Goal: Task Accomplishment & Management: Manage account settings

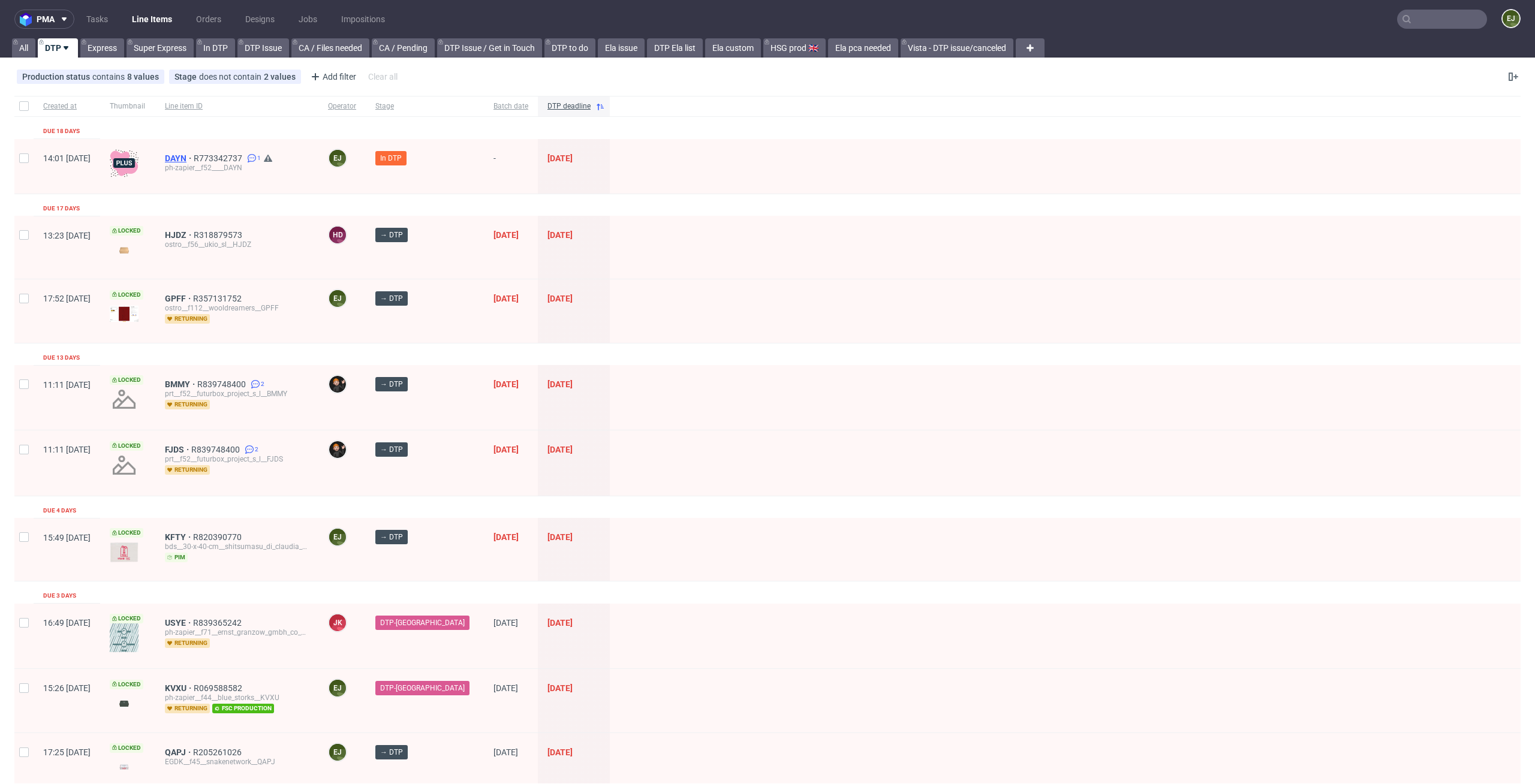
click at [194, 154] on span "DAYN" at bounding box center [179, 159] width 29 height 10
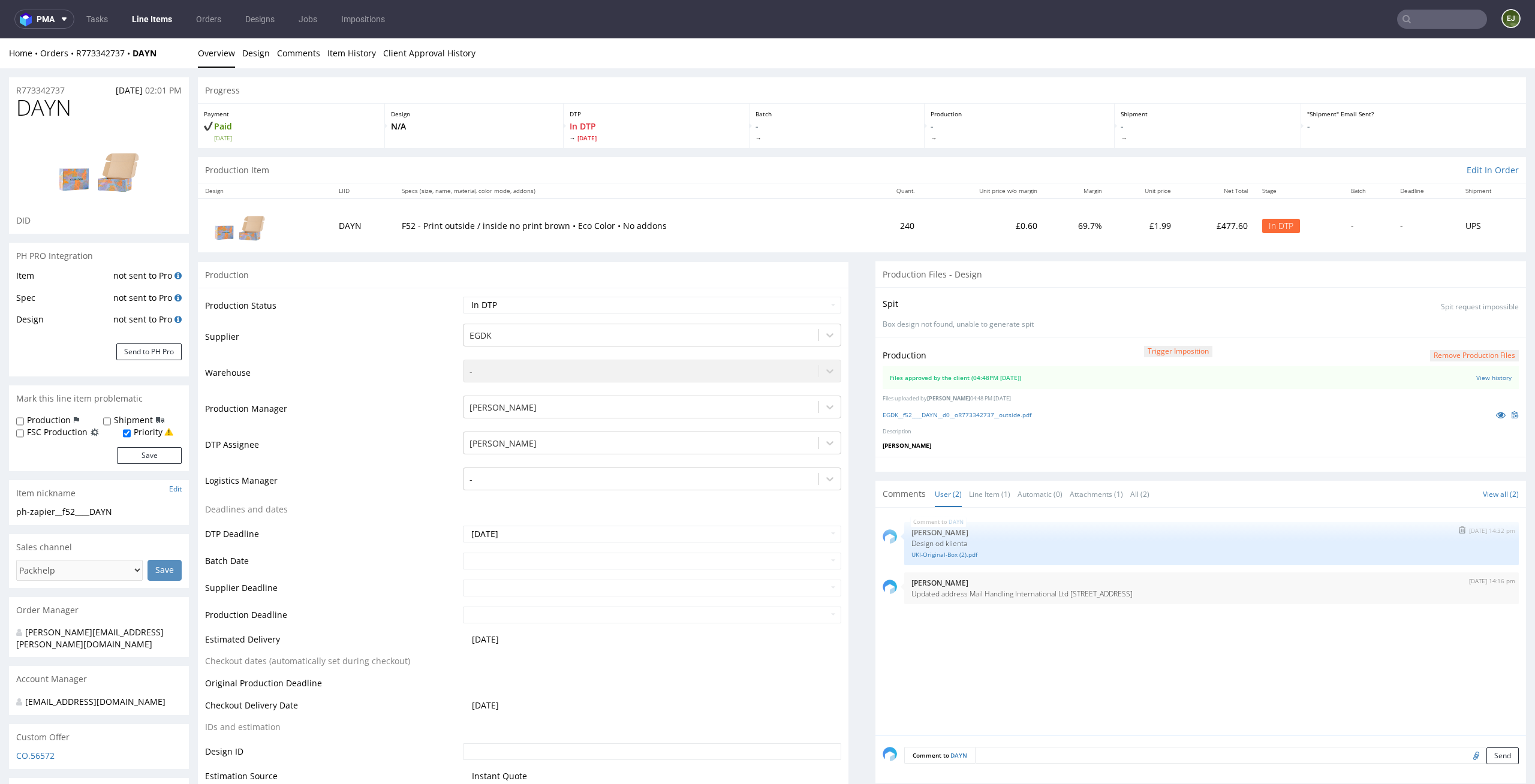
click at [975, 548] on div "UKI-Original-Box (2).pdf" at bounding box center [1211, 553] width 600 height 11
click at [944, 557] on link "UKI-Original-Box (2).pdf" at bounding box center [1211, 554] width 600 height 9
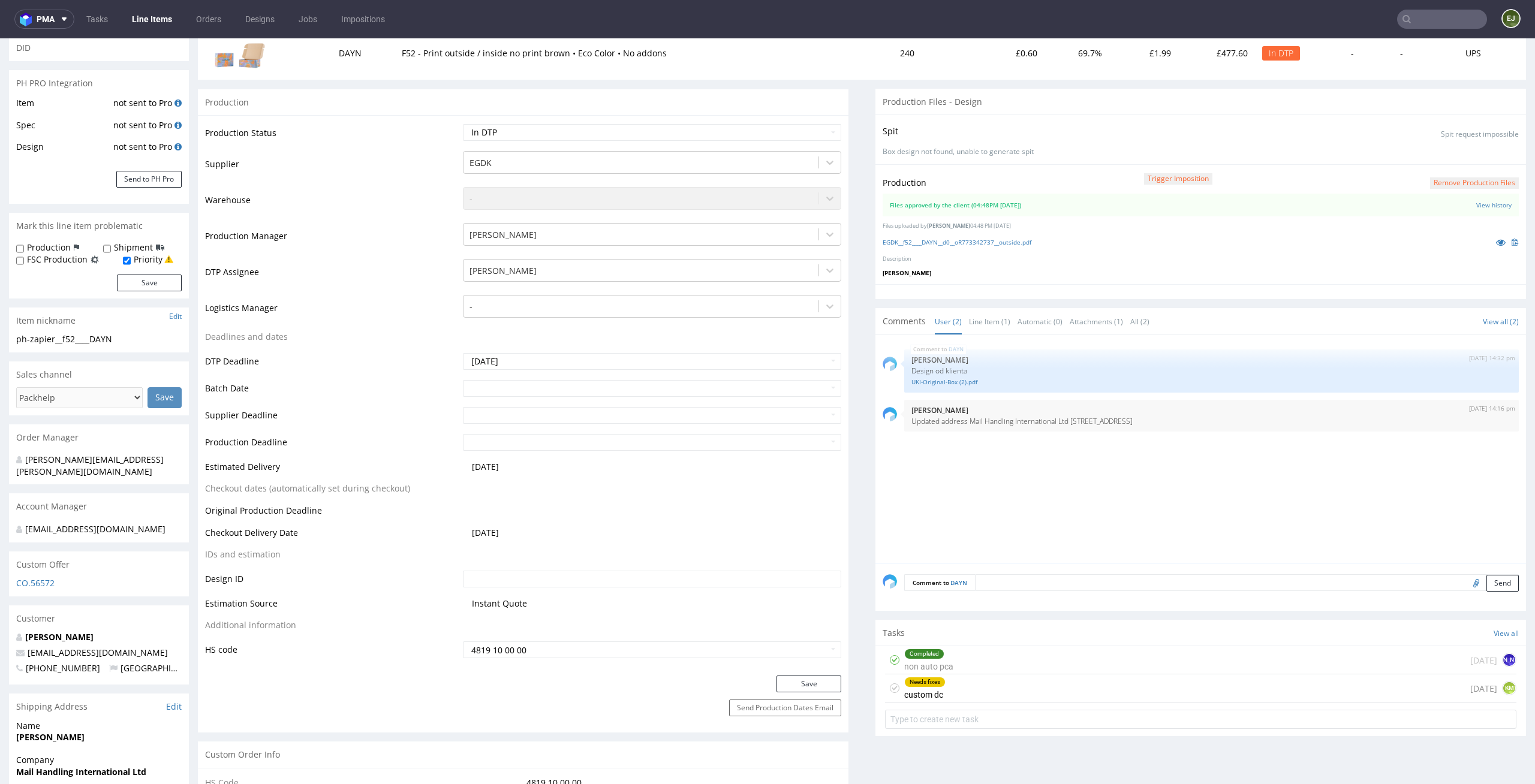
scroll to position [284, 0]
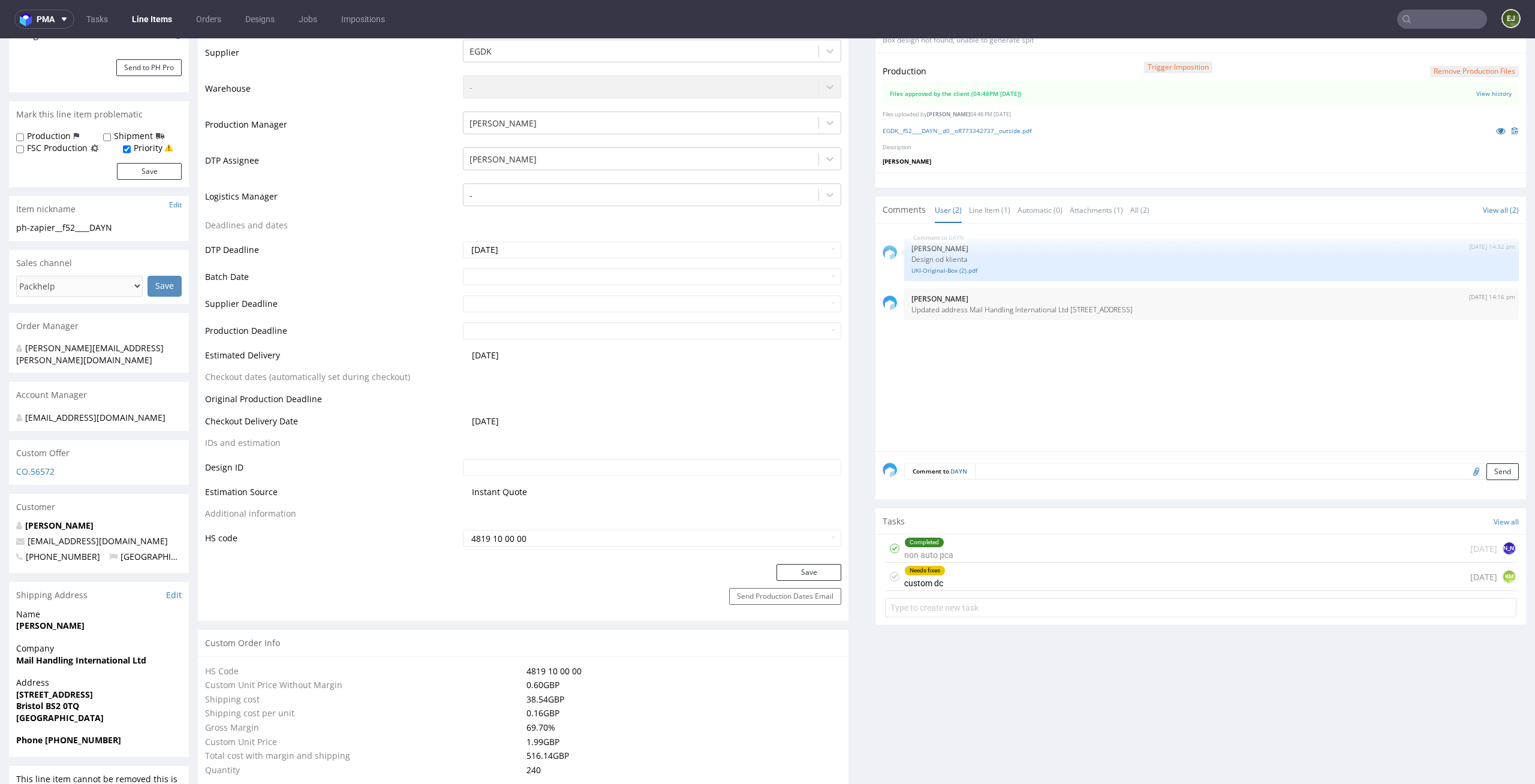
click at [974, 581] on div "Needs fixes custom dc 3 days ago KM" at bounding box center [1200, 576] width 631 height 28
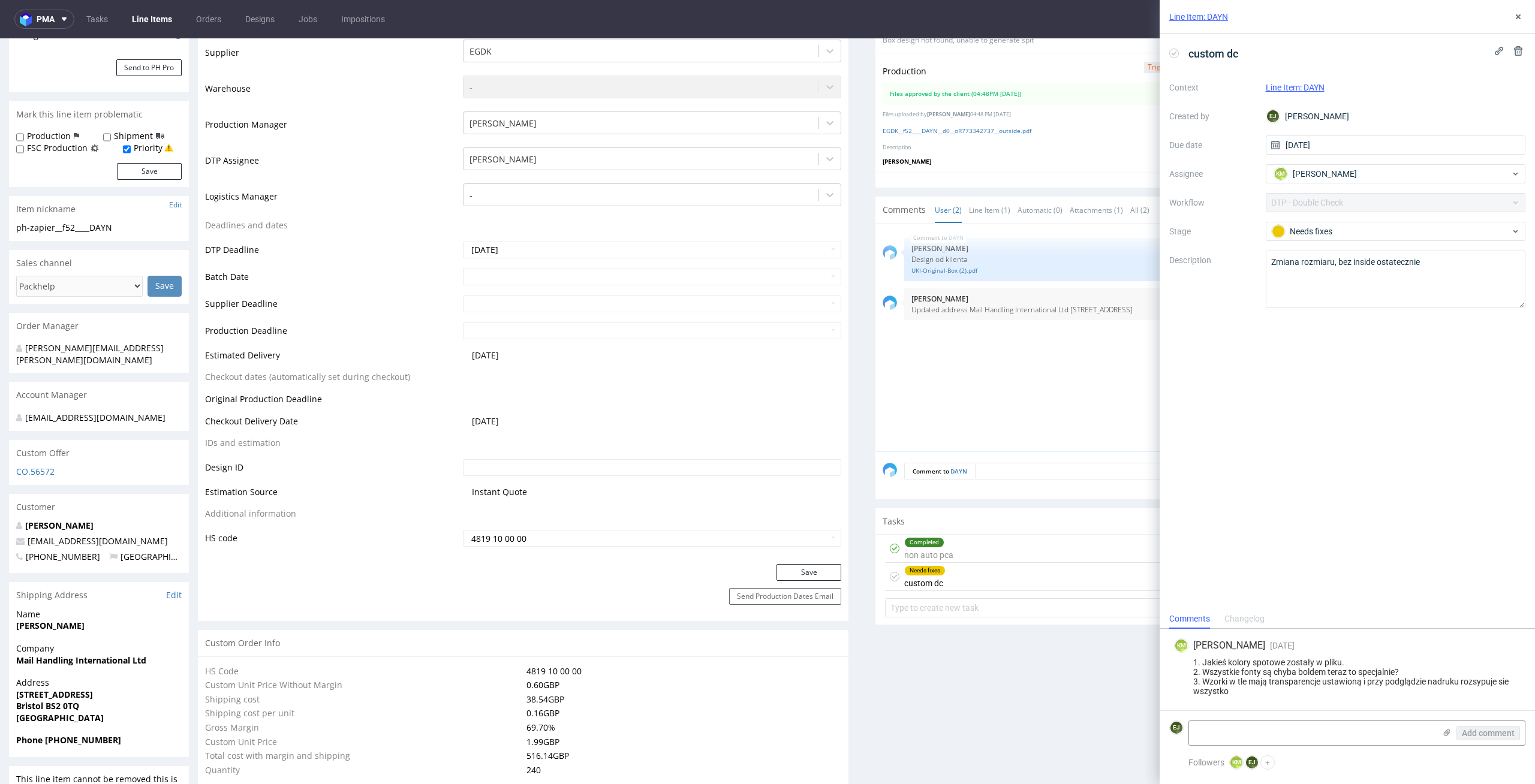
click at [890, 573] on icon at bounding box center [895, 576] width 10 height 10
click at [1225, 724] on textarea at bounding box center [1312, 733] width 246 height 24
type textarea "dzieki"
click at [1505, 735] on span "Add comment" at bounding box center [1487, 733] width 52 height 8
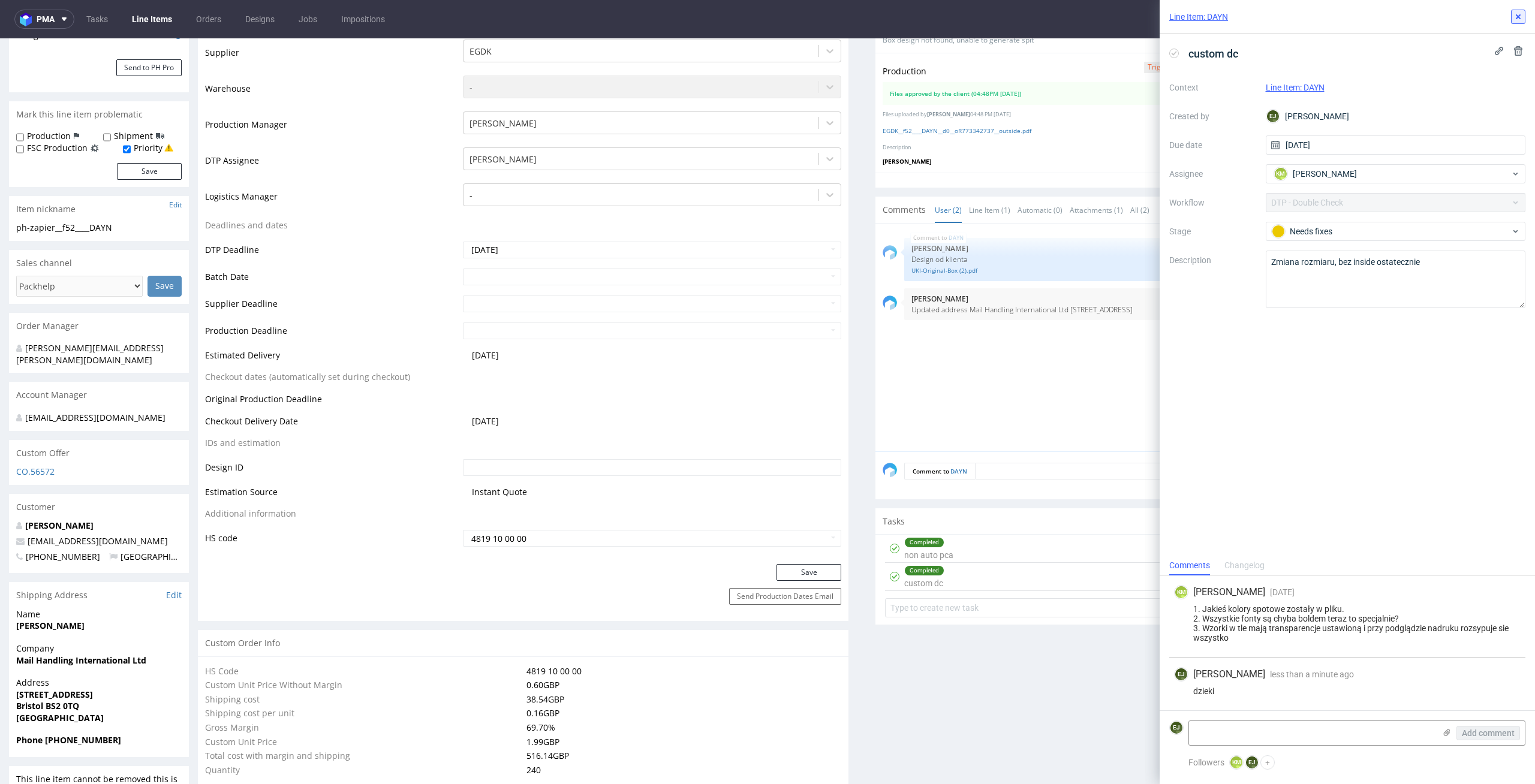
click at [1521, 15] on icon at bounding box center [1518, 17] width 10 height 10
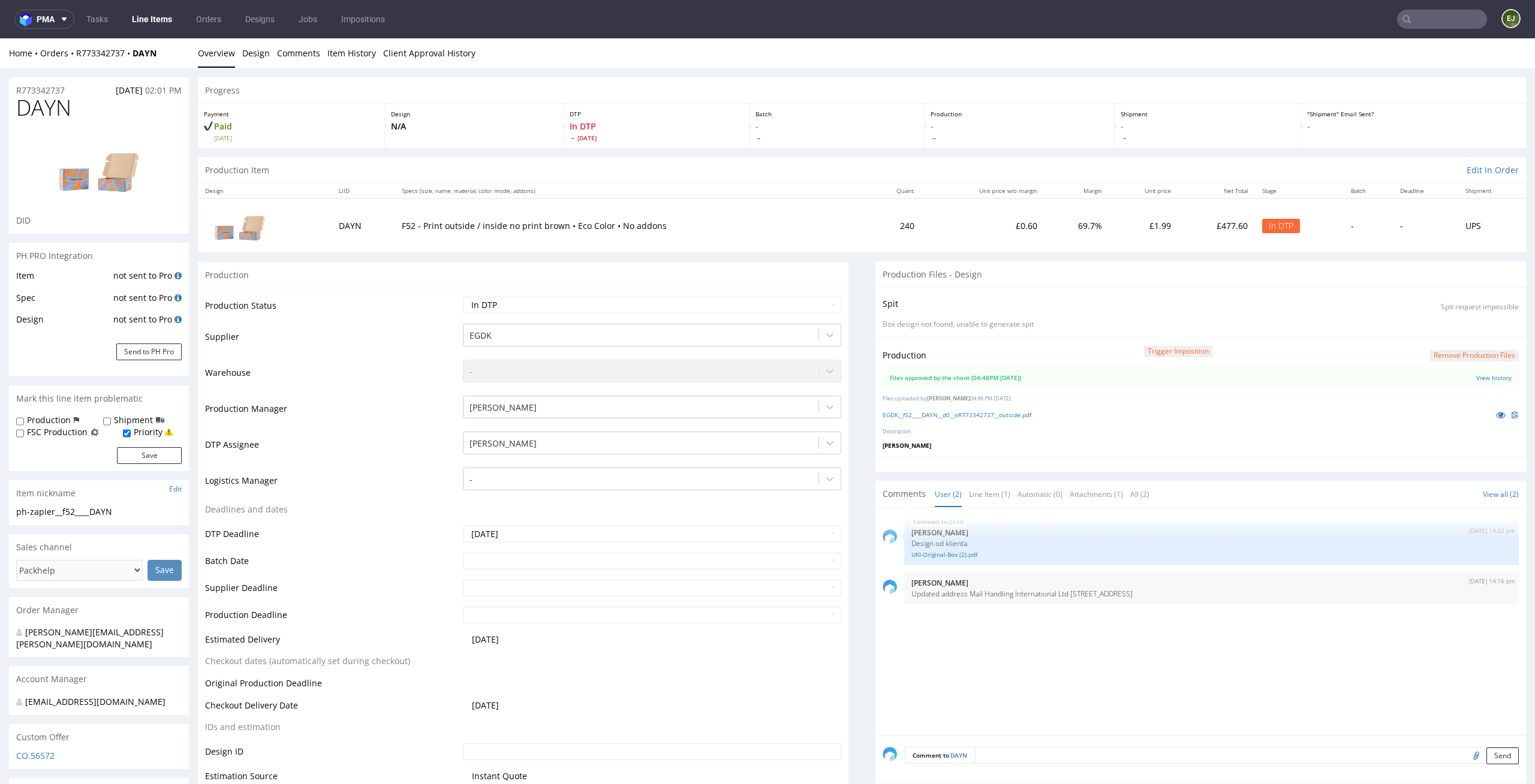
click at [1478, 351] on button "Remove production files" at bounding box center [1474, 356] width 89 height 11
click at [1435, 325] on link "Yes" at bounding box center [1435, 329] width 34 height 18
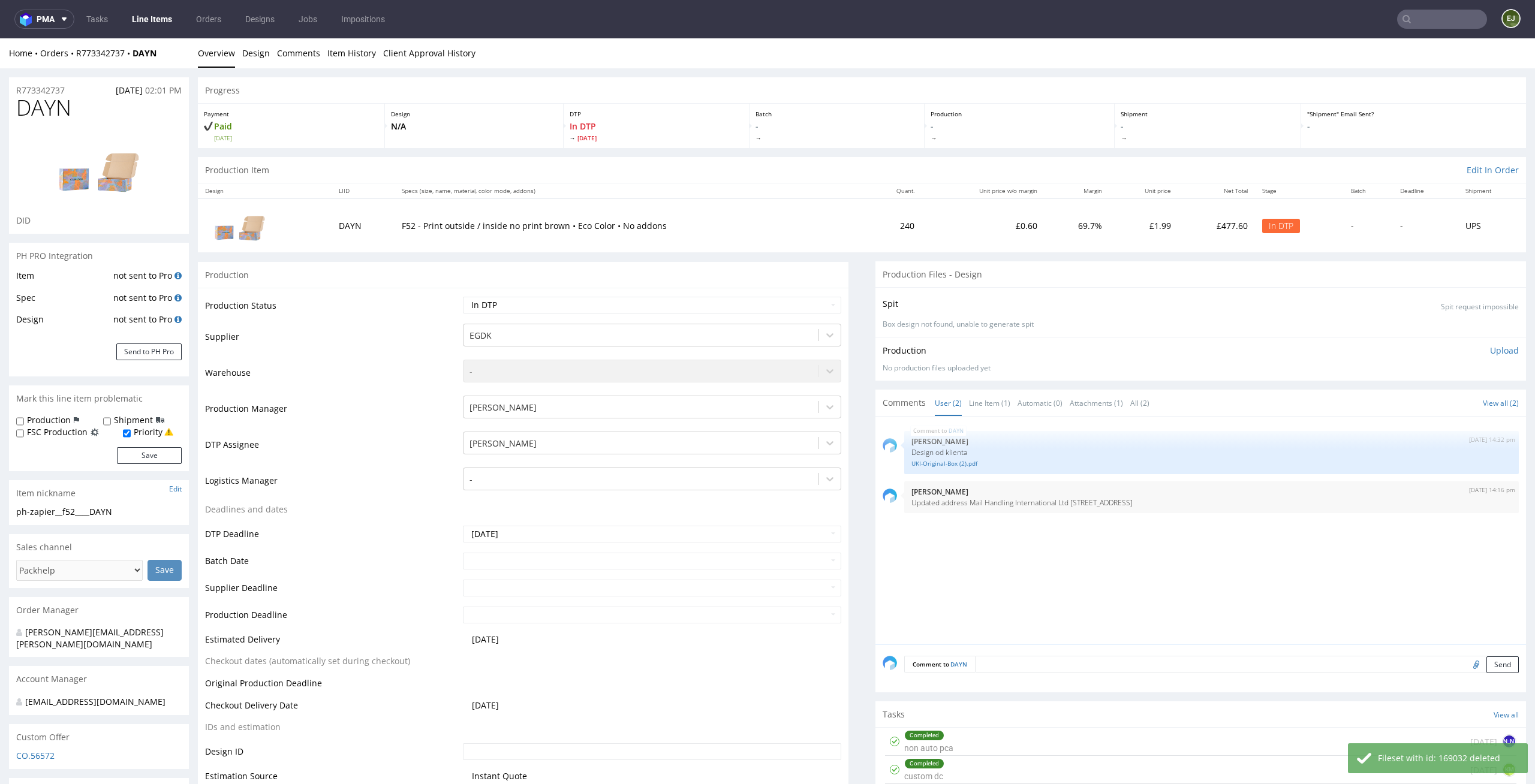
click at [1494, 351] on p "Upload" at bounding box center [1504, 350] width 29 height 12
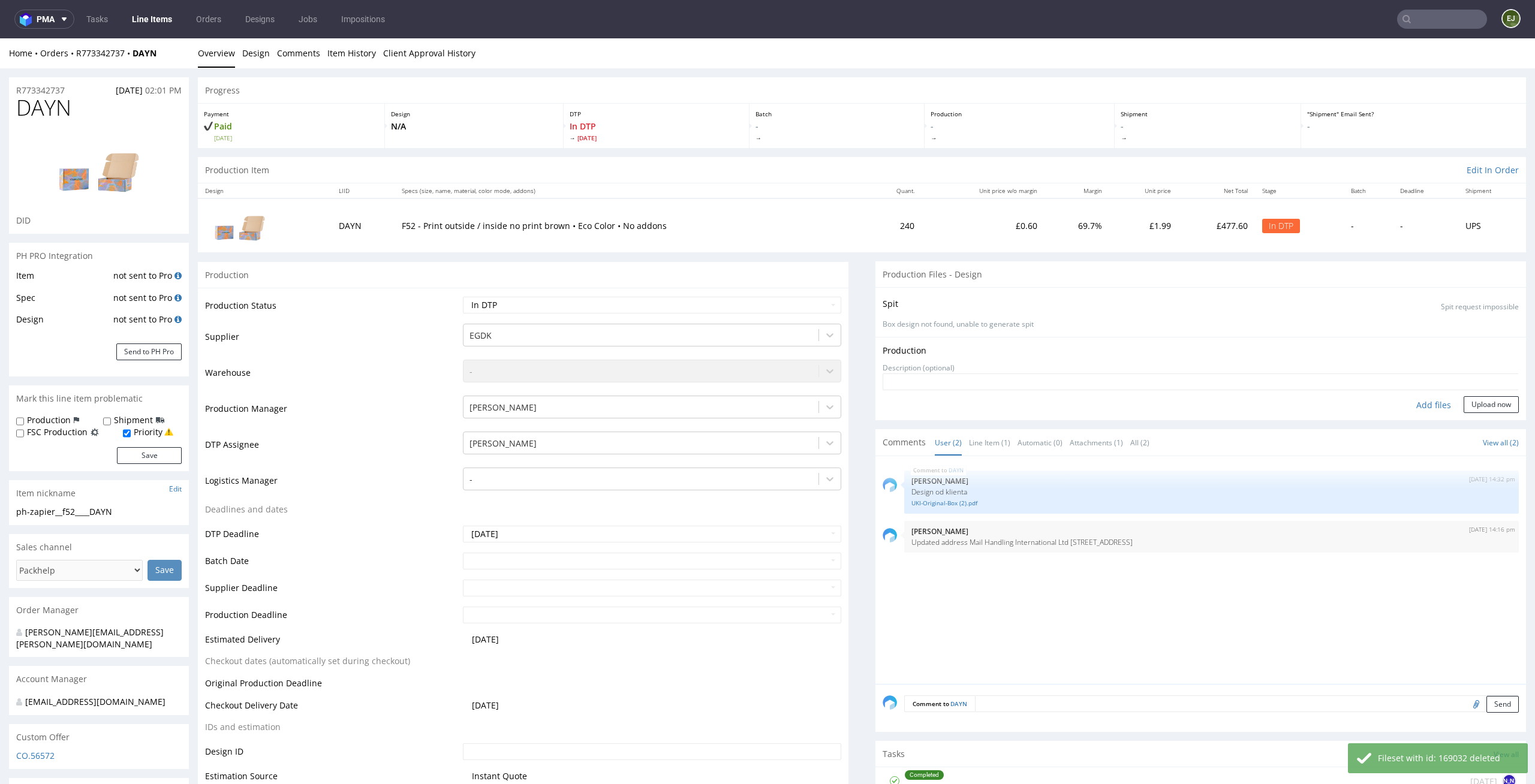
click at [1418, 402] on div "Add files" at bounding box center [1434, 405] width 60 height 18
type input "C:\fakepath\EGDK__f52____DAYN__d0__oR773342737__outside.pdf"
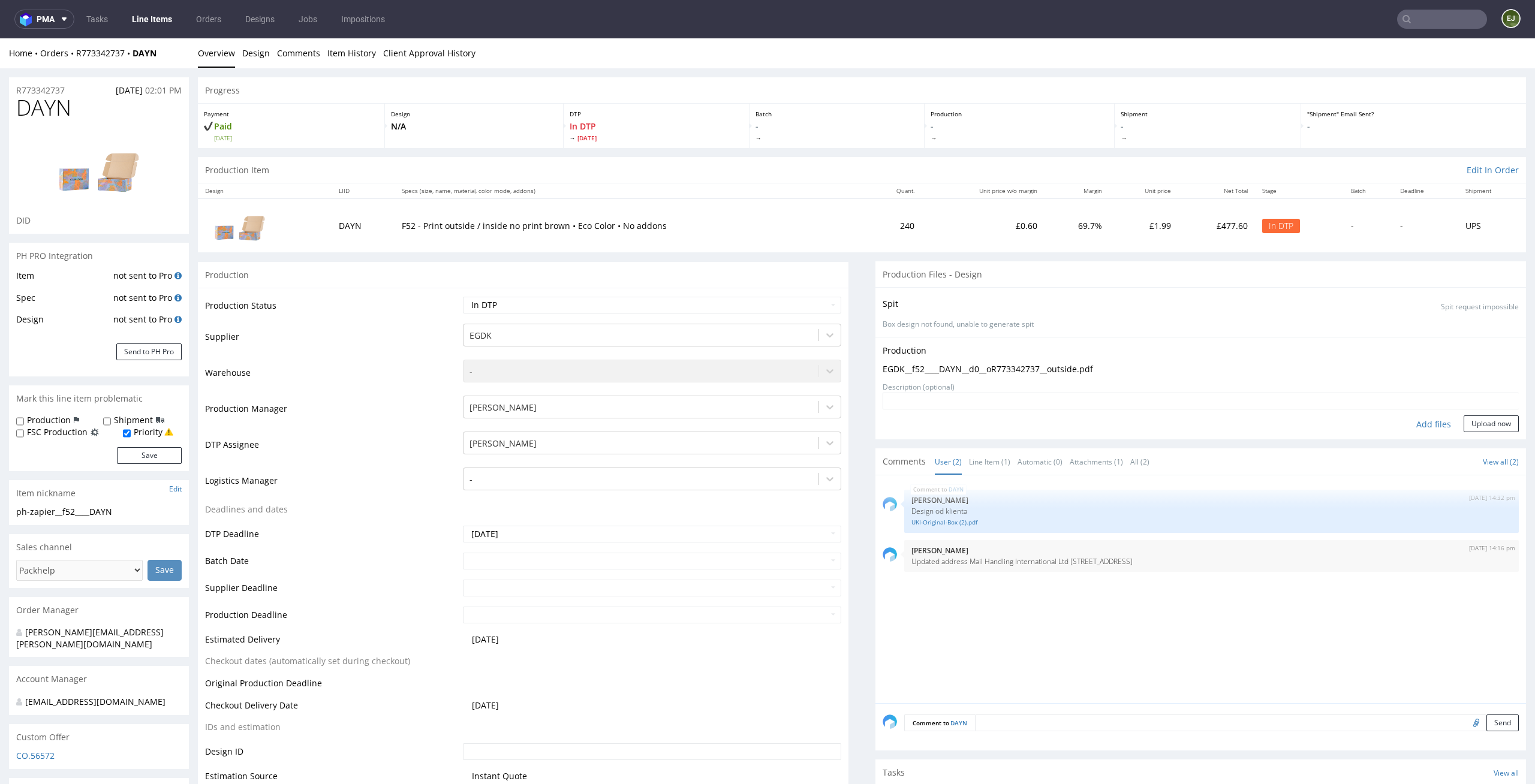
click at [160, 8] on nav "pma Tasks Line Items Orders Designs Jobs Impositions EJ" at bounding box center [768, 19] width 1535 height 38
click at [93, 23] on link "Tasks" at bounding box center [96, 19] width 36 height 19
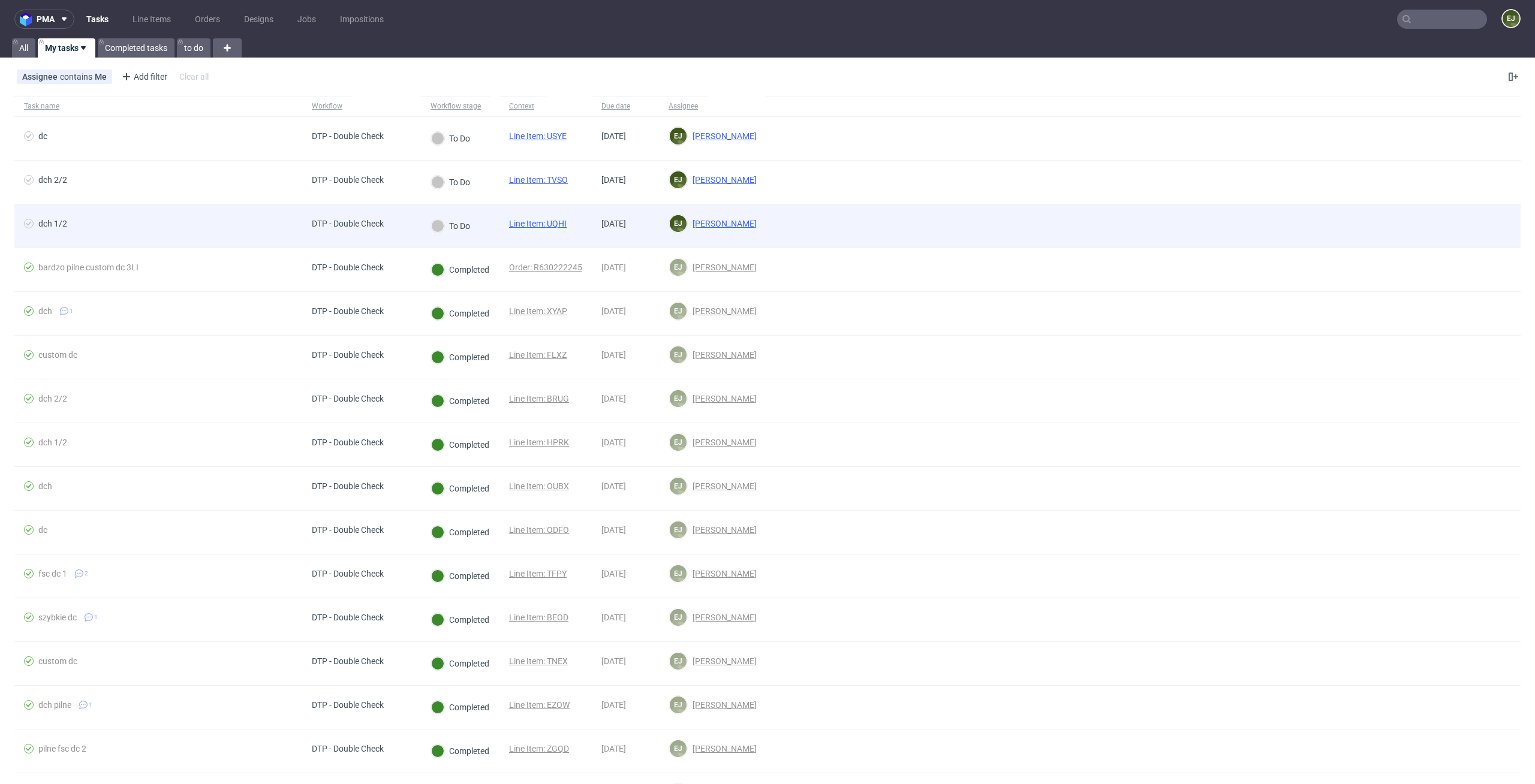
click at [560, 222] on link "Line Item: UQHI" at bounding box center [538, 224] width 57 height 10
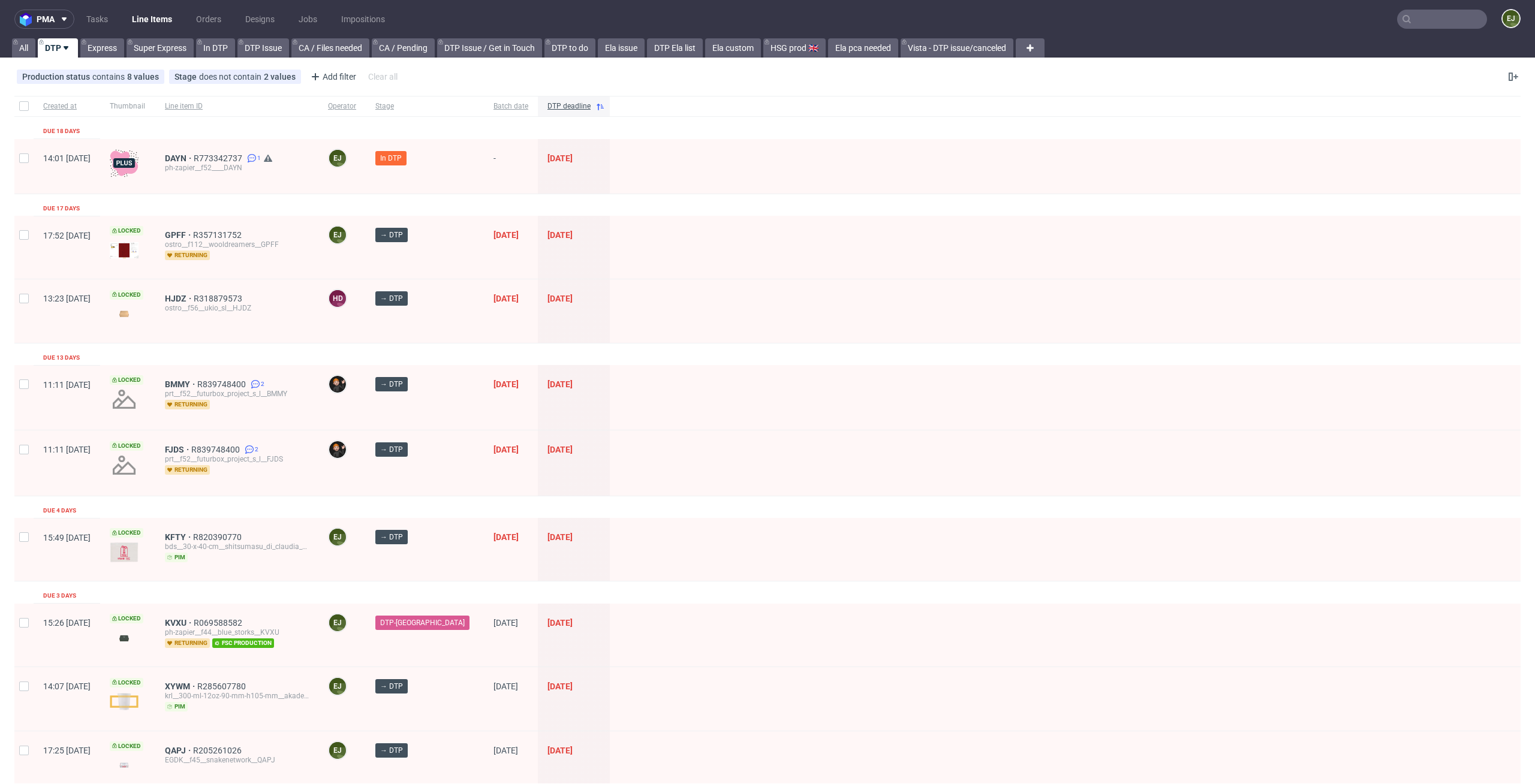
click at [212, 240] on div "ostro__f112__wooldreamers__GPFF" at bounding box center [237, 245] width 144 height 10
click at [193, 231] on span "GPFF" at bounding box center [179, 235] width 28 height 10
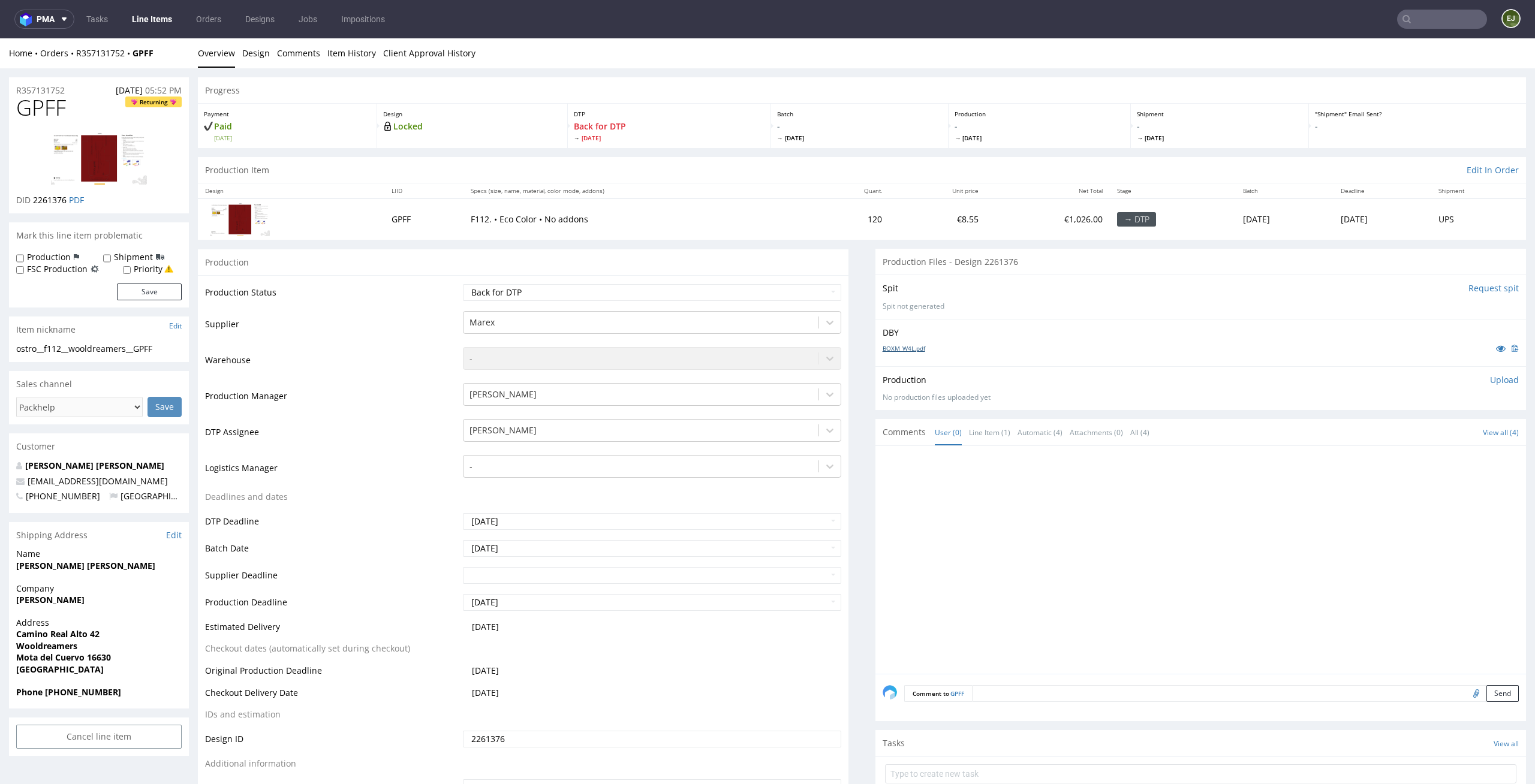
click at [906, 349] on link "BOXM_W4L.pdf" at bounding box center [904, 348] width 43 height 8
click at [677, 280] on div "Production Status Waiting for Artwork Waiting for Diecut Waiting for Mockup Wai…" at bounding box center [523, 544] width 651 height 538
click at [677, 293] on select "Waiting for Artwork Waiting for Diecut Waiting for Mockup Waiting for DTP Waiti…" at bounding box center [652, 293] width 379 height 17
select select "dtp_in_process"
click at [463, 284] on select "Waiting for Artwork Waiting for Diecut Waiting for Mockup Waiting for DTP Waiti…" at bounding box center [652, 293] width 379 height 17
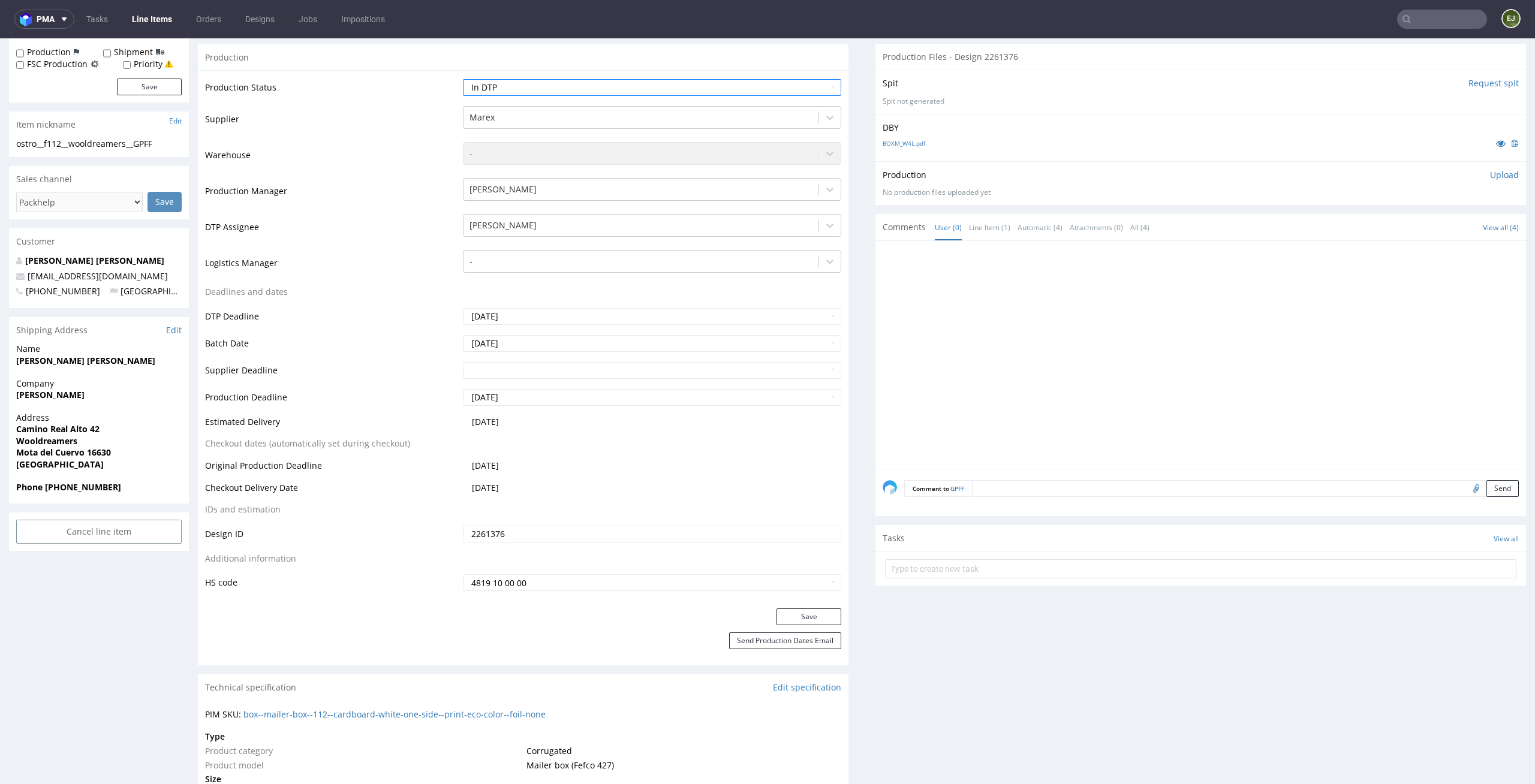
scroll to position [249, 0]
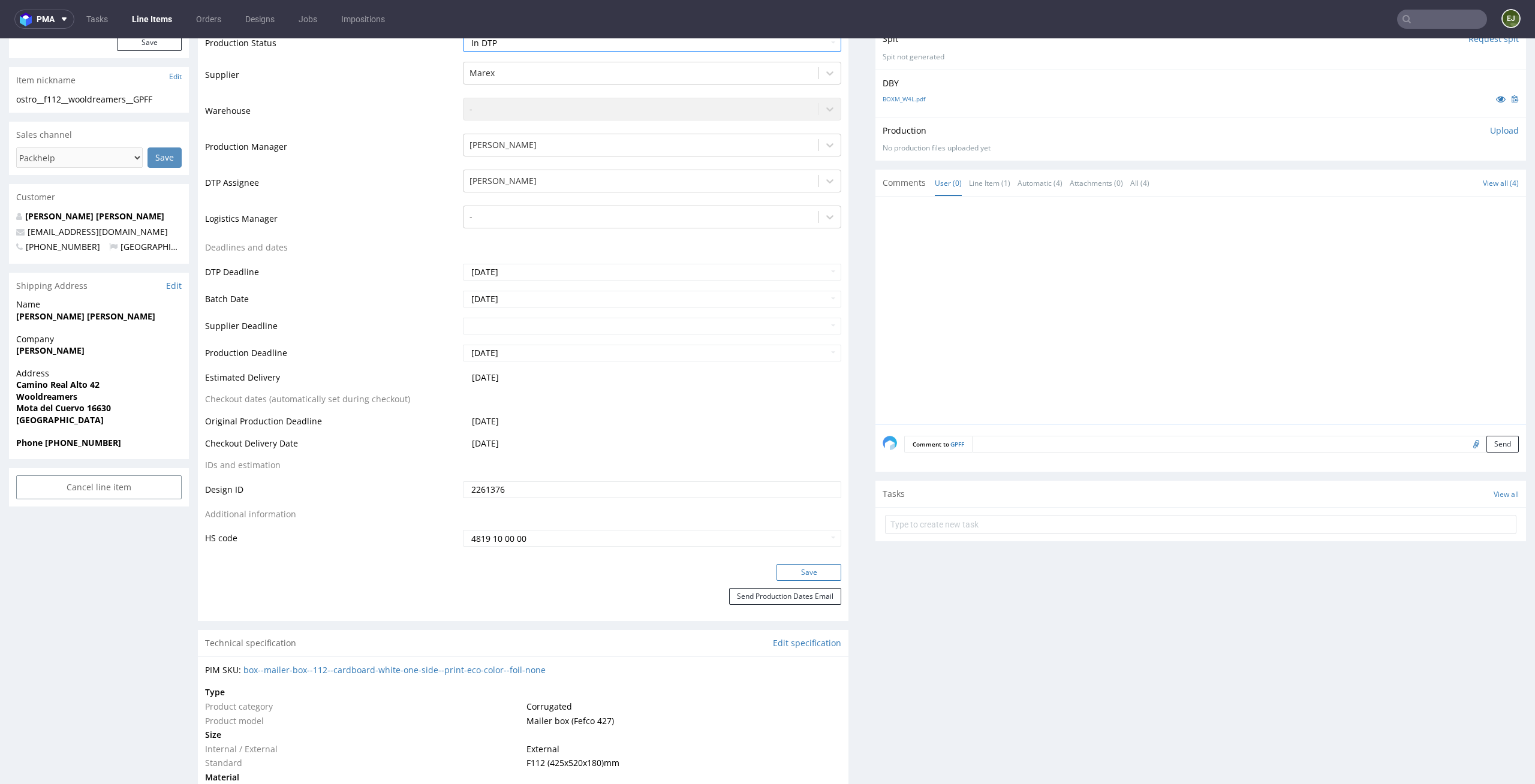
click at [821, 576] on button "Save" at bounding box center [809, 572] width 65 height 17
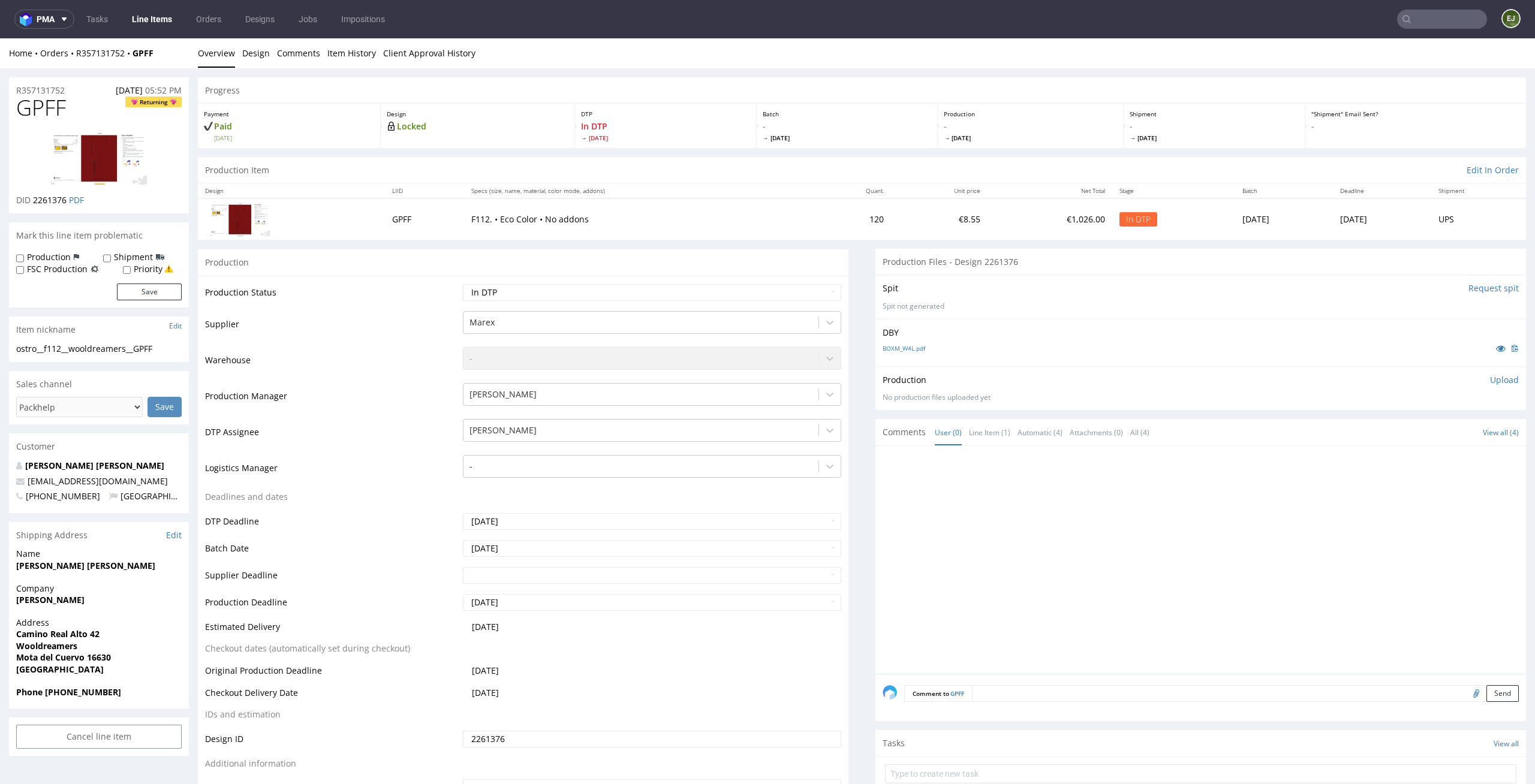
click at [839, 164] on div "Production Item Edit In Order" at bounding box center [862, 170] width 1328 height 27
click at [886, 252] on div "Production Files - Design 2261376" at bounding box center [1200, 262] width 651 height 27
drag, startPoint x: 79, startPoint y: 99, endPoint x: 0, endPoint y: 99, distance: 79.0
copy span "GPFF"
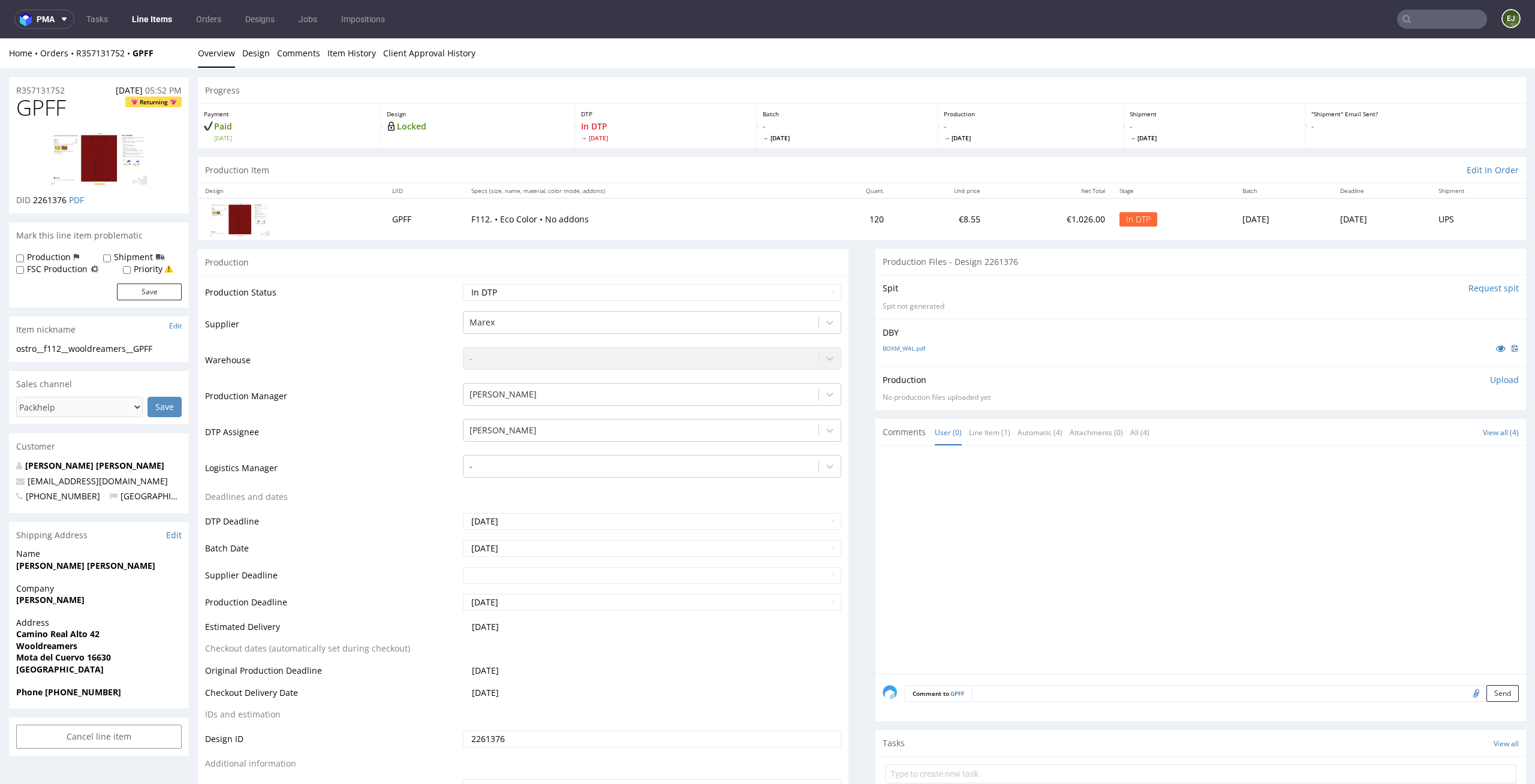
drag, startPoint x: 158, startPoint y: 349, endPoint x: 9, endPoint y: 349, distance: 149.0
click at [9, 349] on div "ostro__f112__wooldreamers__GPFF ostro__f112 __wooldreamers__GPFF Update" at bounding box center [99, 352] width 180 height 19
copy div "ostro__f112__wooldreamers__GPFF"
drag, startPoint x: 65, startPoint y: 202, endPoint x: 34, endPoint y: 201, distance: 31.0
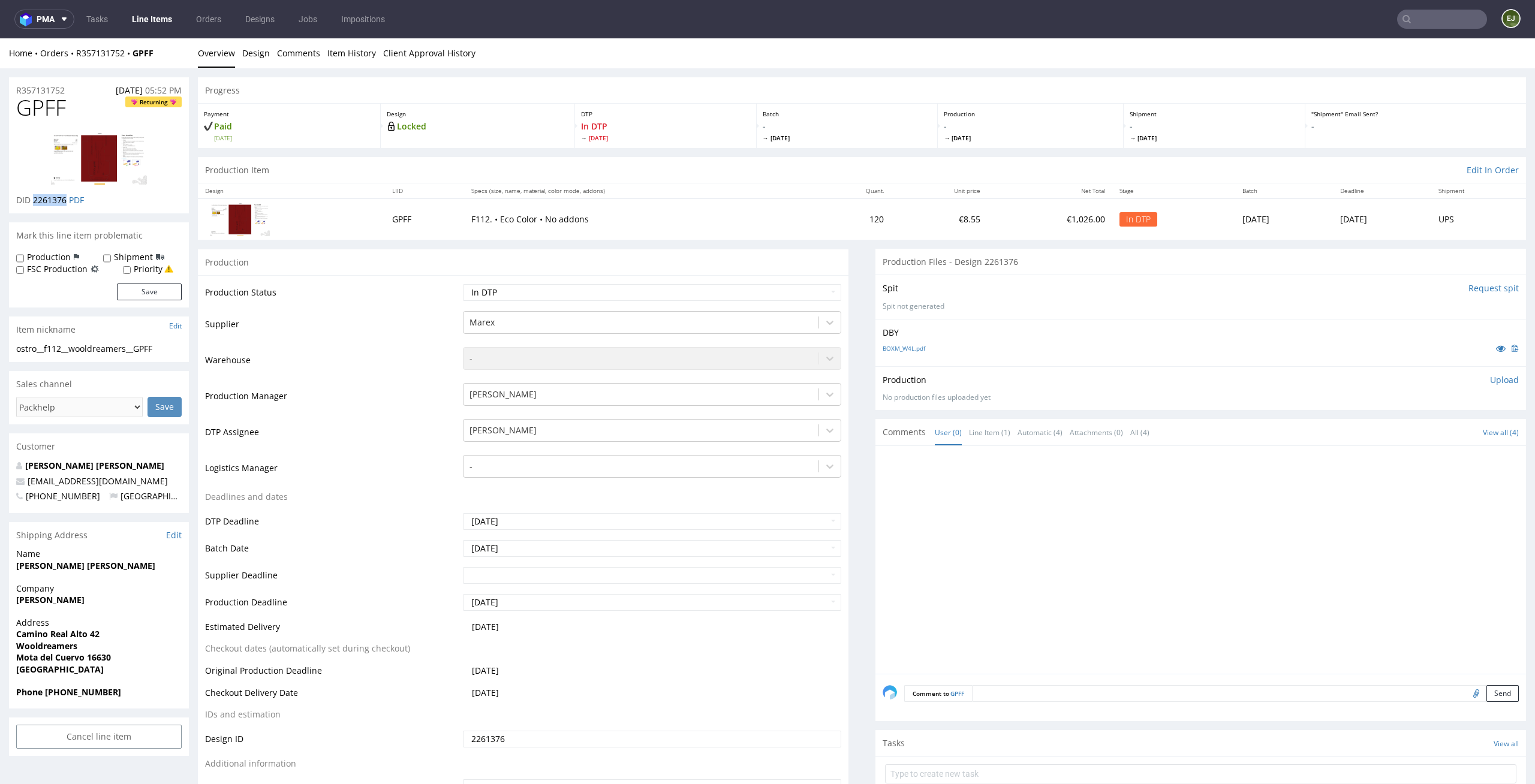
click at [34, 201] on span "2261376" at bounding box center [50, 200] width 34 height 11
copy span "2261376"
drag, startPoint x: 75, startPoint y: 91, endPoint x: 0, endPoint y: 90, distance: 75.0
copy p "R357131752"
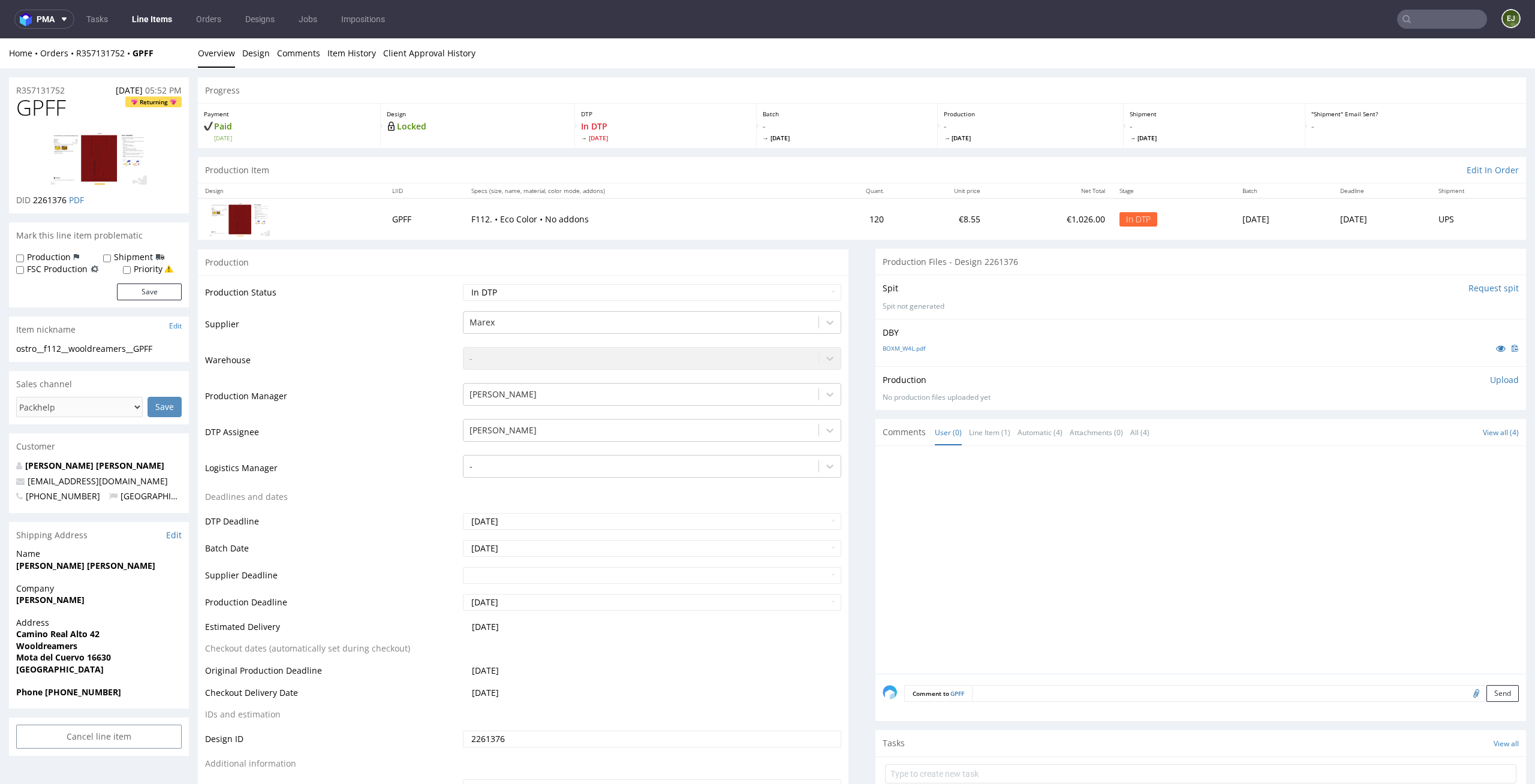
click at [668, 122] on p "In DTP Fri 19 Sep" at bounding box center [665, 131] width 169 height 22
click at [1490, 376] on p "Upload" at bounding box center [1504, 379] width 29 height 12
click at [1422, 433] on div "Add files" at bounding box center [1434, 435] width 60 height 18
type input "C:\fakepath\ostro__f112__wooldreamers__GPFF__d2261376__oR357131752__outside.pdf"
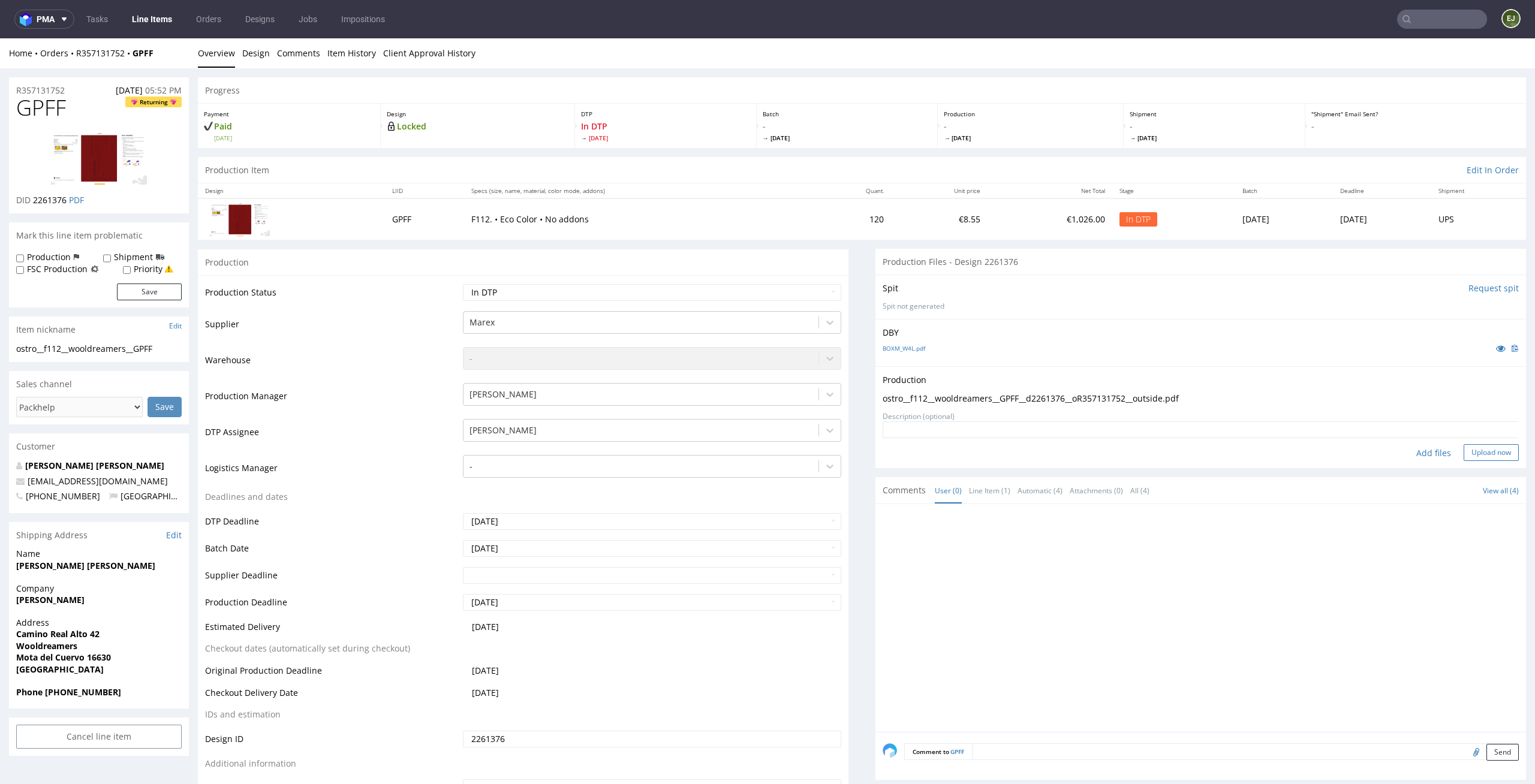
click at [1488, 449] on button "Upload now" at bounding box center [1491, 453] width 55 height 17
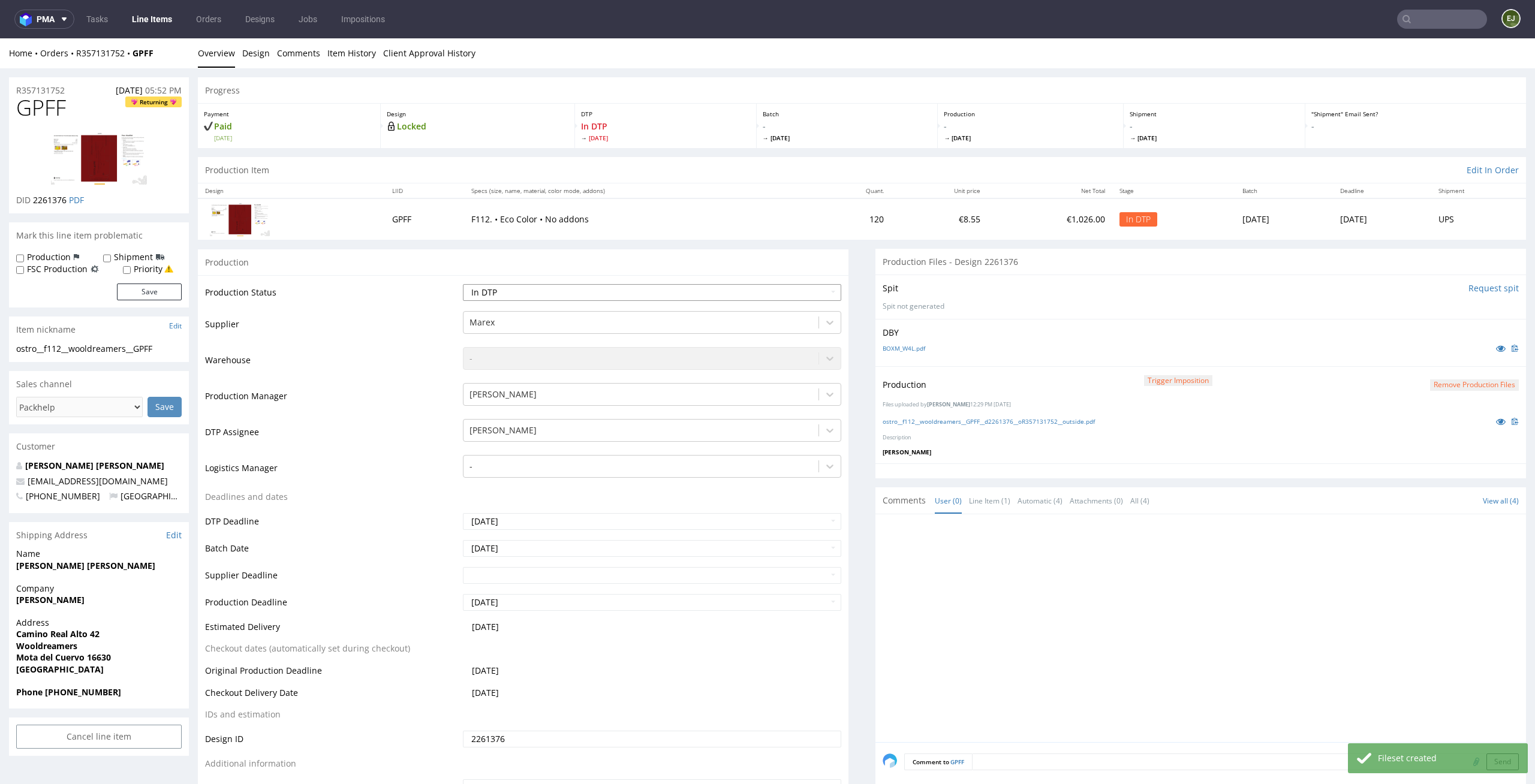
click at [816, 291] on select "Waiting for Artwork Waiting for Diecut Waiting for Mockup Waiting for DTP Waiti…" at bounding box center [652, 293] width 379 height 17
select select "dtp_waiting_for_double_check"
click at [463, 284] on select "Waiting for Artwork Waiting for Diecut Waiting for Mockup Waiting for DTP Waiti…" at bounding box center [652, 293] width 379 height 17
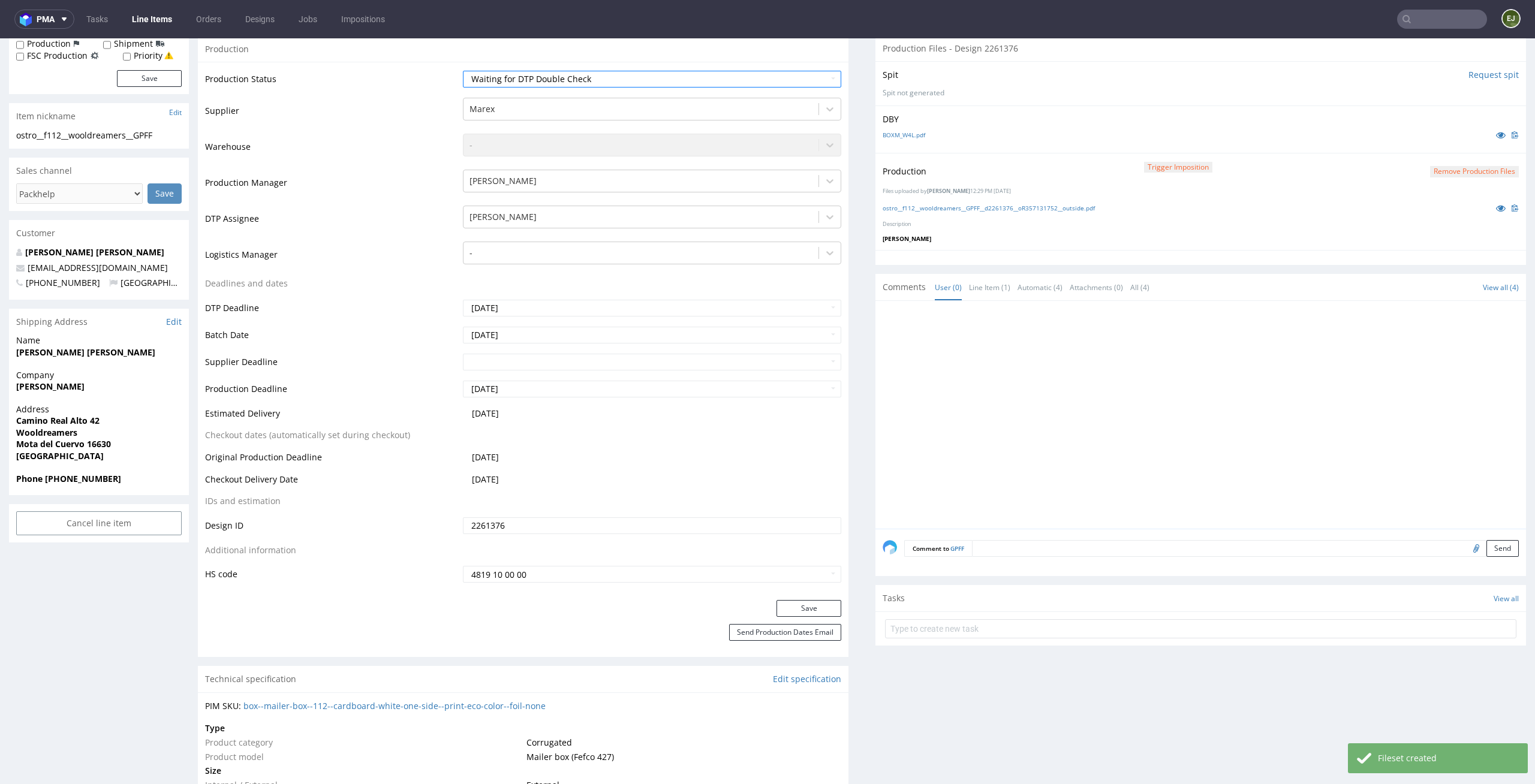
scroll to position [343, 0]
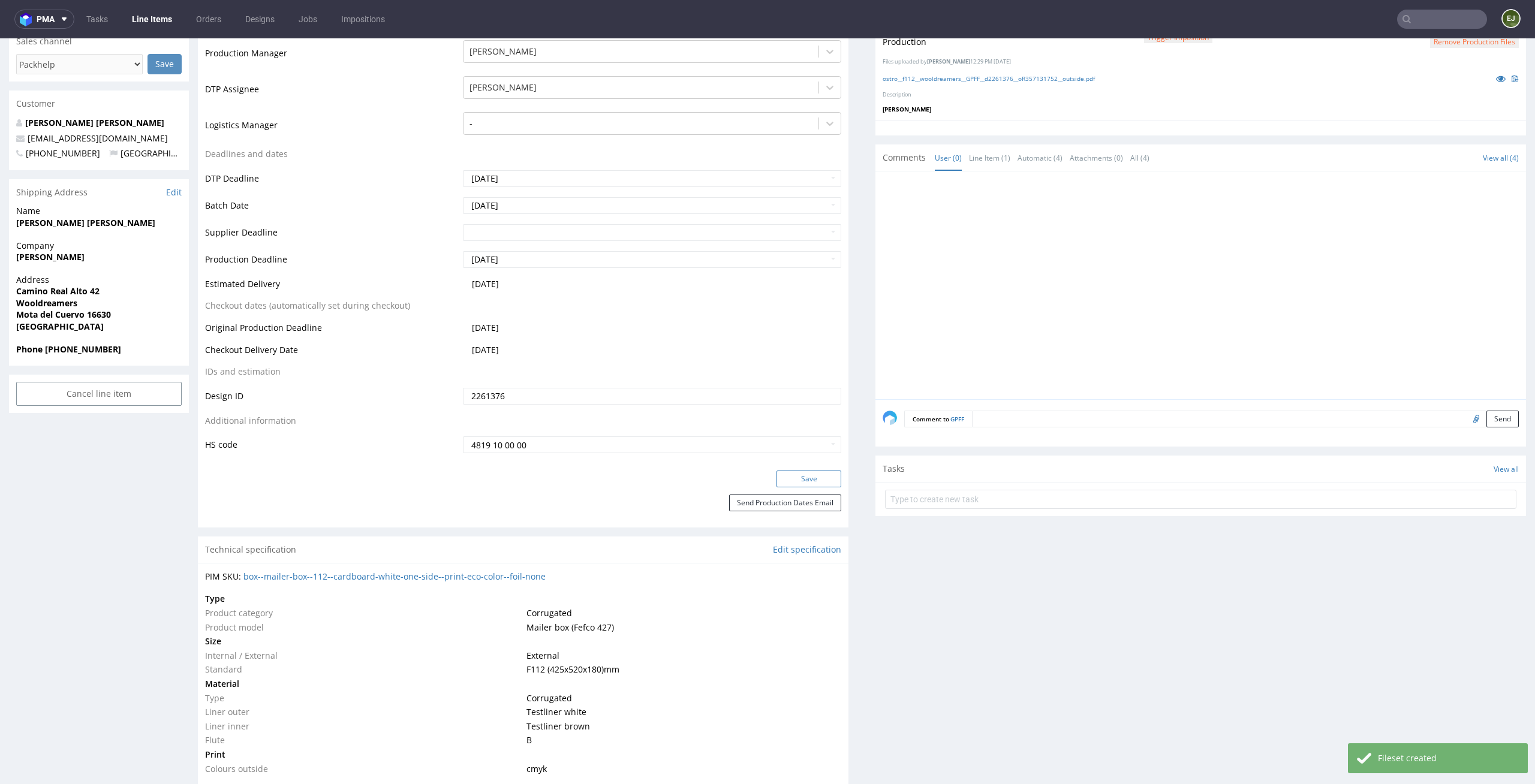
click at [819, 477] on button "Save" at bounding box center [809, 479] width 65 height 17
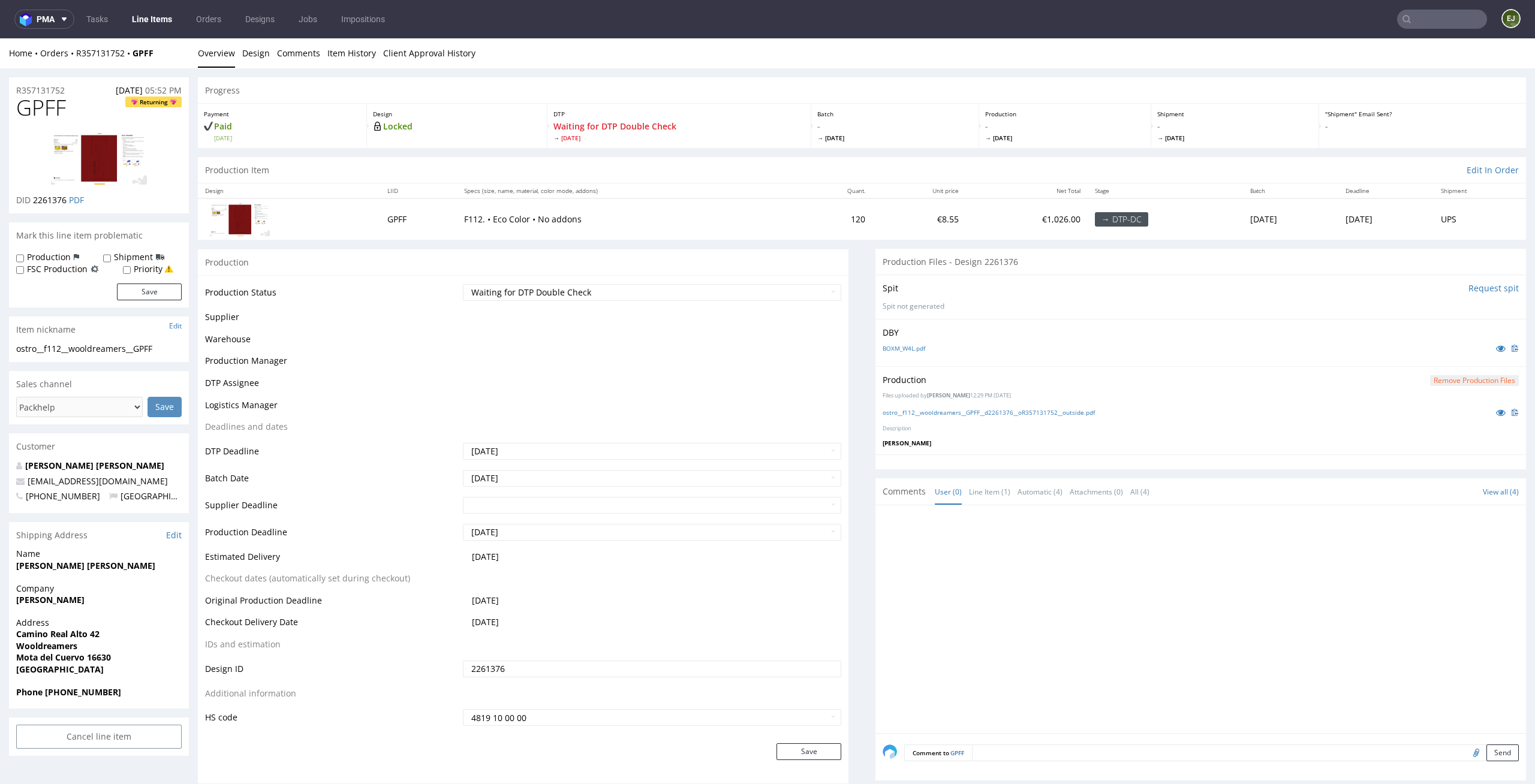
scroll to position [335, 0]
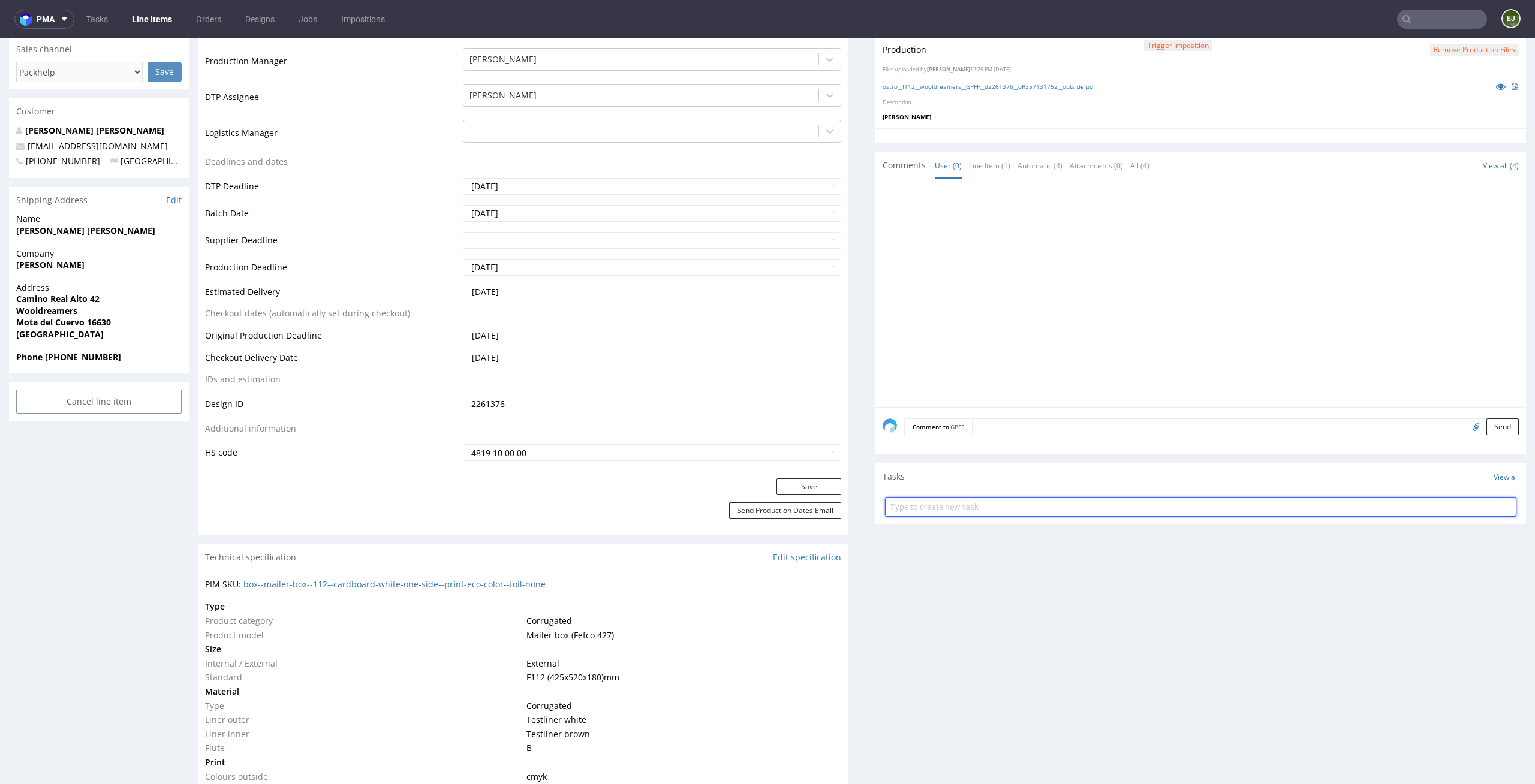
click at [1021, 508] on input "text" at bounding box center [1200, 507] width 631 height 19
type input "pilne dc"
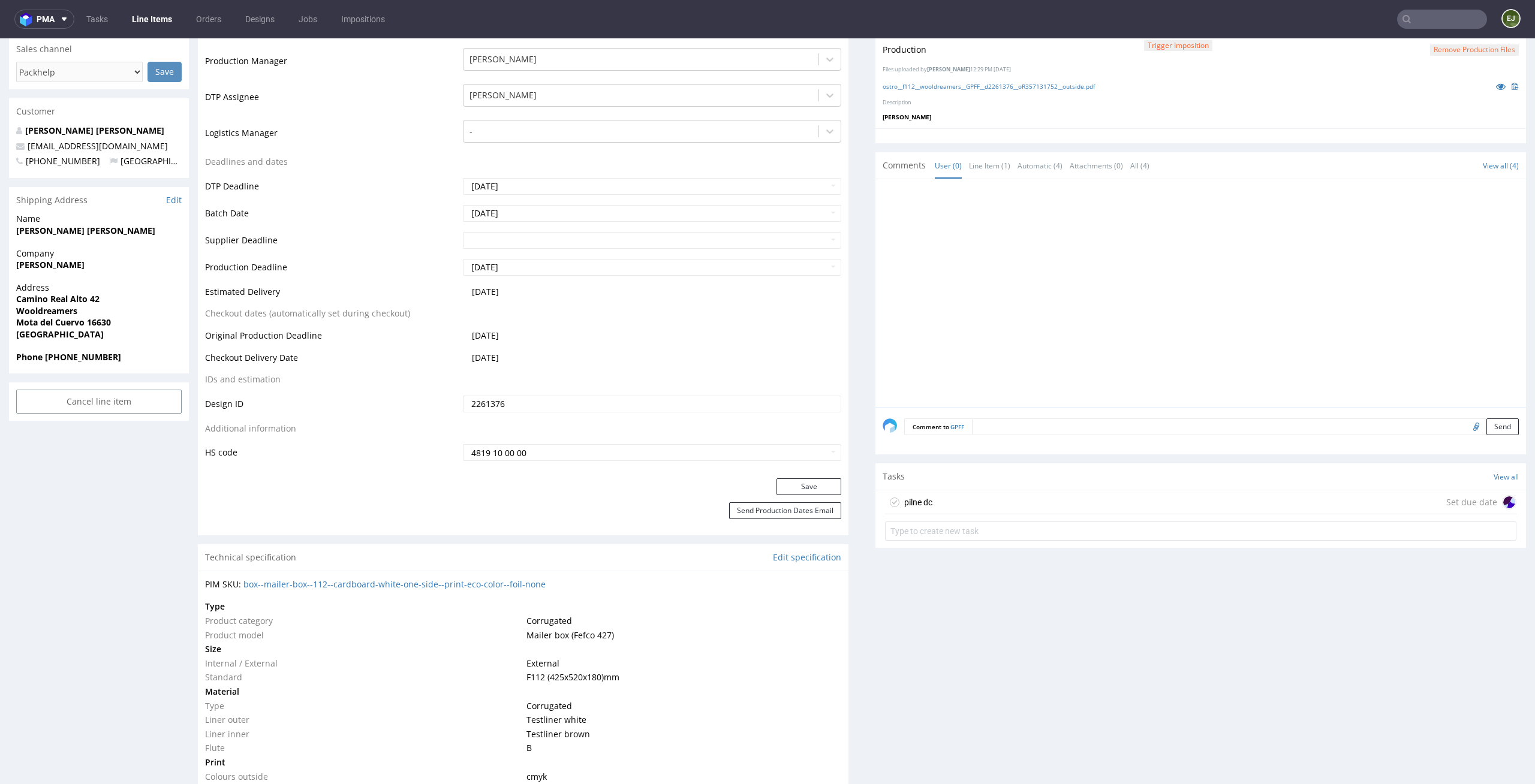
click at [985, 500] on div "pilne dc Set due date" at bounding box center [1200, 502] width 631 height 24
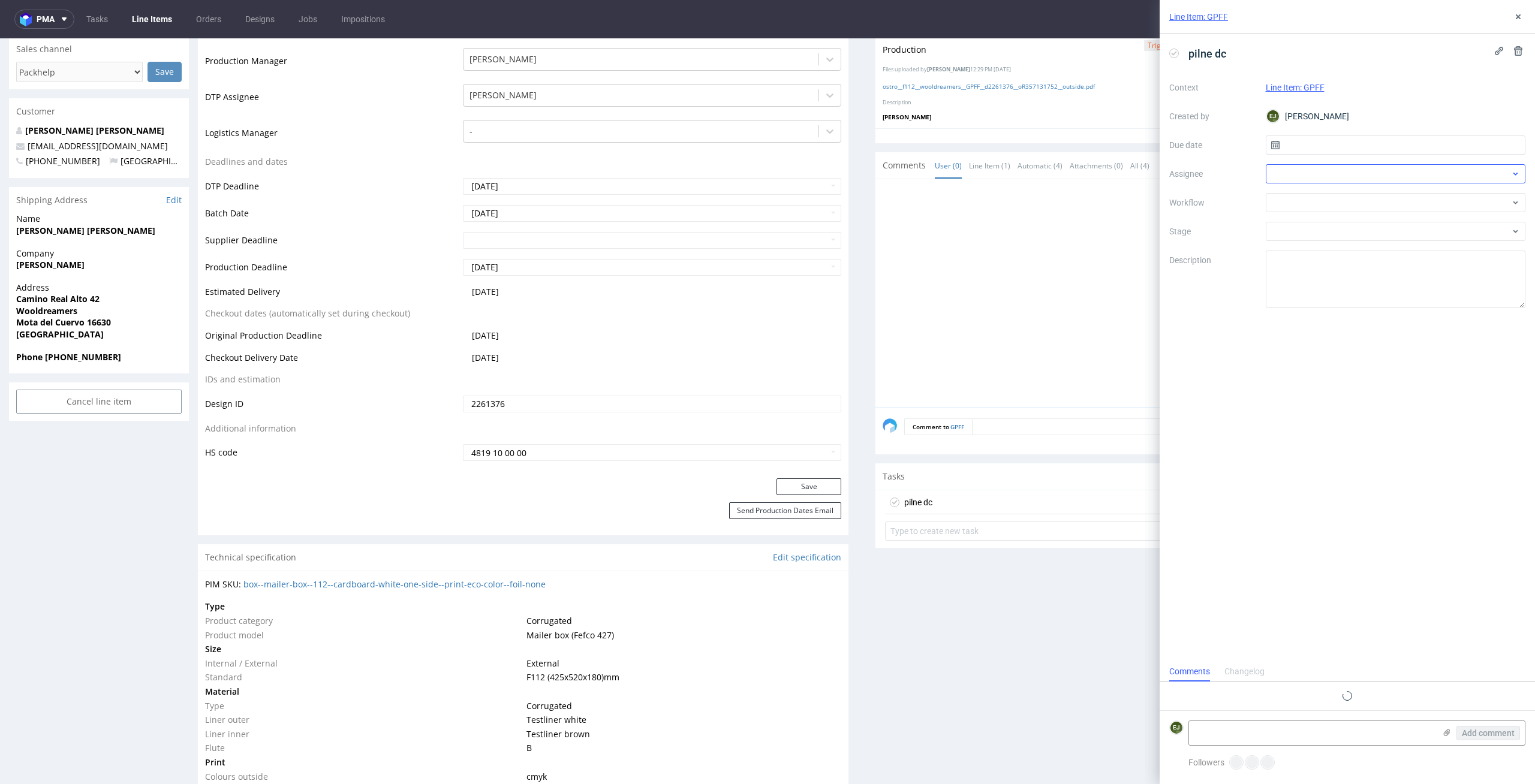
scroll to position [10, 0]
click at [1320, 149] on input "text" at bounding box center [1396, 145] width 260 height 19
click at [1357, 248] on span "6" at bounding box center [1357, 245] width 5 height 12
type input "06/10/2025"
click at [1372, 195] on div at bounding box center [1396, 202] width 260 height 19
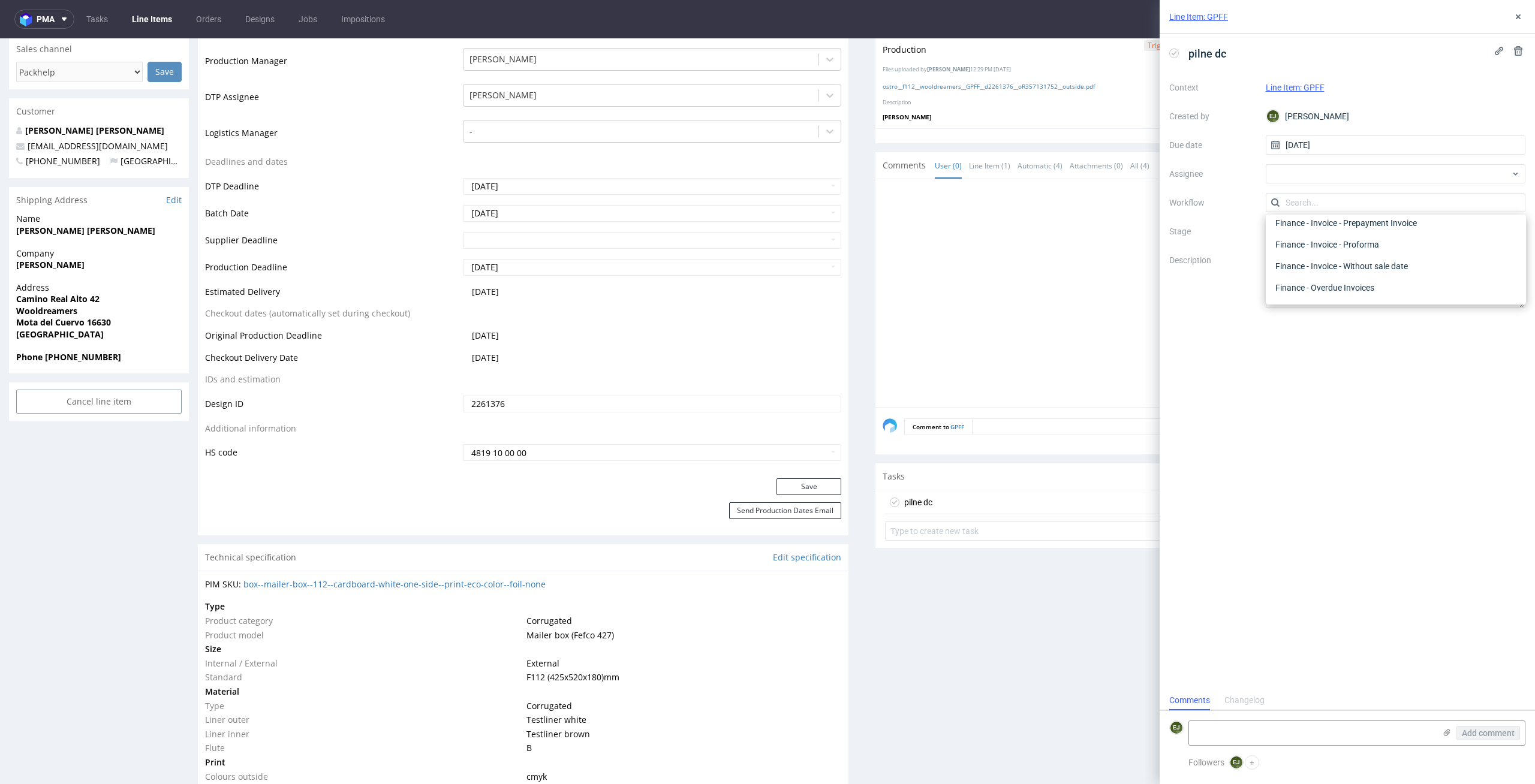
scroll to position [0, 0]
click at [1372, 253] on div "DTP - Double Check" at bounding box center [1396, 245] width 251 height 22
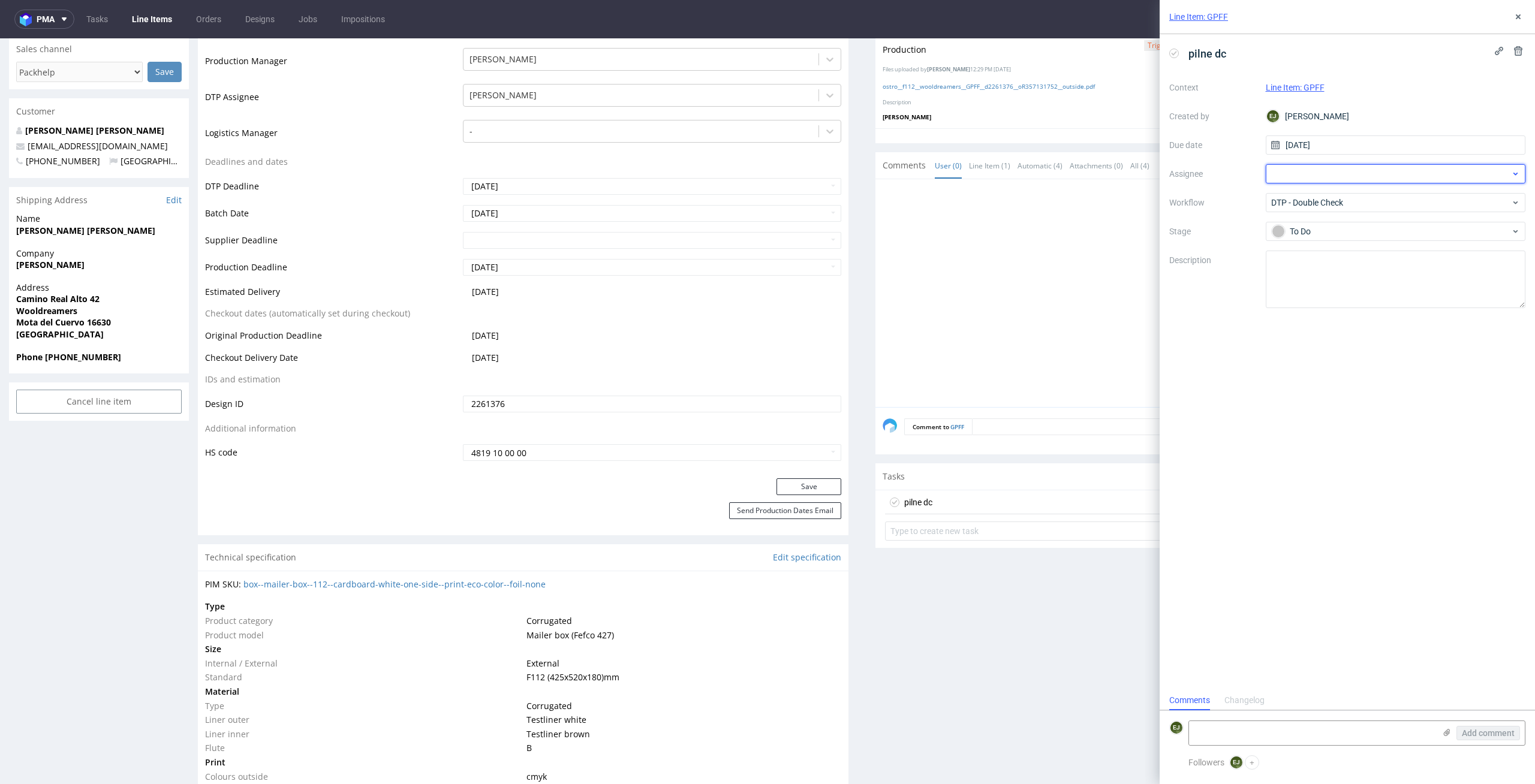
click at [1374, 177] on div at bounding box center [1396, 173] width 260 height 19
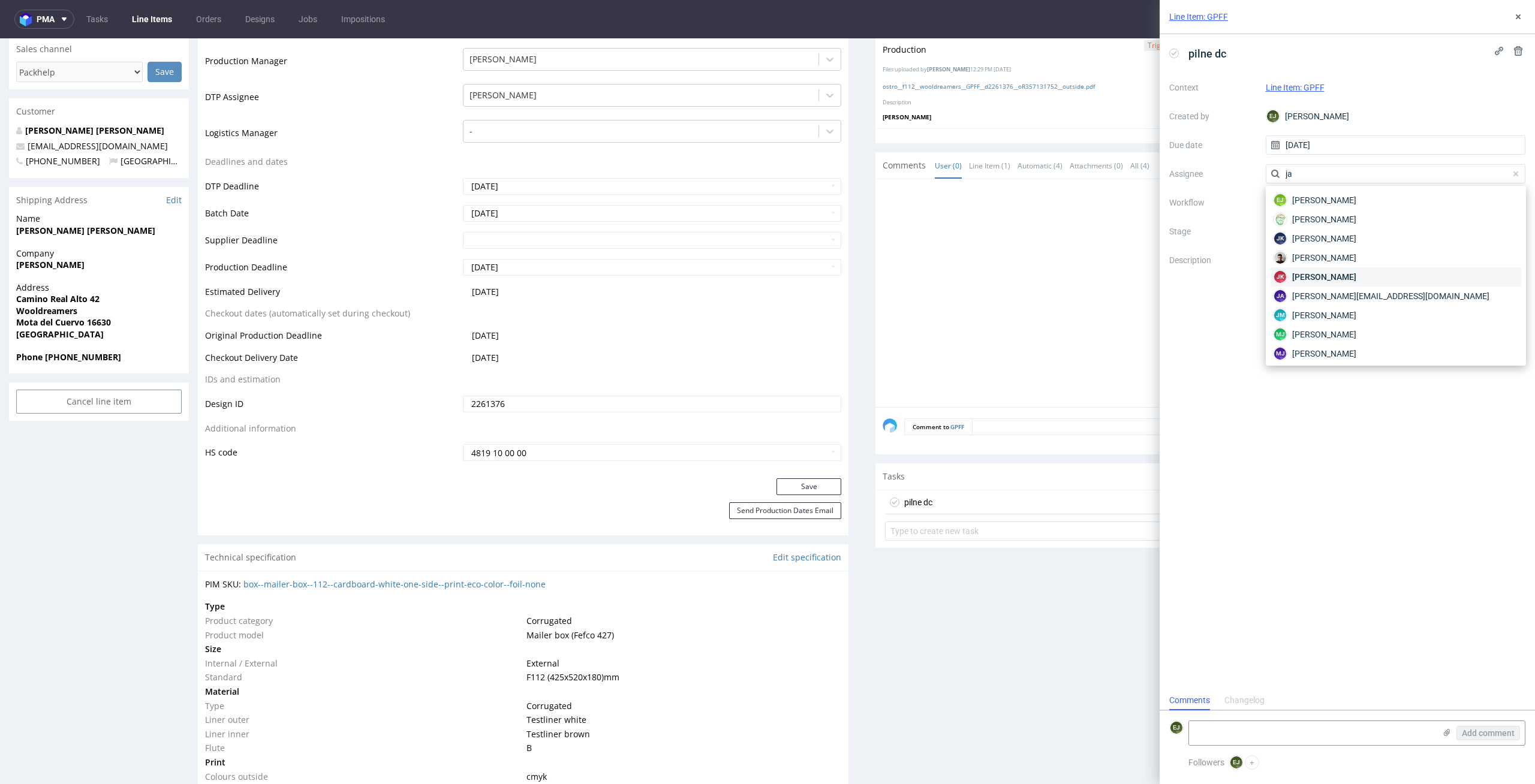
type input "ja"
click at [1372, 277] on div "JK Jan Kocik" at bounding box center [1396, 277] width 251 height 19
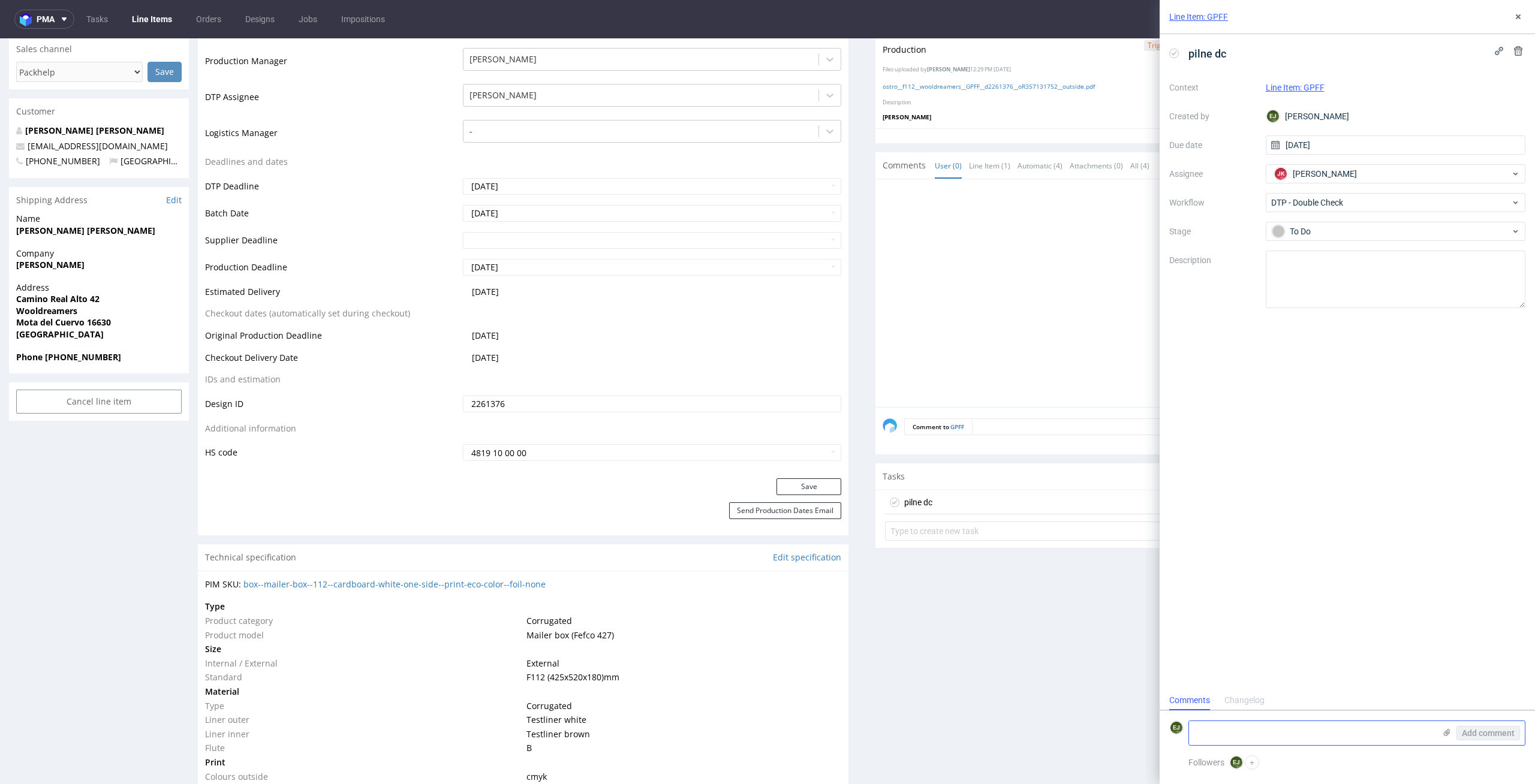
click at [1355, 727] on textarea at bounding box center [1312, 733] width 246 height 24
click at [1350, 280] on textarea at bounding box center [1396, 280] width 260 height 57
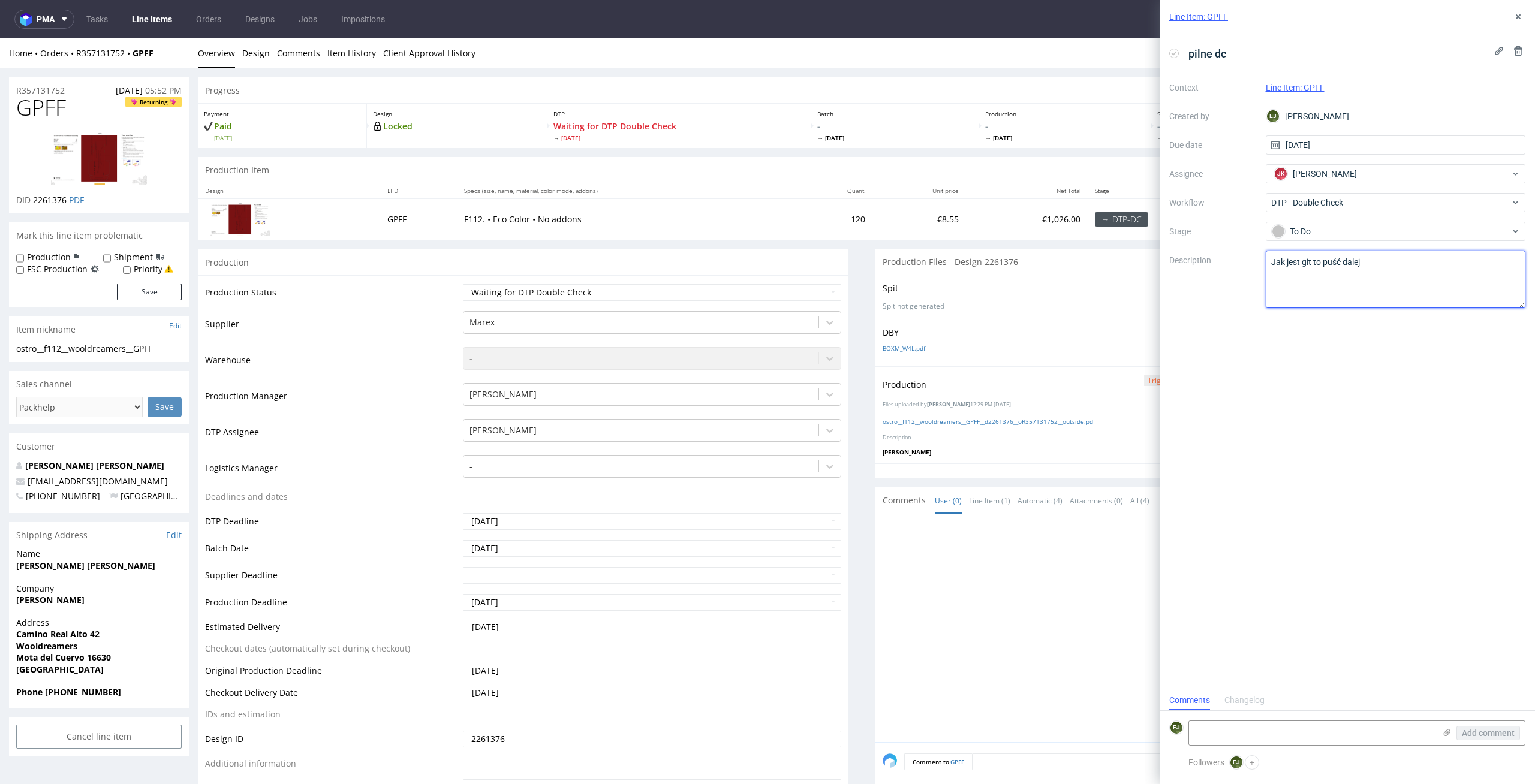
type textarea "Jak jest git to puść dalej"
click at [1267, 493] on div "pilne dc Context Line Item: GPFF Created by EJ Elżbieta Jelińska Due date 06/10…" at bounding box center [1347, 362] width 375 height 656
click at [1522, 10] on button at bounding box center [1518, 17] width 15 height 15
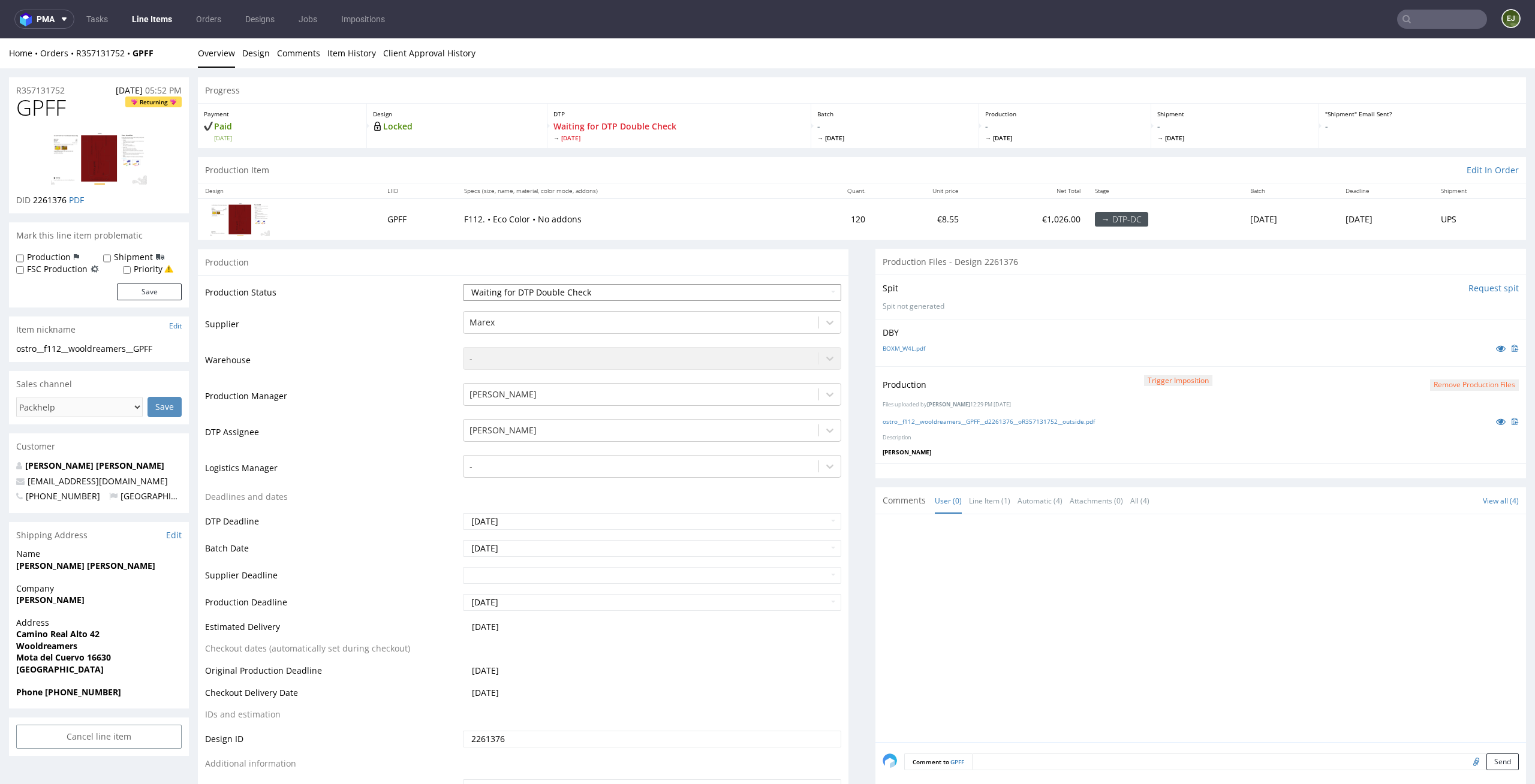
click at [811, 284] on select "Waiting for Artwork Waiting for Diecut Waiting for Mockup Waiting for DTP Waiti…" at bounding box center [652, 293] width 379 height 17
select select "dtp_production_ready"
click at [463, 284] on select "Waiting for Artwork Waiting for Diecut Waiting for Mockup Waiting for DTP Waiti…" at bounding box center [652, 293] width 379 height 17
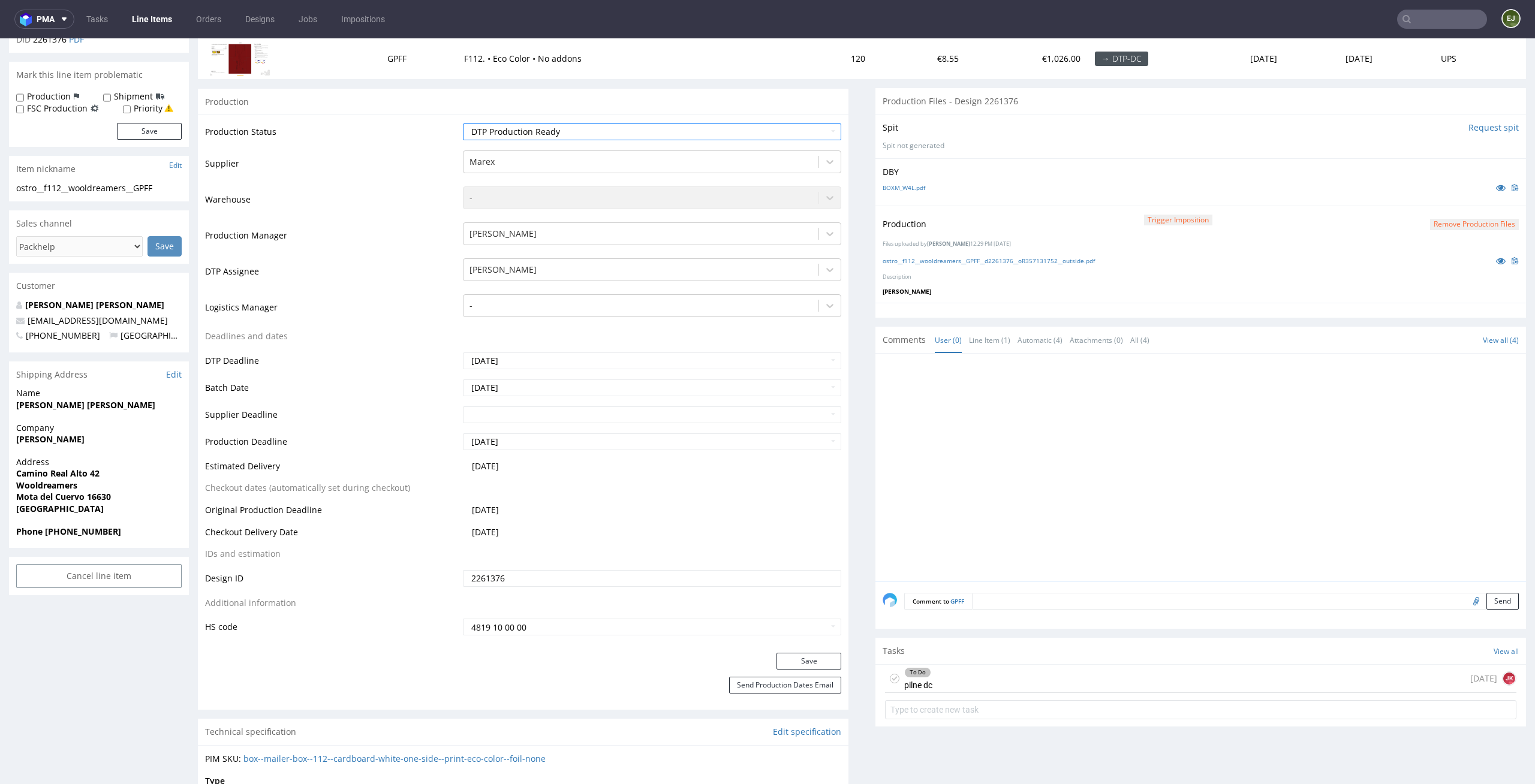
scroll to position [246, 0]
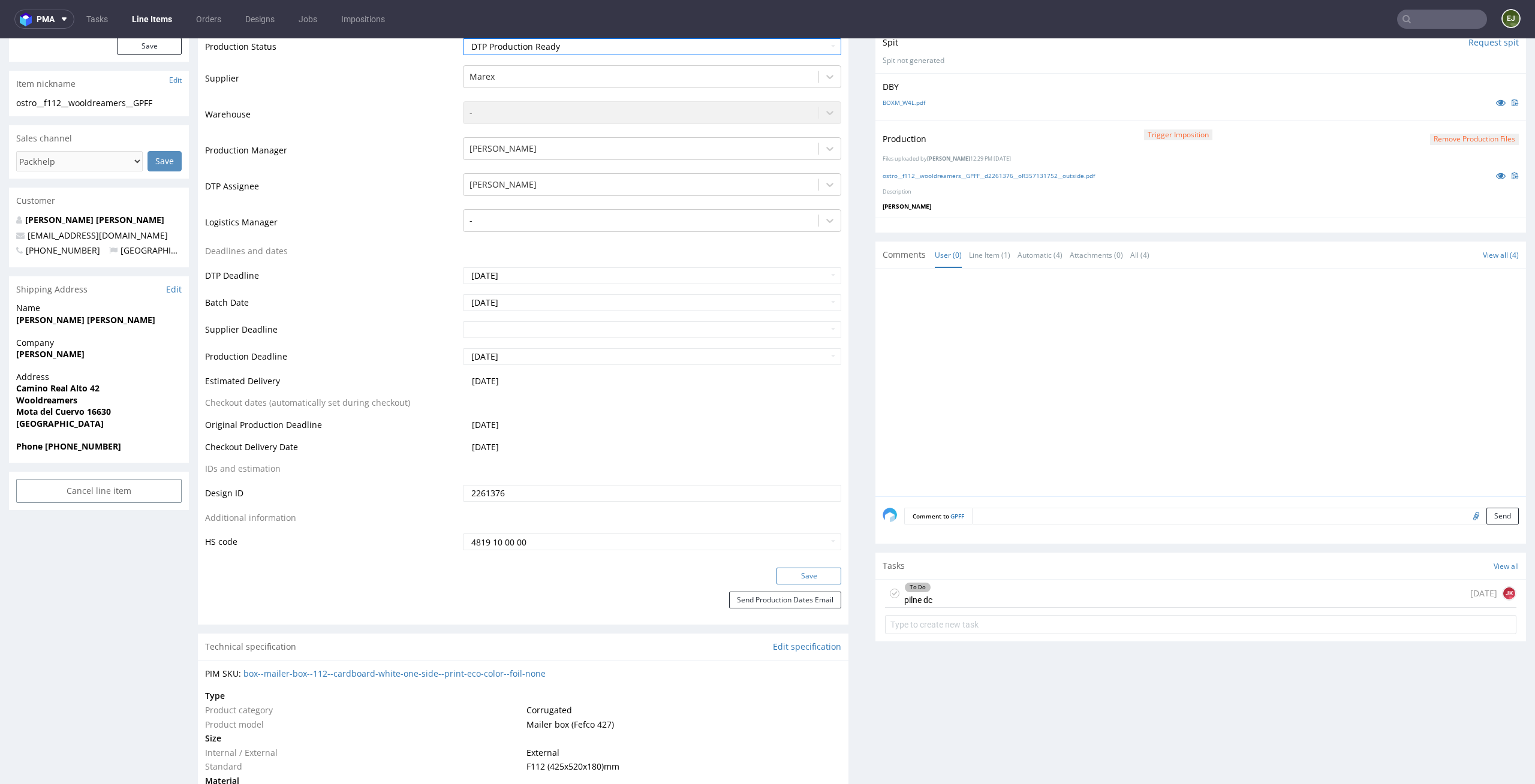
click at [793, 583] on button "Save" at bounding box center [809, 576] width 65 height 17
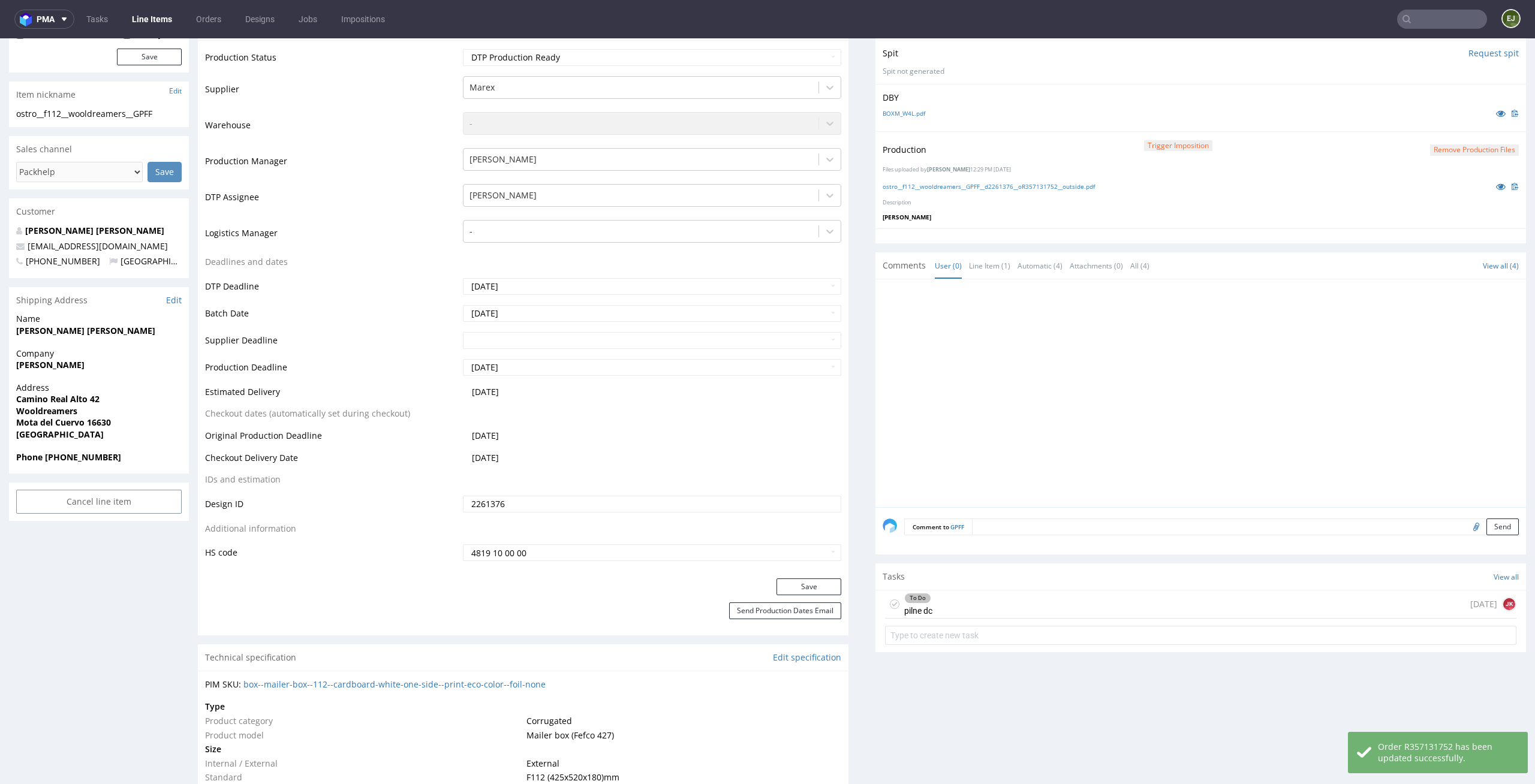
scroll to position [0, 0]
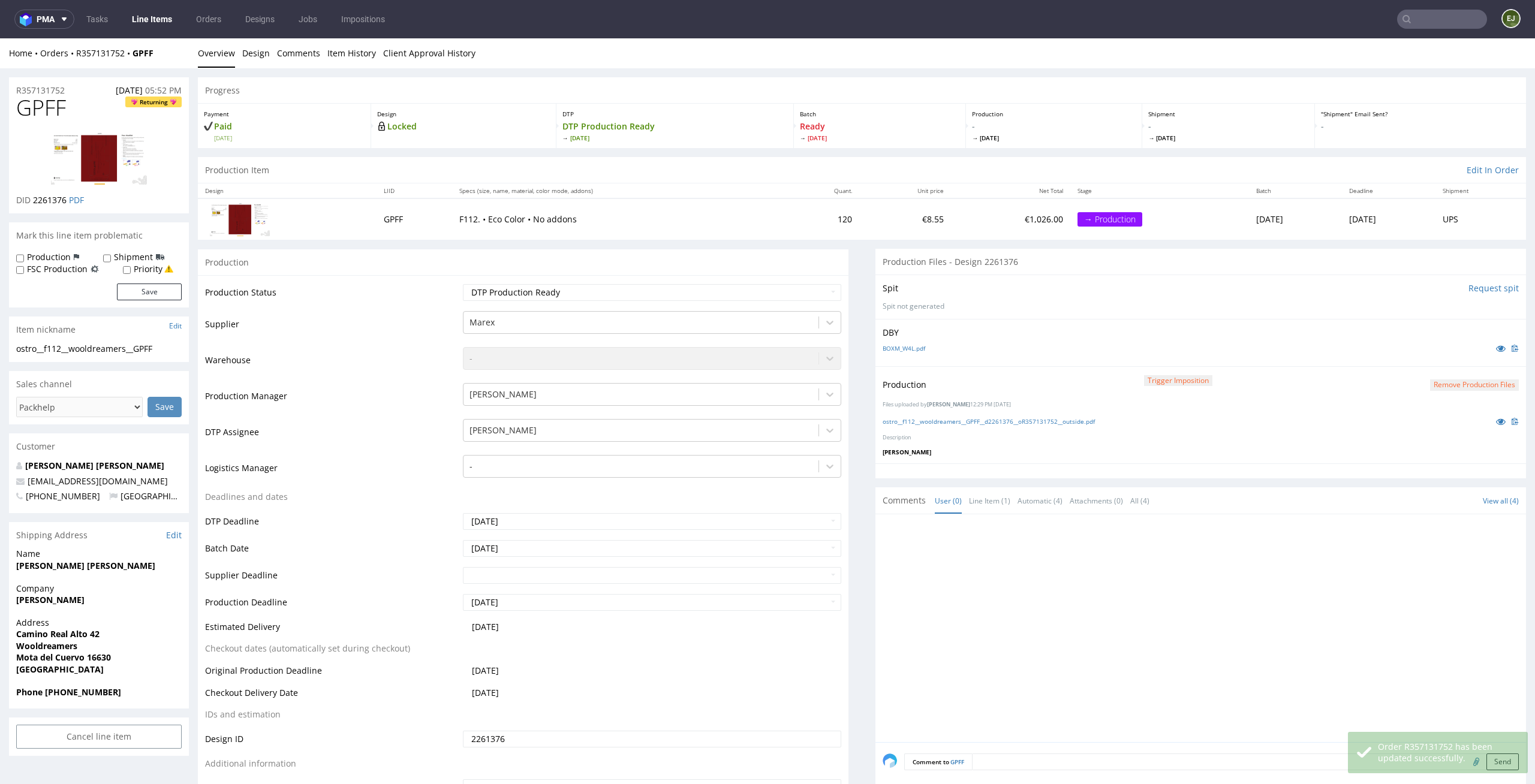
click at [162, 24] on link "Line Items" at bounding box center [152, 19] width 55 height 19
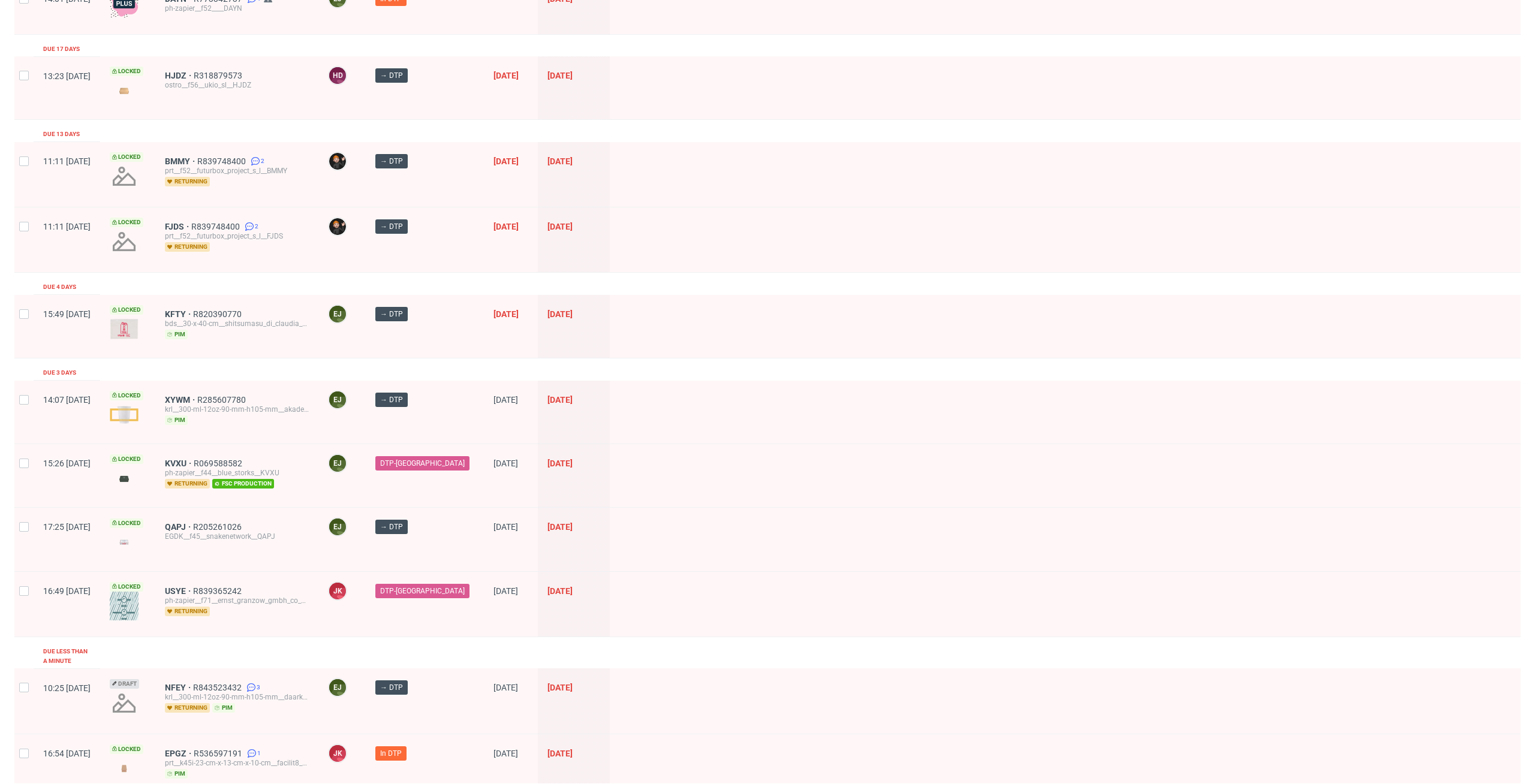
scroll to position [291, 0]
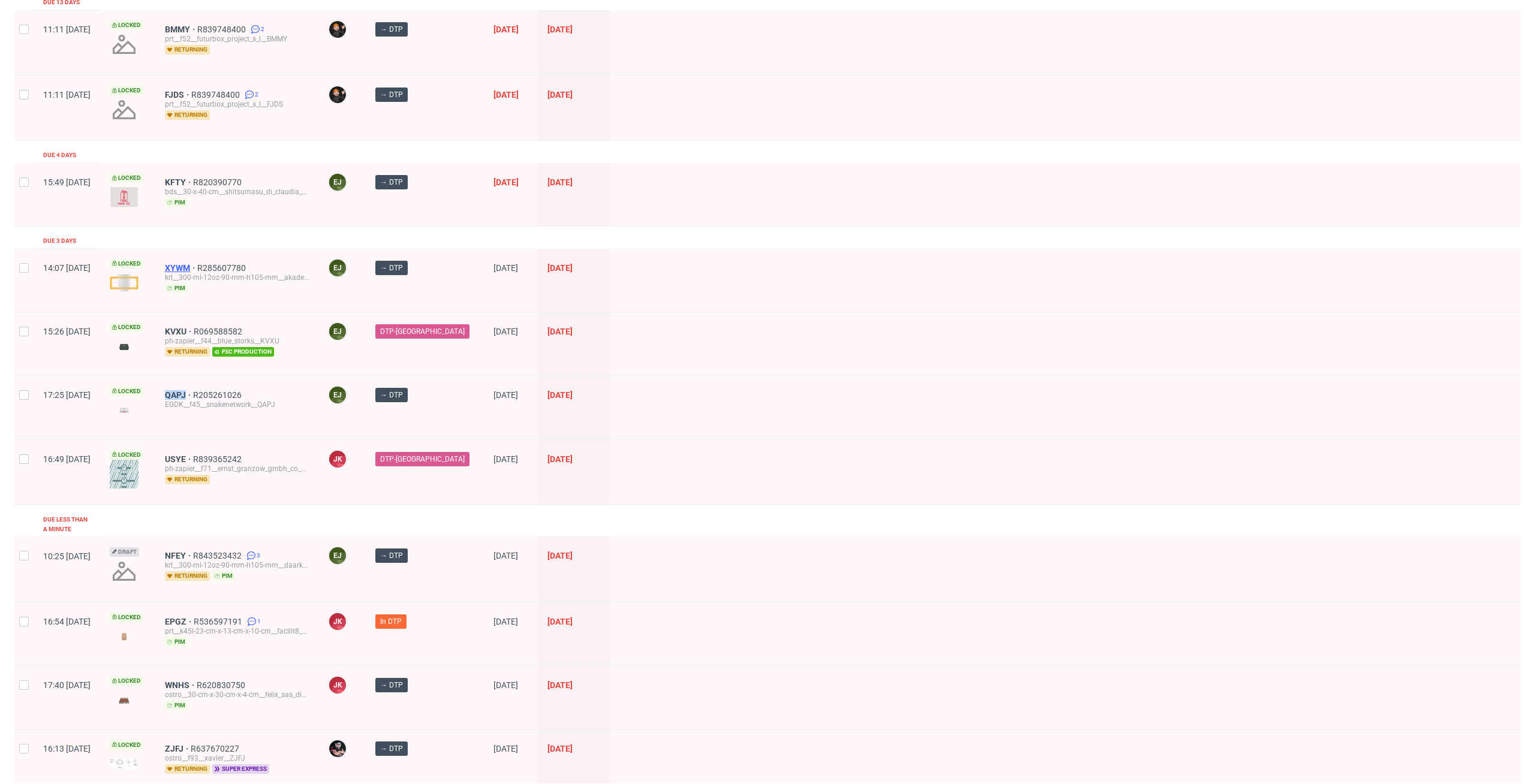
click at [197, 269] on span "XYWM" at bounding box center [181, 268] width 32 height 10
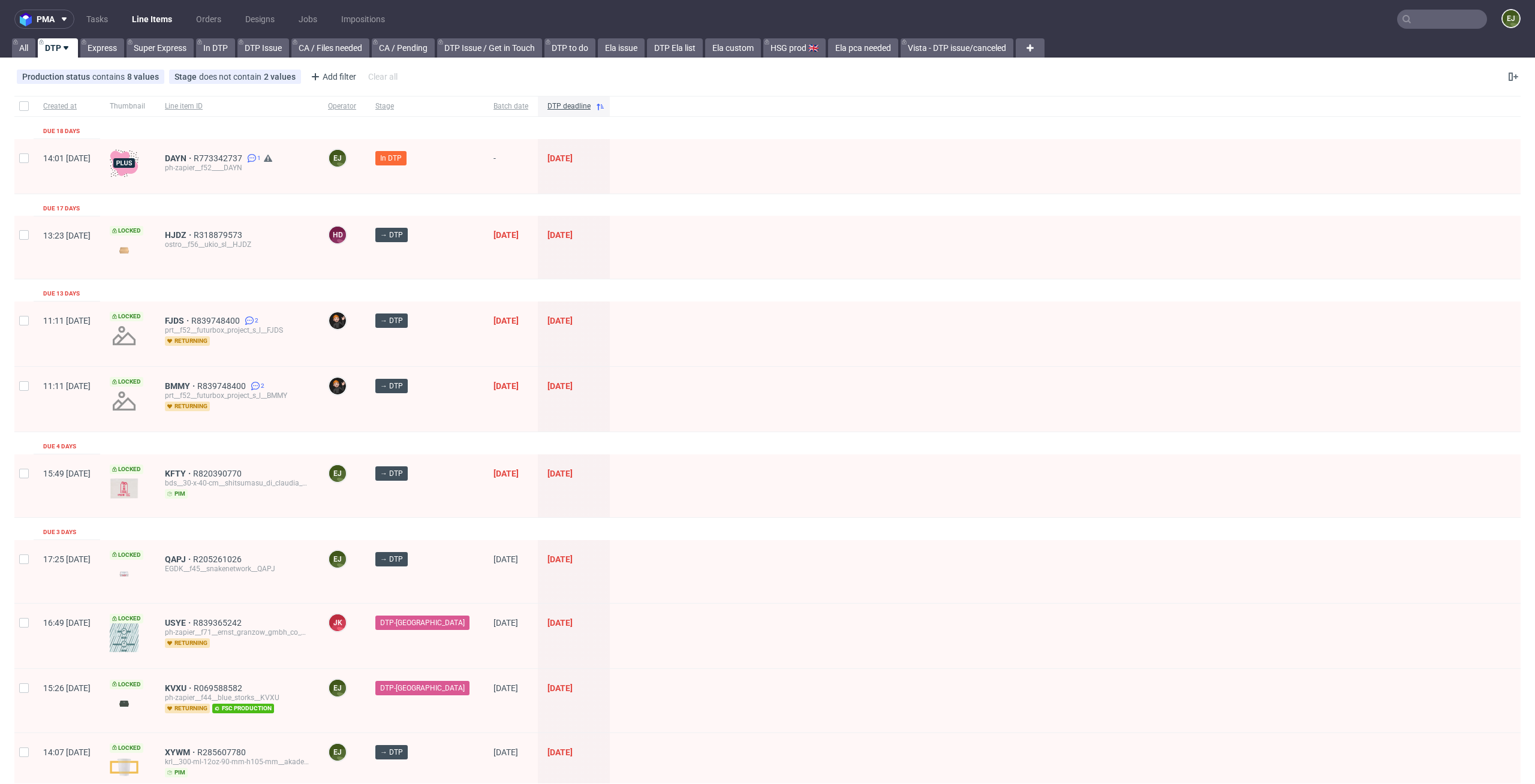
scroll to position [124, 0]
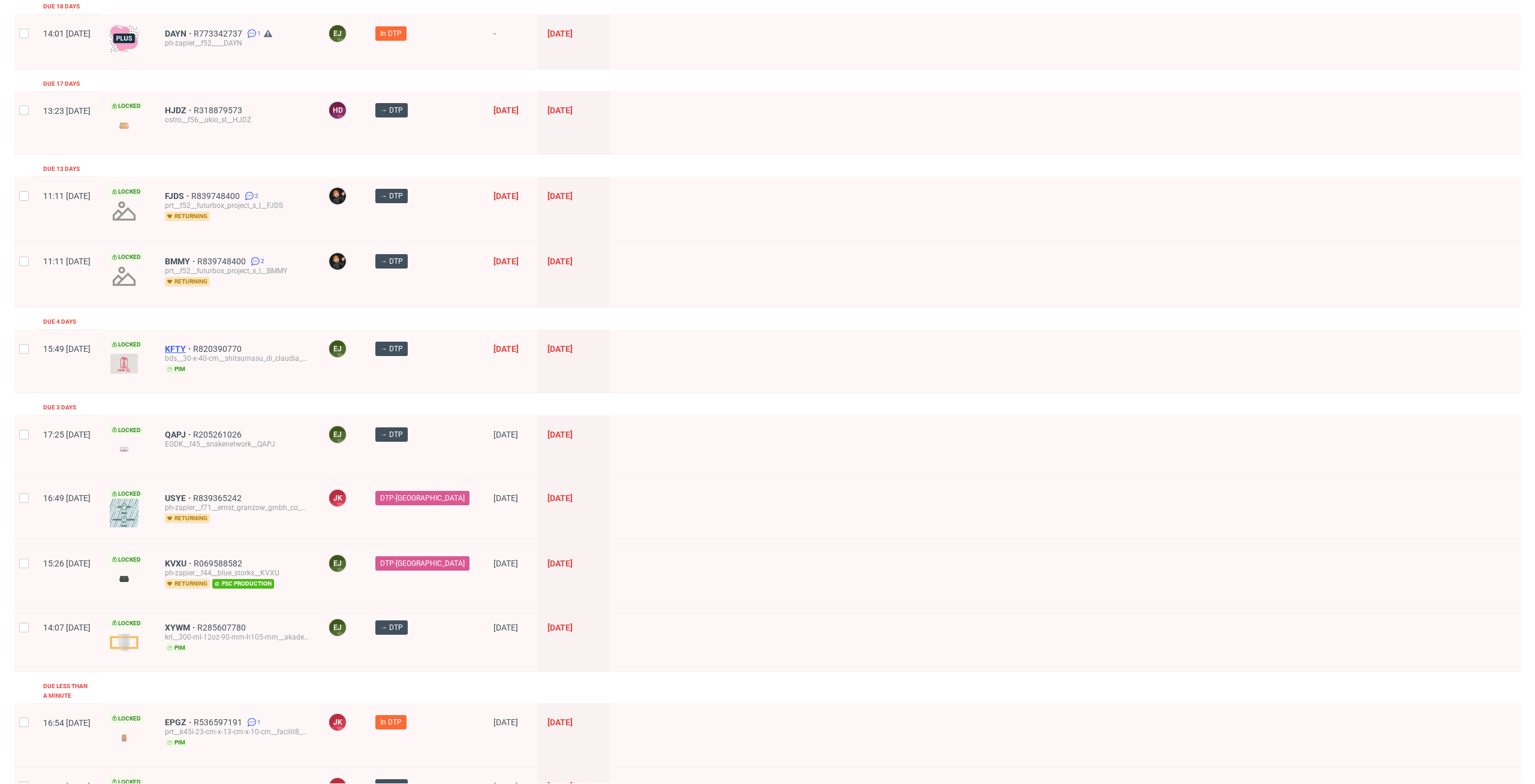
click at [193, 347] on span "KFTY" at bounding box center [179, 349] width 28 height 10
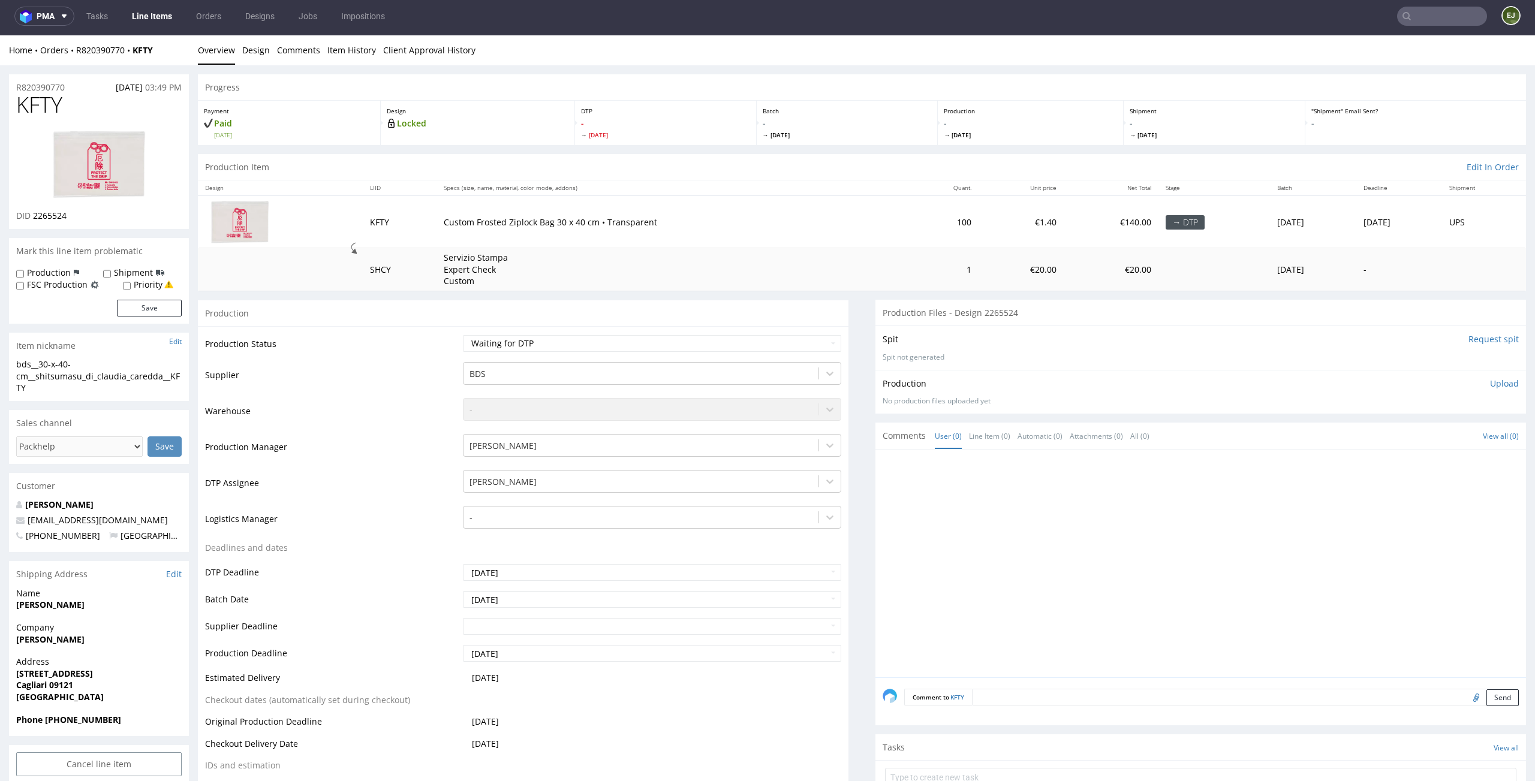
click at [103, 144] on img at bounding box center [99, 164] width 96 height 72
drag, startPoint x: 73, startPoint y: 365, endPoint x: 10, endPoint y: 365, distance: 63.0
click at [10, 365] on div "bds__30-x-40-cm__shitsumasu_di_claudia_caredda__KFTY bds__30-x-40-cm __shitsuma…" at bounding box center [99, 379] width 180 height 43
copy div "bds__30-x-40"
click at [100, 149] on img at bounding box center [99, 164] width 96 height 72
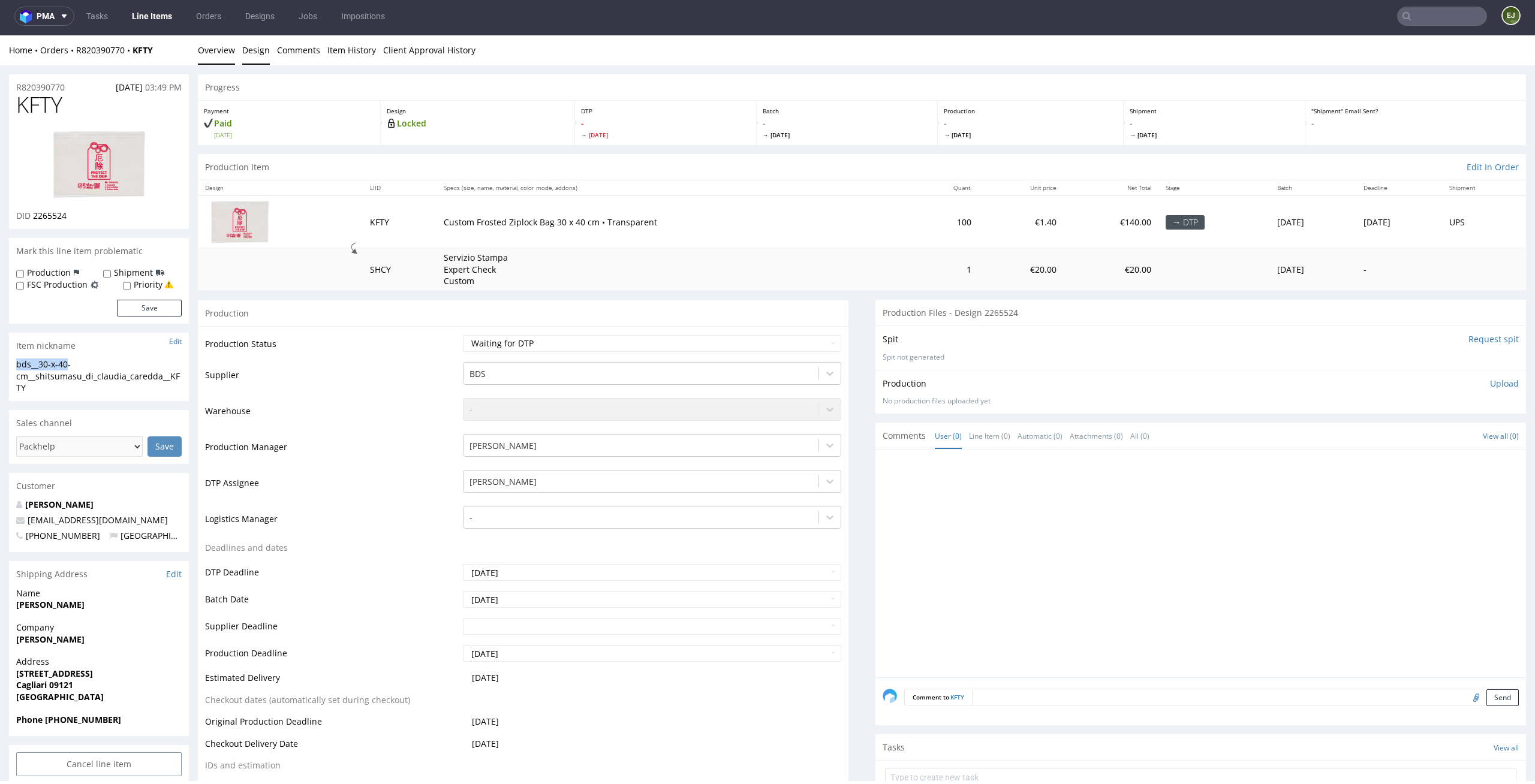
click at [257, 40] on link "Design" at bounding box center [256, 50] width 27 height 29
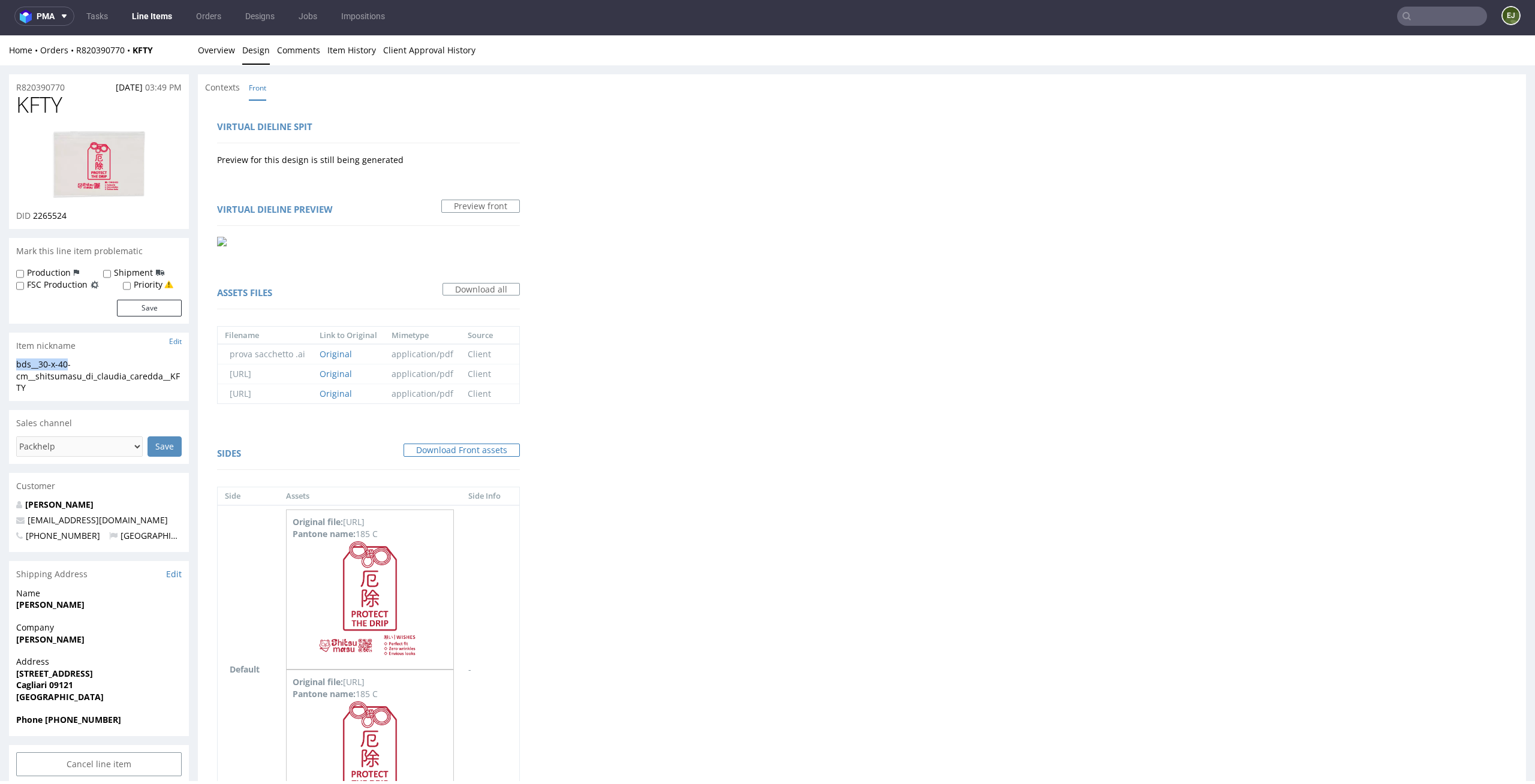
scroll to position [114, 0]
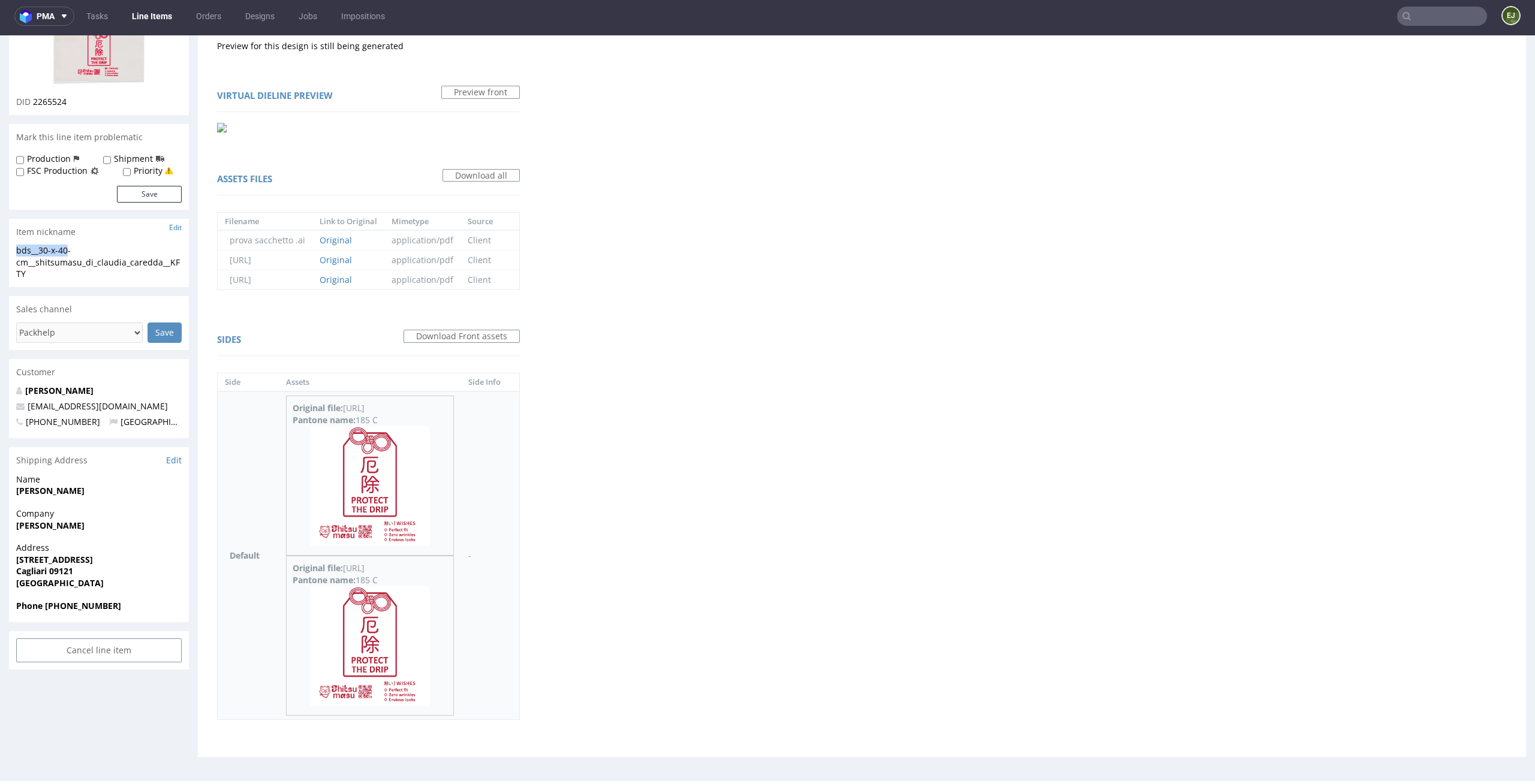
click at [371, 471] on img at bounding box center [370, 486] width 120 height 120
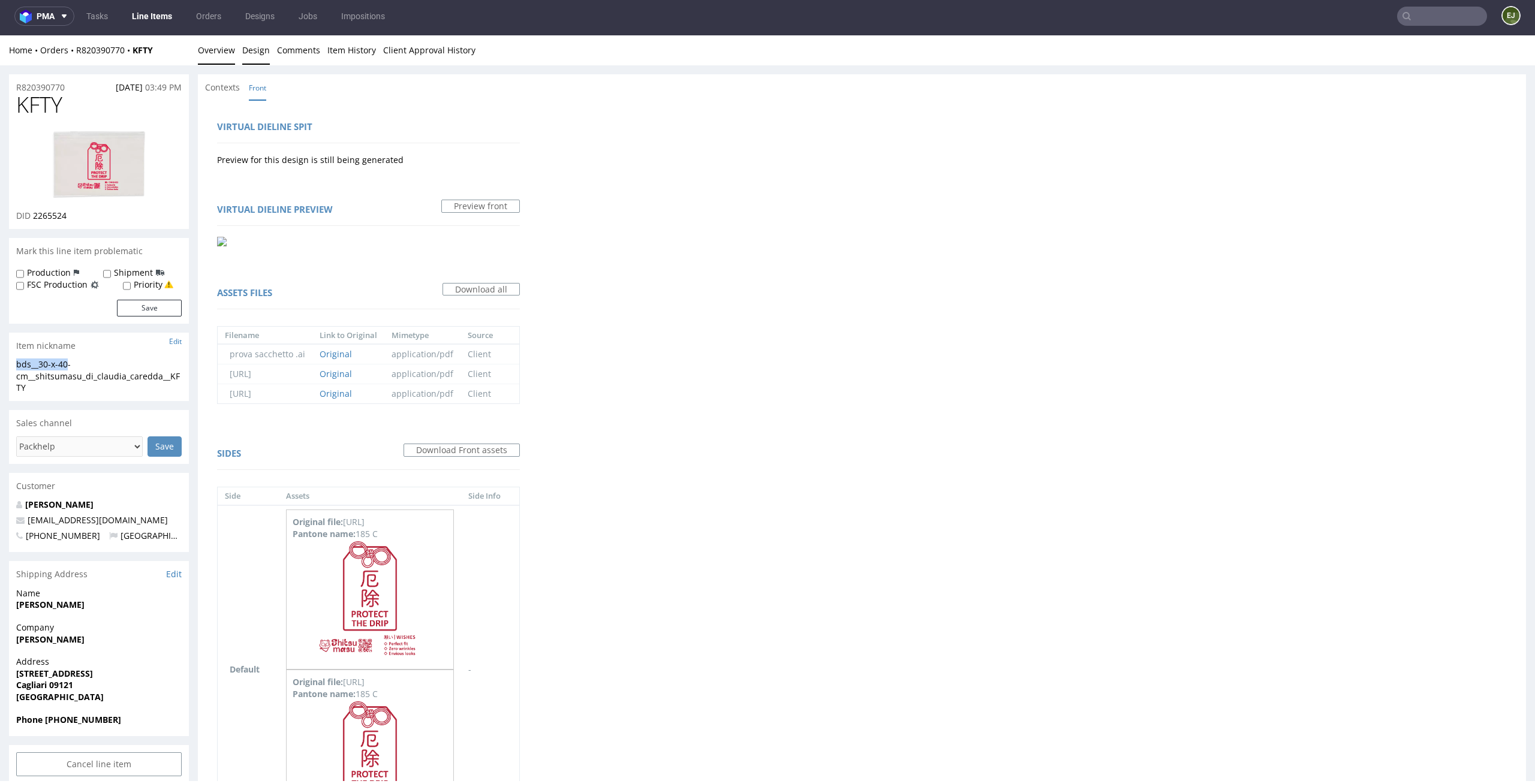
click at [221, 43] on link "Overview" at bounding box center [216, 50] width 37 height 29
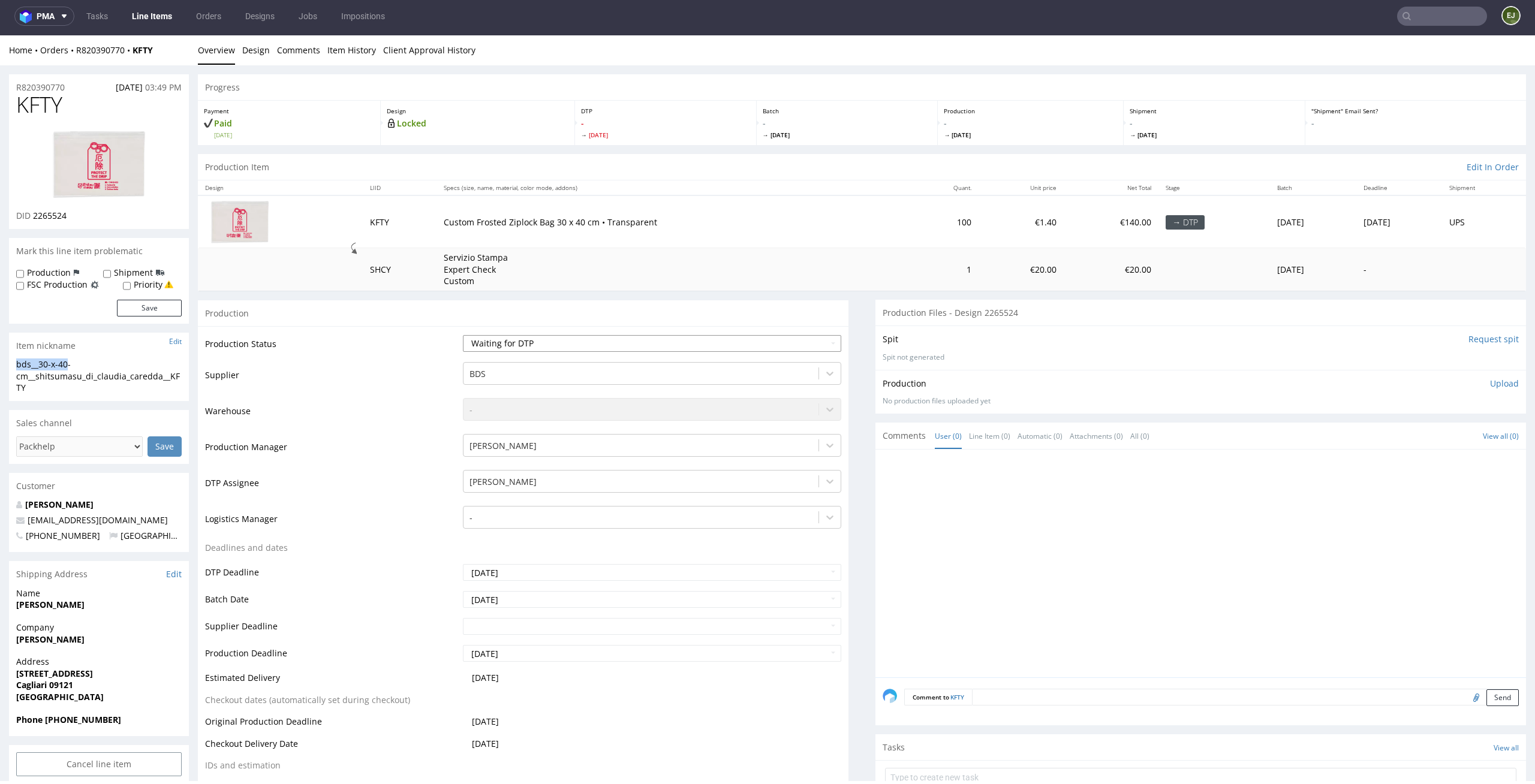
click at [820, 347] on select "Waiting for Artwork Waiting for Diecut Waiting for Mockup Waiting for DTP Waiti…" at bounding box center [652, 343] width 379 height 17
select select "dtp_in_process"
click at [463, 335] on select "Waiting for Artwork Waiting for Diecut Waiting for Mockup Waiting for DTP Waiti…" at bounding box center [652, 343] width 379 height 17
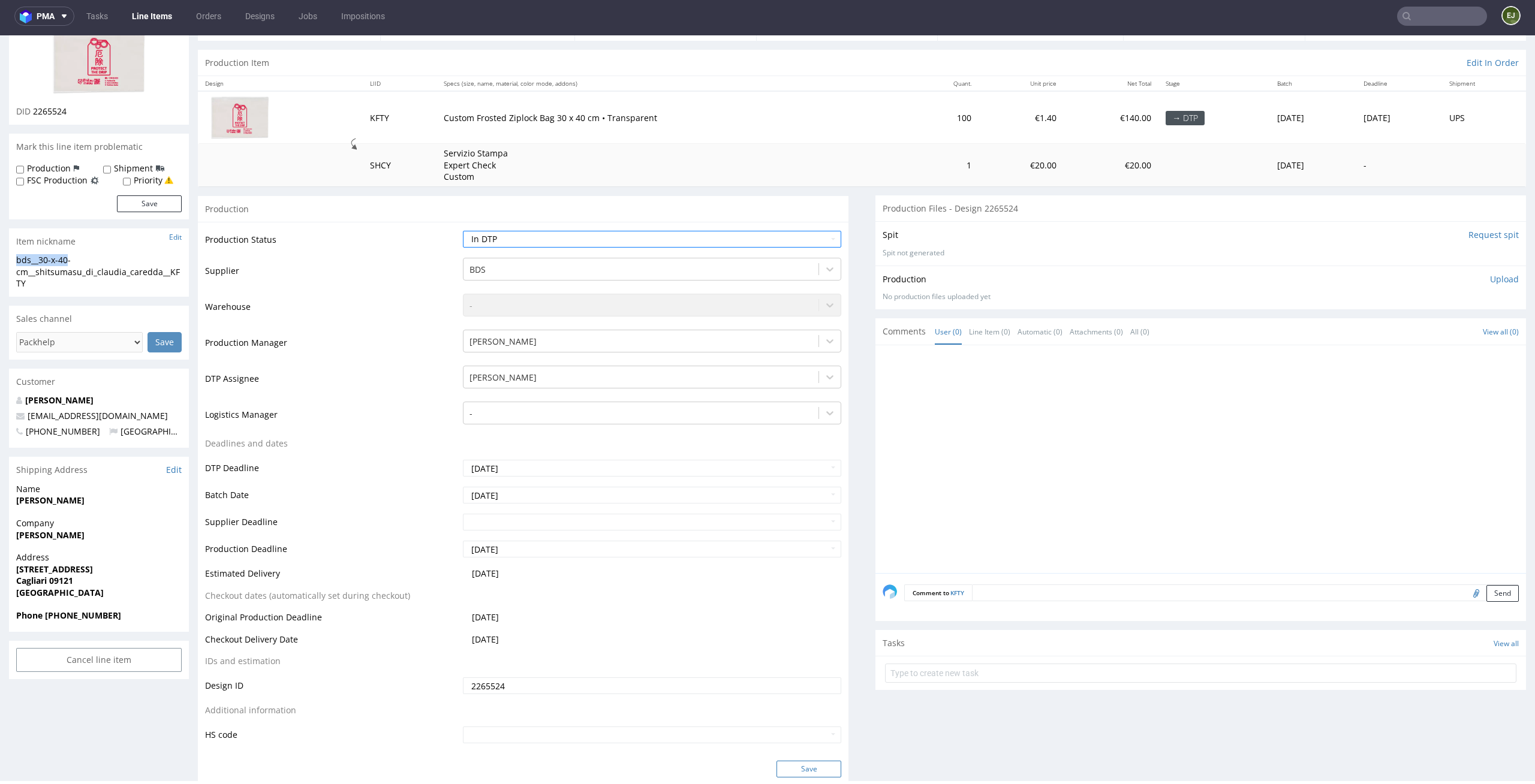
click at [813, 771] on button "Save" at bounding box center [809, 769] width 65 height 17
drag, startPoint x: 48, startPoint y: 289, endPoint x: 6, endPoint y: 254, distance: 54.7
copy section "bds__30-x-40-cm__shitsumasu_di_claudia_caredda__KFTY"
drag, startPoint x: 76, startPoint y: 112, endPoint x: 33, endPoint y: 112, distance: 43.0
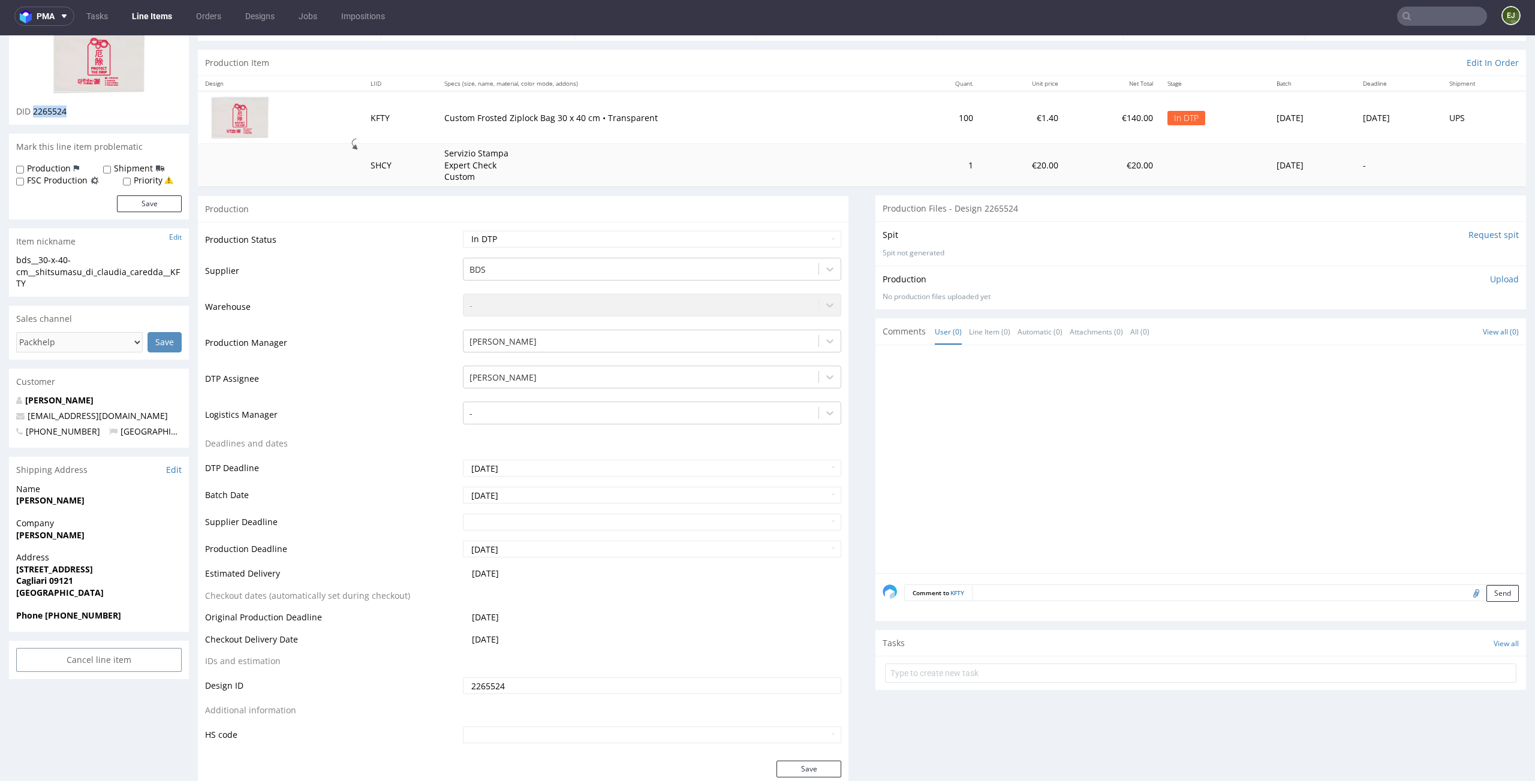
click at [33, 112] on div "DID 2265524" at bounding box center [99, 111] width 166 height 12
copy span "2265524"
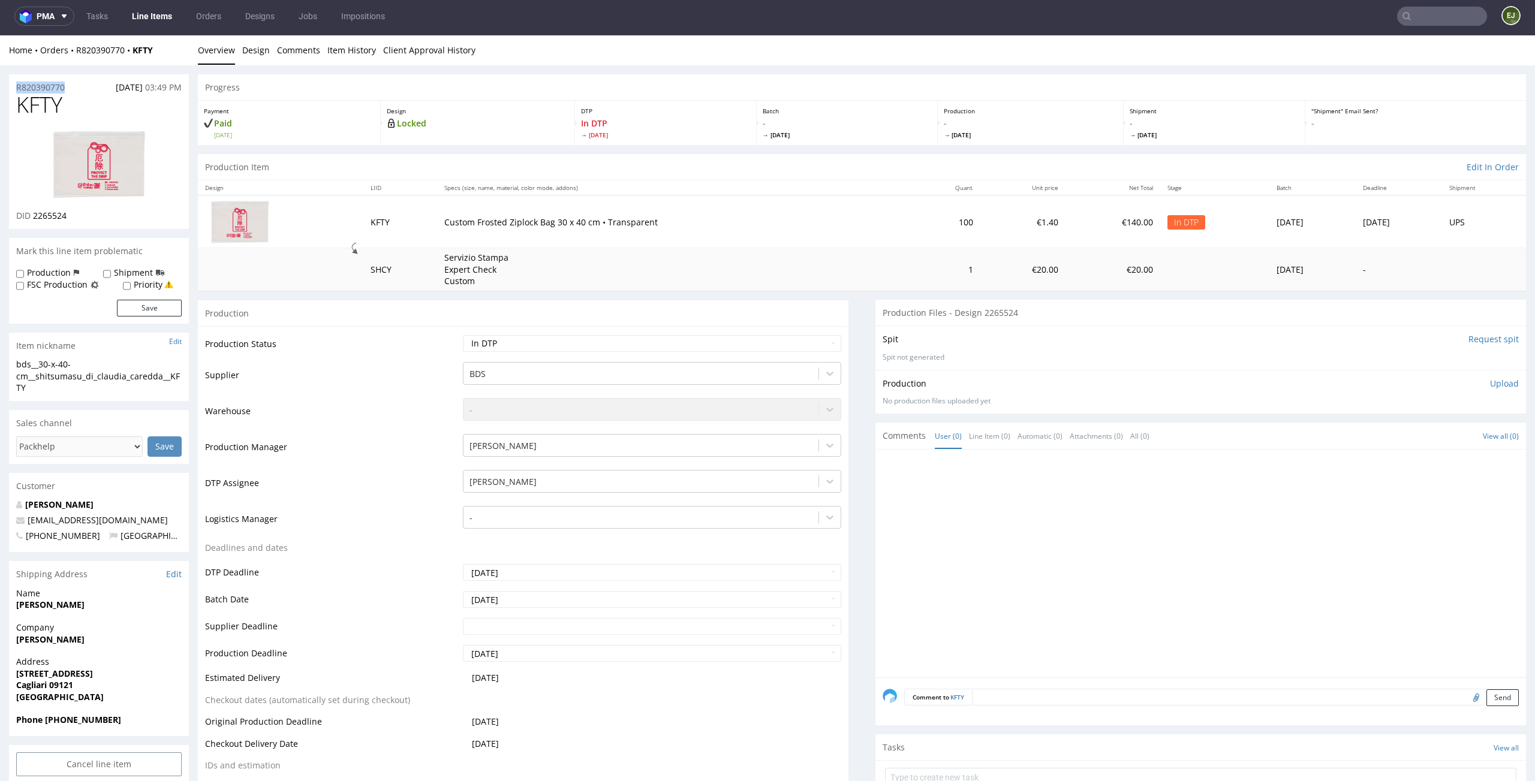
drag, startPoint x: 75, startPoint y: 82, endPoint x: 0, endPoint y: 86, distance: 75.1
copy p "R820390770"
click at [1495, 386] on p "Upload" at bounding box center [1504, 383] width 29 height 12
click at [1416, 424] on form "Add files Upload now" at bounding box center [1201, 426] width 636 height 40
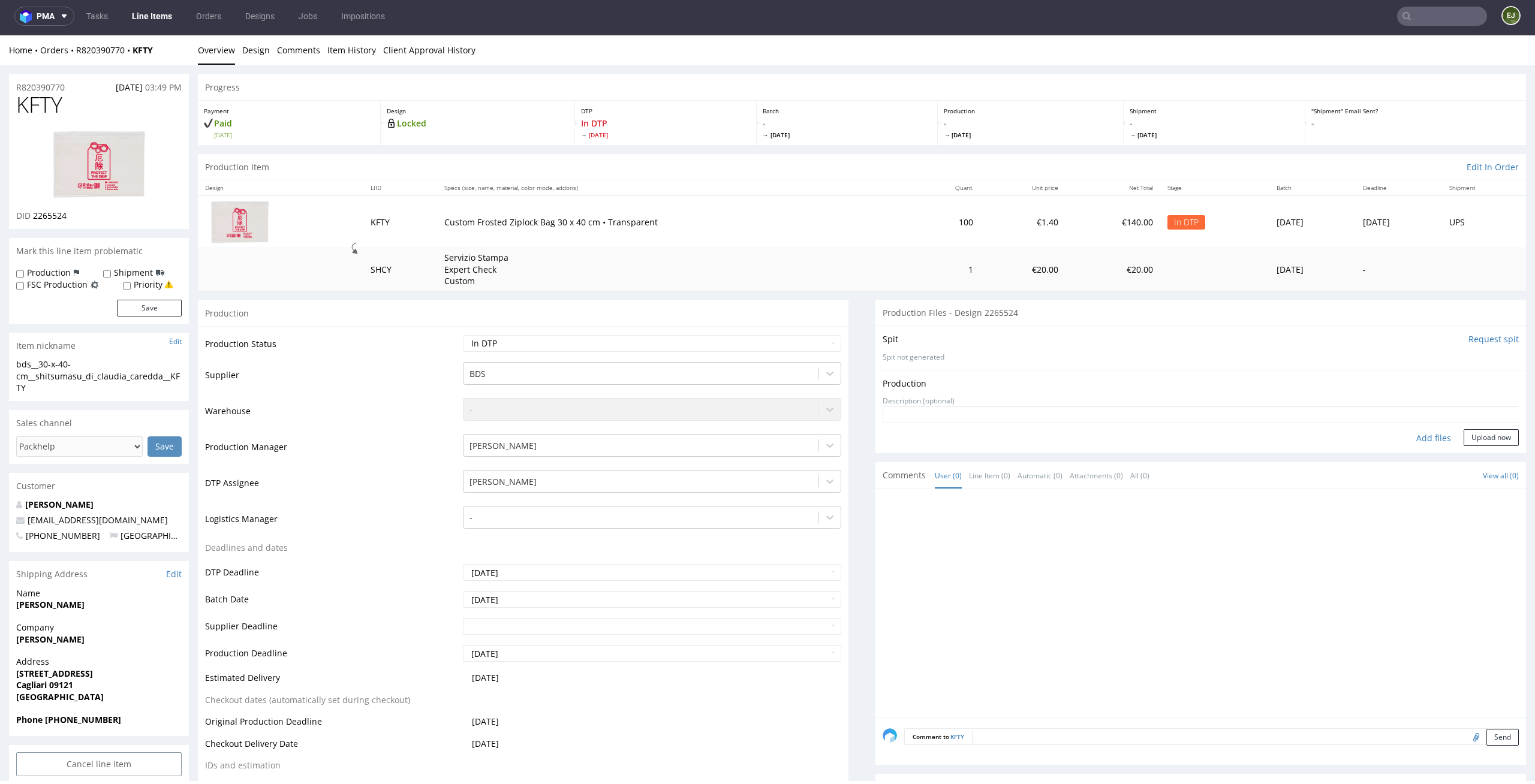
click at [1415, 428] on form "Add files Upload now" at bounding box center [1201, 426] width 636 height 40
click at [1411, 441] on div "Add files" at bounding box center [1434, 438] width 60 height 18
type input "C:\fakepath\ bds__30-x-40-cm__shitsumasu_di_claudia_caredda__KFTY__d2265524__oR…"
click at [1470, 453] on button "Upload now" at bounding box center [1491, 457] width 55 height 17
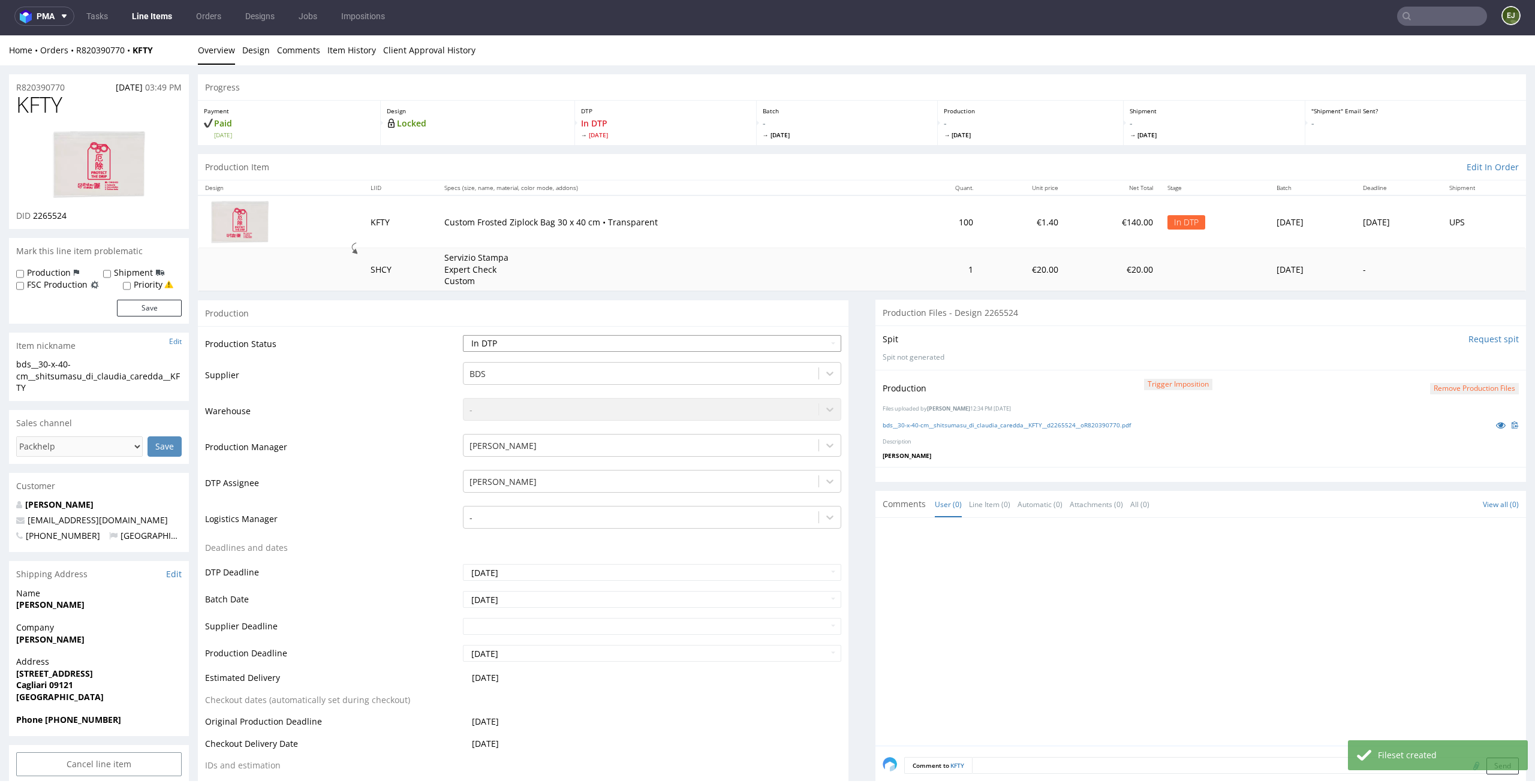
click at [797, 343] on select "Waiting for Artwork Waiting for Diecut Waiting for Mockup Waiting for DTP Waiti…" at bounding box center [652, 343] width 379 height 17
select select "dtp_production_ready"
click at [463, 335] on select "Waiting for Artwork Waiting for Diecut Waiting for Mockup Waiting for DTP Waiti…" at bounding box center [652, 343] width 379 height 17
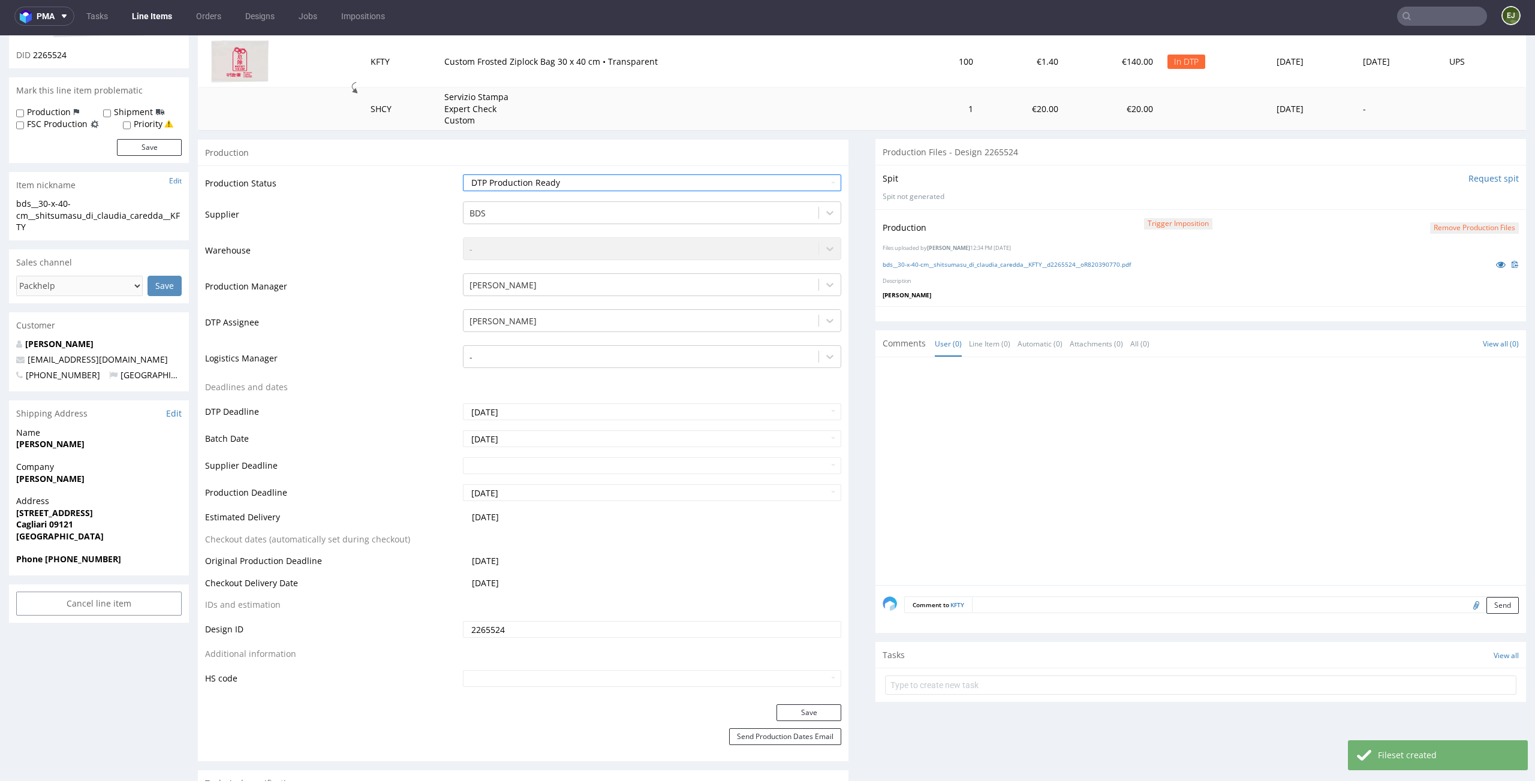
scroll to position [247, 0]
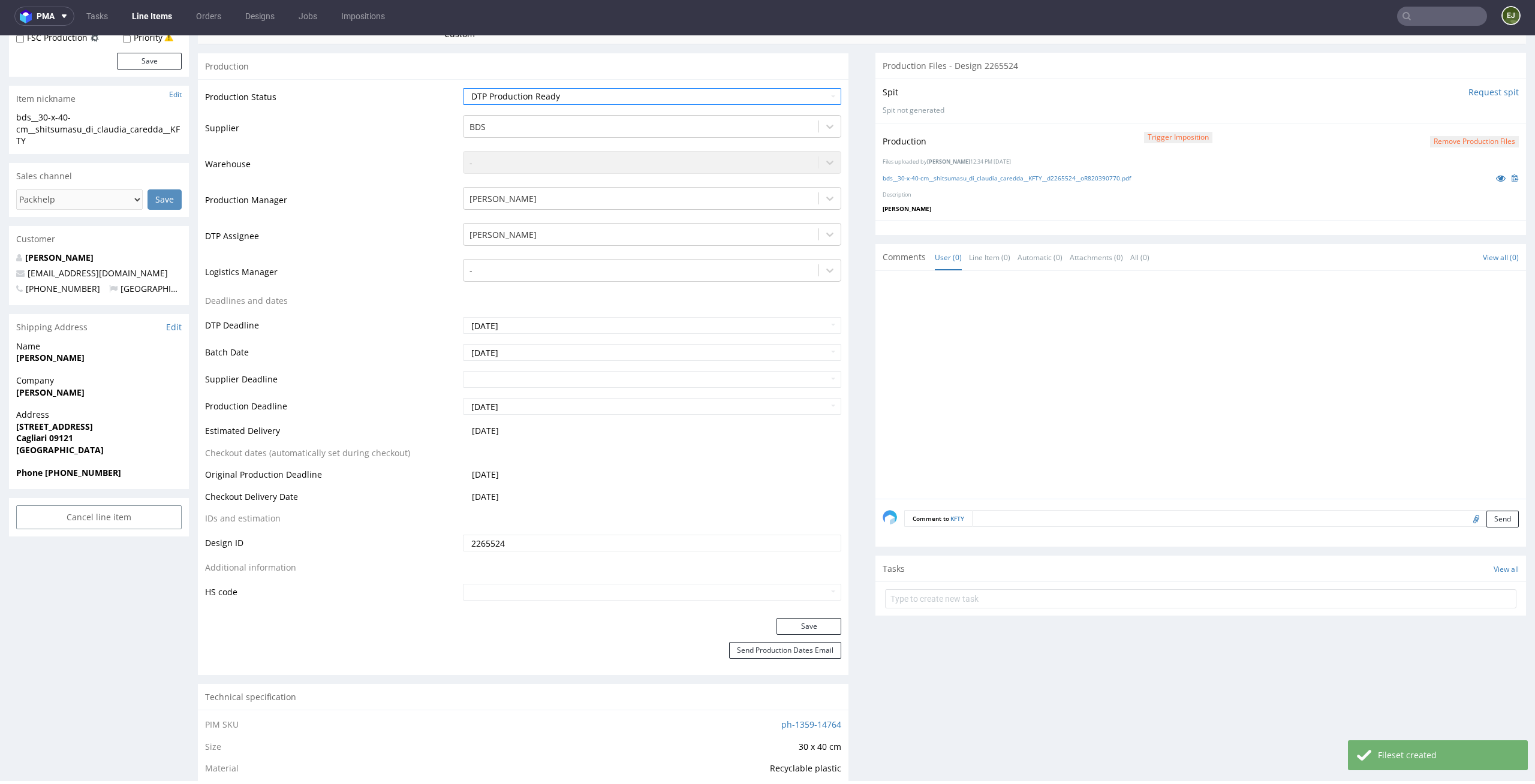
click at [821, 616] on div "Production Status Waiting for Artwork Waiting for Diecut Waiting for Mockup Wai…" at bounding box center [523, 348] width 651 height 538
click at [816, 630] on button "Save" at bounding box center [809, 626] width 65 height 17
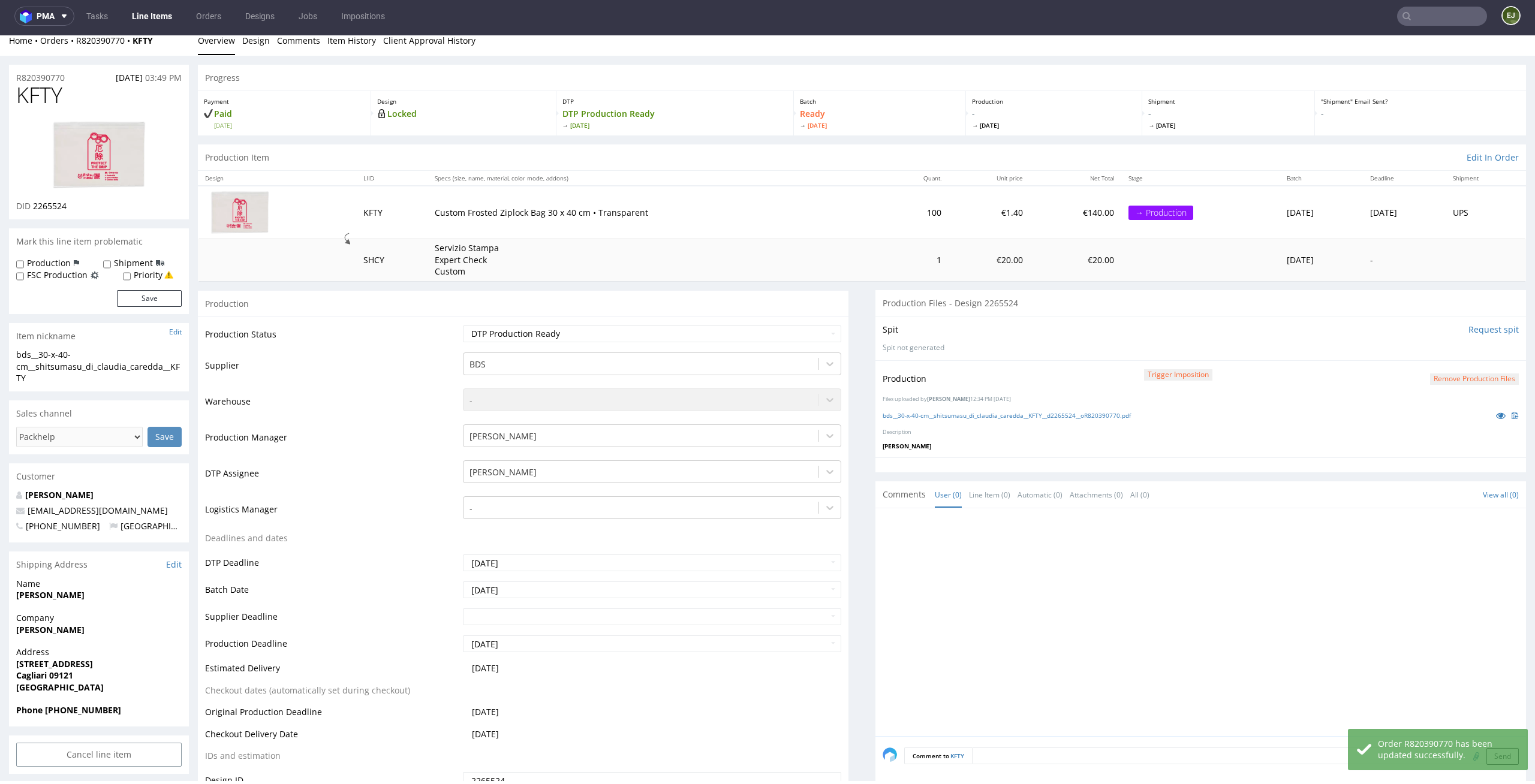
scroll to position [0, 0]
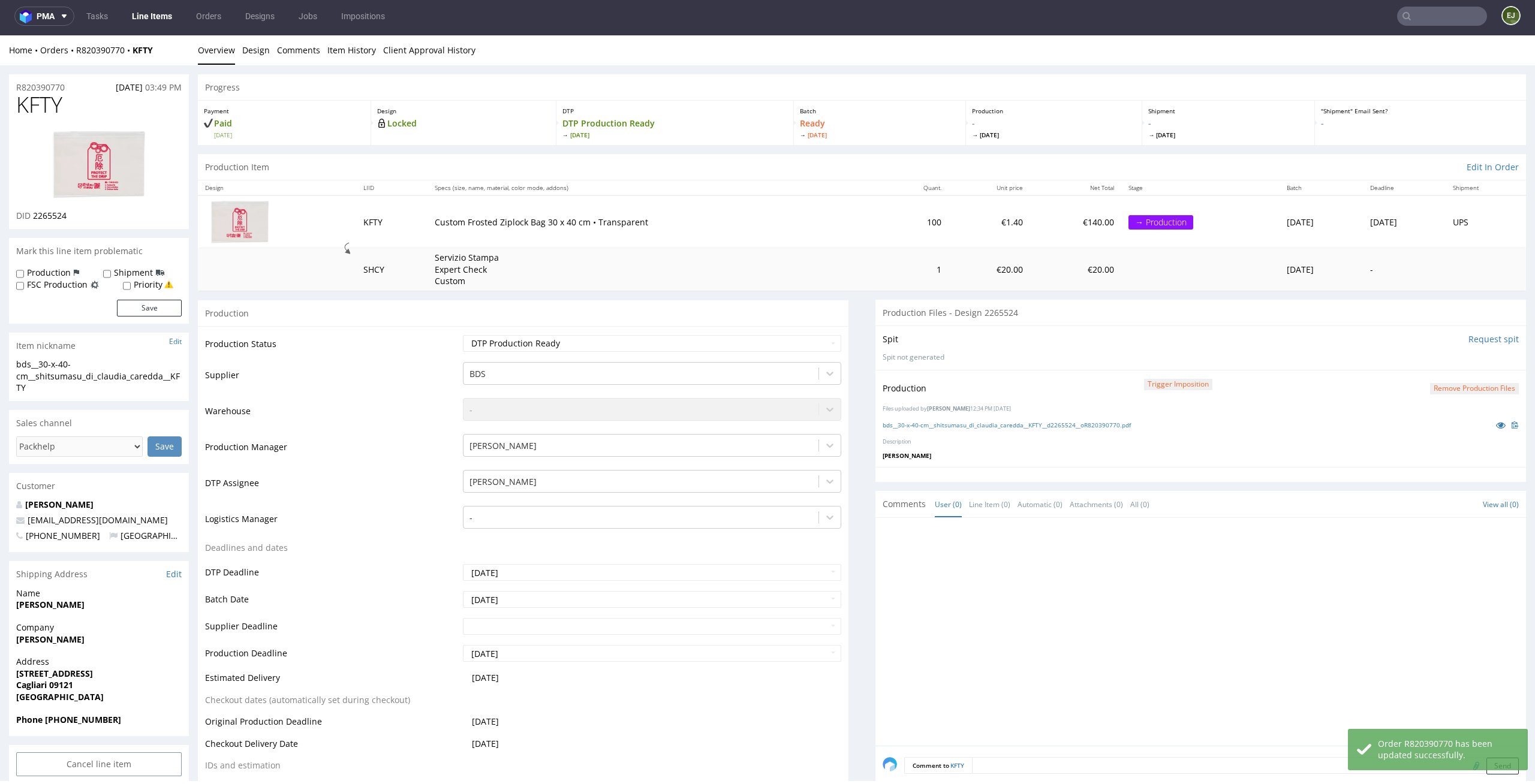
click at [57, 272] on label "Production" at bounding box center [49, 273] width 44 height 12
click at [24, 272] on input "Production" at bounding box center [20, 274] width 8 height 10
checkbox input "true"
click at [167, 302] on button "Save" at bounding box center [149, 308] width 65 height 17
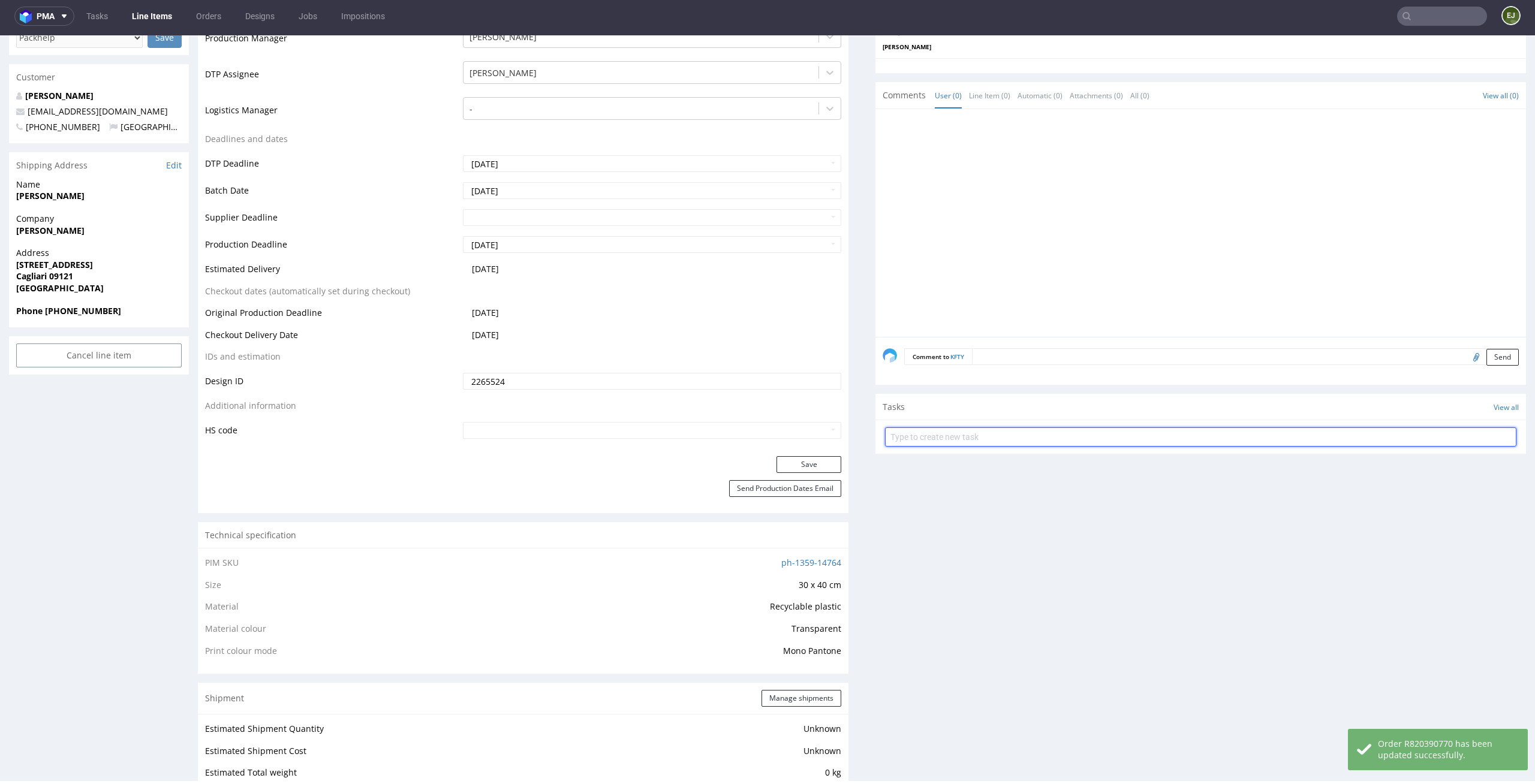
click at [1032, 437] on input "text" at bounding box center [1200, 437] width 631 height 19
click at [1051, 358] on textarea at bounding box center [1245, 356] width 547 height 17
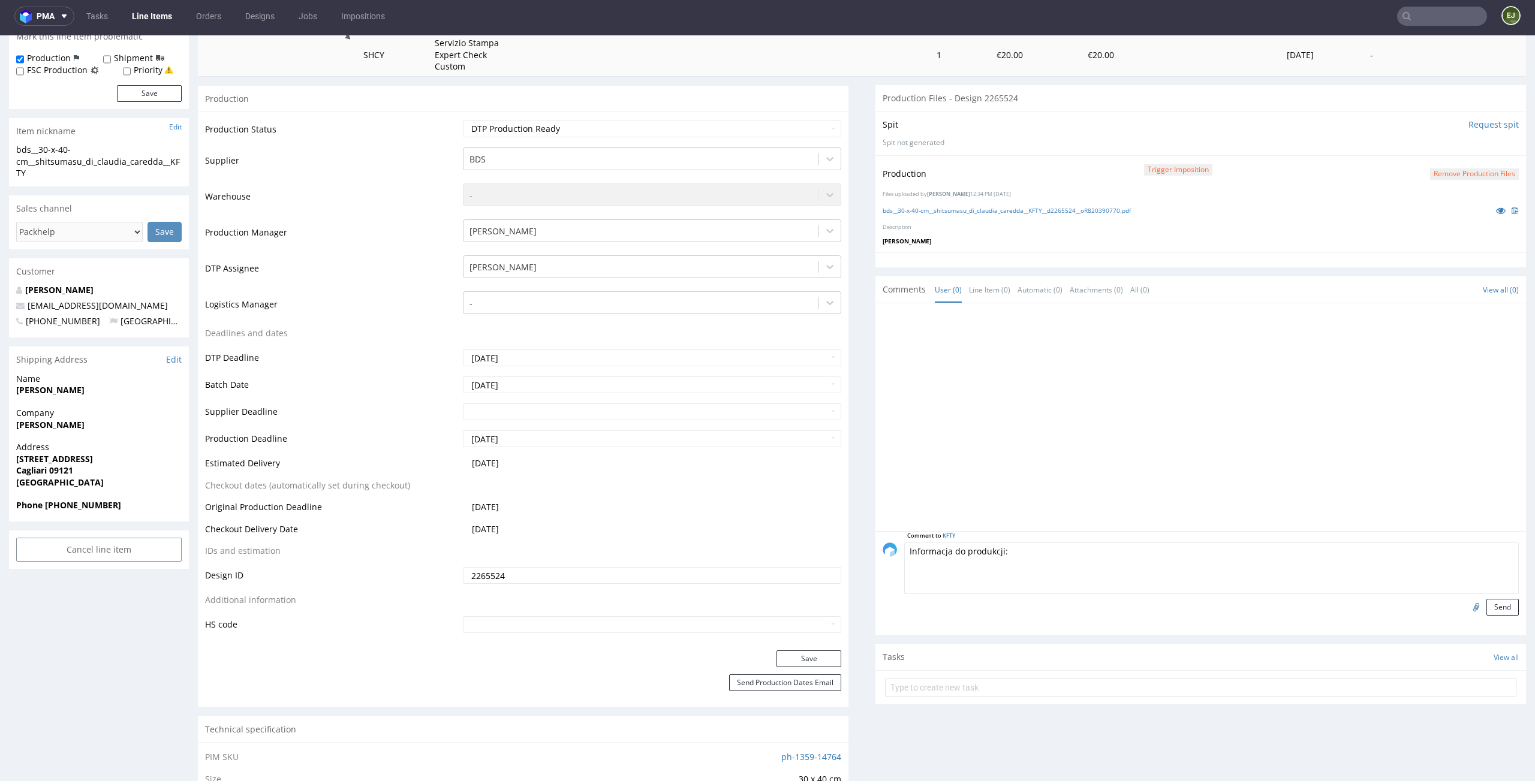
scroll to position [326, 0]
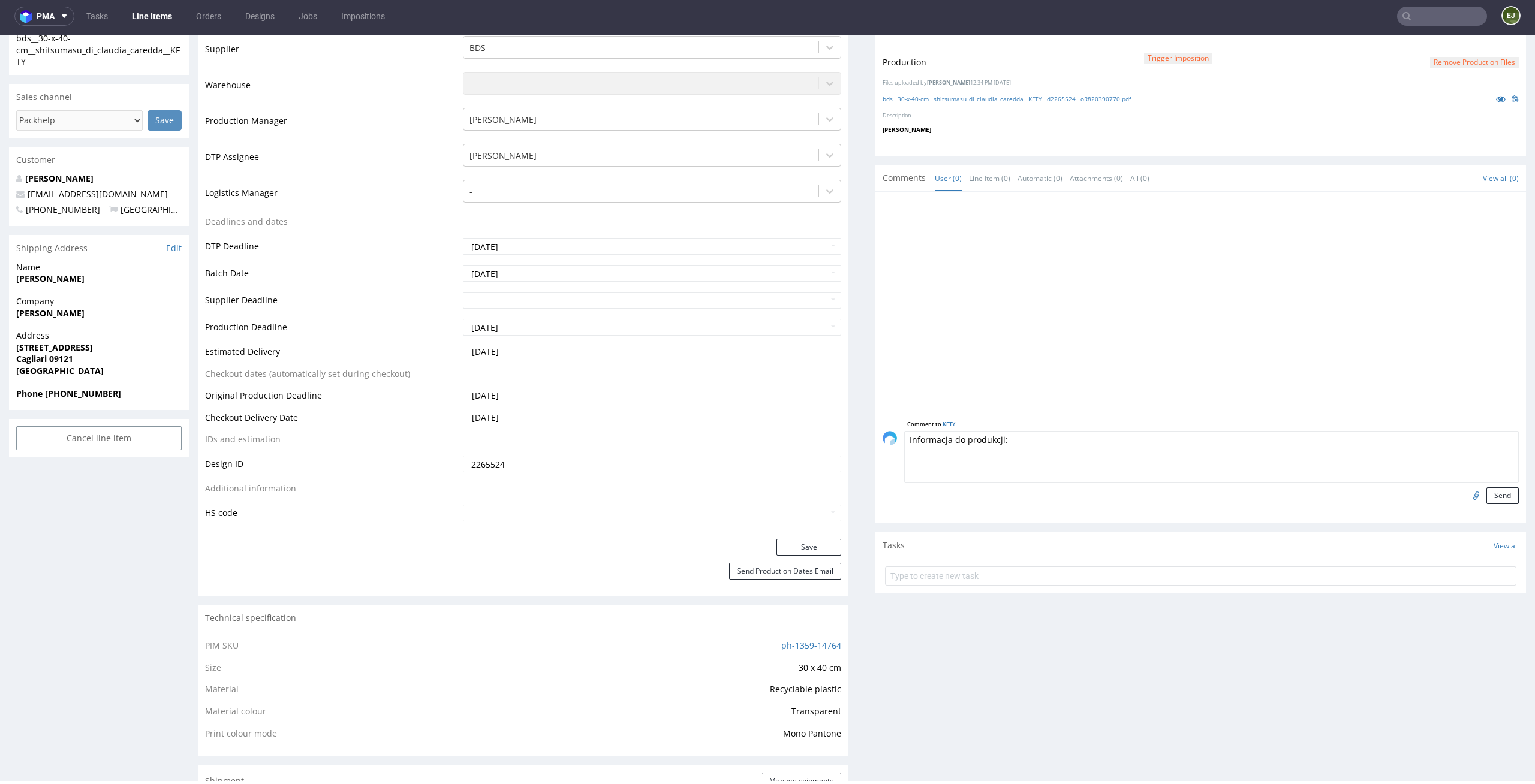
click at [1039, 426] on div "Comment to KFTY Informacja do produkcji: Send" at bounding box center [1200, 471] width 651 height 103
click at [1039, 439] on textarea "Informacja do produkcji:" at bounding box center [1211, 457] width 614 height 52
type textarea "Informacja do produkcji: nie wiem czy ostatecznie zip lock ma zapięcie u góry c…"
click at [1486, 495] on button "Send" at bounding box center [1502, 495] width 32 height 17
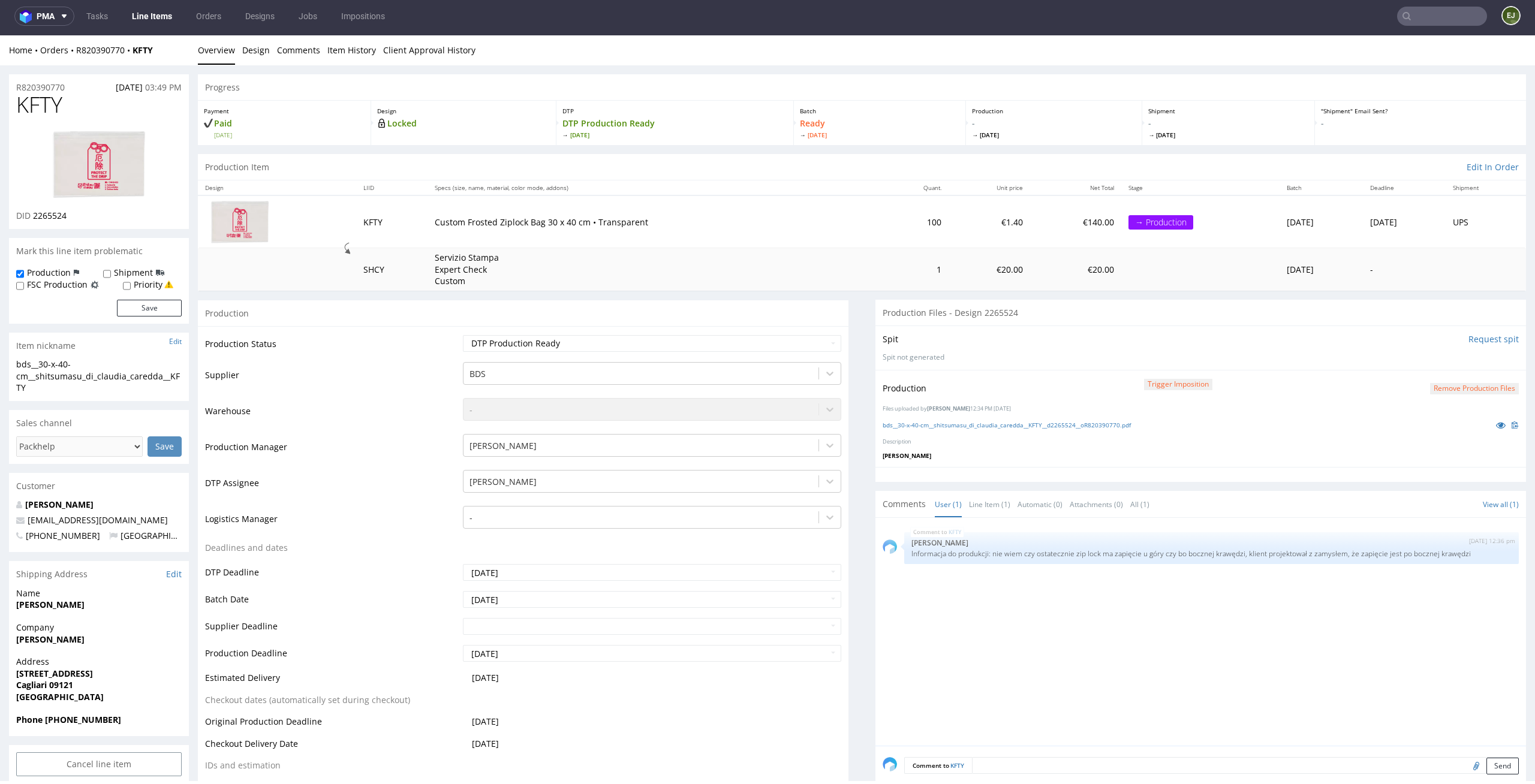
scroll to position [0, 0]
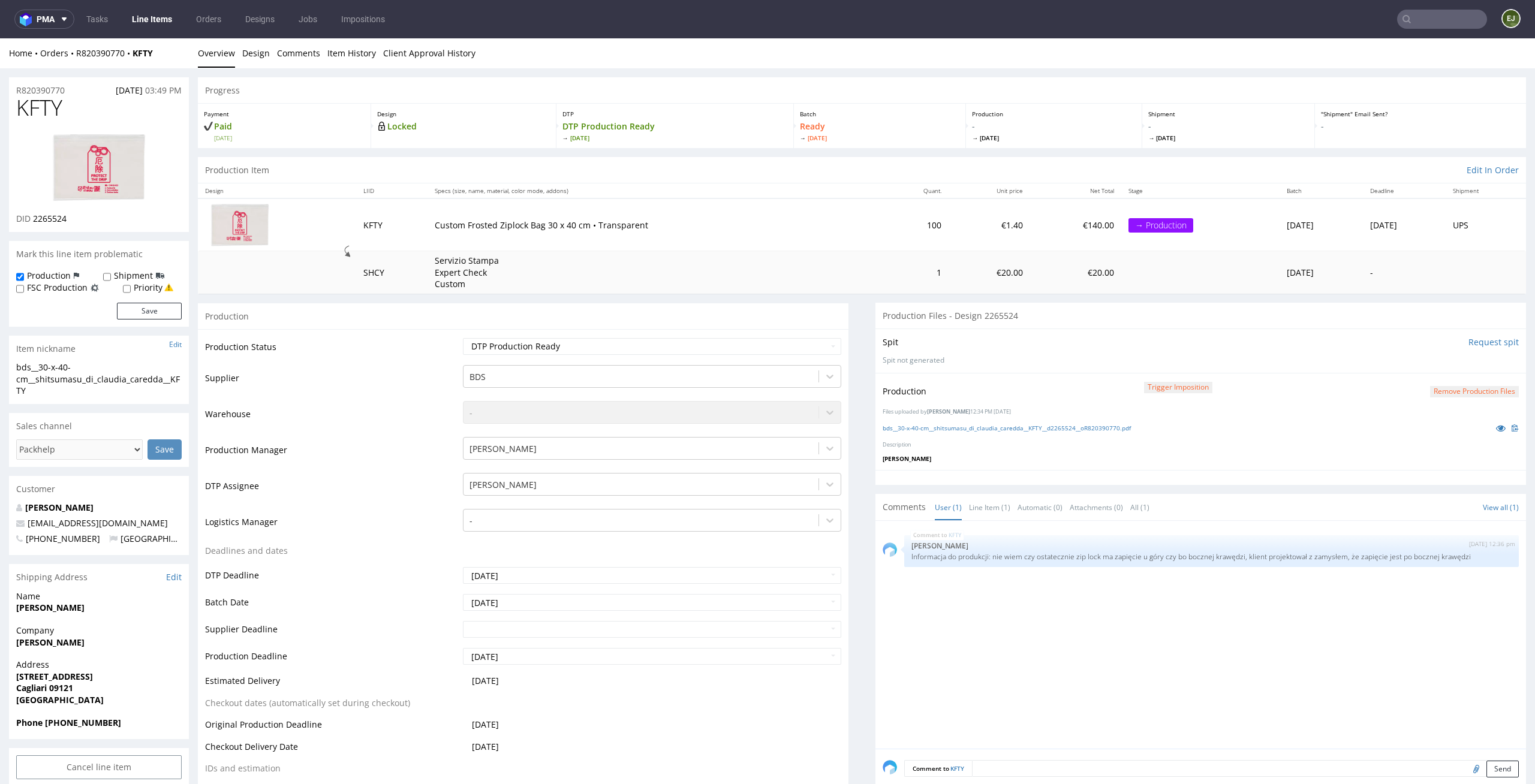
click at [148, 19] on link "Line Items" at bounding box center [152, 19] width 55 height 19
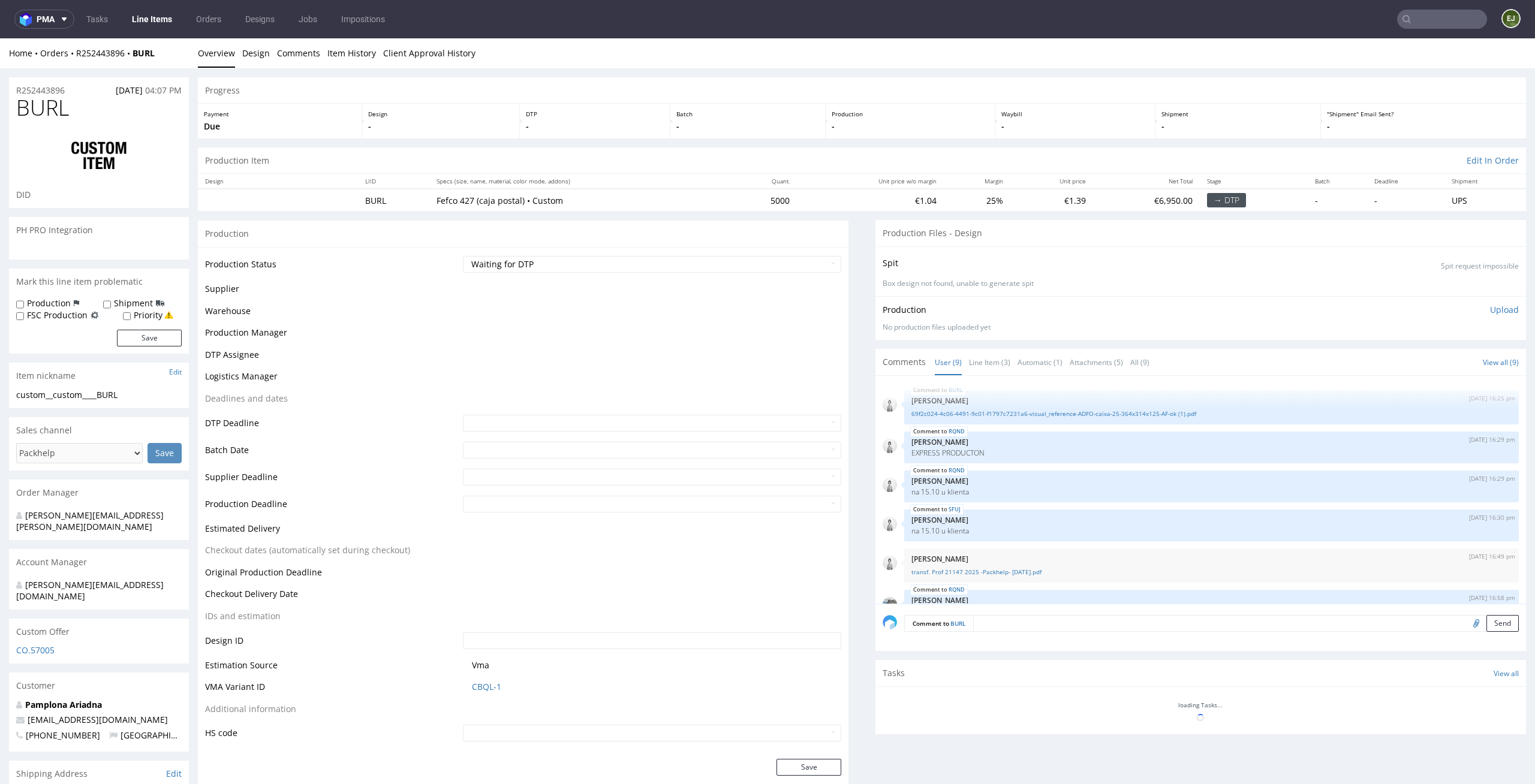
scroll to position [194, 0]
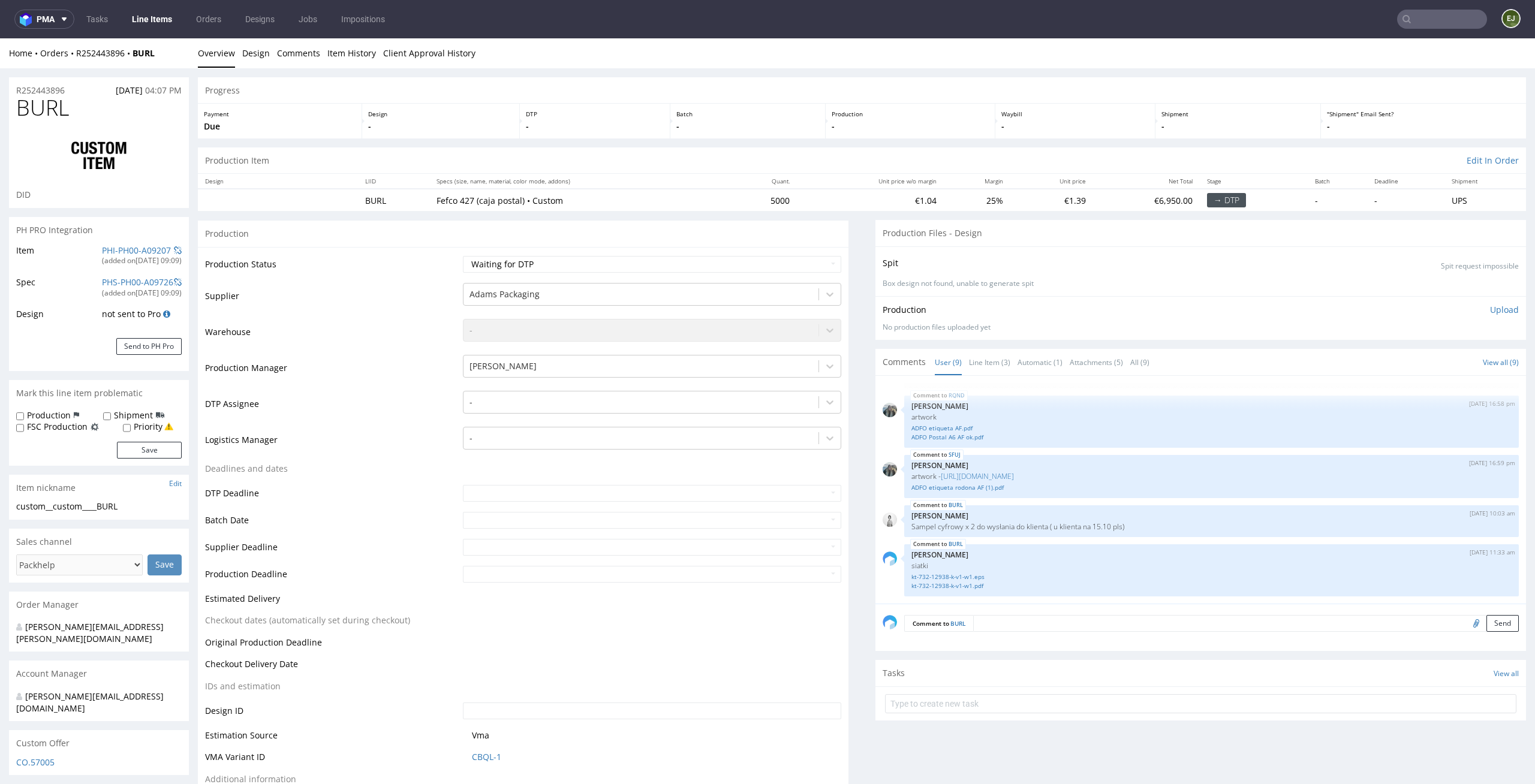
select select "in_progress"
click at [981, 364] on link "Line Item (3)" at bounding box center [989, 362] width 41 height 26
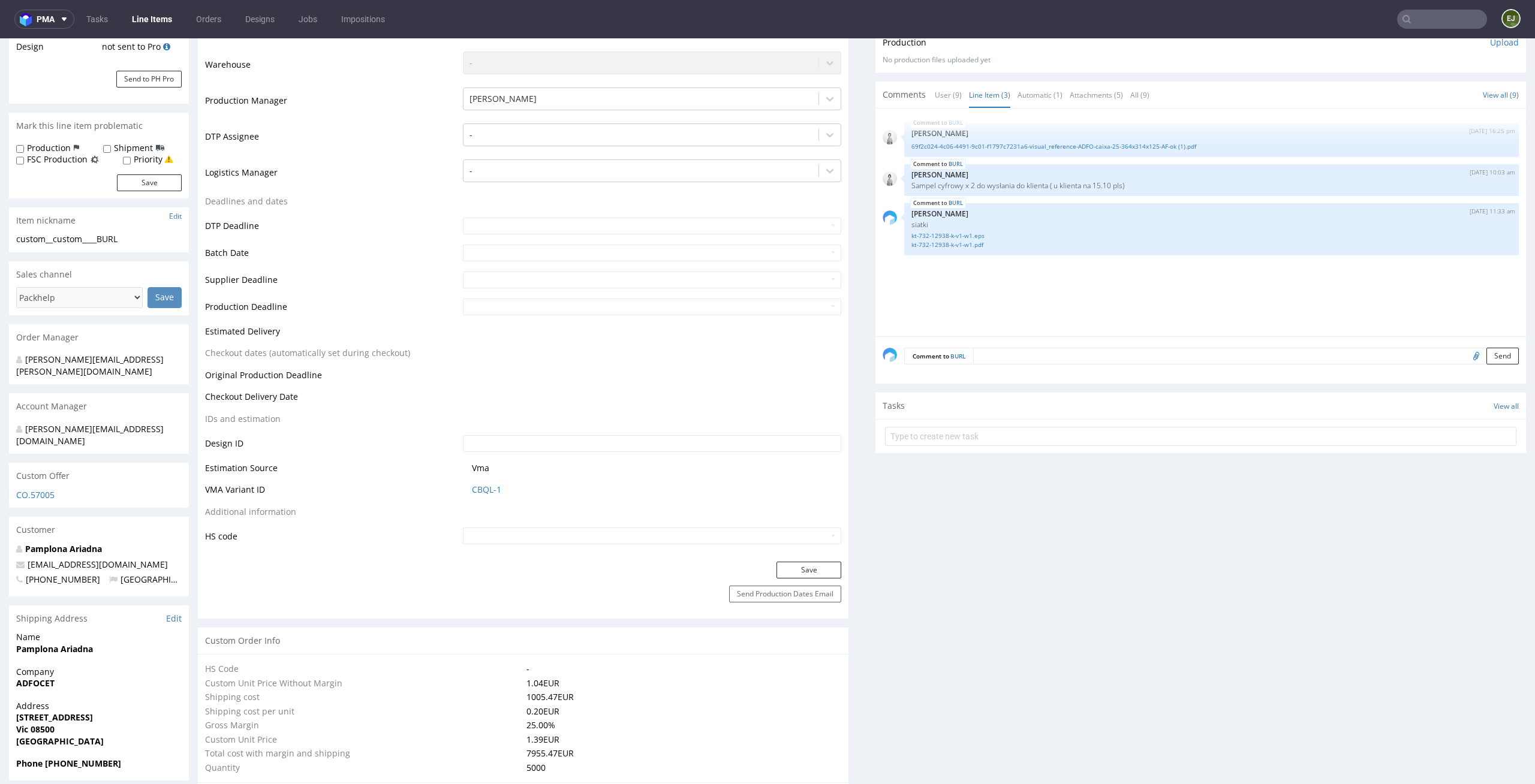
scroll to position [0, 0]
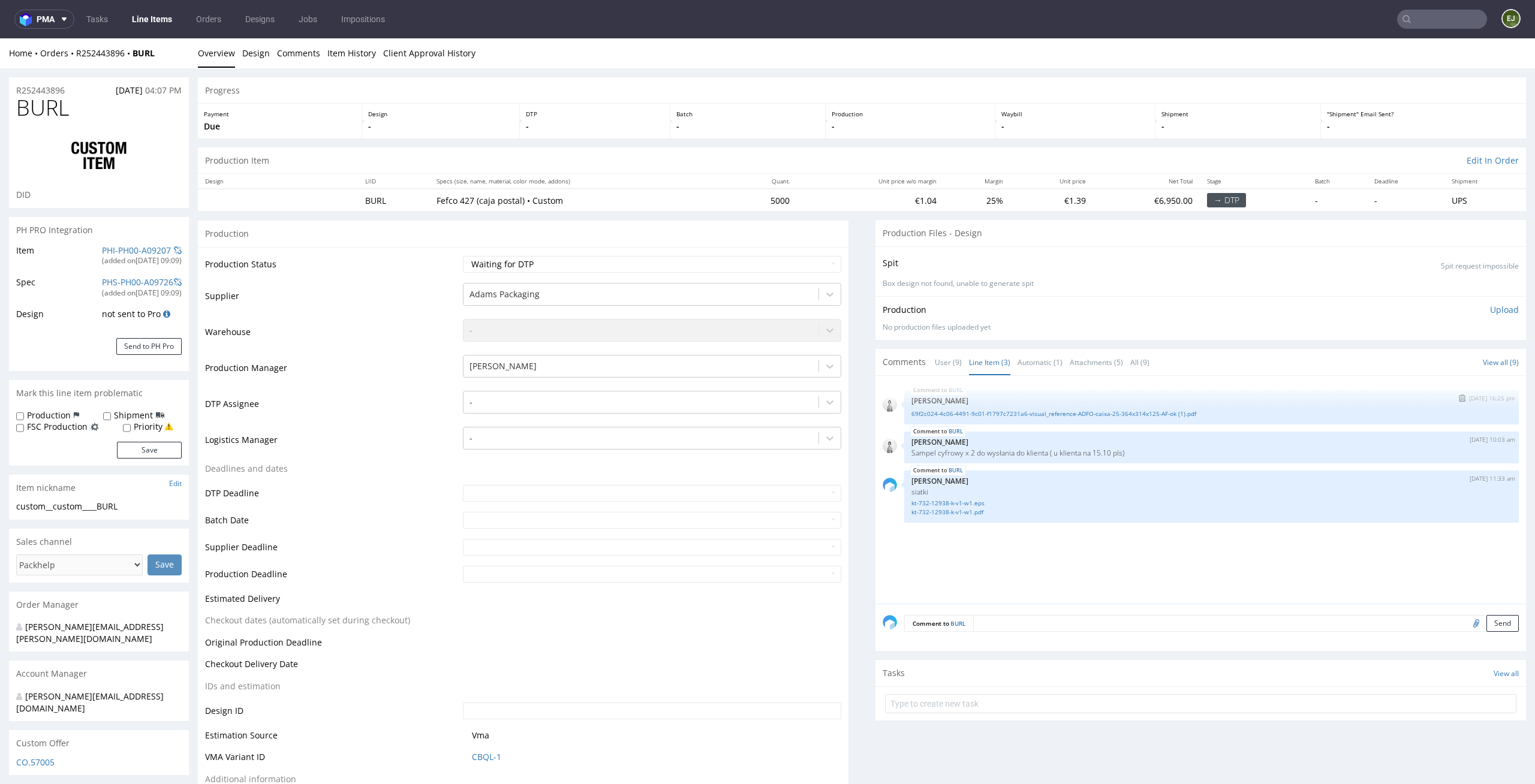
click at [981, 407] on div "69f2c024-4c06-4491-9c01-f1797c7231a6-visual_reference-ADFO-caixa-25-364x314x125…" at bounding box center [1211, 412] width 600 height 11
click at [976, 413] on link "69f2c024-4c06-4491-9c01-f1797c7231a6-visual_reference-ADFO-caixa-25-364x314x125…" at bounding box center [1211, 414] width 600 height 9
click at [677, 410] on div "-" at bounding box center [641, 402] width 356 height 19
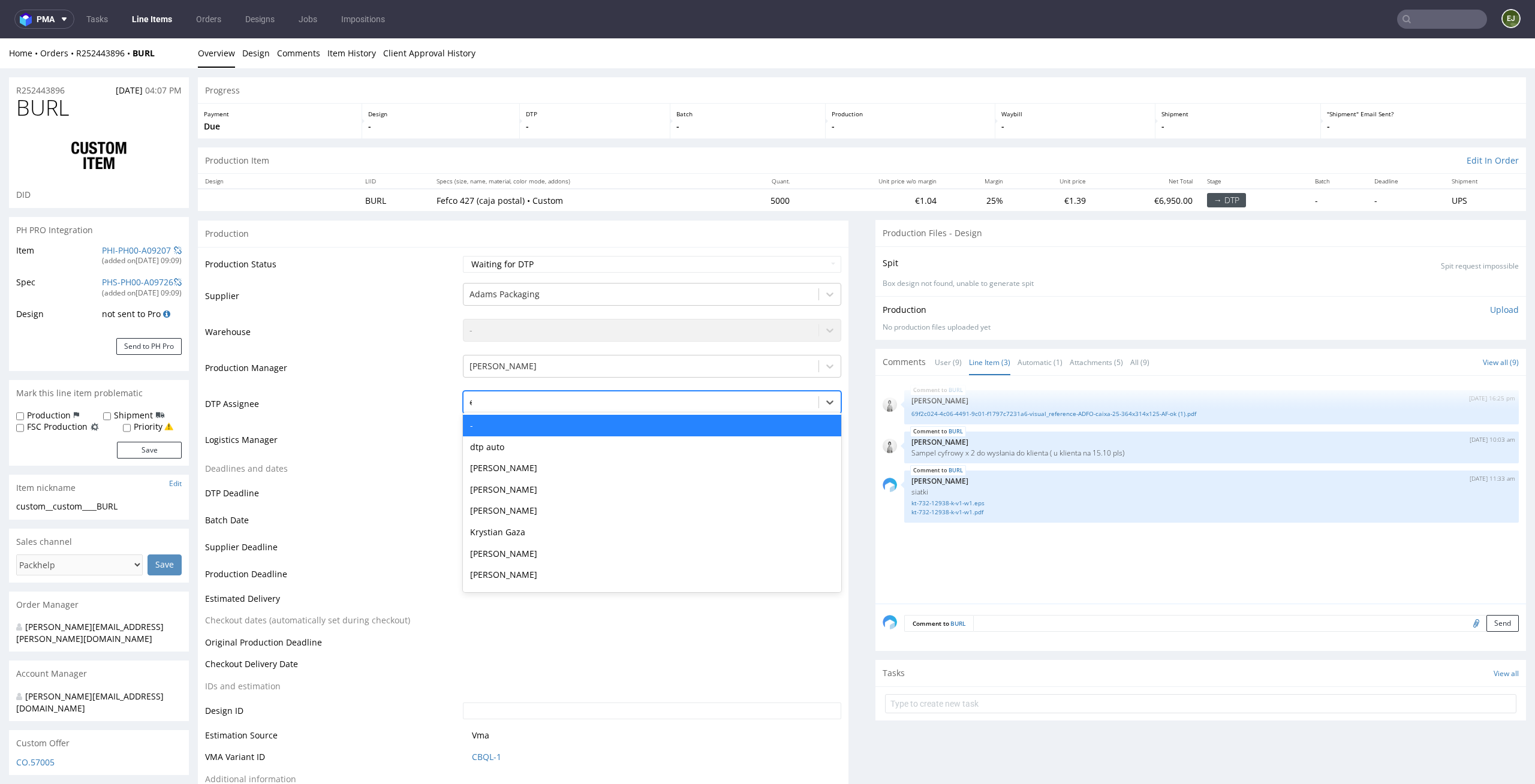
type input "el"
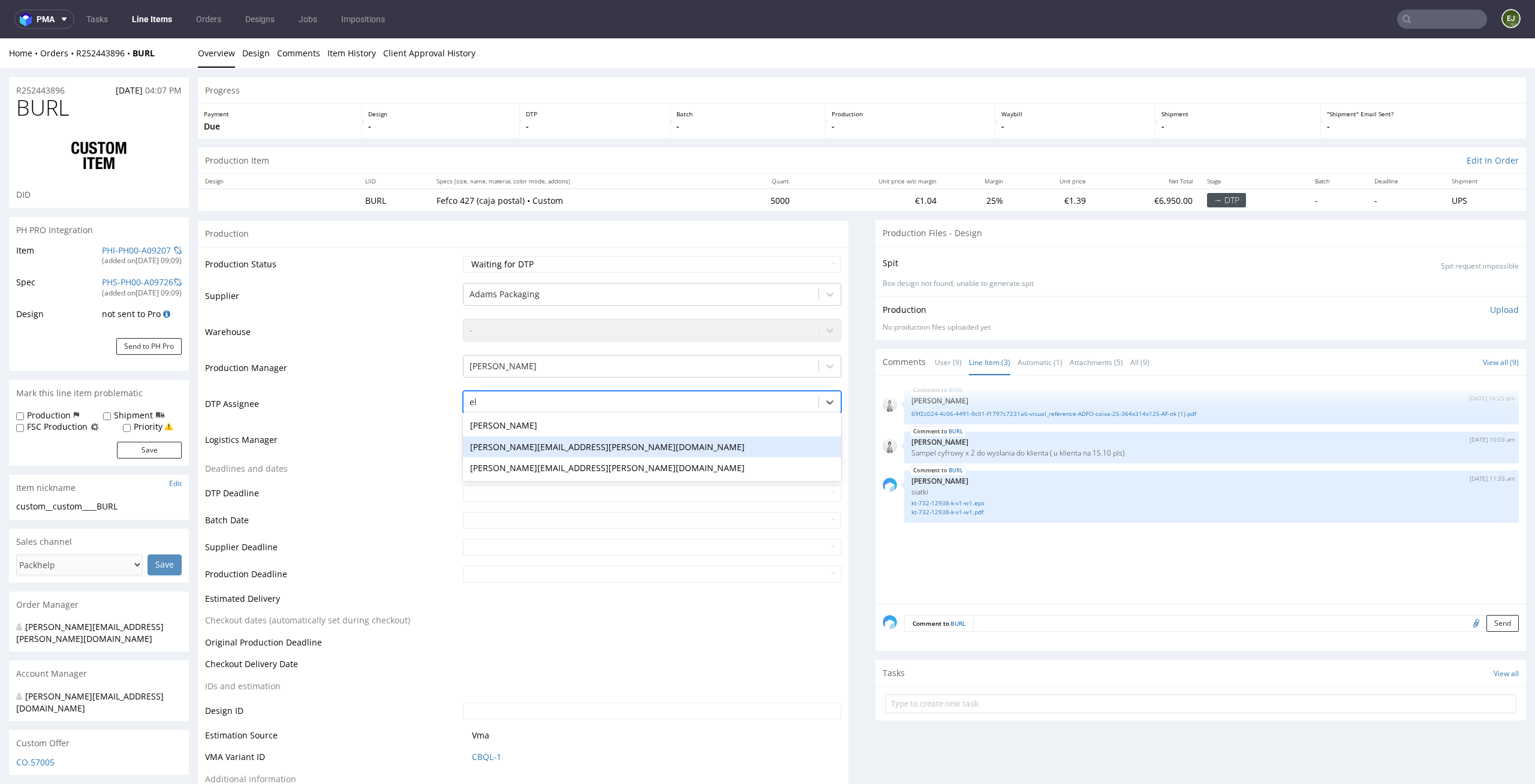
click at [633, 439] on div "maciej.sikora@packhelp.com" at bounding box center [652, 447] width 379 height 22
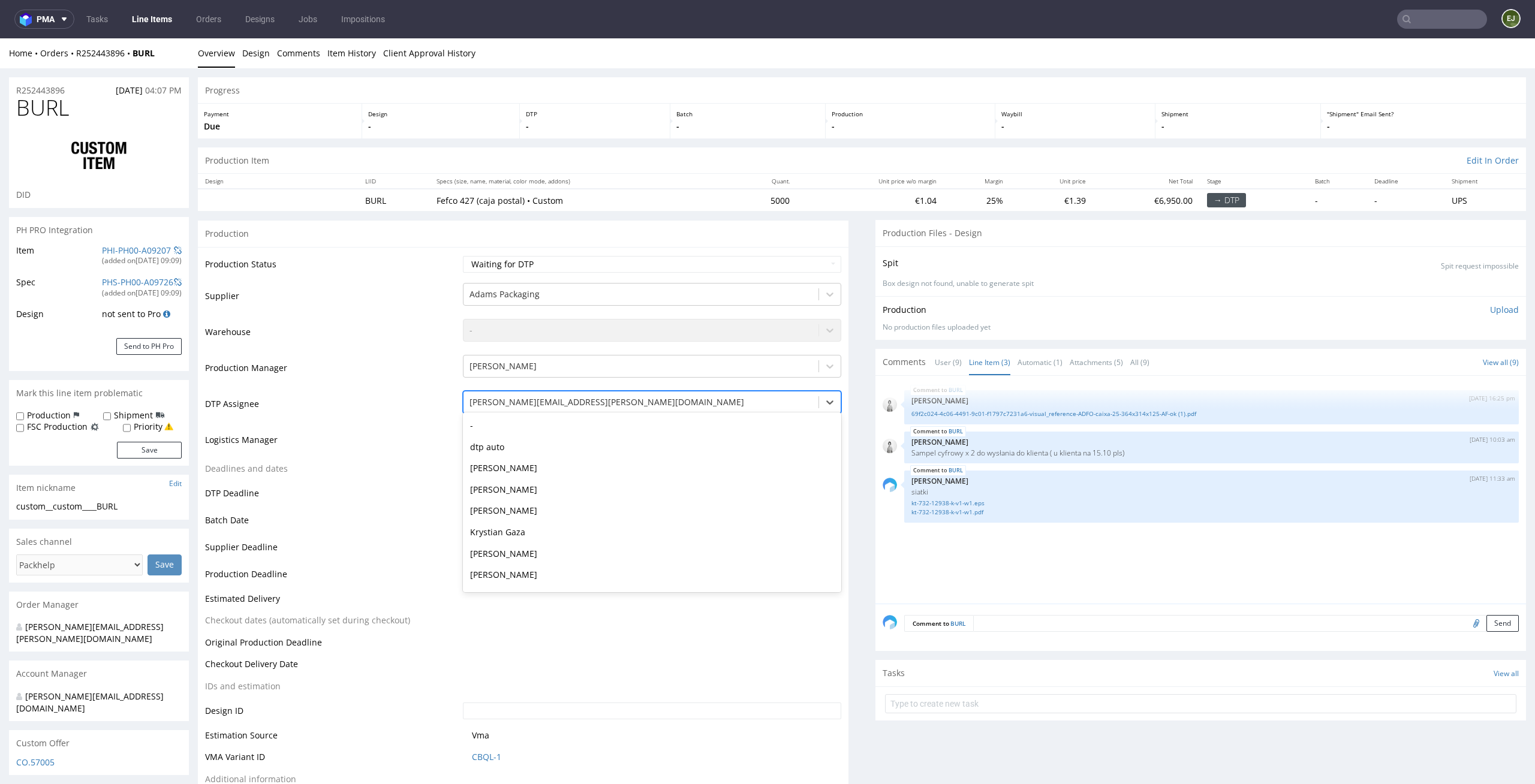
click at [642, 409] on div "maciej.sikora@packhelp.com" at bounding box center [641, 402] width 356 height 19
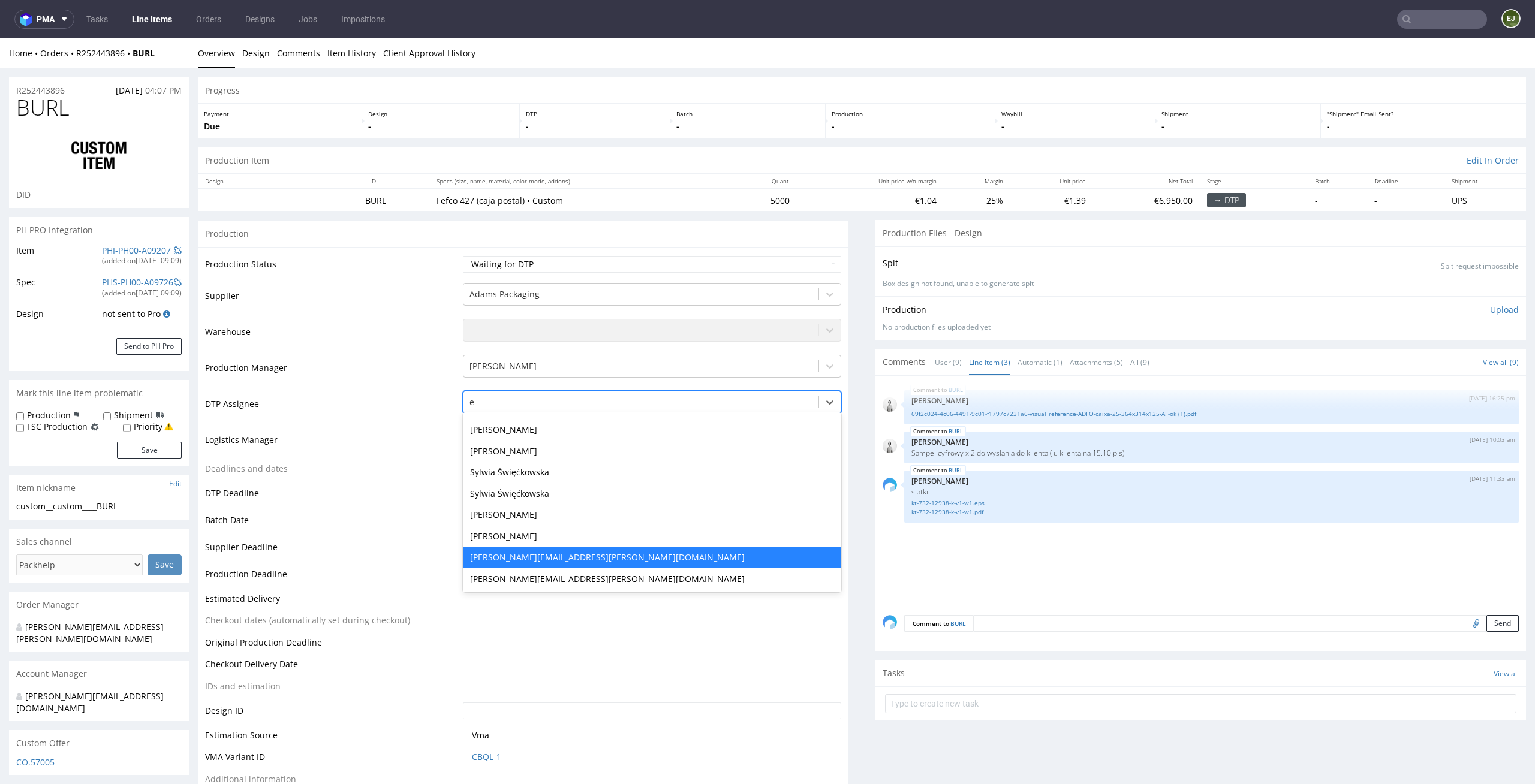
scroll to position [209, 0]
type input "el"
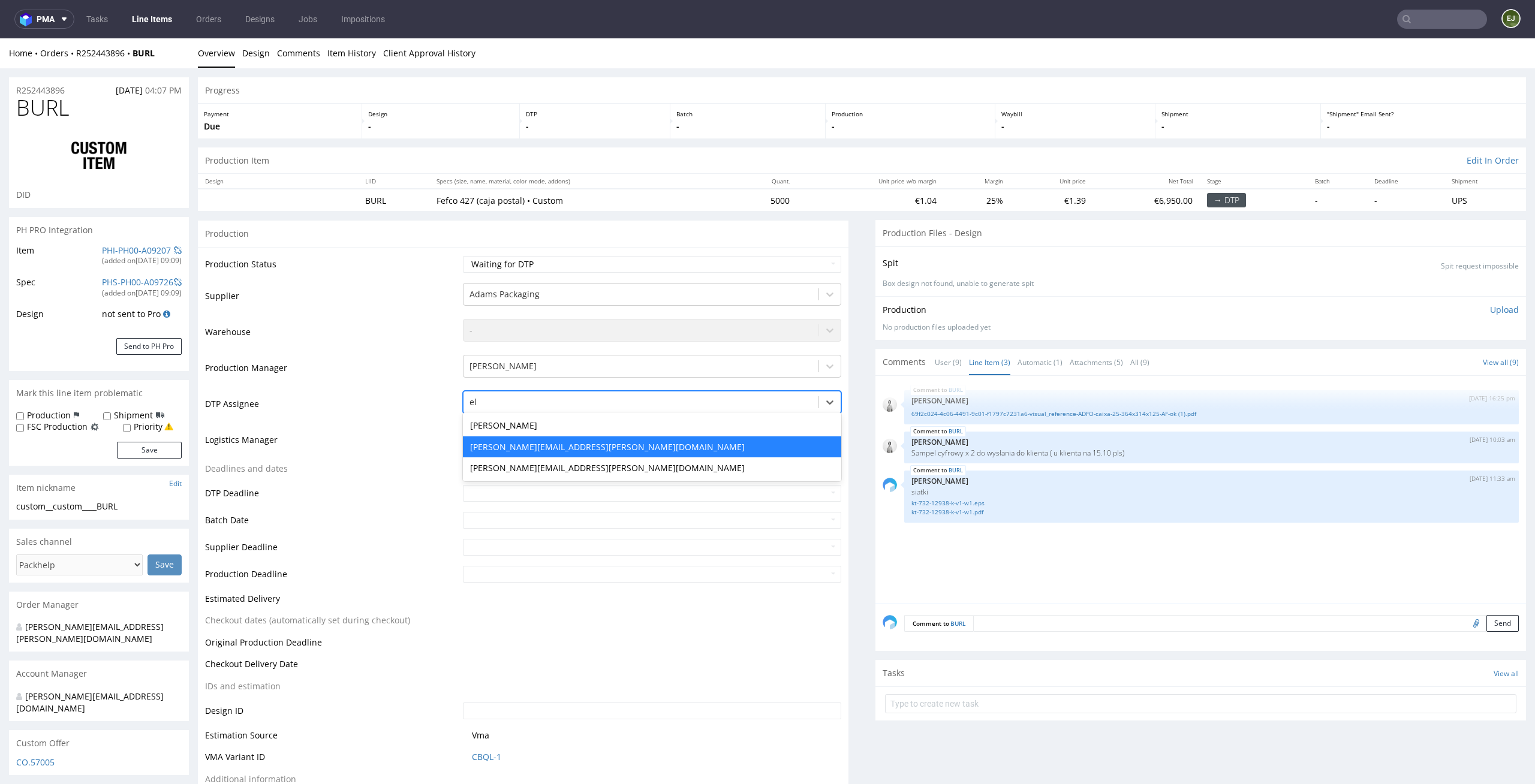
scroll to position [0, 0]
click at [610, 420] on div "Elżbieta Jelińska" at bounding box center [652, 426] width 379 height 22
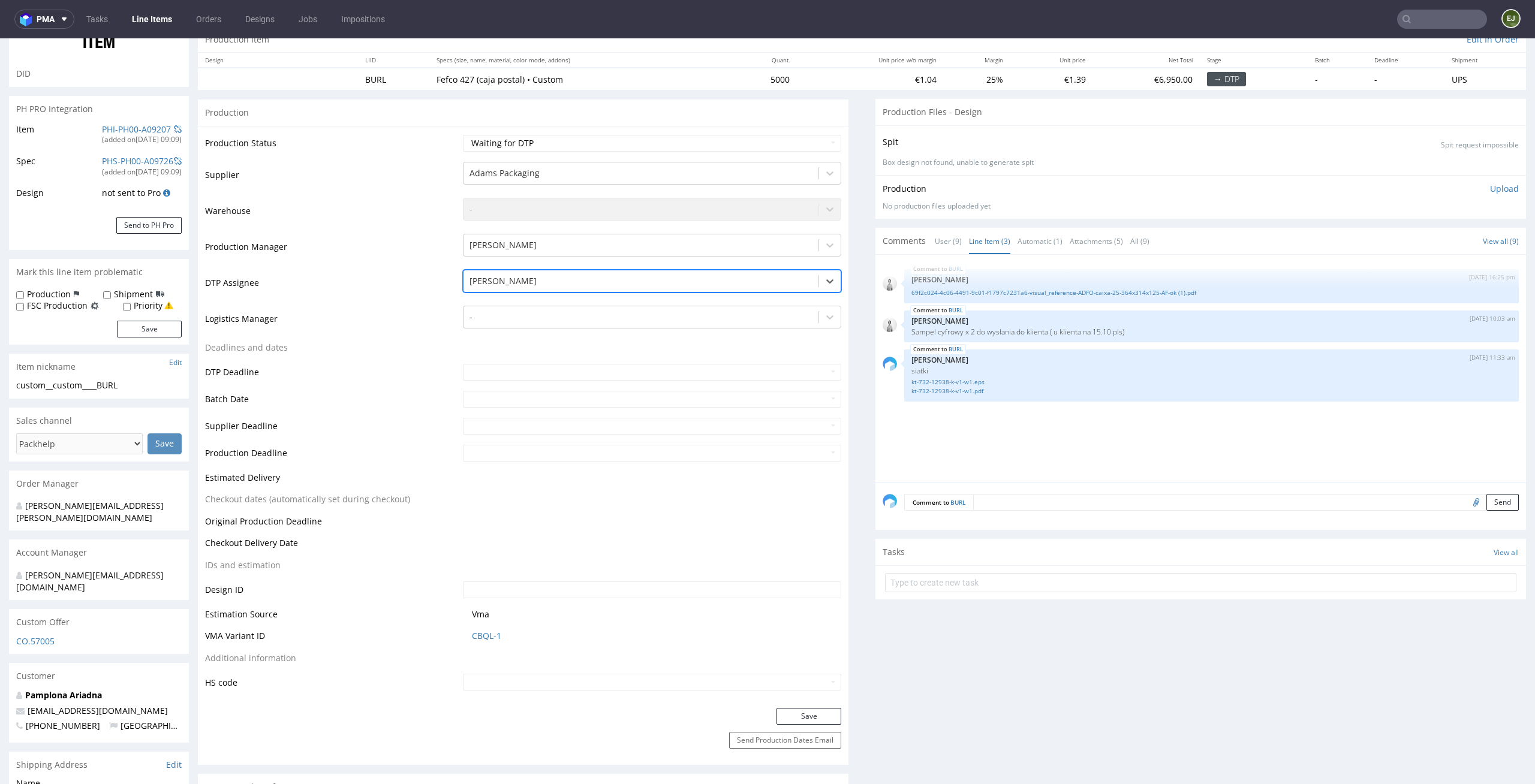
scroll to position [144, 0]
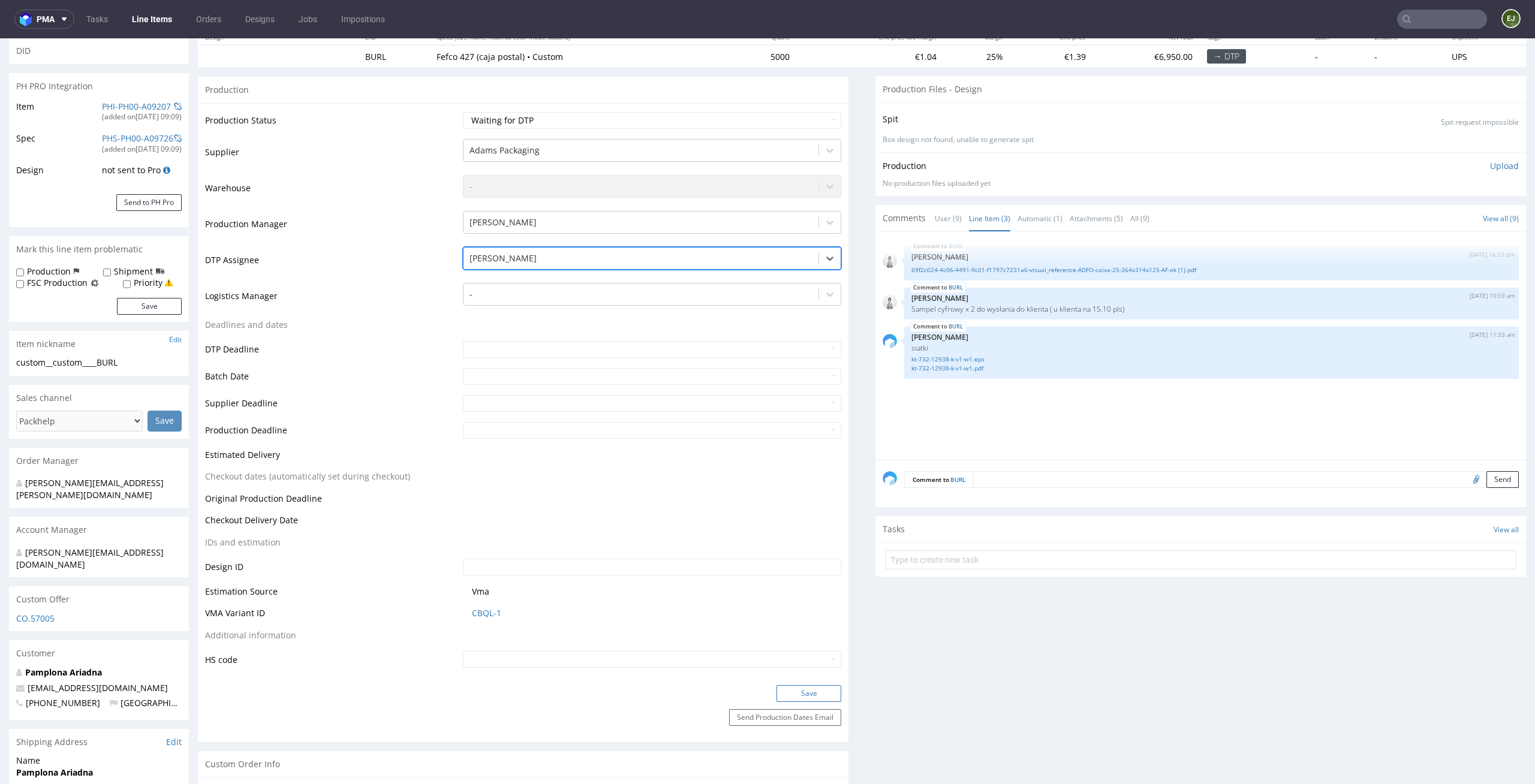
click at [821, 689] on button "Save" at bounding box center [809, 693] width 65 height 17
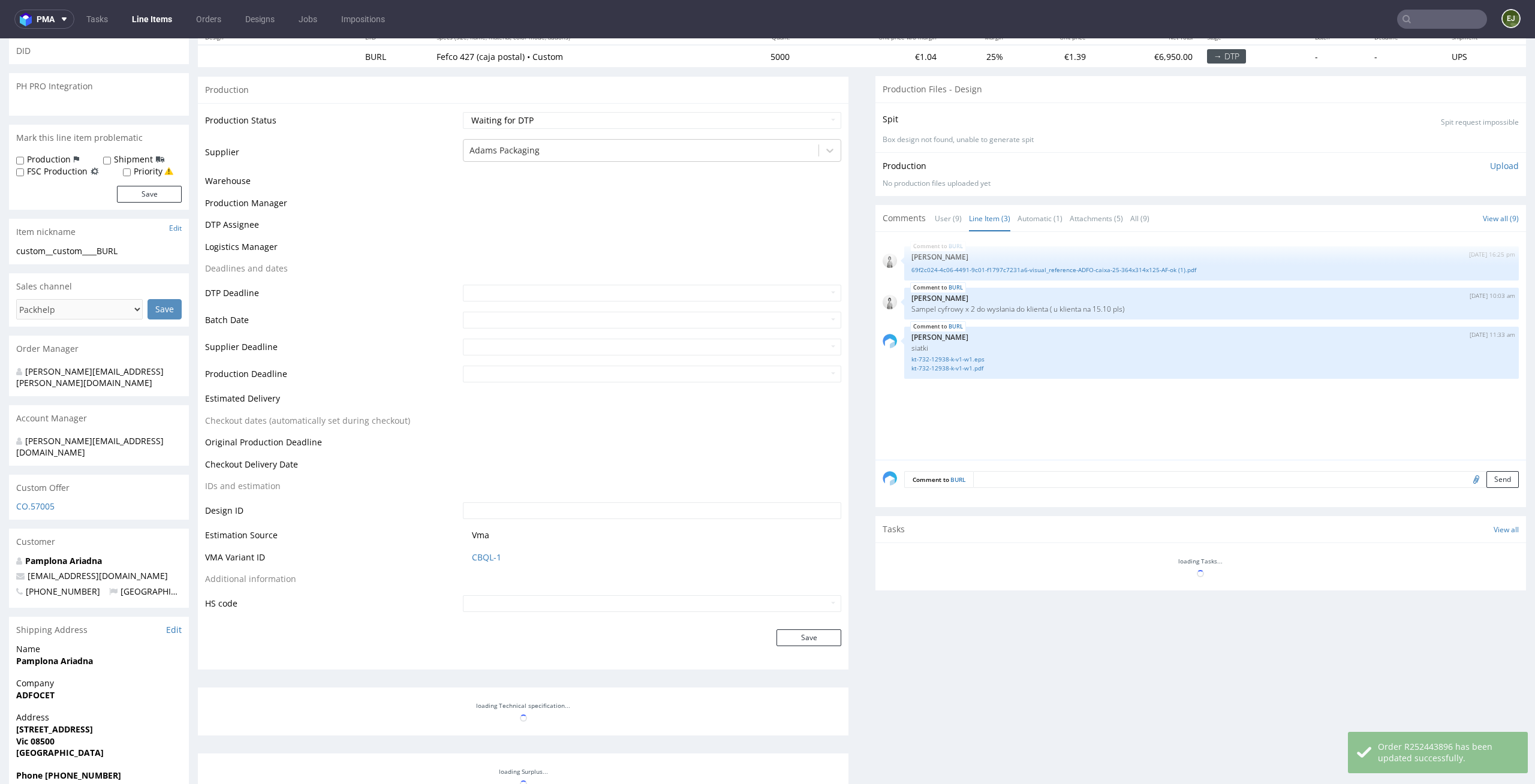
select select "in_progress"
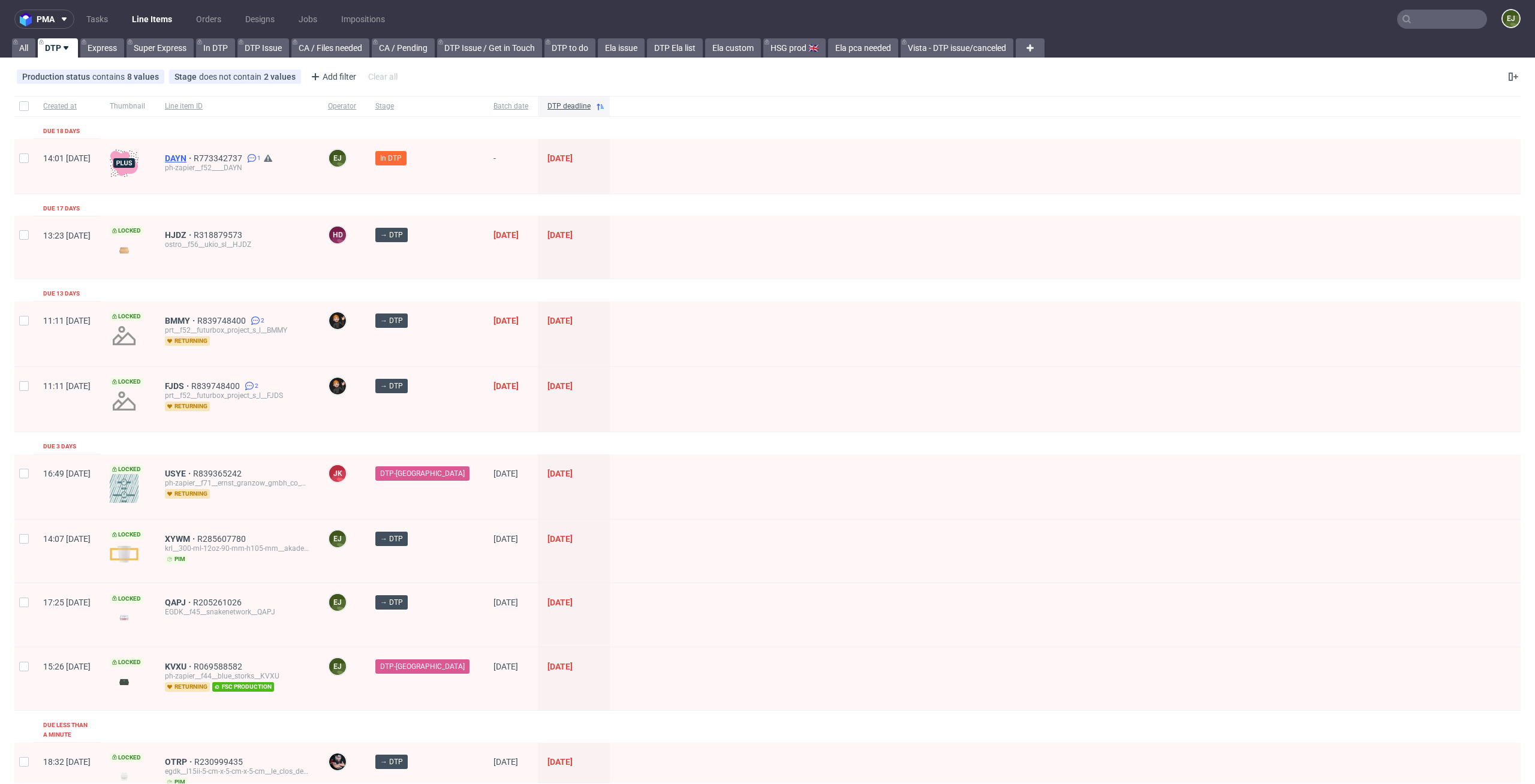
click at [194, 158] on span "DAYN" at bounding box center [179, 159] width 29 height 10
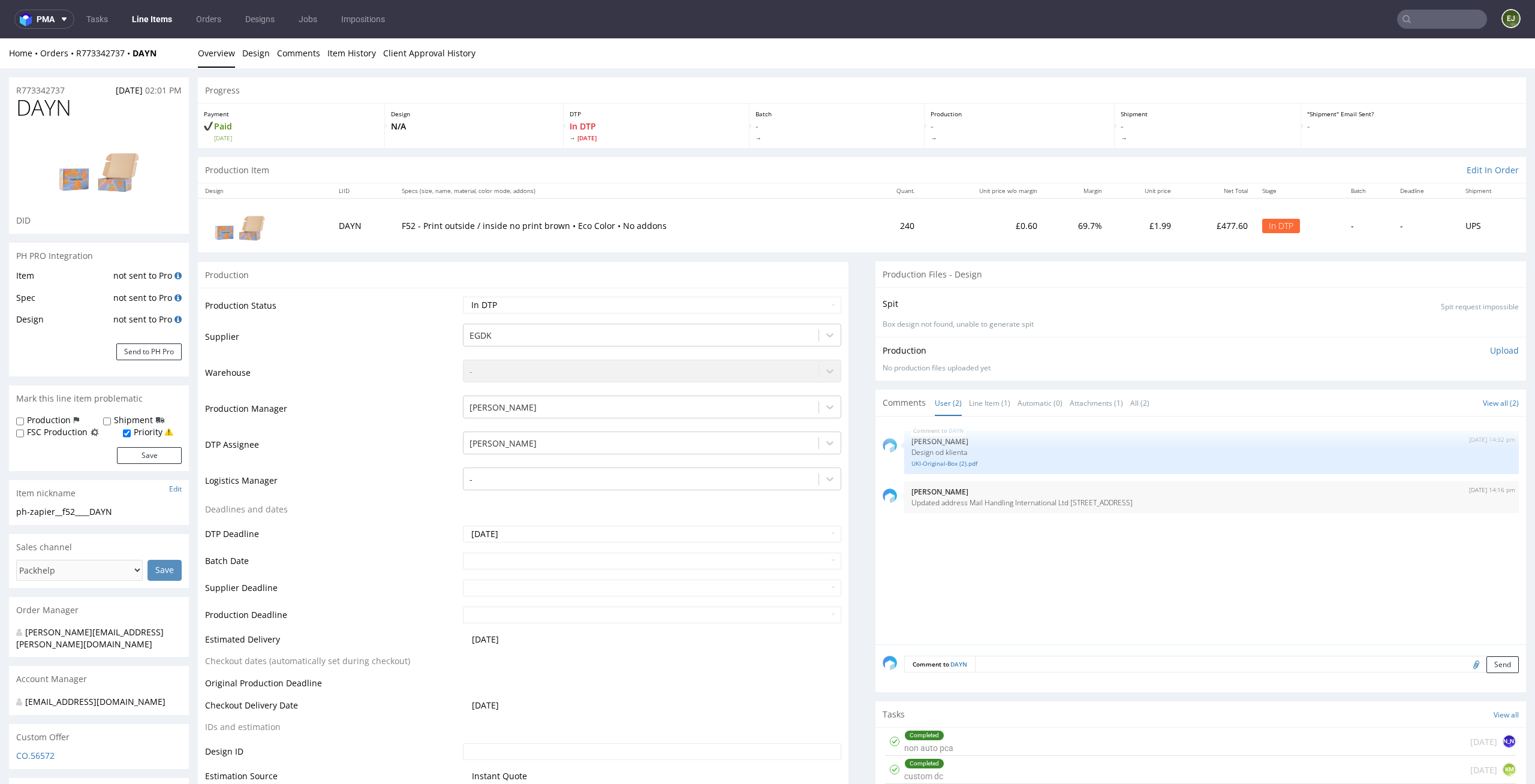
click at [1490, 345] on p "Upload" at bounding box center [1504, 350] width 29 height 12
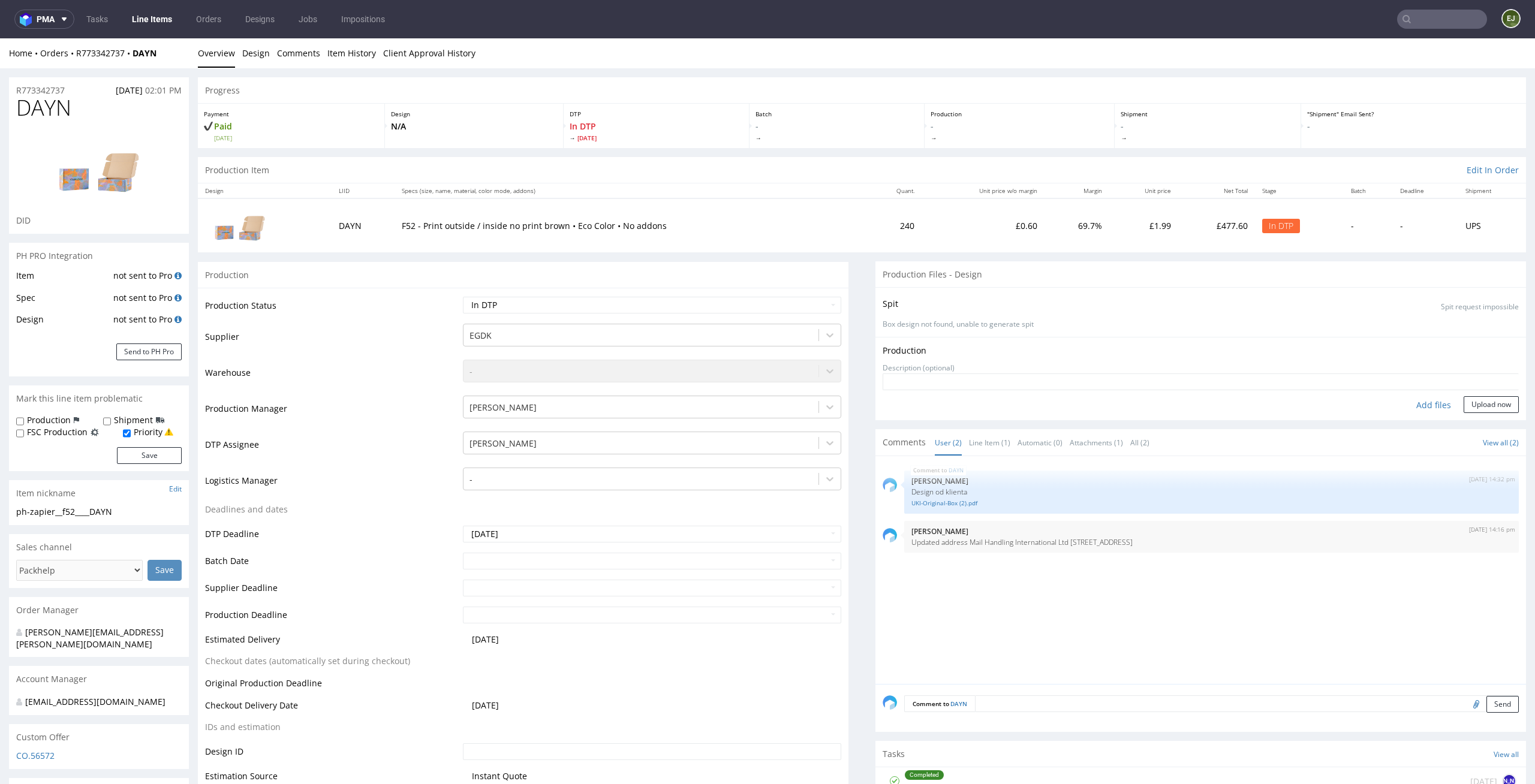
click at [1413, 407] on div "Add files" at bounding box center [1434, 405] width 60 height 18
type input "C:\fakepath\EGDK__f52____DAYN__d0__oR773342737__outside.pdf"
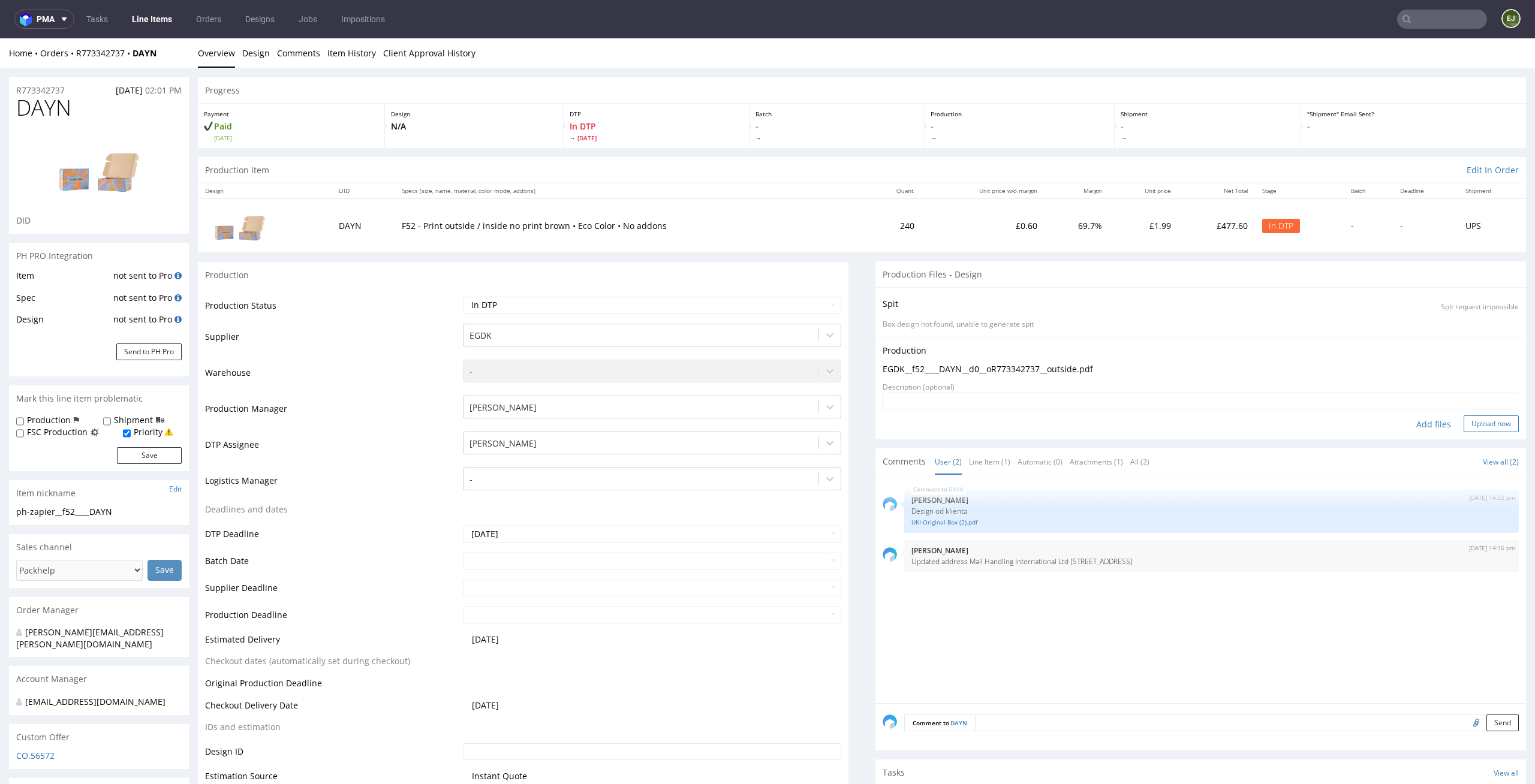
click at [1471, 419] on button "Upload now" at bounding box center [1491, 423] width 55 height 17
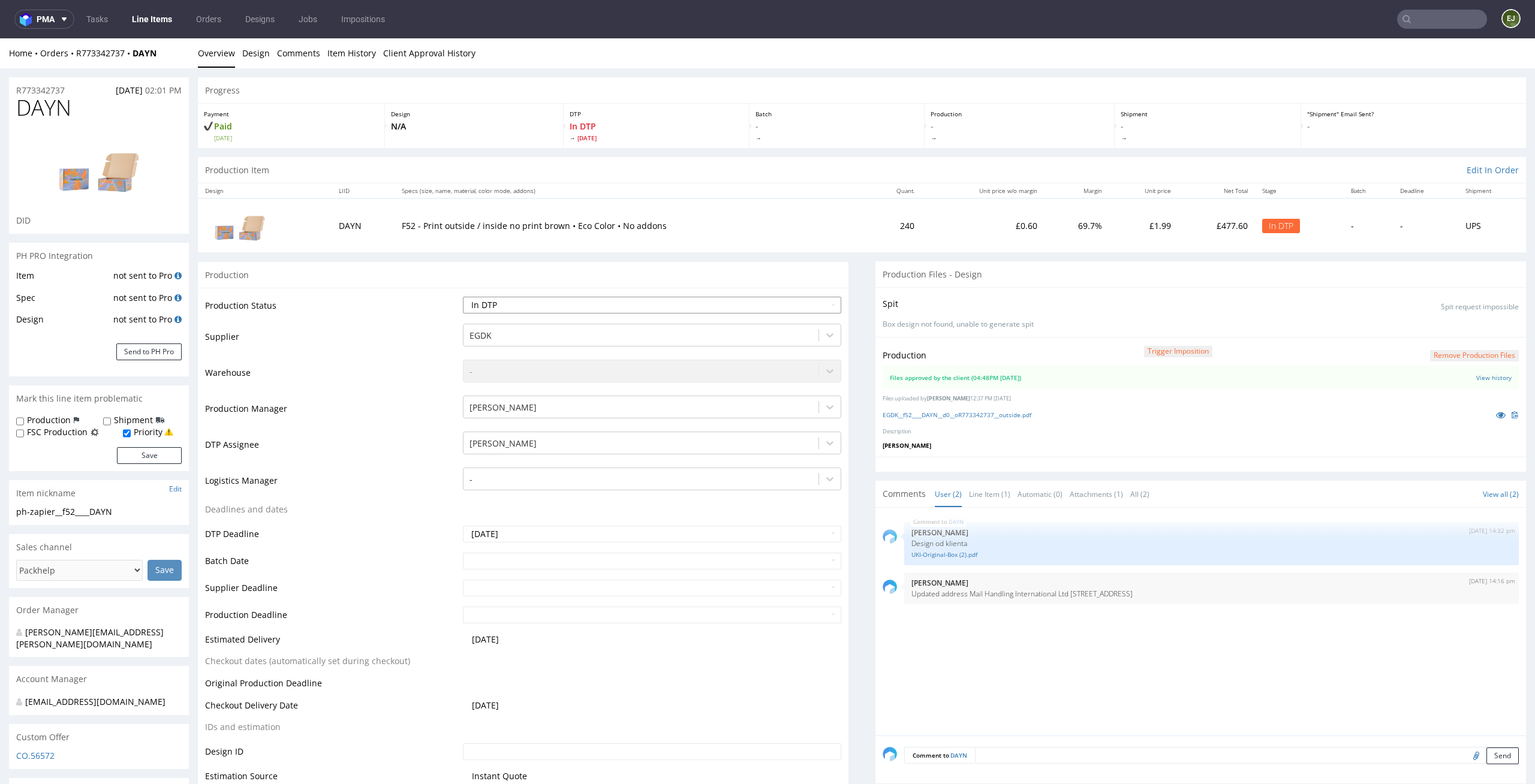
click at [809, 300] on select "Waiting for Artwork Waiting for Diecut Waiting for Mockup Waiting for DTP Waiti…" at bounding box center [652, 305] width 379 height 17
select select "dtp_production_ready"
click at [463, 297] on select "Waiting for Artwork Waiting for Diecut Waiting for Mockup Waiting for DTP Waiti…" at bounding box center [652, 305] width 379 height 17
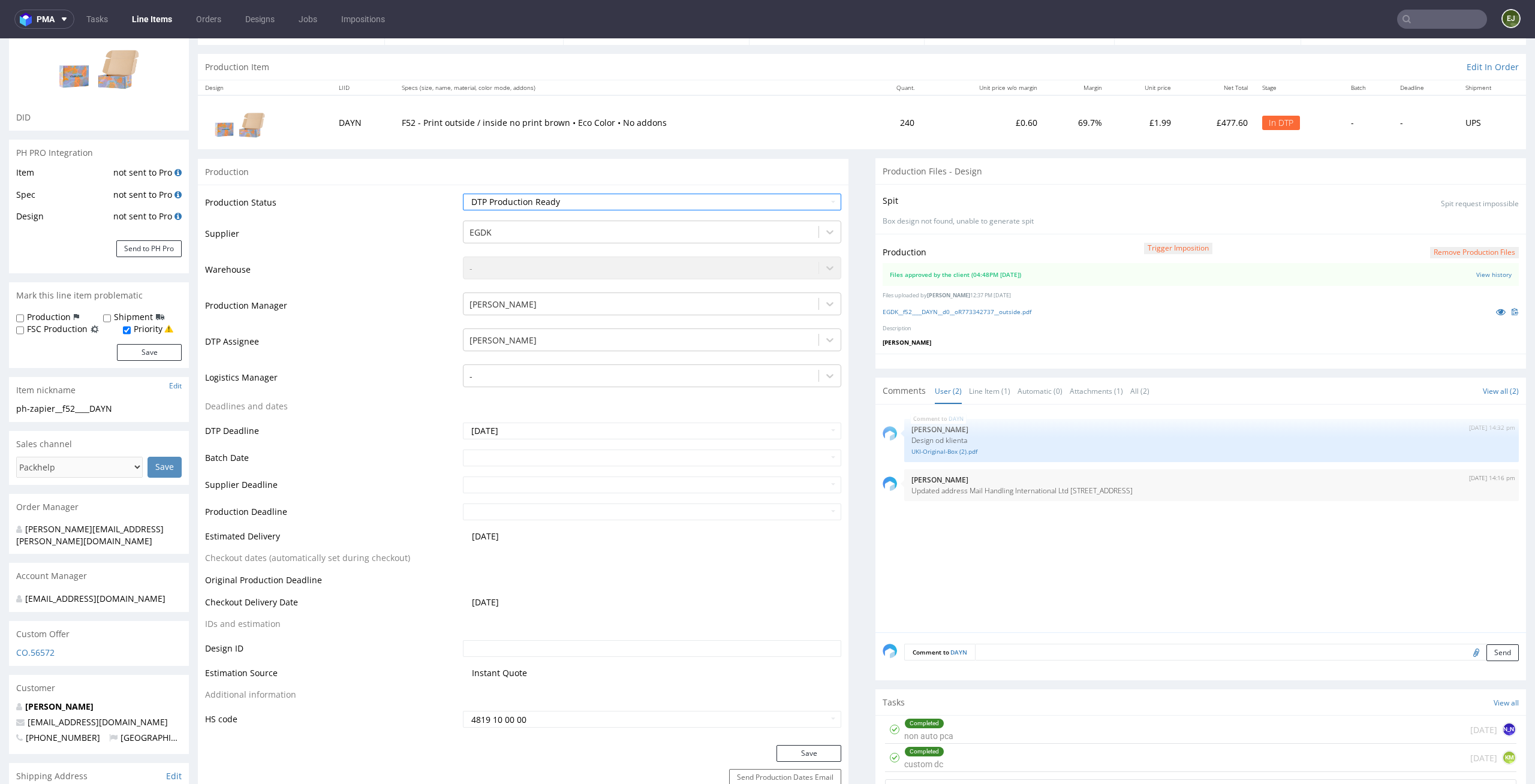
scroll to position [183, 0]
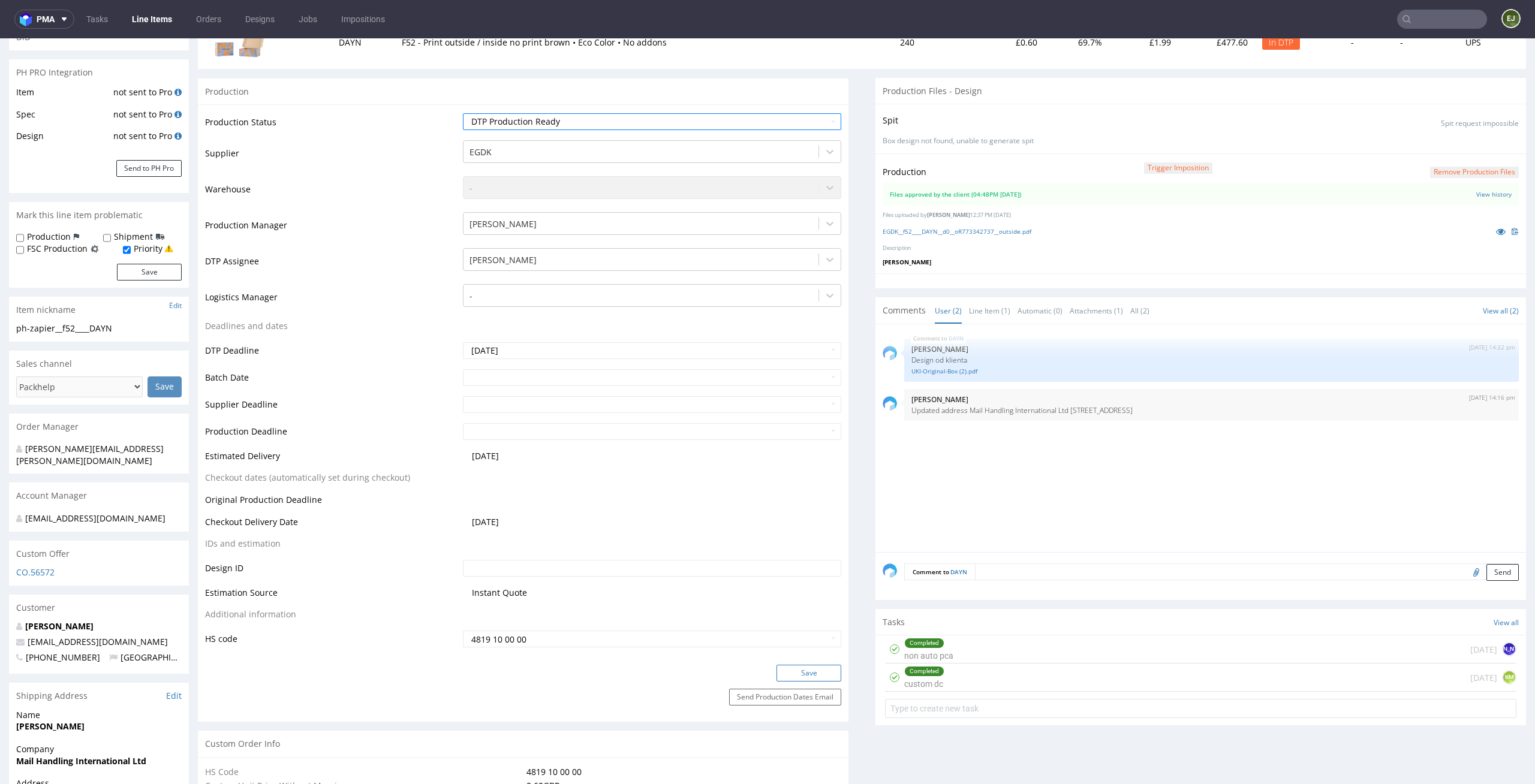
click at [812, 676] on button "Save" at bounding box center [809, 673] width 65 height 17
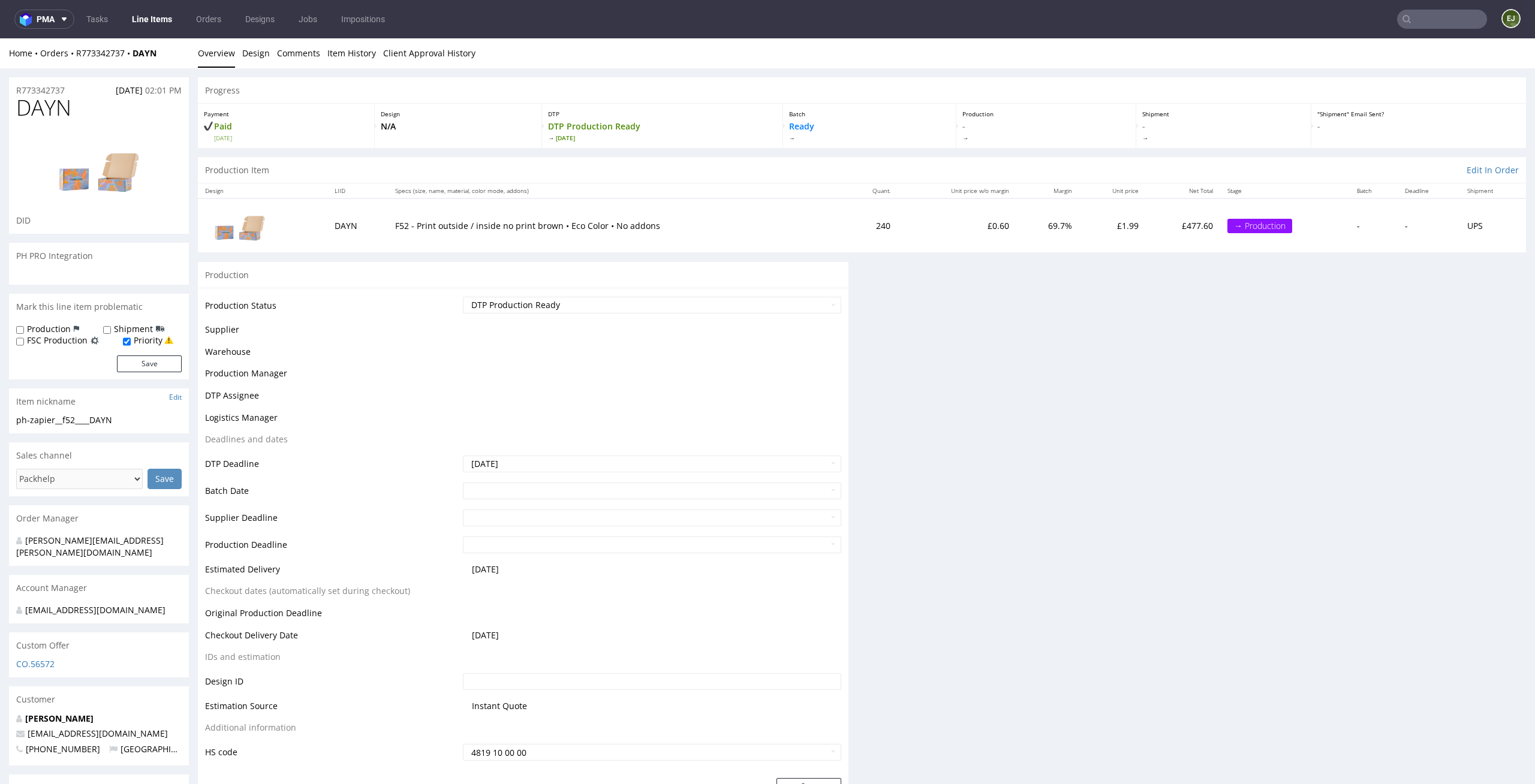
scroll to position [0, 0]
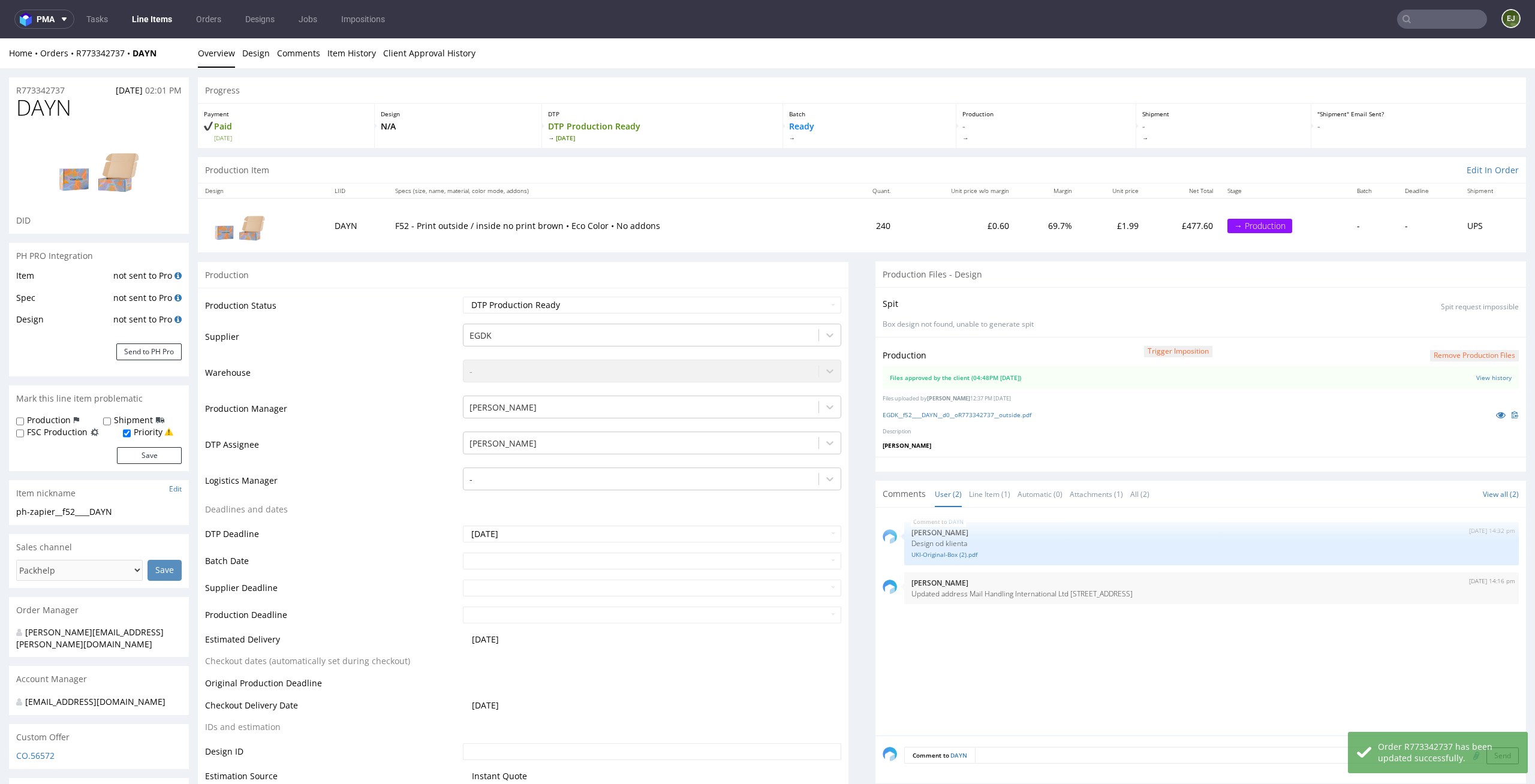
click at [152, 11] on link "Line Items" at bounding box center [152, 19] width 55 height 19
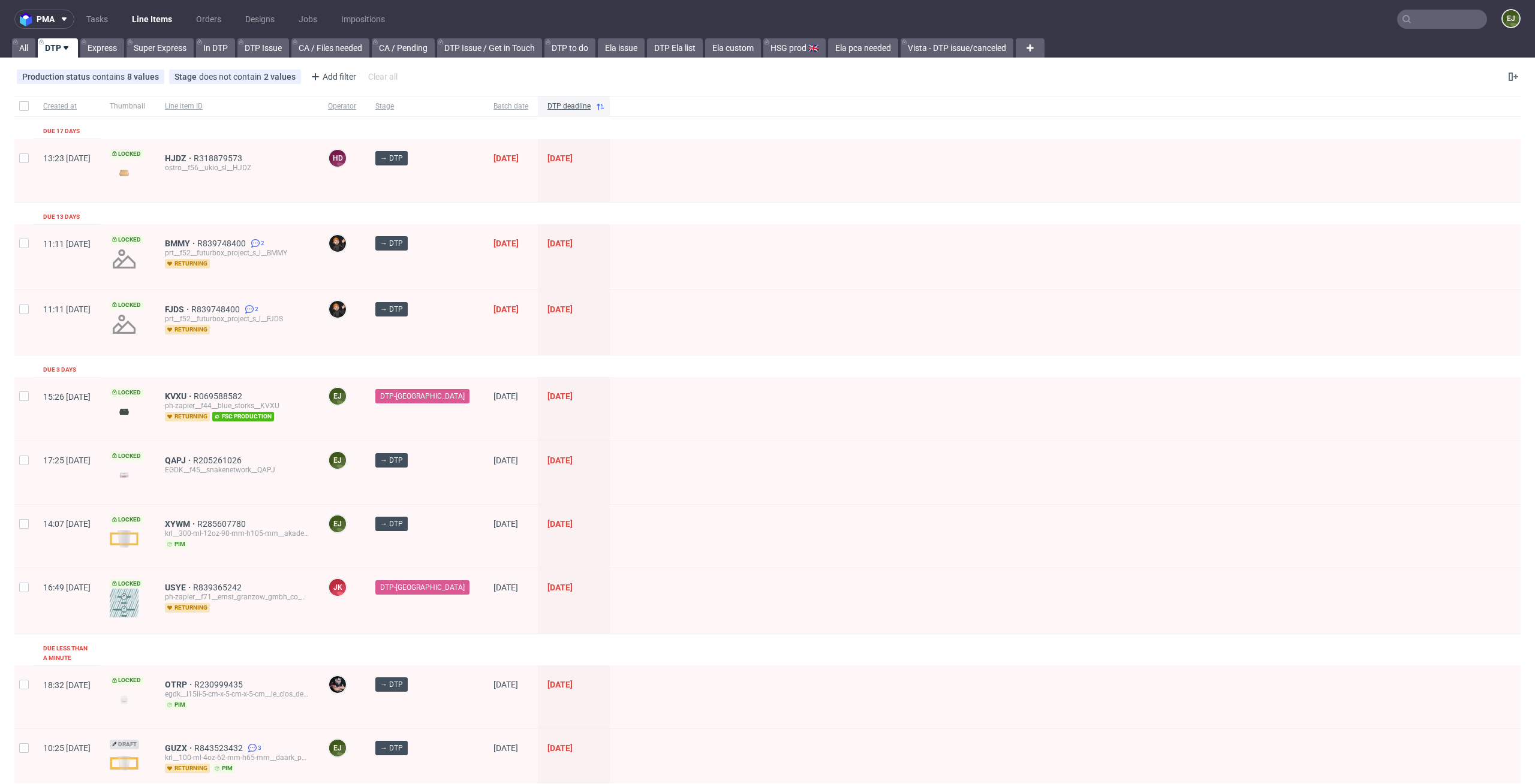
scroll to position [161, 0]
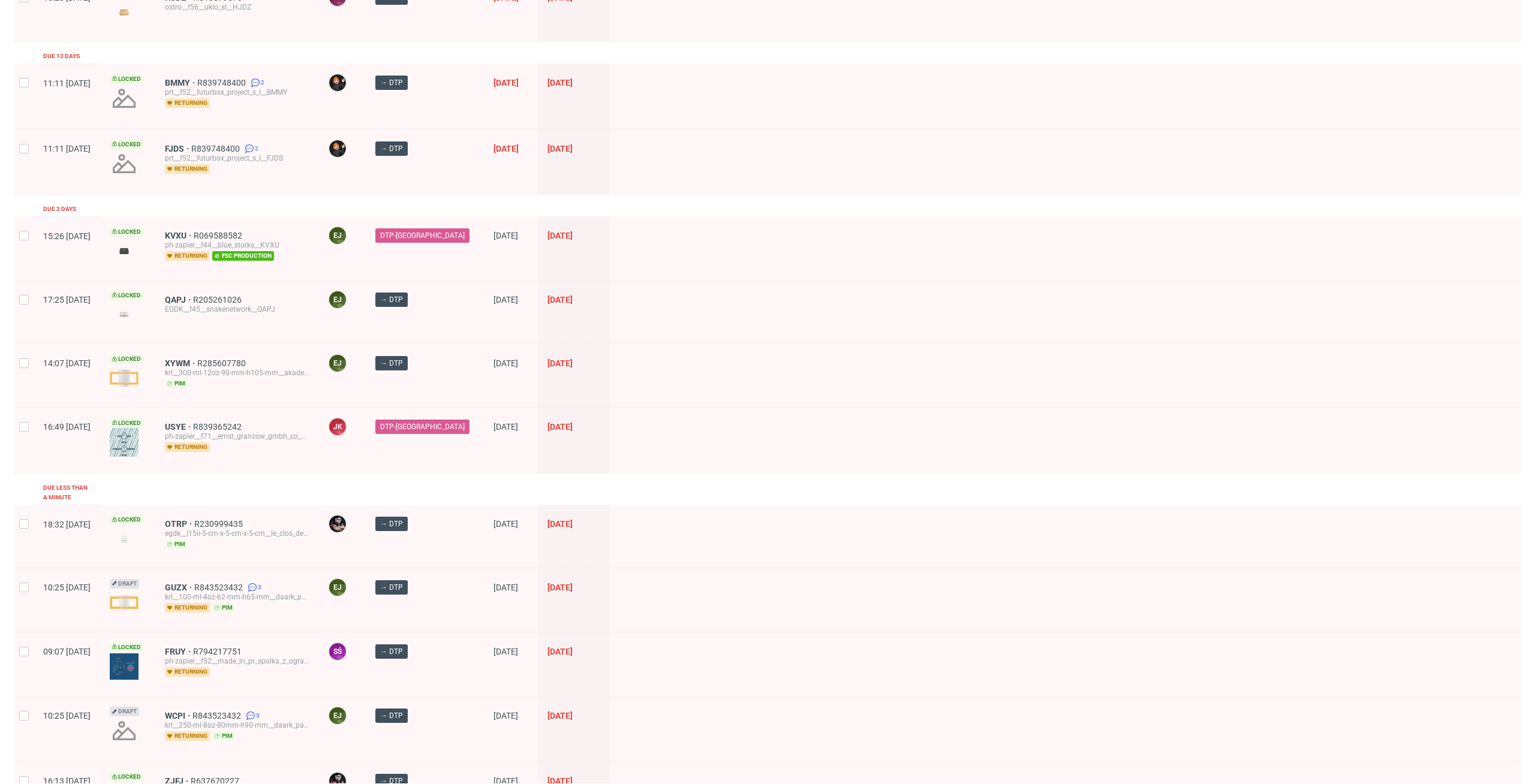
click at [795, 339] on div at bounding box center [1065, 312] width 911 height 63
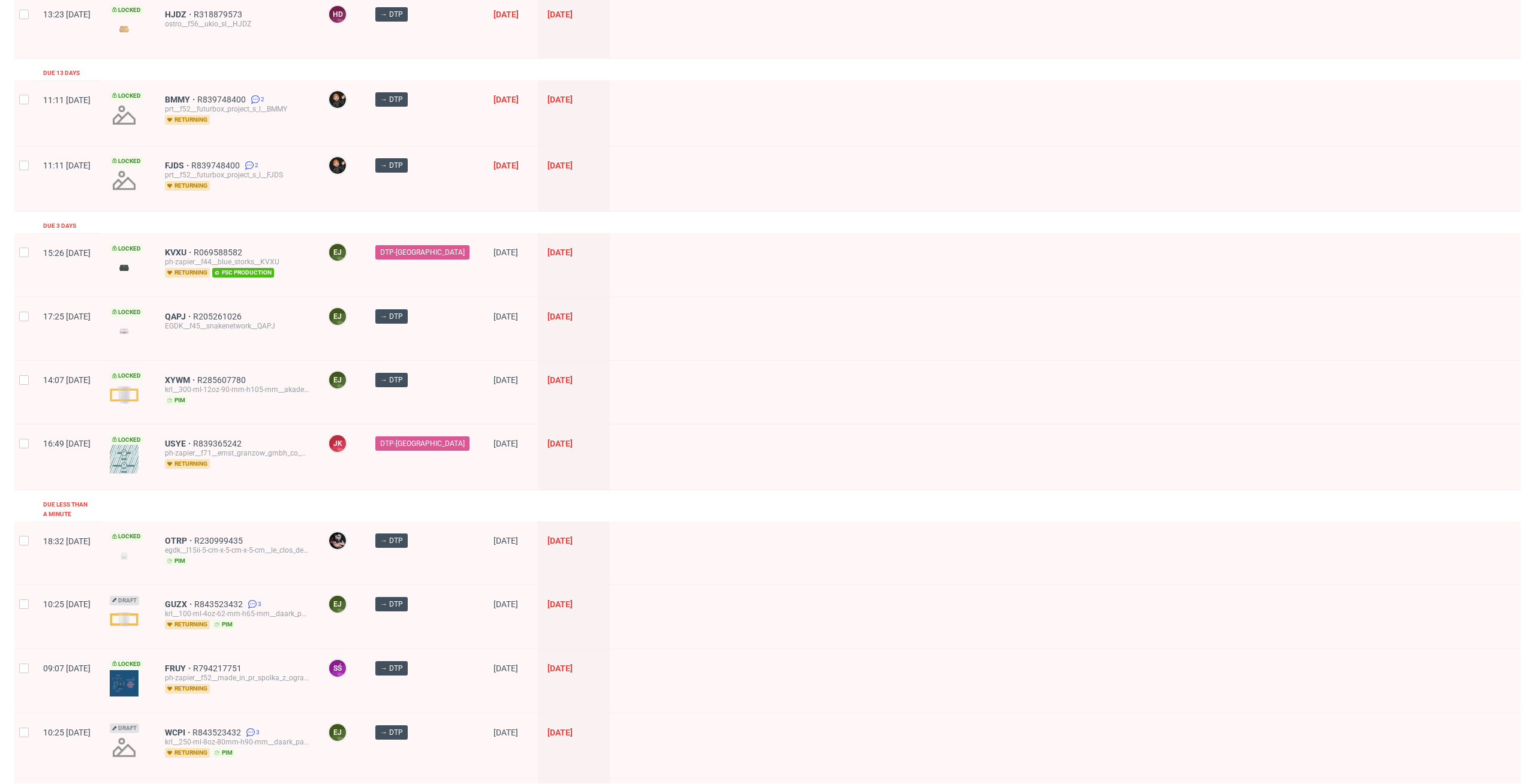
scroll to position [196, 0]
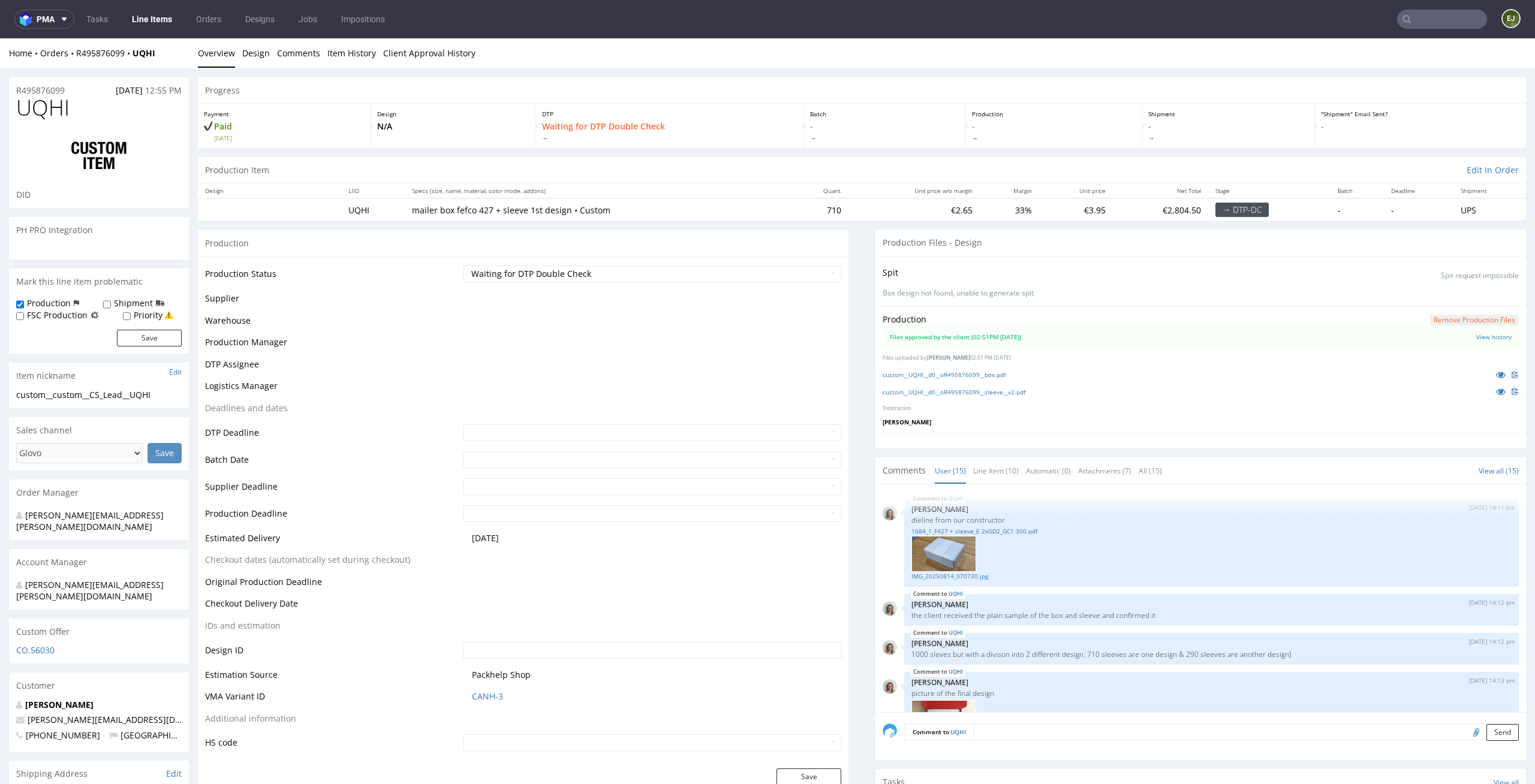
scroll to position [731, 0]
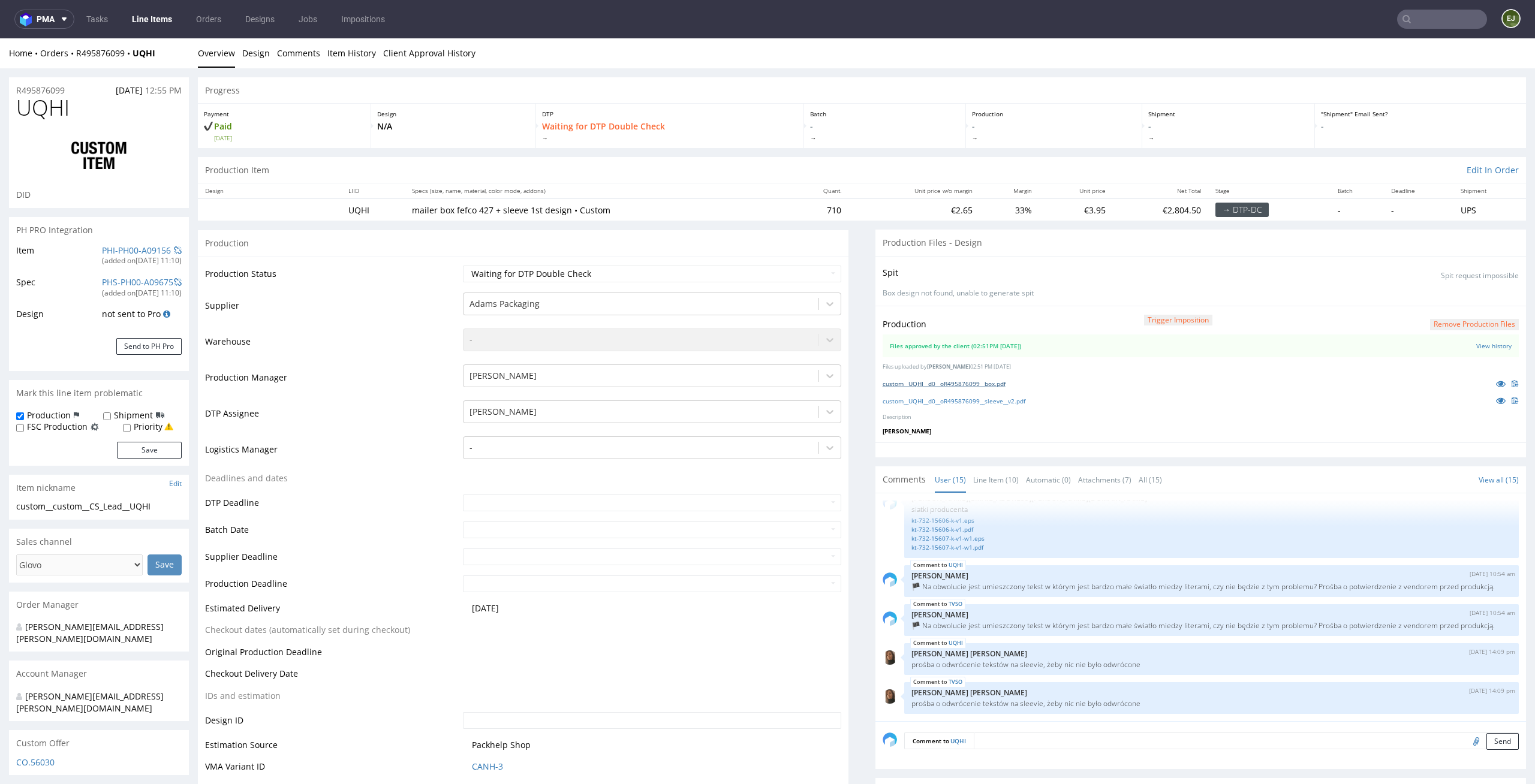
click at [970, 380] on link "custom__UQHI__d0__oR495876099__box.pdf" at bounding box center [944, 384] width 123 height 8
click at [969, 402] on link "custom__UQHI__d0__oR495876099__sleeve__v2.pdf" at bounding box center [954, 401] width 143 height 8
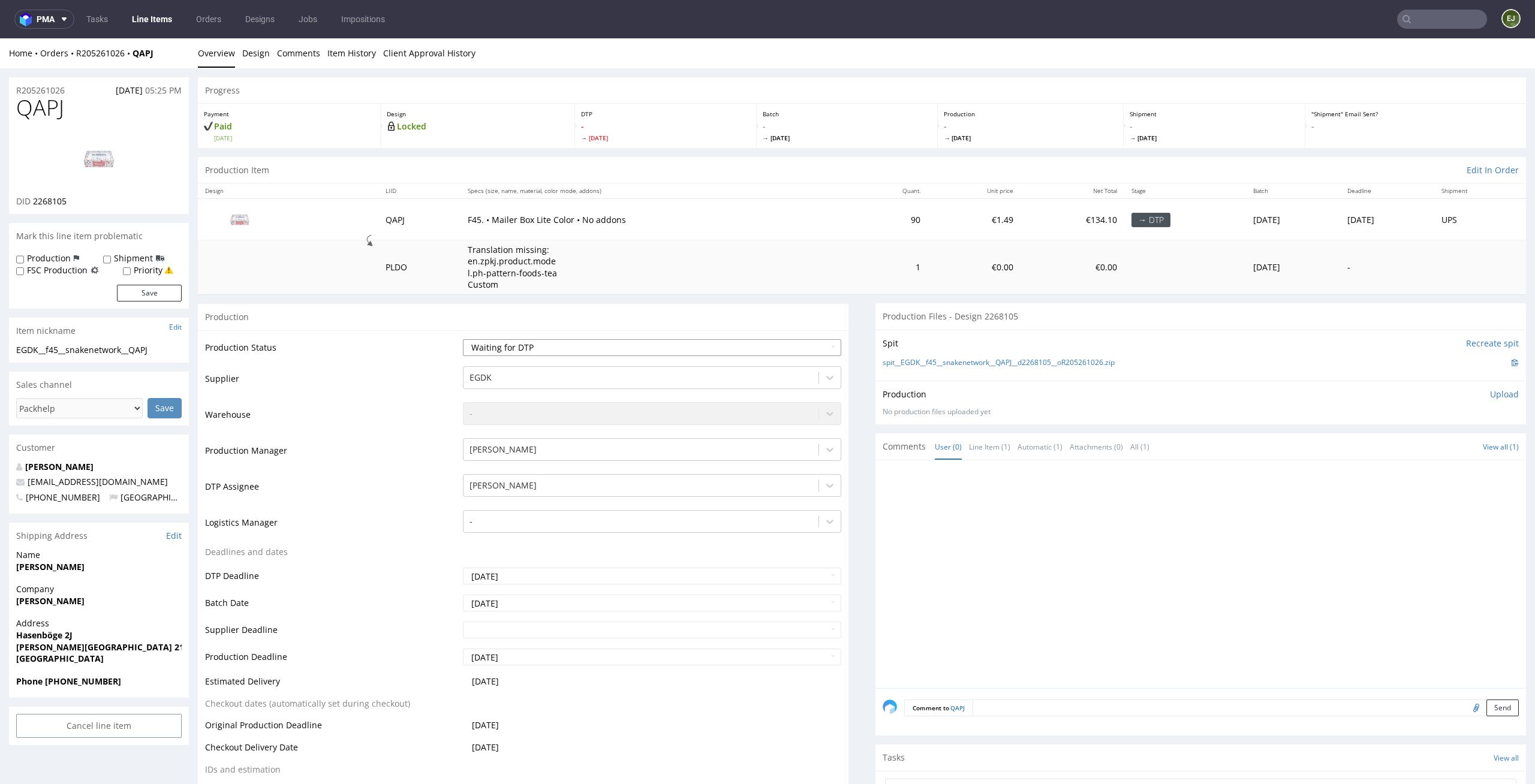
click at [762, 354] on select "Waiting for Artwork Waiting for Diecut Waiting for Mockup Waiting for DTP Waiti…" at bounding box center [652, 347] width 379 height 17
select select "dtp_in_process"
click at [463, 339] on select "Waiting for Artwork Waiting for Diecut Waiting for Mockup Waiting for DTP Waiti…" at bounding box center [652, 347] width 379 height 17
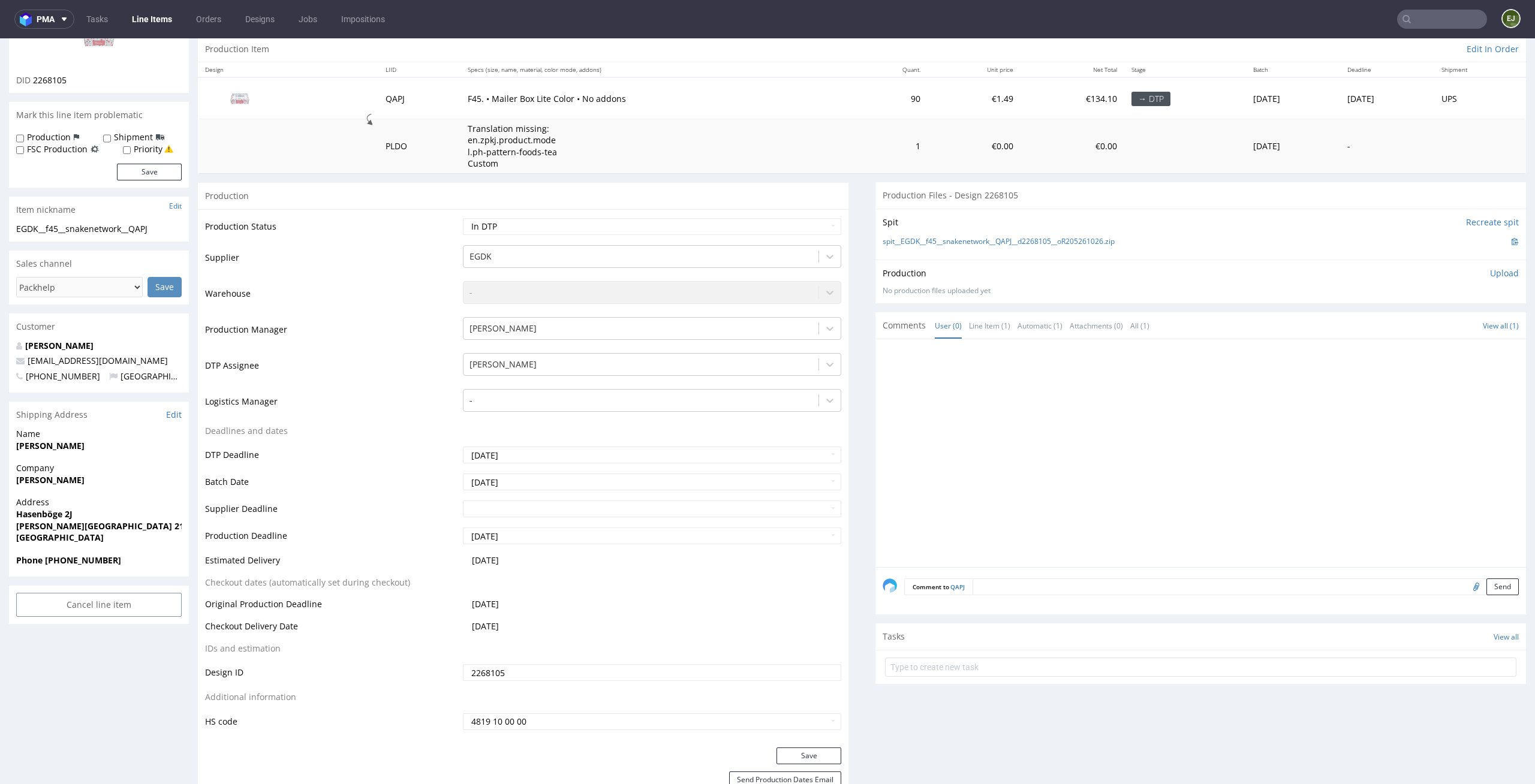
scroll to position [149, 0]
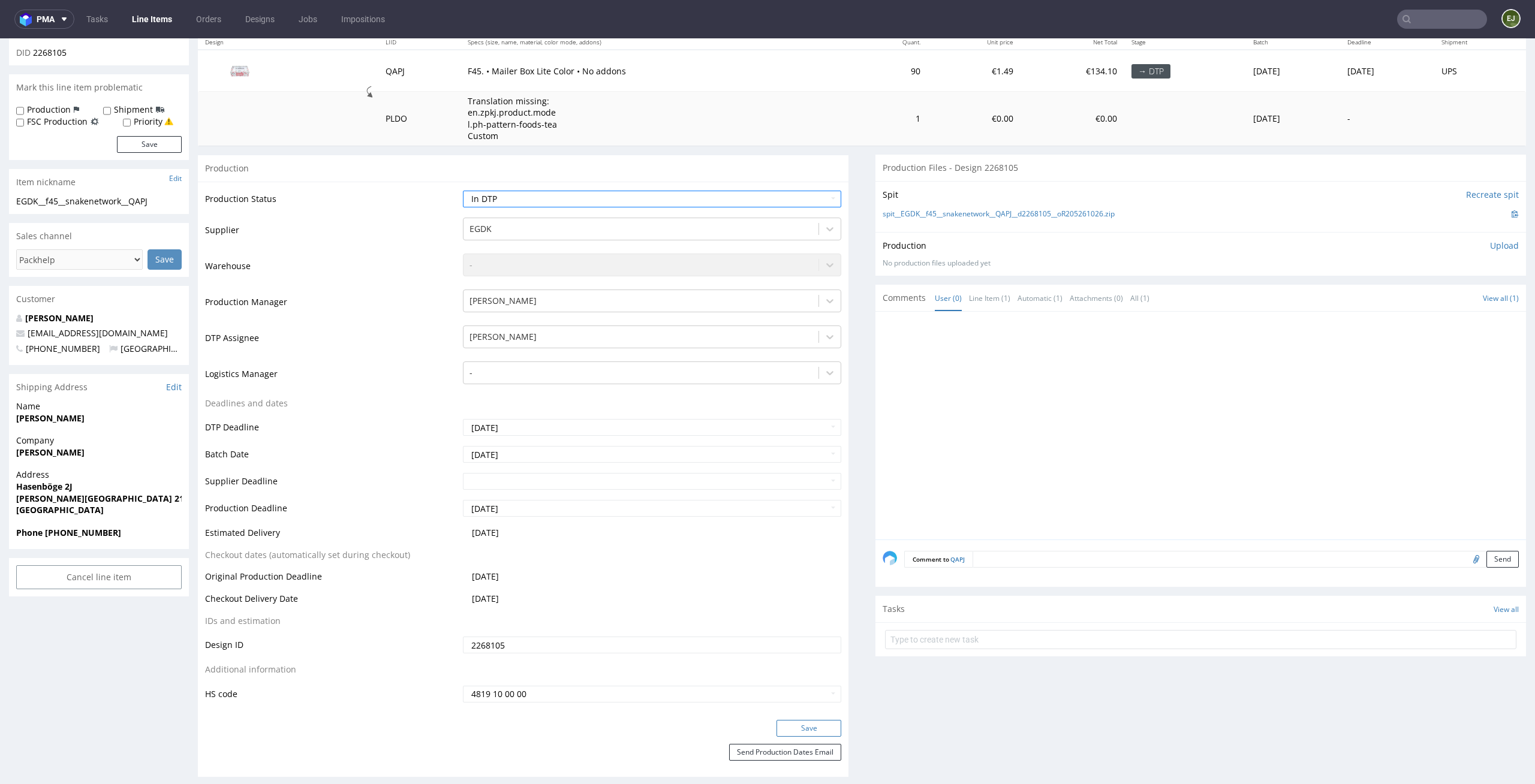
click at [816, 732] on button "Save" at bounding box center [809, 728] width 65 height 17
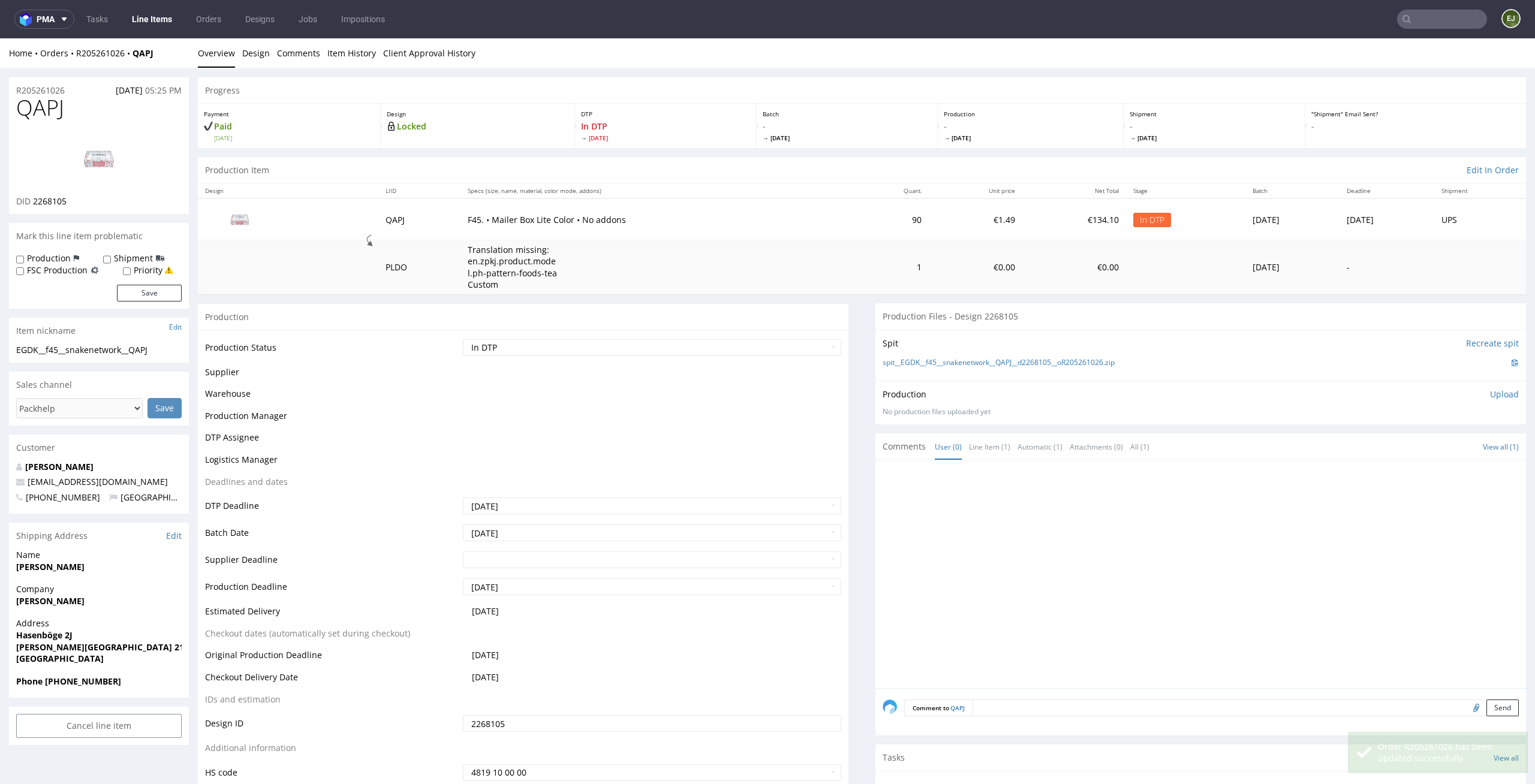
scroll to position [99, 0]
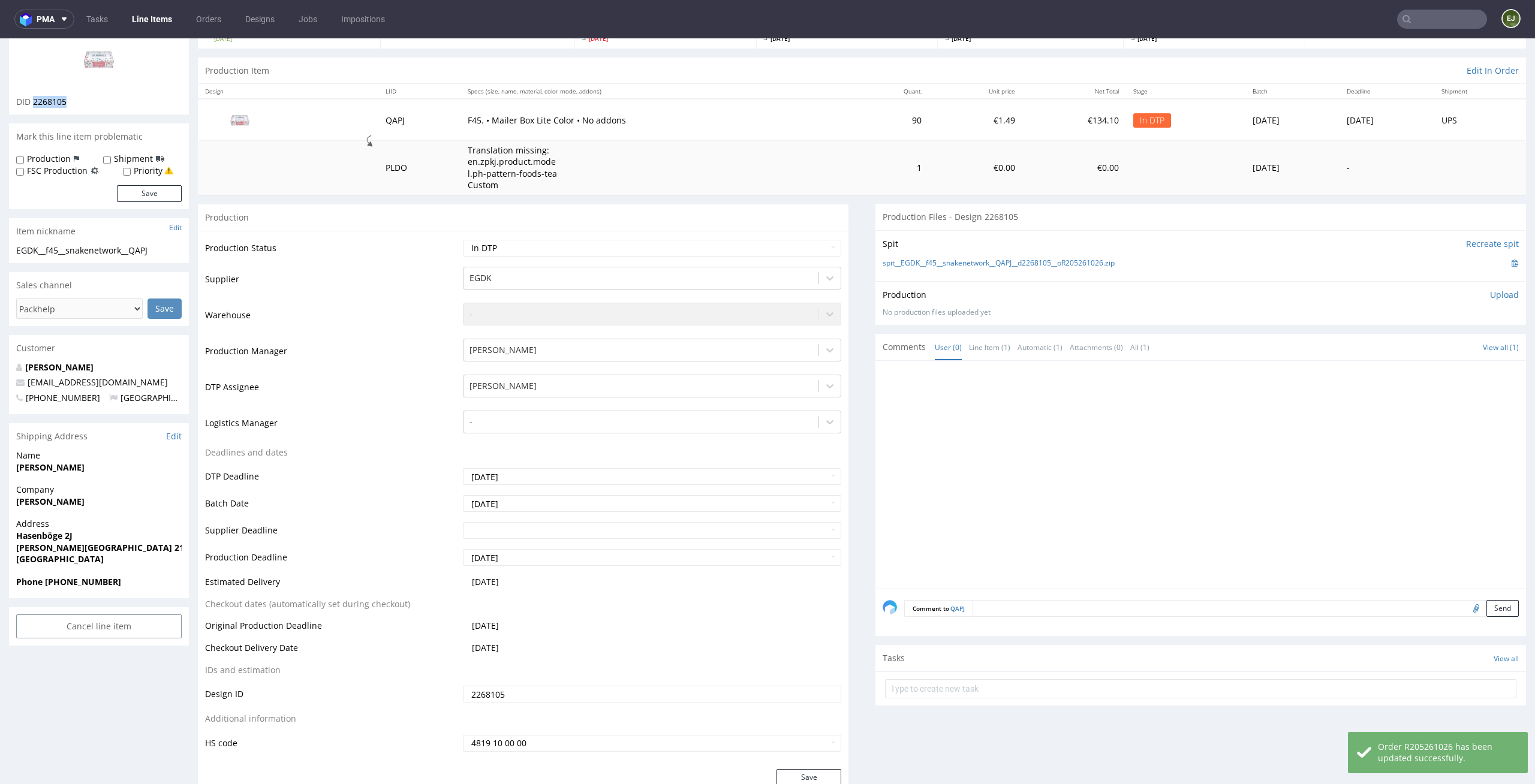
drag, startPoint x: 87, startPoint y: 103, endPoint x: 35, endPoint y: 103, distance: 52.0
click at [35, 103] on div "DID 2268105" at bounding box center [99, 101] width 166 height 12
copy span "2268105"
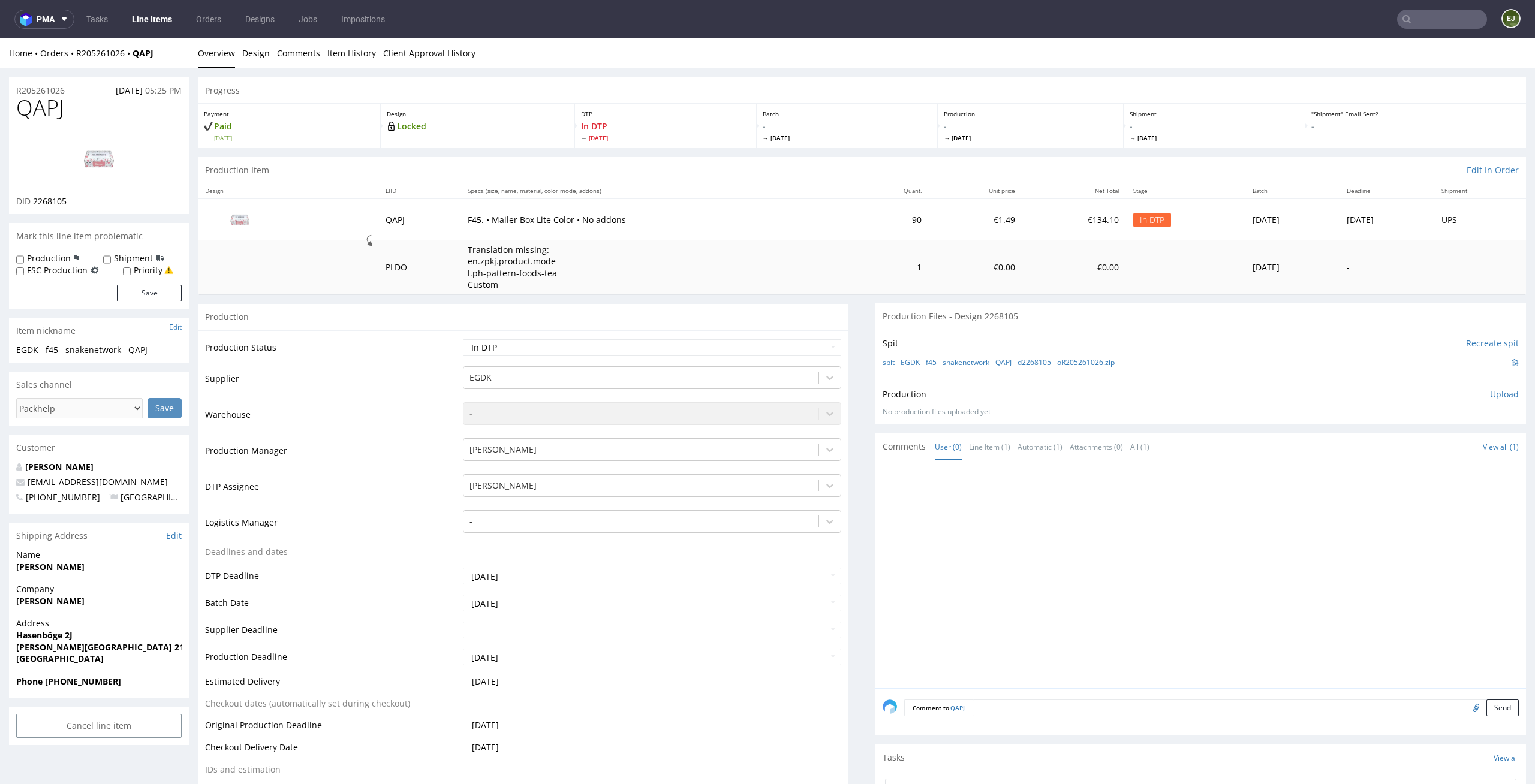
click at [1039, 101] on div "Progress" at bounding box center [862, 91] width 1328 height 27
click at [255, 57] on link "Design" at bounding box center [256, 53] width 27 height 29
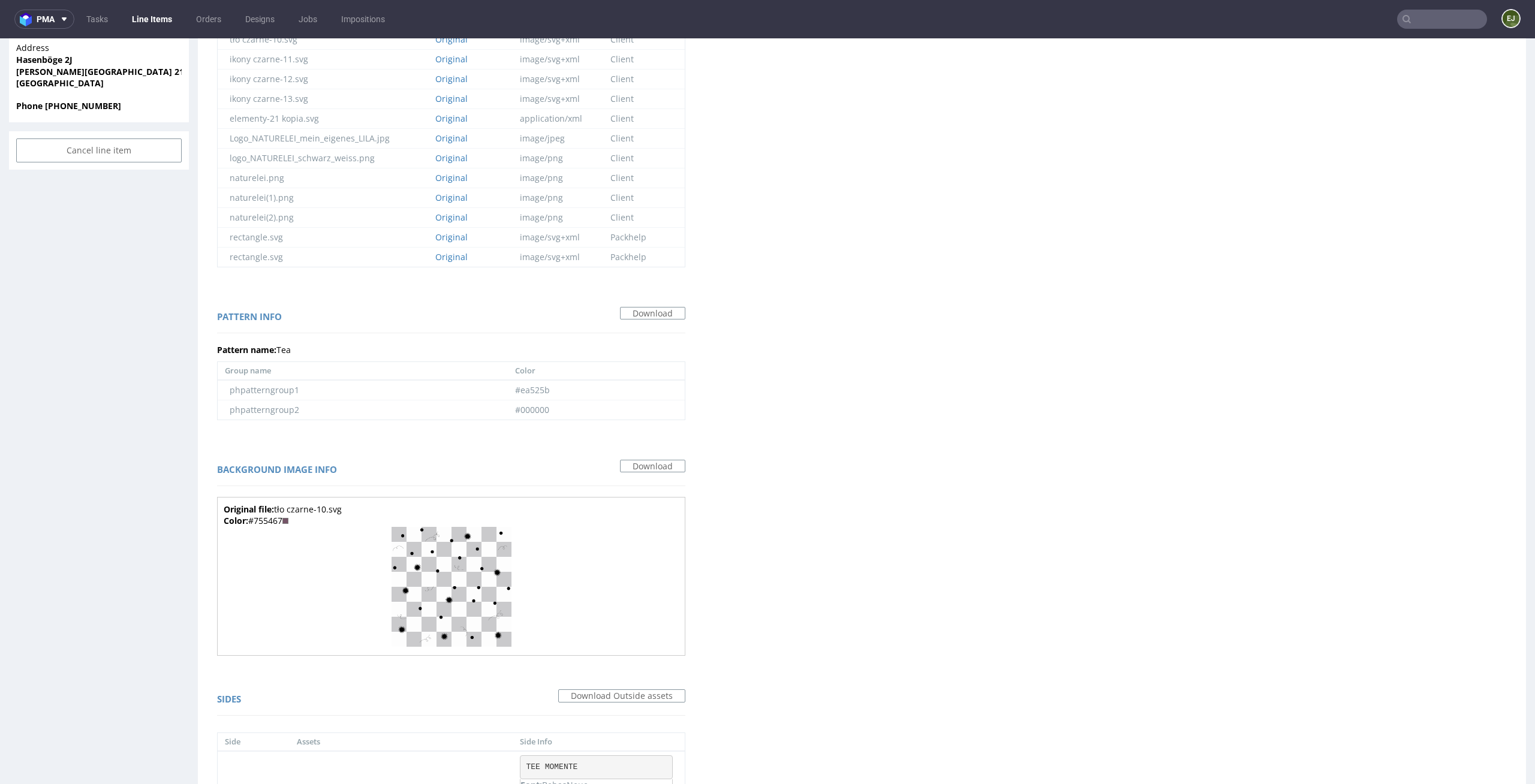
scroll to position [677, 0]
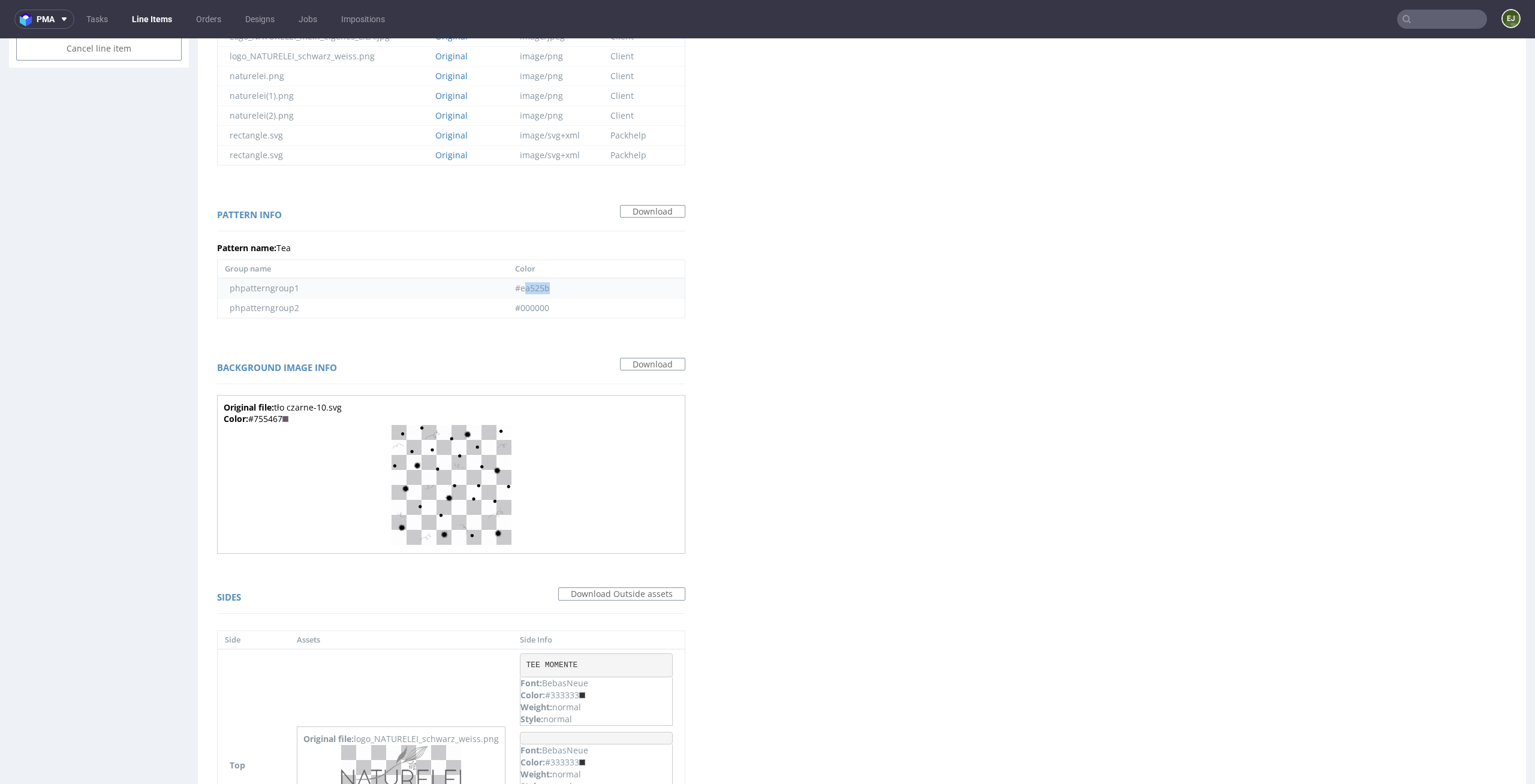
drag, startPoint x: 552, startPoint y: 288, endPoint x: 517, endPoint y: 284, distance: 35.2
click at [517, 284] on td "#ea525b" at bounding box center [596, 288] width 177 height 20
copy td "a525b"
click at [591, 285] on td "#ea525b" at bounding box center [596, 288] width 177 height 20
drag, startPoint x: 548, startPoint y: 292, endPoint x: 514, endPoint y: 291, distance: 34.0
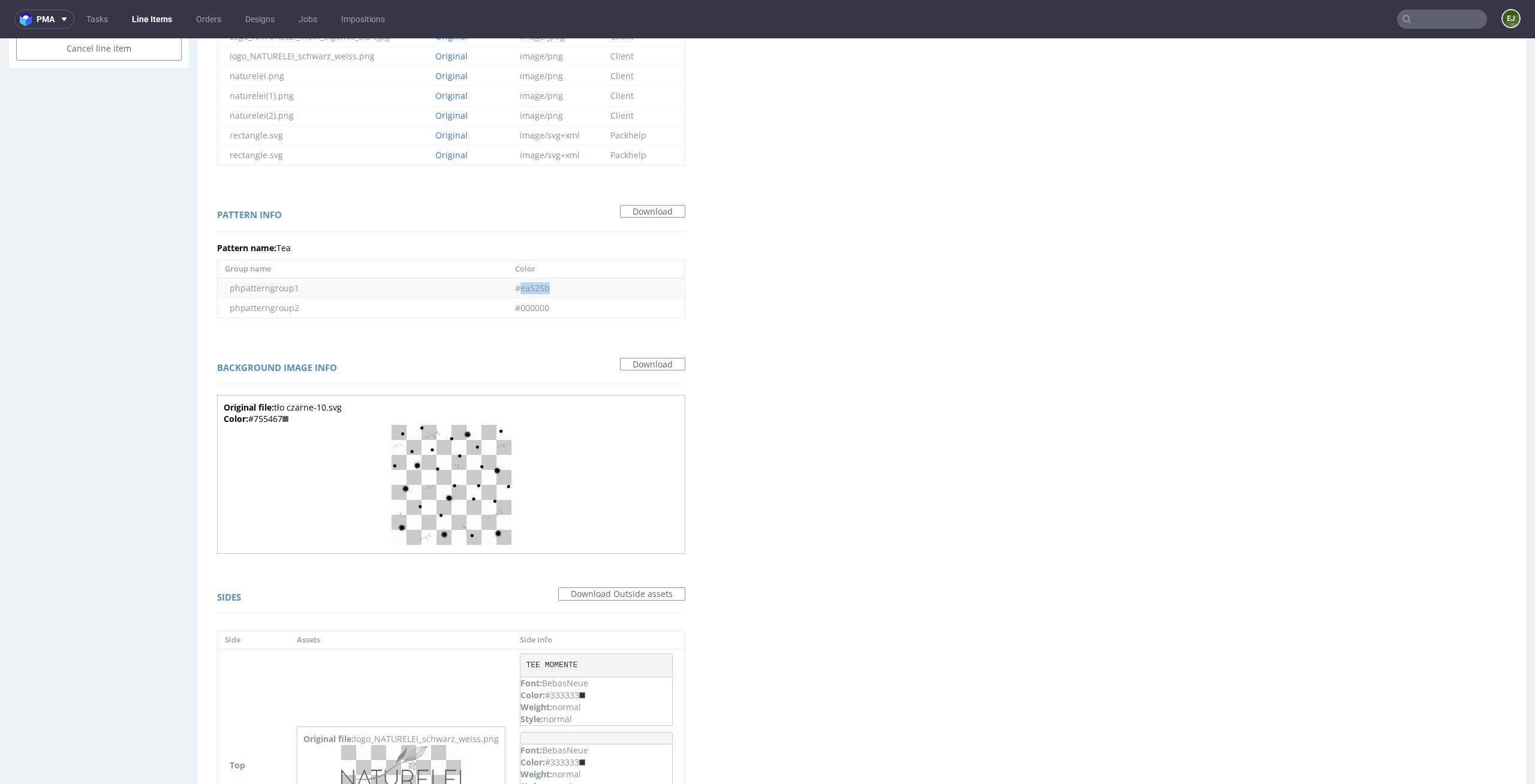
click at [514, 291] on td "#ea525b" at bounding box center [596, 288] width 177 height 20
copy td "ea525b"
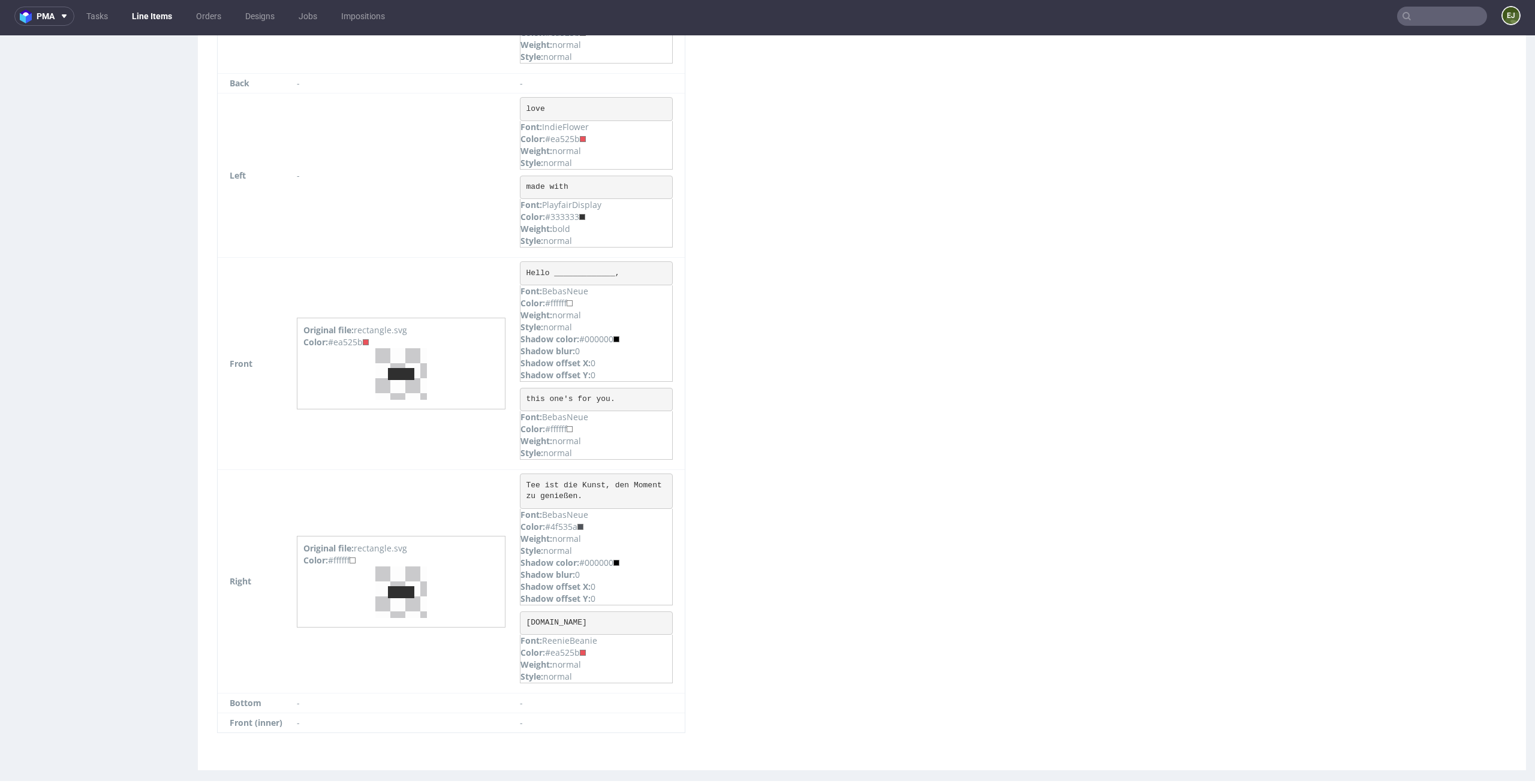
scroll to position [1507, 0]
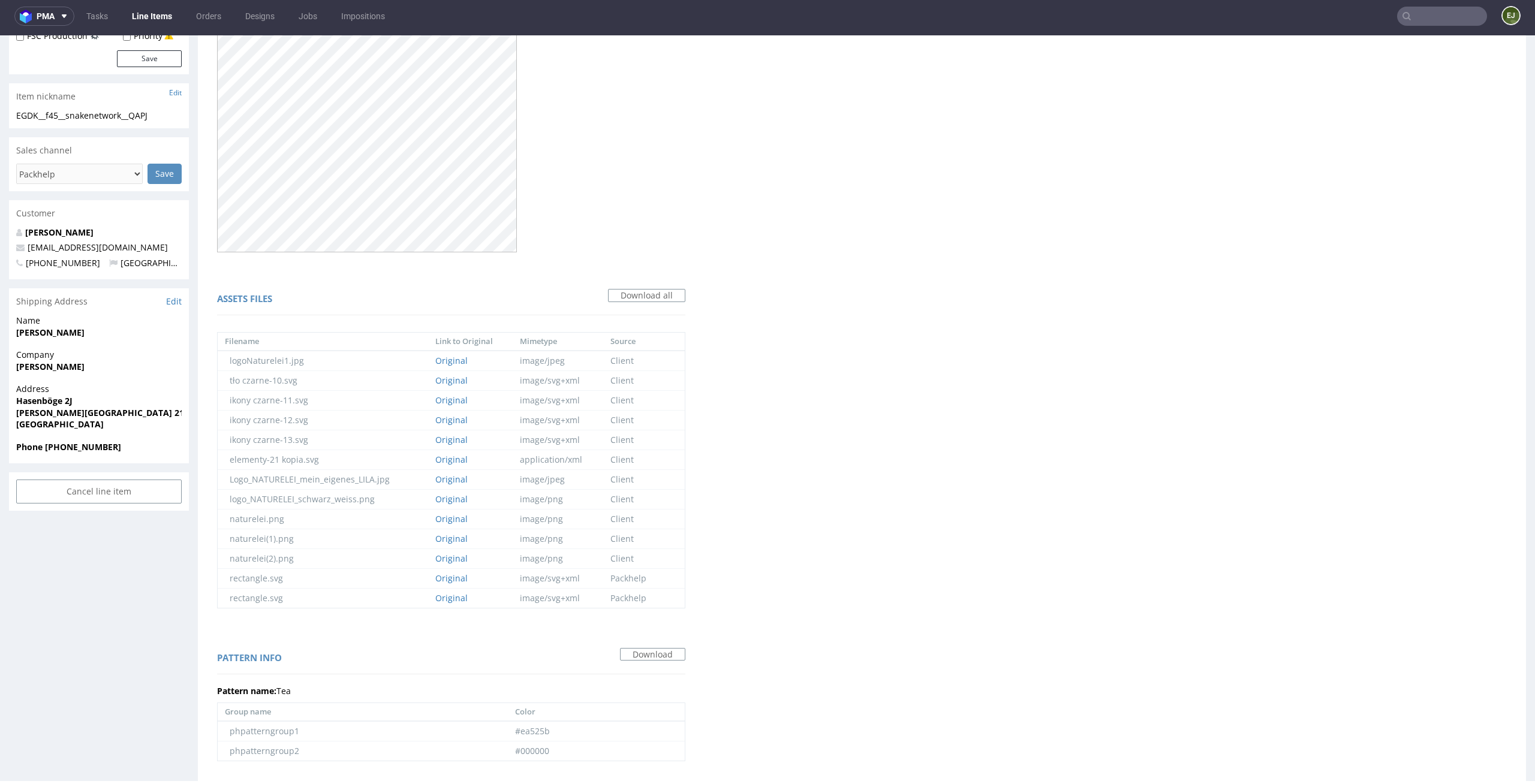
scroll to position [0, 0]
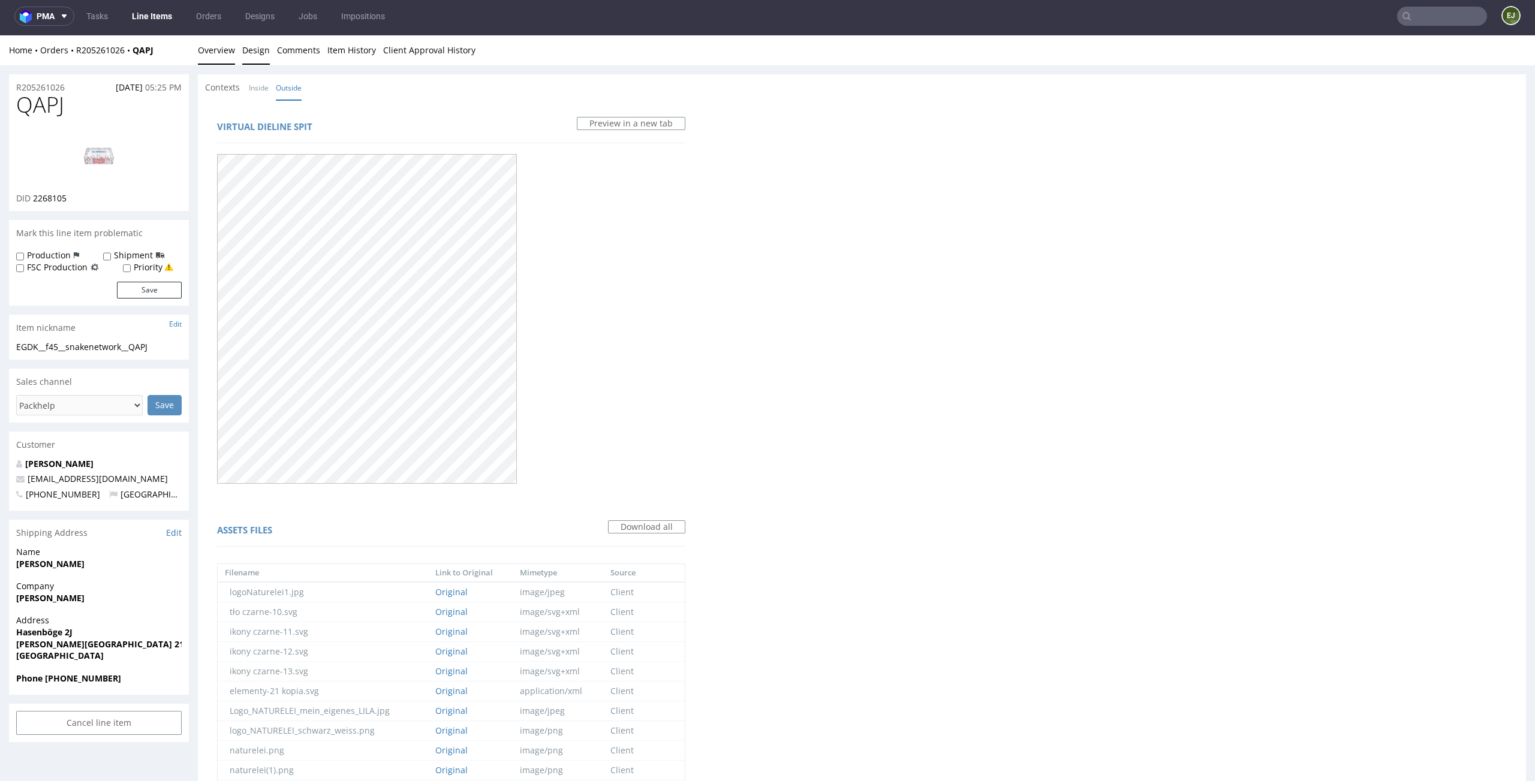
click at [215, 41] on link "Overview" at bounding box center [216, 50] width 37 height 29
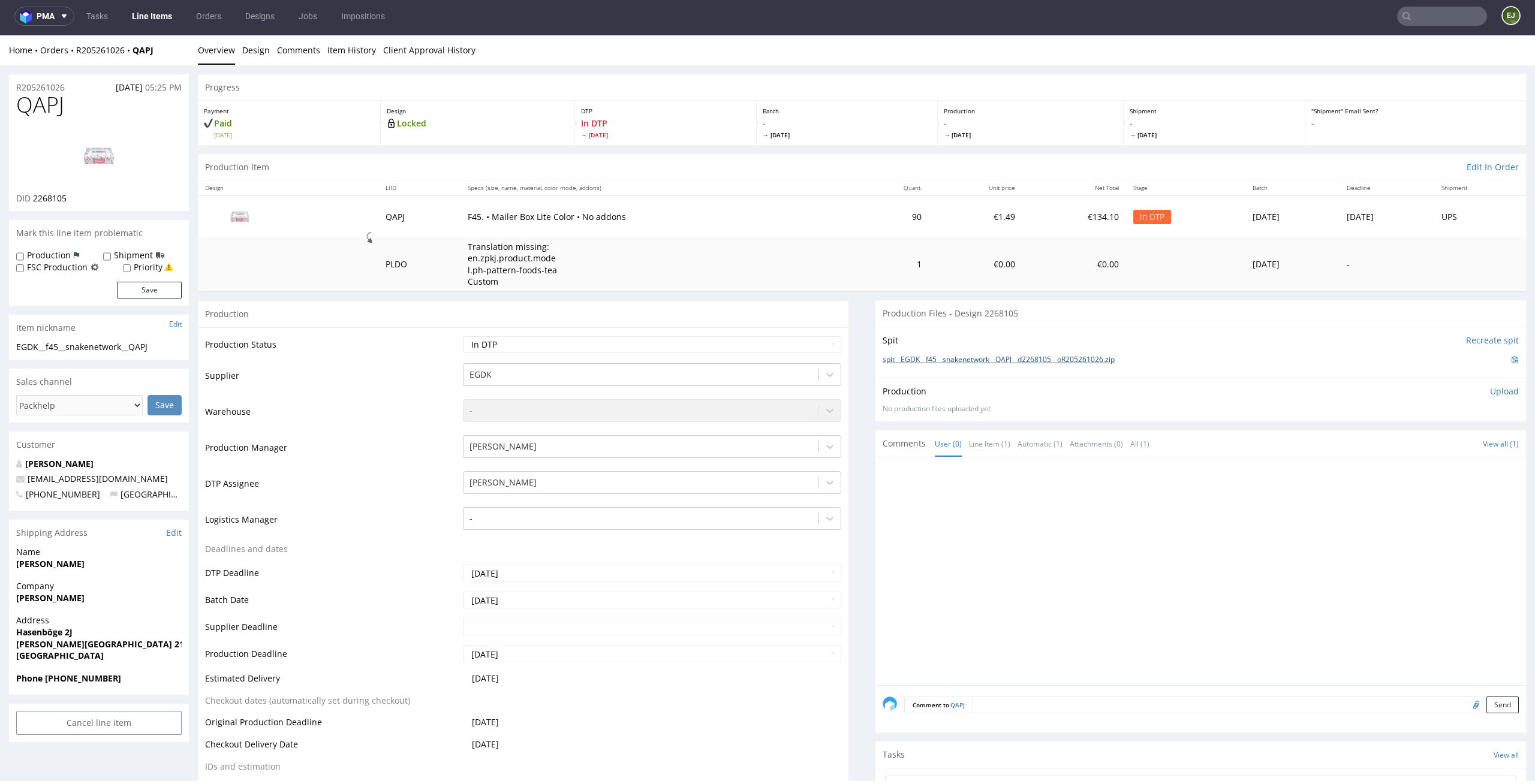
click at [1002, 363] on link "spit__EGDK__f45__snakenetwork__QAPJ__d2268105__oR205261026.zip" at bounding box center [999, 360] width 232 height 10
click at [682, 137] on span "Fri 3 Oct" at bounding box center [665, 135] width 169 height 8
click at [259, 52] on link "Design" at bounding box center [256, 50] width 27 height 29
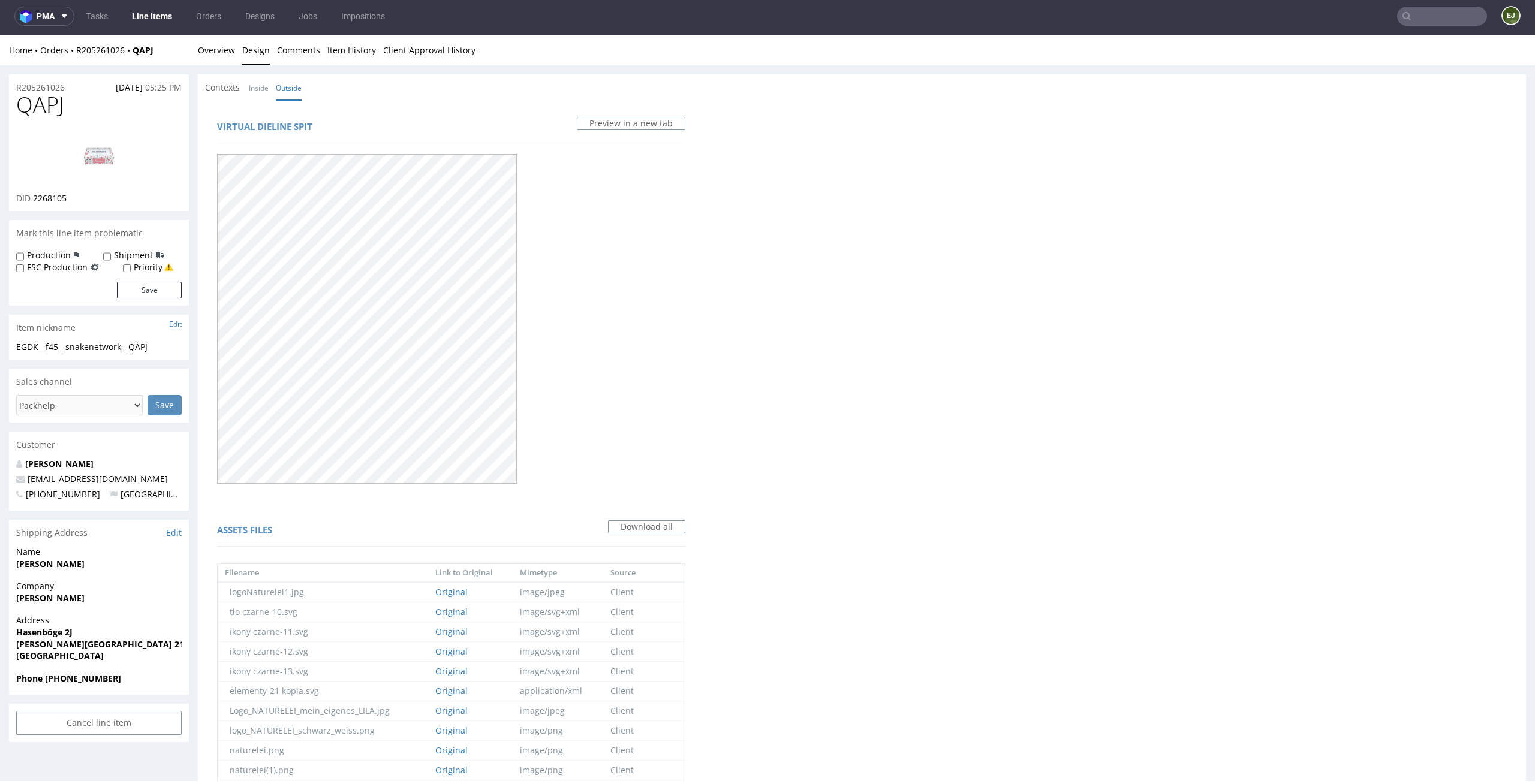
click at [213, 51] on link "Overview" at bounding box center [216, 50] width 37 height 29
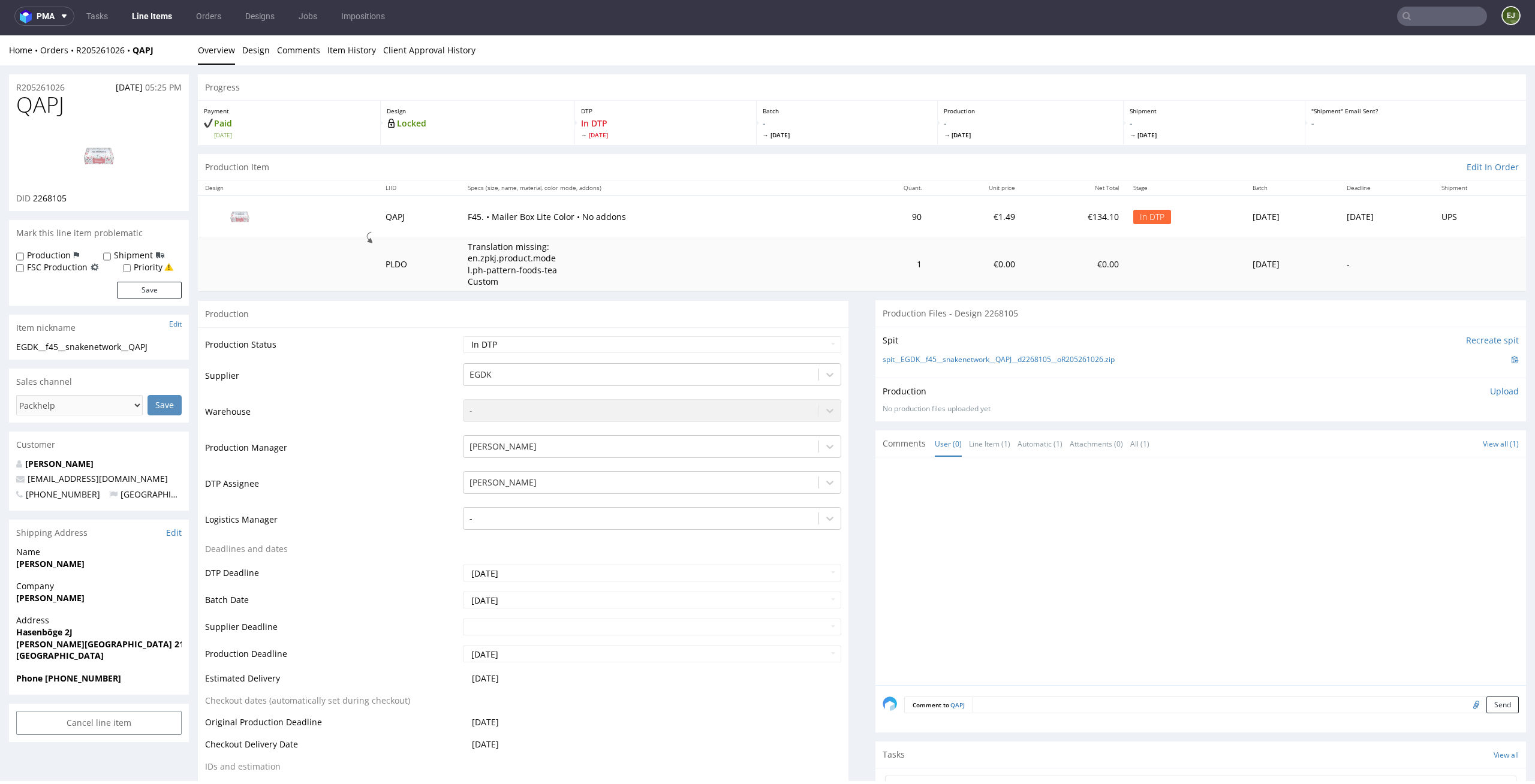
click at [716, 154] on div "Production Item Edit In Order" at bounding box center [862, 167] width 1328 height 27
click at [1339, 196] on td "Tue 14 Oct" at bounding box center [1387, 216] width 95 height 41
click at [1490, 395] on p "Upload" at bounding box center [1504, 391] width 29 height 12
click at [1404, 448] on div "Add files" at bounding box center [1434, 446] width 60 height 18
type input "C:\fakepath\EGDK__f45__snakenetwork__QAPJ__d2268105__oR205261026__latest__outsi…"
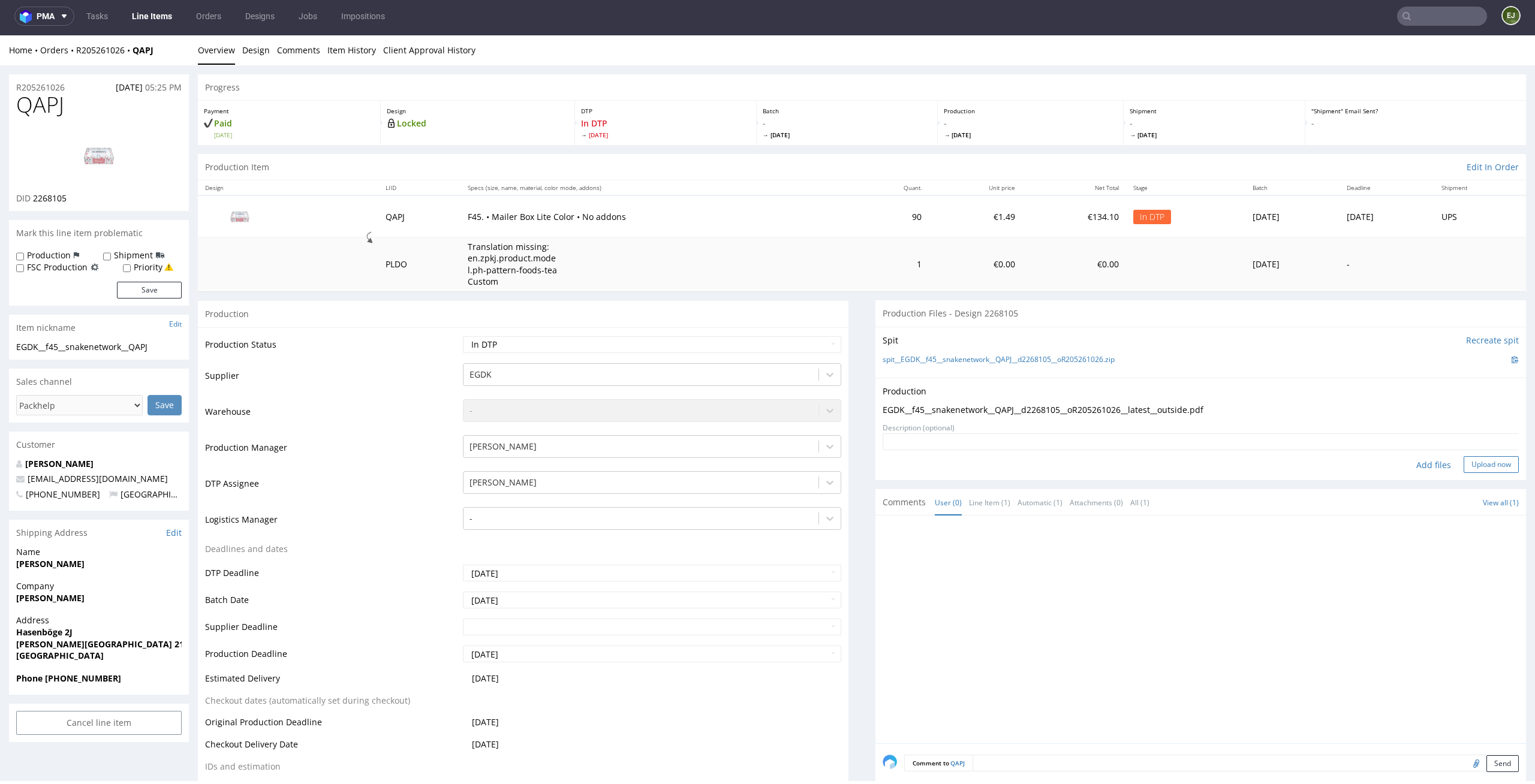
click at [1480, 456] on button "Upload now" at bounding box center [1491, 465] width 55 height 17
click at [798, 337] on select "Waiting for Artwork Waiting for Diecut Waiting for Mockup Waiting for DTP Waiti…" at bounding box center [652, 344] width 379 height 17
select select "dtp_production_ready"
click at [463, 336] on select "Waiting for Artwork Waiting for Diecut Waiting for Mockup Waiting for DTP Waiti…" at bounding box center [652, 344] width 379 height 17
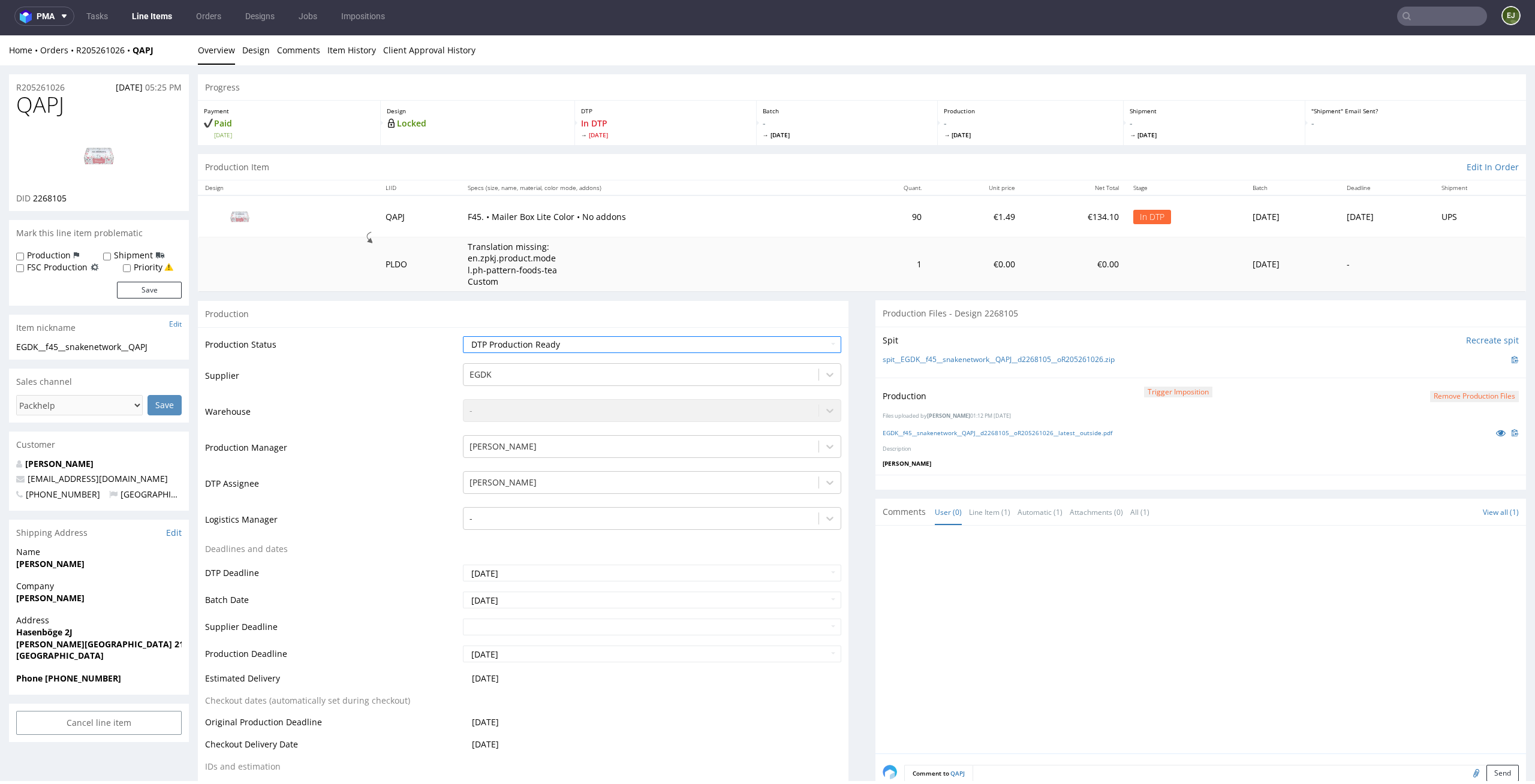
scroll to position [174, 0]
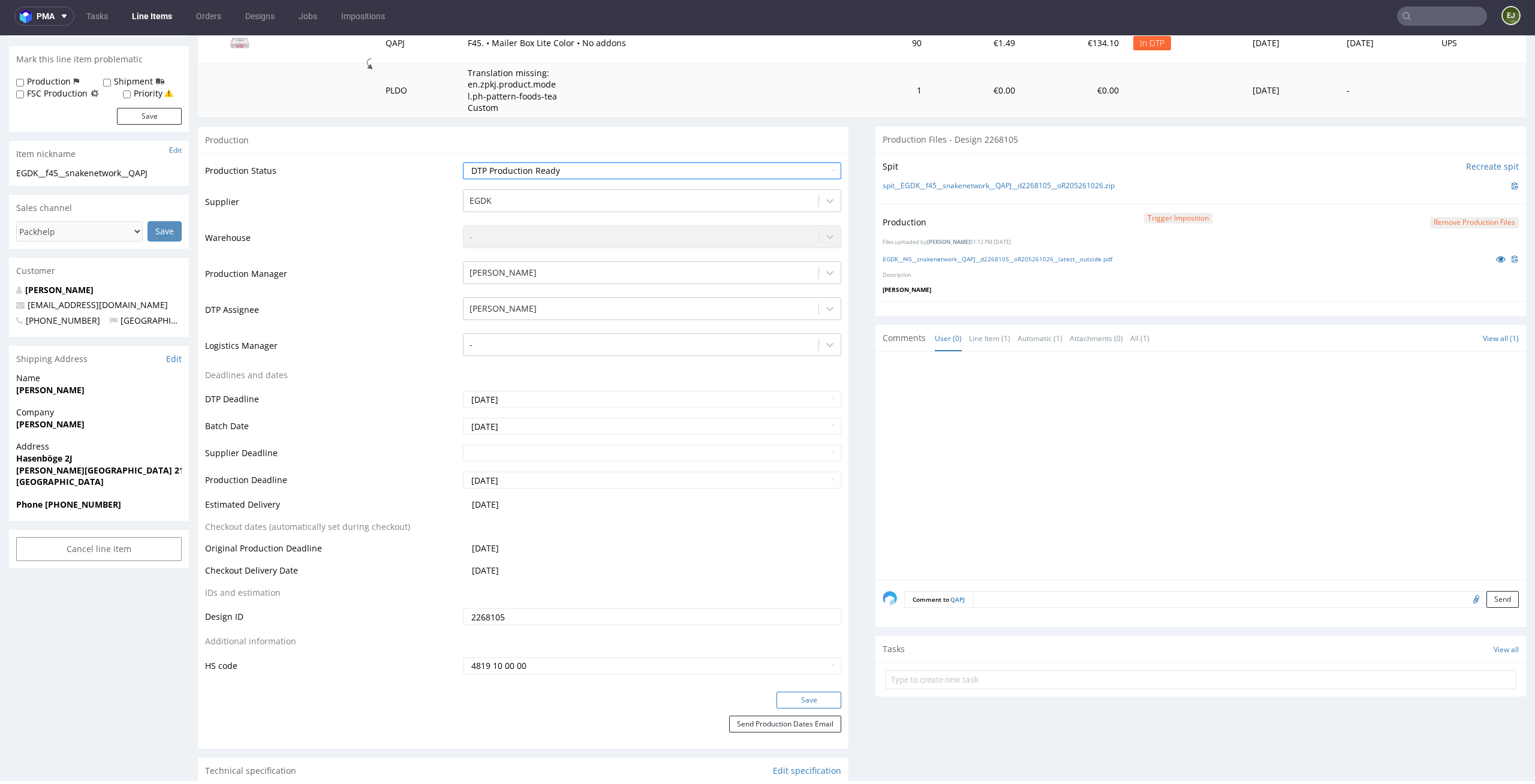
click at [811, 704] on button "Save" at bounding box center [809, 700] width 65 height 17
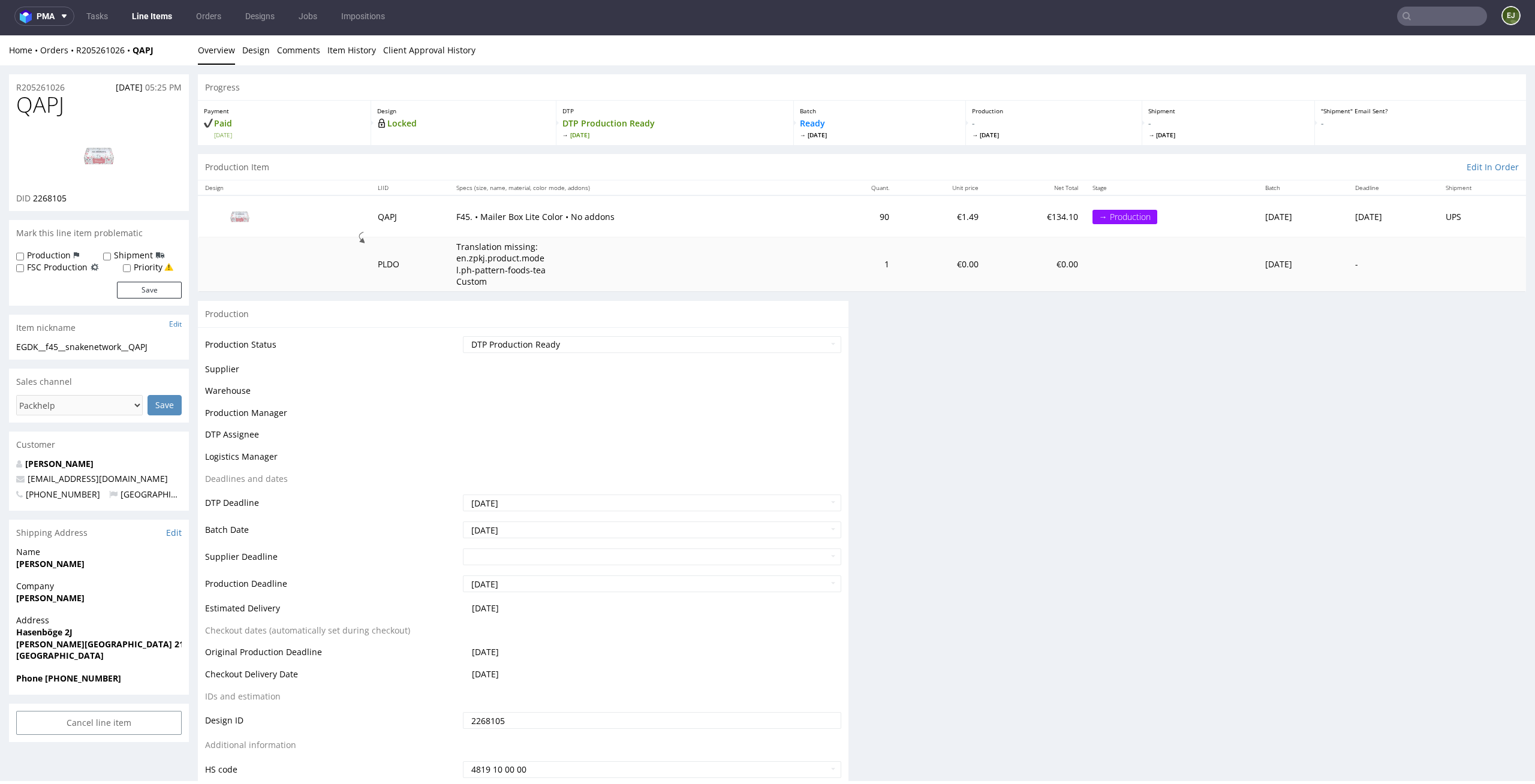
scroll to position [0, 0]
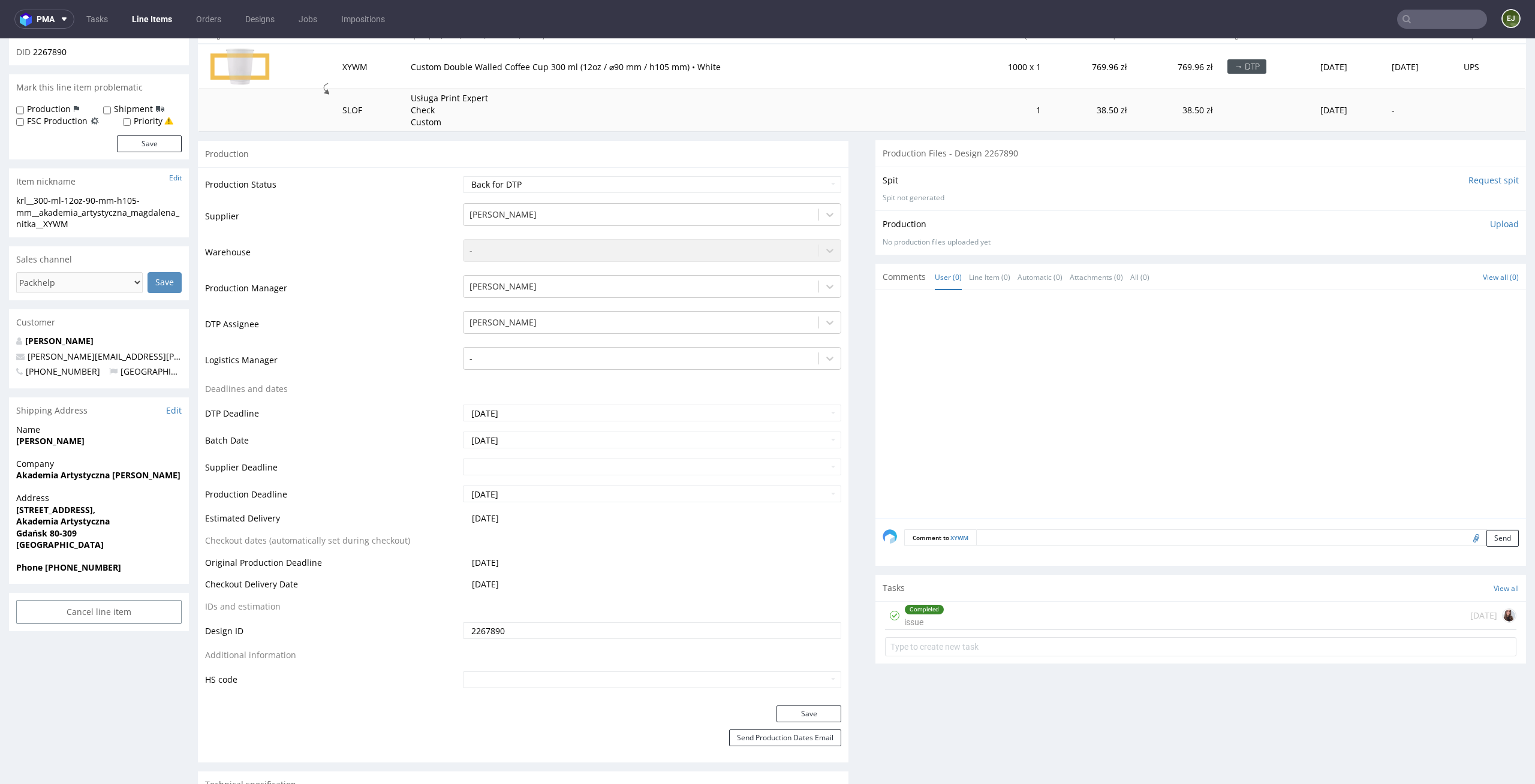
scroll to position [249, 0]
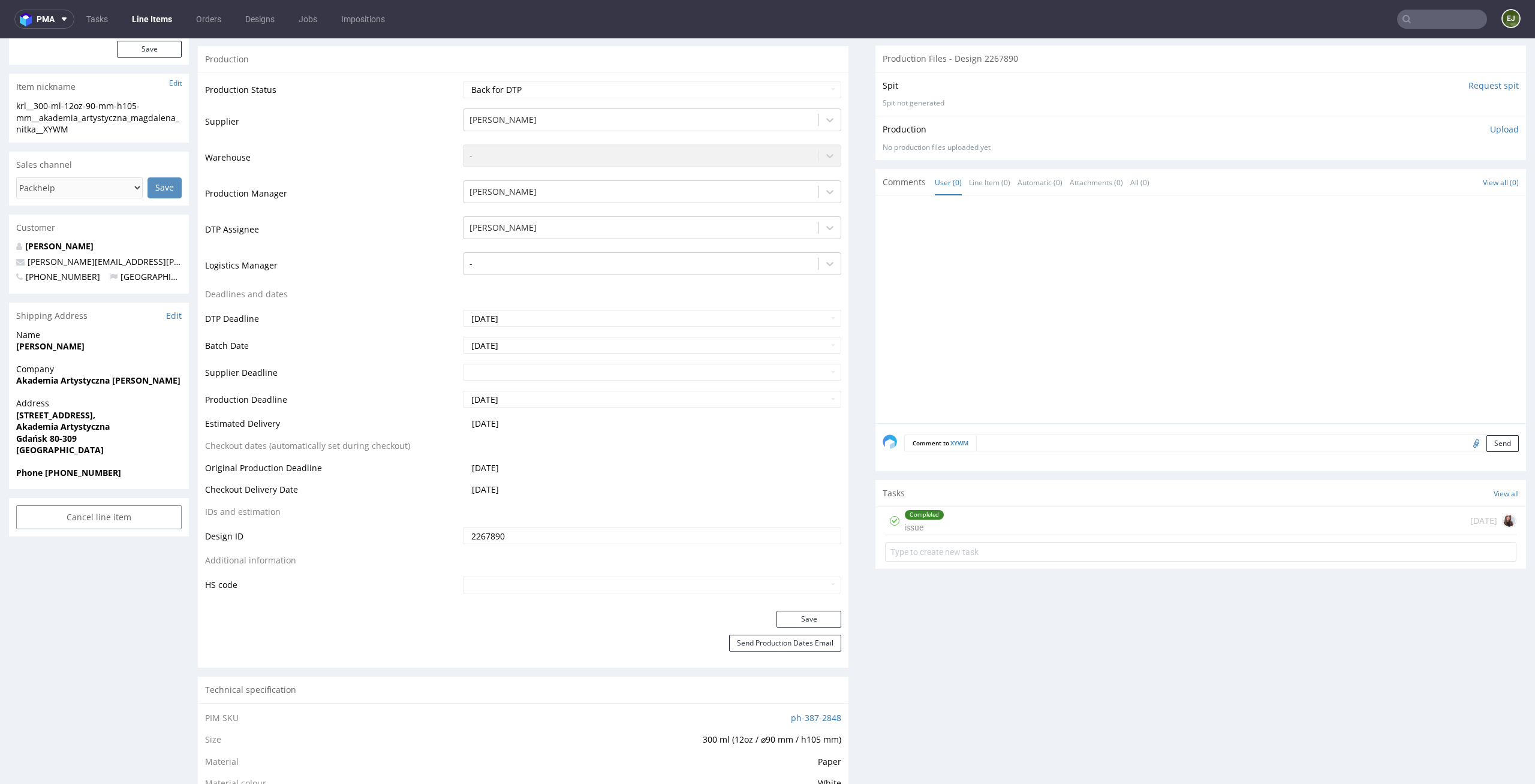
click at [1004, 523] on div "Completed issue [DATE]" at bounding box center [1200, 521] width 631 height 28
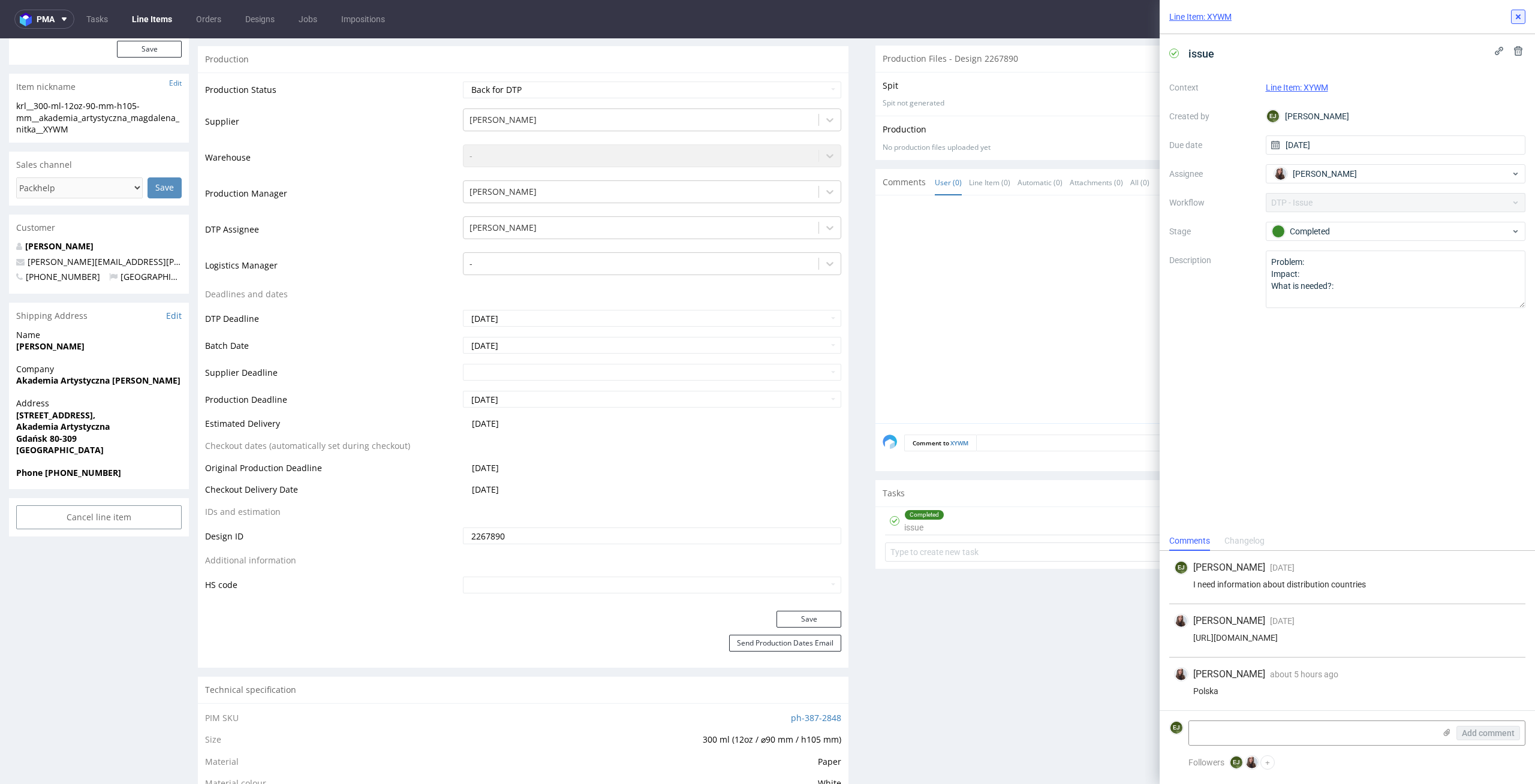
click at [1520, 12] on icon at bounding box center [1518, 17] width 10 height 10
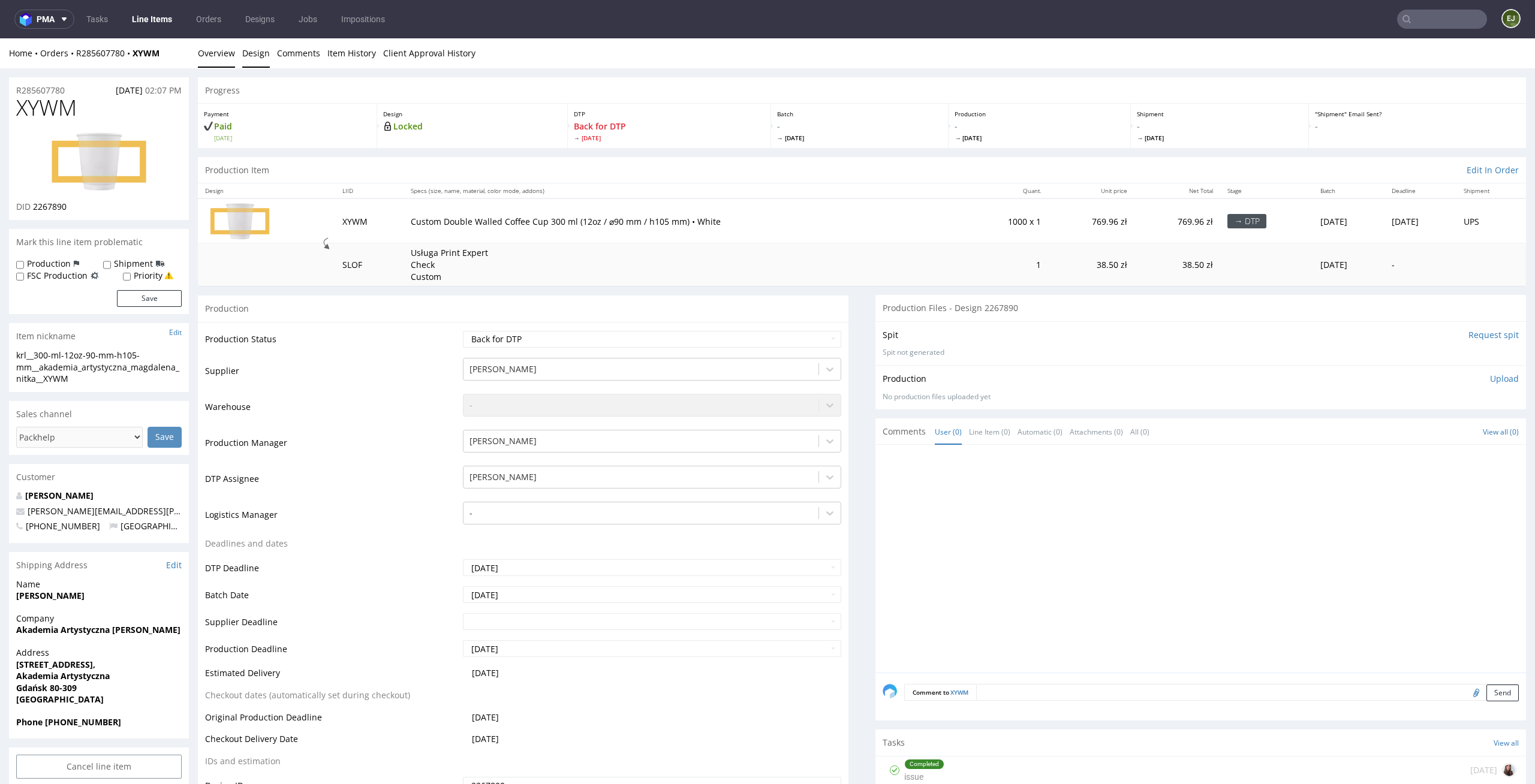
click at [259, 56] on link "Design" at bounding box center [256, 53] width 27 height 29
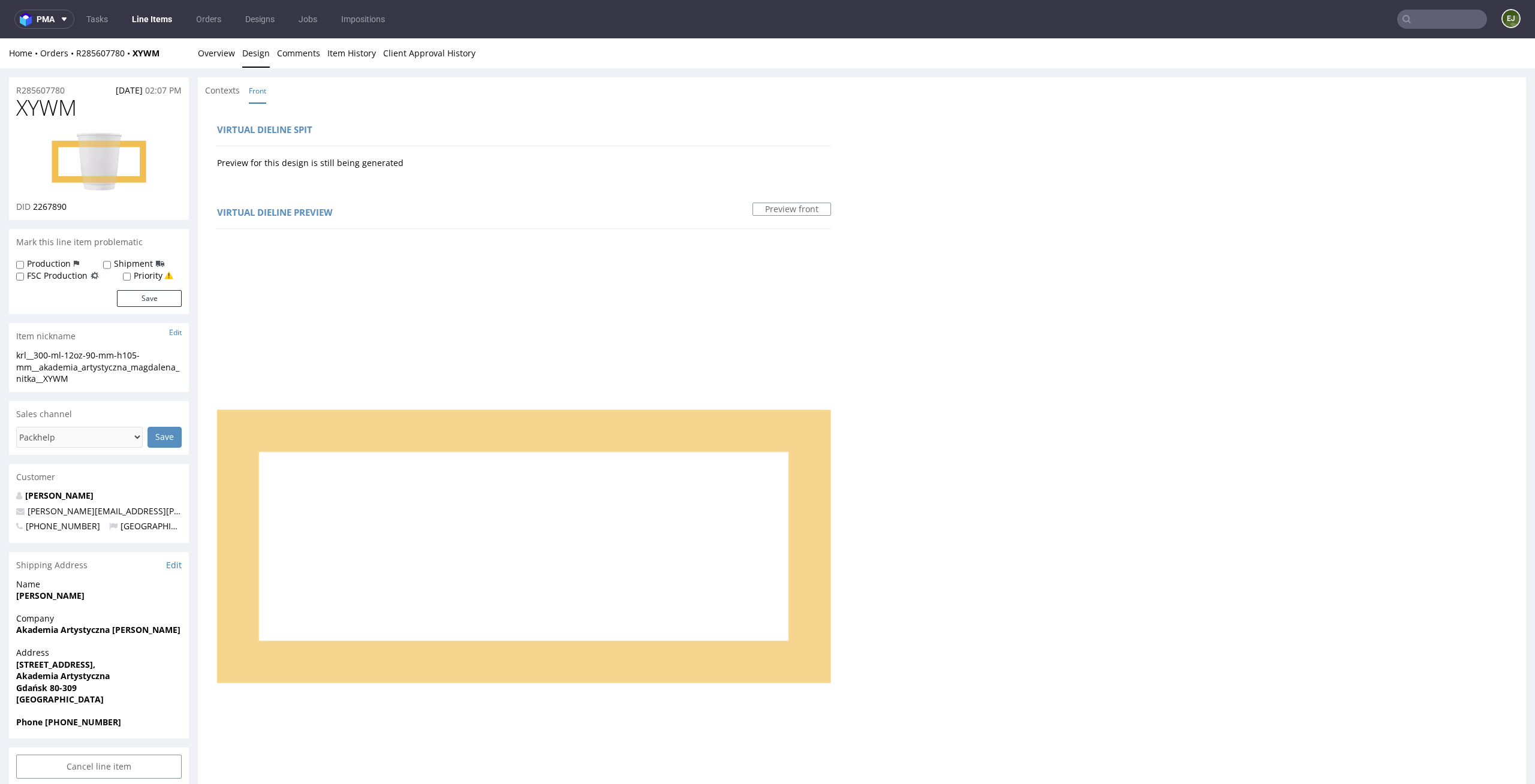
scroll to position [471, 0]
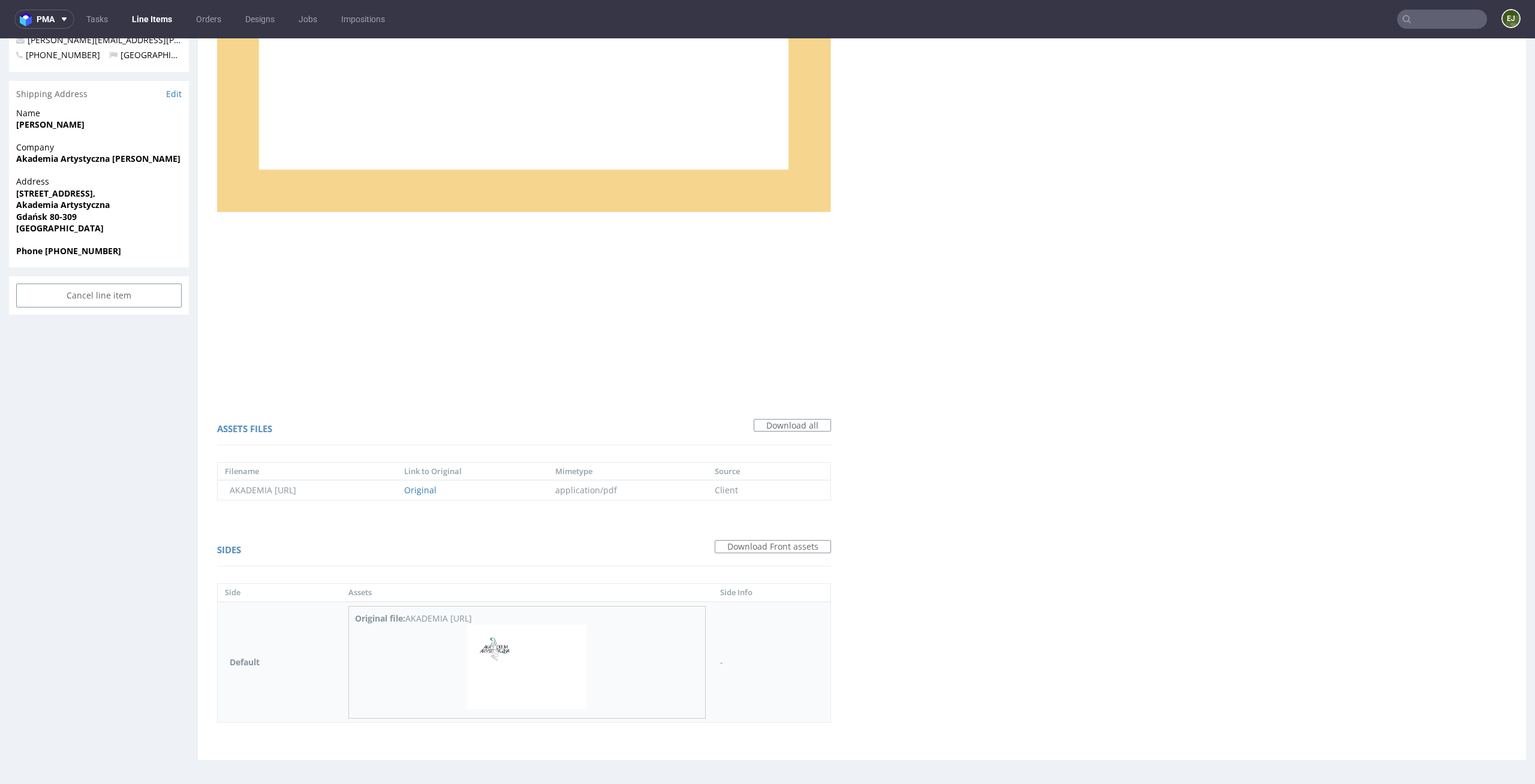
click at [489, 660] on img at bounding box center [527, 667] width 120 height 85
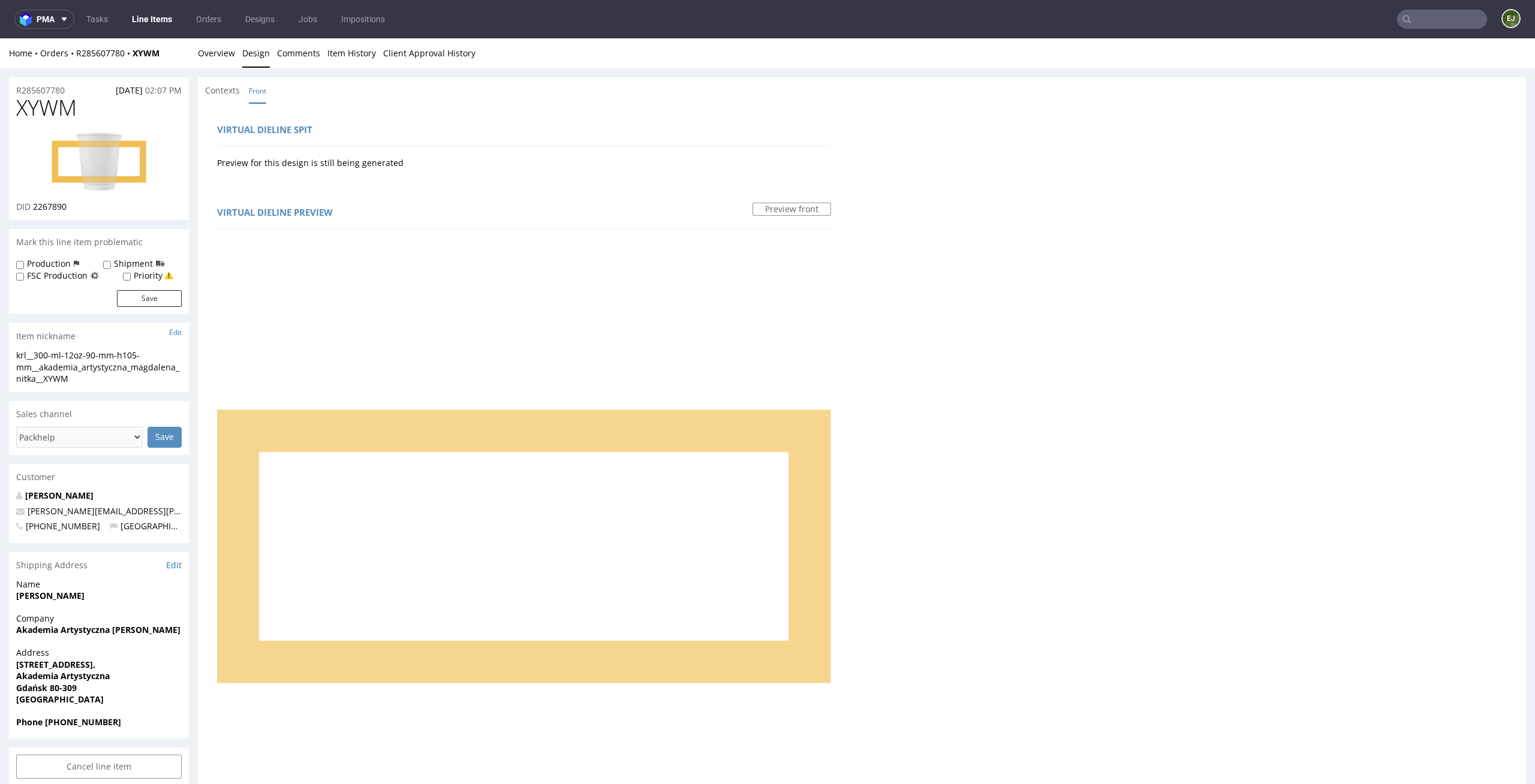
click at [99, 157] on img at bounding box center [99, 161] width 96 height 59
click at [222, 48] on link "Overview" at bounding box center [216, 53] width 37 height 29
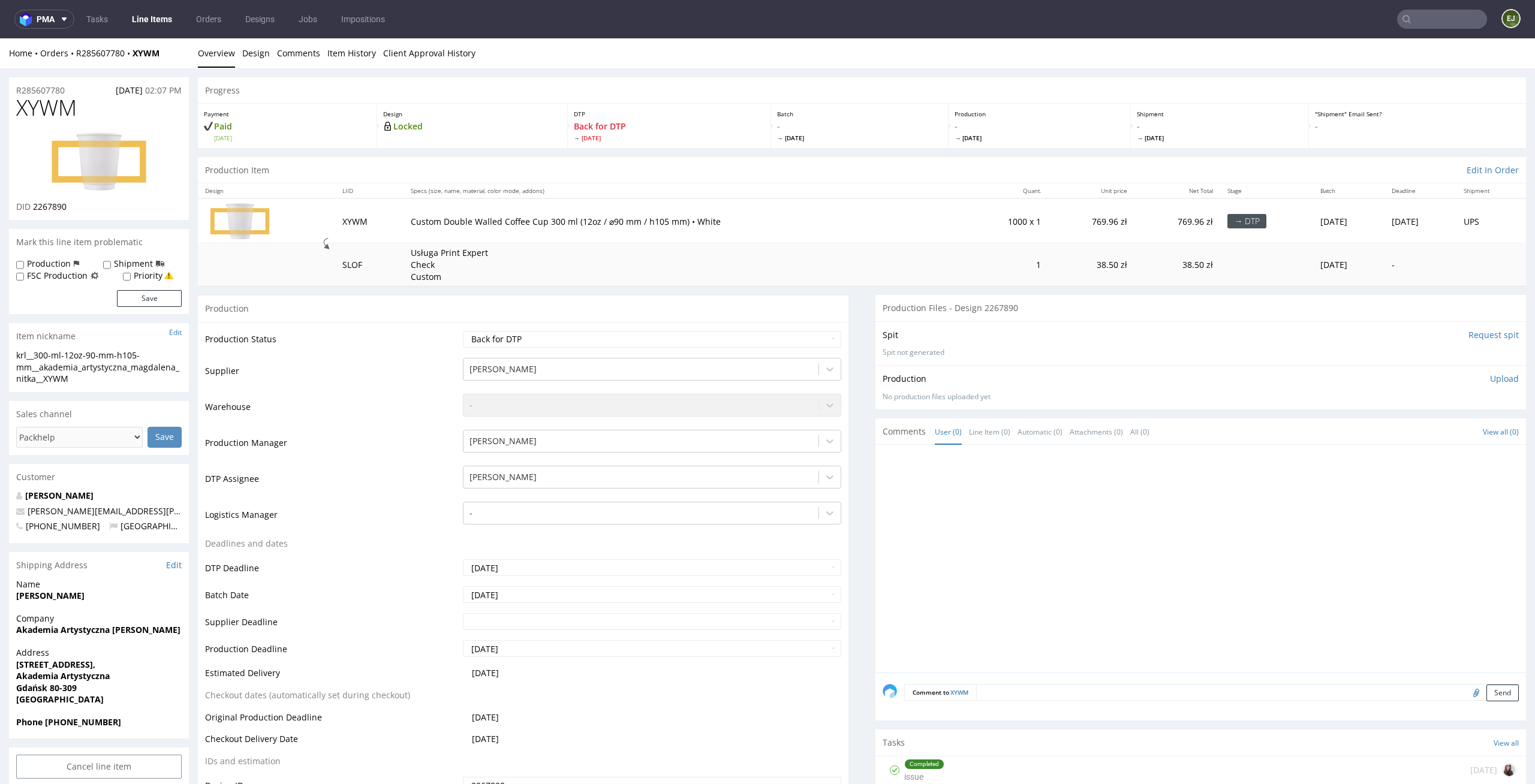
click at [576, 184] on th "Specs (size, name, material, color mode, addons)" at bounding box center [684, 190] width 563 height 15
click at [247, 55] on link "Design" at bounding box center [256, 53] width 27 height 29
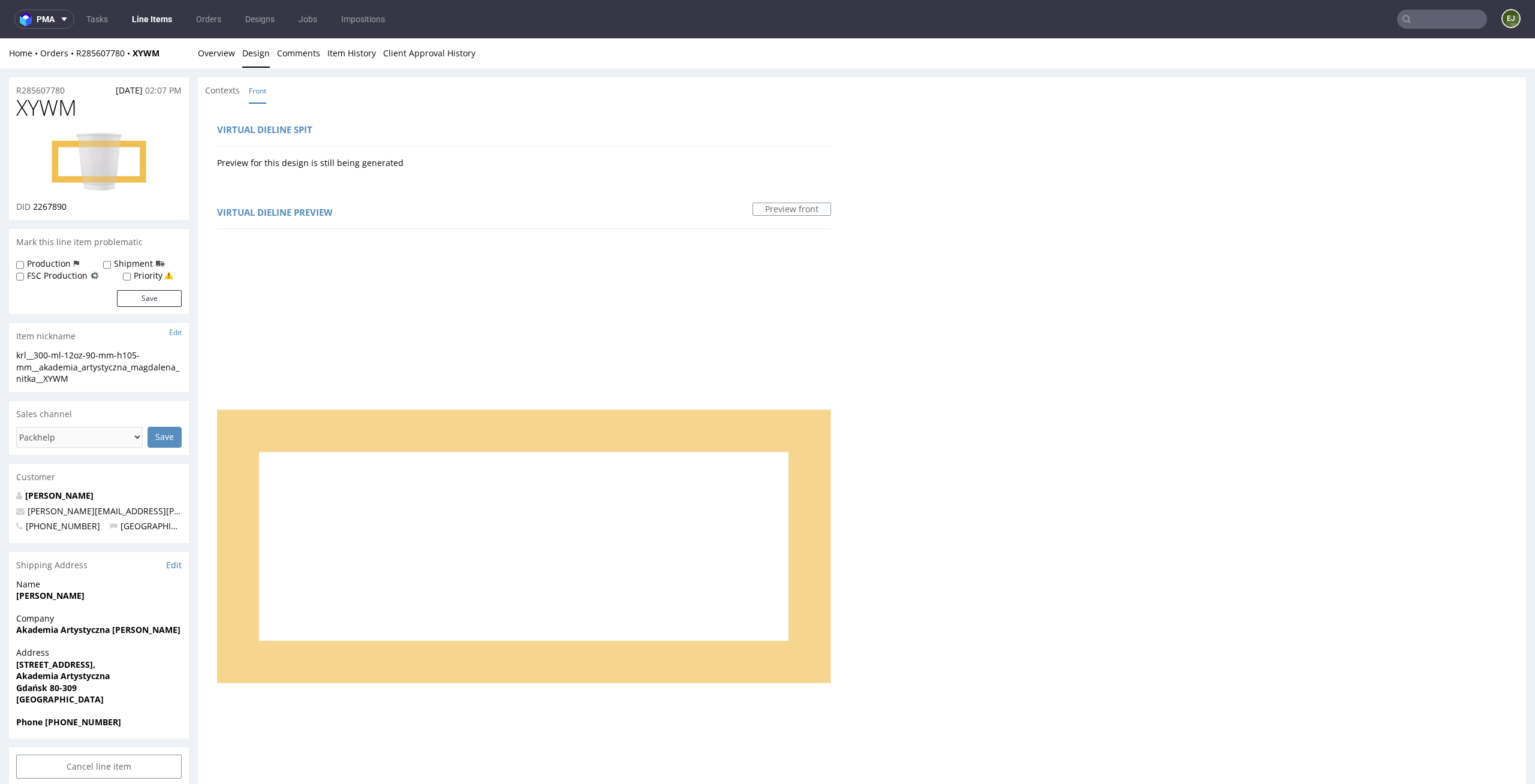
scroll to position [471, 0]
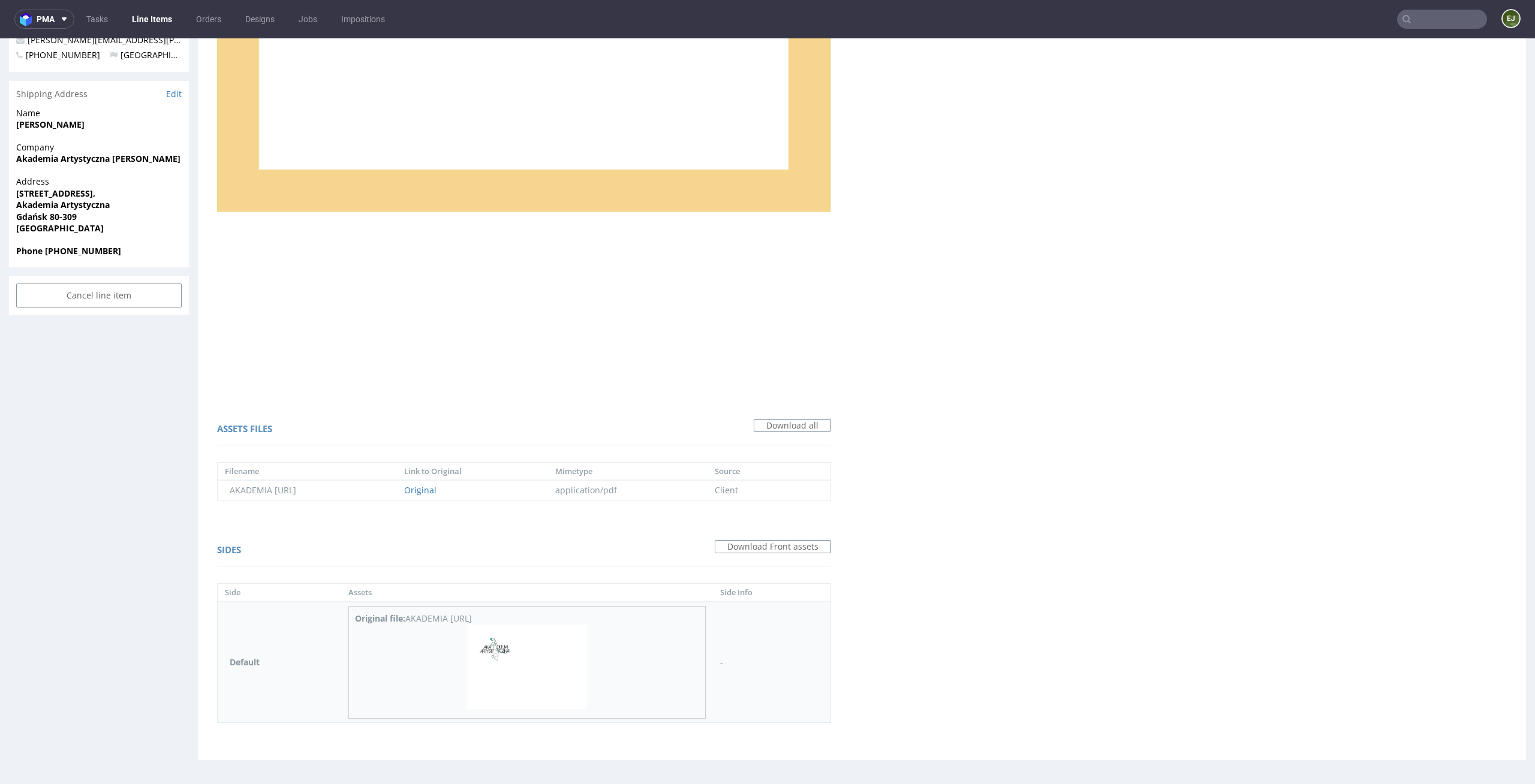
click at [519, 632] on img at bounding box center [527, 667] width 120 height 85
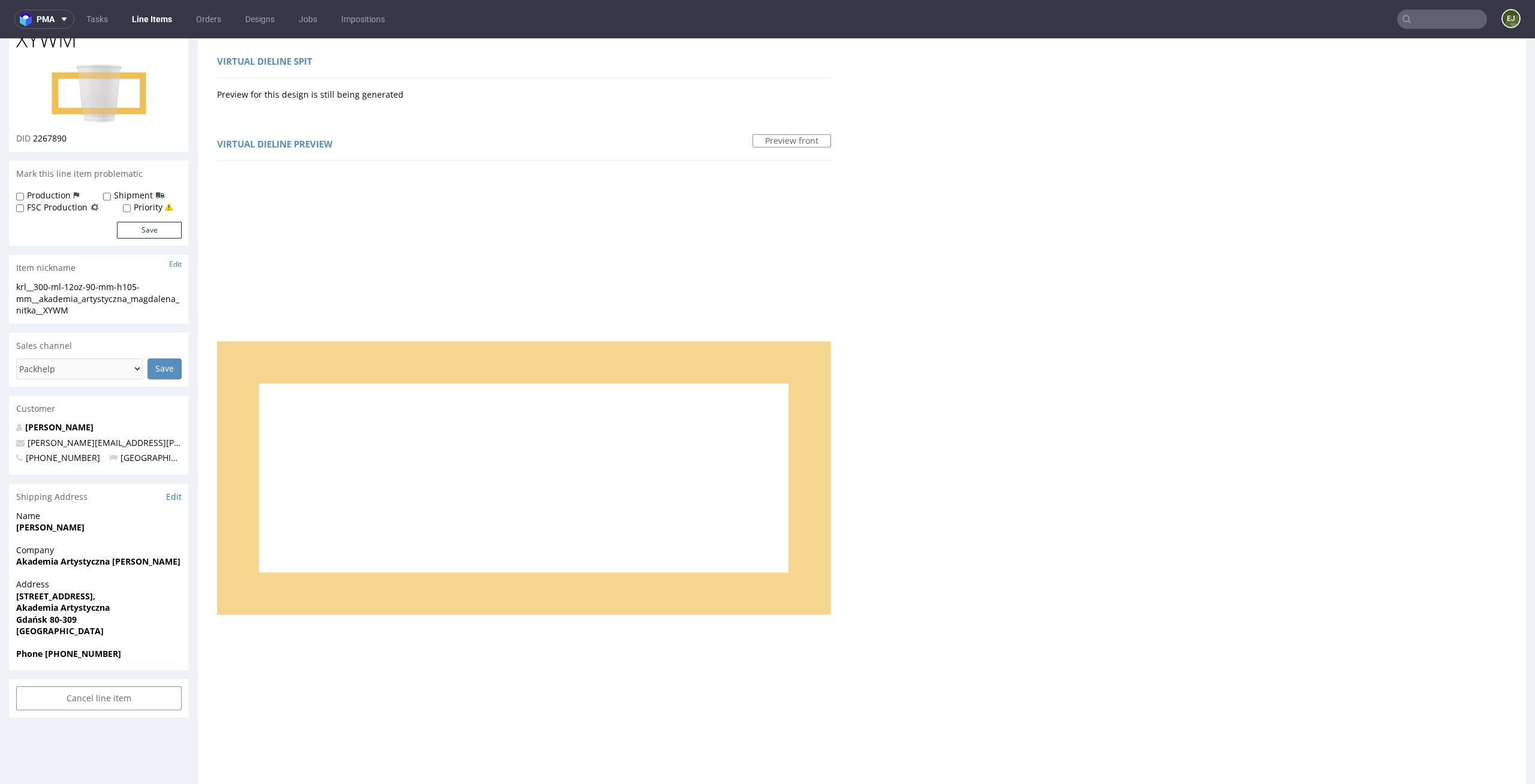
scroll to position [0, 0]
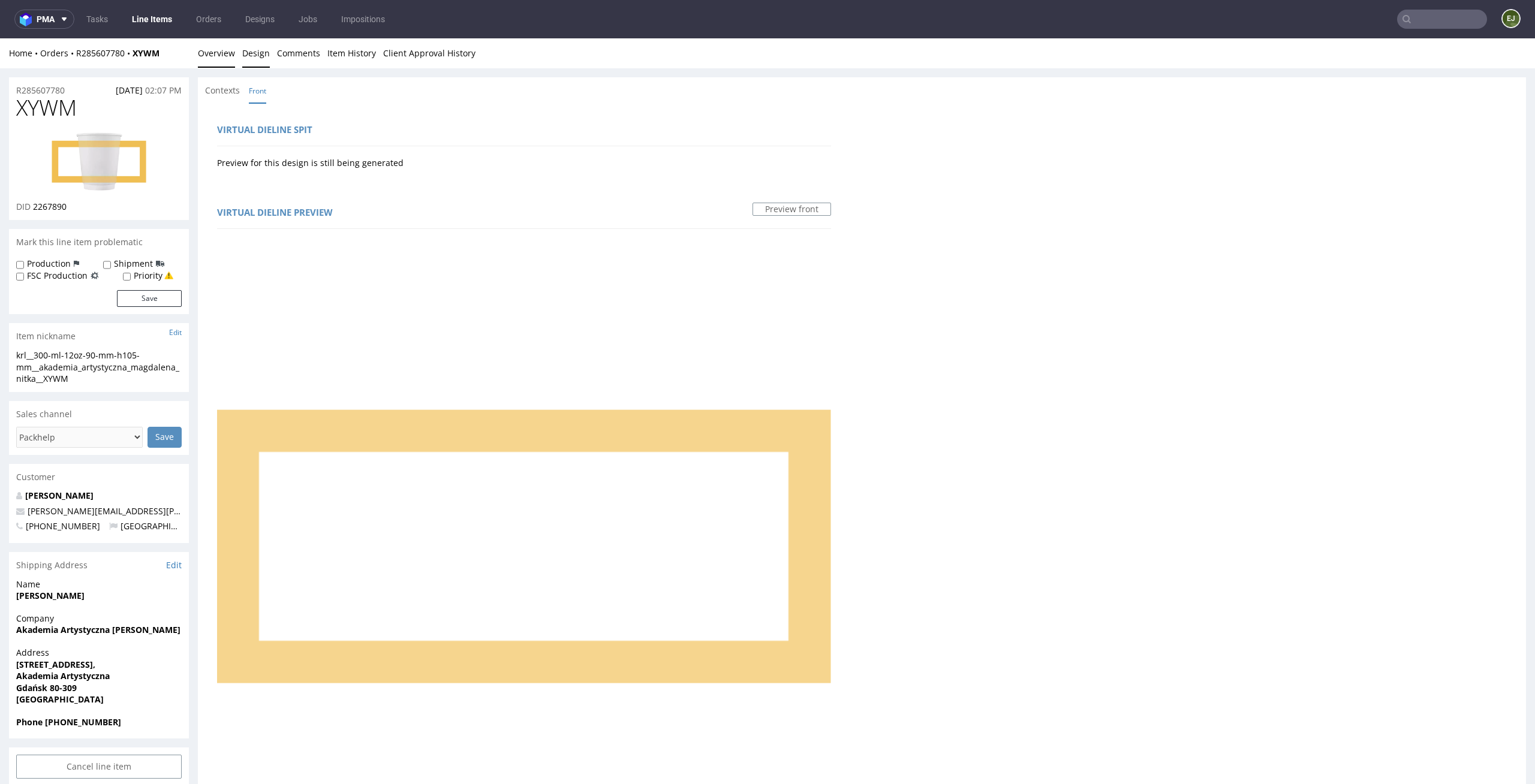
click at [215, 52] on link "Overview" at bounding box center [216, 53] width 37 height 29
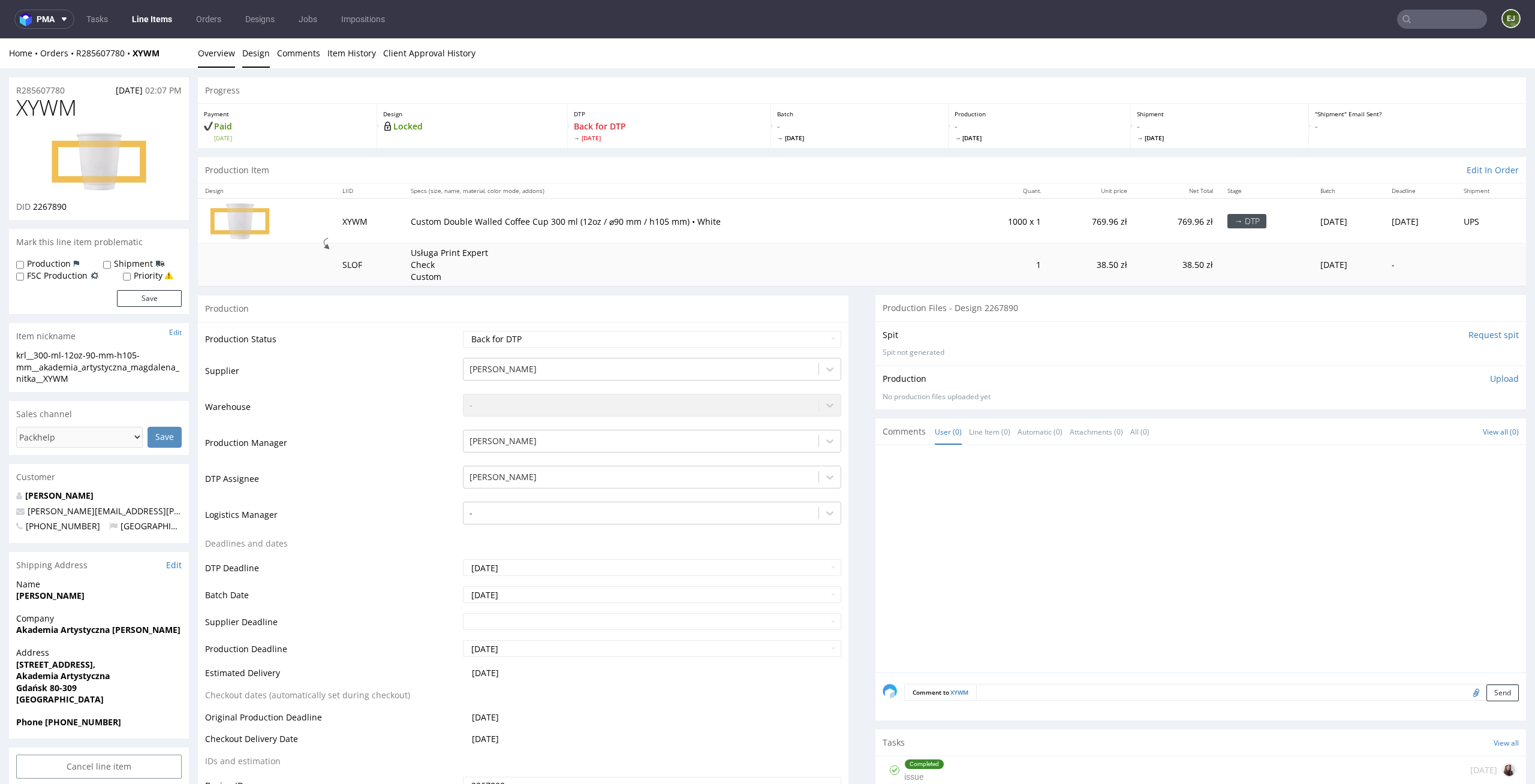
click at [251, 52] on link "Design" at bounding box center [256, 53] width 27 height 29
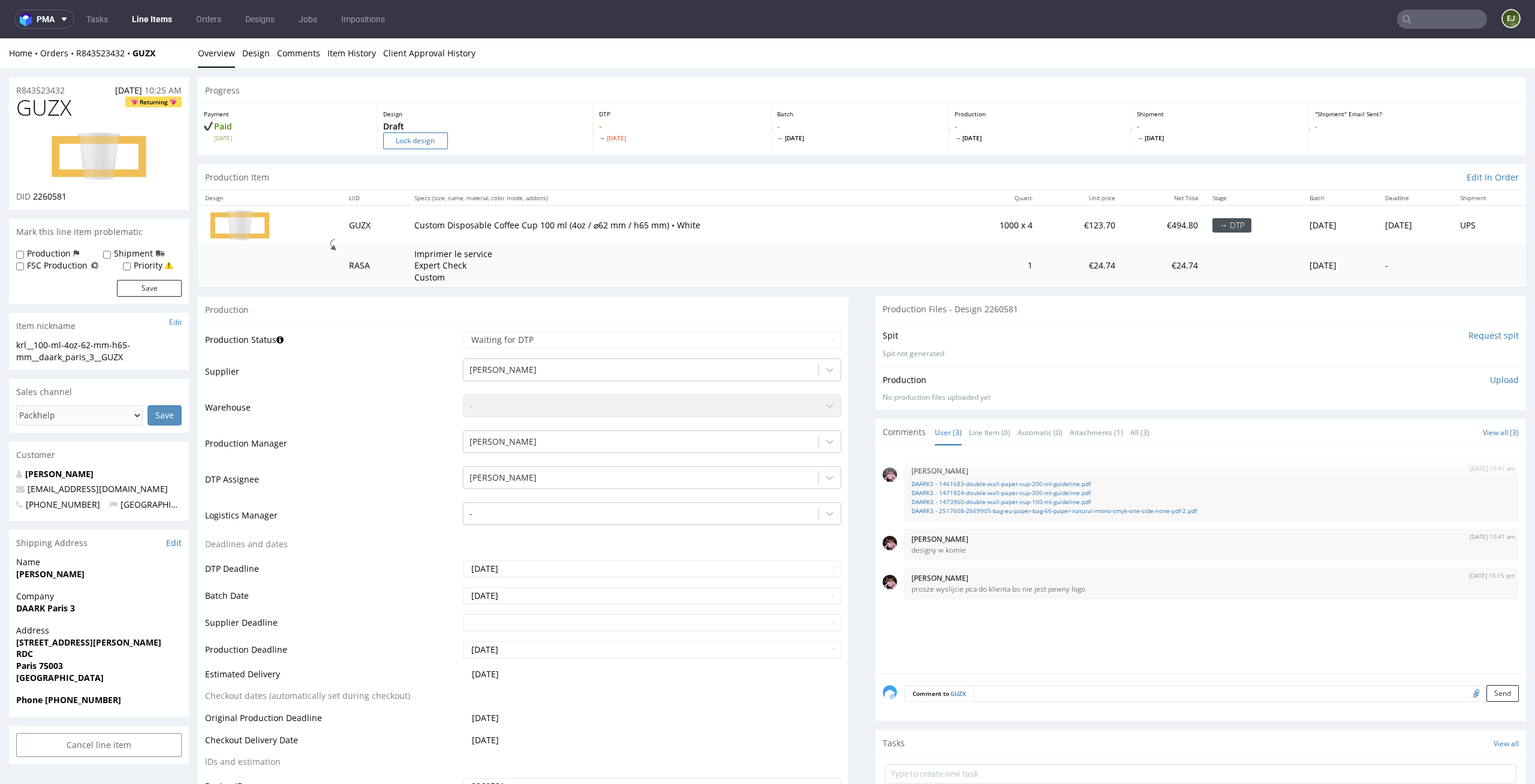
click at [436, 138] on input "Lock design" at bounding box center [415, 141] width 65 height 17
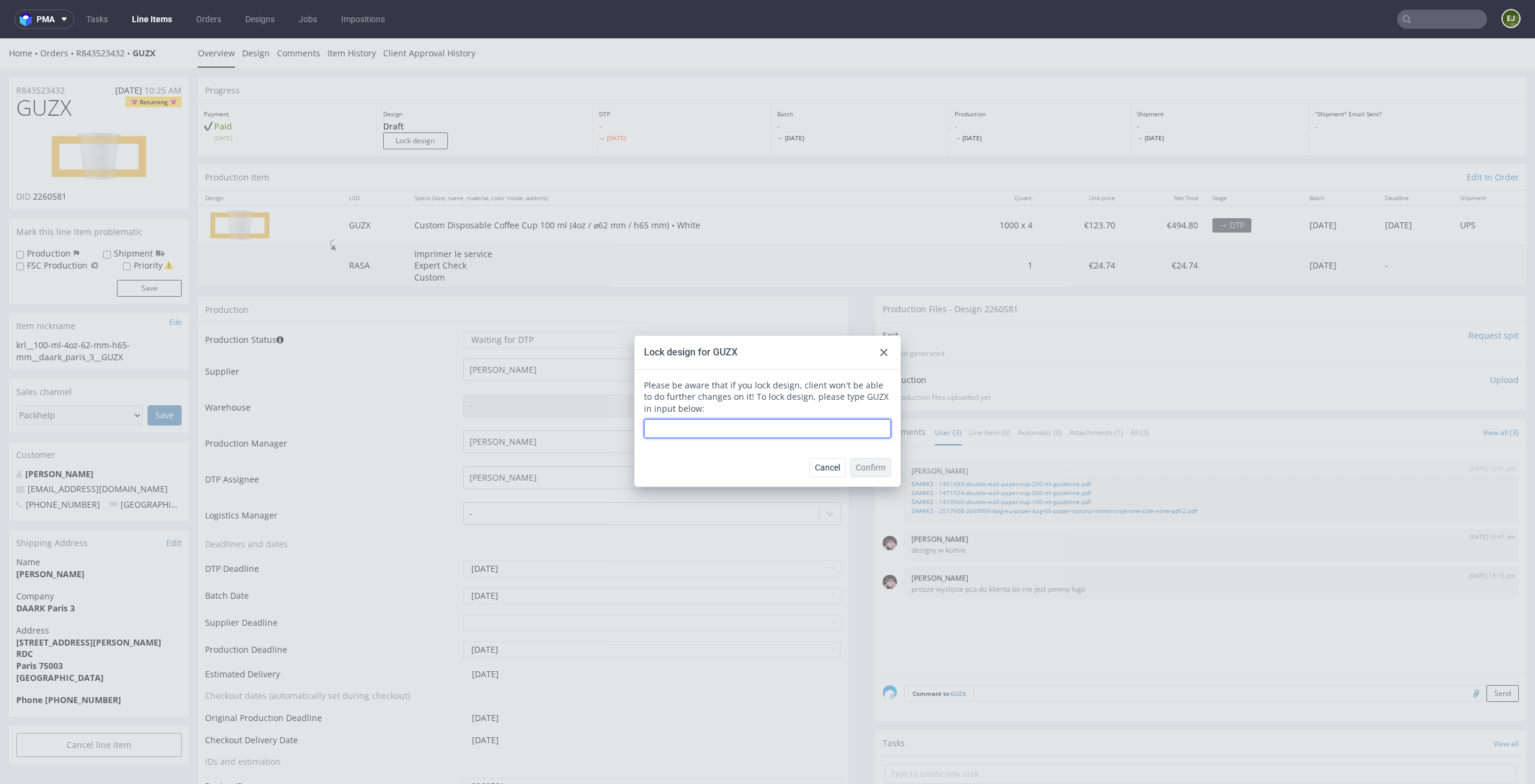
click at [788, 437] on input "text" at bounding box center [767, 428] width 247 height 19
type input "GUZX"
click at [868, 468] on span "Confirm" at bounding box center [870, 467] width 30 height 8
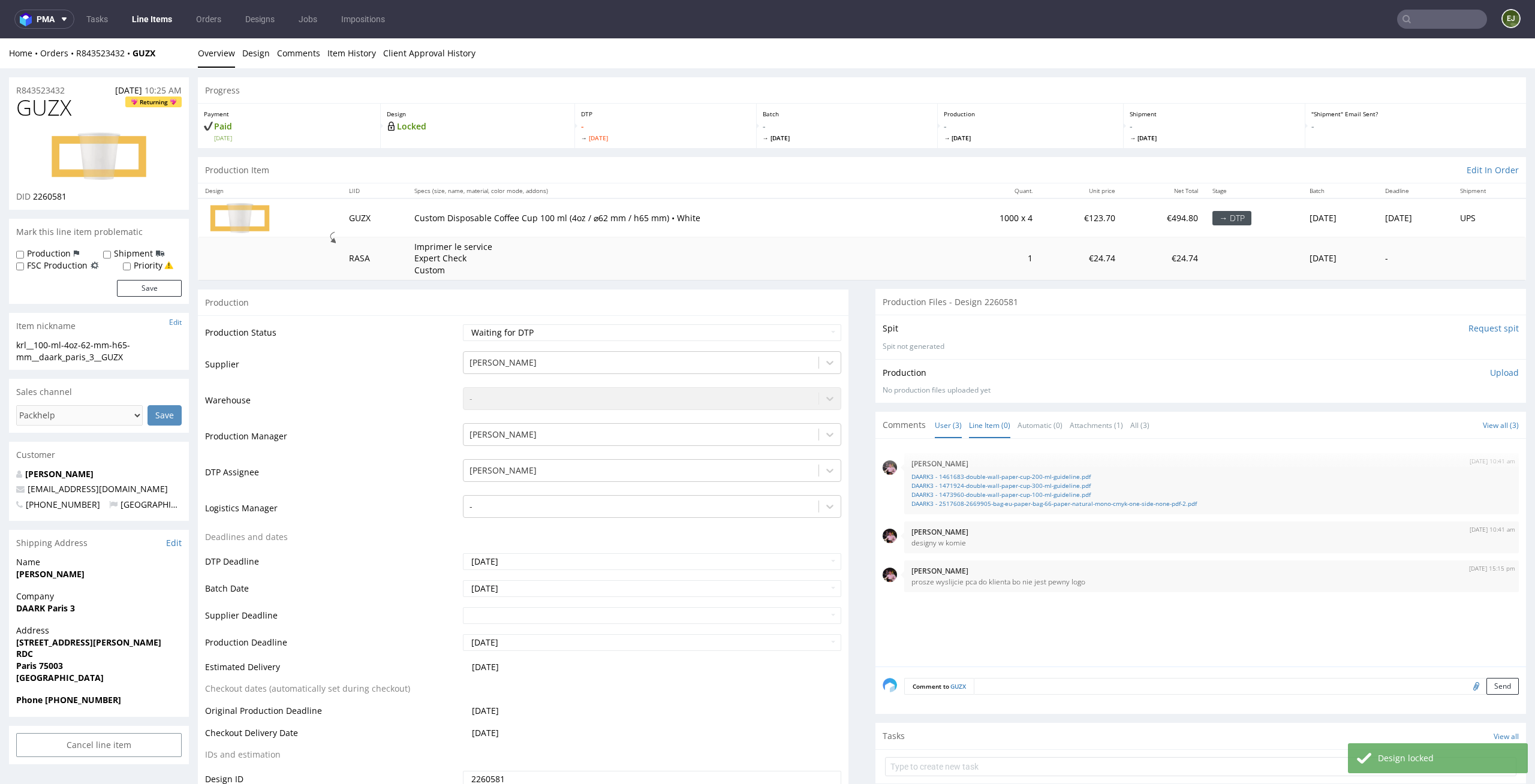
click at [970, 419] on link "Line Item (0)" at bounding box center [989, 425] width 41 height 26
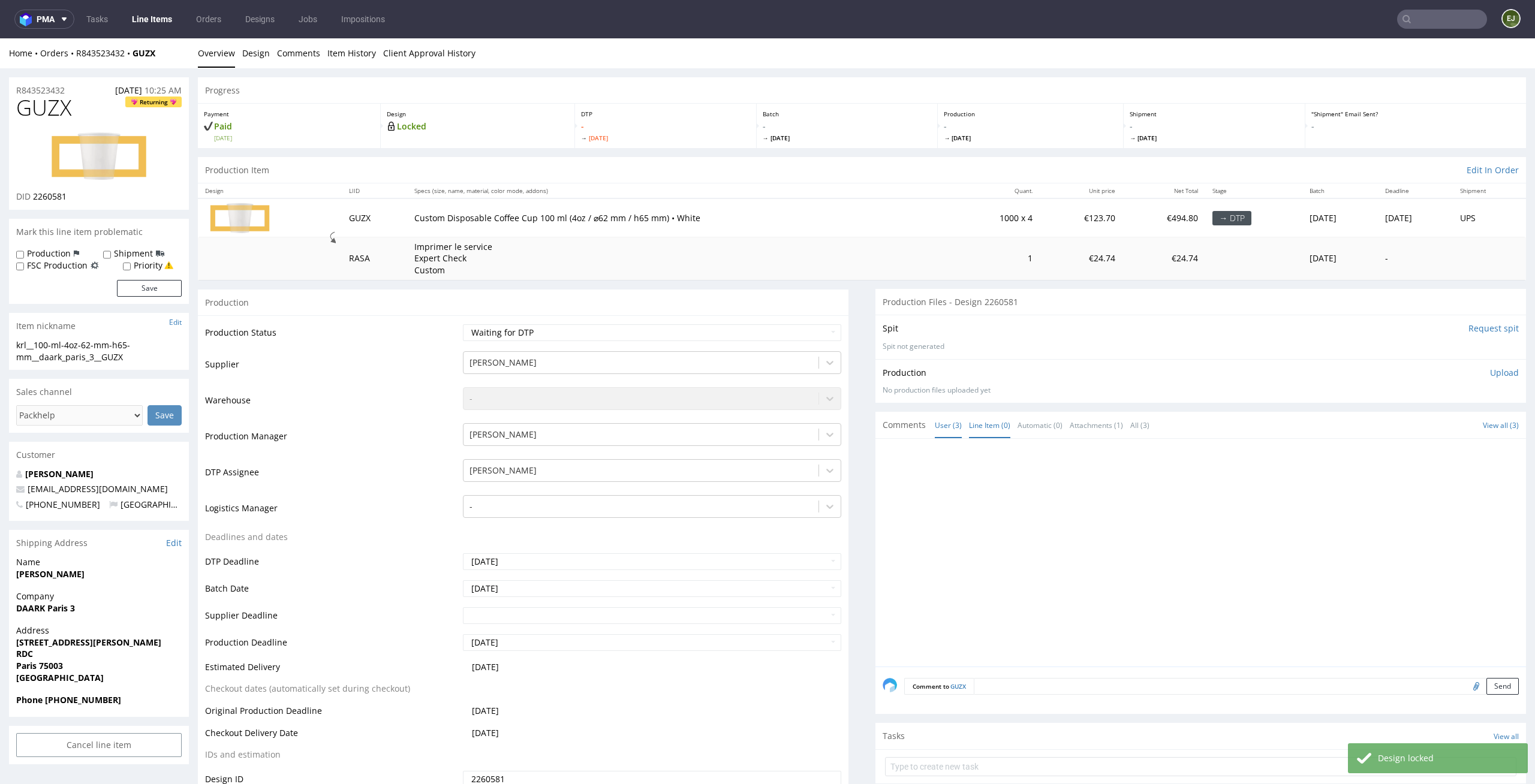
click at [937, 419] on link "User (3)" at bounding box center [948, 425] width 27 height 26
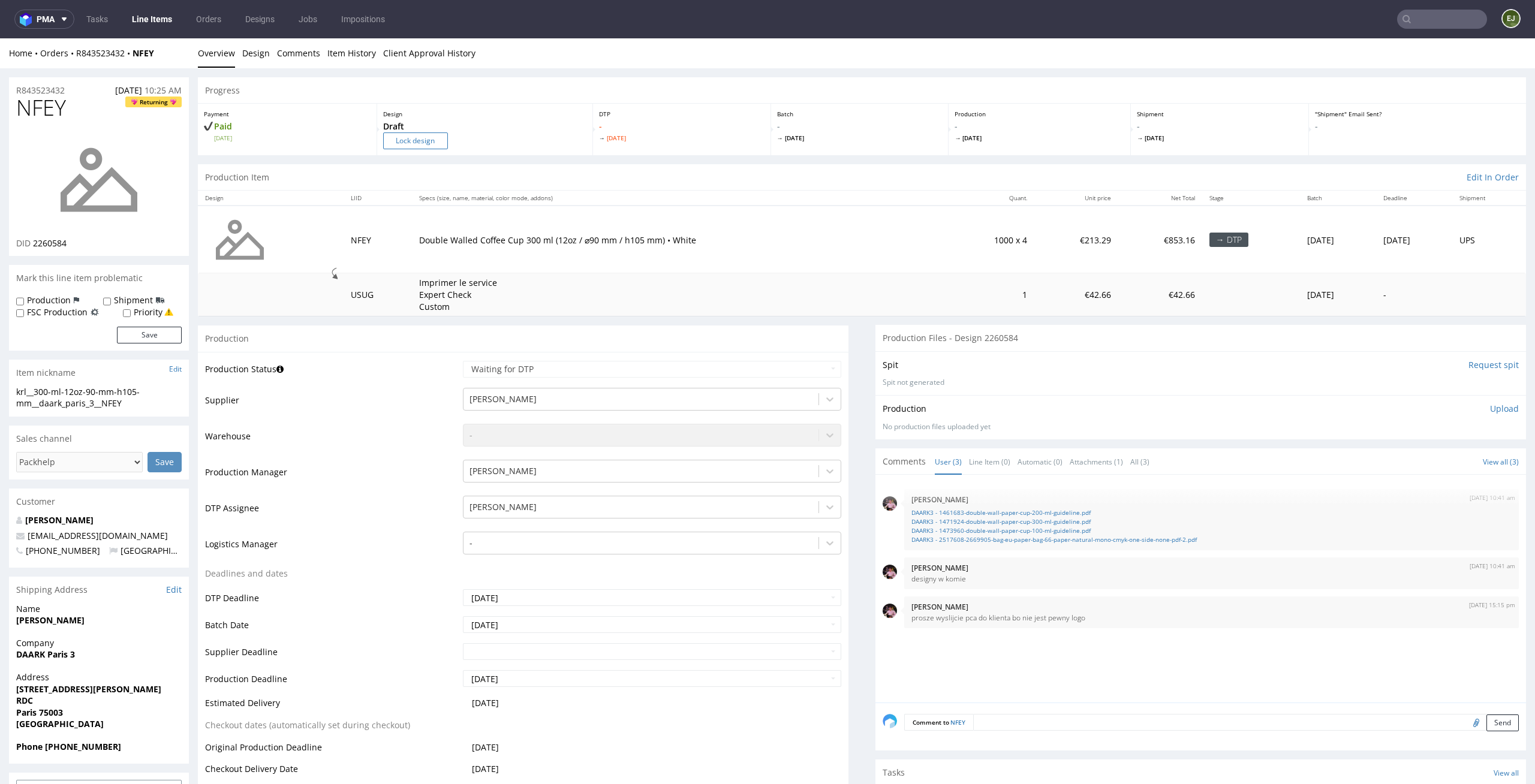
click at [411, 146] on input "Lock design" at bounding box center [415, 141] width 65 height 17
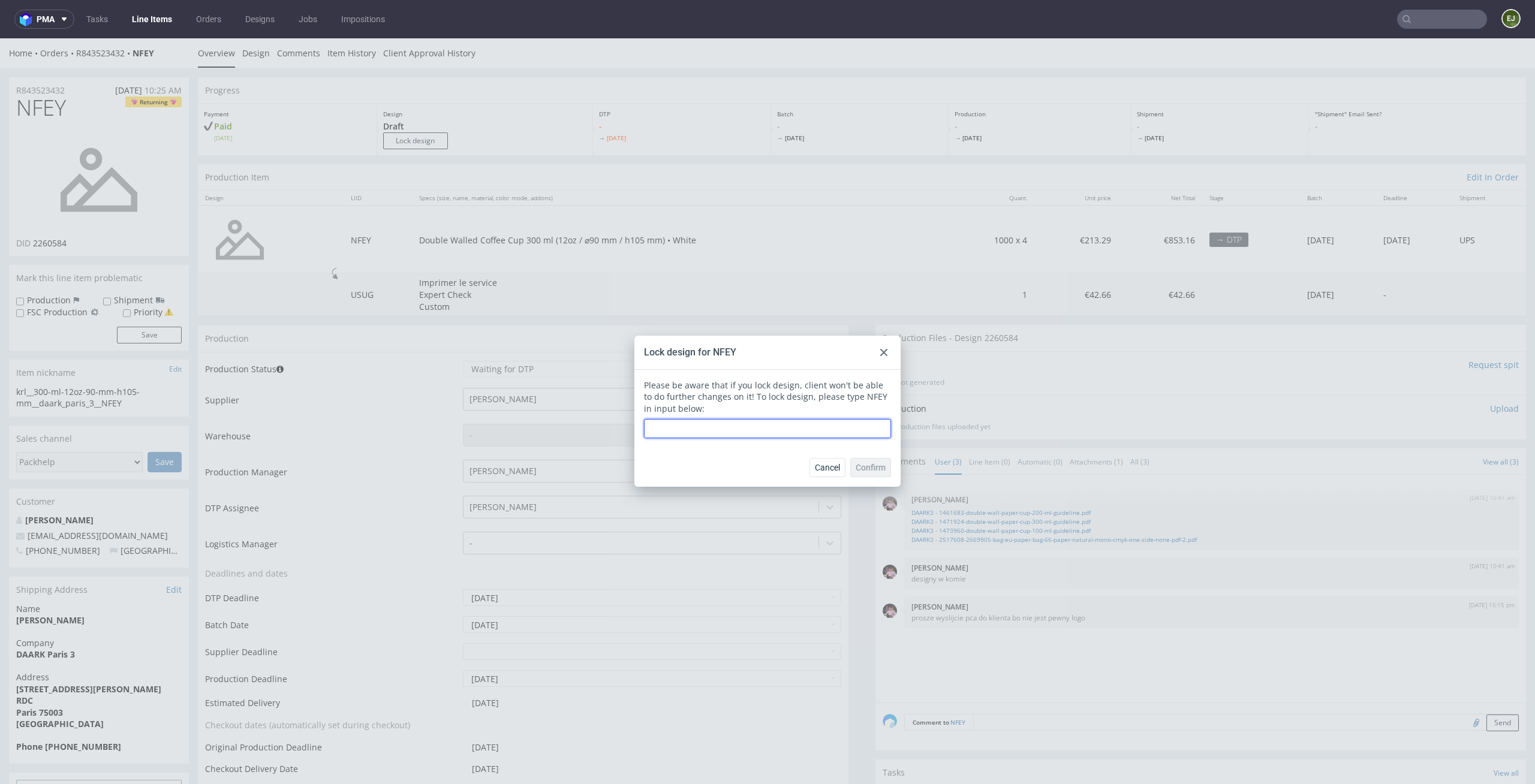
click at [767, 437] on input "text" at bounding box center [767, 428] width 247 height 19
type input "NFEY"
click at [874, 461] on button "Confirm" at bounding box center [870, 467] width 41 height 19
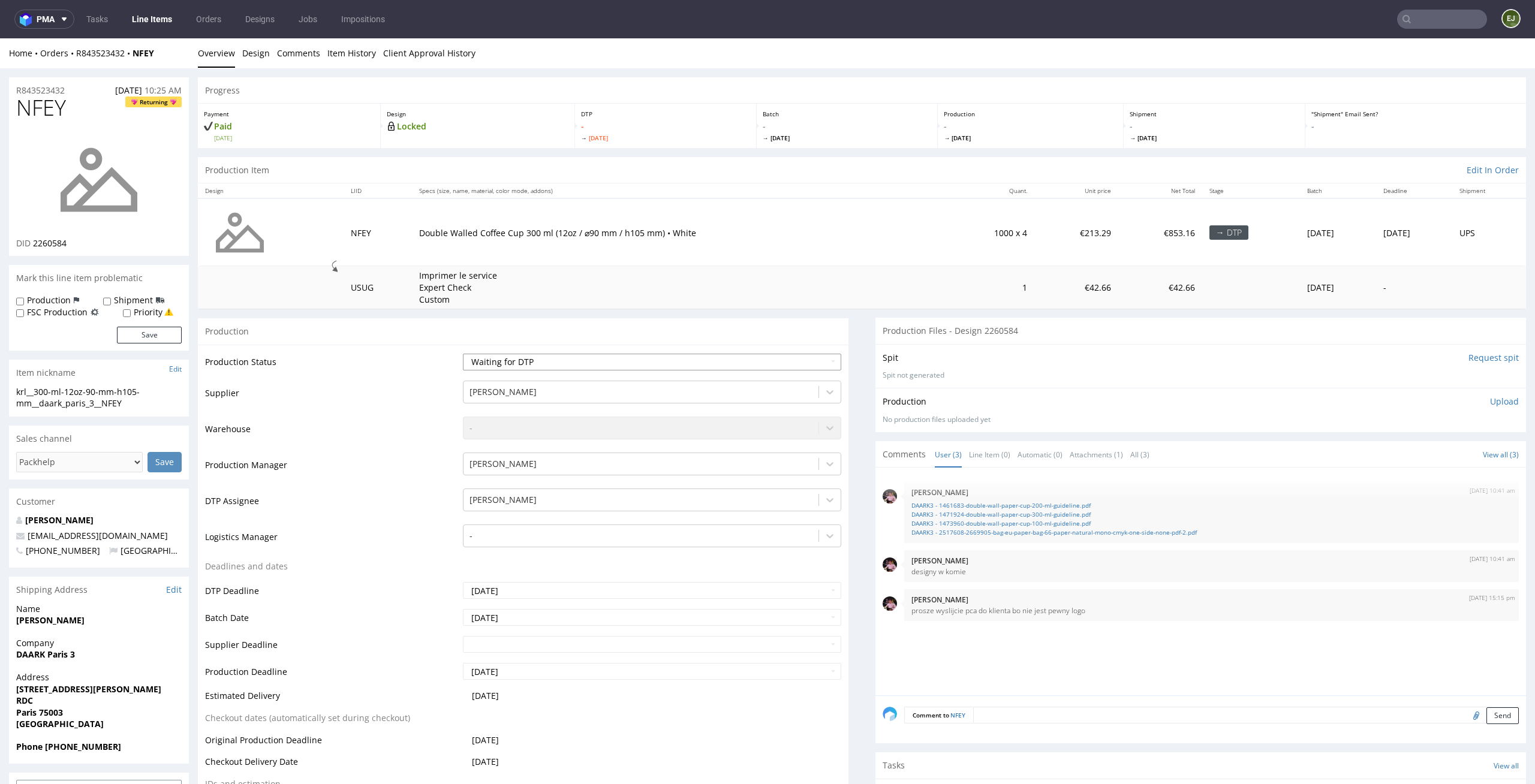
click at [823, 366] on select "Waiting for Artwork Waiting for Diecut Waiting for Mockup Waiting for DTP Waiti…" at bounding box center [652, 362] width 379 height 17
click at [984, 451] on link "Line Item (0)" at bounding box center [989, 454] width 41 height 26
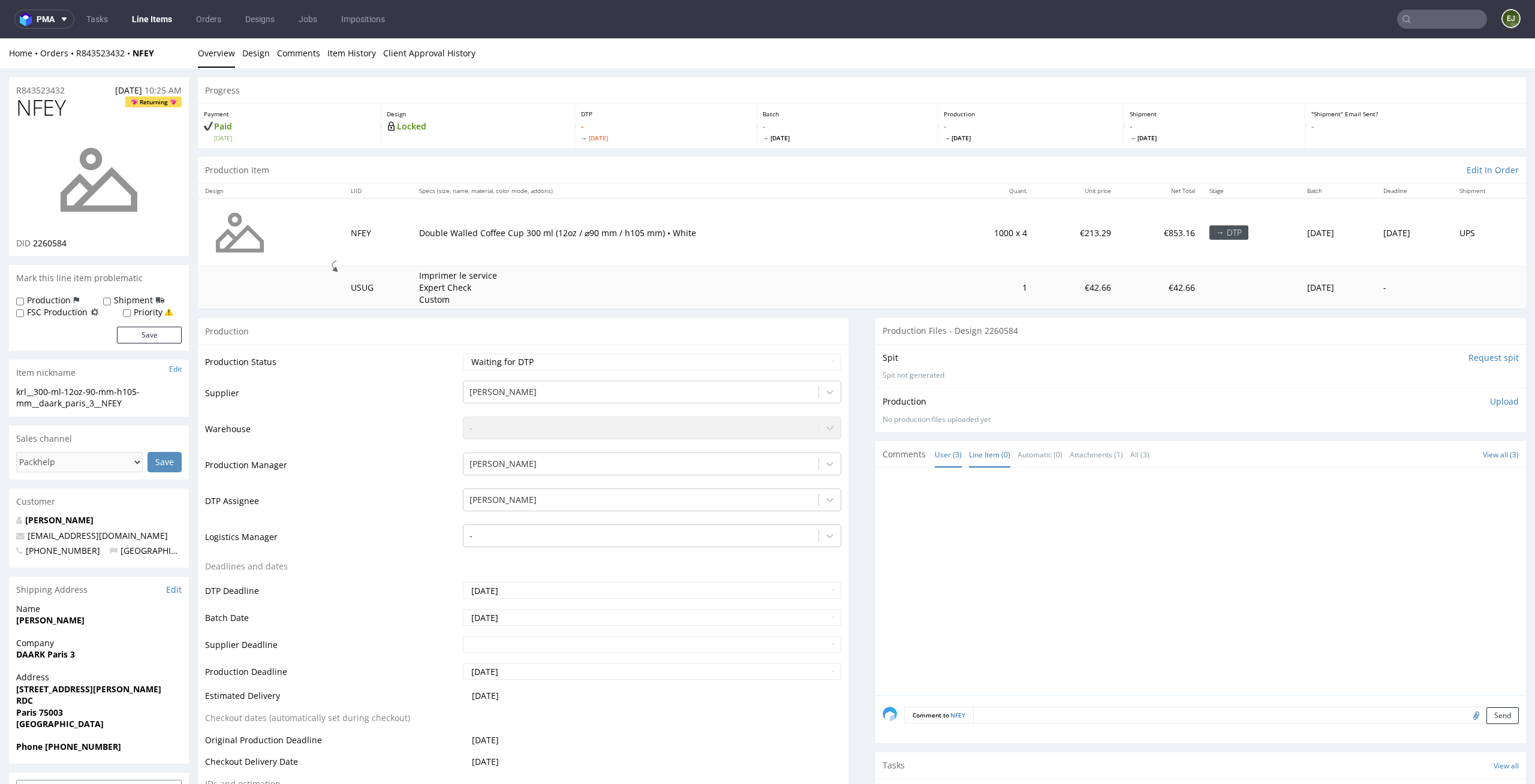
click at [935, 447] on link "User (3)" at bounding box center [948, 454] width 27 height 26
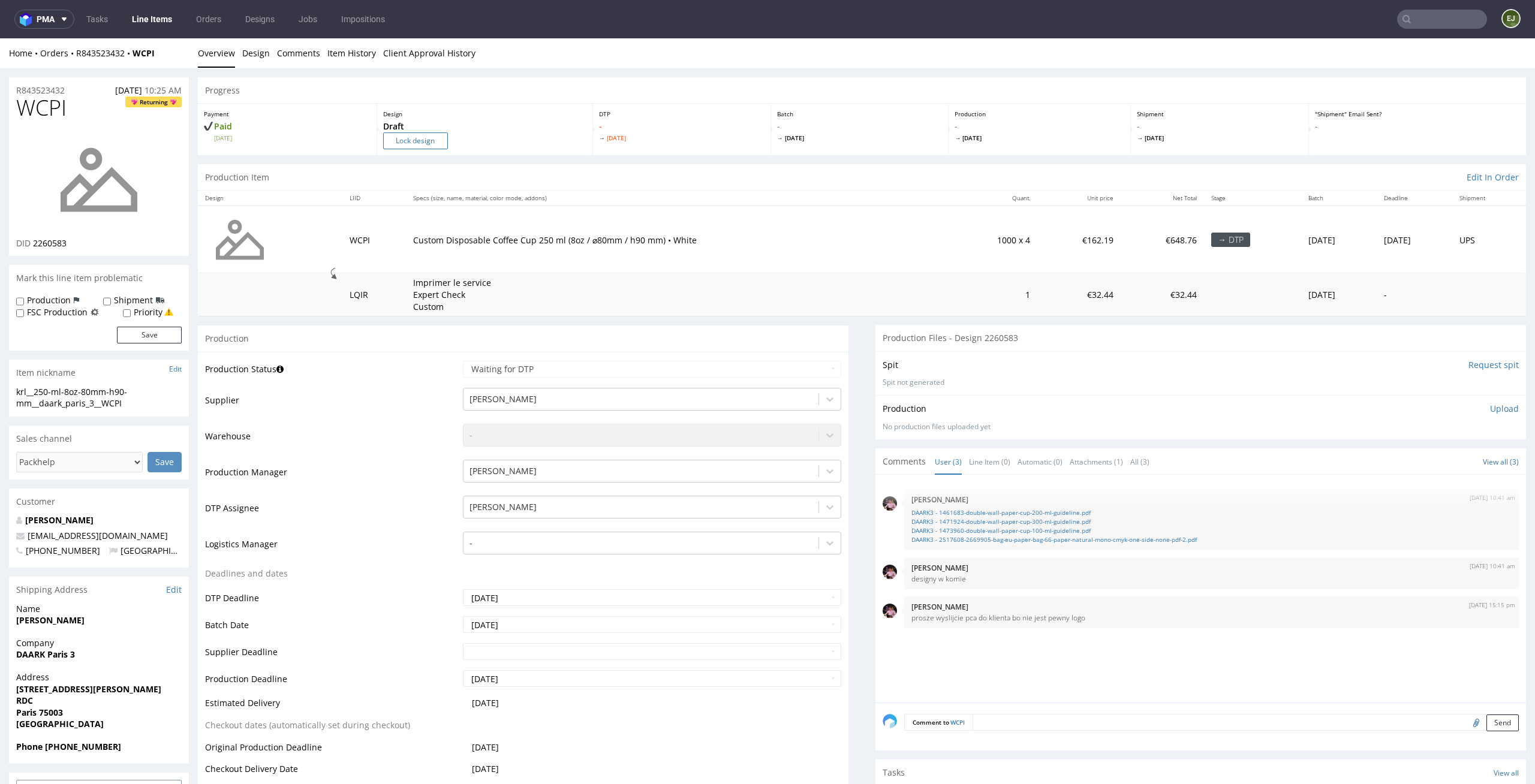
click at [433, 133] on input "Lock design" at bounding box center [415, 141] width 65 height 17
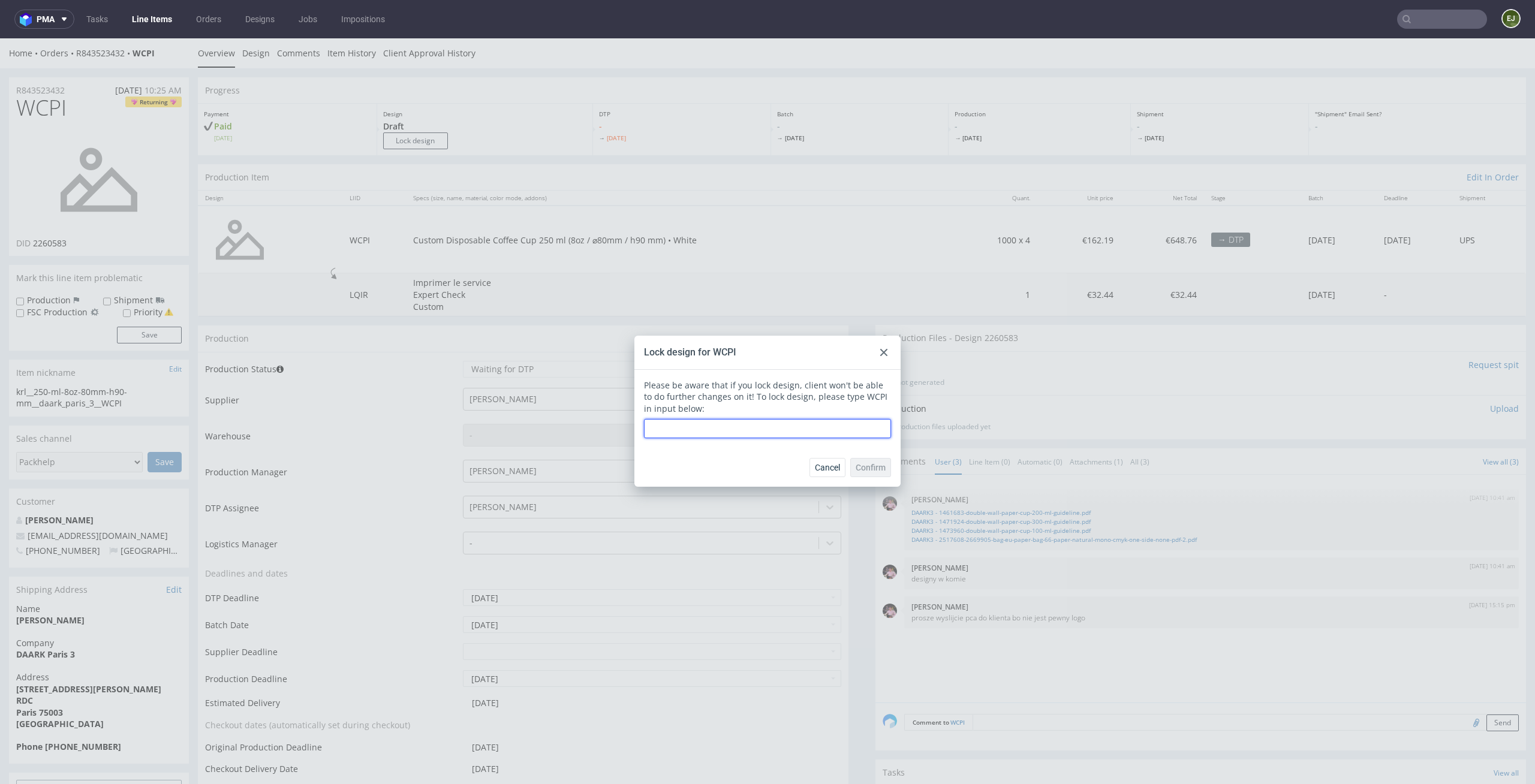
click at [824, 432] on input "text" at bounding box center [767, 428] width 247 height 19
type input "WCPI"
click at [868, 472] on button "Confirm" at bounding box center [870, 467] width 41 height 19
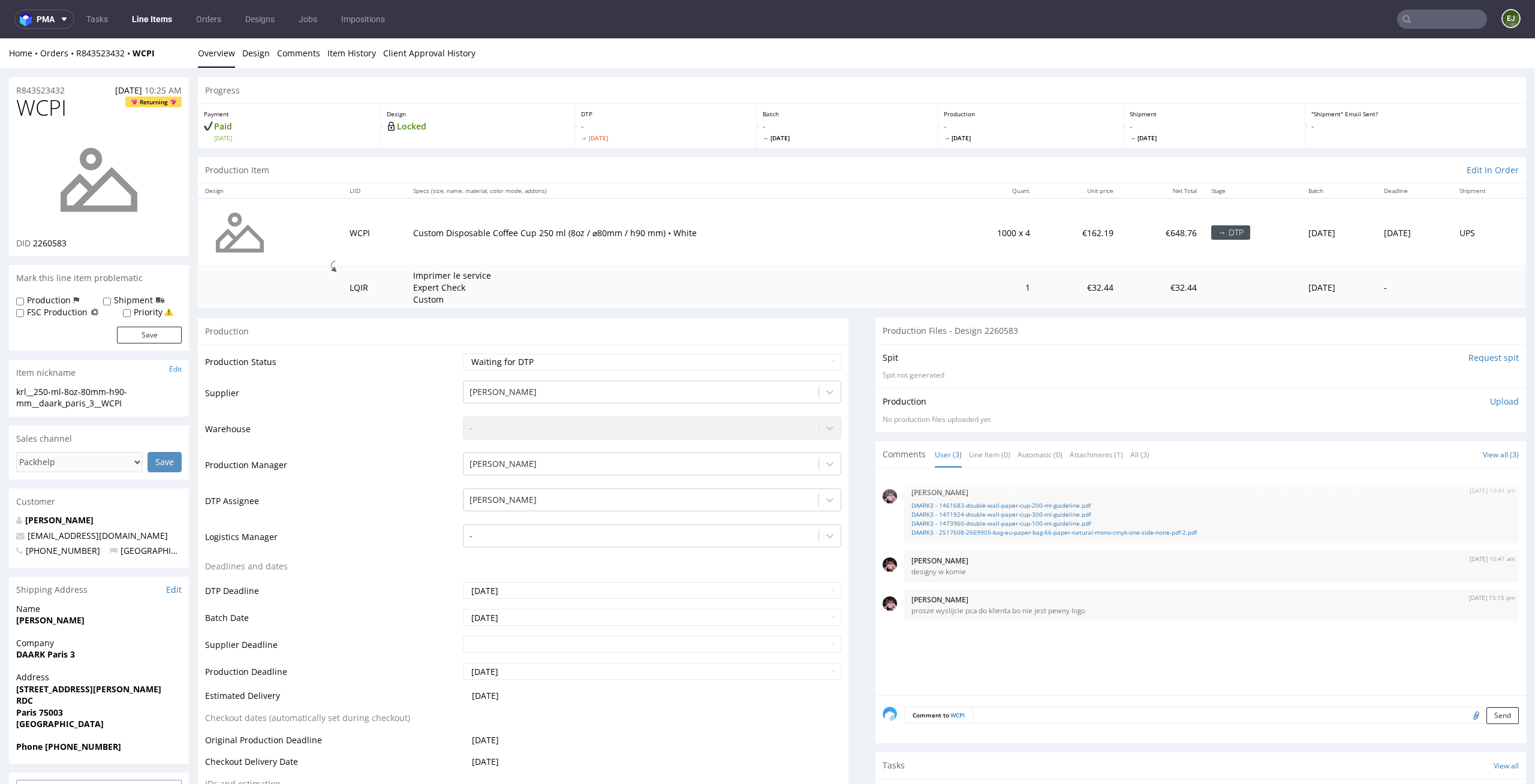
click at [944, 131] on p "- [DATE]" at bounding box center [1030, 131] width 173 height 22
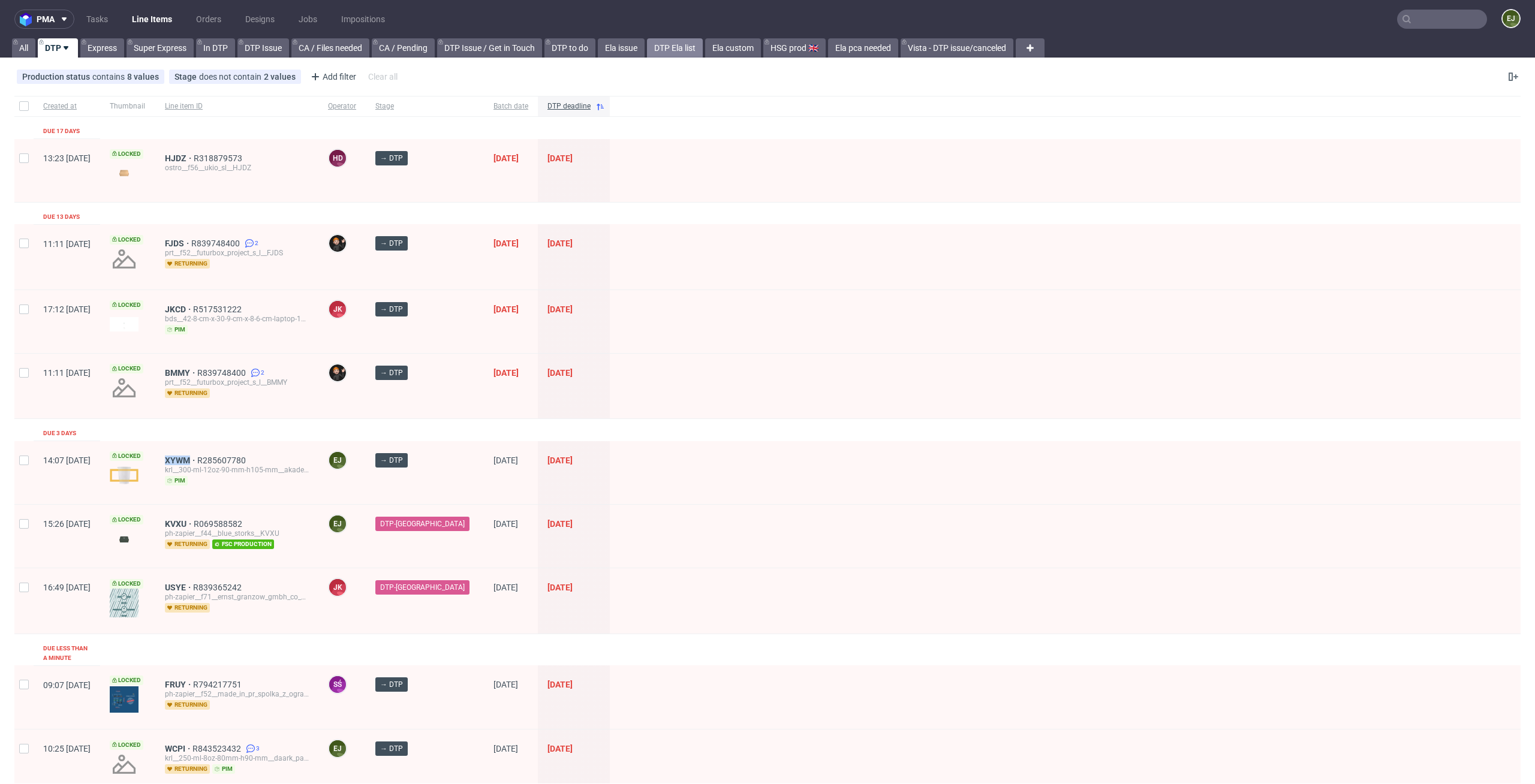
click at [684, 56] on link "DTP Ela list" at bounding box center [675, 48] width 56 height 19
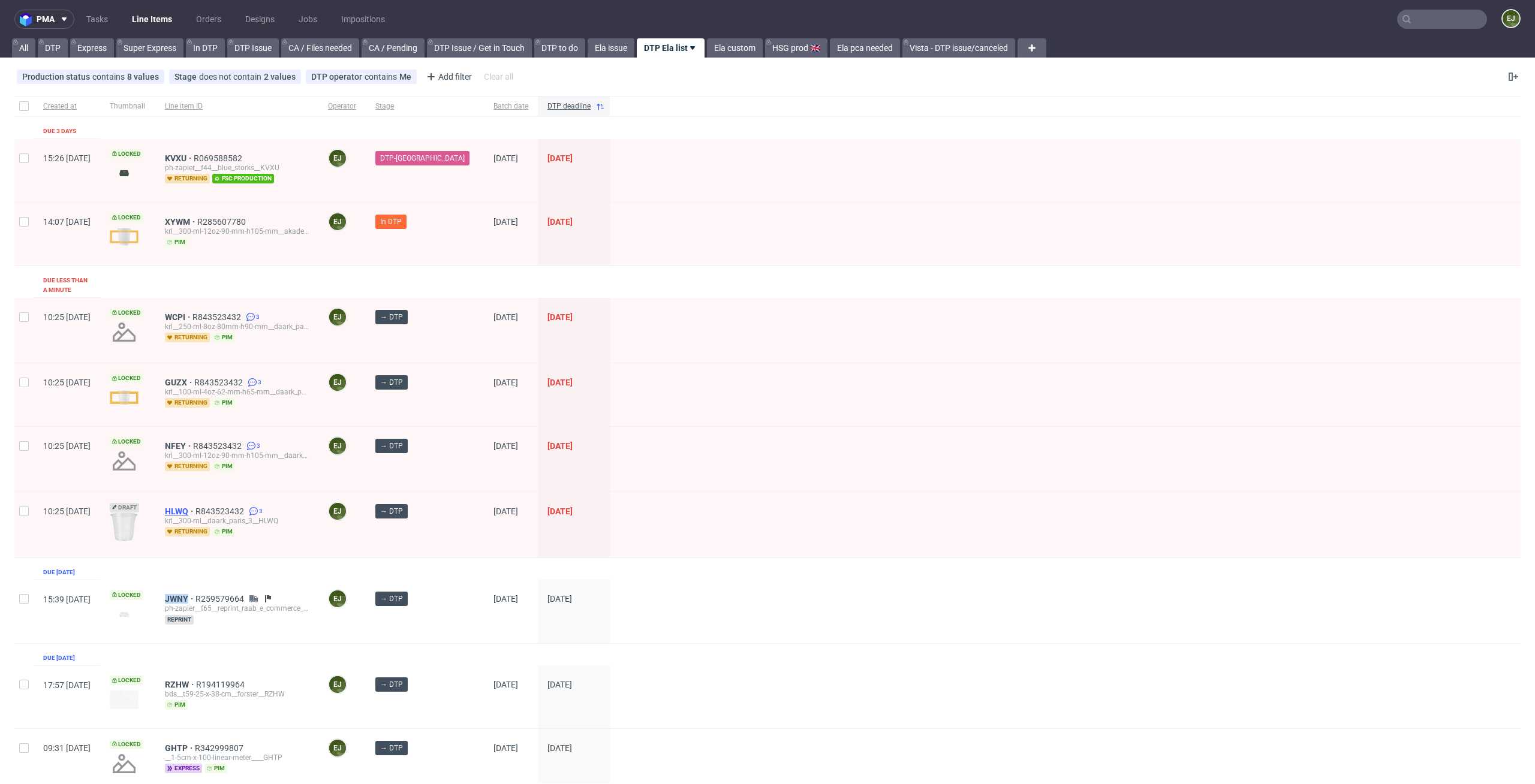
click at [196, 507] on span "HLWQ" at bounding box center [180, 511] width 31 height 10
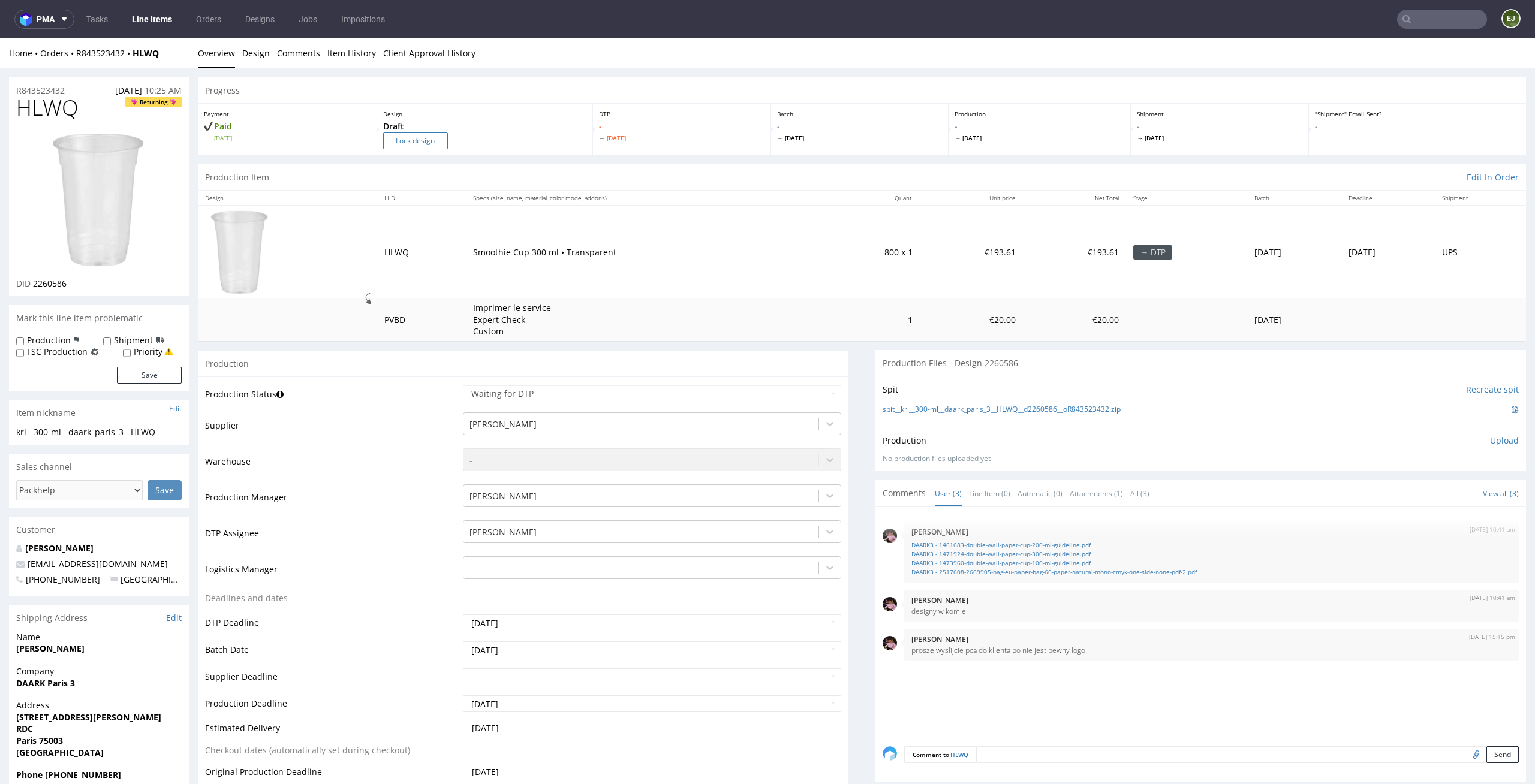
click at [420, 139] on input "Lock design" at bounding box center [415, 141] width 65 height 17
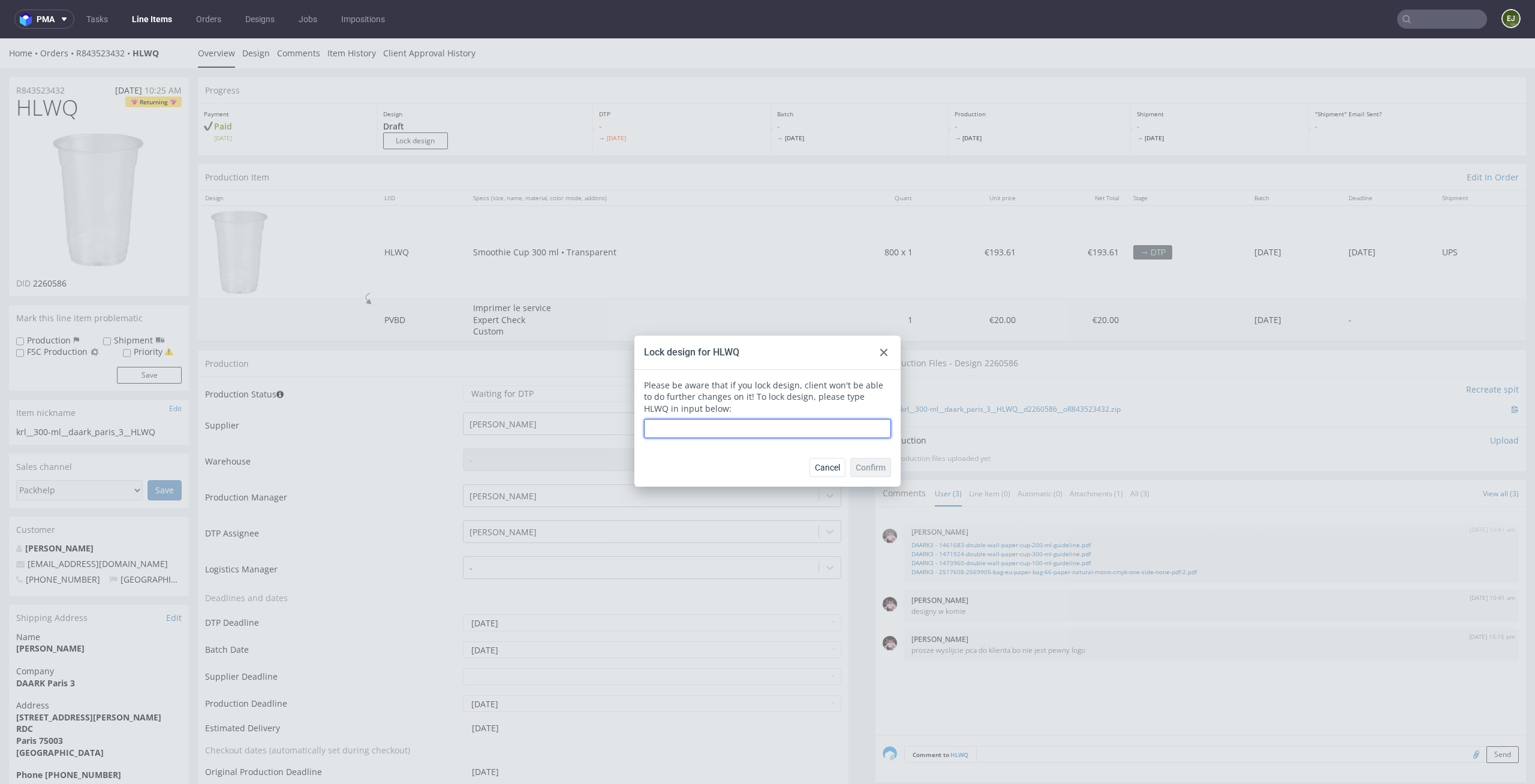
click at [673, 432] on input "text" at bounding box center [767, 428] width 247 height 19
type input "HLWQ"
click at [850, 460] on button "Confirm" at bounding box center [870, 467] width 41 height 19
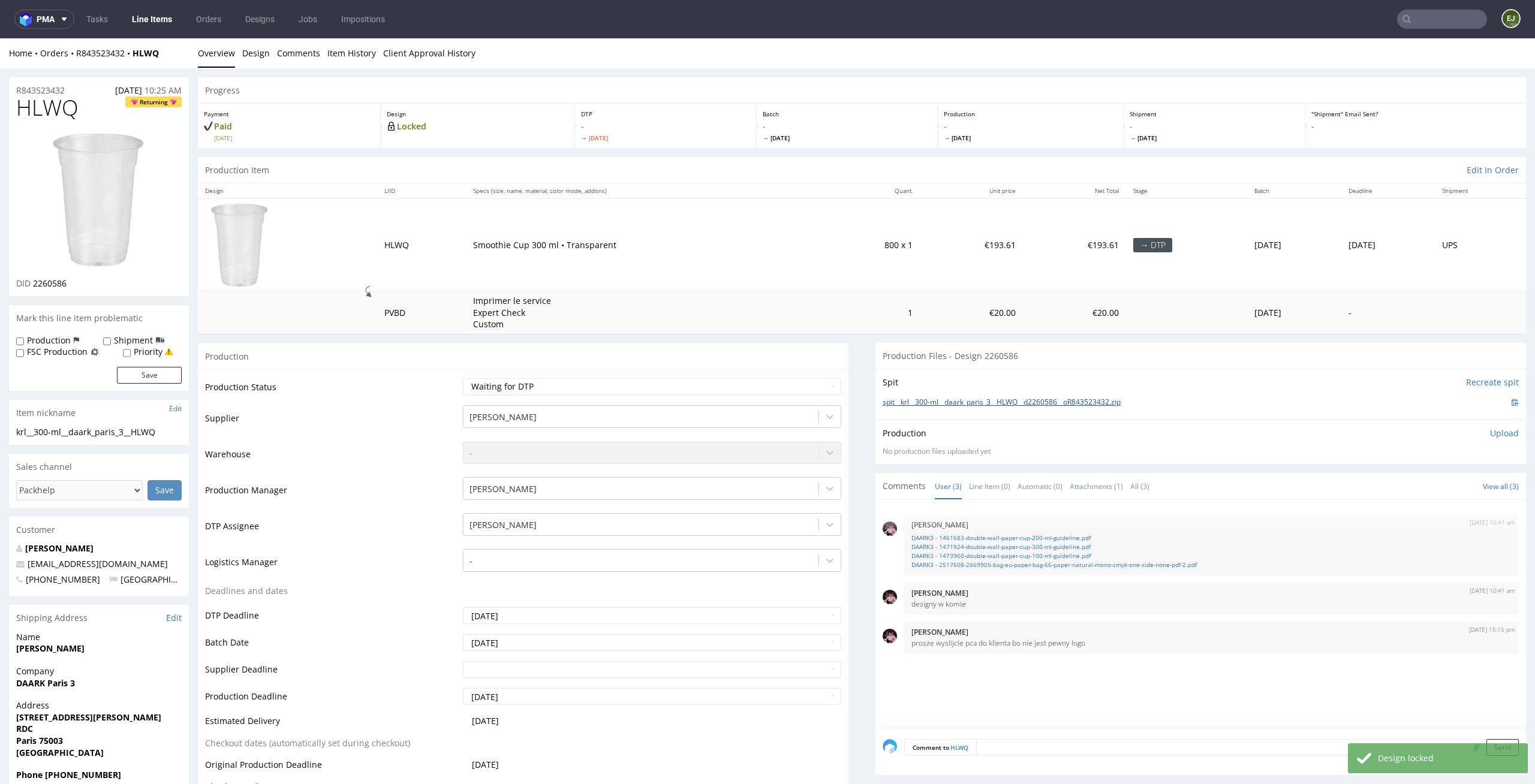
click at [972, 398] on link "spit__krl__300-ml__daark_paris_3__HLWQ__d2260586__oR843523432.zip" at bounding box center [1002, 402] width 238 height 10
click at [984, 486] on link "Line Item (0)" at bounding box center [989, 486] width 41 height 26
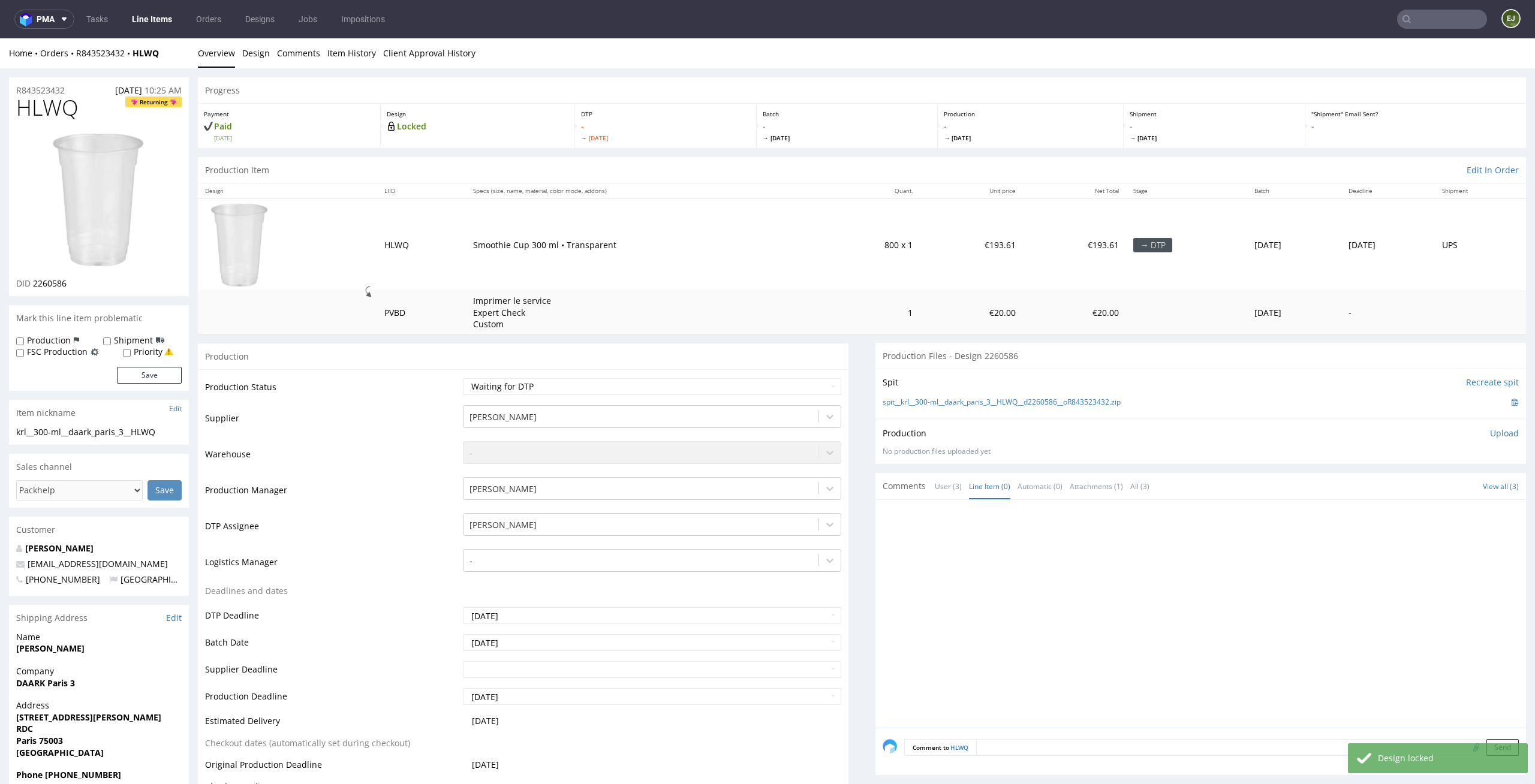
click at [918, 481] on div "Comments User (3) Line Item (0) Automatic (0) Attachments (1) All (3)" at bounding box center [1020, 486] width 274 height 12
click at [935, 484] on link "User (3)" at bounding box center [948, 486] width 27 height 26
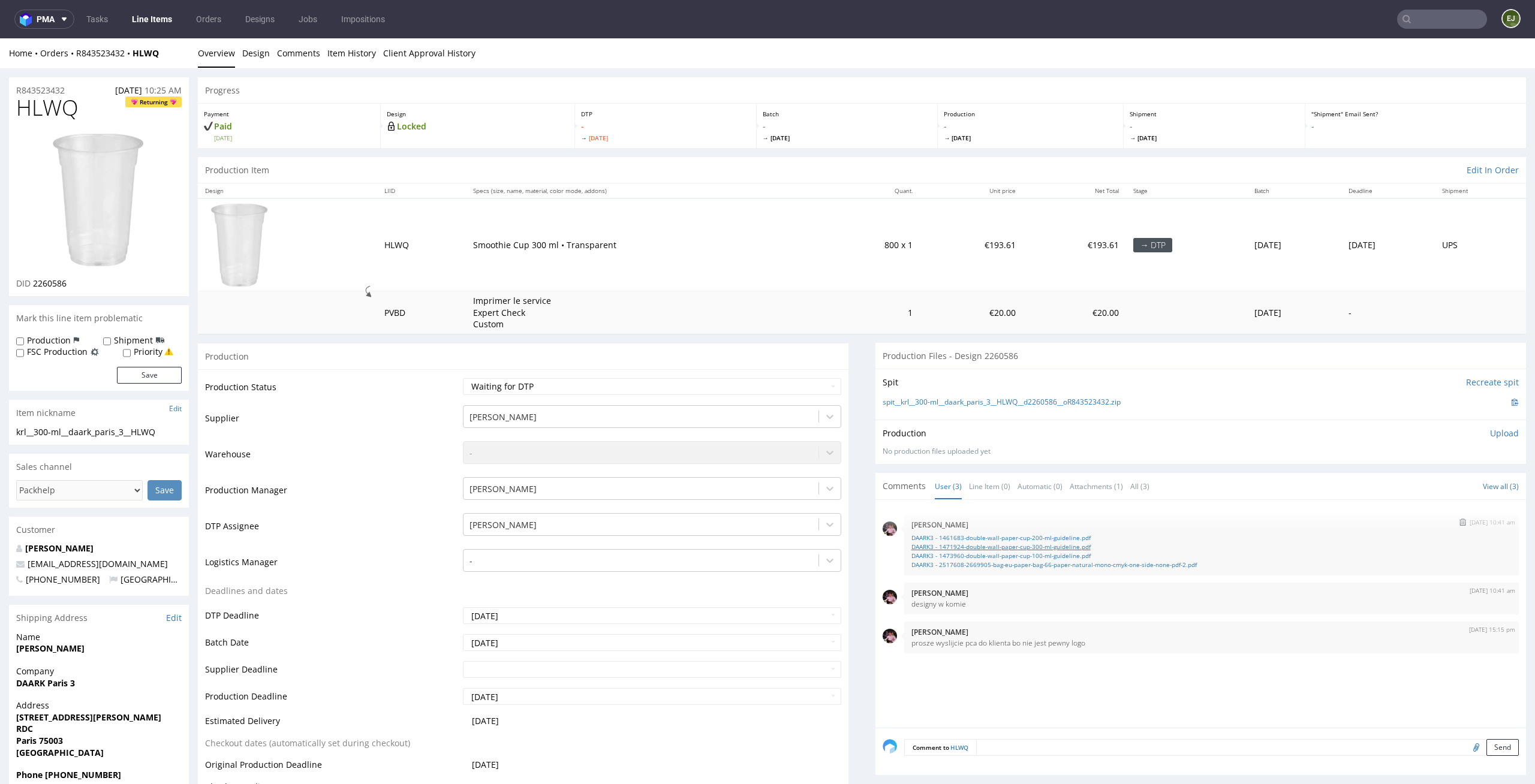
click at [1040, 550] on link "DAARK3 - 1471924-double-wall-paper-cup-300-ml-guideline.pdf" at bounding box center [1211, 546] width 600 height 9
click at [1035, 534] on link "DAARK3 - 1461683-double-wall-paper-cup-200-ml-guideline.pdf" at bounding box center [1211, 537] width 600 height 9
click at [1069, 143] on div "Production - Mon 10 Nov" at bounding box center [1030, 125] width 186 height 44
click at [1023, 239] on td "€193.61" at bounding box center [1074, 245] width 103 height 93
click at [947, 123] on p "- Mon 10 Nov" at bounding box center [1030, 131] width 173 height 22
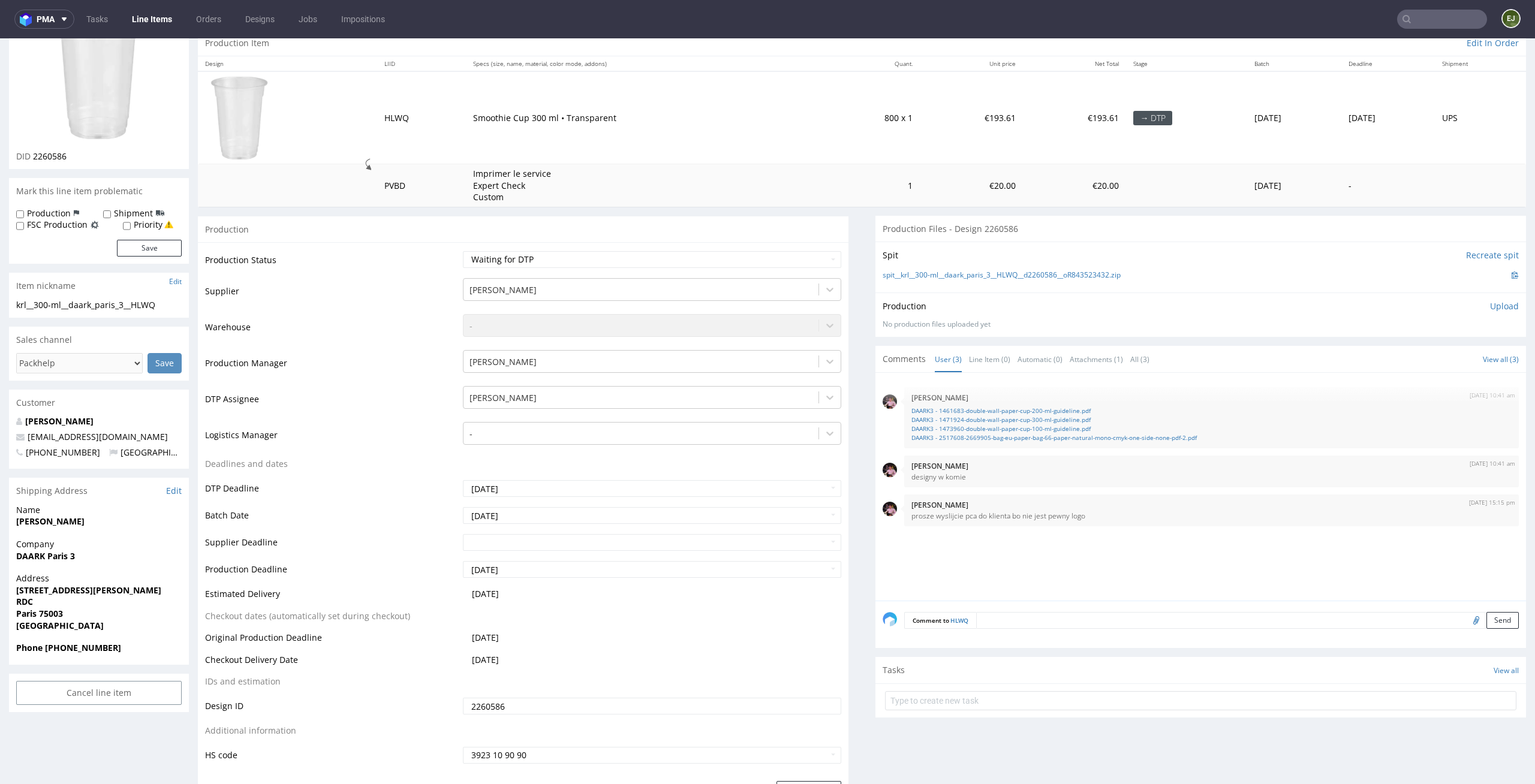
scroll to position [166, 0]
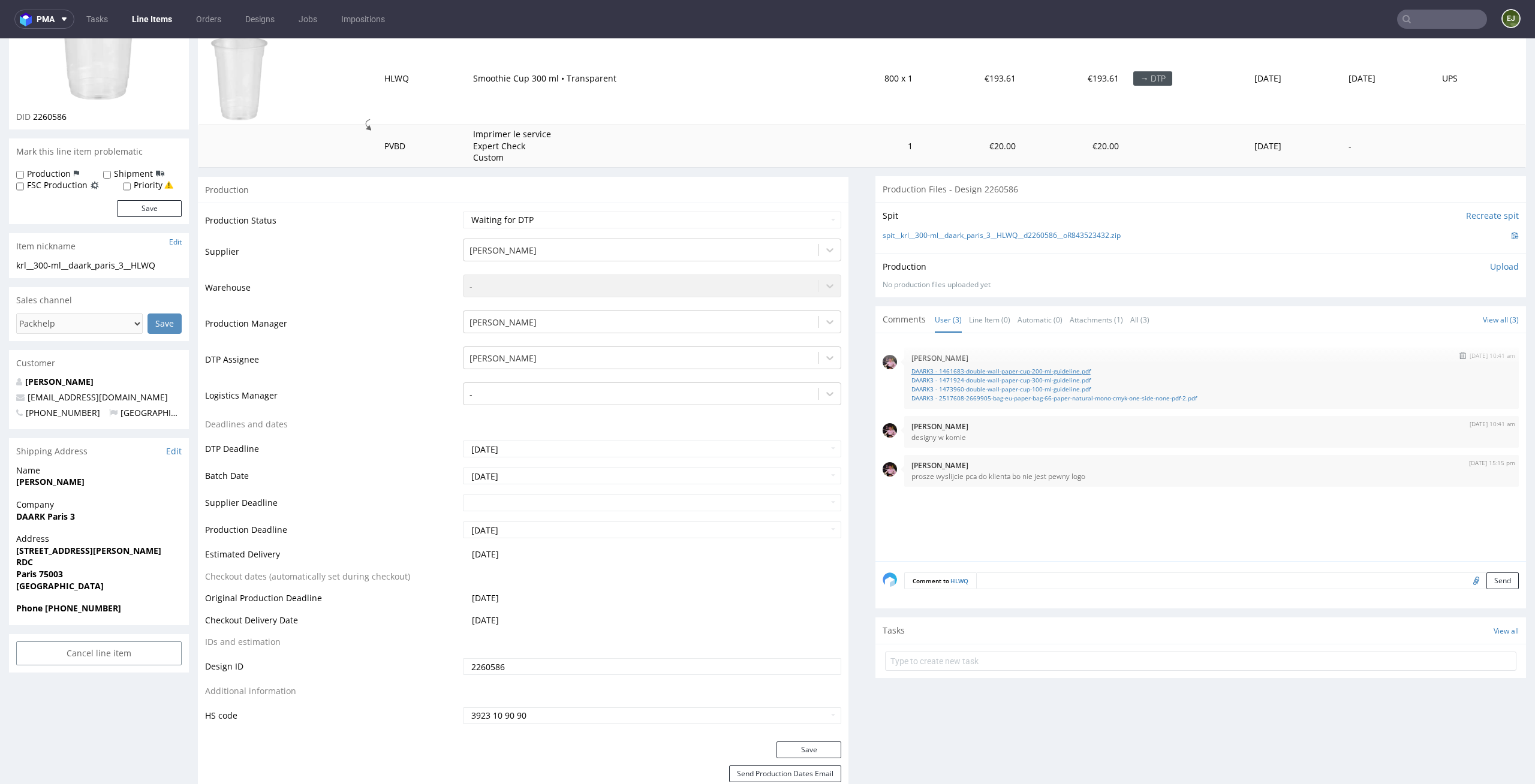
click at [1033, 370] on link "DAARK3 - 1461683-double-wall-paper-cup-200-ml-guideline.pdf" at bounding box center [1211, 371] width 600 height 9
click at [1001, 382] on link "DAARK3 - 1471924-double-wall-paper-cup-300-ml-guideline.pdf" at bounding box center [1211, 380] width 600 height 9
click at [986, 390] on link "DAARK3 - 1473960-double-wall-paper-cup-100-ml-guideline.pdf" at bounding box center [1211, 389] width 600 height 9
click at [932, 511] on div "24th Sep 25 | 10:41 am Aleks Ziemkowski DAARK3 - 1461683-double-wall-paper-cup-…" at bounding box center [1204, 451] width 643 height 221
click at [935, 665] on input "text" at bounding box center [1200, 660] width 631 height 19
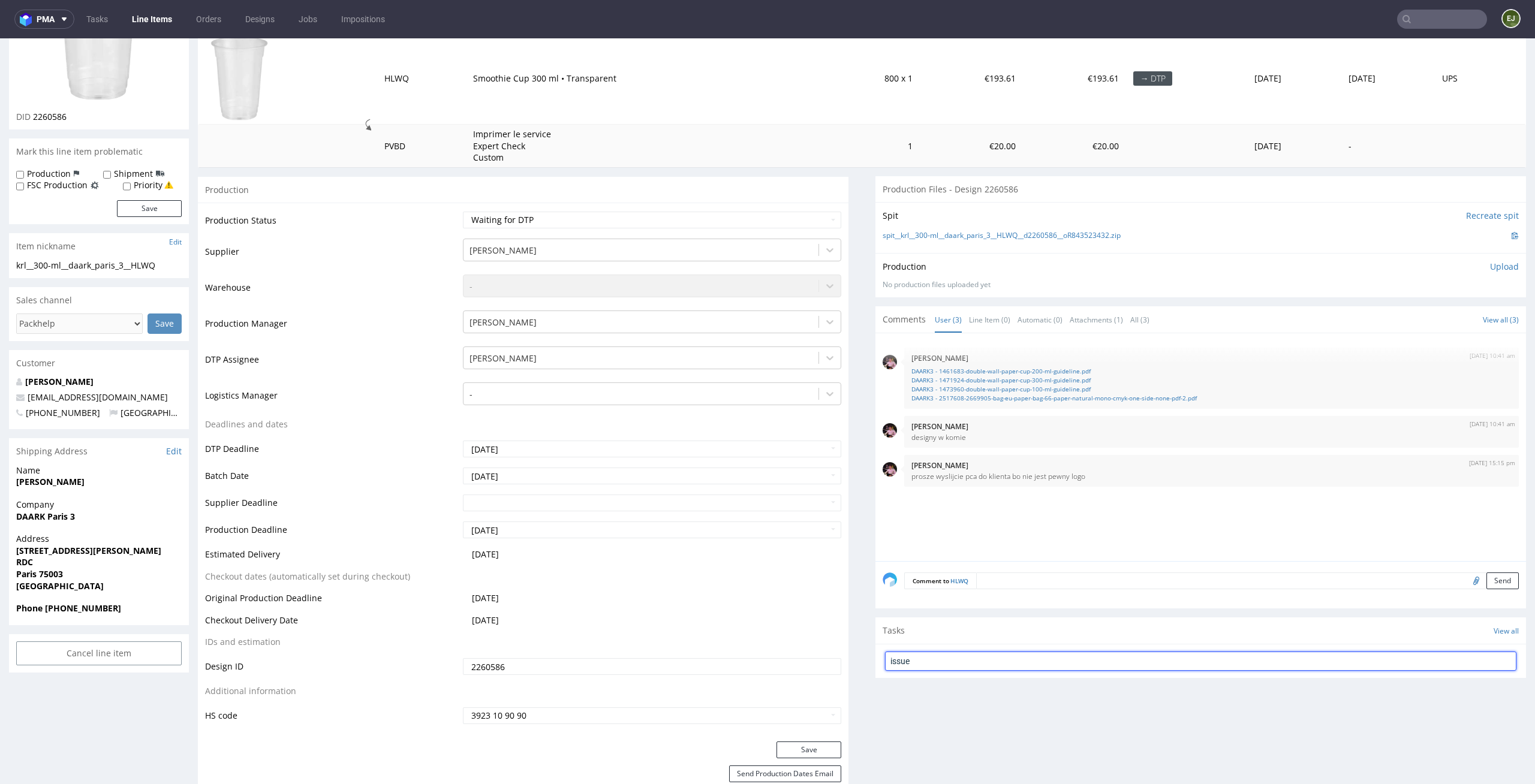
type input "issue"
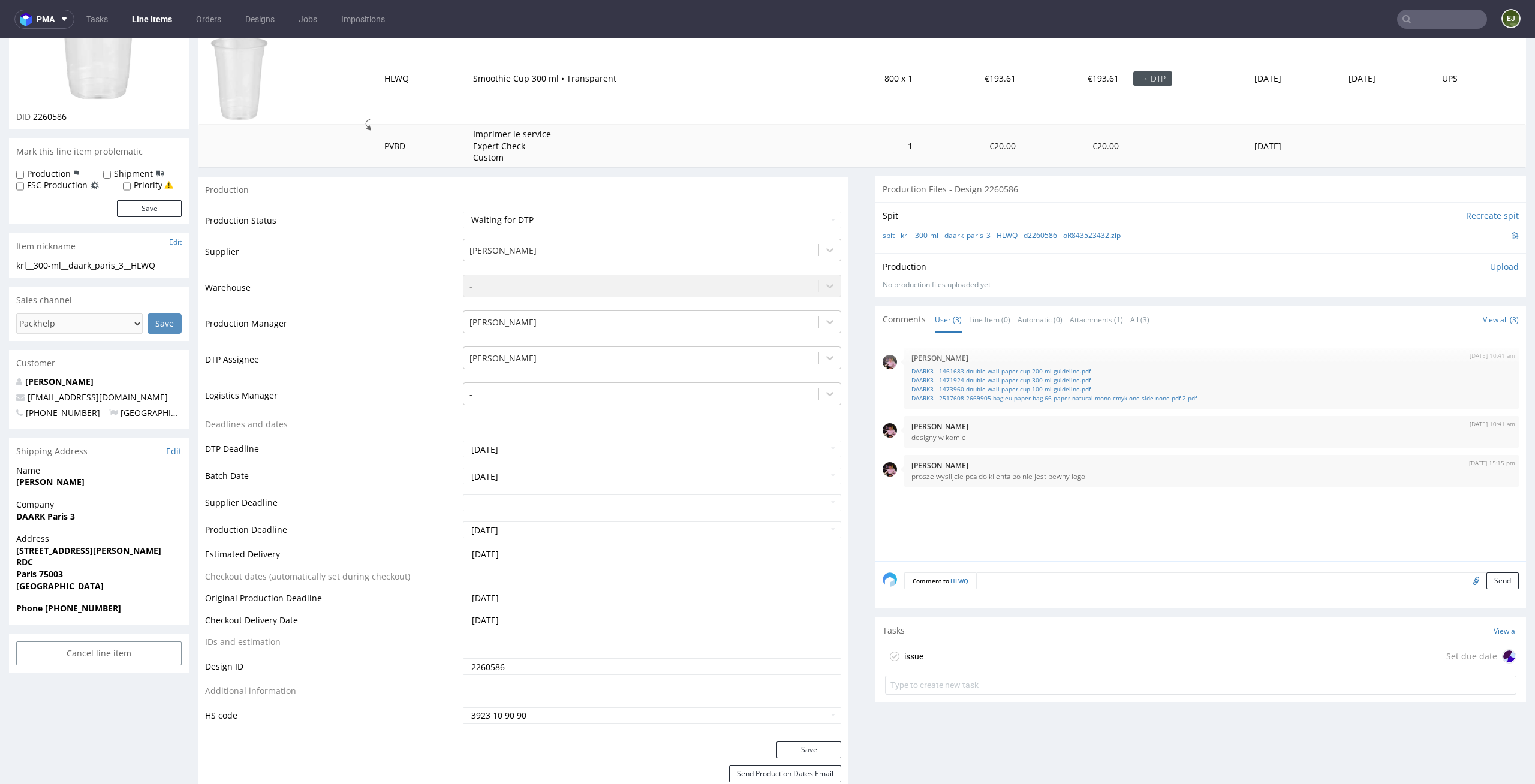
click at [904, 662] on div "issue" at bounding box center [913, 656] width 19 height 15
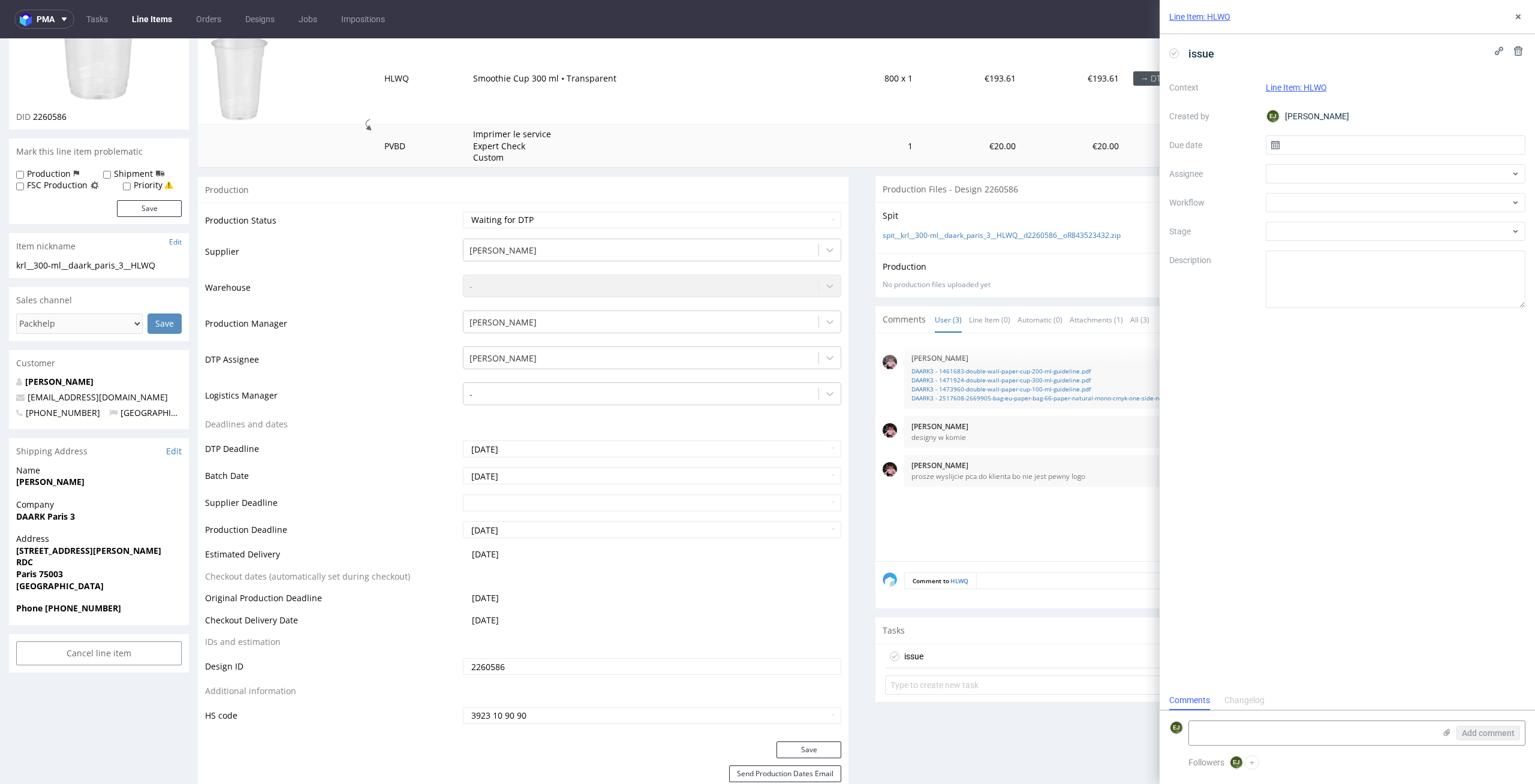
scroll to position [10, 0]
click at [1302, 140] on input "text" at bounding box center [1396, 145] width 260 height 19
click at [1355, 242] on span "6" at bounding box center [1357, 245] width 5 height 12
type input "[DATE]"
click at [1355, 191] on div "Context Line Item: HLWQ Created by EJ Elżbieta Jelińska Due date 06/10/2025 Ass…" at bounding box center [1347, 193] width 356 height 230
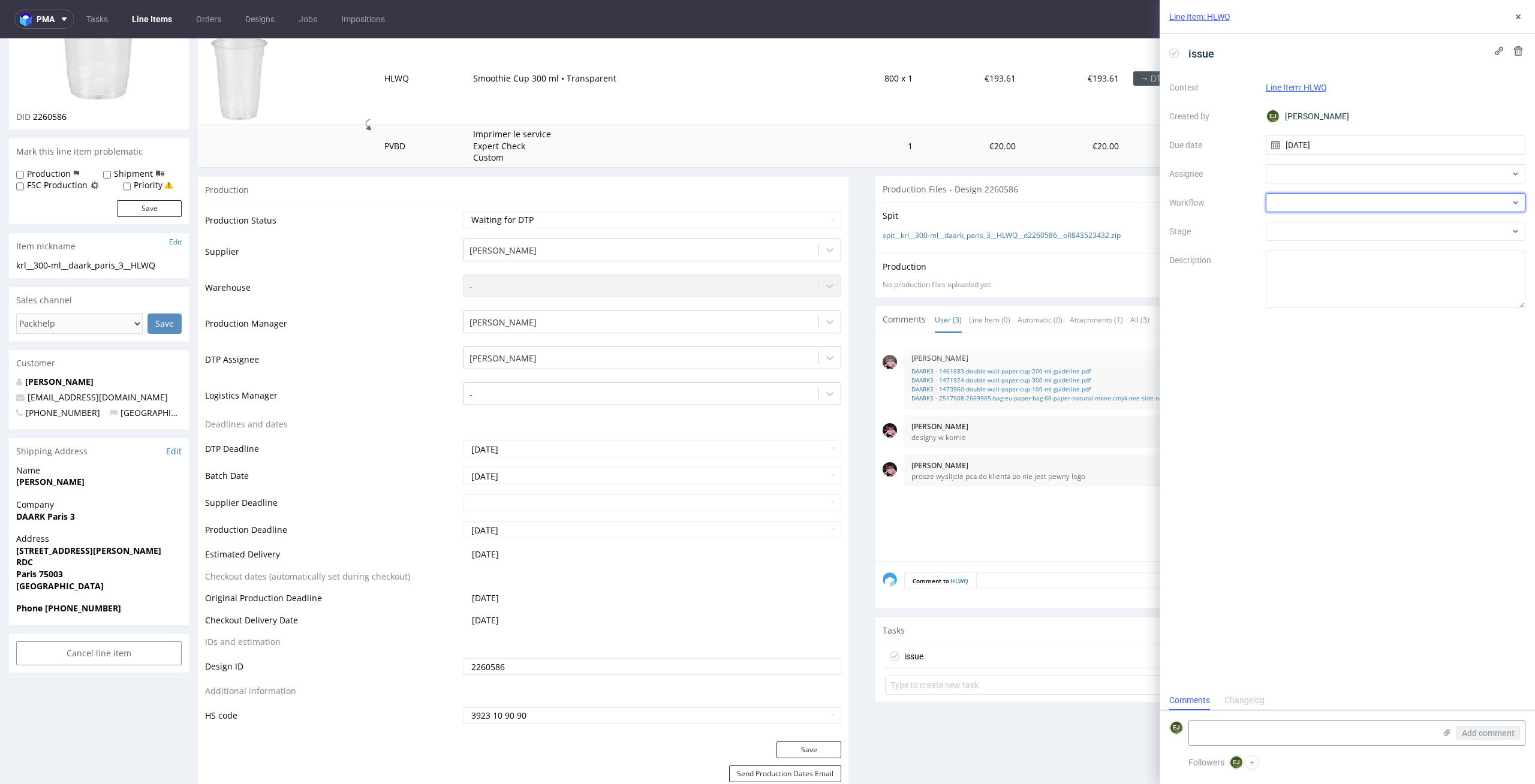
click at [1355, 199] on div at bounding box center [1396, 202] width 260 height 19
click at [1376, 267] on div "DTP - Issue" at bounding box center [1396, 267] width 251 height 22
click at [1350, 284] on textarea "Problem: Impact: What is needed?:" at bounding box center [1396, 280] width 260 height 57
drag, startPoint x: 1403, startPoint y: 271, endPoint x: 1319, endPoint y: 264, distance: 84.3
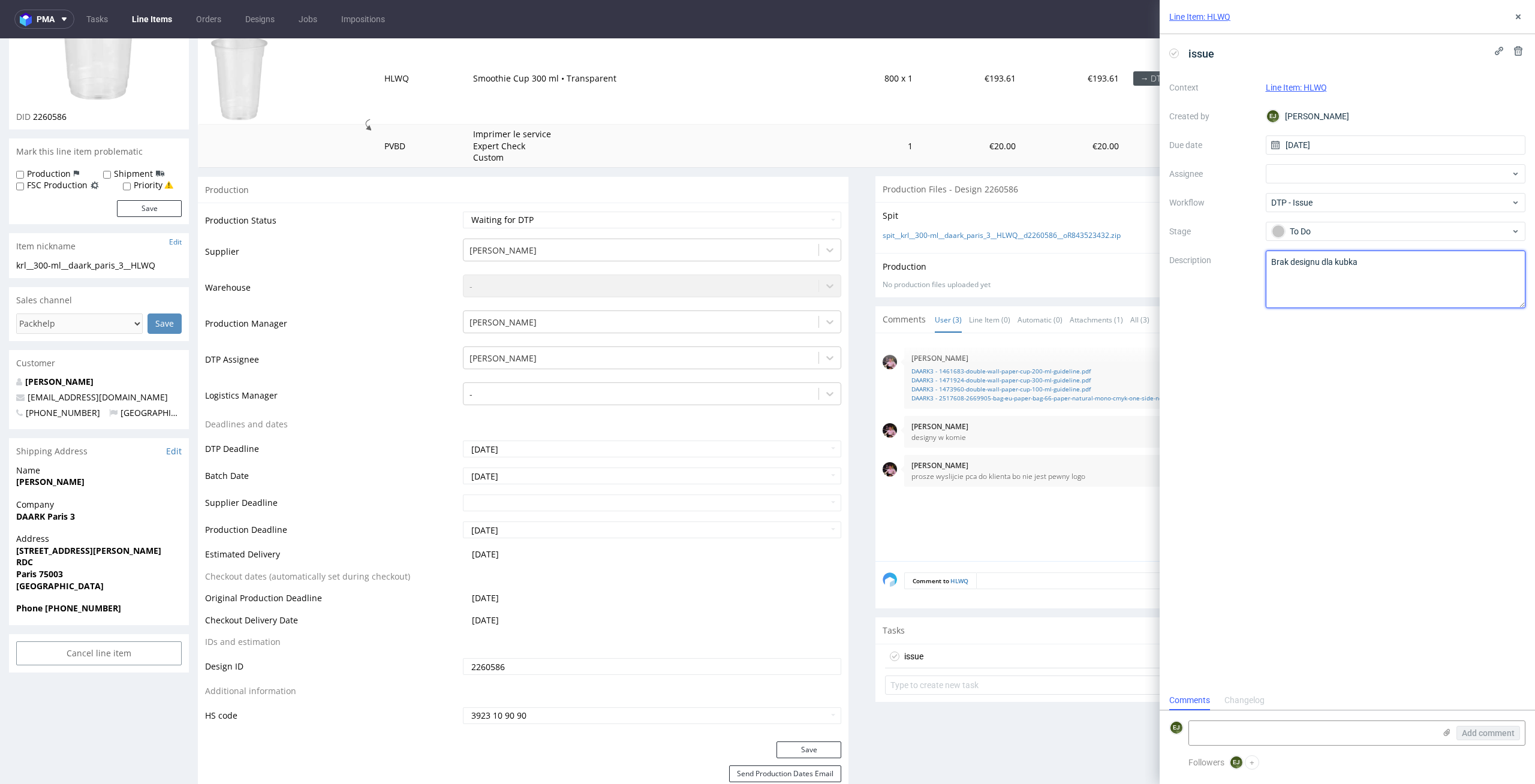
click at [1319, 264] on textarea "Problem: Impact: What is needed?:" at bounding box center [1396, 280] width 260 height 57
type textarea "Brak designu"
click at [1363, 549] on div "issue Context Line Item: HLWQ Created by EJ Elżbieta Jelińska Due date 06/10/20…" at bounding box center [1347, 362] width 375 height 656
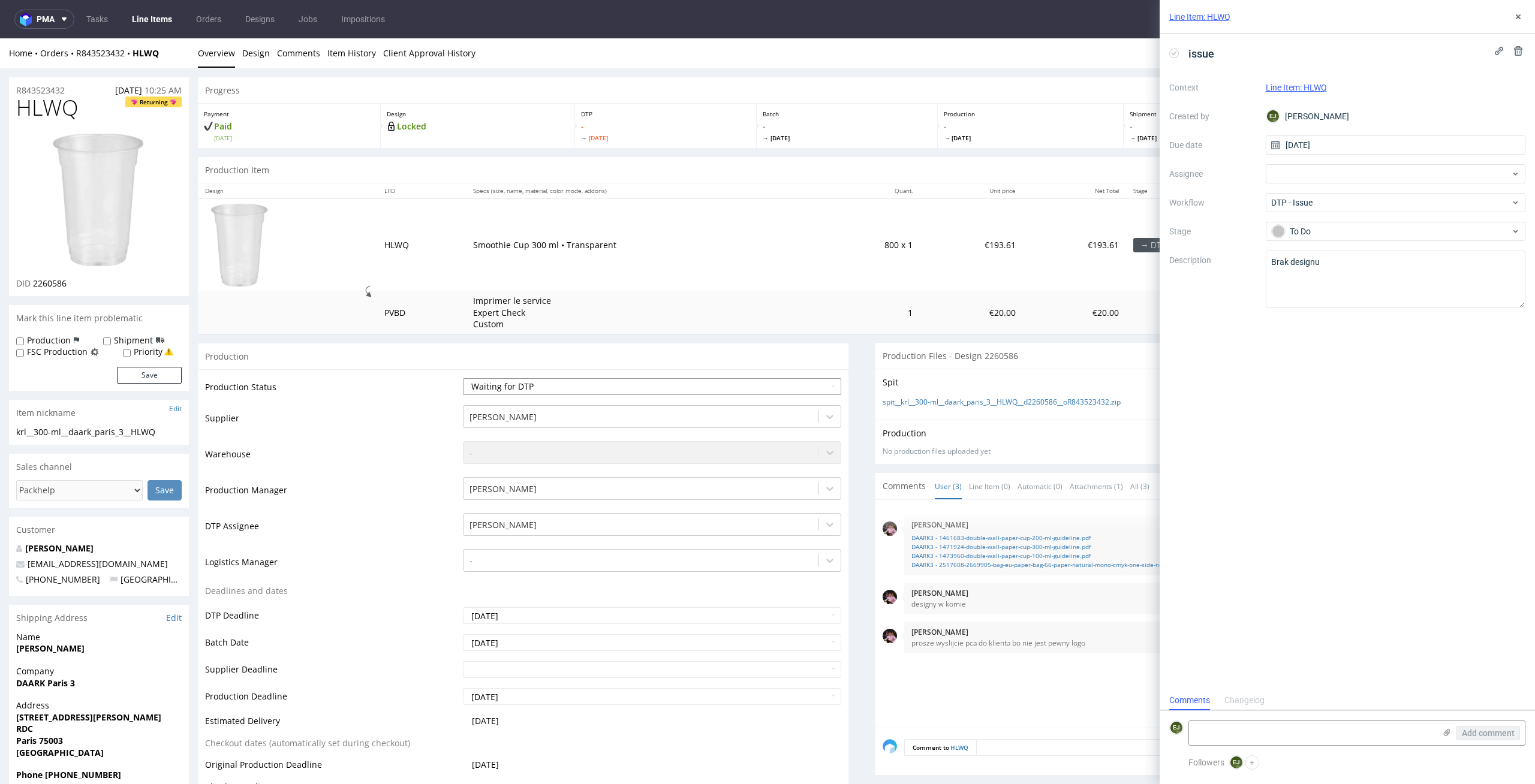
click at [769, 386] on select "Waiting for Artwork Waiting for Diecut Waiting for Mockup Waiting for DTP Waiti…" at bounding box center [652, 386] width 379 height 17
select select "dtp_issue"
click at [463, 378] on select "Waiting for Artwork Waiting for Diecut Waiting for Mockup Waiting for DTP Waiti…" at bounding box center [652, 386] width 379 height 17
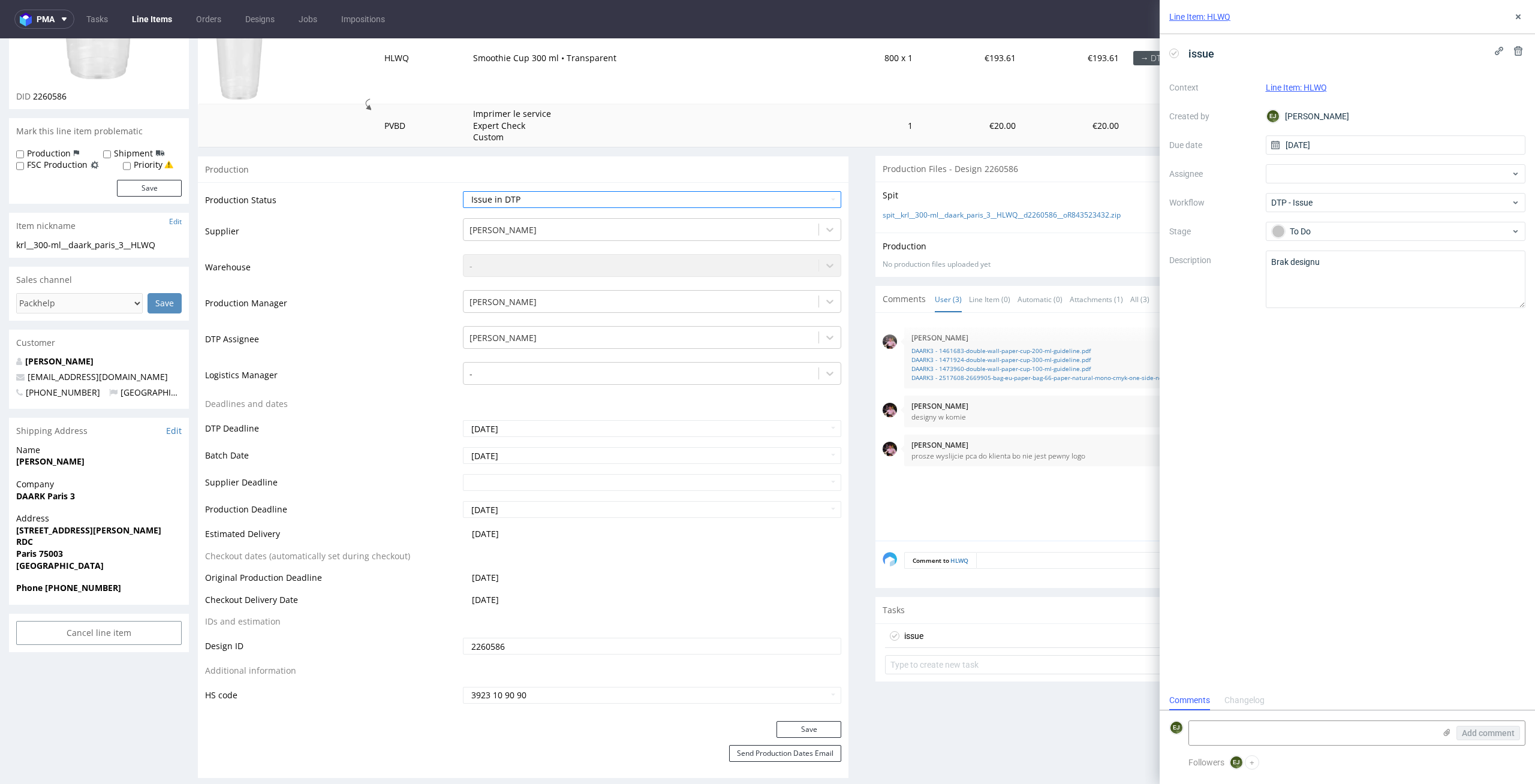
scroll to position [259, 0]
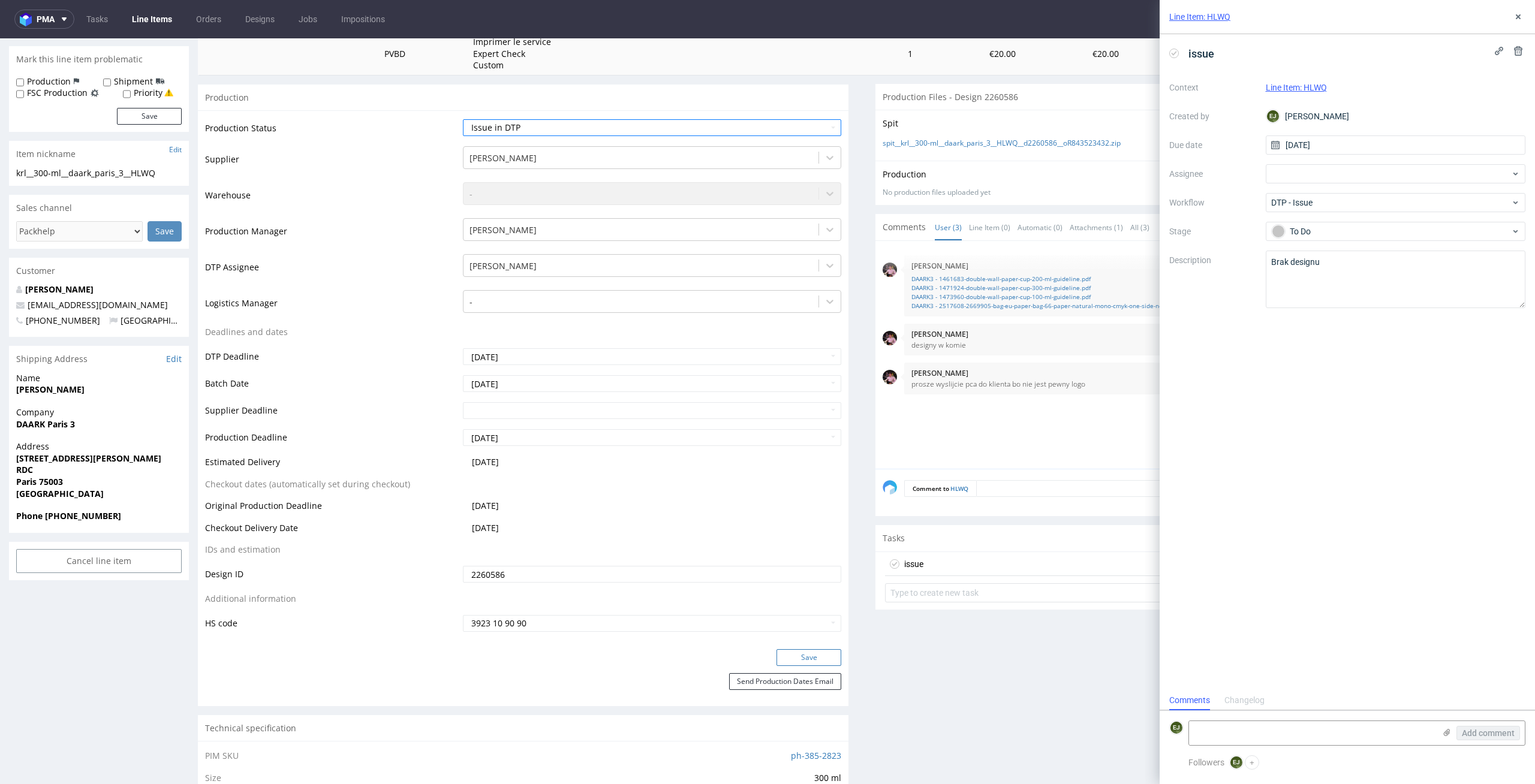
click at [797, 662] on button "Save" at bounding box center [809, 658] width 65 height 17
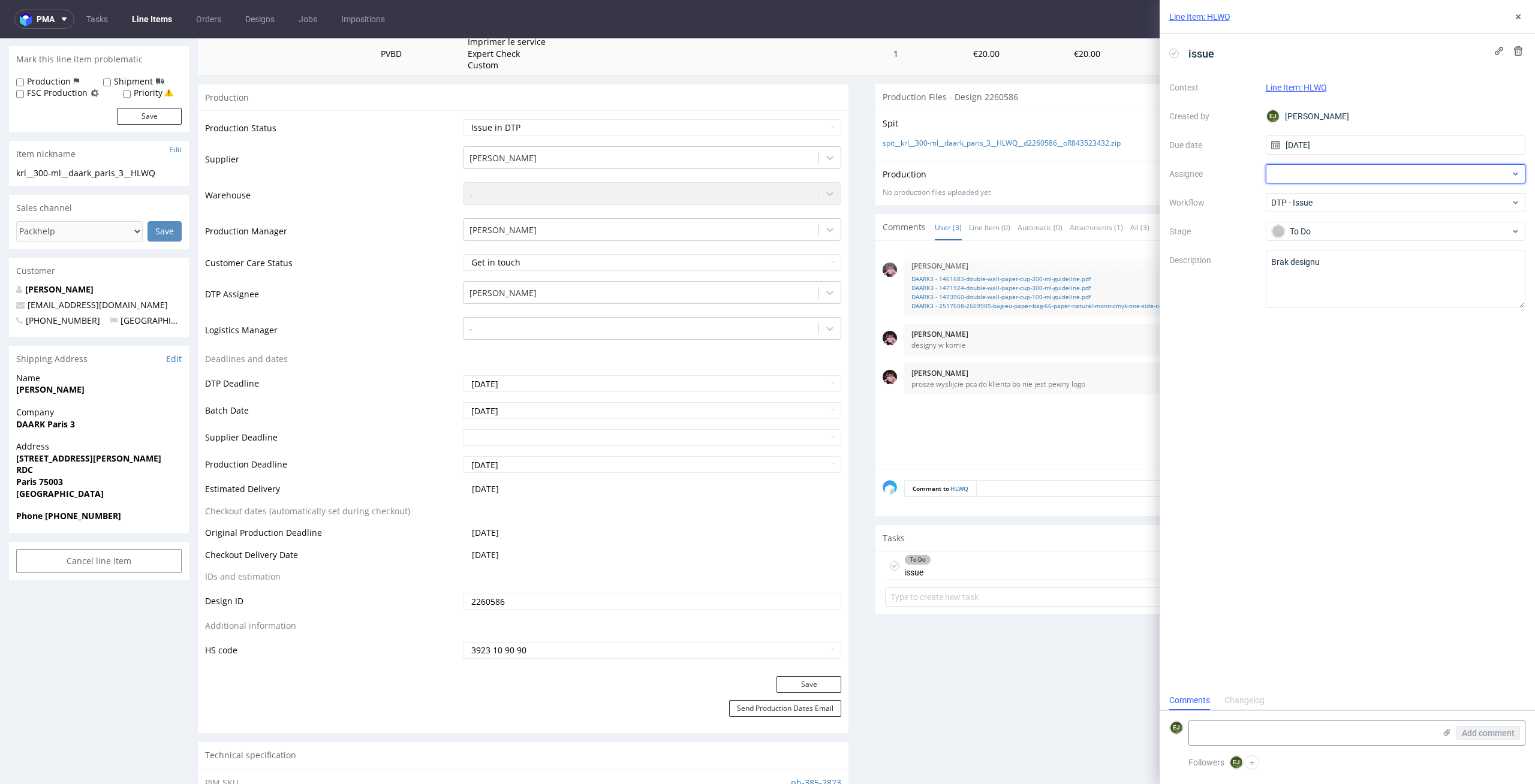
click at [1338, 178] on div at bounding box center [1396, 173] width 260 height 19
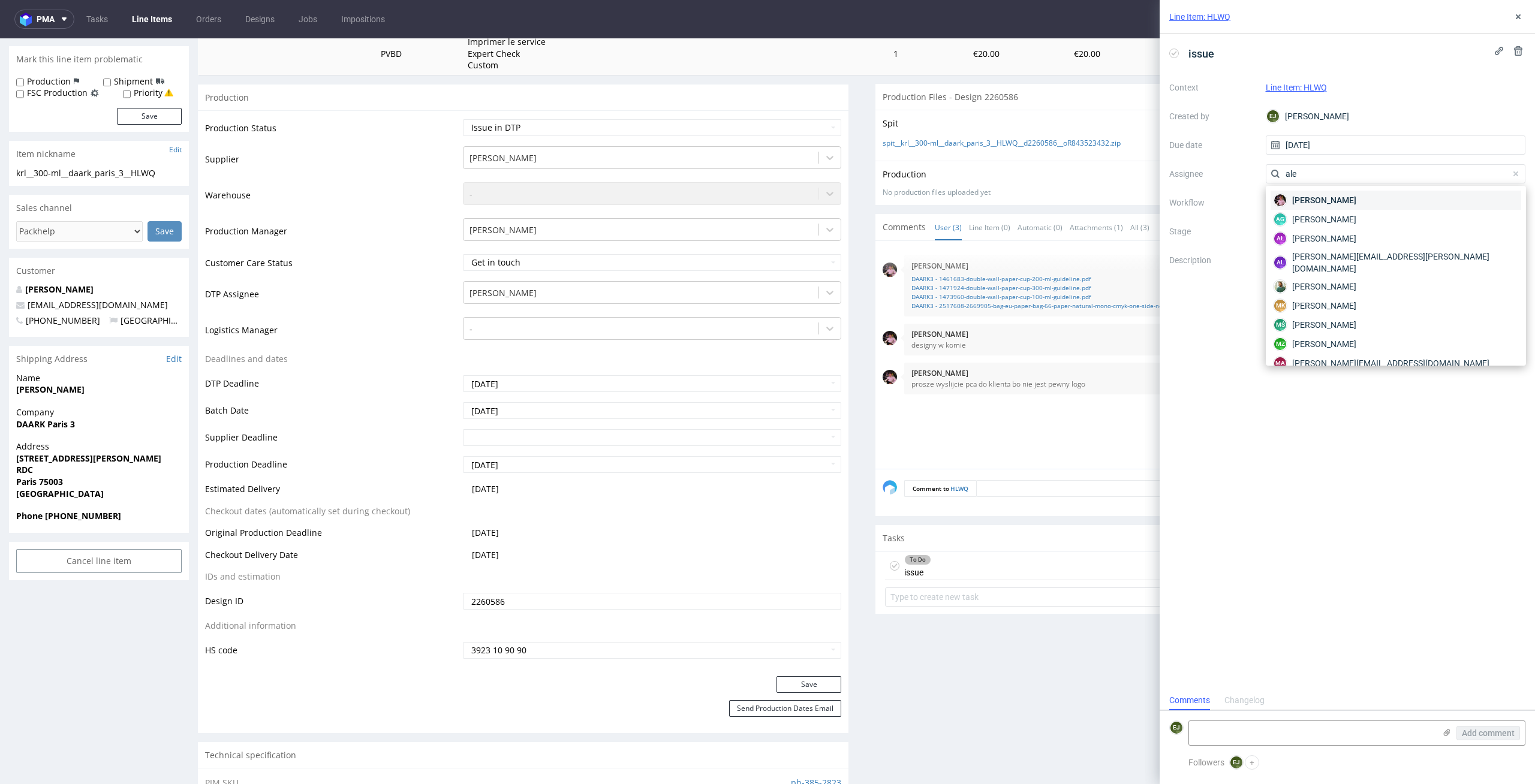
type input "ale"
click at [1340, 195] on span "Aleks Ziemkowski" at bounding box center [1324, 200] width 64 height 12
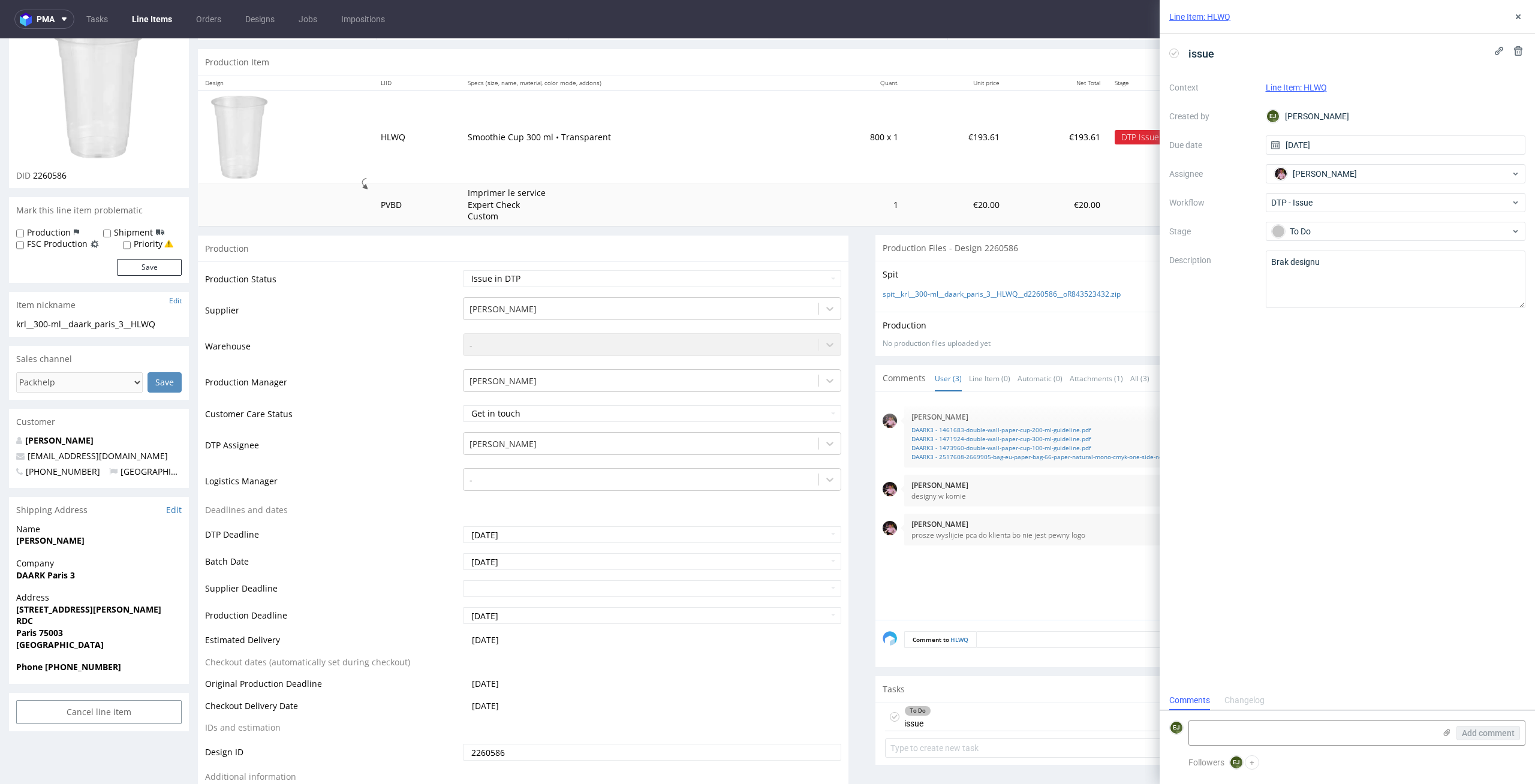
scroll to position [0, 0]
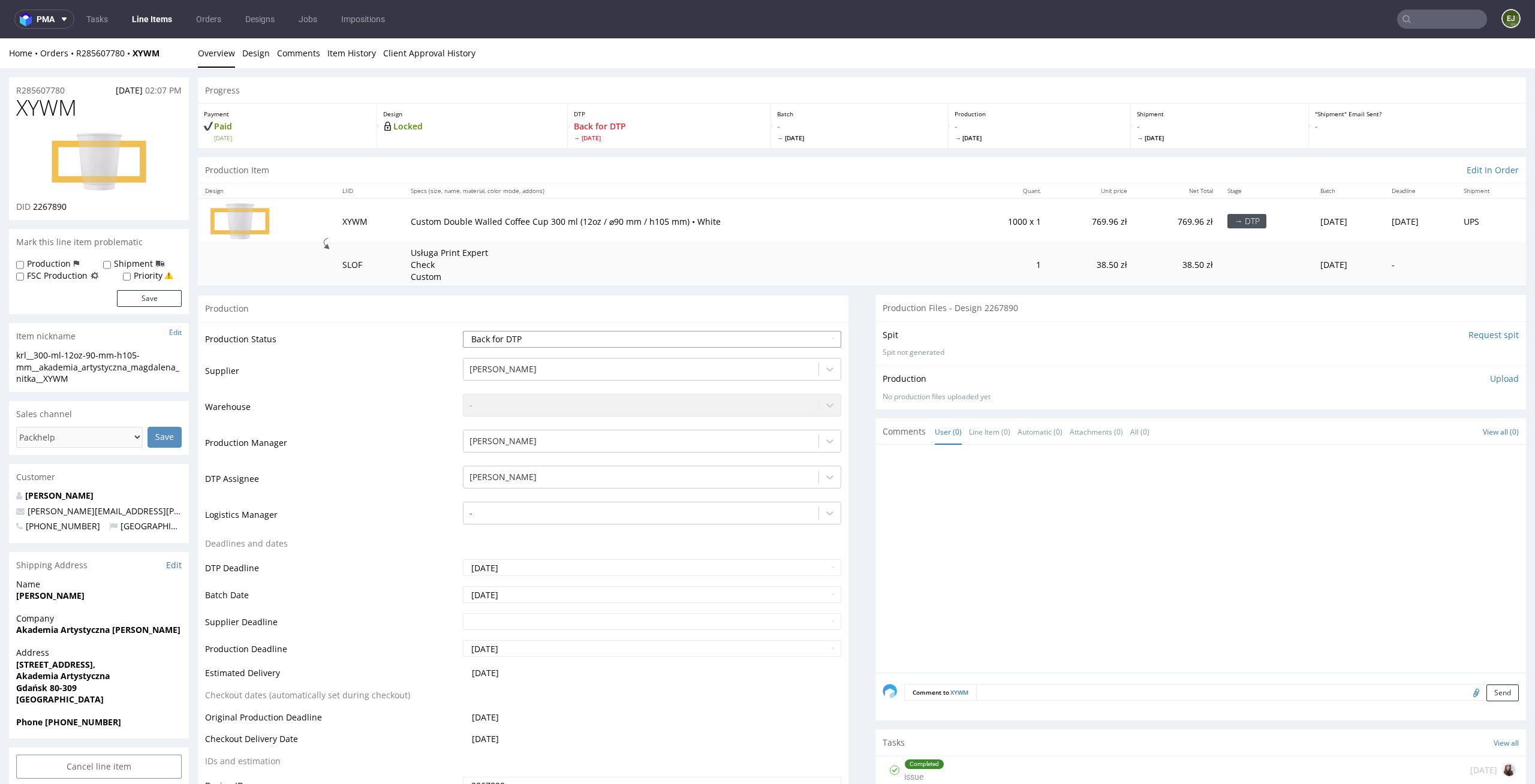
click at [758, 343] on select "Waiting for Artwork Waiting for Diecut Waiting for Mockup Waiting for DTP Waiti…" at bounding box center [652, 339] width 379 height 17
click at [463, 331] on select "Waiting for Artwork Waiting for Diecut Waiting for Mockup Waiting for DTP Waiti…" at bounding box center [652, 339] width 379 height 17
click at [763, 333] on select "Waiting for Artwork Waiting for Diecut Waiting for Mockup Waiting for DTP Waiti…" at bounding box center [652, 339] width 379 height 17
select select "dtp_in_process"
click at [463, 331] on select "Waiting for Artwork Waiting for Diecut Waiting for Mockup Waiting for DTP Waiti…" at bounding box center [652, 339] width 379 height 17
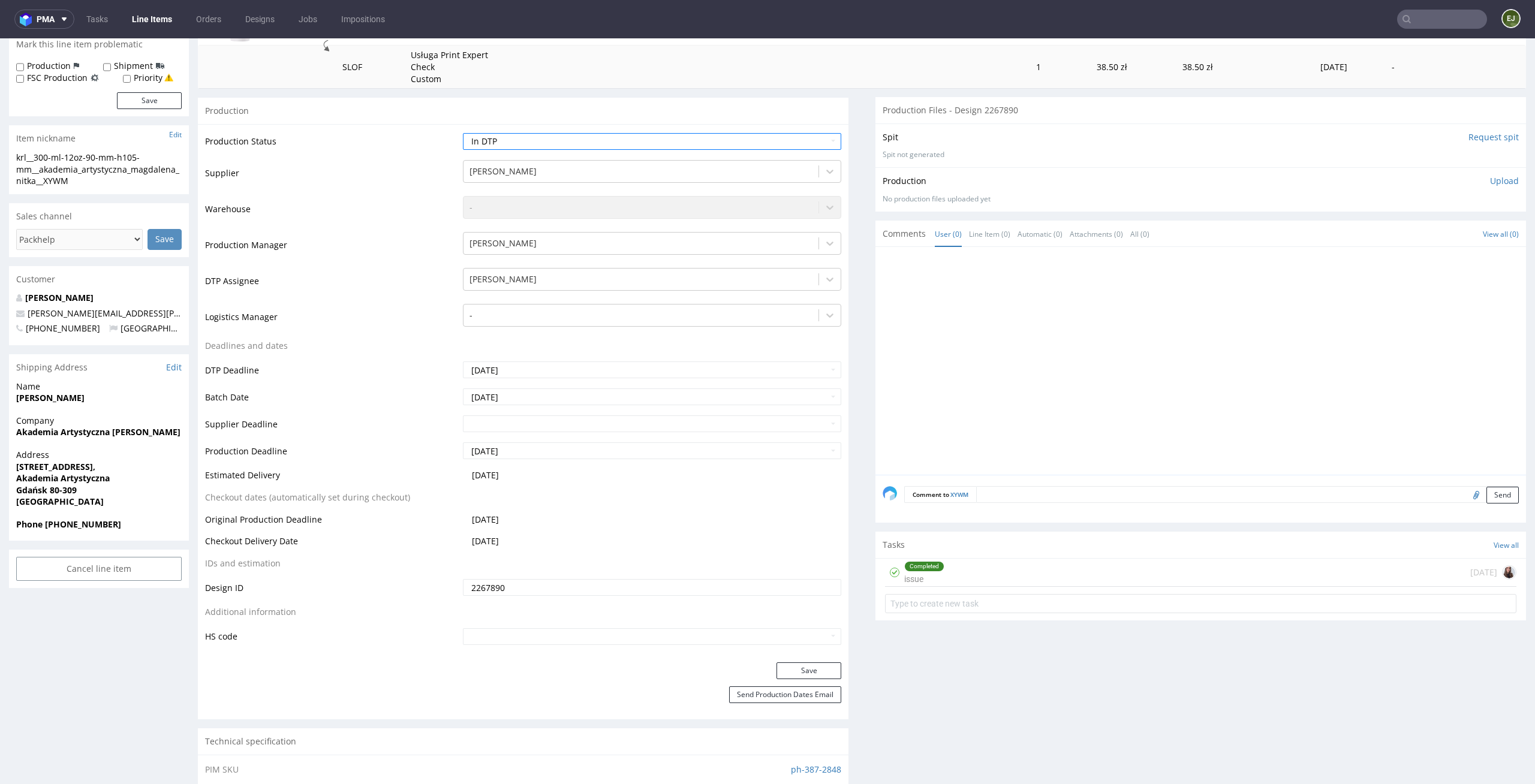
scroll to position [270, 0]
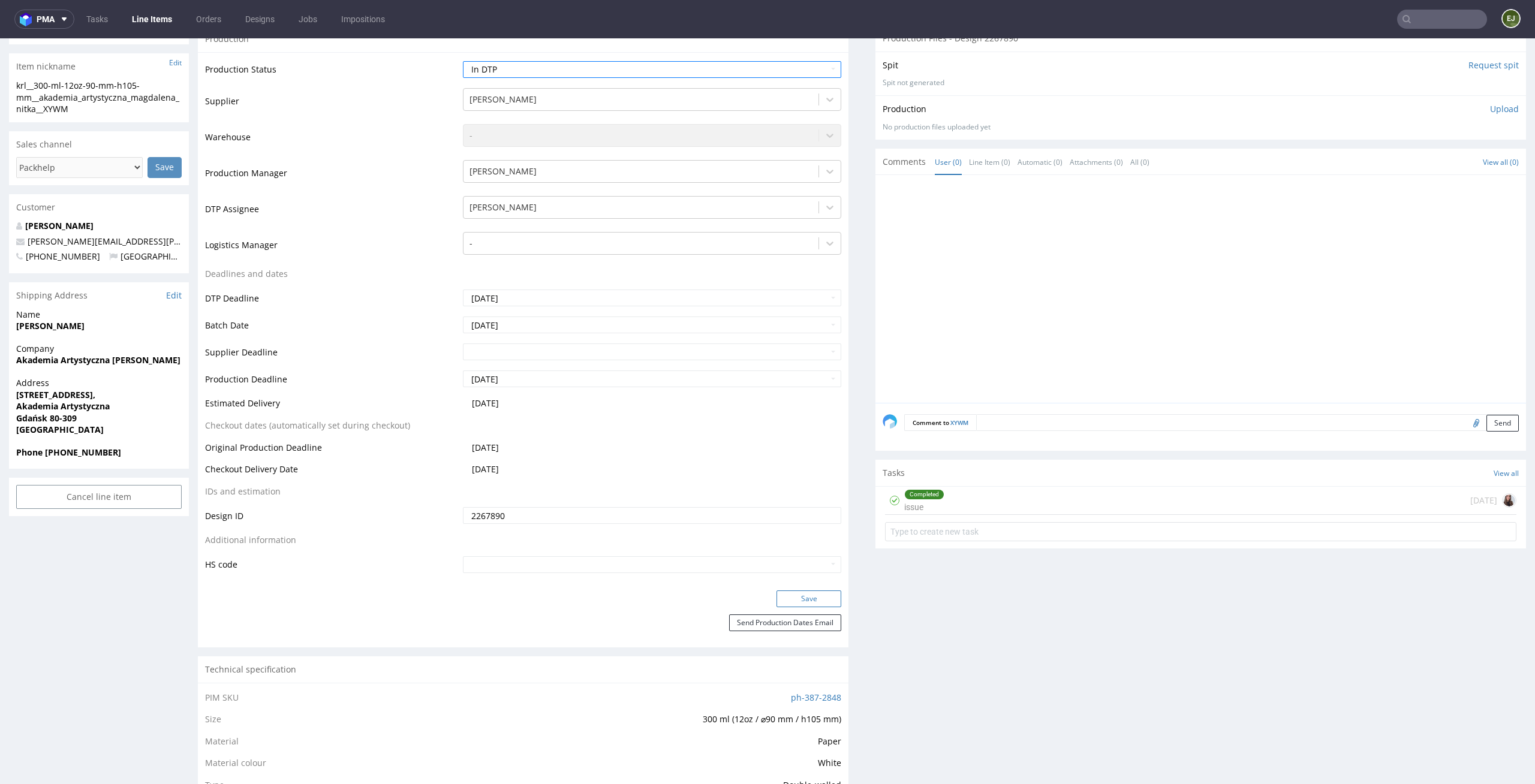
click at [808, 600] on button "Save" at bounding box center [809, 599] width 65 height 17
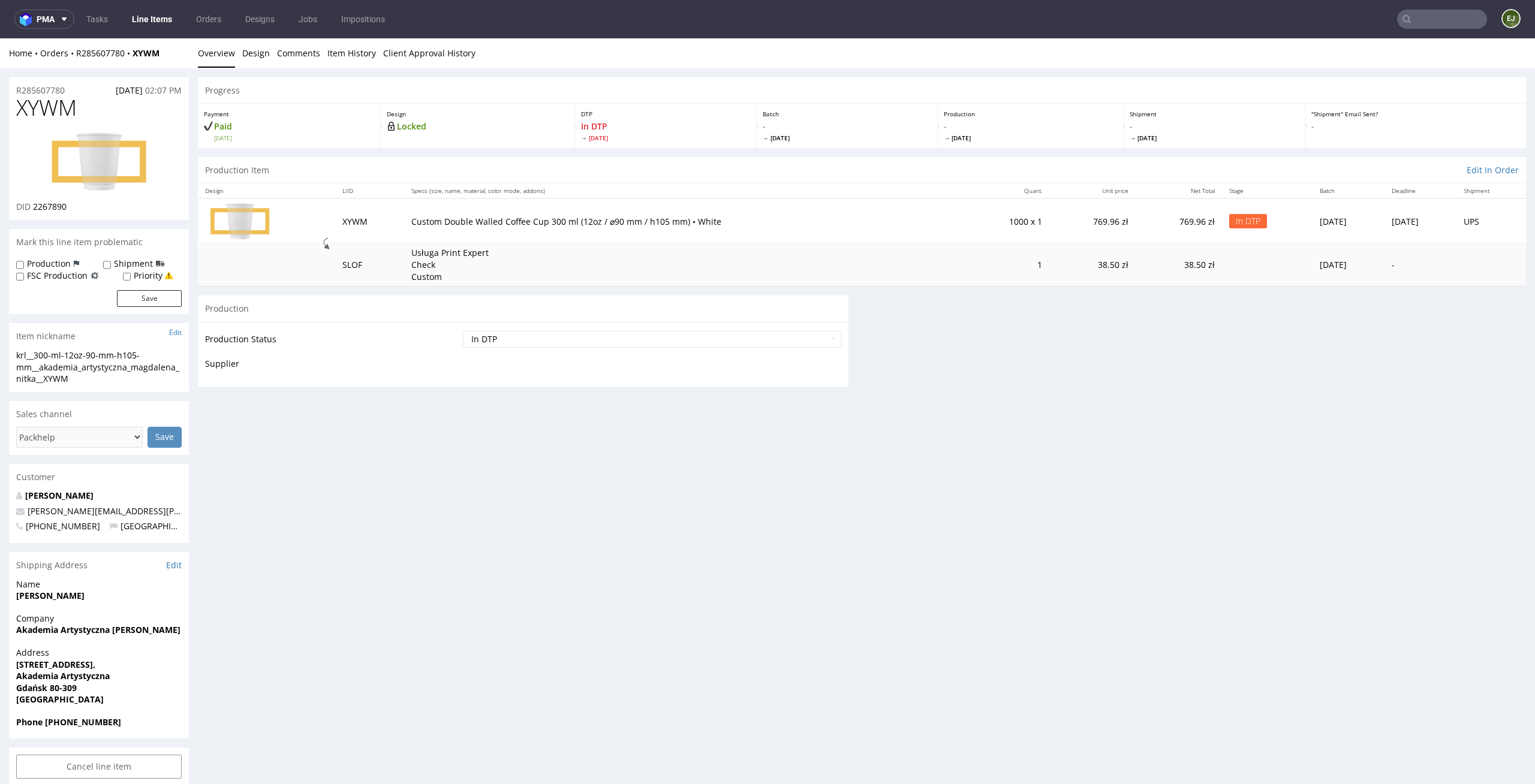
scroll to position [0, 0]
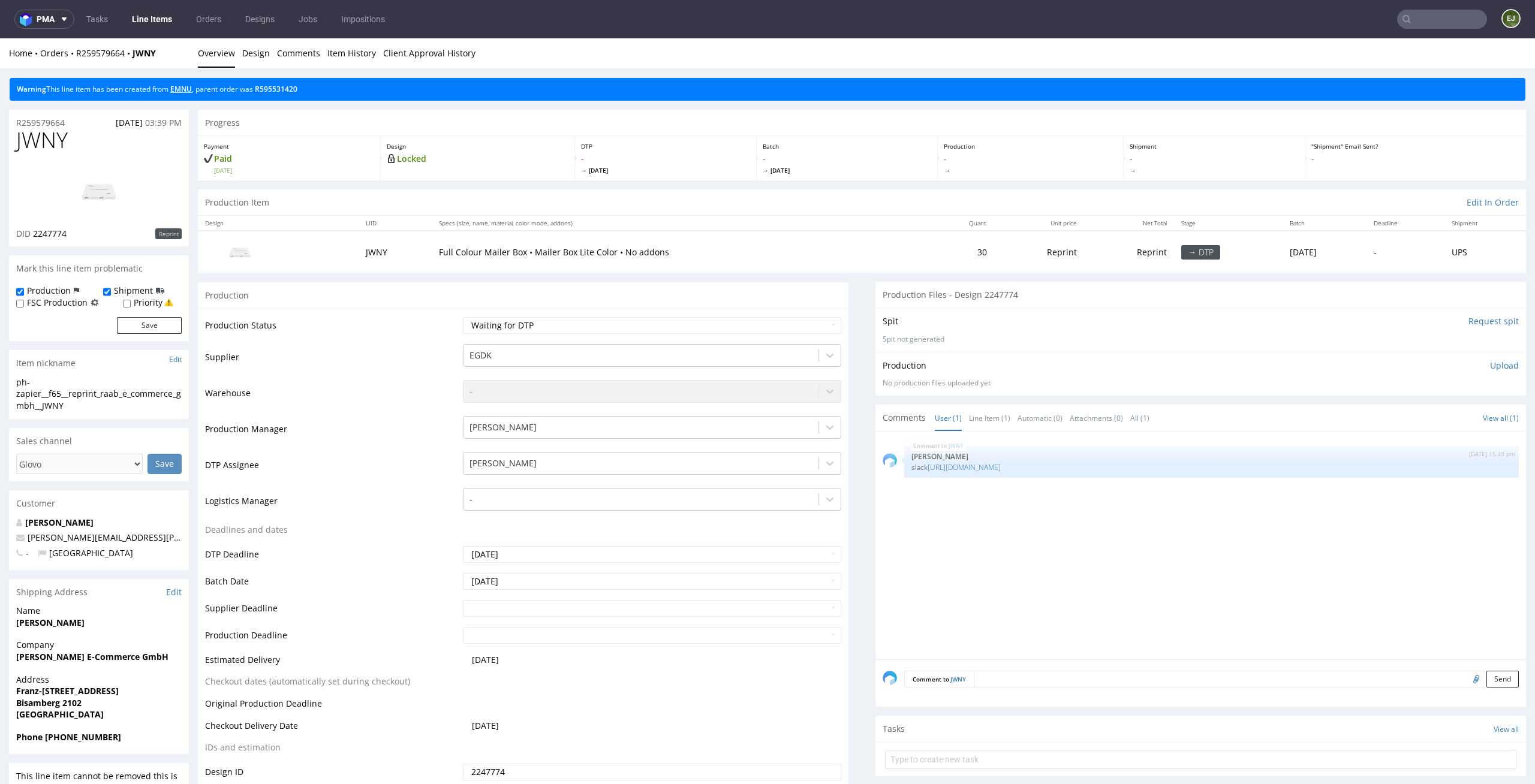
click at [184, 90] on link "EMNU" at bounding box center [181, 89] width 22 height 10
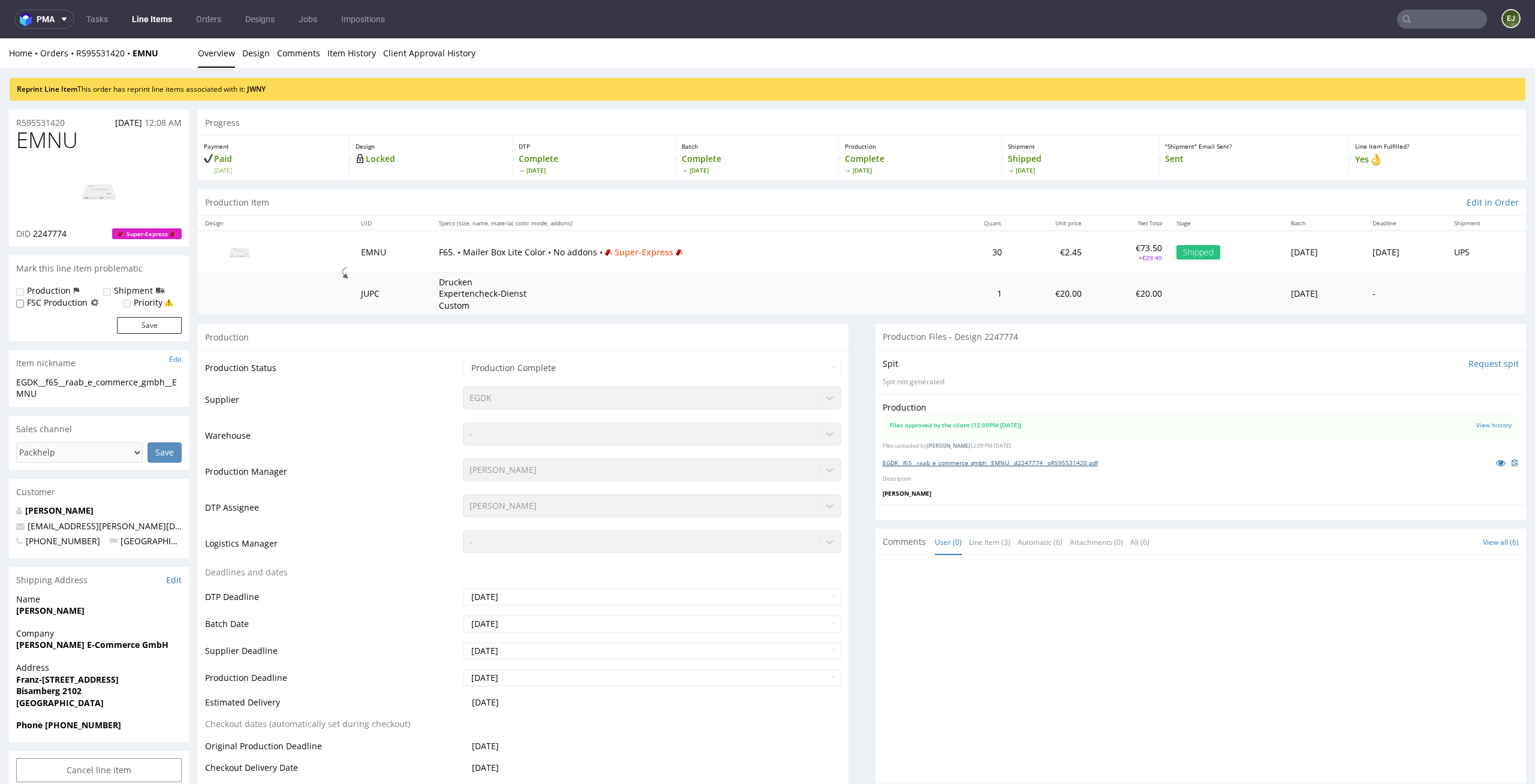
click at [967, 465] on link "EGDK__f65__raab_e_commerce_gmbh__EMNU__d2247774__oR595531420.pdf" at bounding box center [990, 463] width 215 height 8
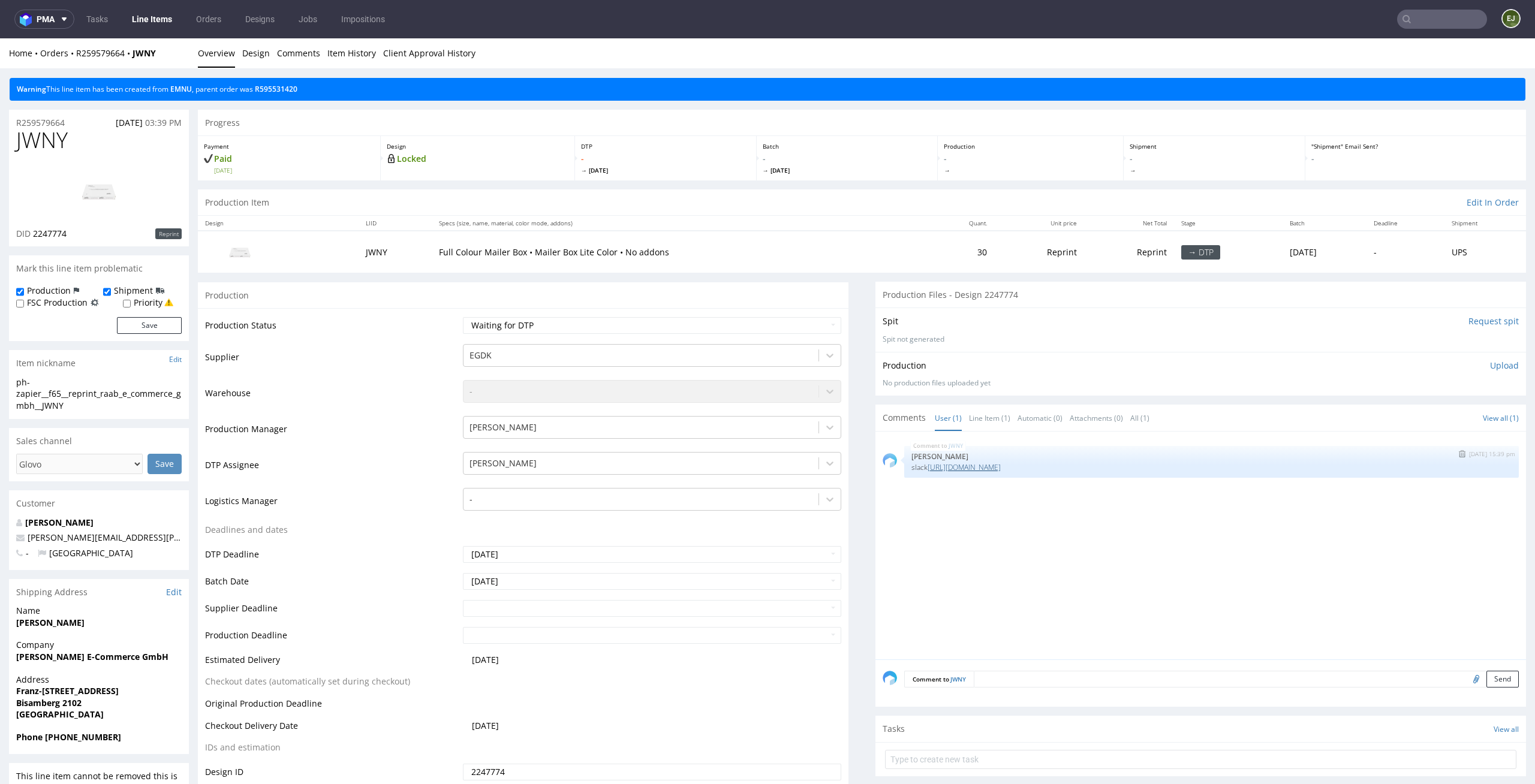
click at [1001, 467] on link "[URL][DOMAIN_NAME]" at bounding box center [964, 467] width 73 height 10
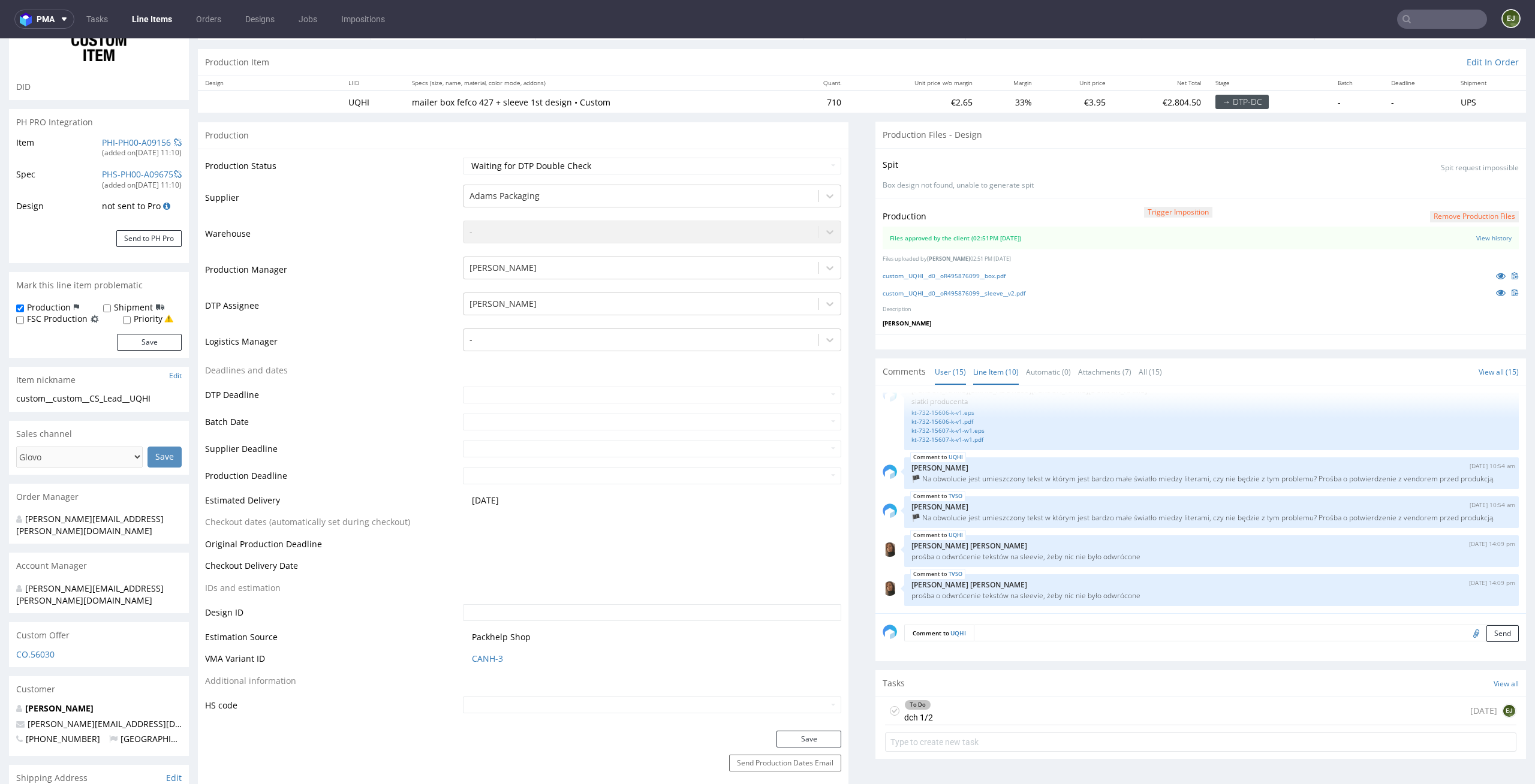
scroll to position [175, 0]
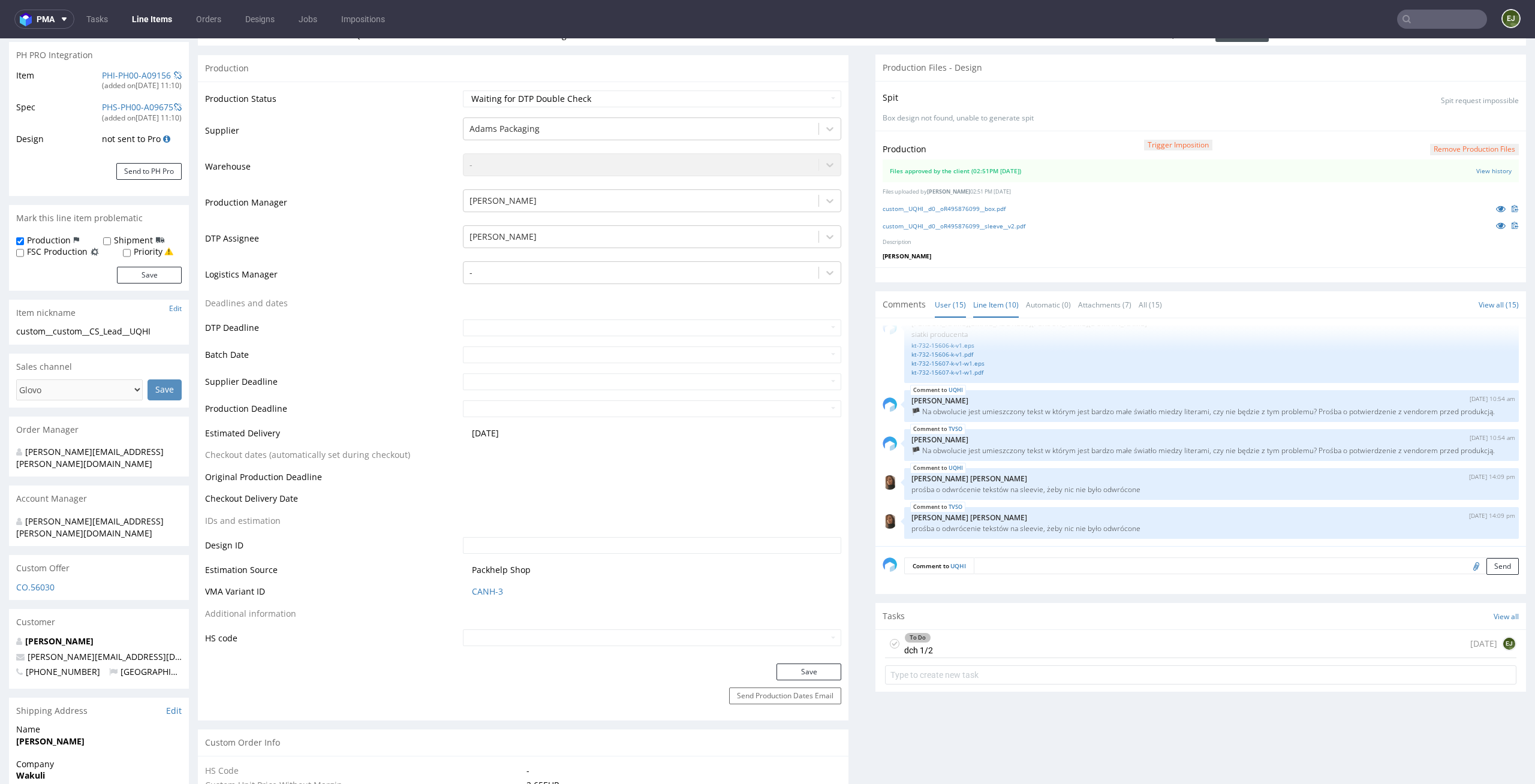
click at [984, 298] on link "Line Item (10)" at bounding box center [995, 305] width 45 height 26
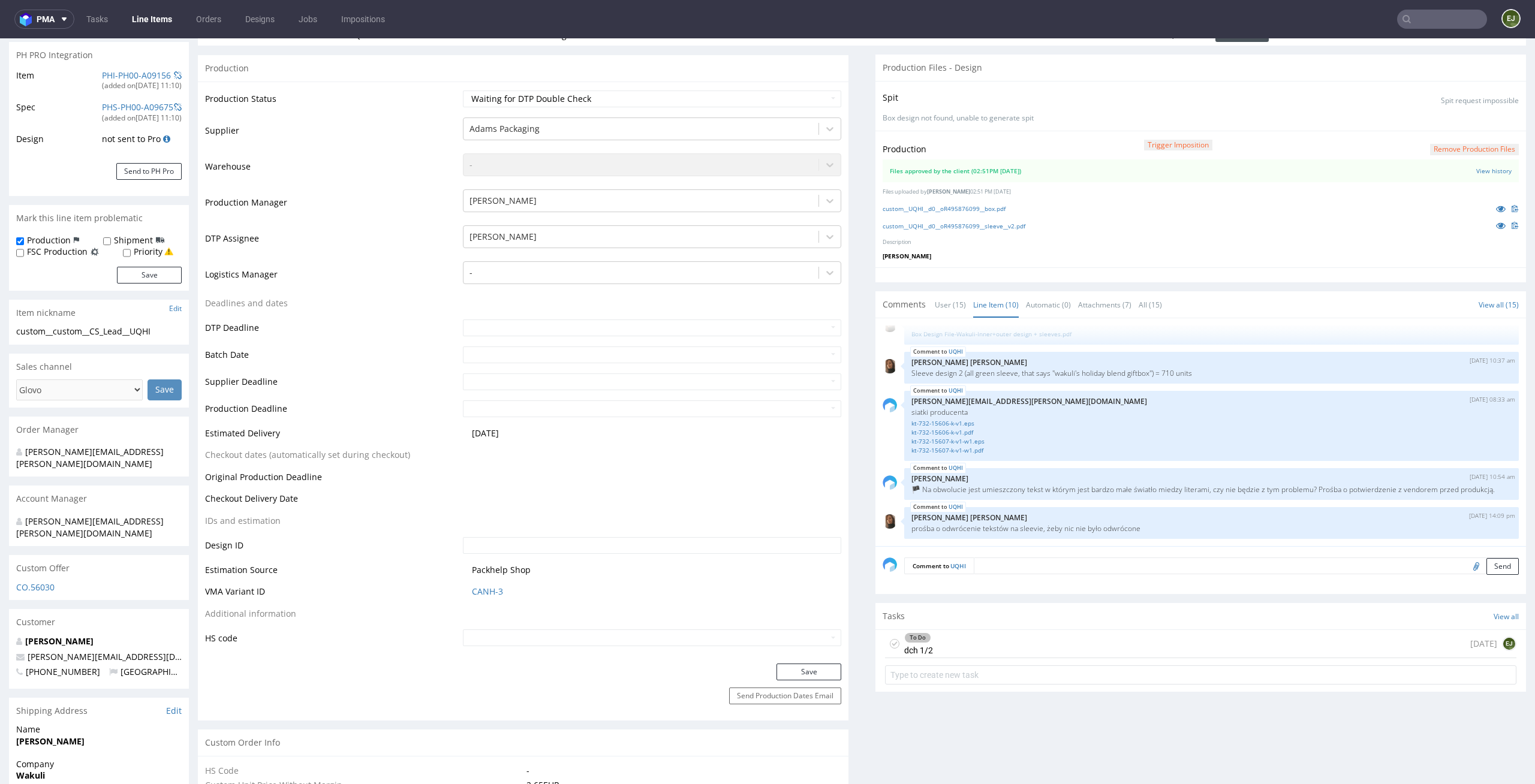
click at [963, 646] on div "To Do dch 1/2 [DATE] EJ" at bounding box center [1200, 644] width 631 height 28
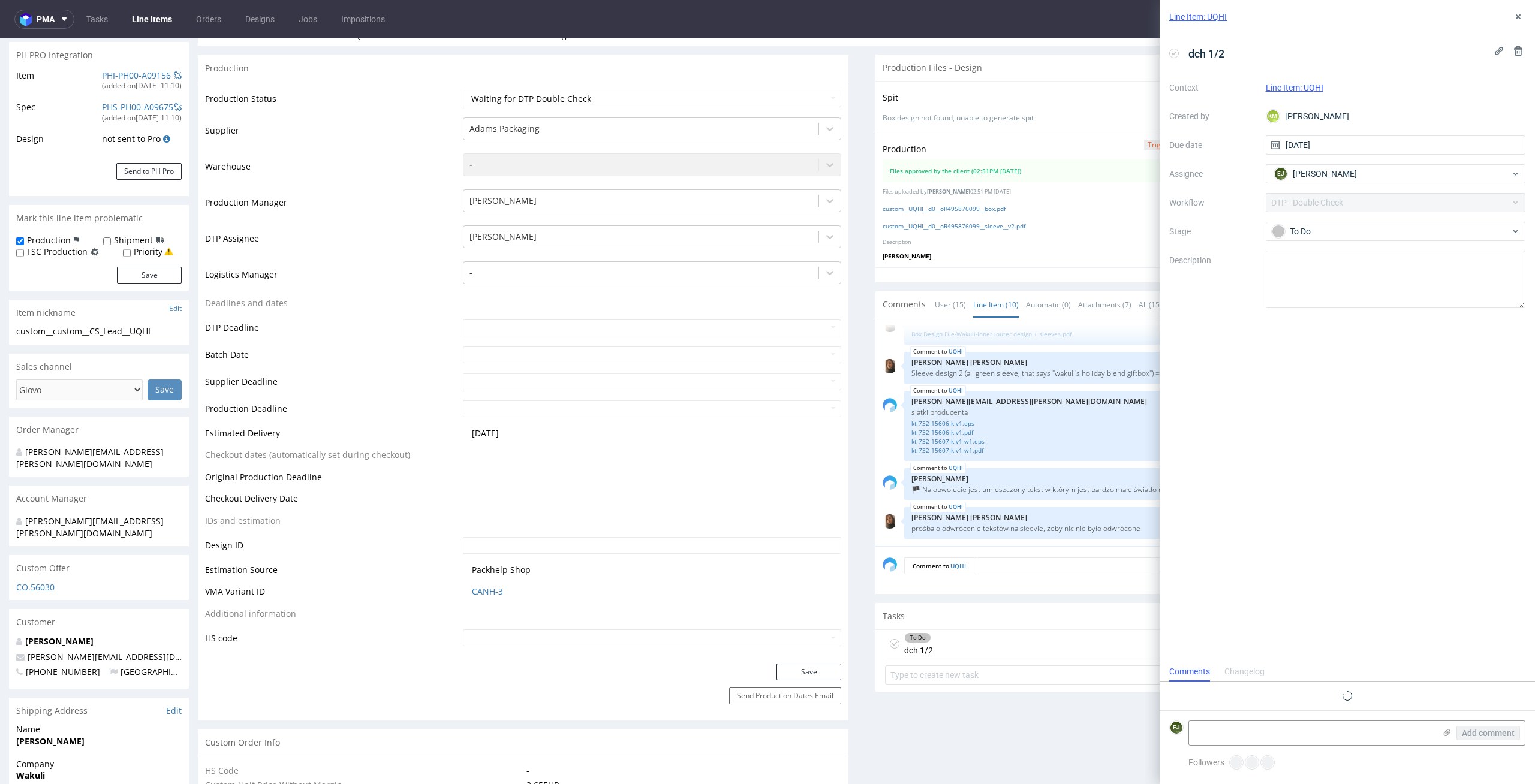
scroll to position [10, 0]
click at [945, 228] on link "custom__UQHI__d0__oR495876099__sleeve__v2.pdf" at bounding box center [954, 226] width 143 height 8
click at [947, 207] on link "custom__UQHI__d0__oR495876099__box.pdf" at bounding box center [944, 208] width 123 height 8
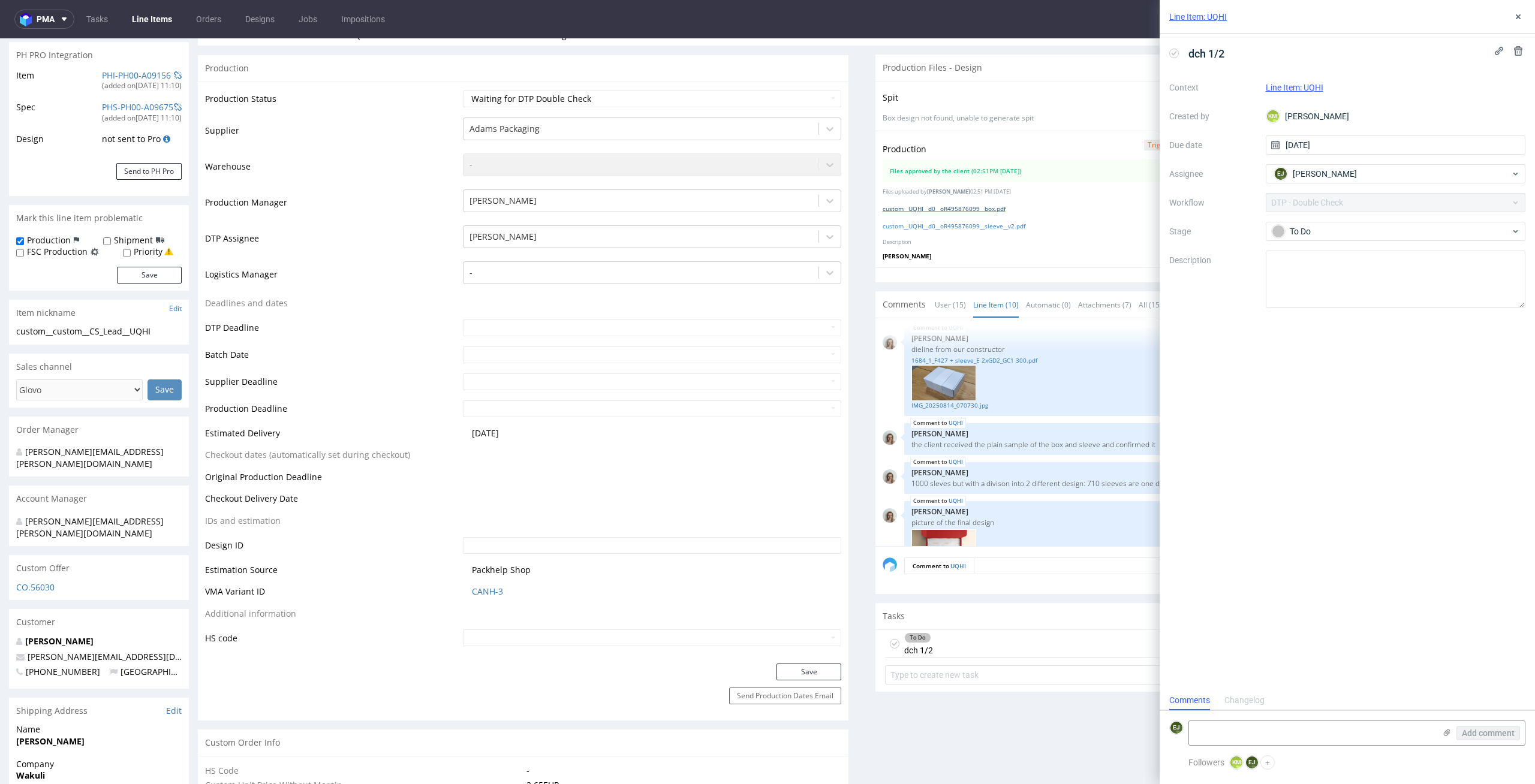
scroll to position [0, 0]
click at [1518, 15] on icon at bounding box center [1518, 17] width 10 height 10
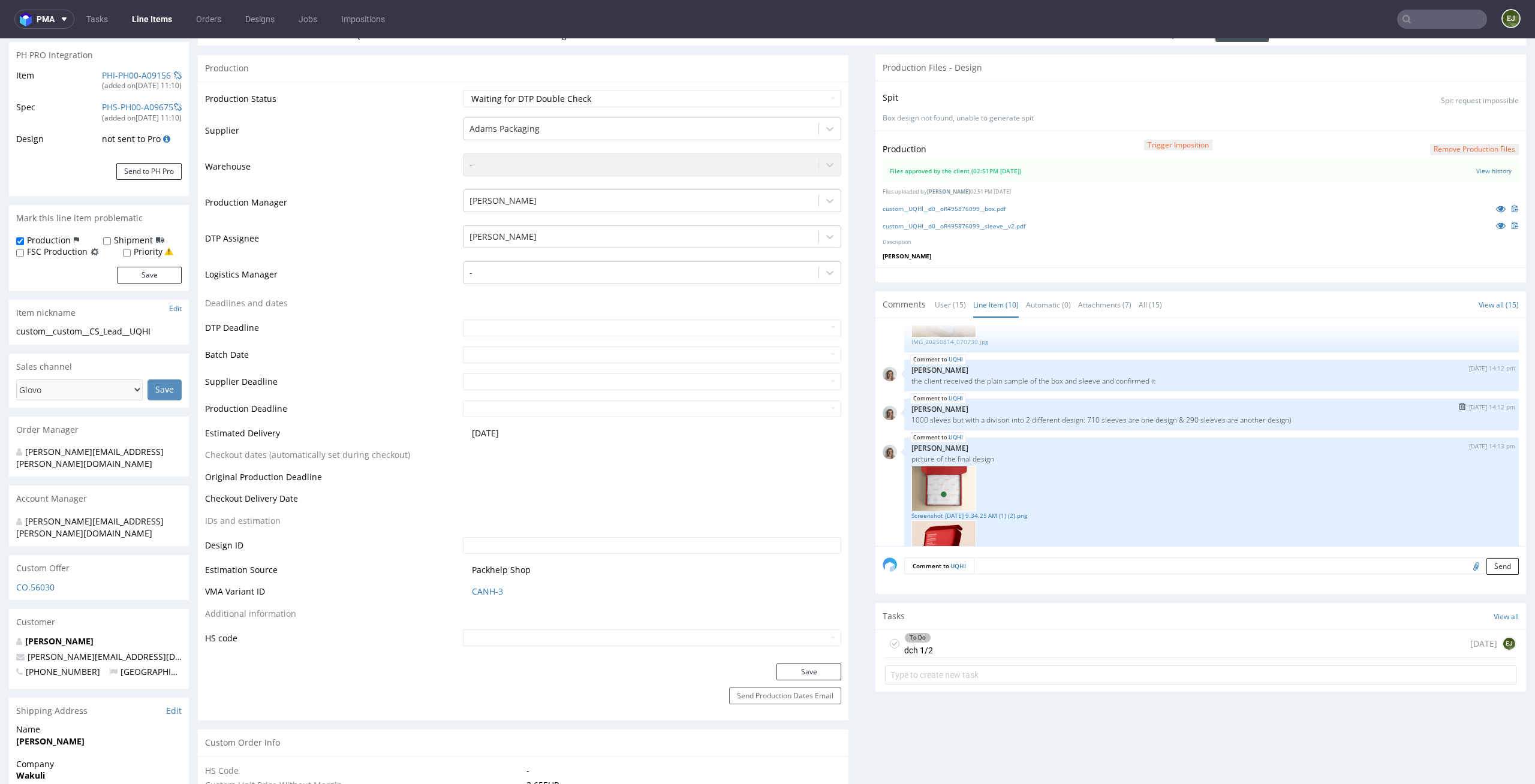
scroll to position [121, 0]
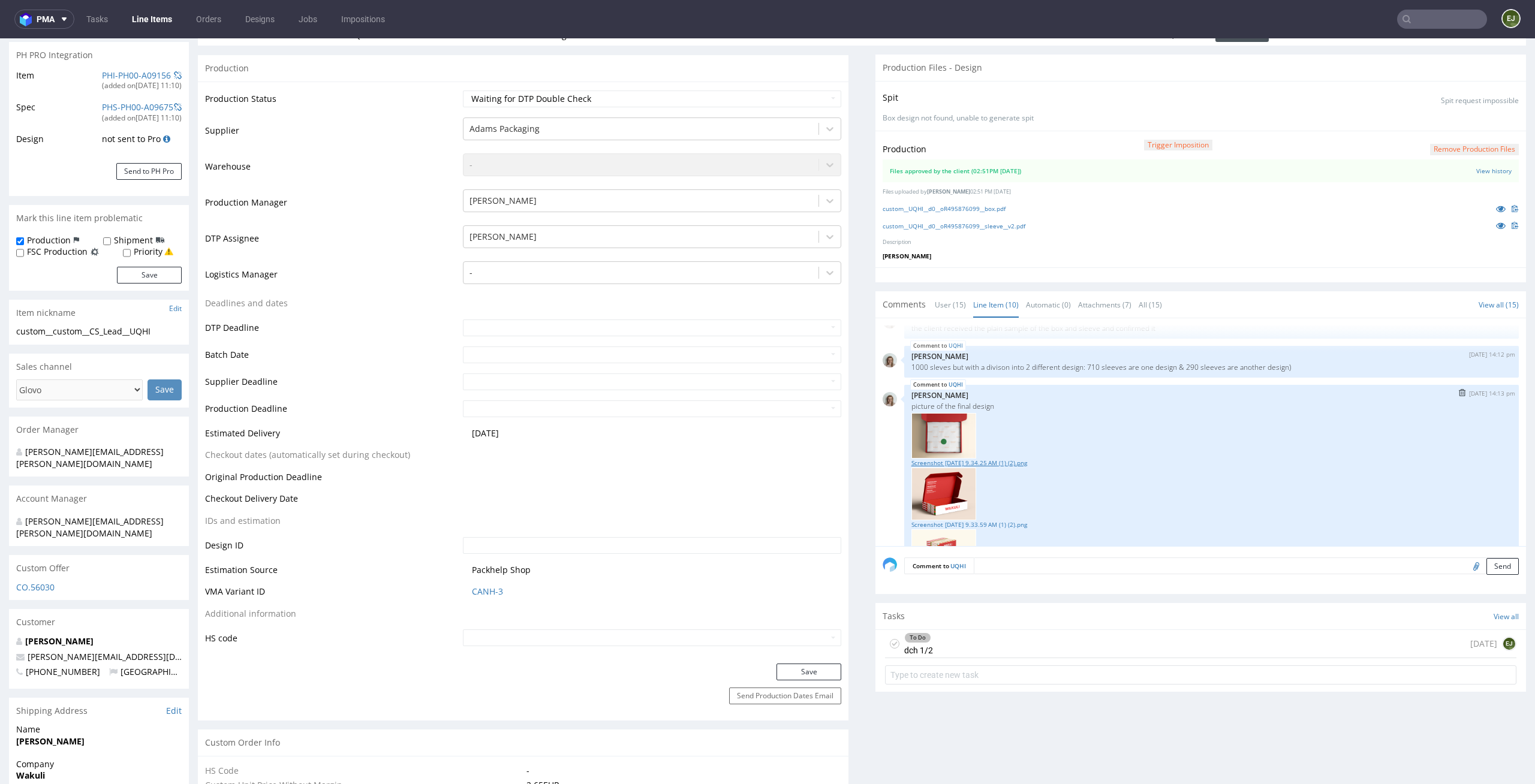
click at [963, 462] on link "Screenshot [DATE] 9.34.25 AM (1) (2).png" at bounding box center [1211, 463] width 600 height 9
click at [967, 523] on link "Screenshot [DATE] 9.33.59 AM (1) (2).png" at bounding box center [1211, 525] width 600 height 9
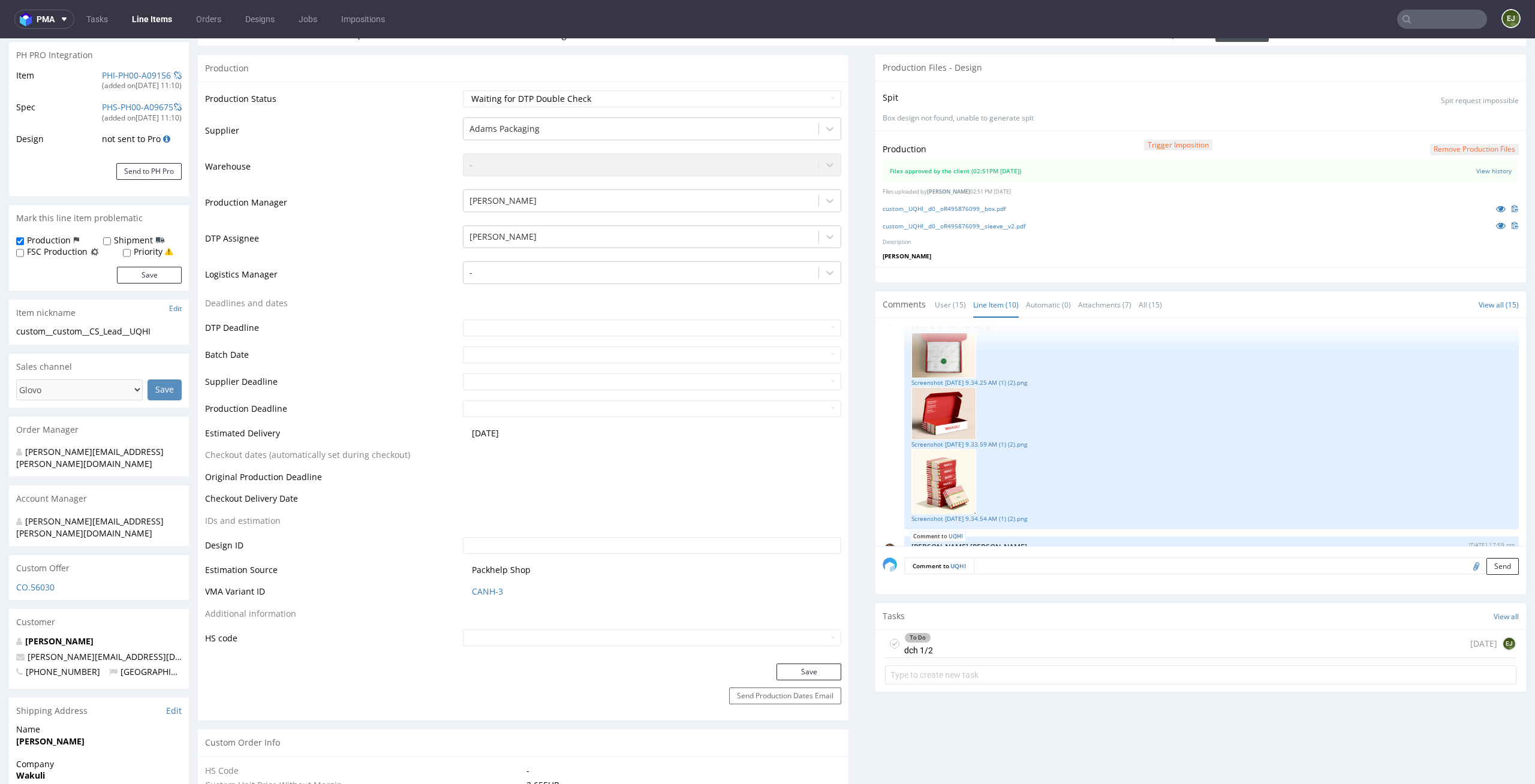
scroll to position [203, 0]
click at [949, 518] on link "Screenshot [DATE] 9.34.54 AM (1) (2).png" at bounding box center [1211, 517] width 600 height 9
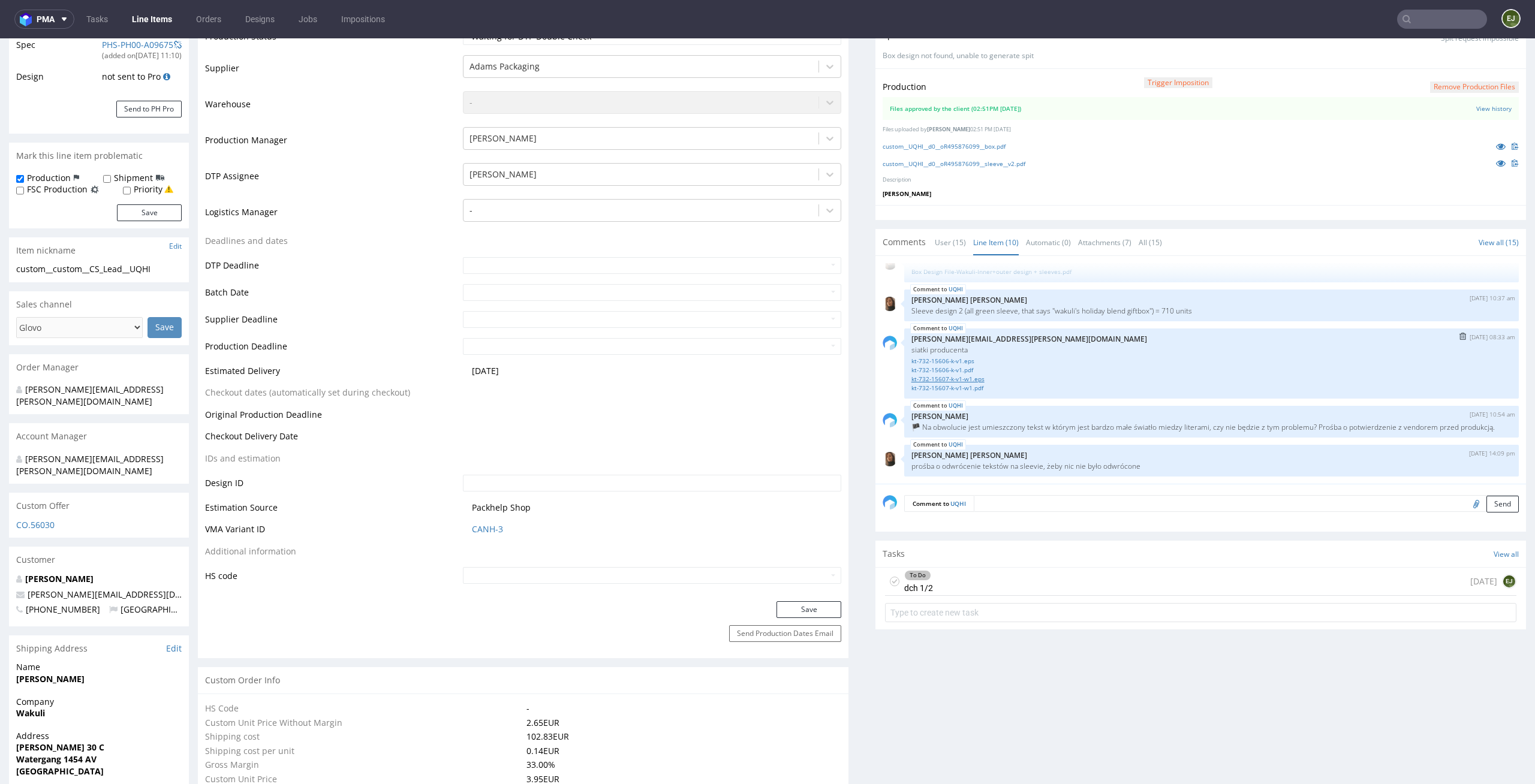
scroll to position [435, 0]
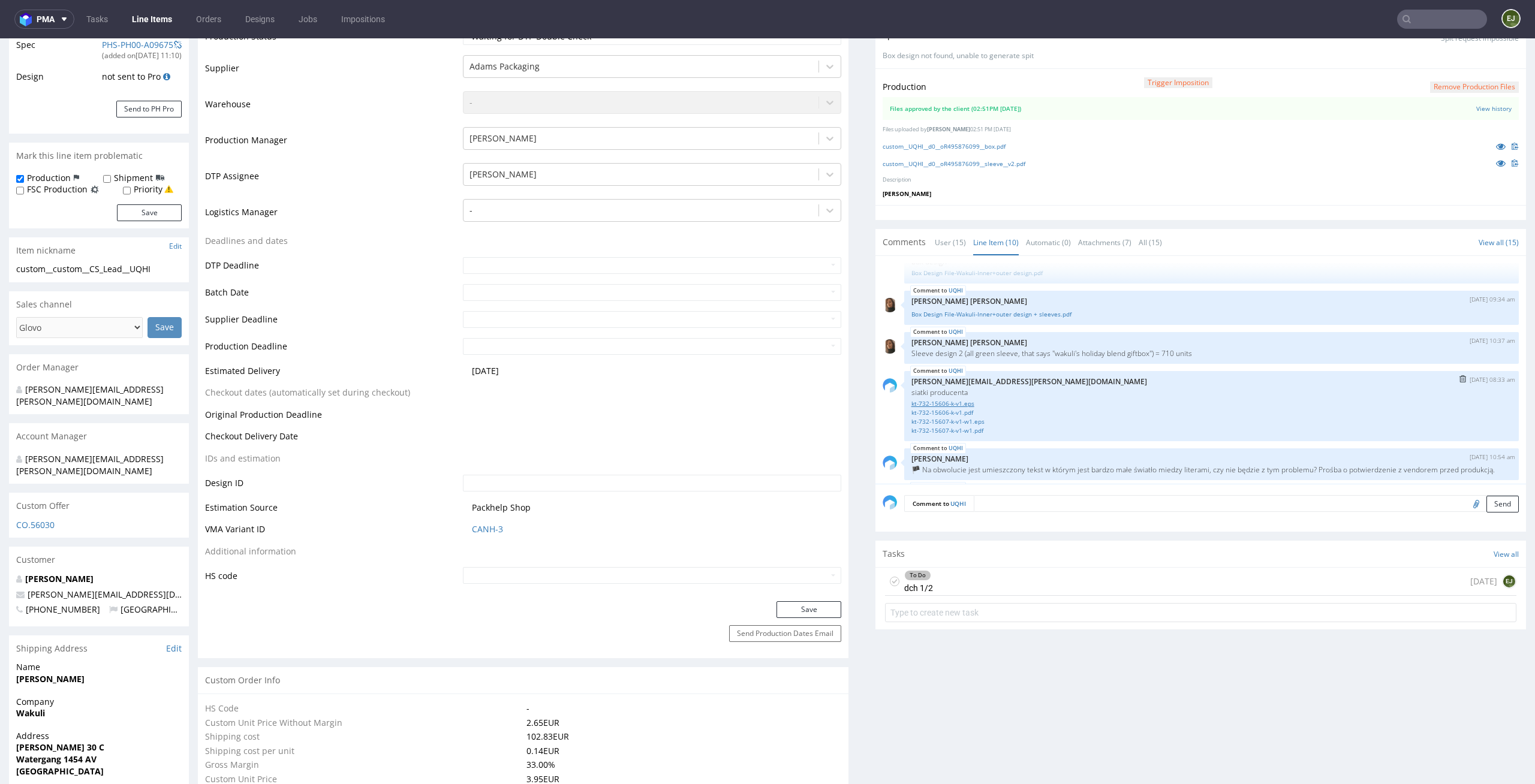
click at [956, 400] on link "kt-732-15606-k-v1.eps" at bounding box center [1211, 403] width 600 height 9
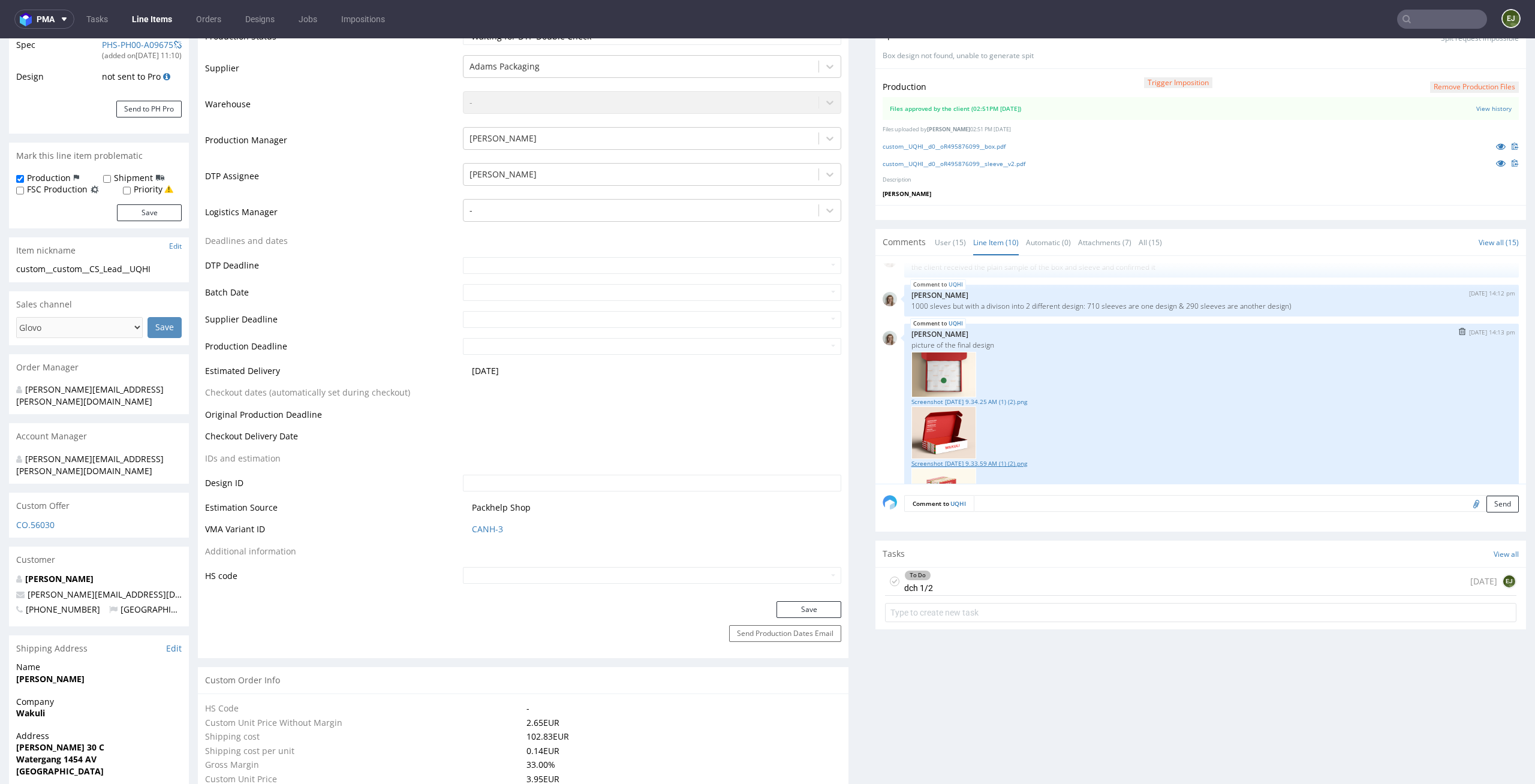
scroll to position [229, 0]
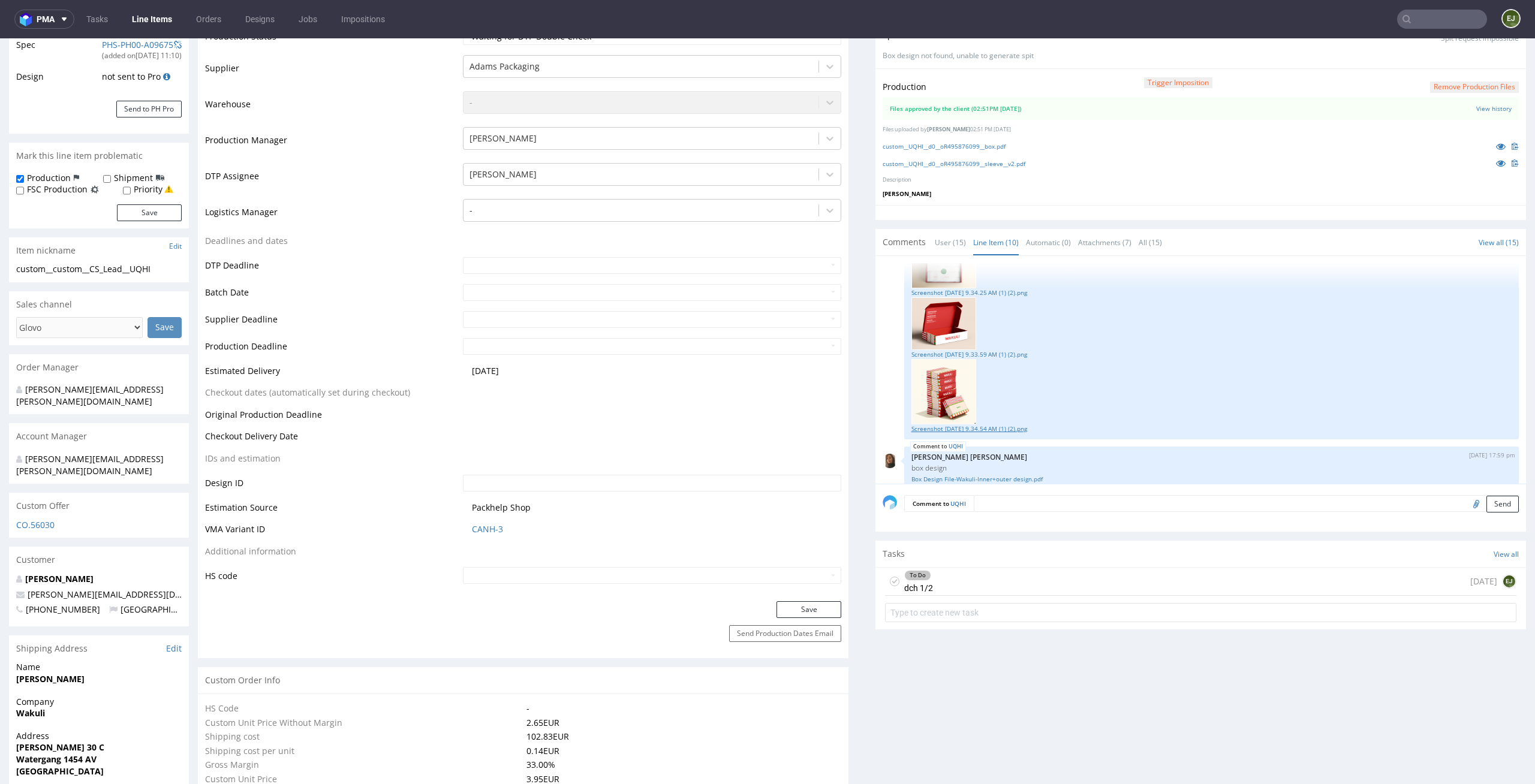
click at [951, 424] on link "Screenshot [DATE] 9.34.54 AM (1) (2).png" at bounding box center [1211, 428] width 600 height 9
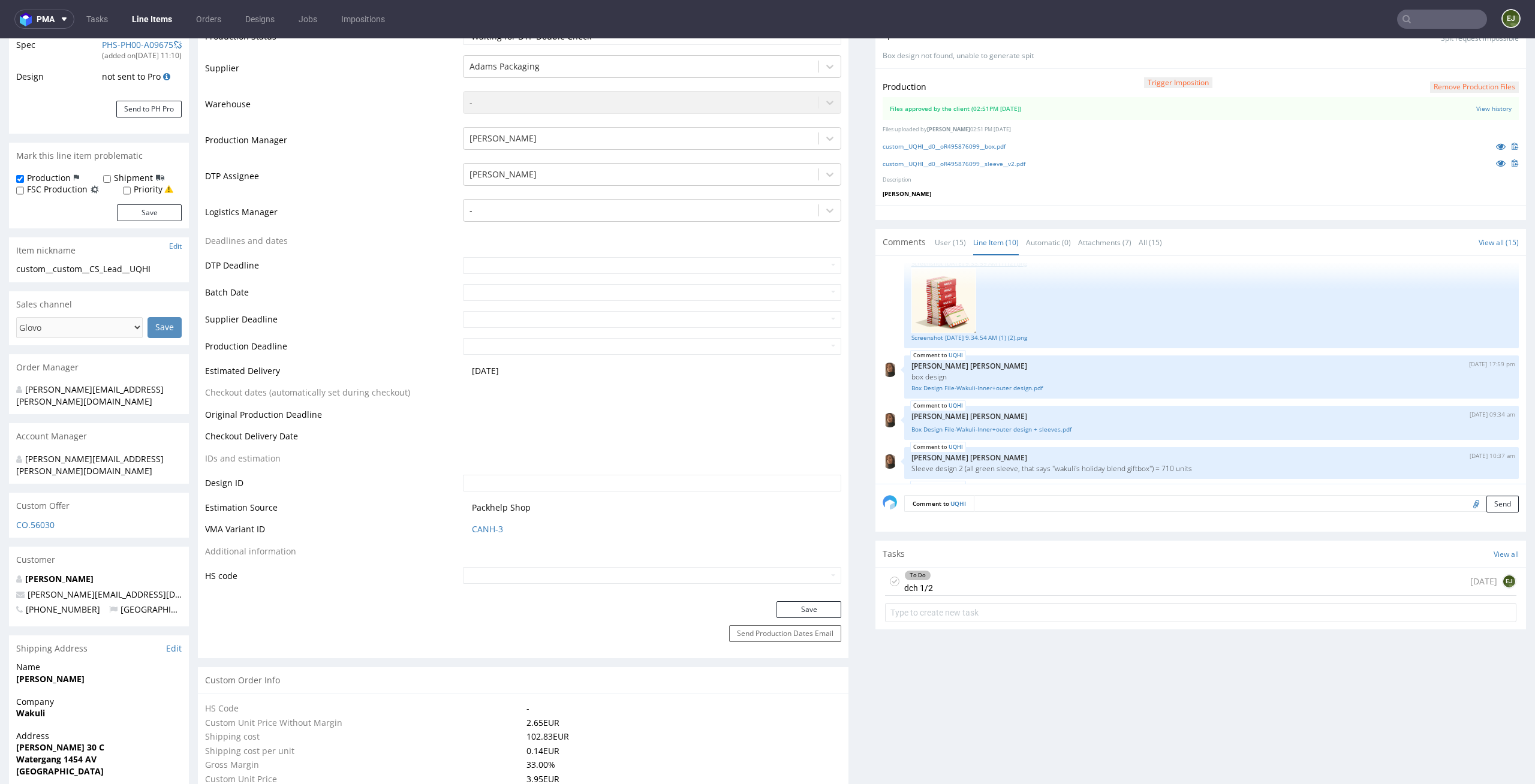
scroll to position [333, 0]
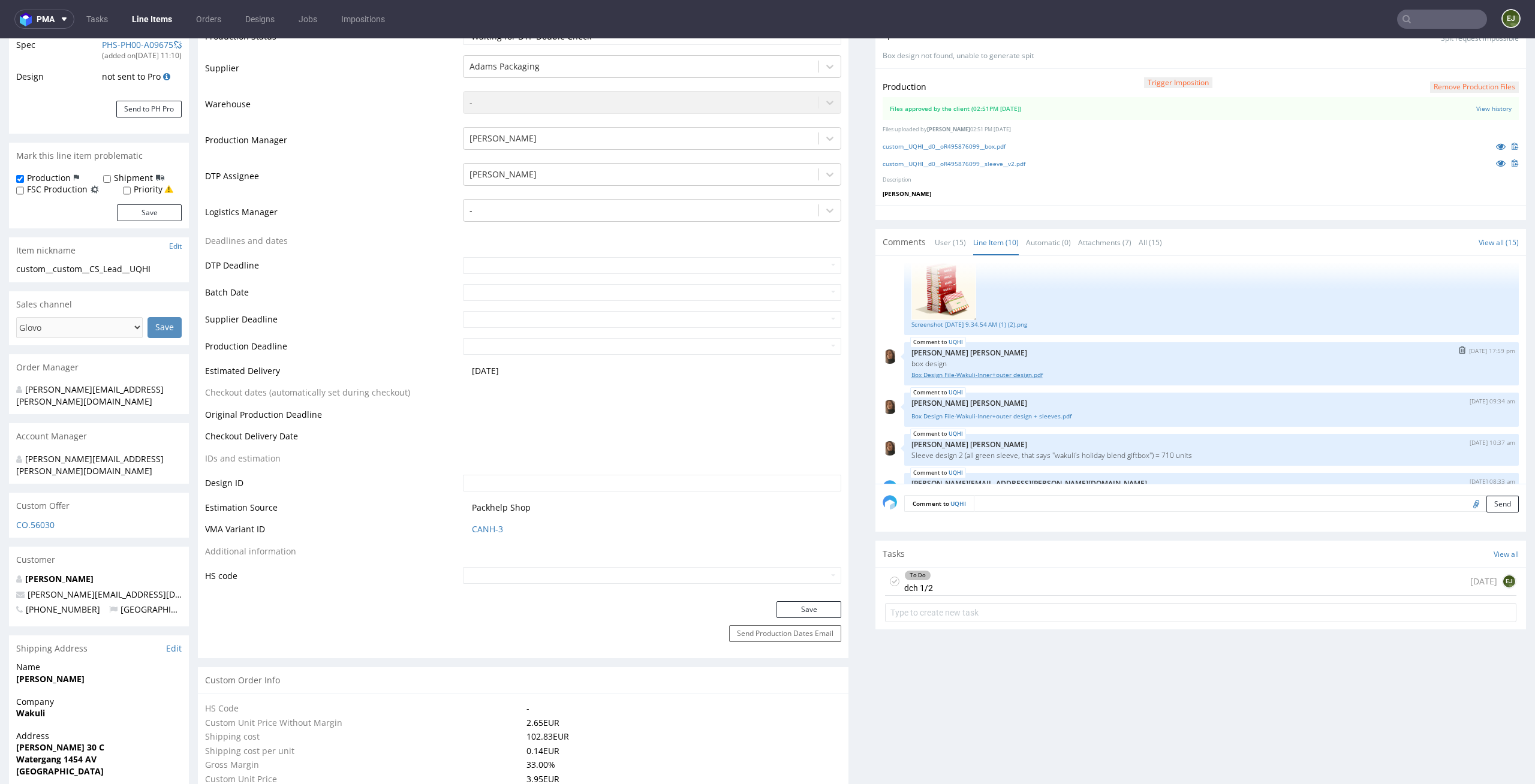
click at [984, 377] on link "Box Design File-Wakuli-Inner+outer design.pdf" at bounding box center [1211, 375] width 600 height 9
click at [939, 417] on link "Box Design File-Wakuli-Inner+outer design + sleeves.pdf" at bounding box center [1211, 416] width 600 height 9
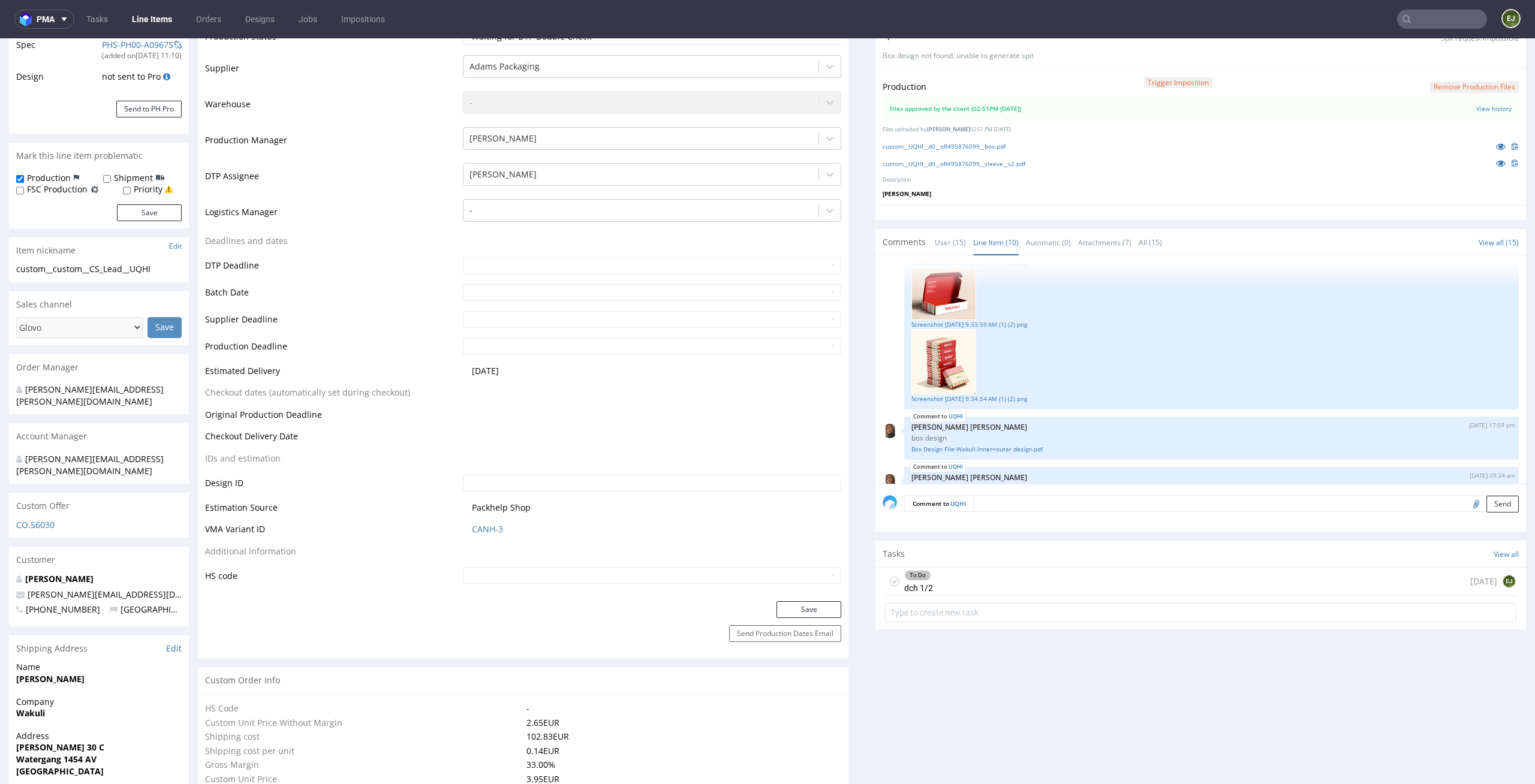
scroll to position [188, 0]
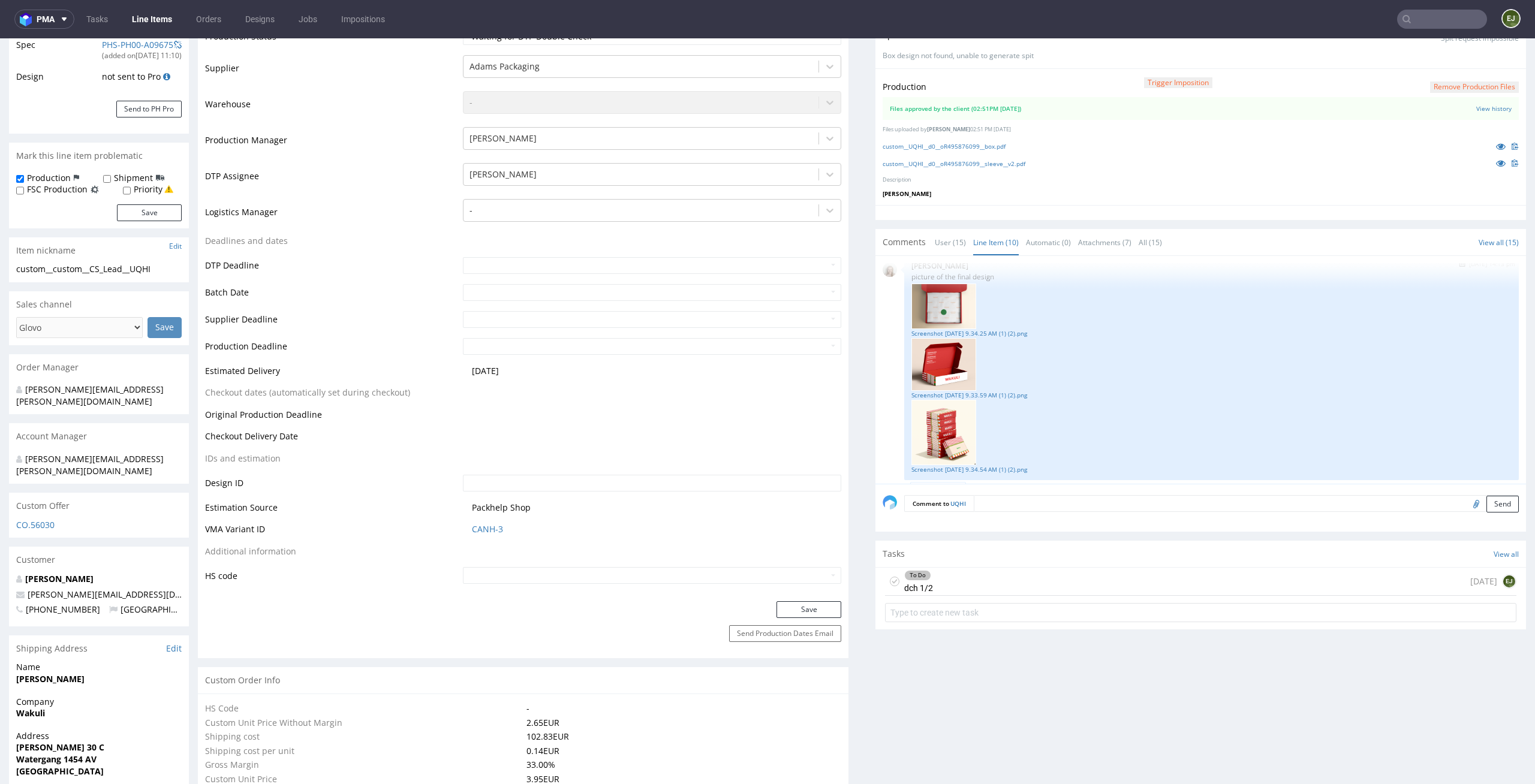
click at [990, 464] on div at bounding box center [1211, 432] width 600 height 65
click at [988, 467] on link "Screenshot [DATE] 9.34.54 AM (1) (2).png" at bounding box center [1211, 470] width 600 height 9
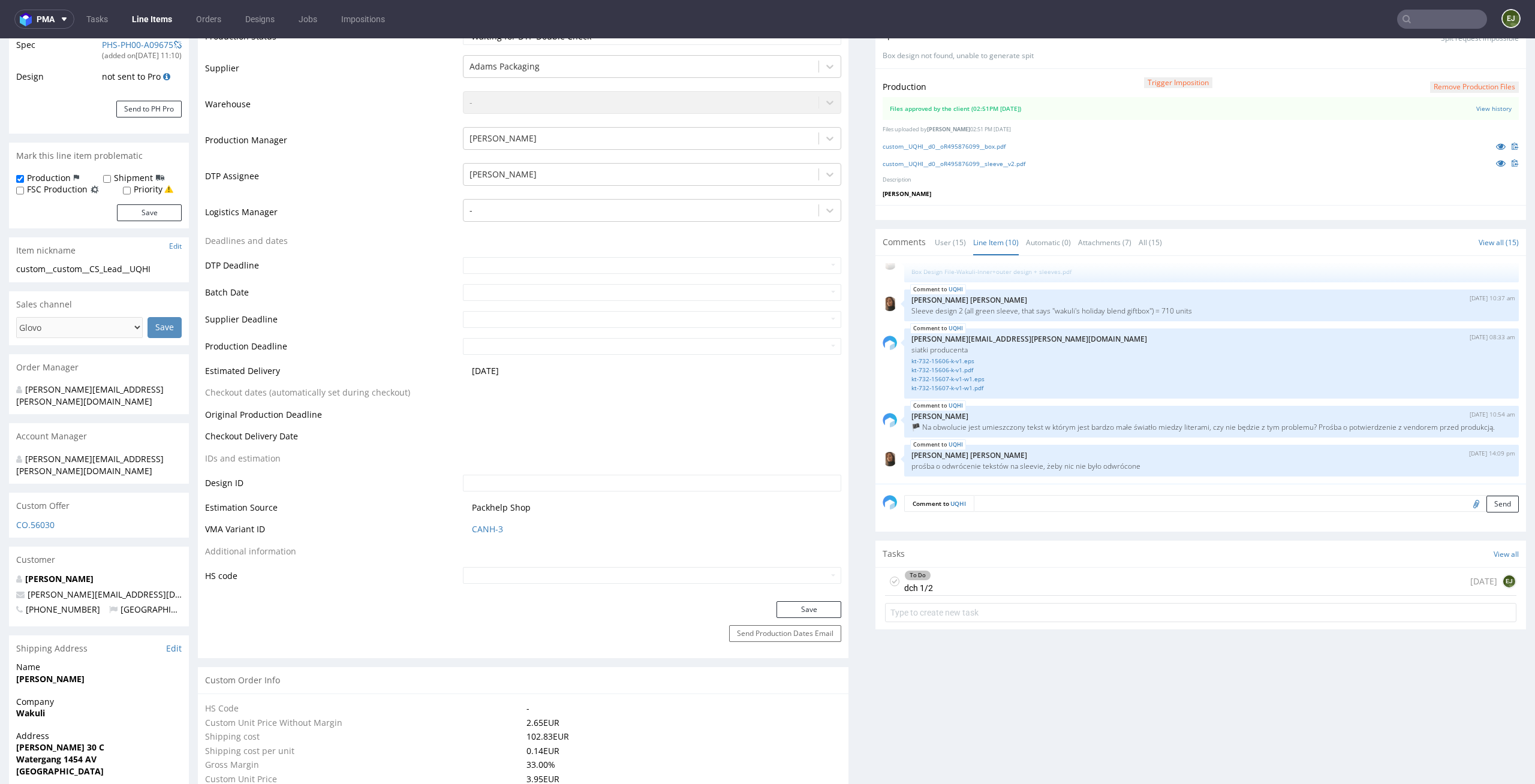
scroll to position [0, 0]
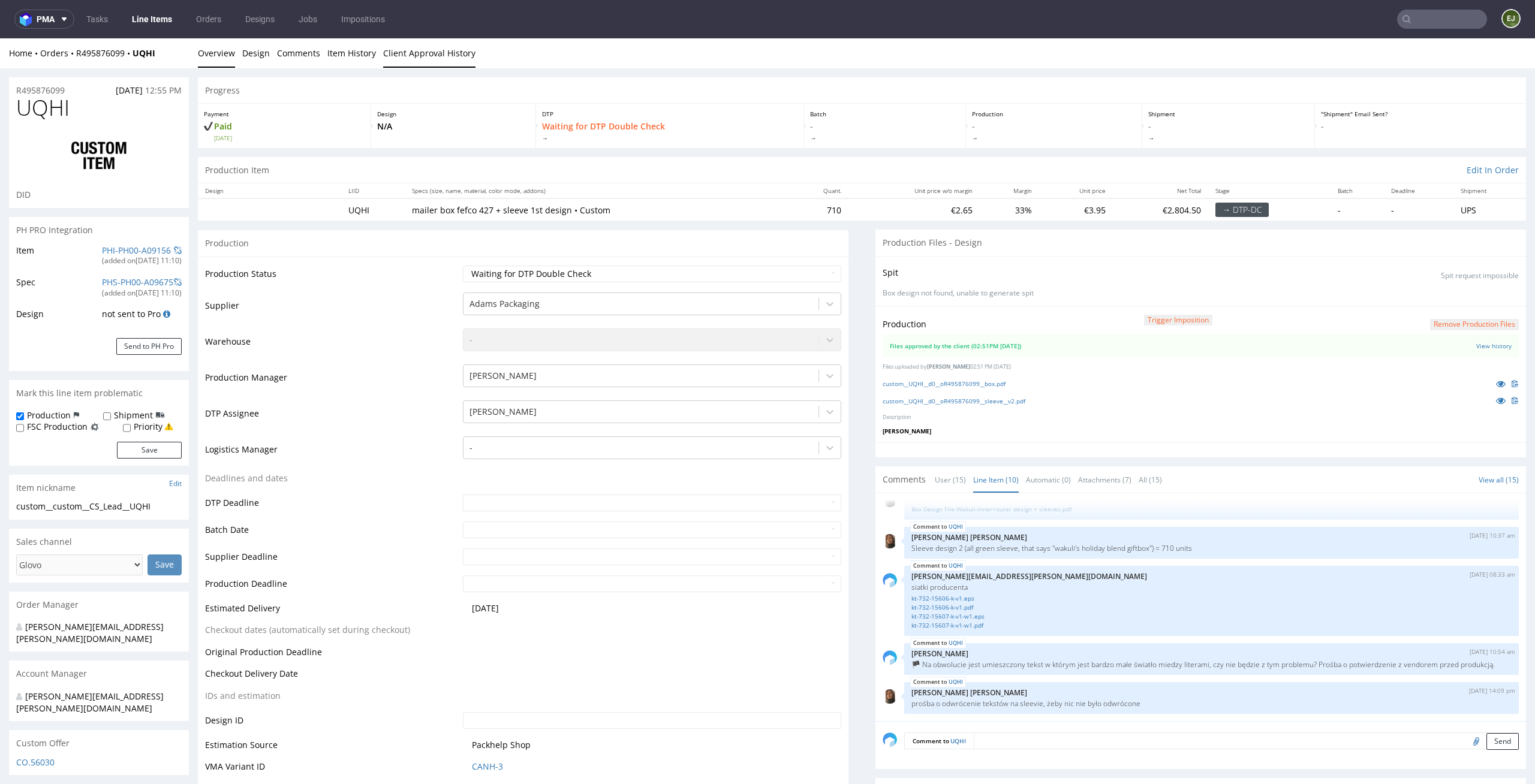
click at [459, 65] on link "Client Approval History" at bounding box center [429, 53] width 92 height 29
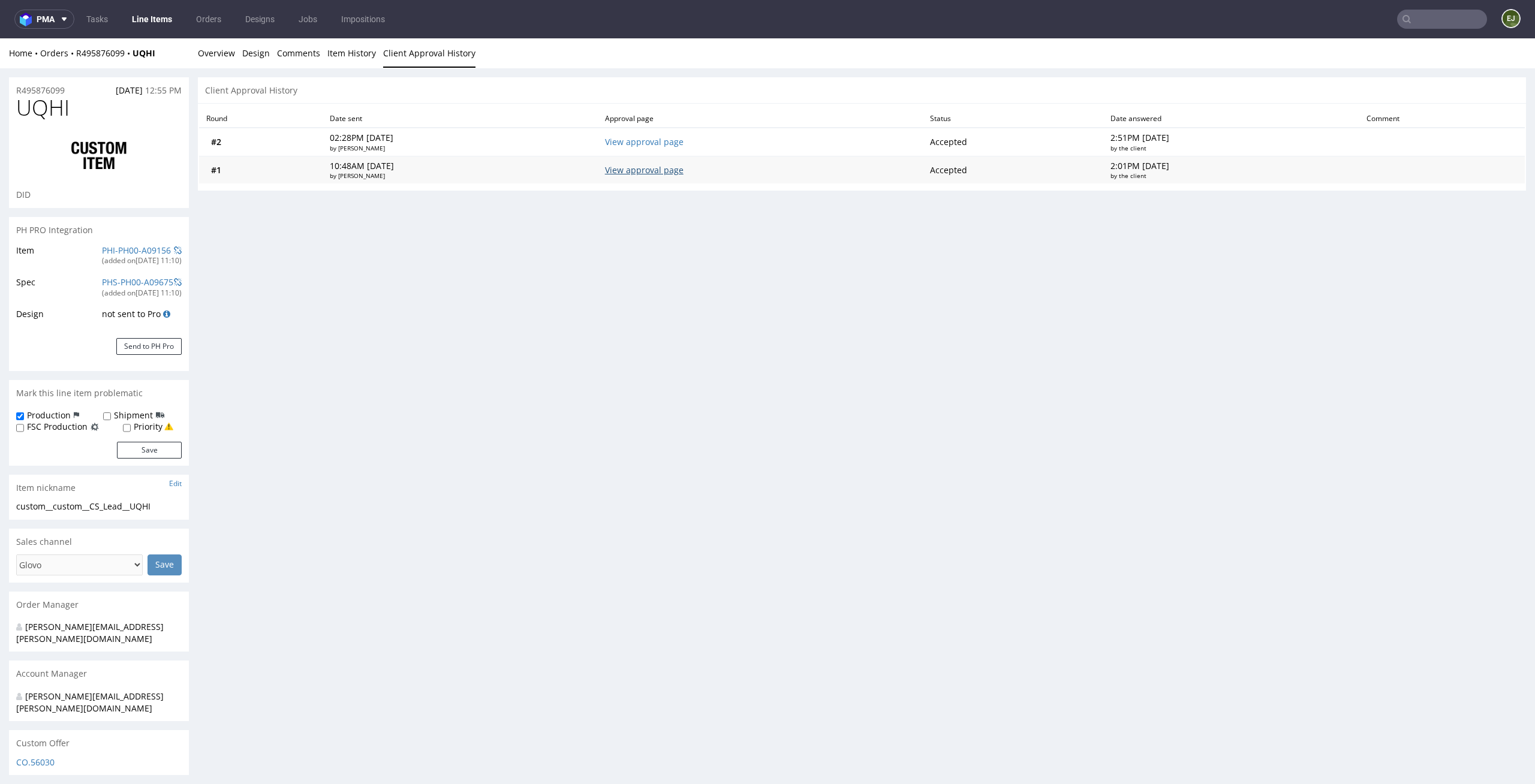
click at [674, 172] on link "View approval page" at bounding box center [644, 170] width 78 height 11
click at [215, 52] on link "Overview" at bounding box center [216, 53] width 37 height 29
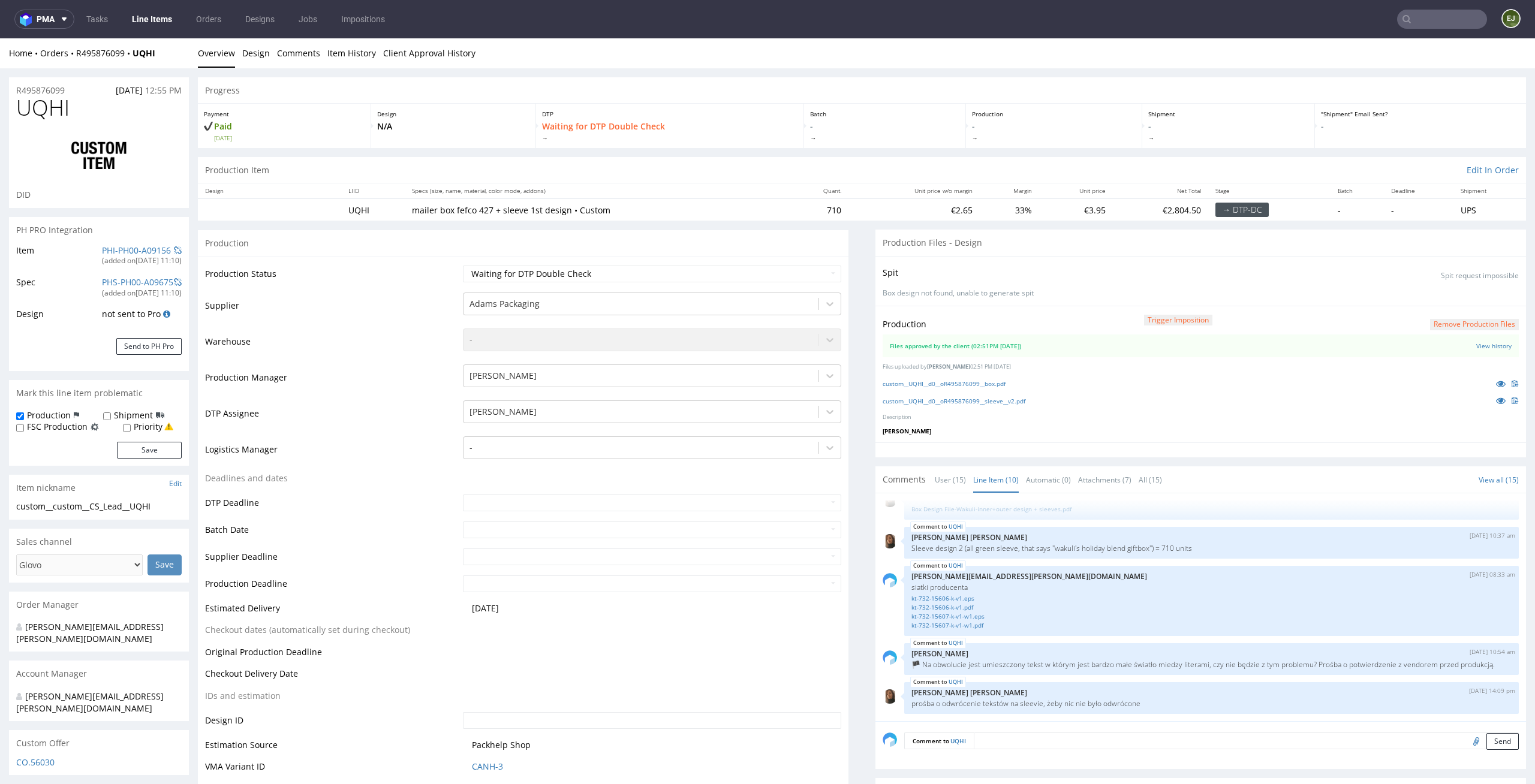
click at [161, 23] on link "Line Items" at bounding box center [152, 19] width 55 height 19
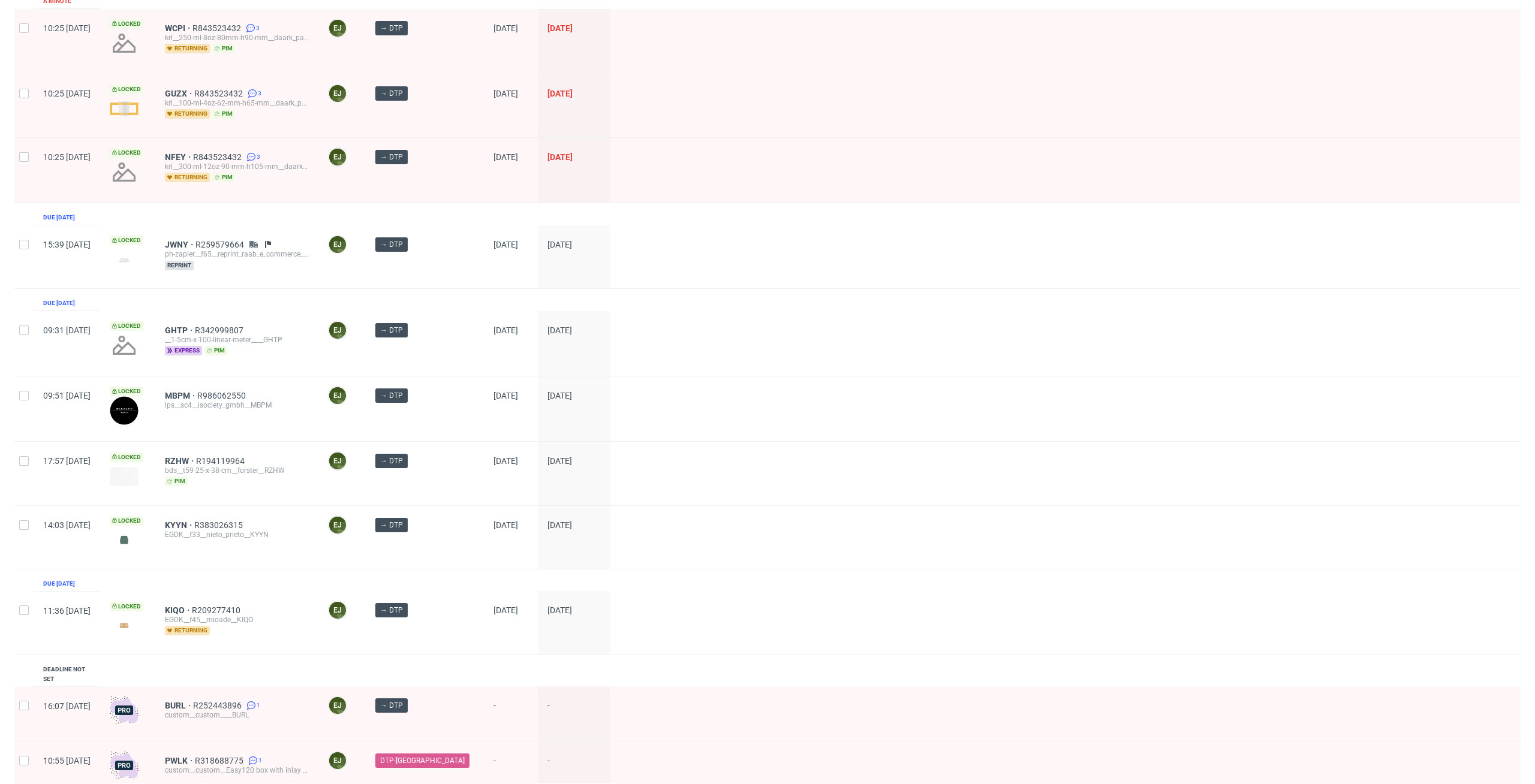
scroll to position [164, 0]
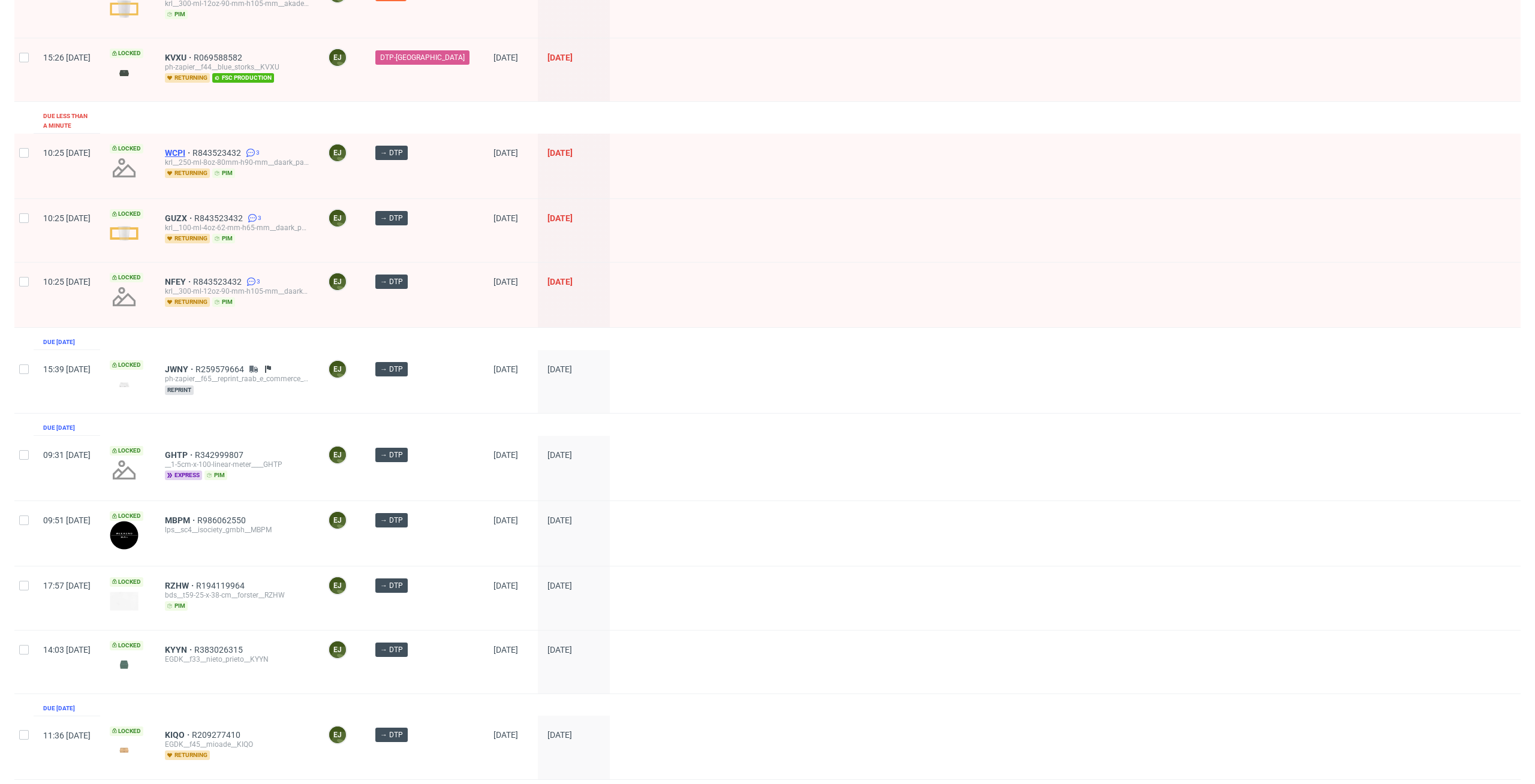
click at [192, 148] on span "WCPI" at bounding box center [178, 153] width 27 height 10
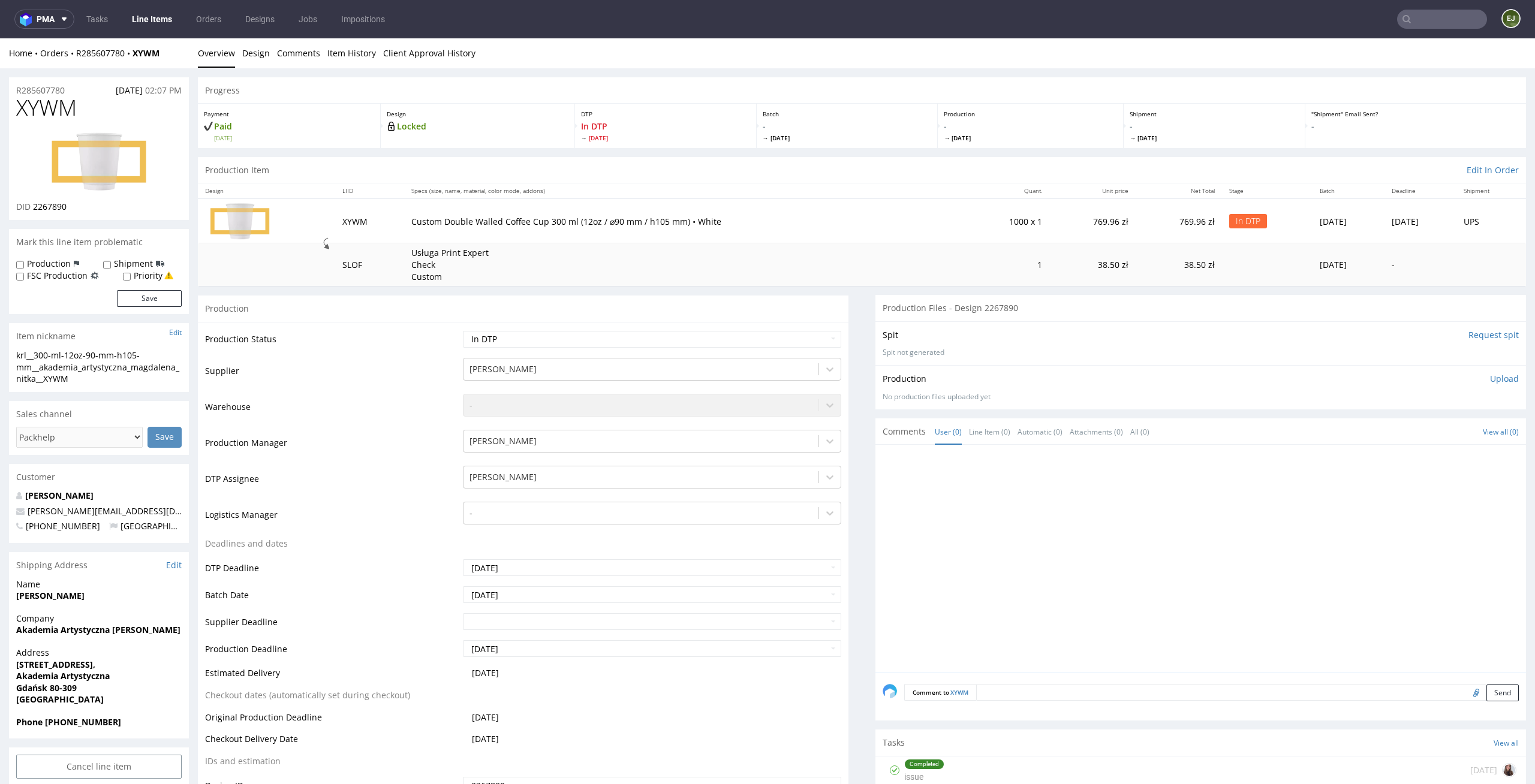
click at [799, 201] on td "Custom Double Walled Coffee Cup 300 ml (12oz / ⌀90 mm / h105 mm) • White" at bounding box center [685, 221] width 563 height 45
click at [113, 168] on img at bounding box center [99, 161] width 96 height 59
click at [255, 48] on link "Design" at bounding box center [256, 53] width 27 height 29
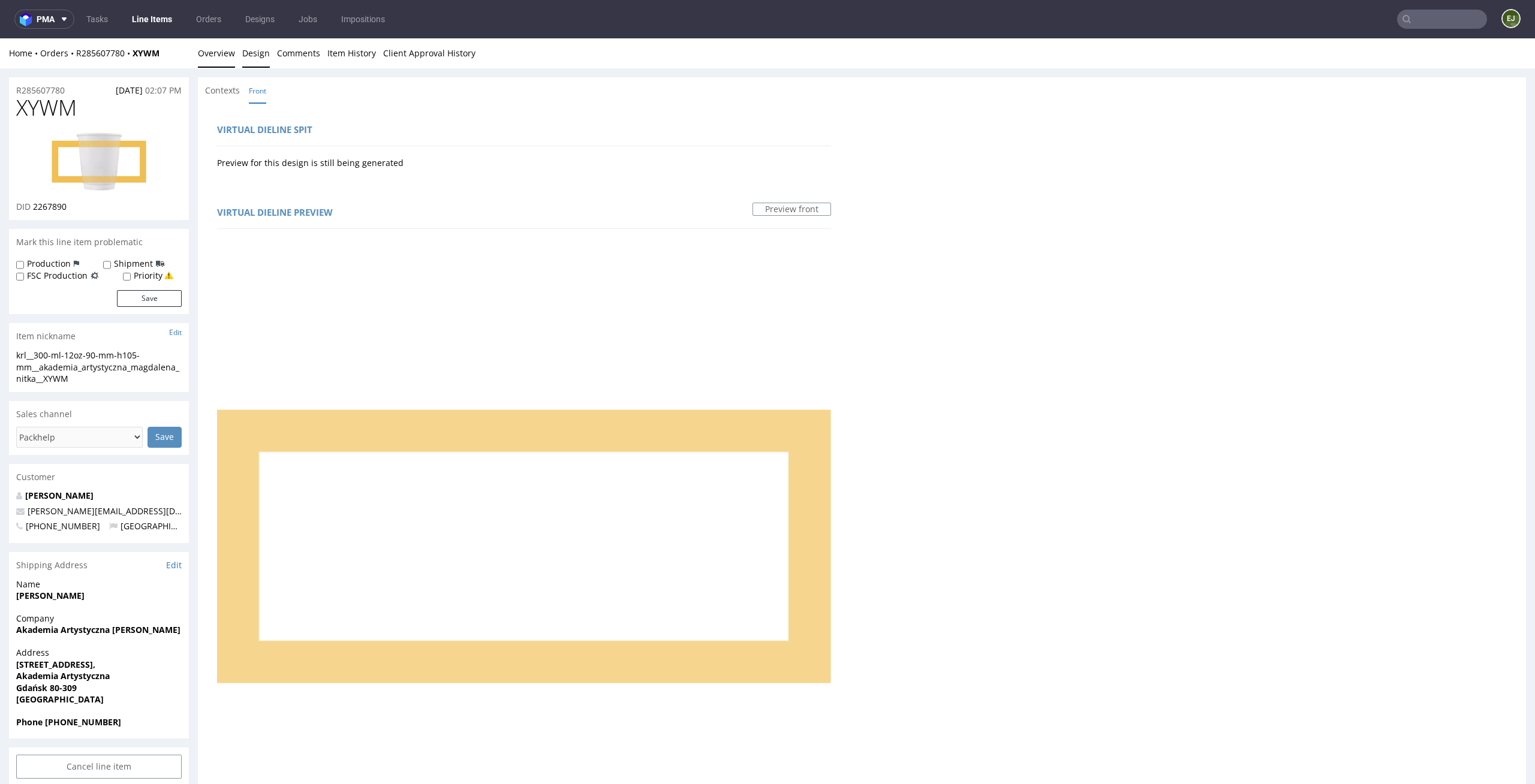
click at [206, 55] on link "Overview" at bounding box center [216, 53] width 37 height 29
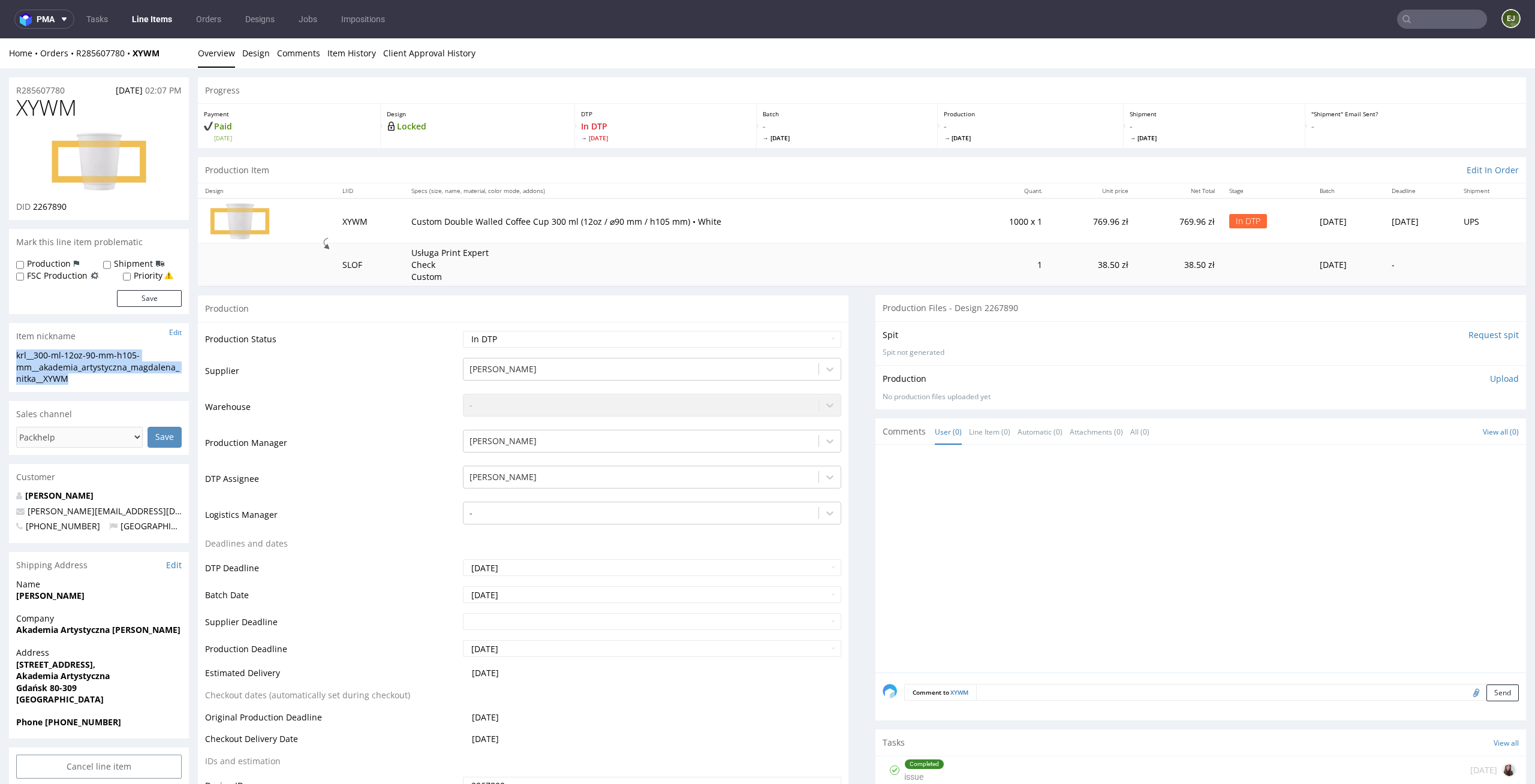
drag, startPoint x: 80, startPoint y: 382, endPoint x: 0, endPoint y: 345, distance: 88.1
copy section "krl__300-ml-12oz-90-mm-h105-mm__akademia_artystyczna_magdalena_nitka__XYWM"
drag, startPoint x: 80, startPoint y: 210, endPoint x: 34, endPoint y: 206, distance: 46.2
click at [34, 206] on div "DID 2267890" at bounding box center [99, 206] width 166 height 12
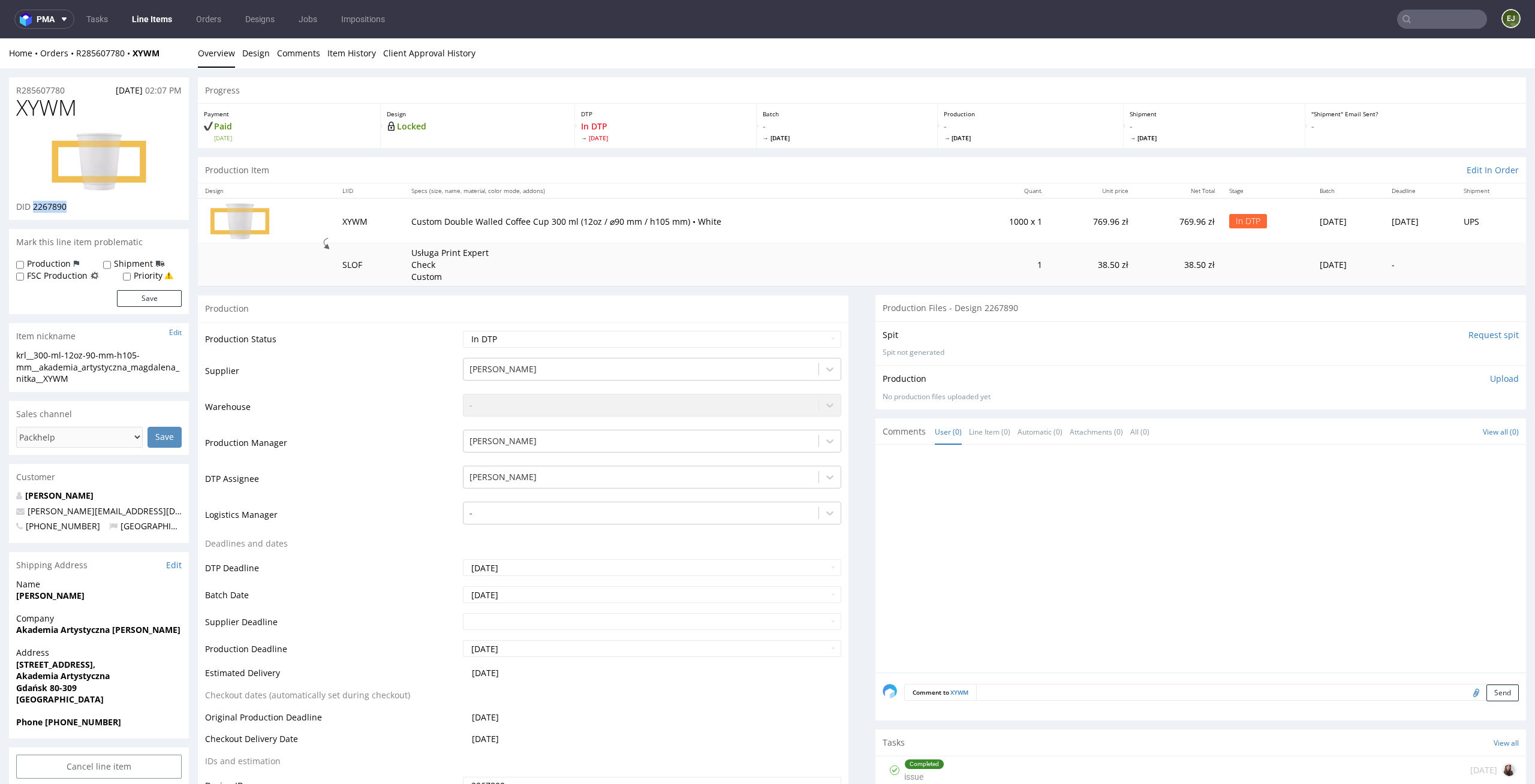
copy span "2267890"
drag, startPoint x: 78, startPoint y: 85, endPoint x: 0, endPoint y: 87, distance: 78.0
copy p "R285607780"
click at [771, 333] on select "Waiting for Artwork Waiting for Diecut Waiting for Mockup Waiting for DTP Waiti…" at bounding box center [652, 339] width 379 height 17
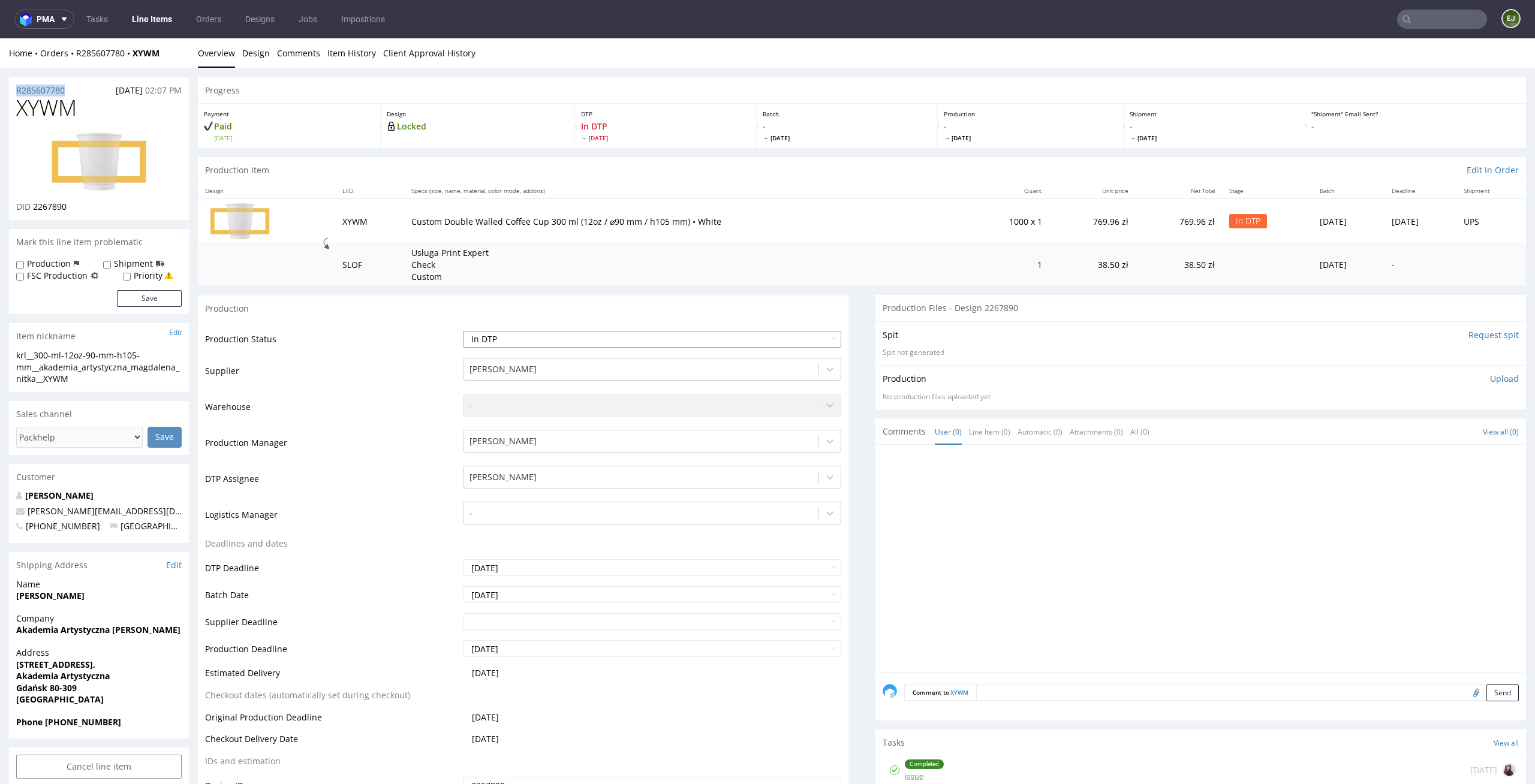
select select "dtp_ca_needed"
click at [463, 331] on select "Waiting for Artwork Waiting for Diecut Waiting for Mockup Waiting for DTP Waiti…" at bounding box center [652, 339] width 379 height 17
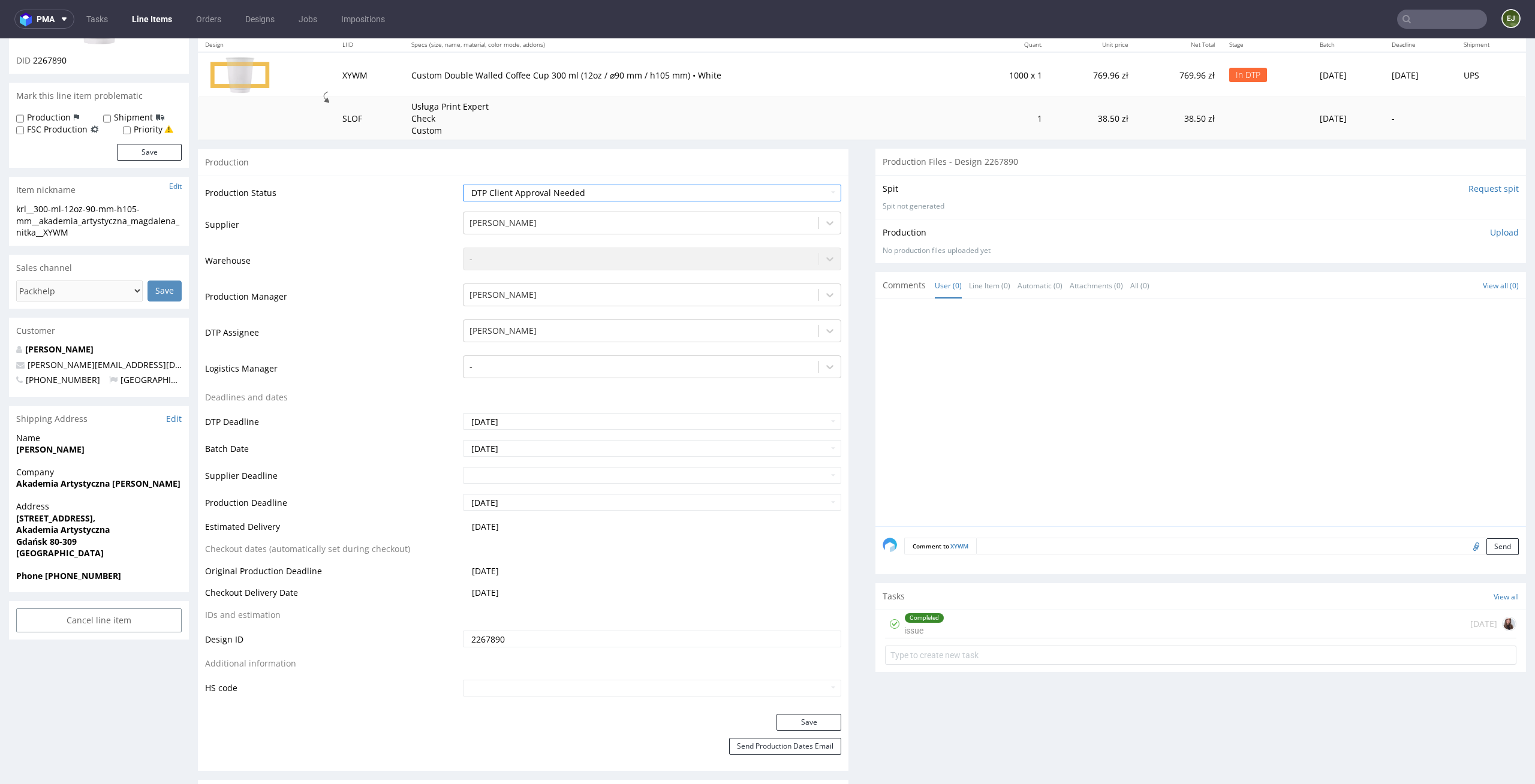
scroll to position [203, 0]
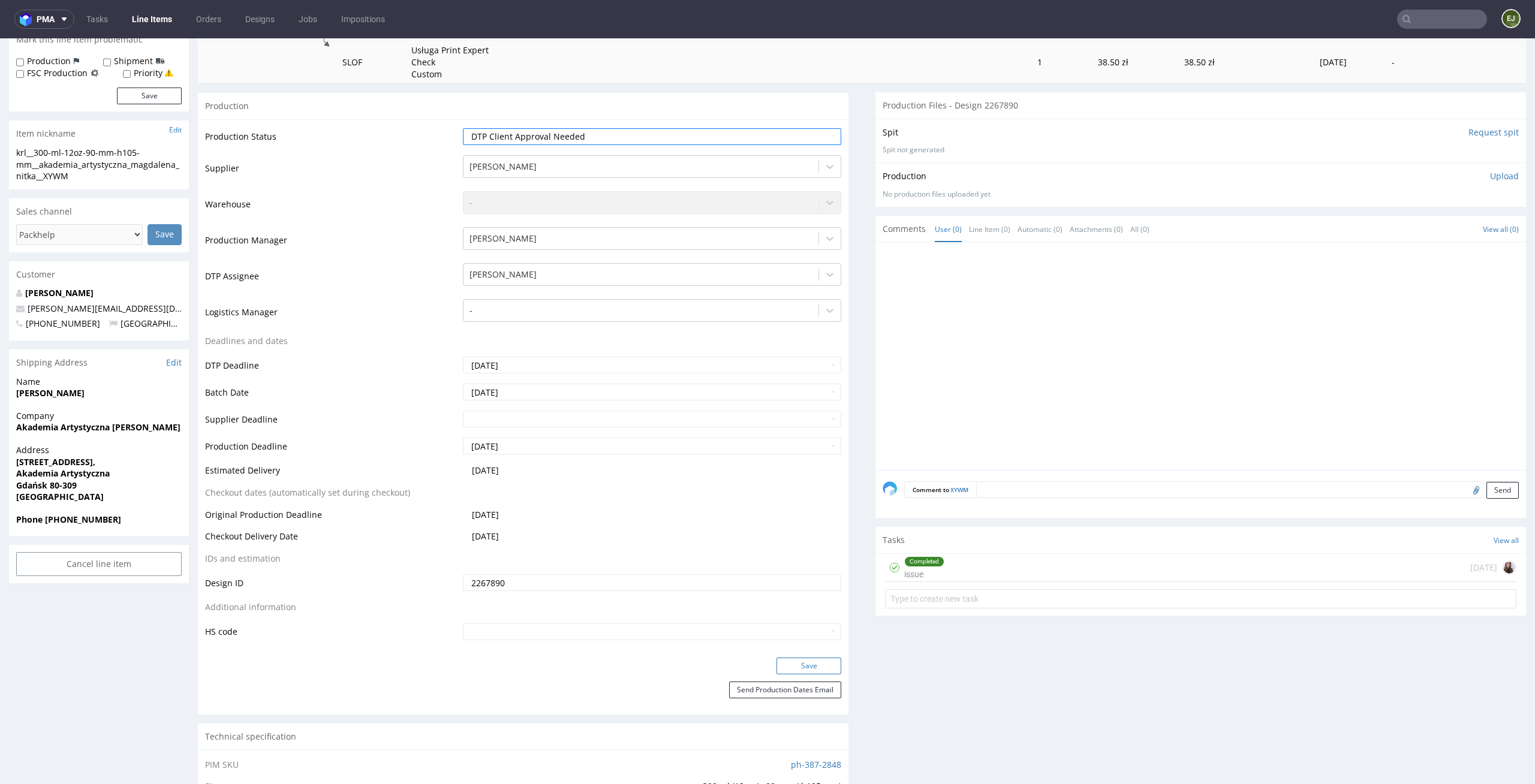
click at [821, 672] on button "Save" at bounding box center [809, 666] width 65 height 17
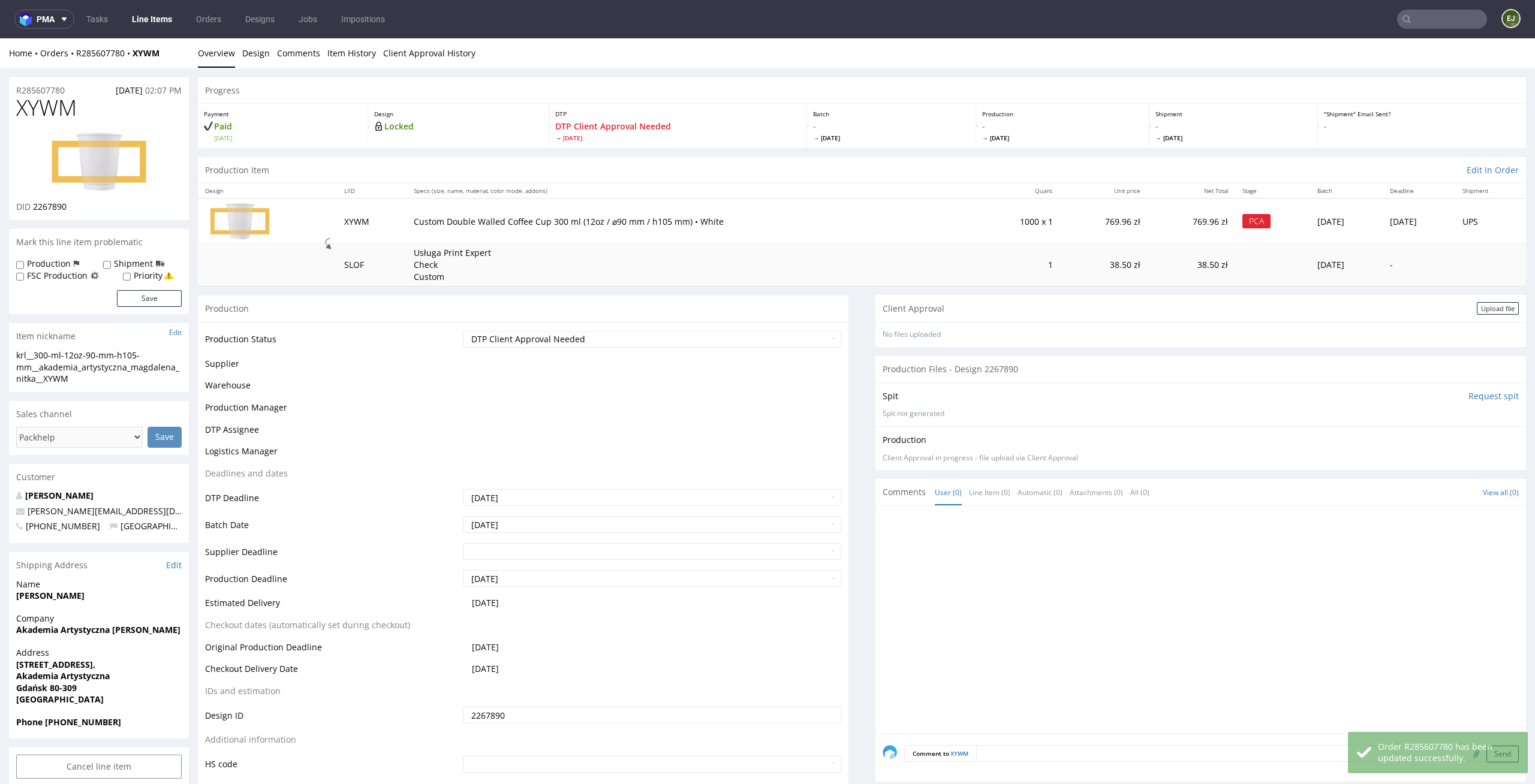
scroll to position [0, 0]
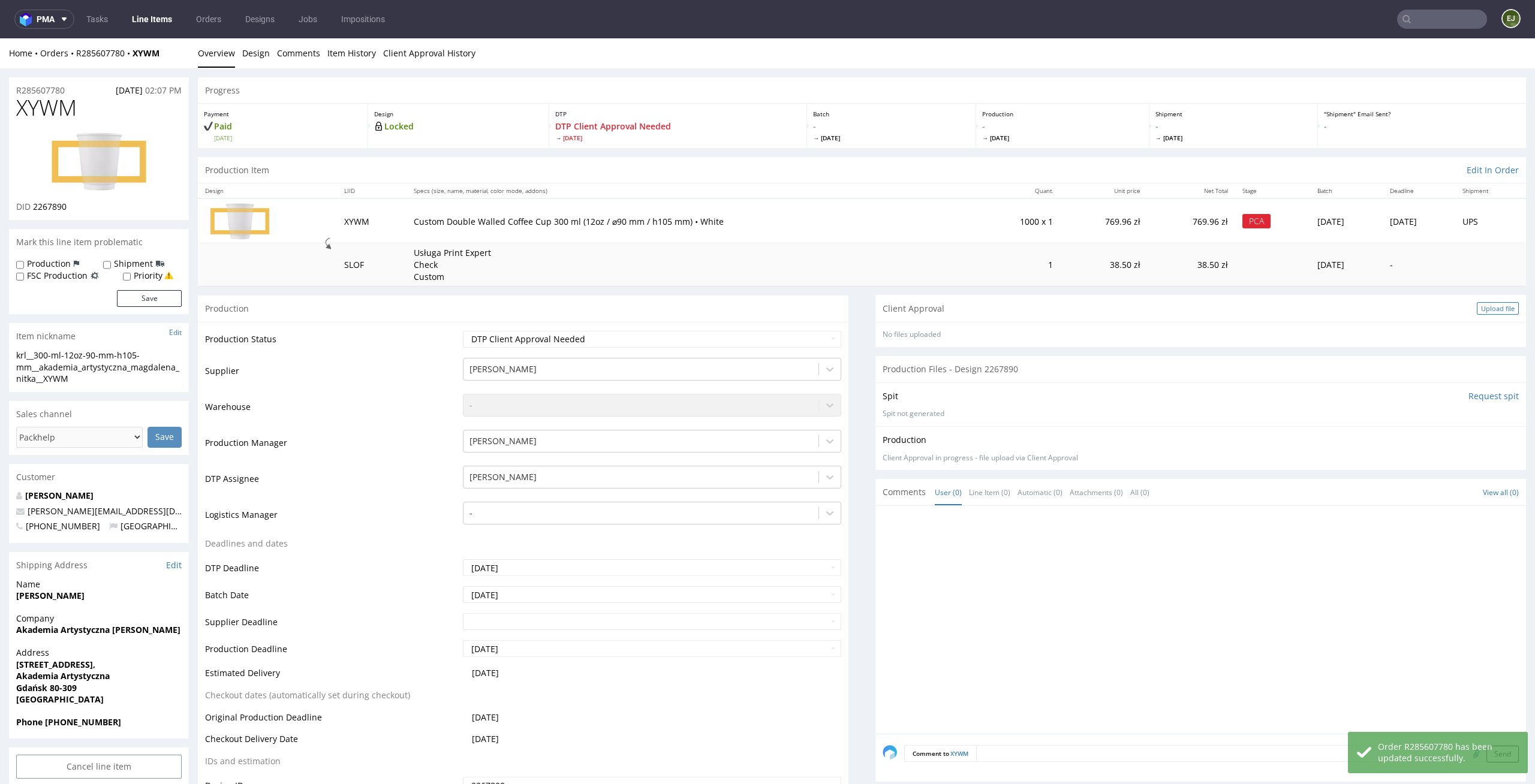
click at [1496, 312] on div "Upload file" at bounding box center [1498, 308] width 42 height 13
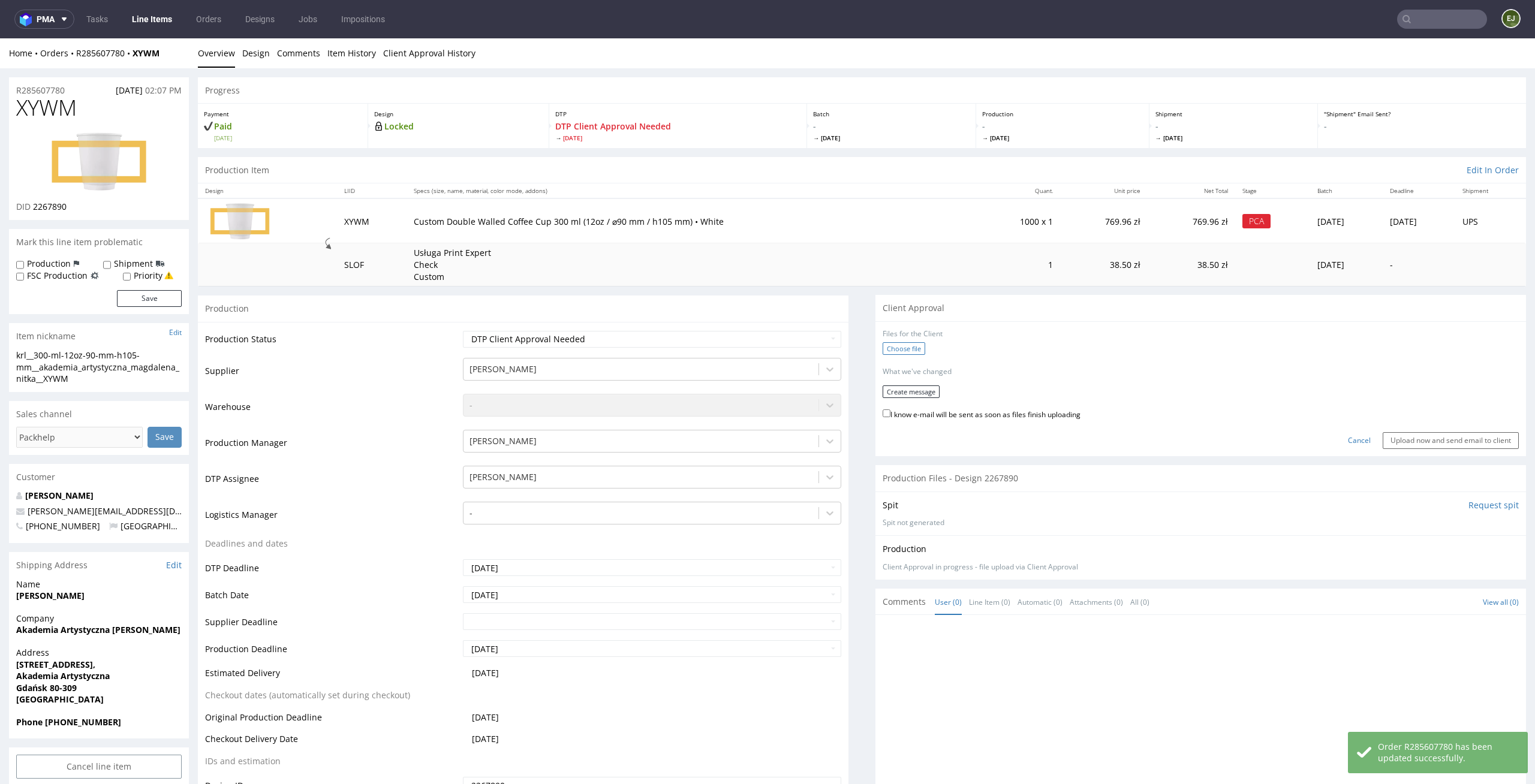
click at [895, 349] on label "Choose file" at bounding box center [904, 349] width 43 height 13
click at [0, 38] on input "Choose file" at bounding box center [0, 38] width 0 height 0
click at [921, 387] on button "Create message" at bounding box center [911, 388] width 57 height 13
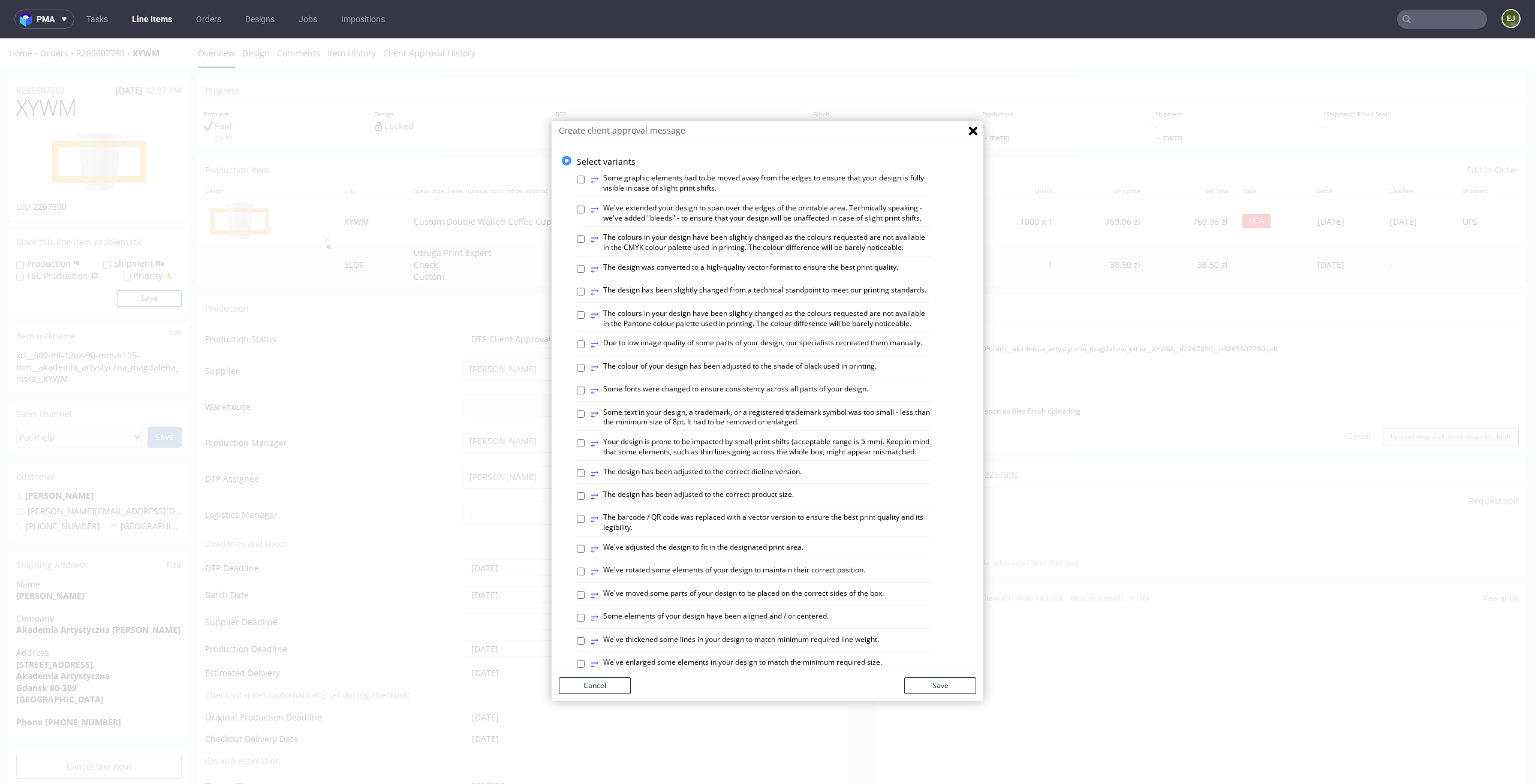
scroll to position [491, 0]
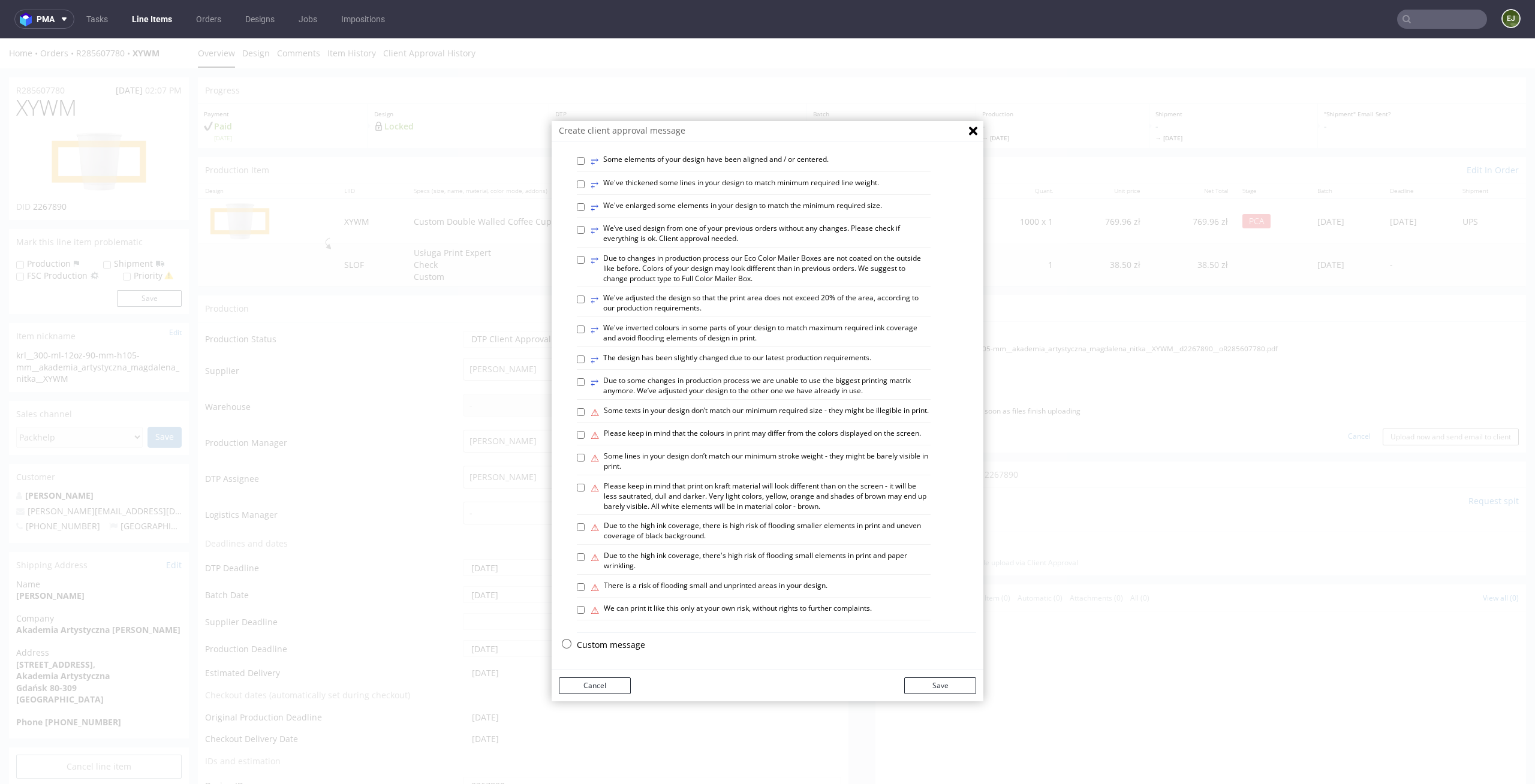
click at [617, 637] on div "Select variants ⥂ Some graphic elements had to be moved away from the edges to …" at bounding box center [768, 177] width 432 height 958
click at [611, 641] on p "Custom message" at bounding box center [776, 644] width 399 height 12
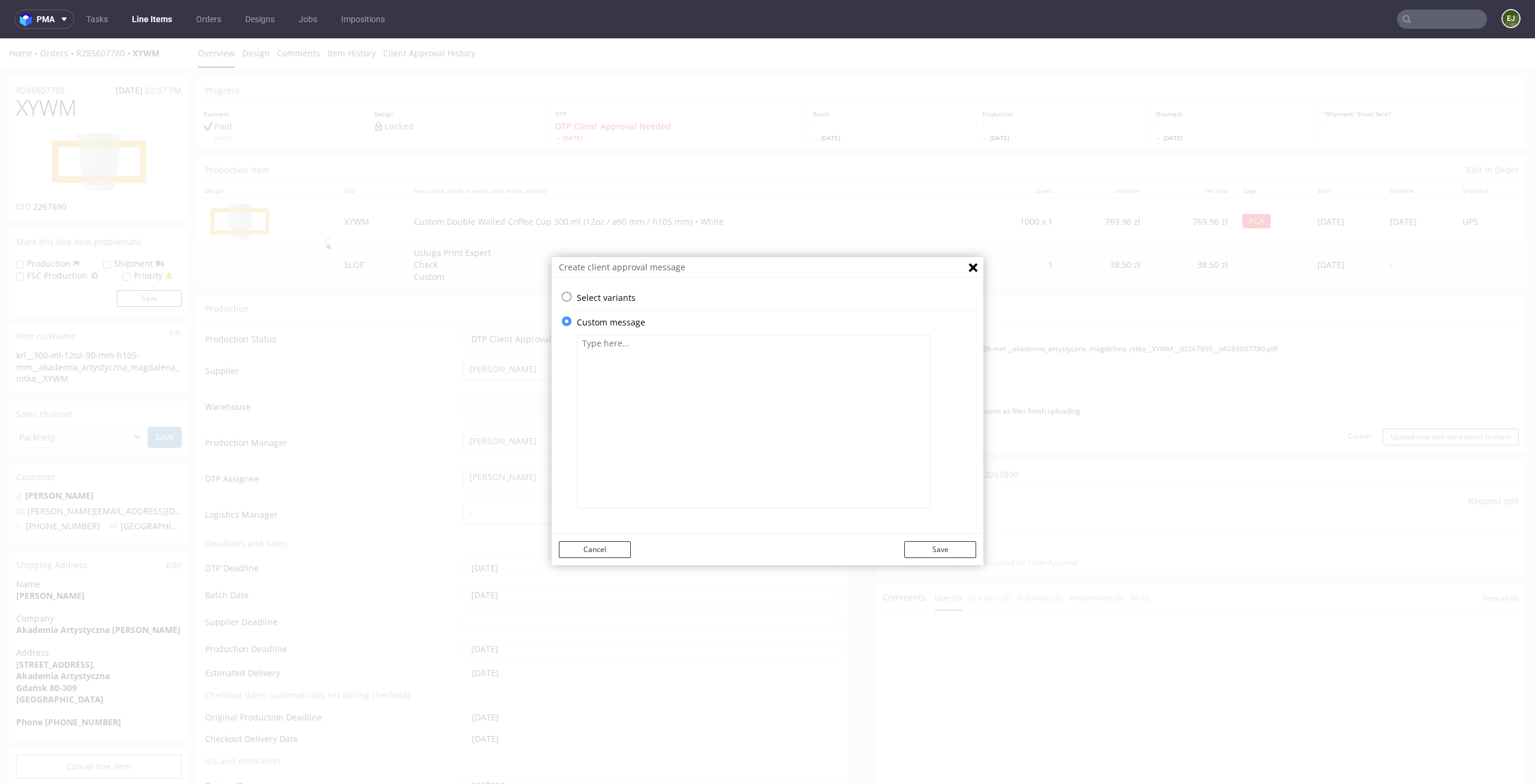
click at [634, 365] on textarea at bounding box center [754, 421] width 354 height 174
paste textarea "We have added mandatory labelling regarding plastic content."
type textarea "We have added mandatory labelling regarding plastic content."
click at [932, 542] on button "Save" at bounding box center [939, 550] width 72 height 17
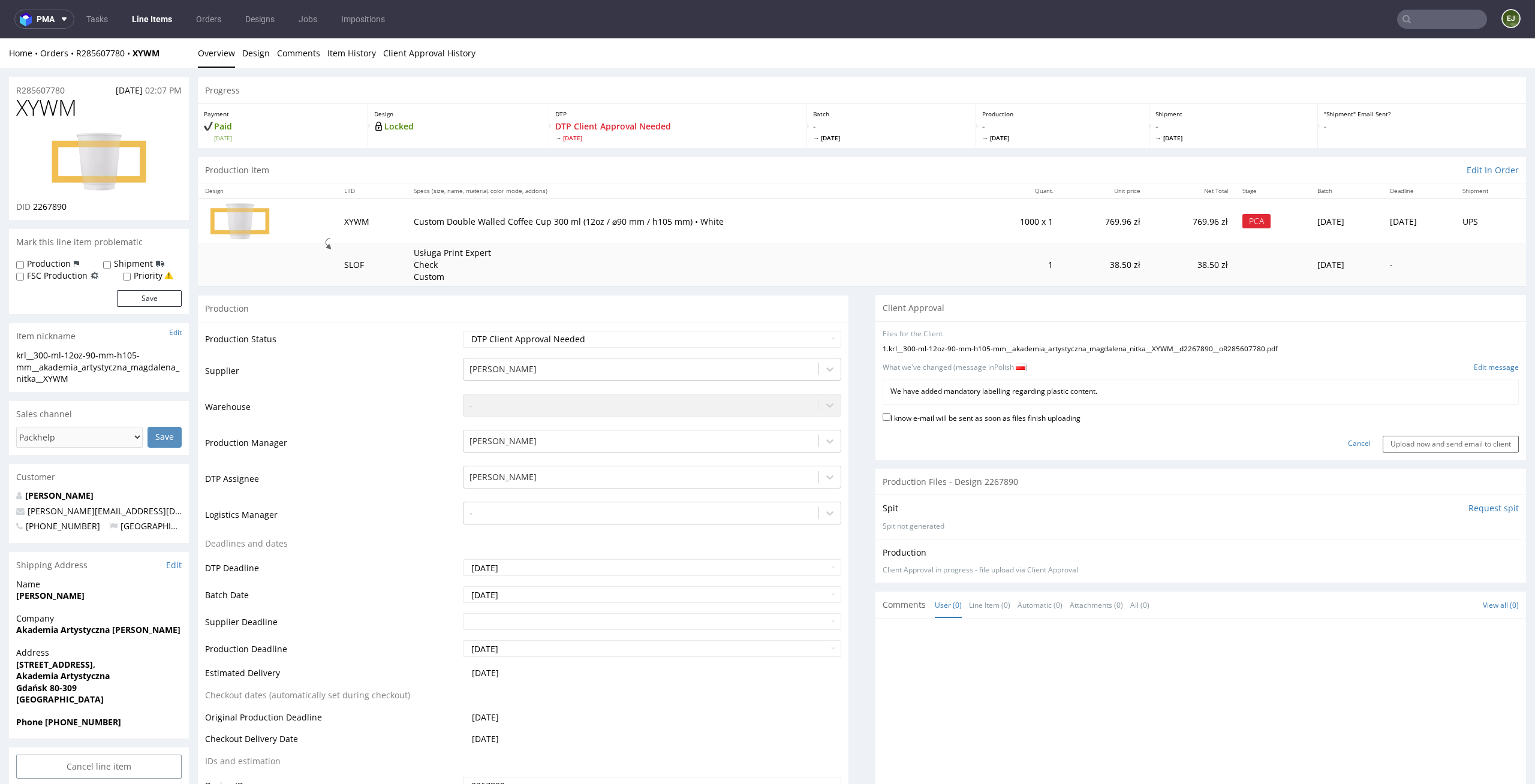
click at [999, 413] on label "I know e-mail will be sent as soon as files finish uploading" at bounding box center [981, 417] width 198 height 13
click at [891, 413] on input "I know e-mail will be sent as soon as files finish uploading" at bounding box center [886, 416] width 8 height 8
checkbox input "true"
click at [1408, 447] on input "Upload now and send email to client" at bounding box center [1450, 444] width 136 height 17
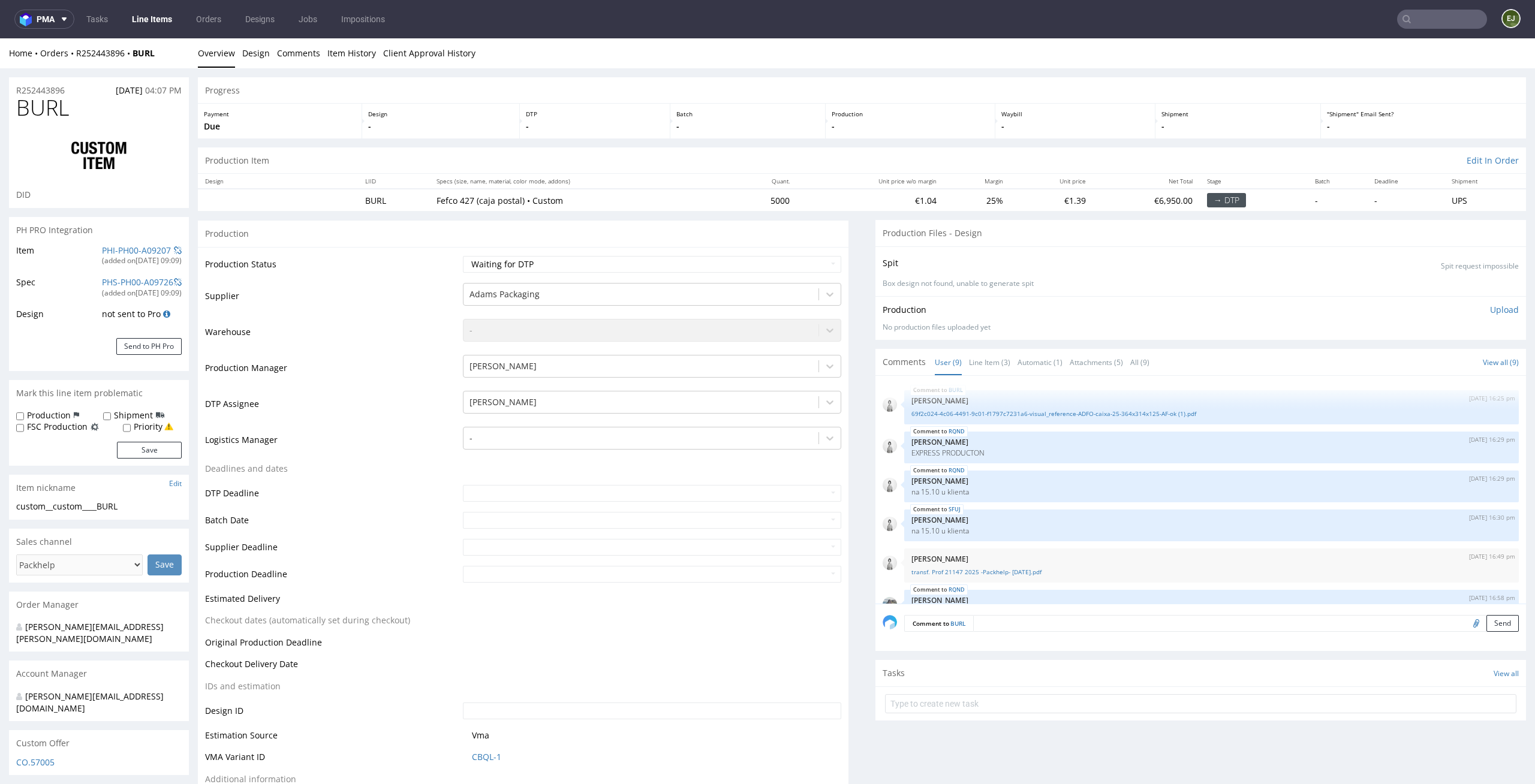
select select "in_progress"
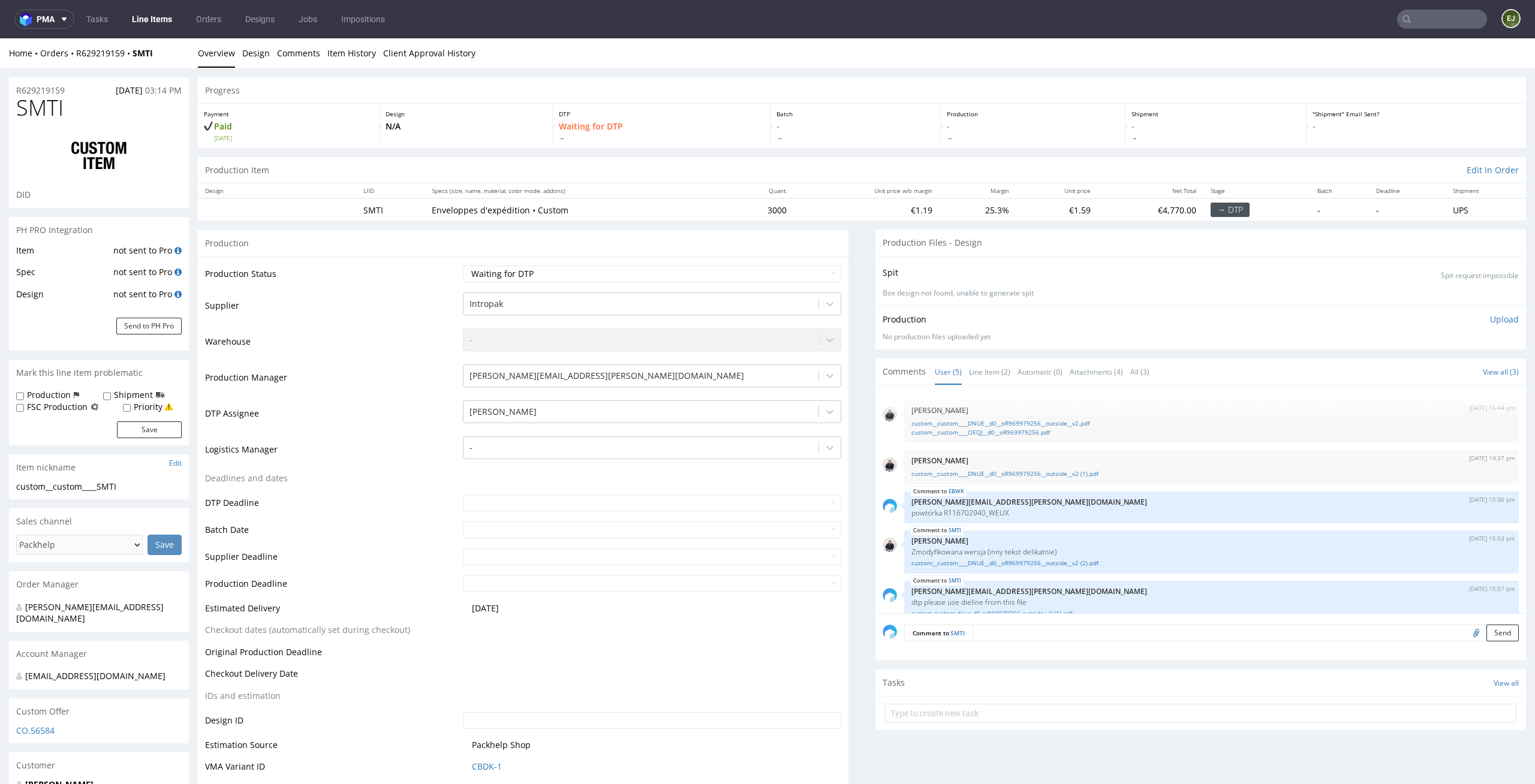
scroll to position [18, 0]
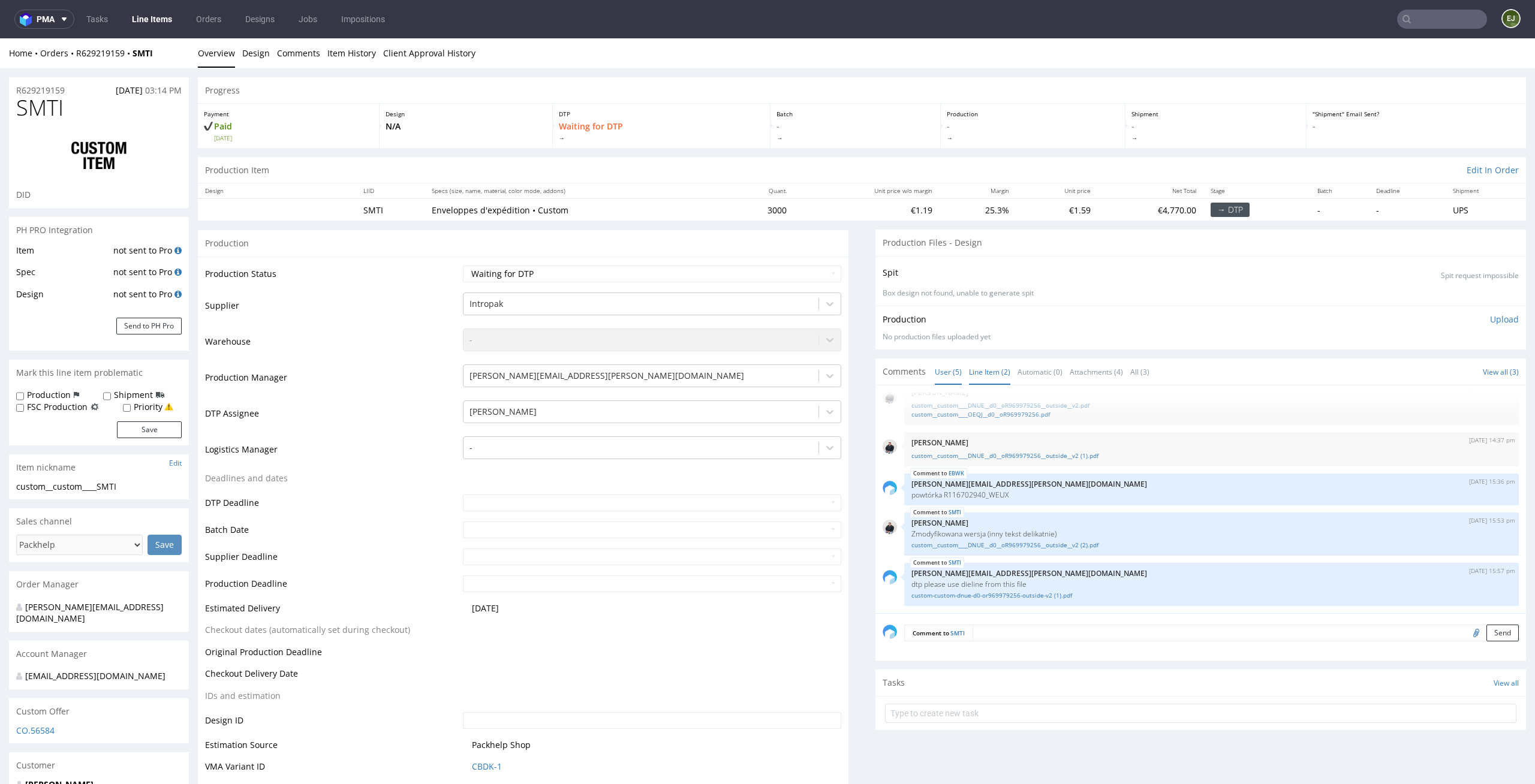
click at [982, 372] on link "Line Item (2)" at bounding box center [989, 372] width 41 height 26
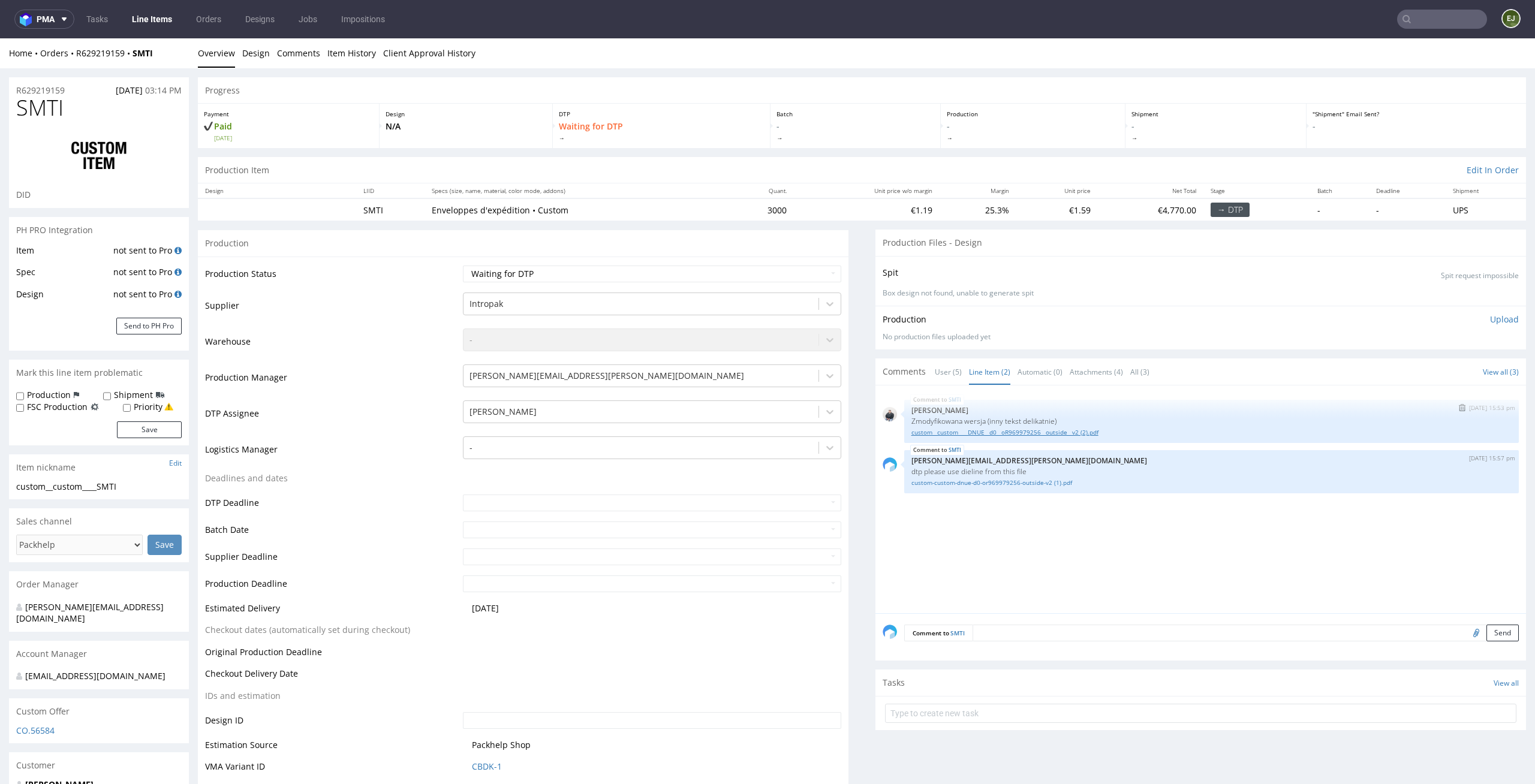
click at [974, 432] on link "custom__custom____DNUE__d0__oR969979256__outside__v2 (2).pdf" at bounding box center [1211, 432] width 600 height 9
click at [995, 485] on link "custom-custom-dnue-d0-or969979256-outside-v2 (1).pdf" at bounding box center [1211, 482] width 600 height 9
click at [991, 436] on link "custom__custom____DNUE__d0__oR969979256__outside__v2 (2).pdf" at bounding box center [1211, 432] width 600 height 9
click at [1021, 482] on link "custom-custom-dnue-d0-or969979256-outside-v2 (1).pdf" at bounding box center [1211, 482] width 600 height 9
drag, startPoint x: 137, startPoint y: 491, endPoint x: 0, endPoint y: 491, distance: 137.0
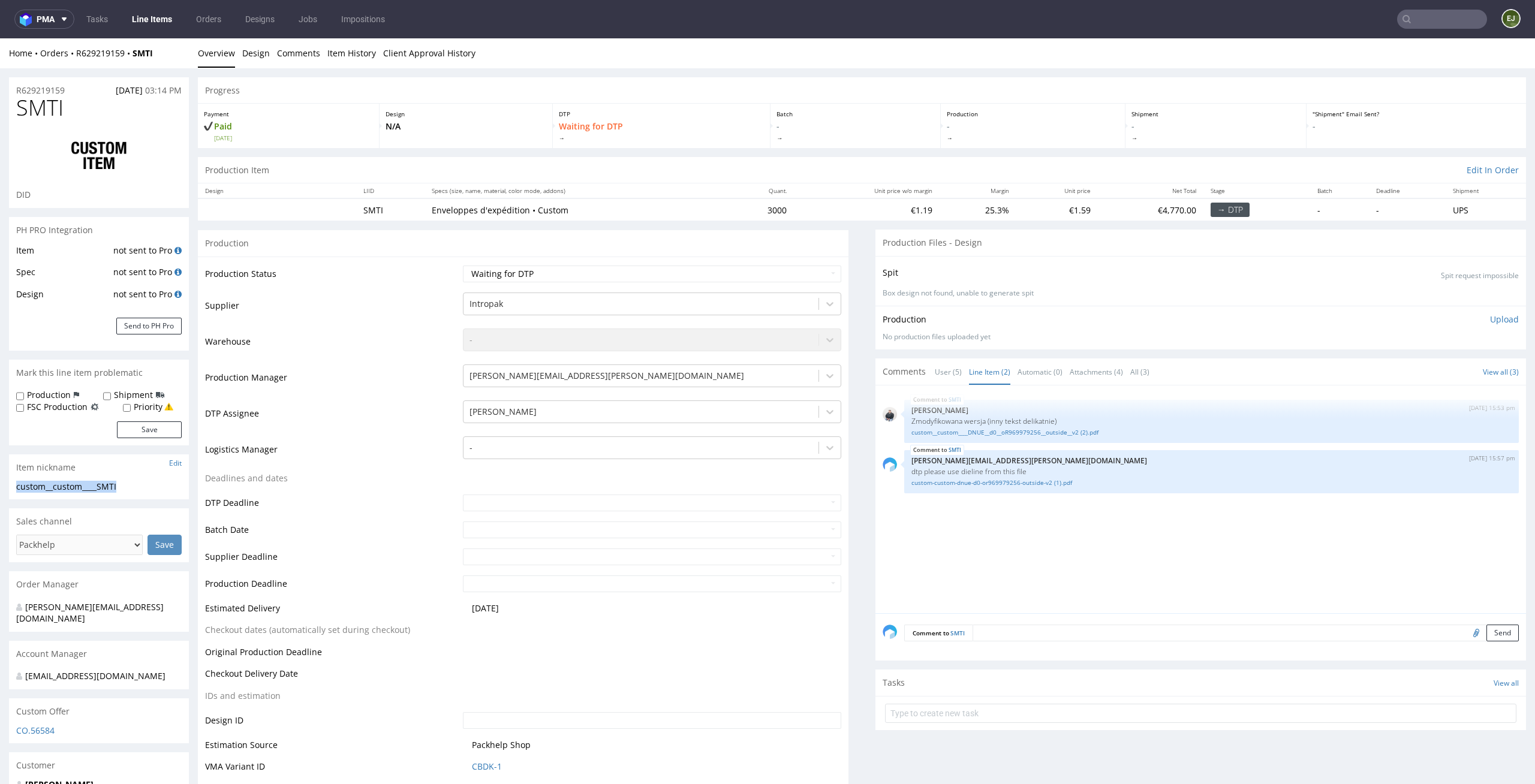
copy div "custom__custom____SMTI"
drag, startPoint x: 70, startPoint y: 94, endPoint x: 0, endPoint y: 87, distance: 70.3
copy p "R629219159"
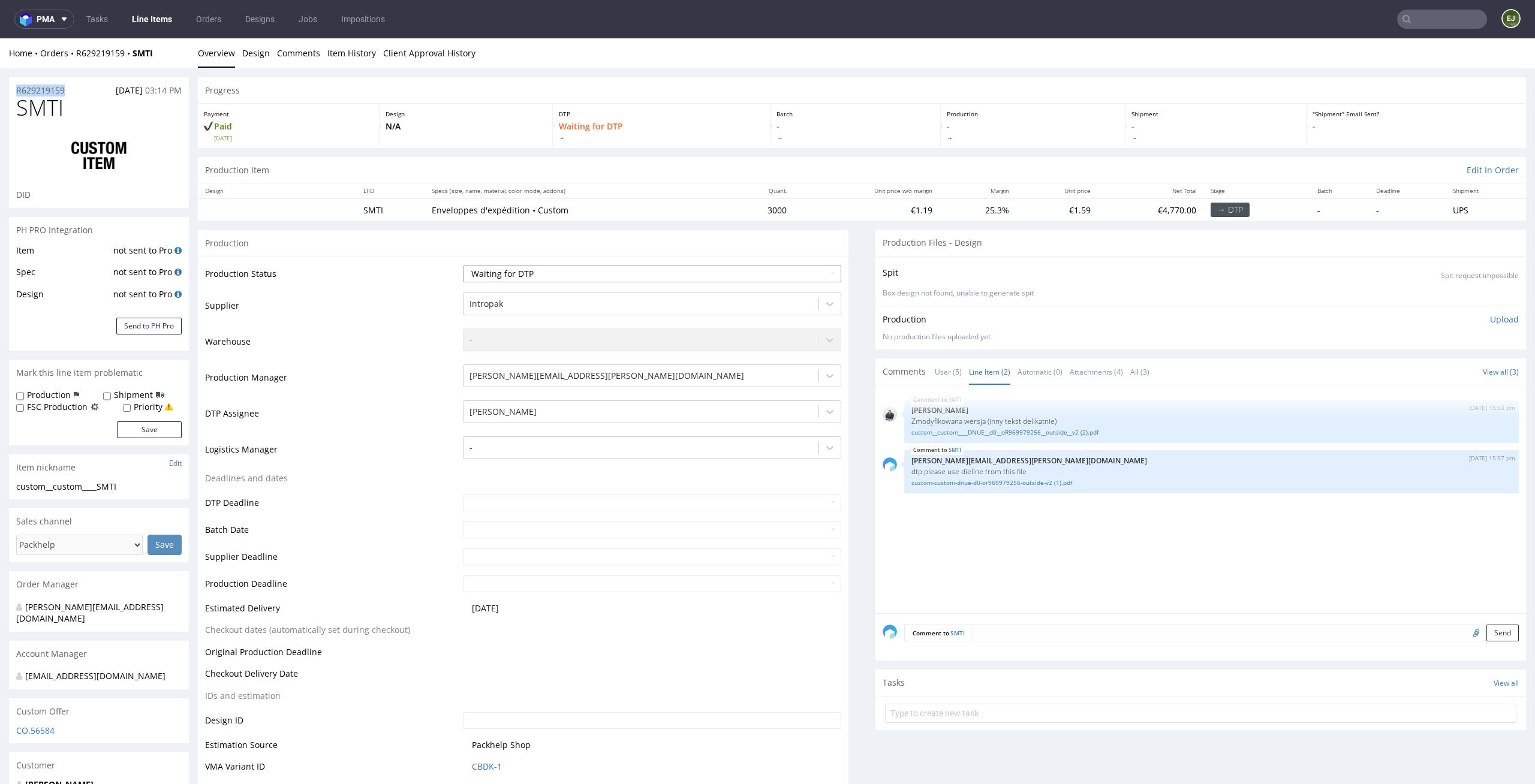
click at [799, 268] on select "Waiting for Artwork Waiting for Diecut Waiting for Mockup Waiting for DTP Waiti…" at bounding box center [652, 274] width 379 height 17
select select "dtp_ca_needed"
click at [463, 266] on select "Waiting for Artwork Waiting for Diecut Waiting for Mockup Waiting for DTP Waiti…" at bounding box center [652, 274] width 379 height 17
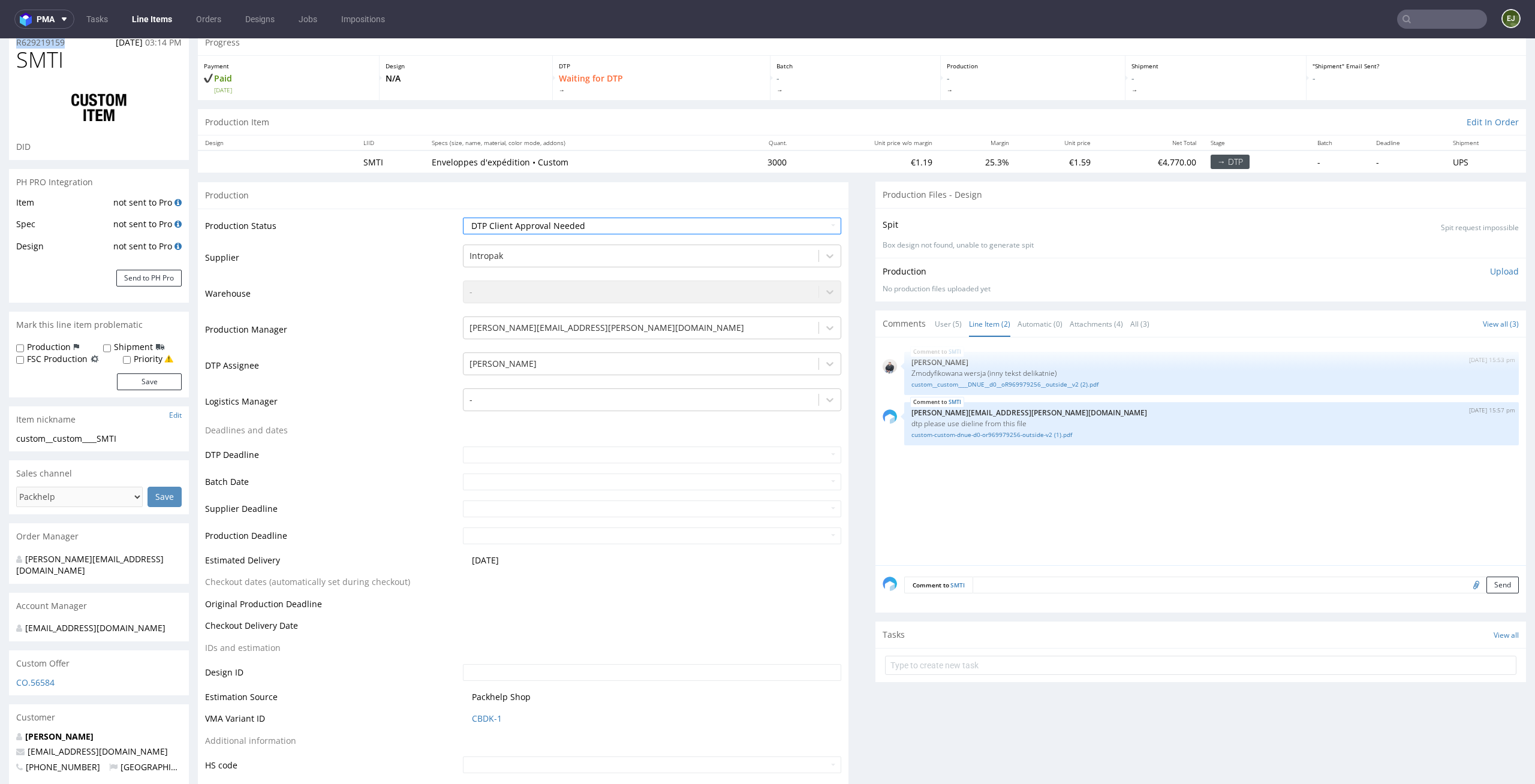
scroll to position [344, 0]
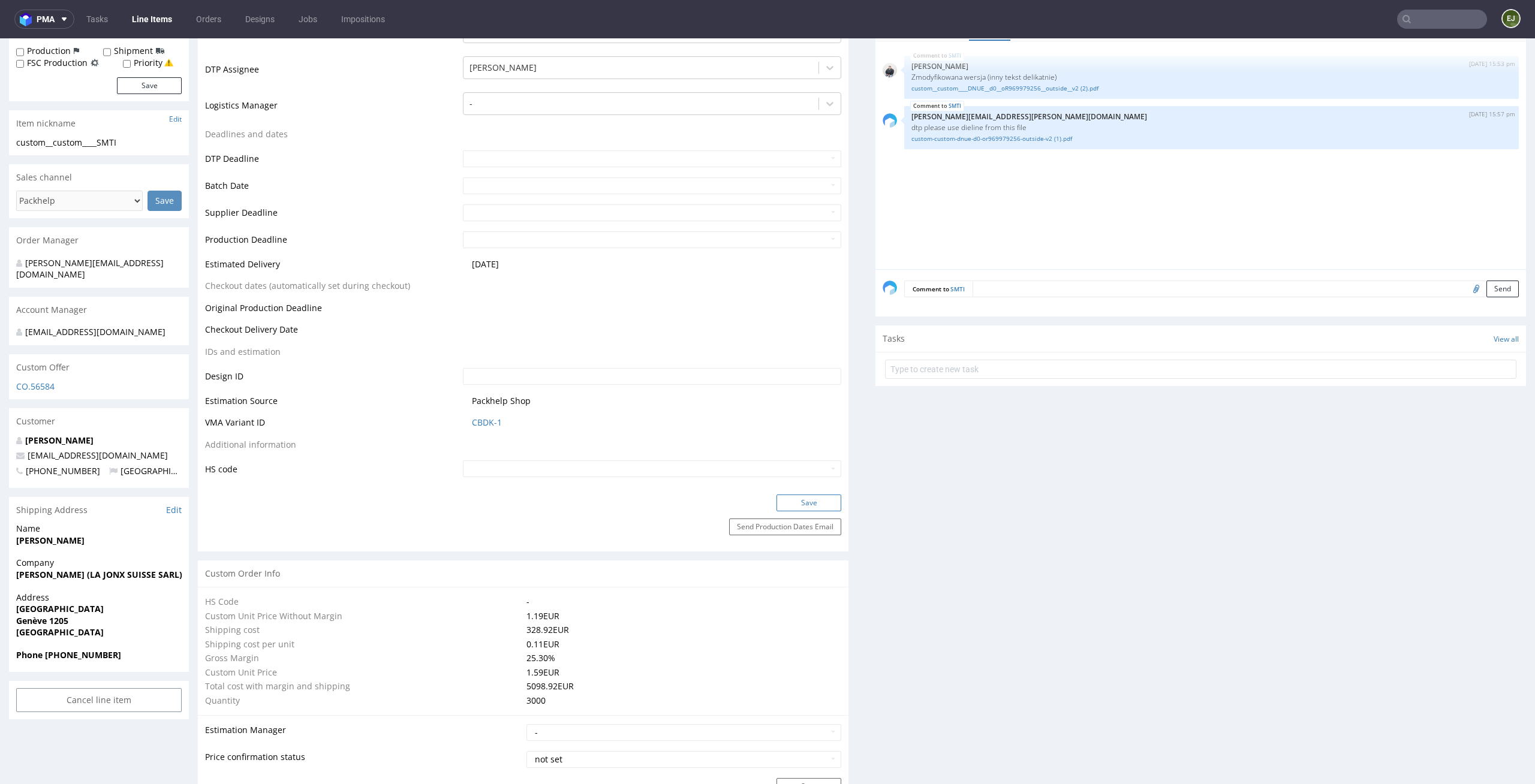
click at [821, 500] on button "Save" at bounding box center [809, 503] width 65 height 17
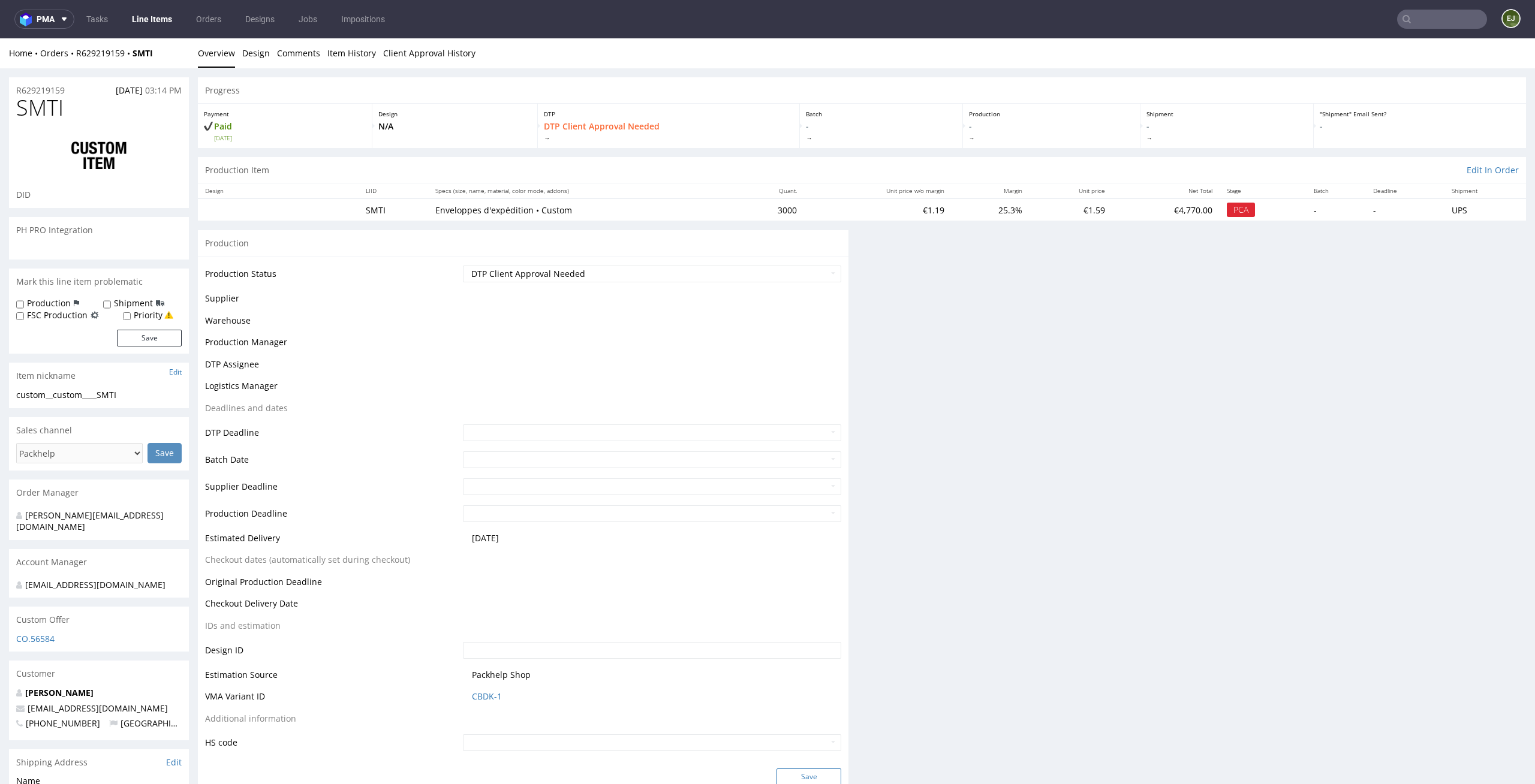
scroll to position [0, 0]
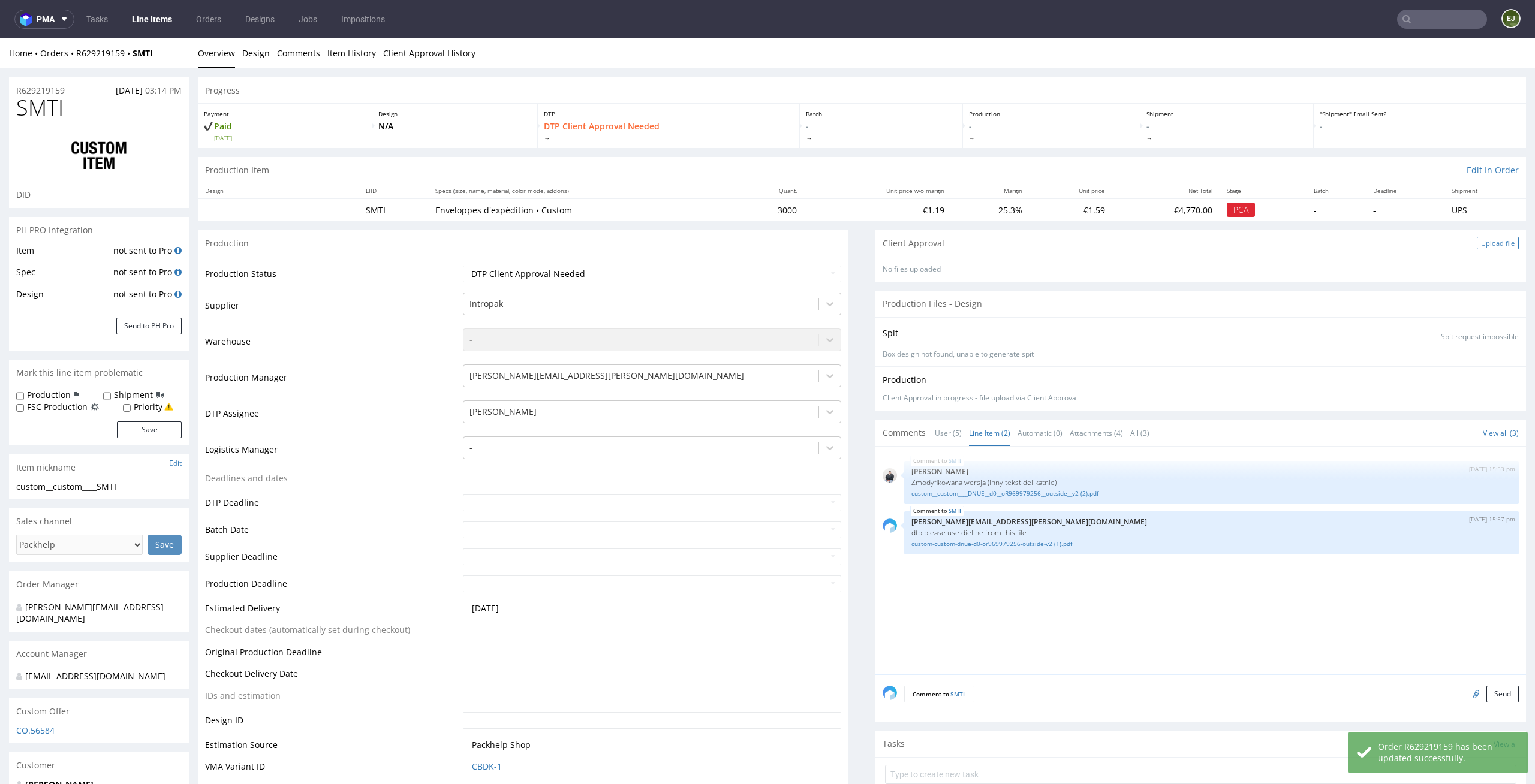
click at [1477, 247] on div "Upload file" at bounding box center [1498, 243] width 42 height 13
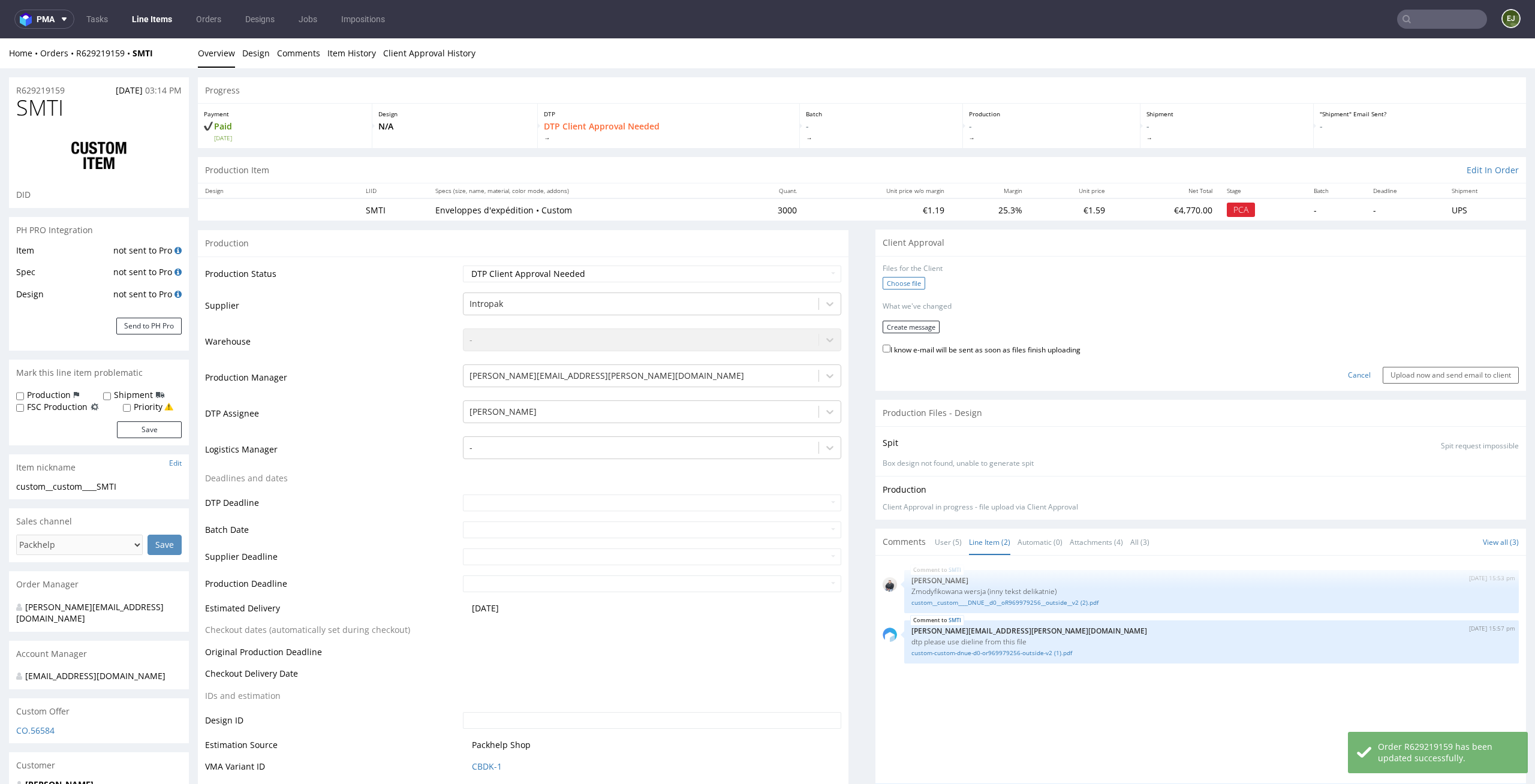
click at [891, 283] on label "Choose file" at bounding box center [904, 283] width 43 height 13
click at [0, 38] on input "Choose file" at bounding box center [0, 38] width 0 height 0
click at [921, 324] on button "Create message" at bounding box center [911, 323] width 57 height 13
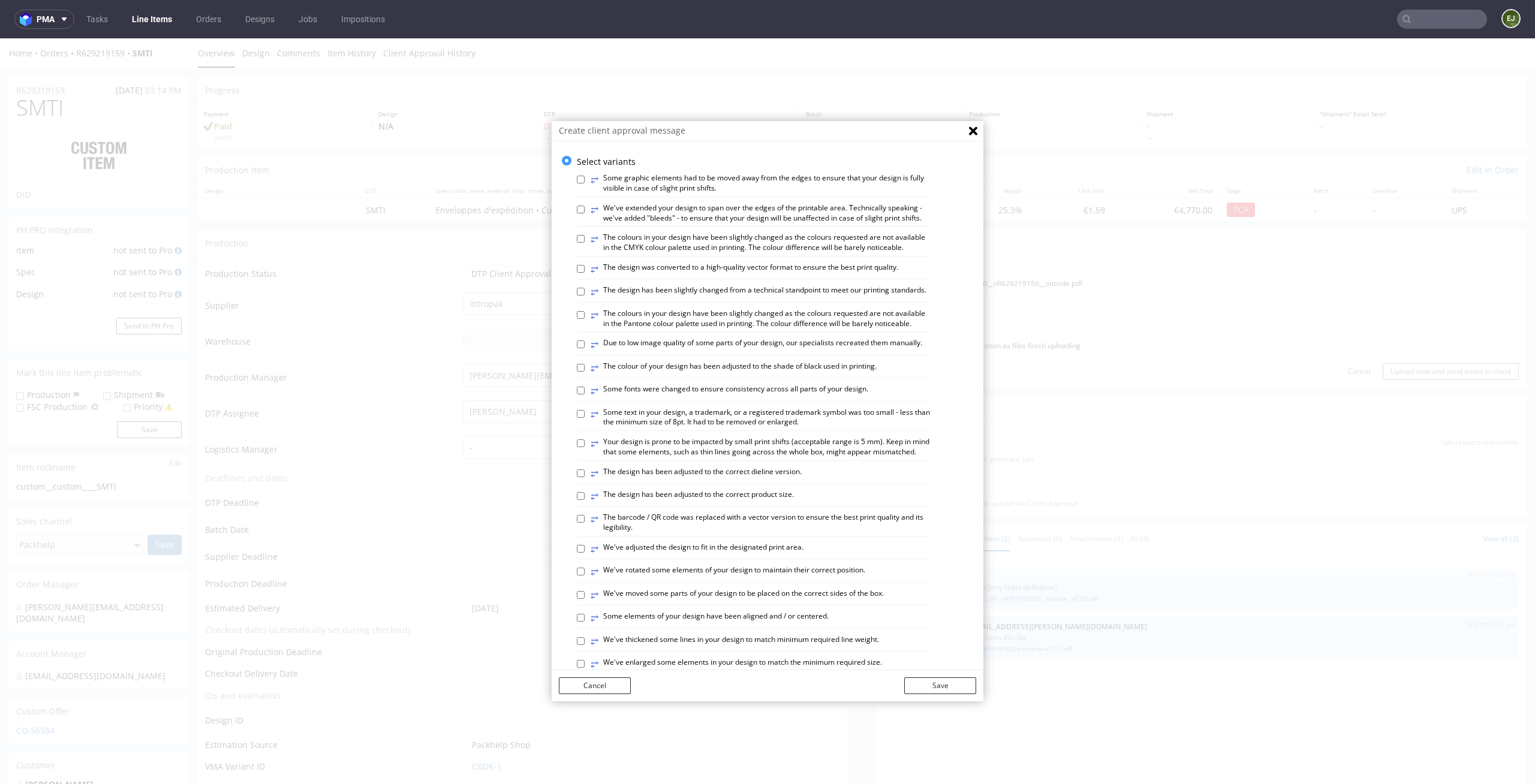
scroll to position [491, 0]
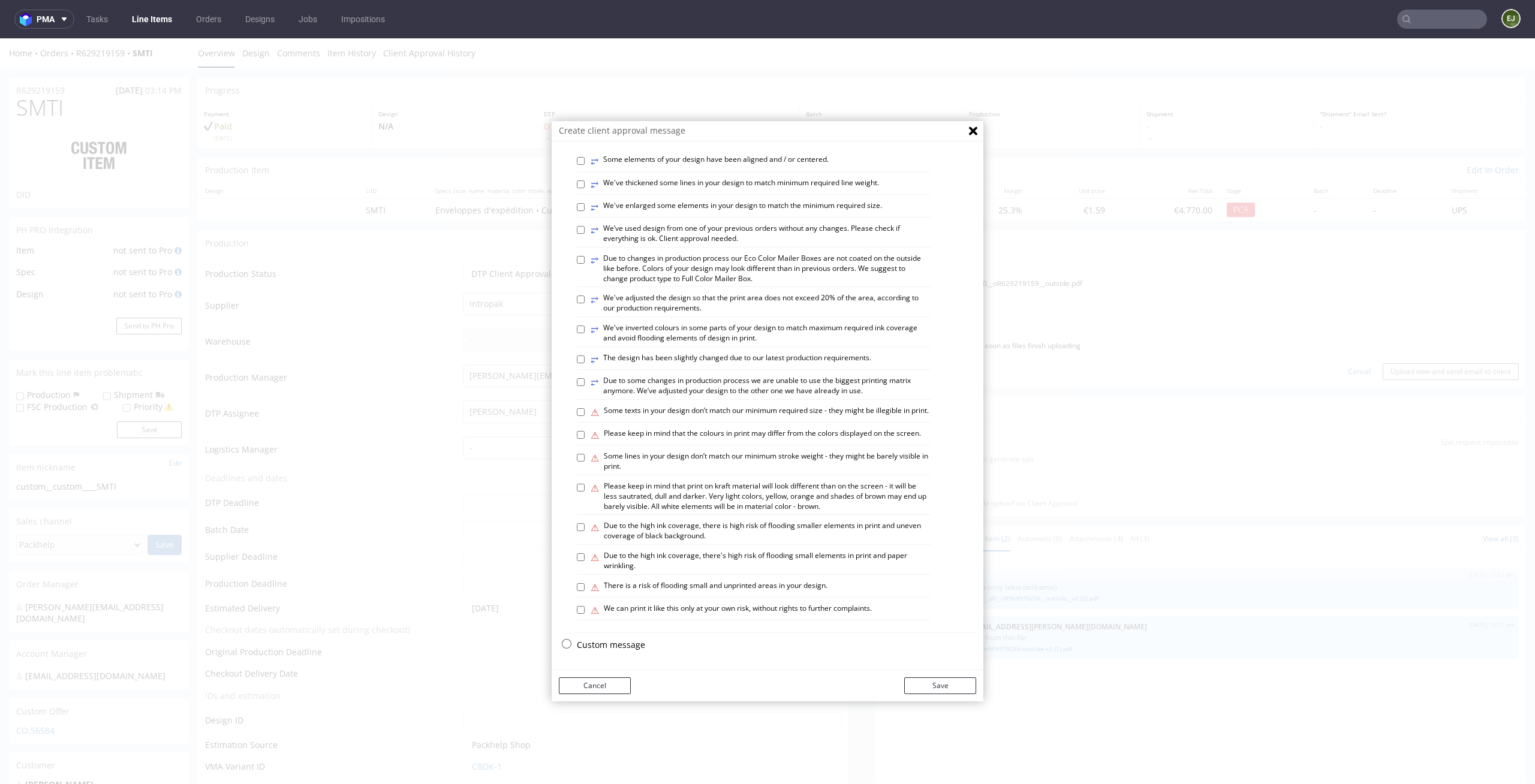
click at [597, 646] on p "Custom message" at bounding box center [776, 644] width 399 height 12
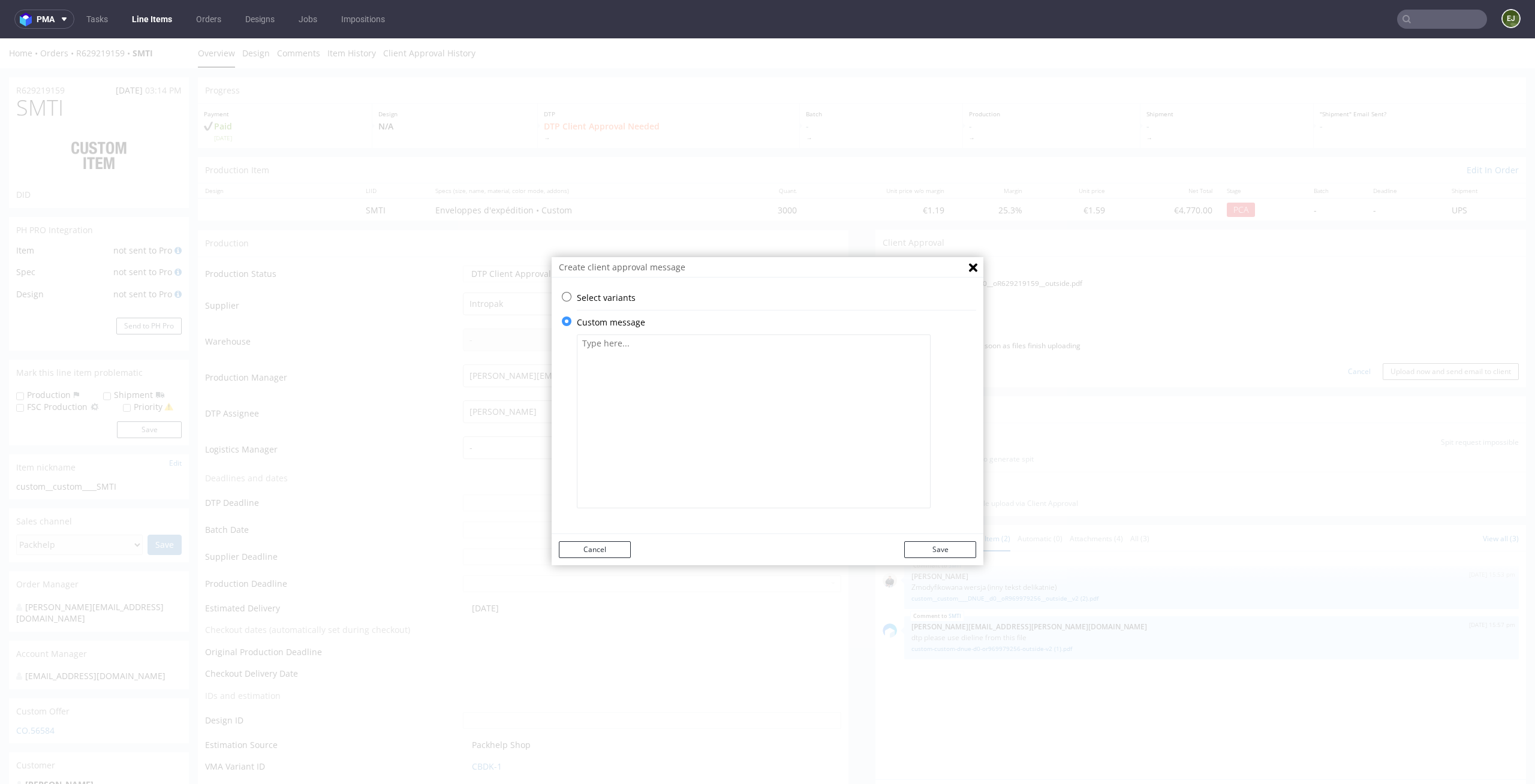
click at [679, 394] on textarea at bounding box center [754, 421] width 354 height 174
paste textarea "Customer approval required."
type textarea "Customer approval required."
click at [930, 549] on button "Save" at bounding box center [939, 550] width 72 height 17
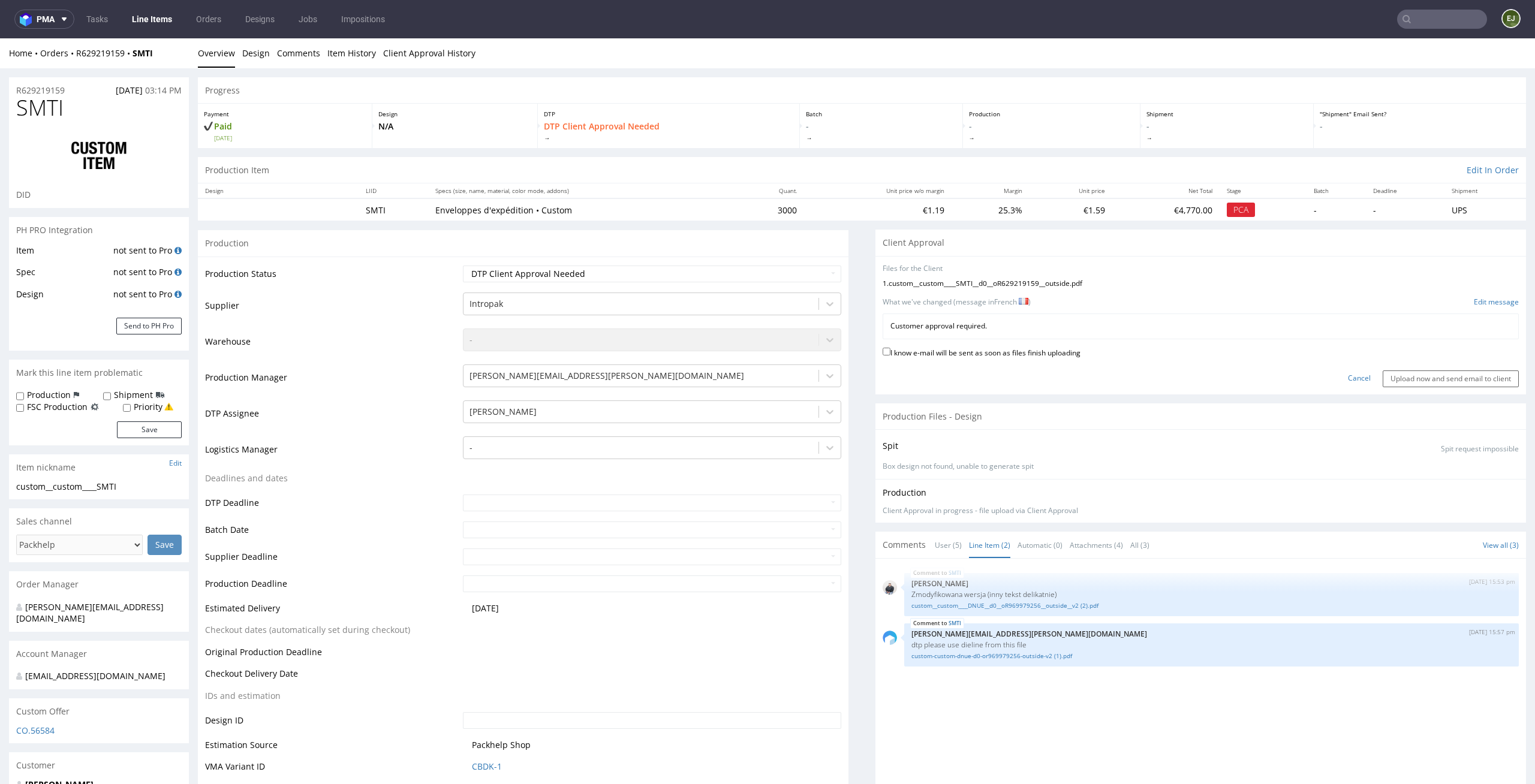
click at [957, 349] on label "I know e-mail will be sent as soon as files finish uploading" at bounding box center [981, 351] width 198 height 13
click at [891, 349] on input "I know e-mail will be sent as soon as files finish uploading" at bounding box center [886, 351] width 8 height 8
checkbox input "true"
click at [1445, 382] on input "Upload now and send email to client" at bounding box center [1450, 379] width 136 height 17
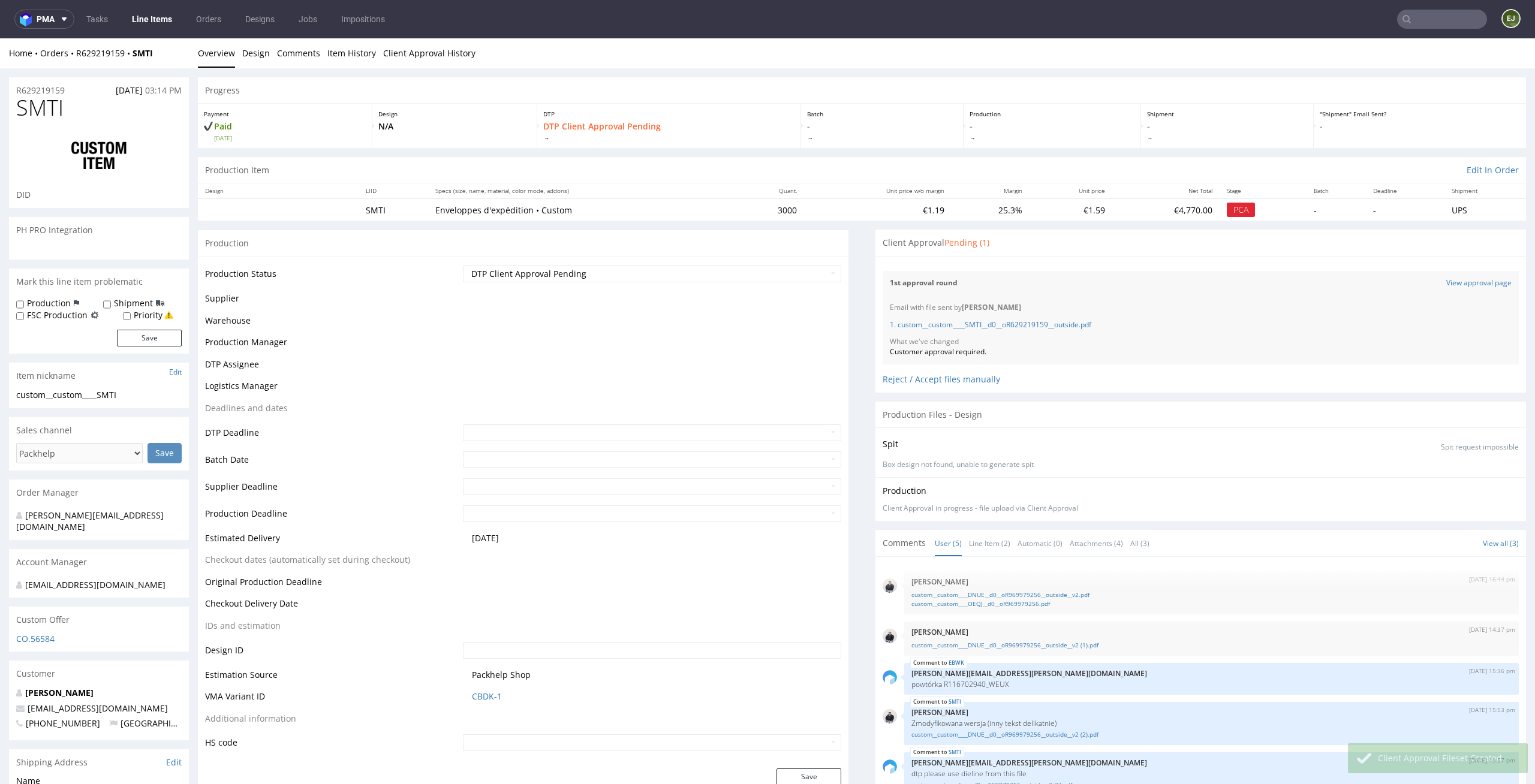
scroll to position [18, 0]
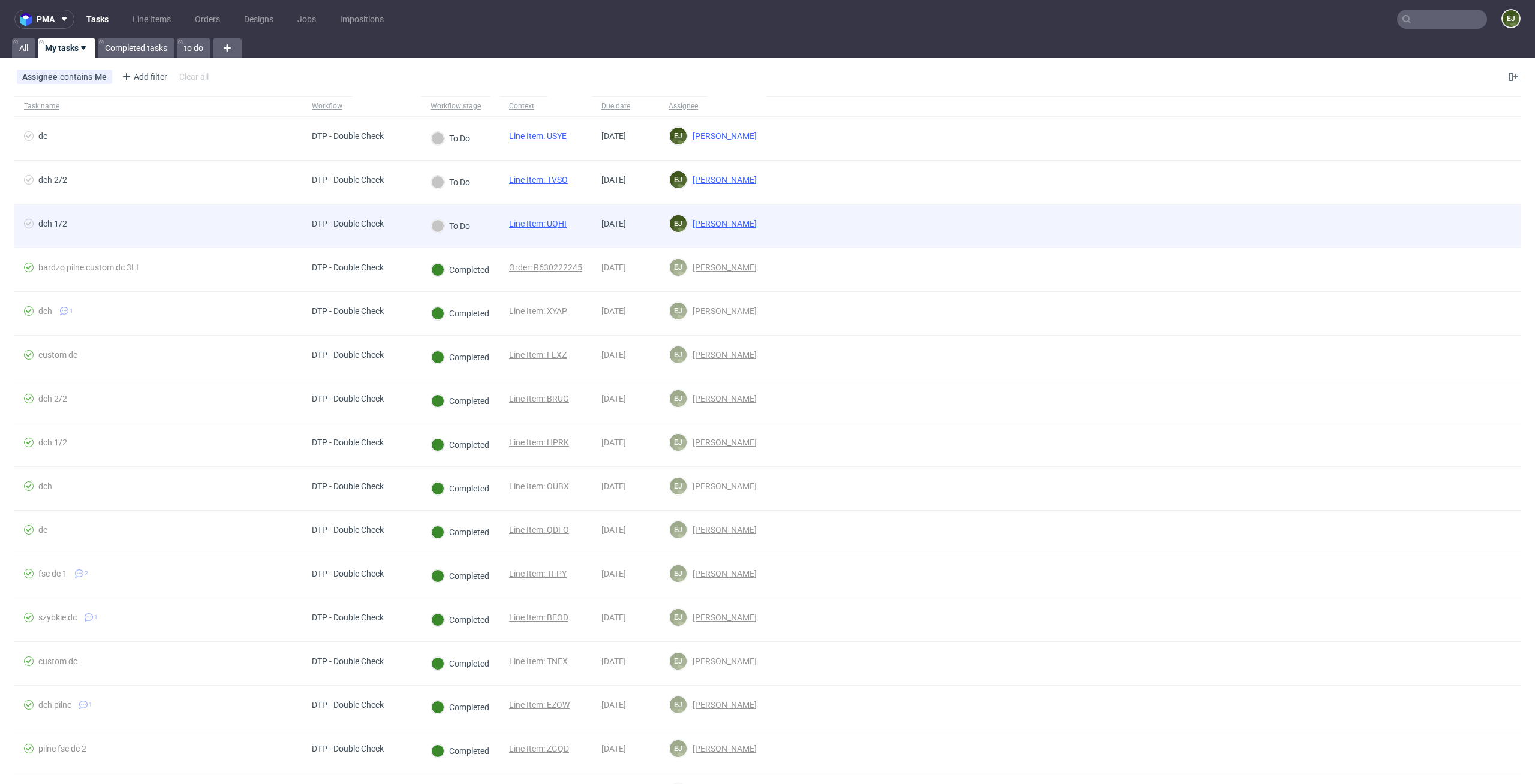
click at [557, 223] on link "Line Item: UQHI" at bounding box center [538, 224] width 57 height 10
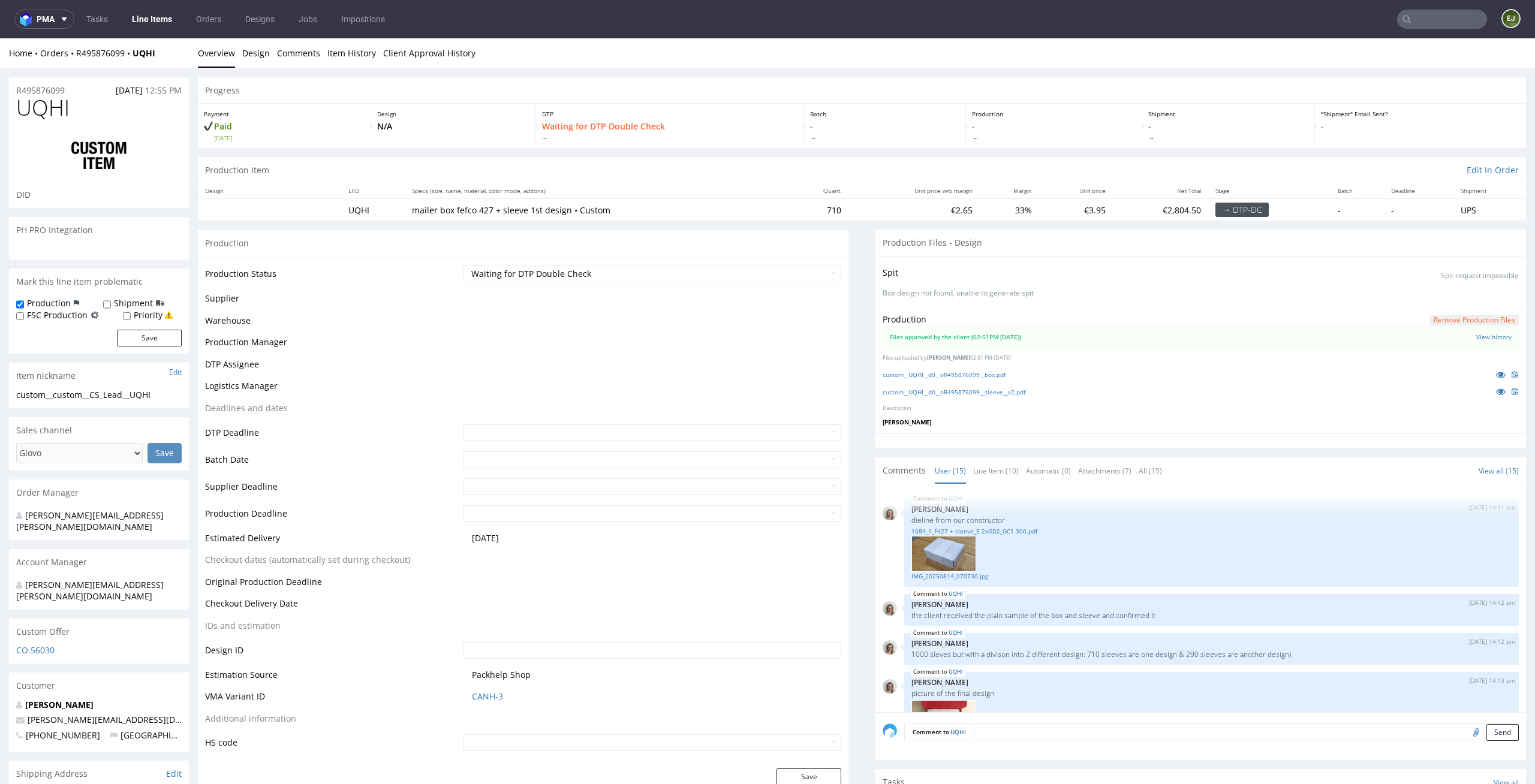
scroll to position [731, 0]
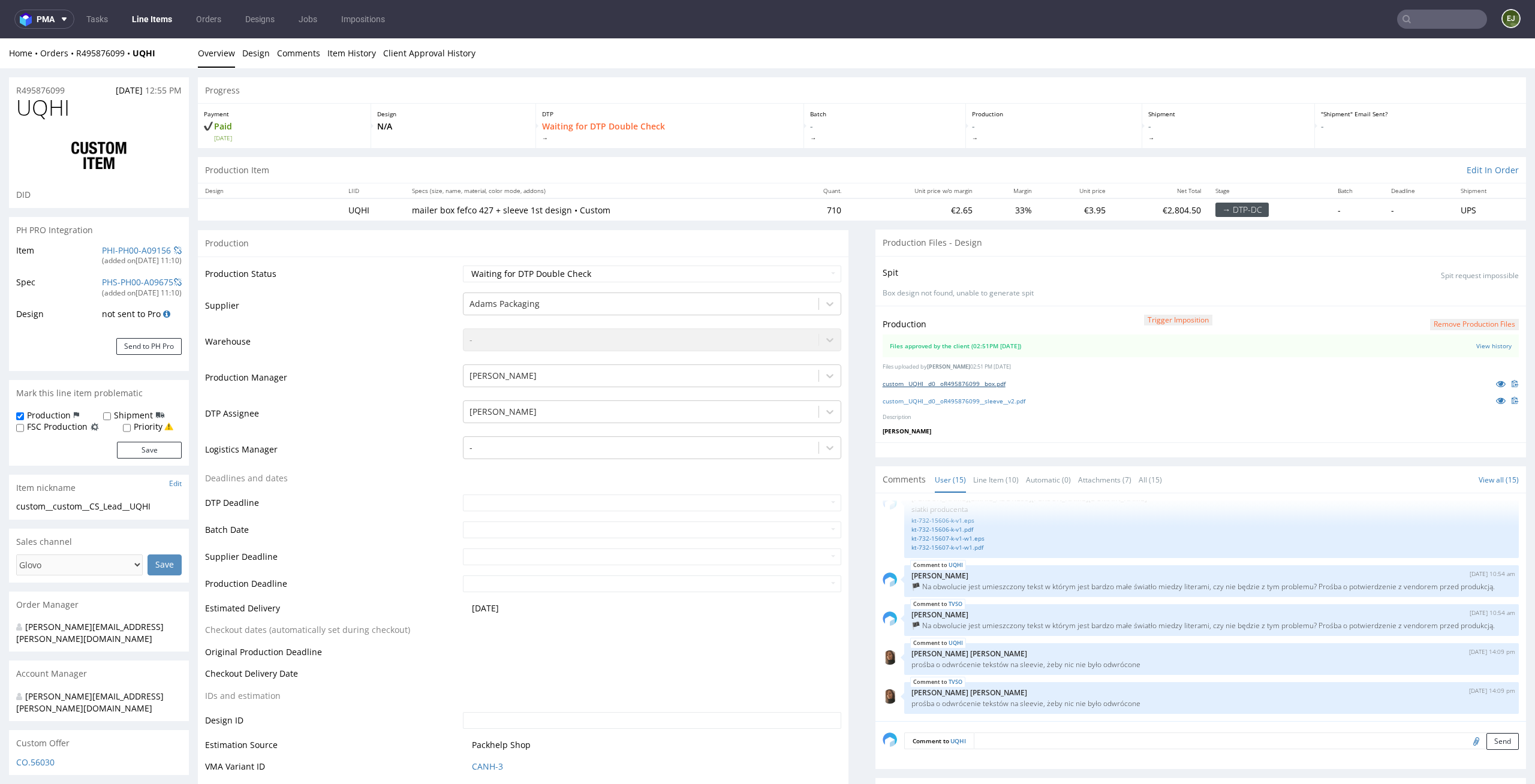
click at [911, 380] on link "custom__UQHI__d0__oR495876099__box.pdf" at bounding box center [944, 384] width 123 height 8
click at [912, 399] on link "custom__UQHI__d0__oR495876099__sleeve__v2.pdf" at bounding box center [954, 401] width 143 height 8
click at [784, 276] on select "Waiting for Artwork Waiting for Diecut Waiting for Mockup Waiting for DTP Waiti…" at bounding box center [652, 274] width 379 height 17
select select "dtp_production_ready"
click at [463, 266] on select "Waiting for Artwork Waiting for Diecut Waiting for Mockup Waiting for DTP Waiti…" at bounding box center [652, 274] width 379 height 17
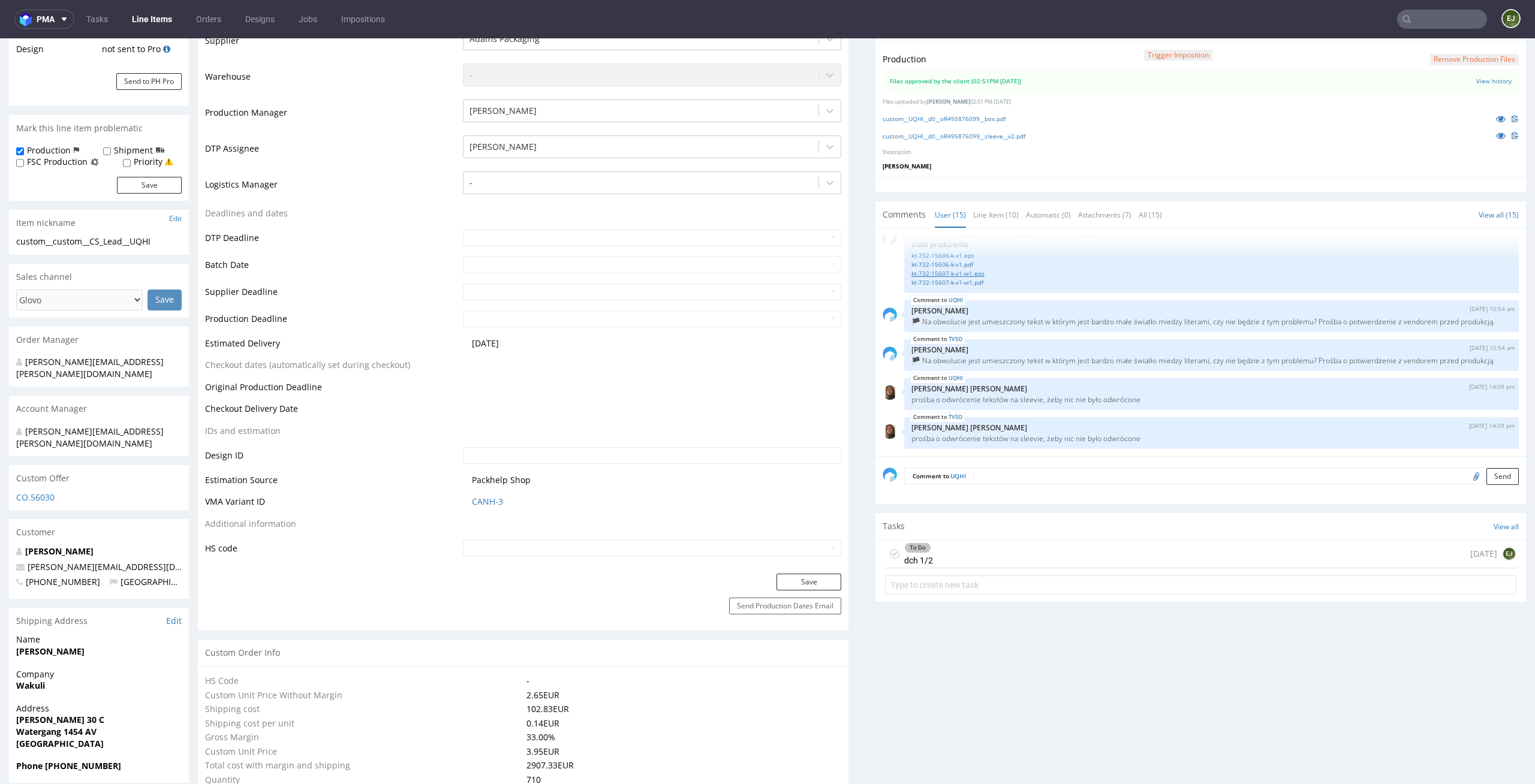
scroll to position [349, 0]
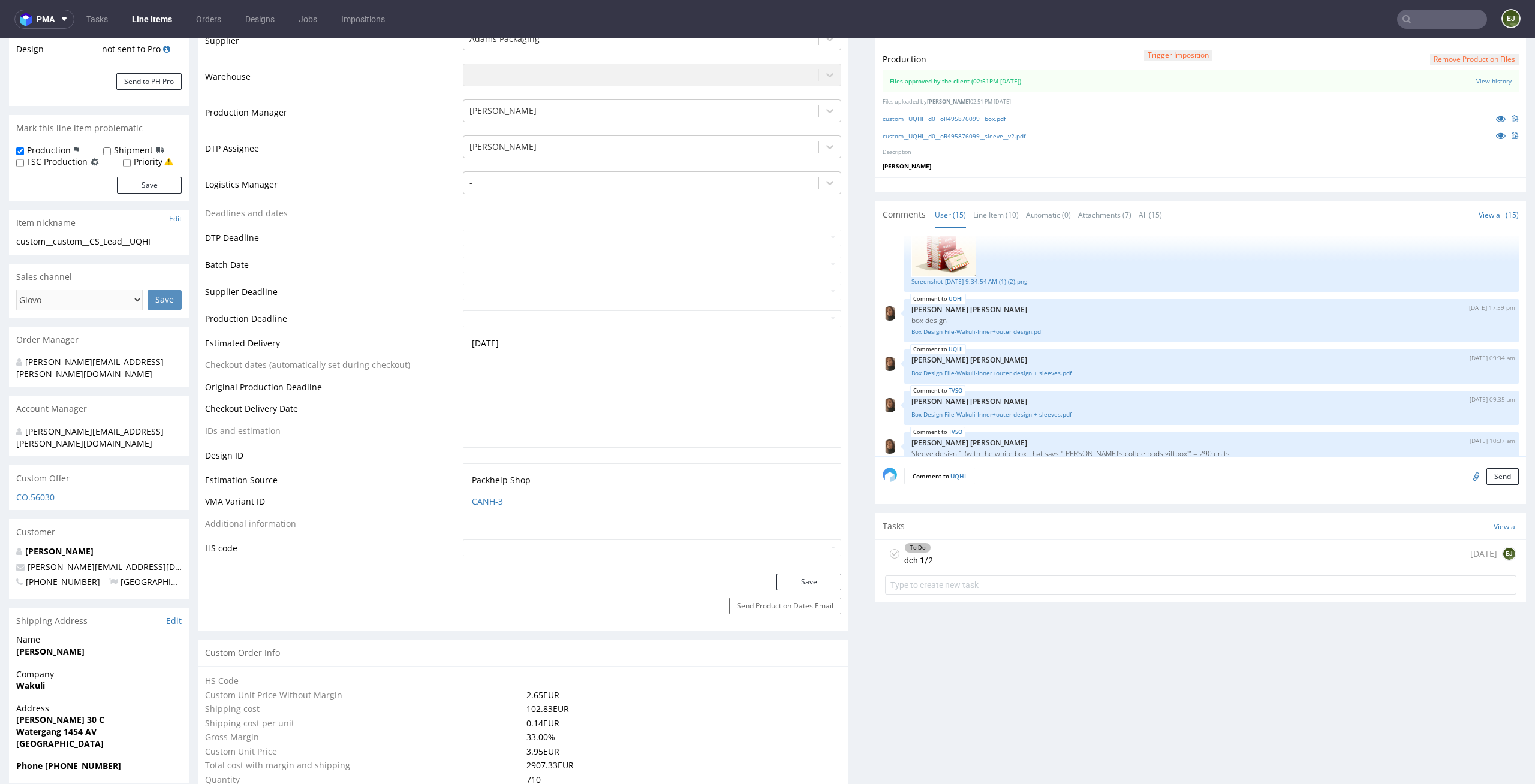
click at [890, 550] on icon at bounding box center [895, 554] width 10 height 10
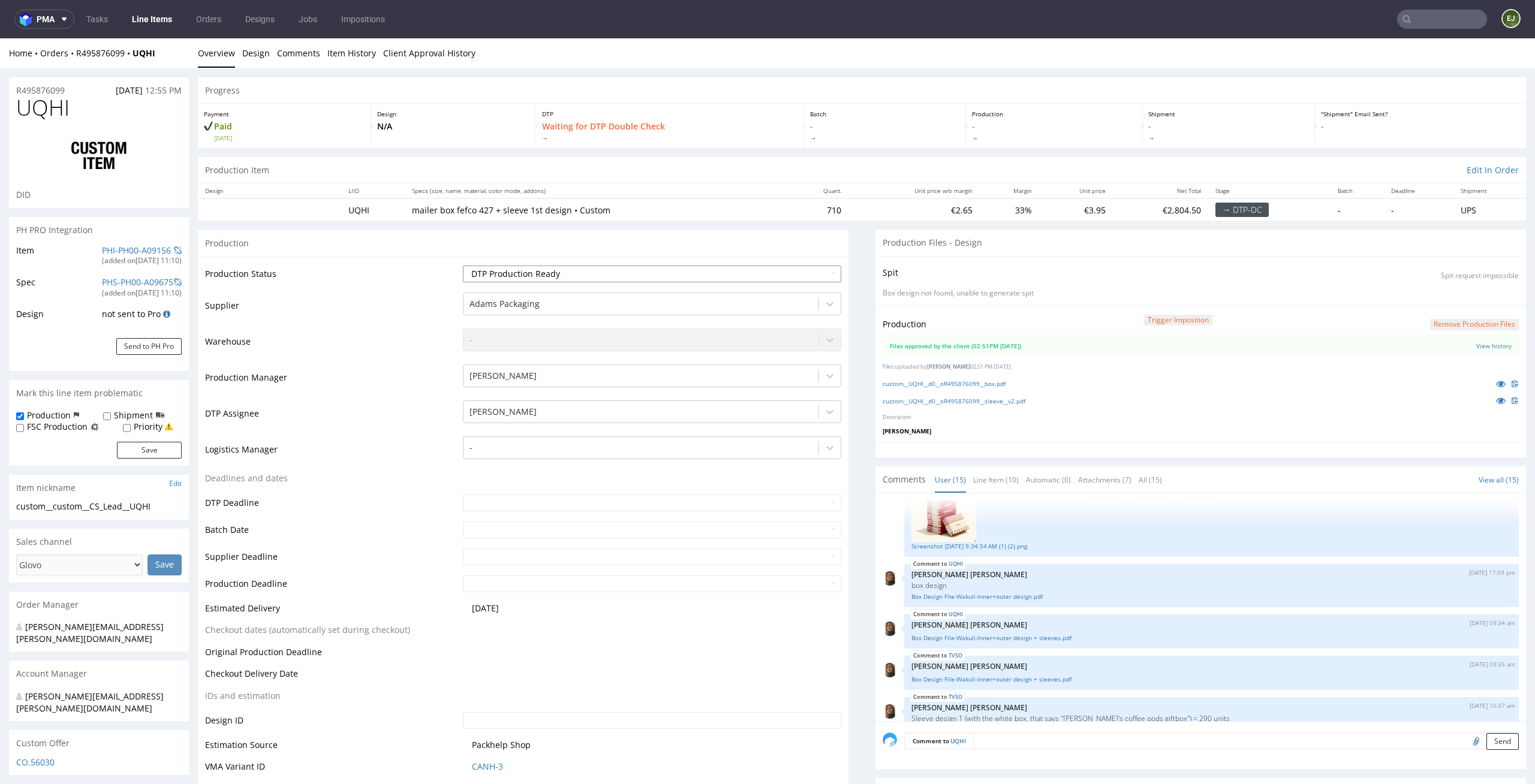
click at [812, 270] on select "Waiting for Artwork Waiting for Diecut Waiting for Mockup Waiting for DTP Waiti…" at bounding box center [652, 274] width 379 height 17
click at [463, 266] on select "Waiting for Artwork Waiting for Diecut Waiting for Mockup Waiting for DTP Waiti…" at bounding box center [652, 274] width 379 height 17
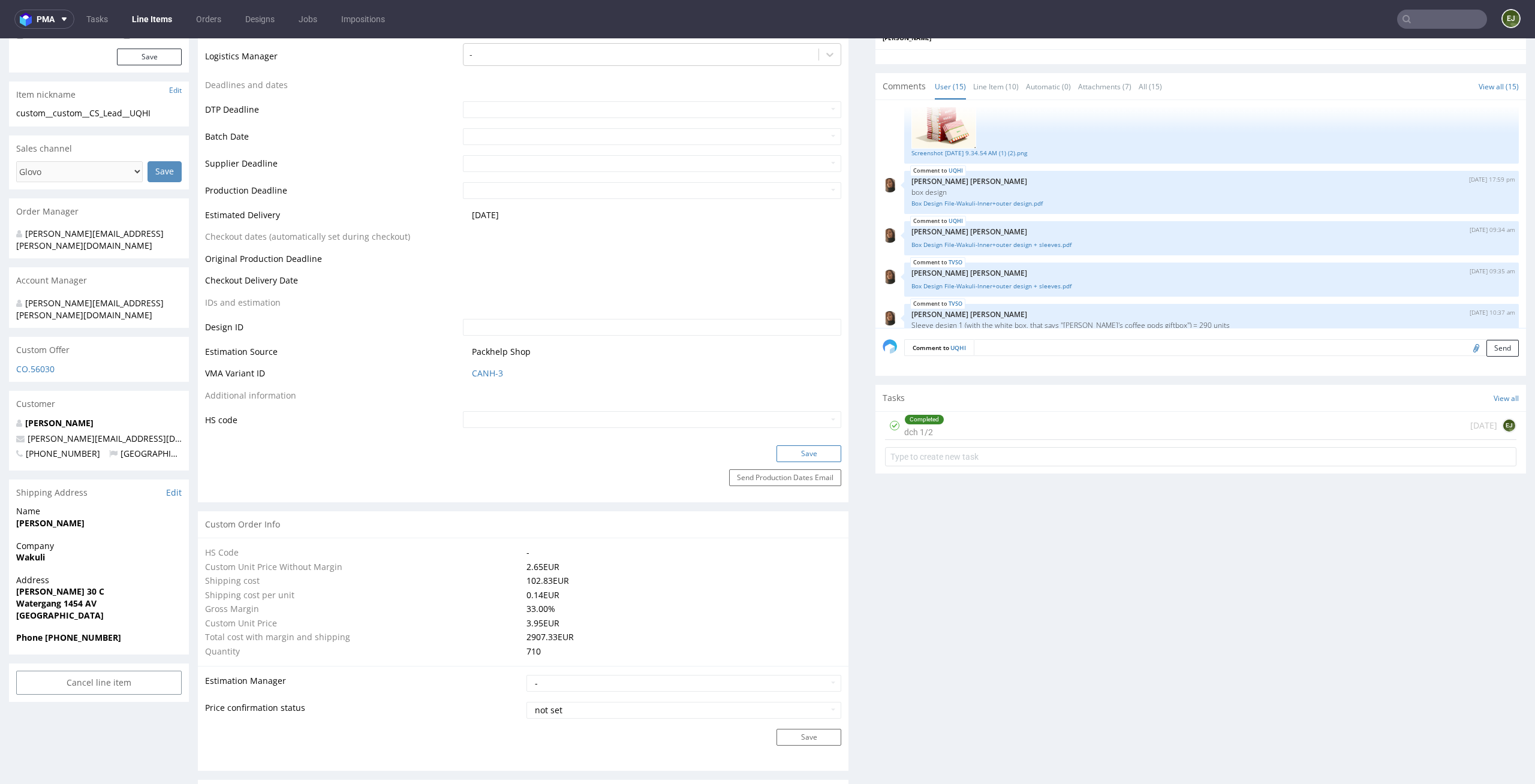
click at [796, 459] on button "Save" at bounding box center [809, 453] width 65 height 17
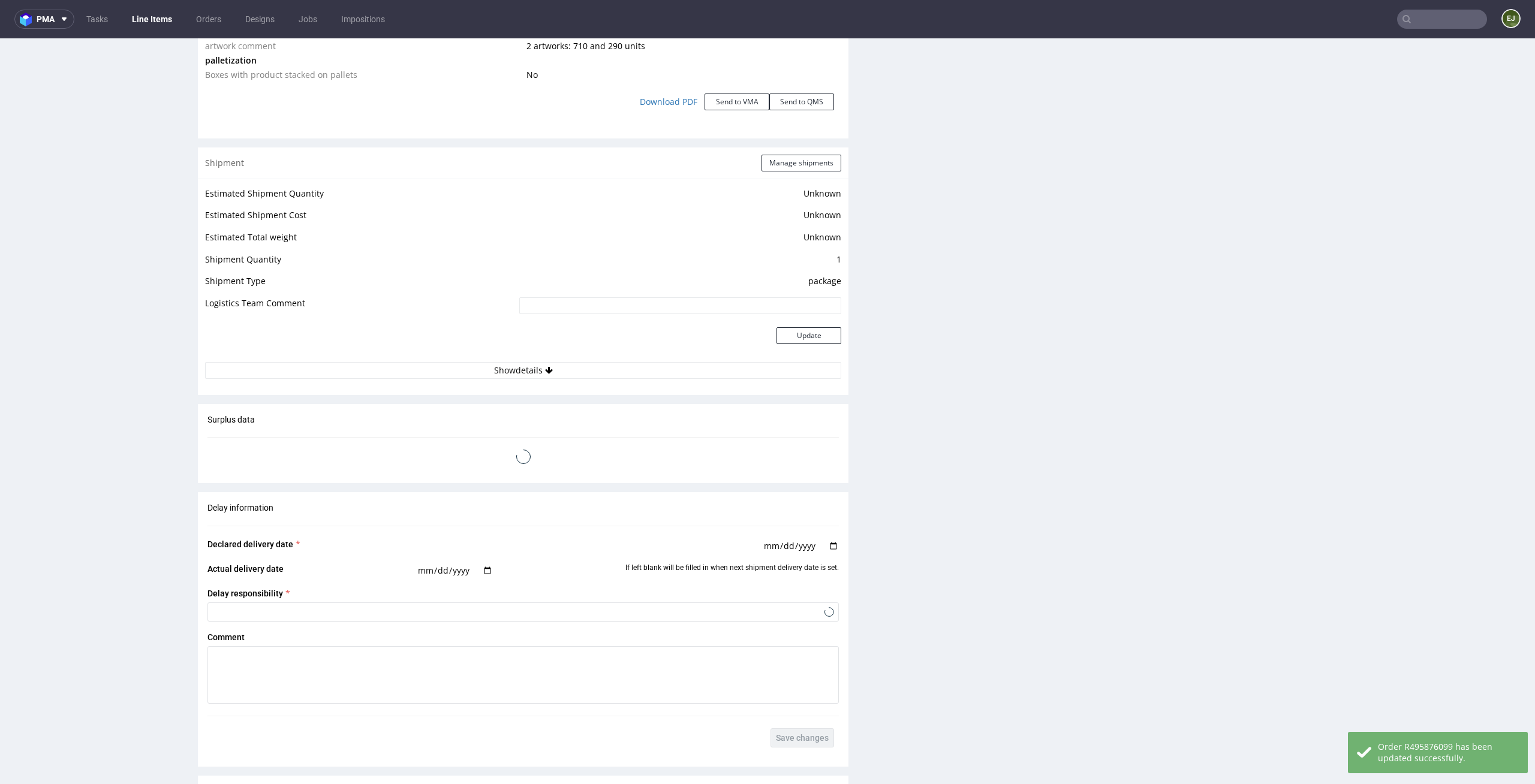
scroll to position [1911, 0]
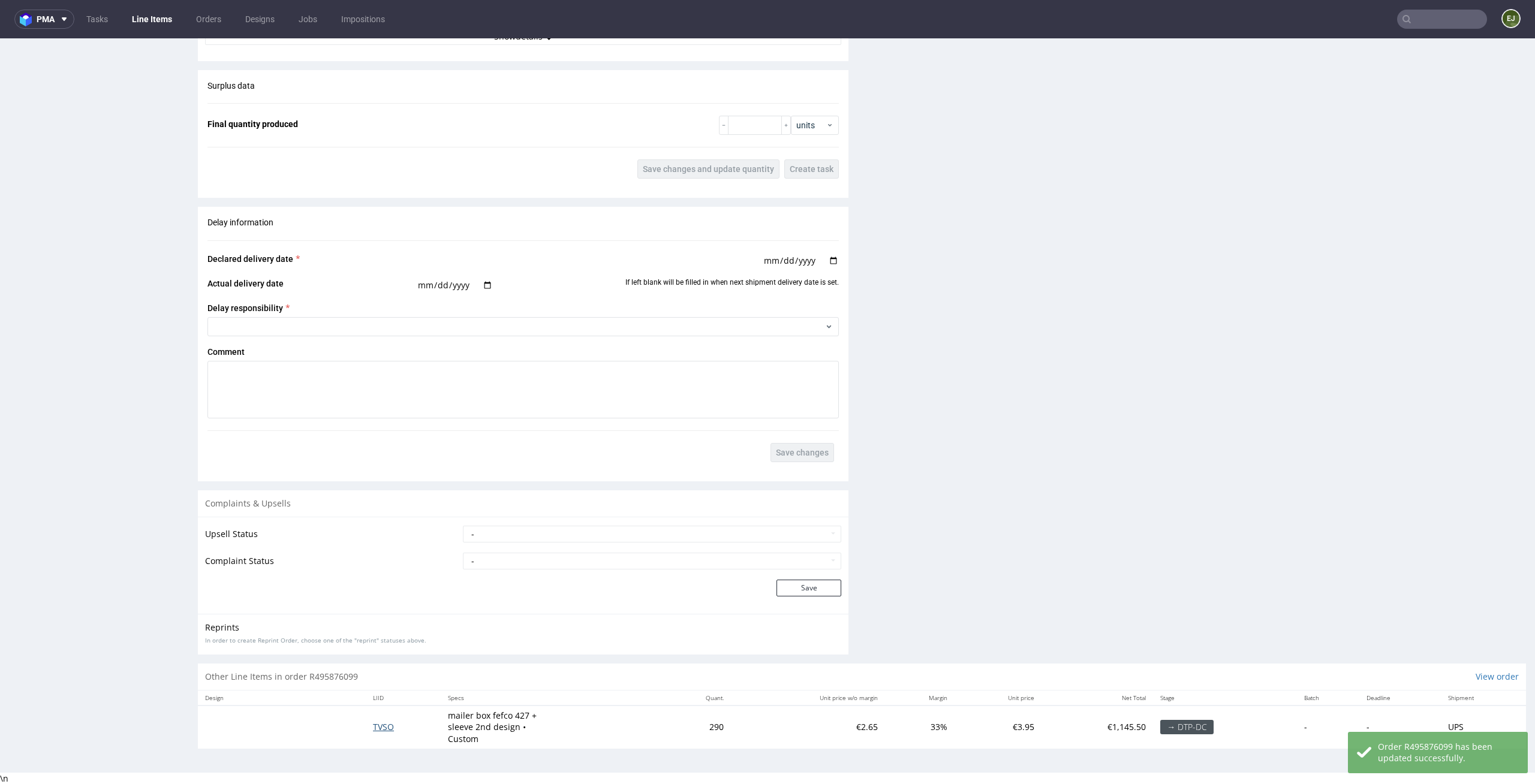
click at [373, 728] on span "TVSO" at bounding box center [384, 727] width 21 height 11
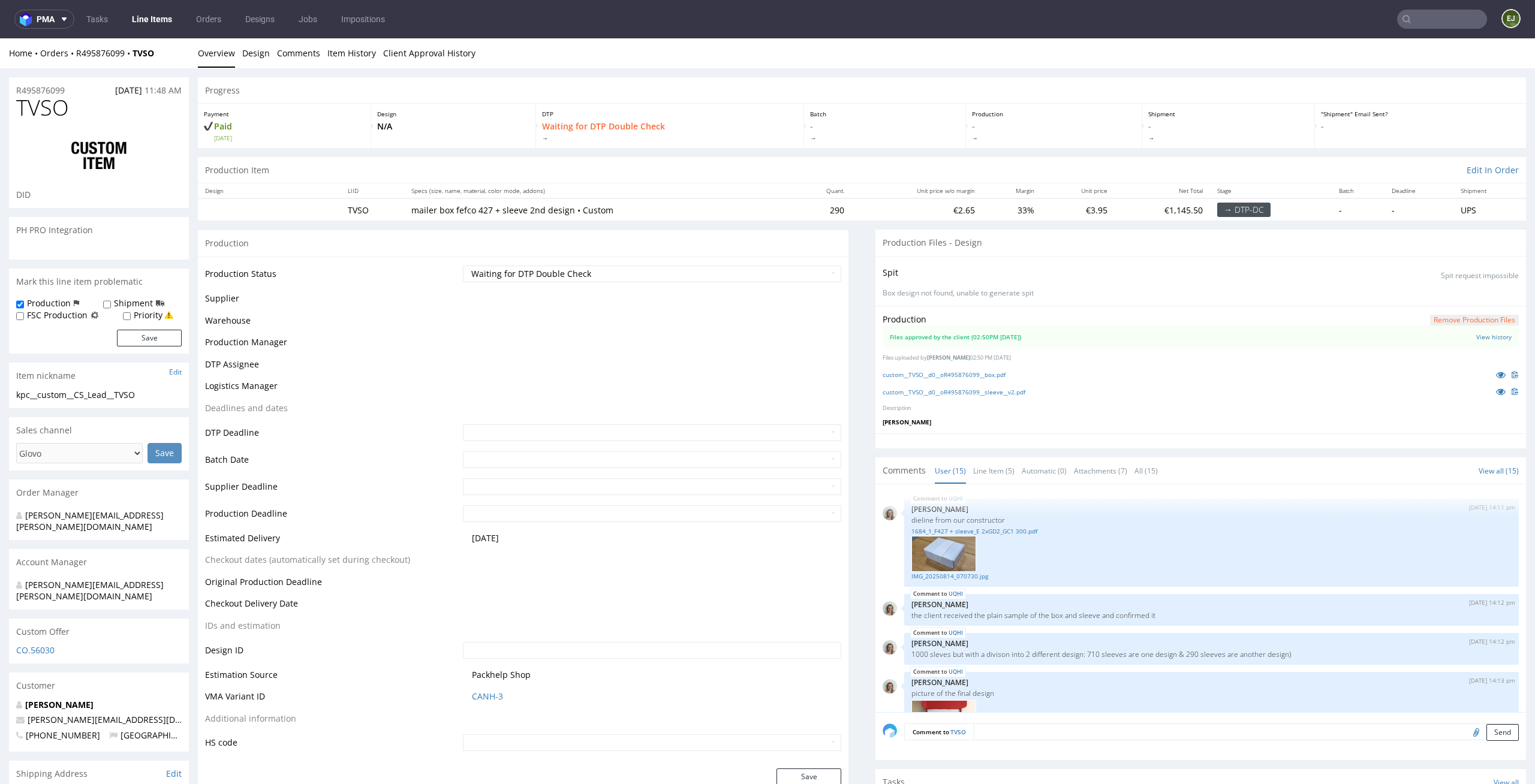
scroll to position [731, 0]
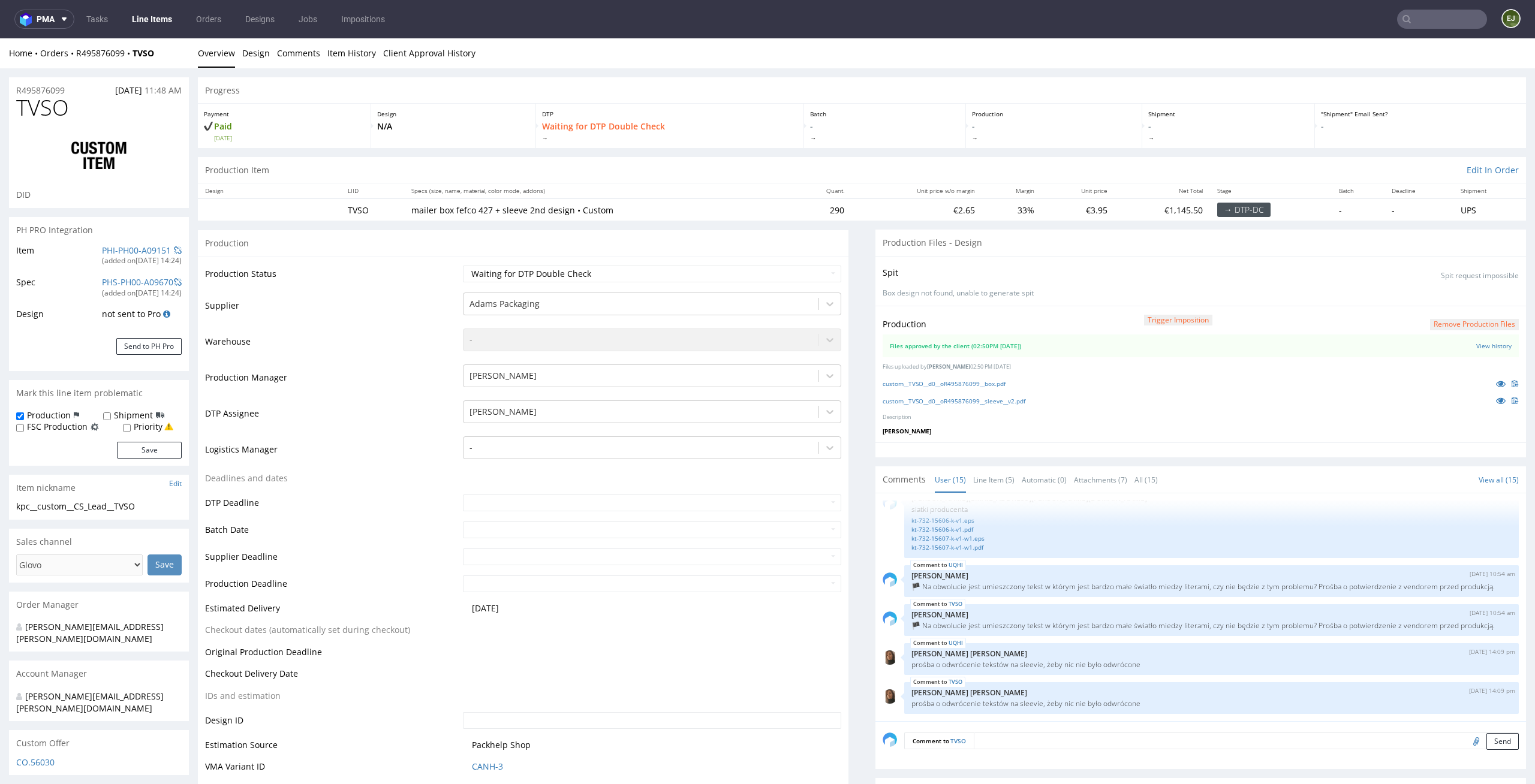
click at [152, 24] on link "Line Items" at bounding box center [152, 19] width 55 height 19
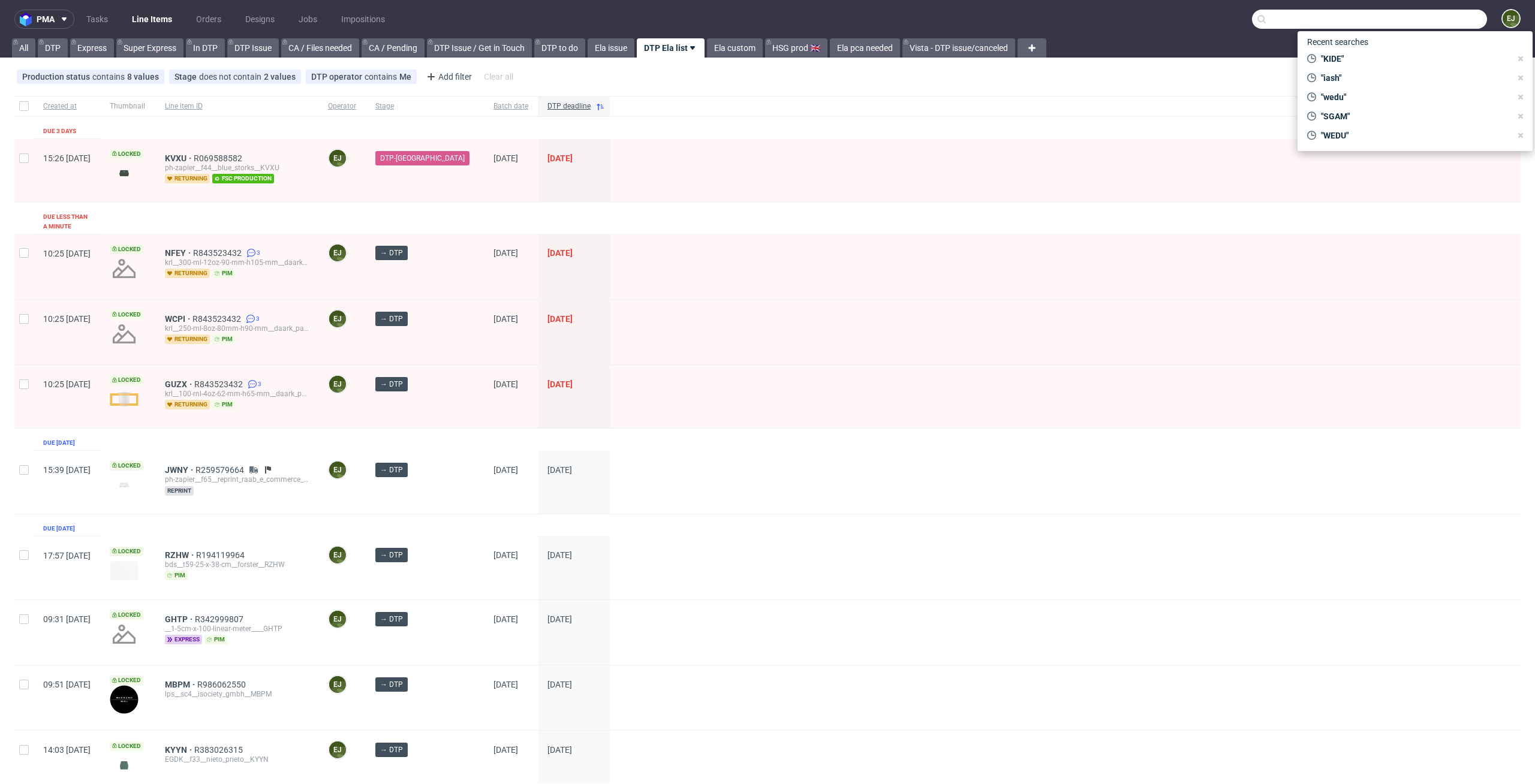
click at [1407, 14] on input "text" at bounding box center [1369, 19] width 235 height 19
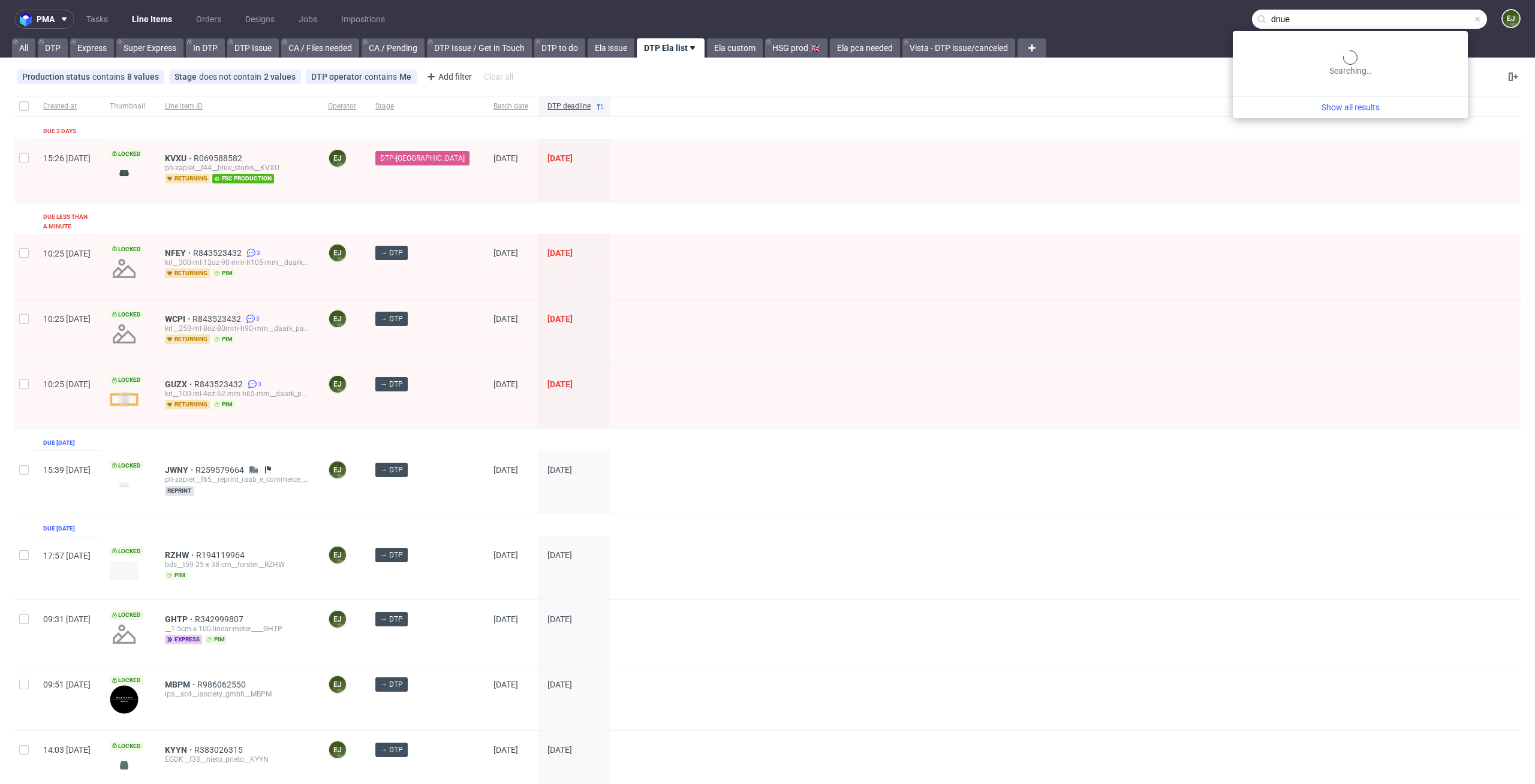
type input "dnue"
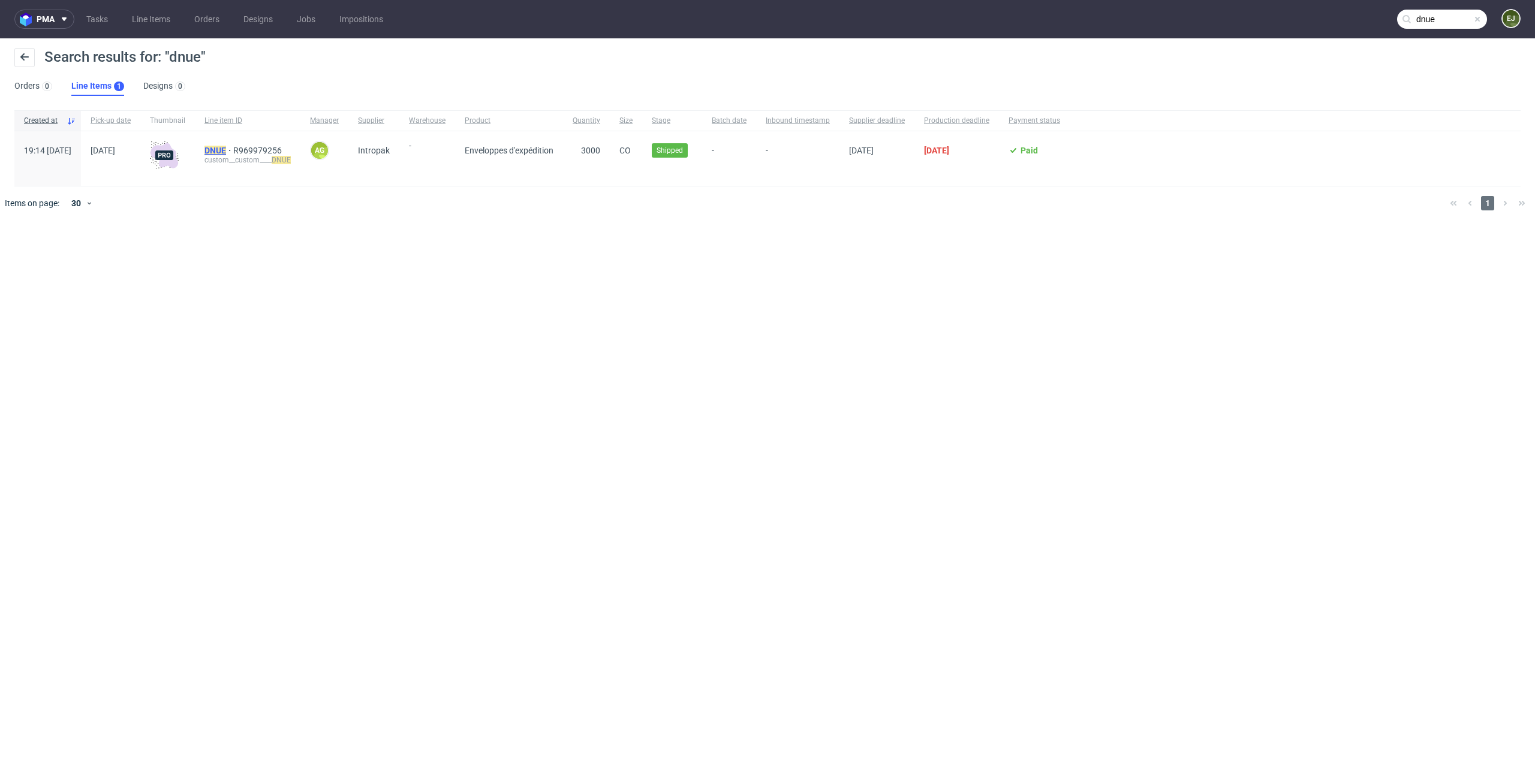
click at [226, 148] on mark "DNUE" at bounding box center [215, 150] width 22 height 10
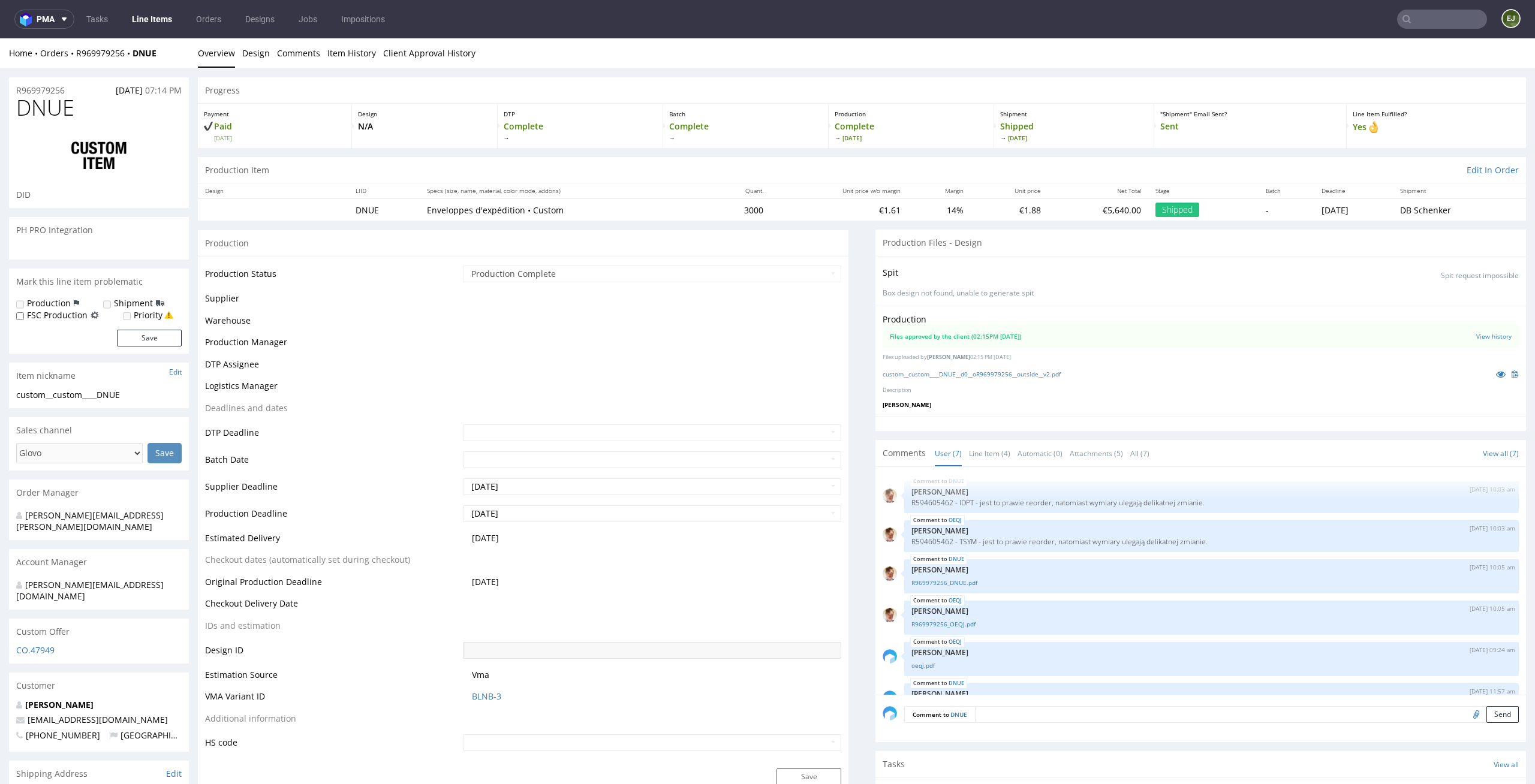
scroll to position [71, 0]
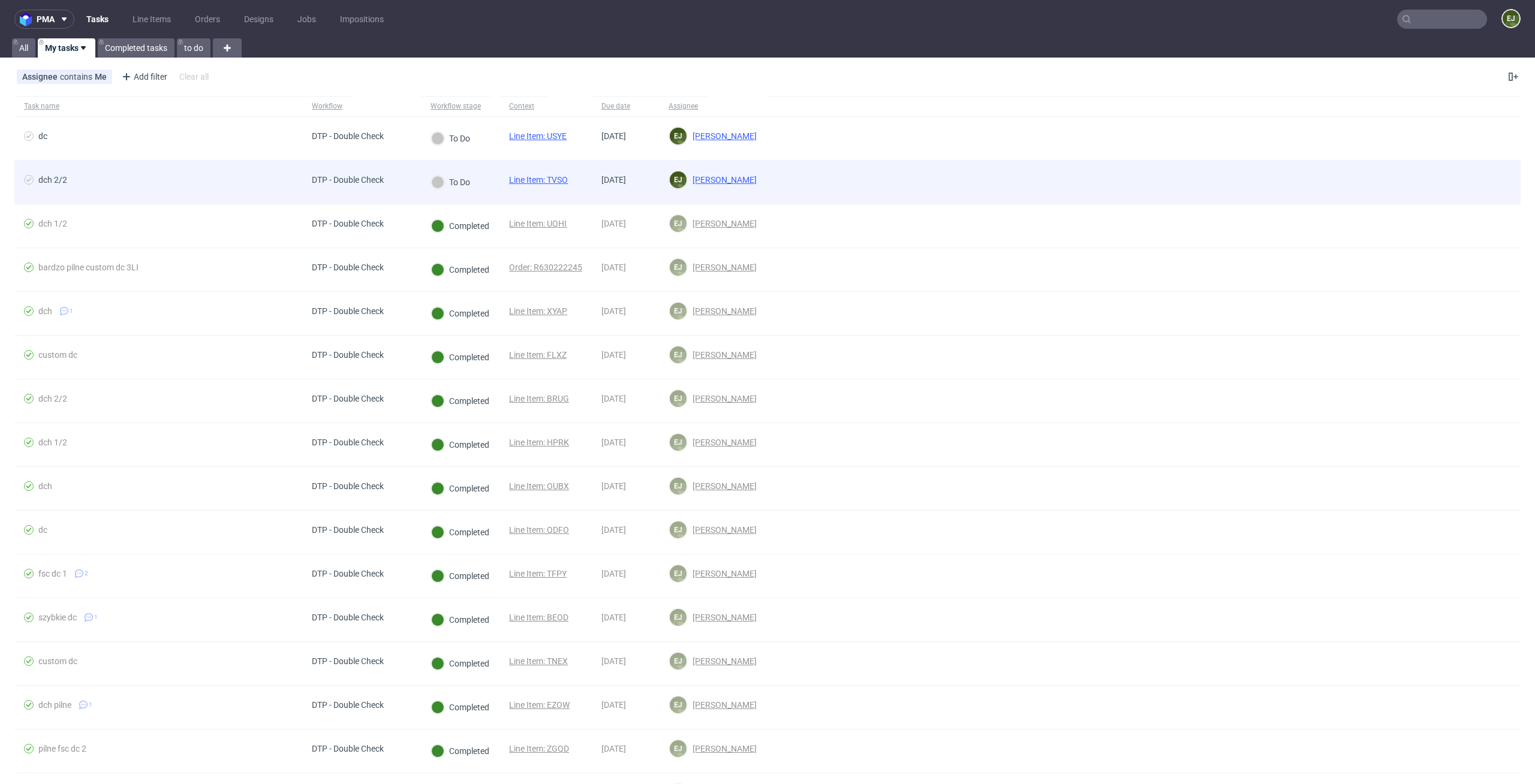
click at [531, 183] on link "Line Item: TVSO" at bounding box center [538, 180] width 59 height 10
click at [544, 180] on link "Line Item: TVSO" at bounding box center [538, 180] width 59 height 10
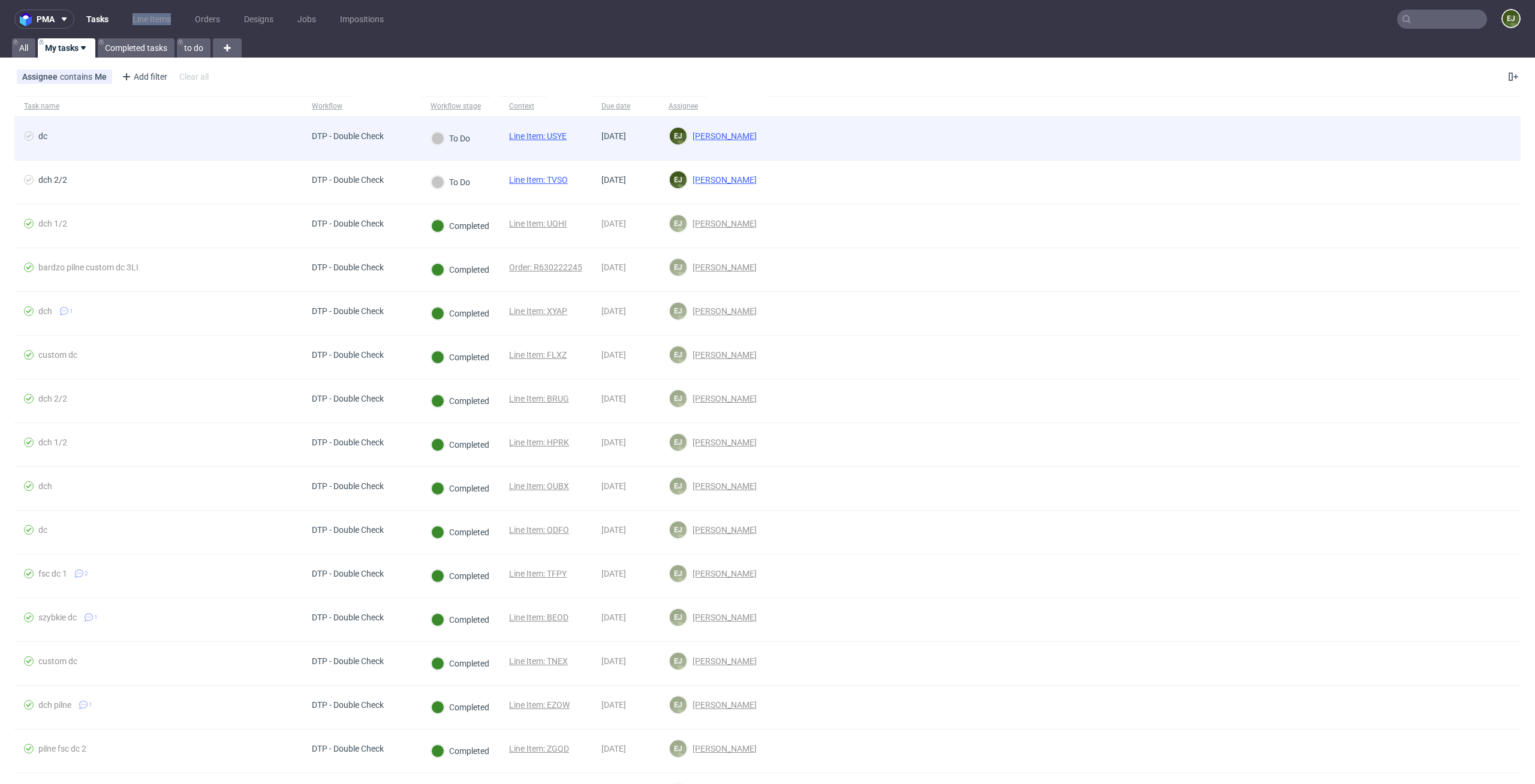
click at [551, 140] on link "Line Item: USYE" at bounding box center [538, 136] width 57 height 10
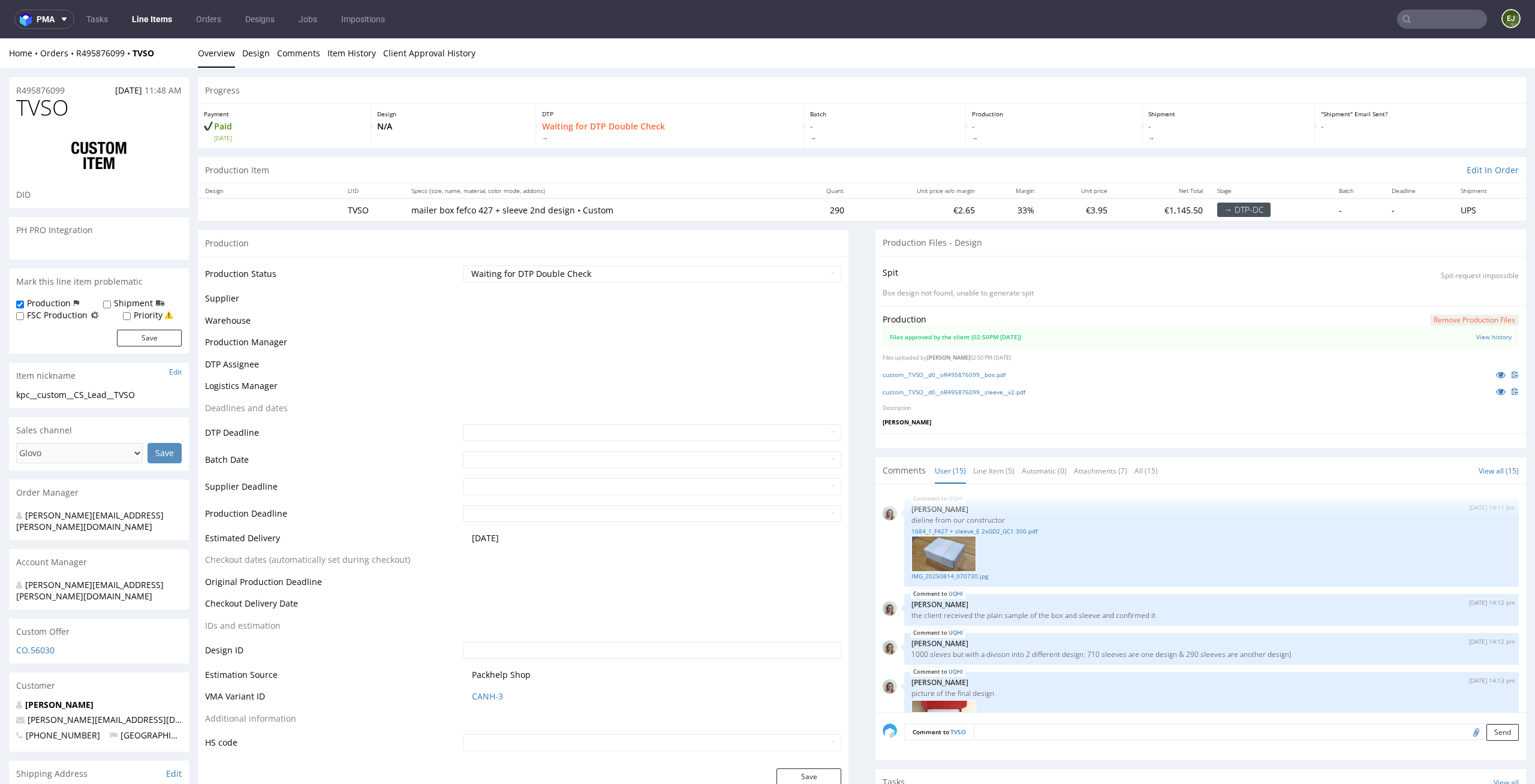
scroll to position [731, 0]
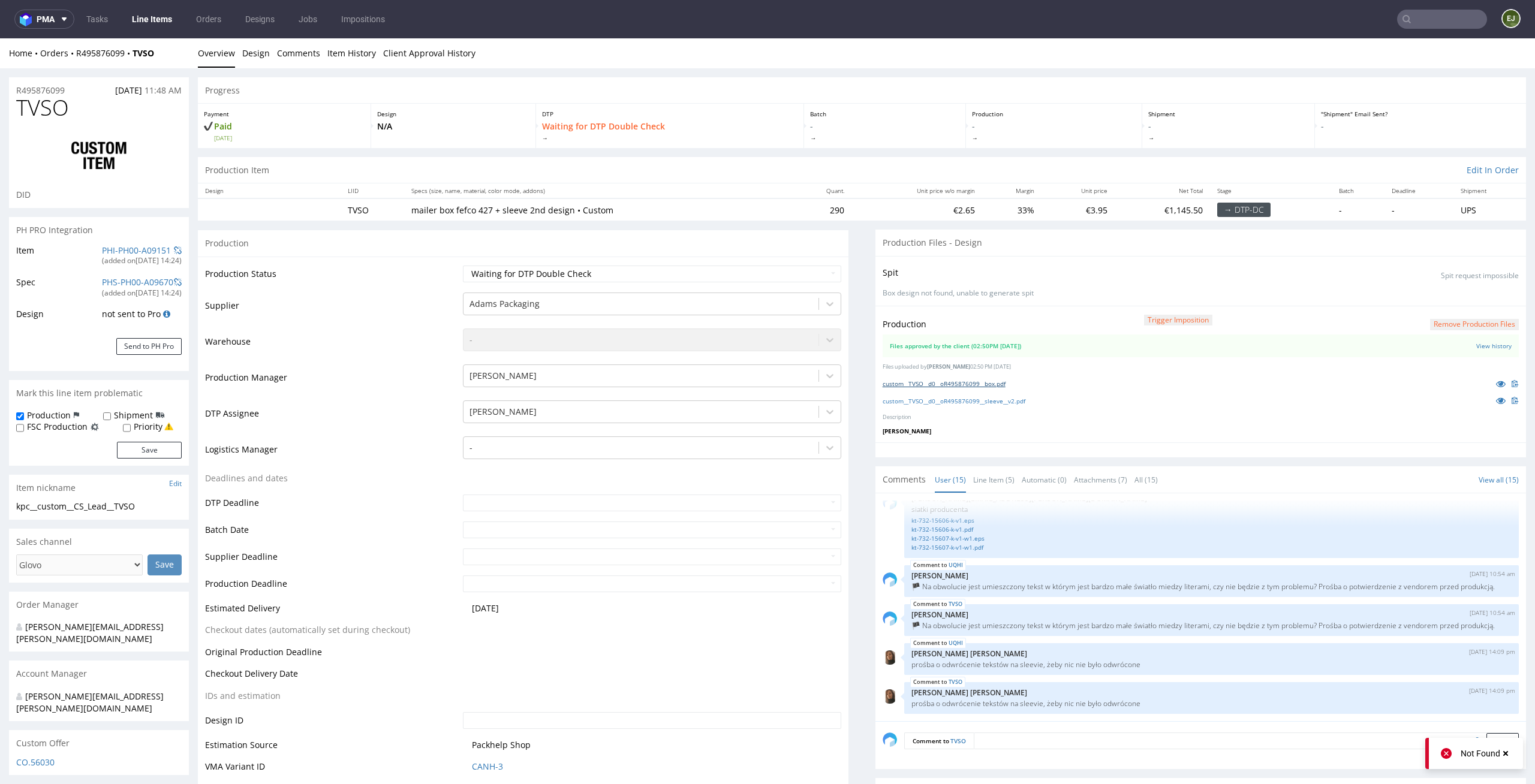
click at [988, 379] on link "custom__TVSO__d0__oR495876099__box.pdf" at bounding box center [944, 384] width 123 height 8
click at [965, 405] on div "custom__TVSO__d0__oR495876099__sleeve__v2.pdf" at bounding box center [1201, 400] width 636 height 13
click at [967, 400] on link "custom__TVSO__d0__oR495876099__sleeve__v2.pdf" at bounding box center [954, 401] width 143 height 8
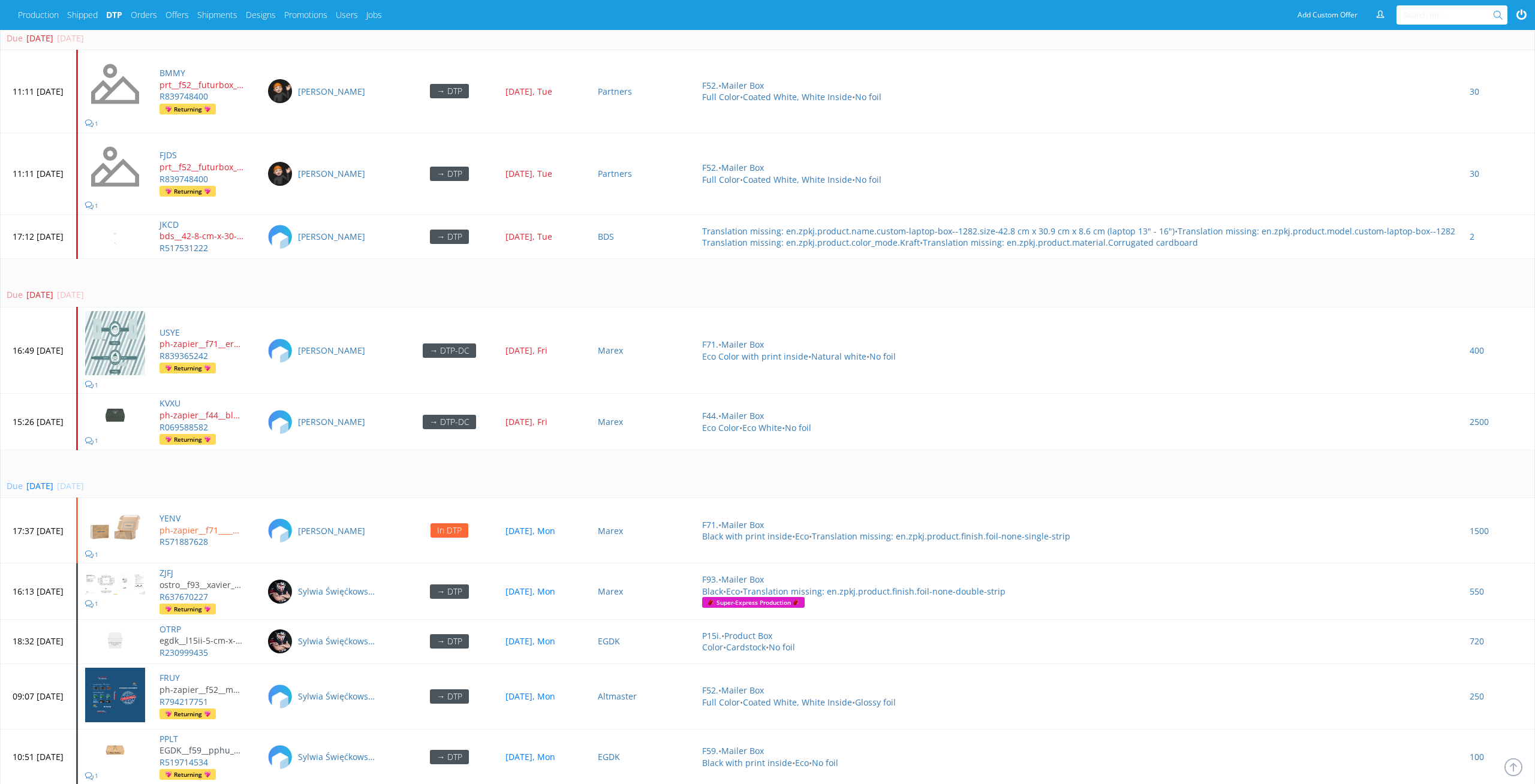
scroll to position [3401, 0]
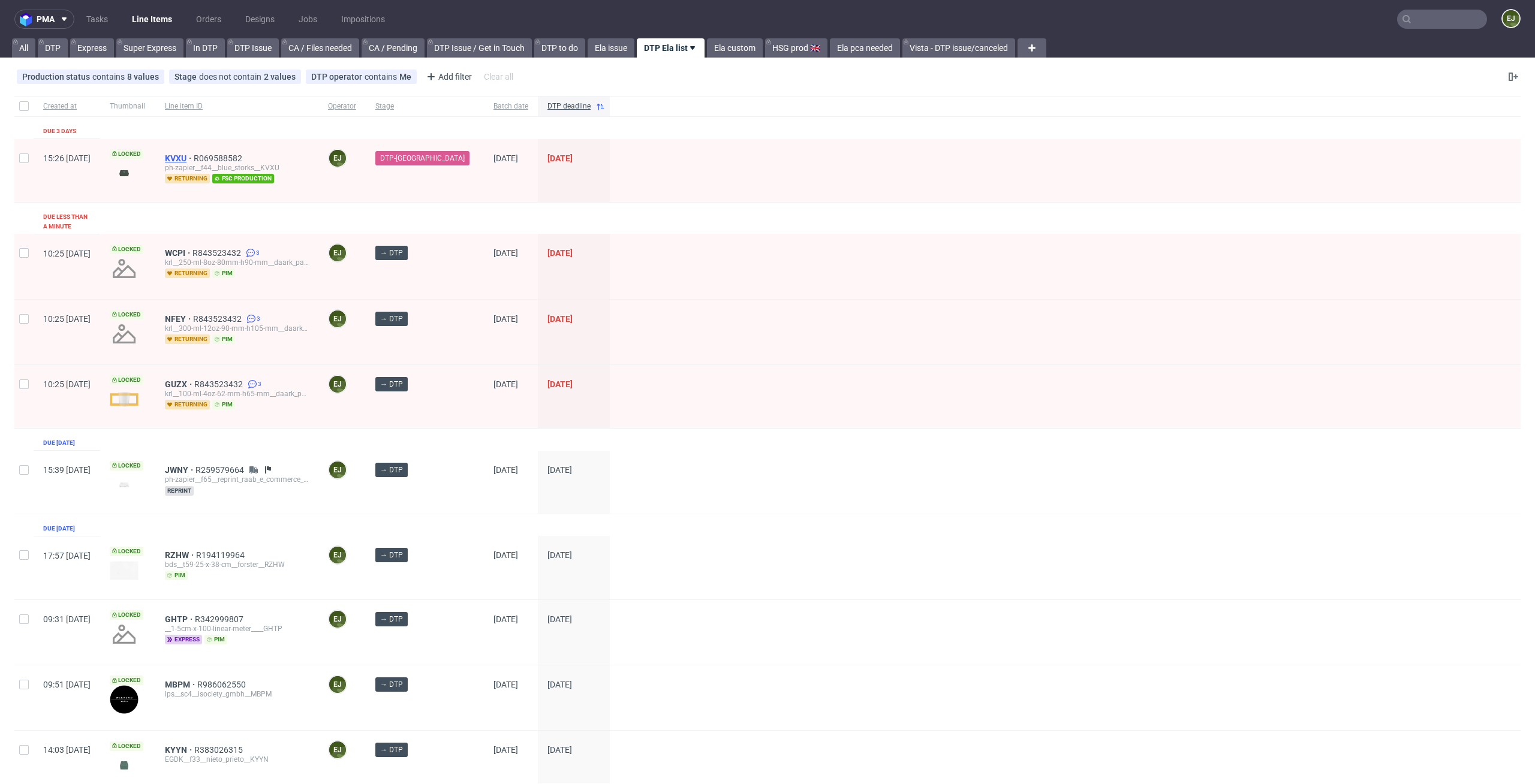
click at [194, 158] on span "KVXU" at bounding box center [179, 159] width 29 height 10
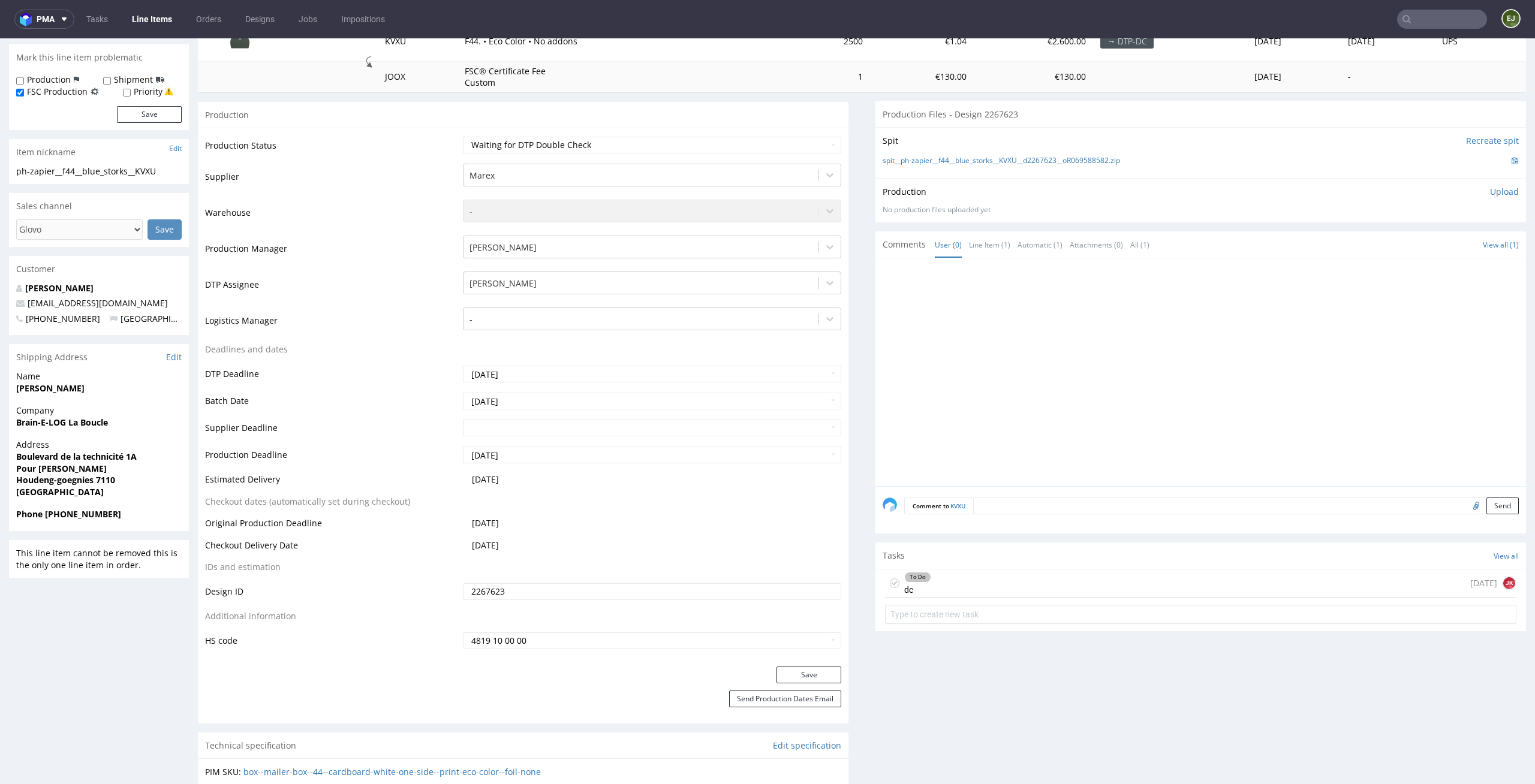
scroll to position [272, 0]
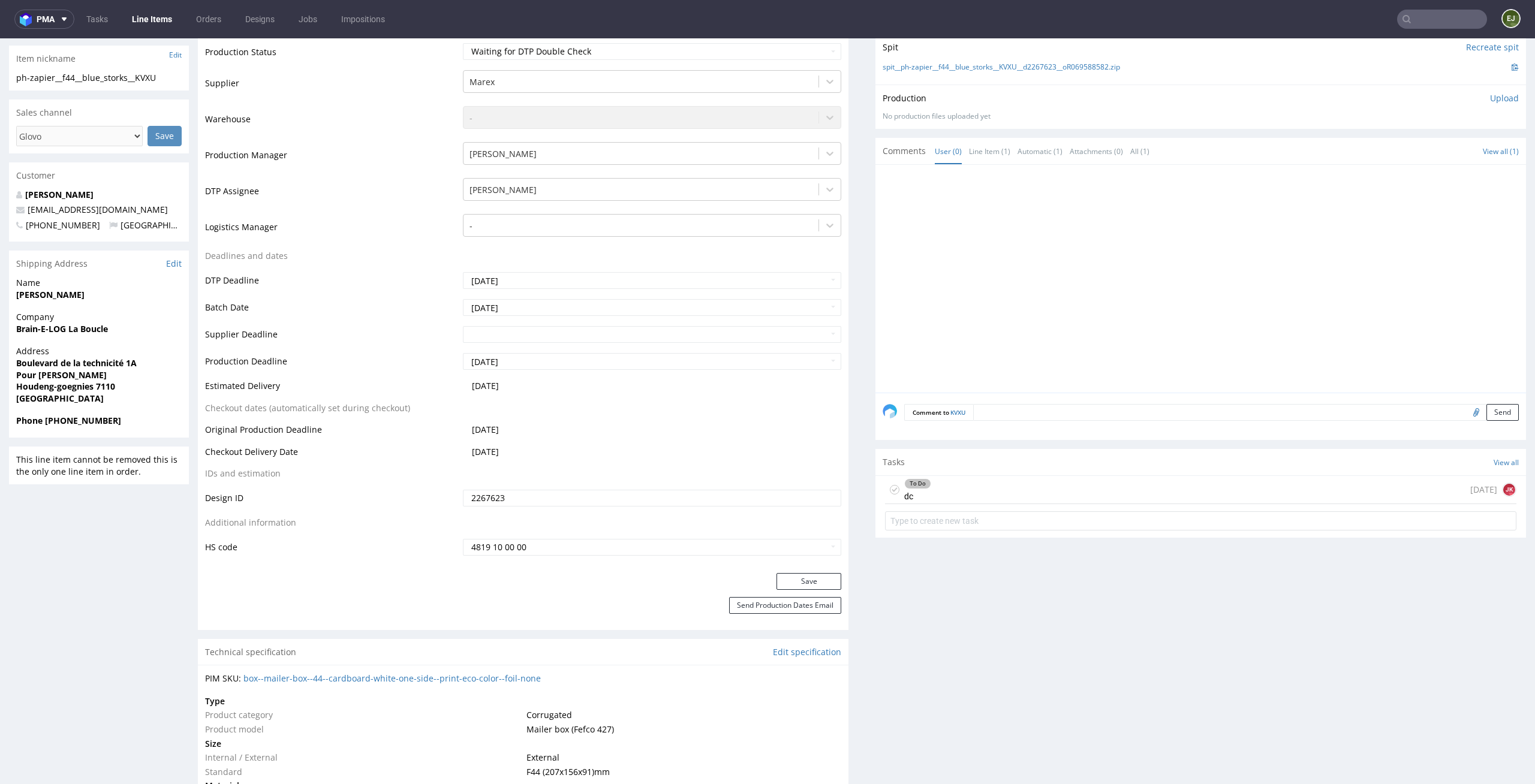
click at [997, 474] on div "Tasks View all" at bounding box center [1200, 462] width 651 height 27
click at [993, 492] on div "To Do dc today JK" at bounding box center [1200, 490] width 631 height 28
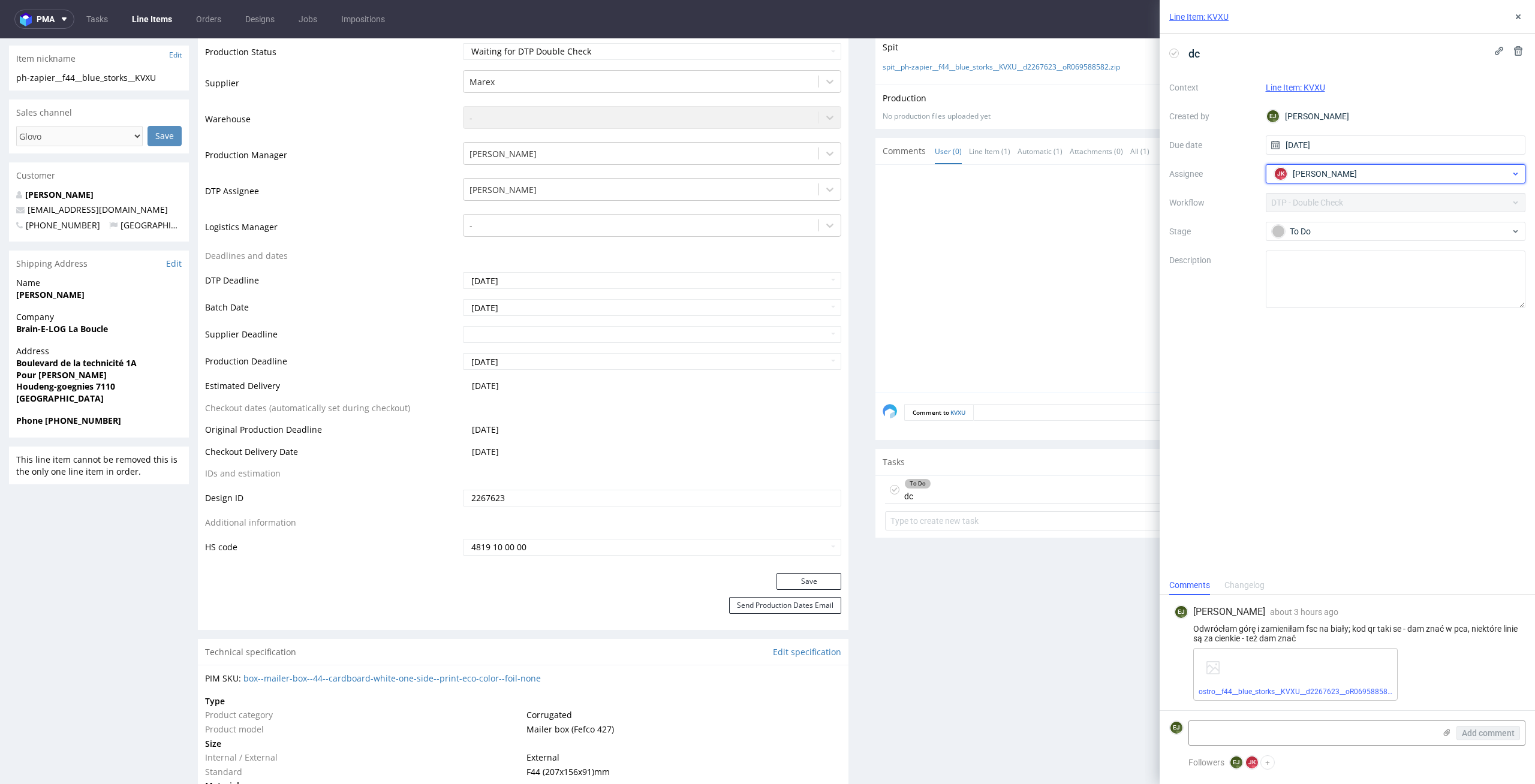
click at [1386, 166] on div "JK Jan Kocik" at bounding box center [1390, 173] width 240 height 19
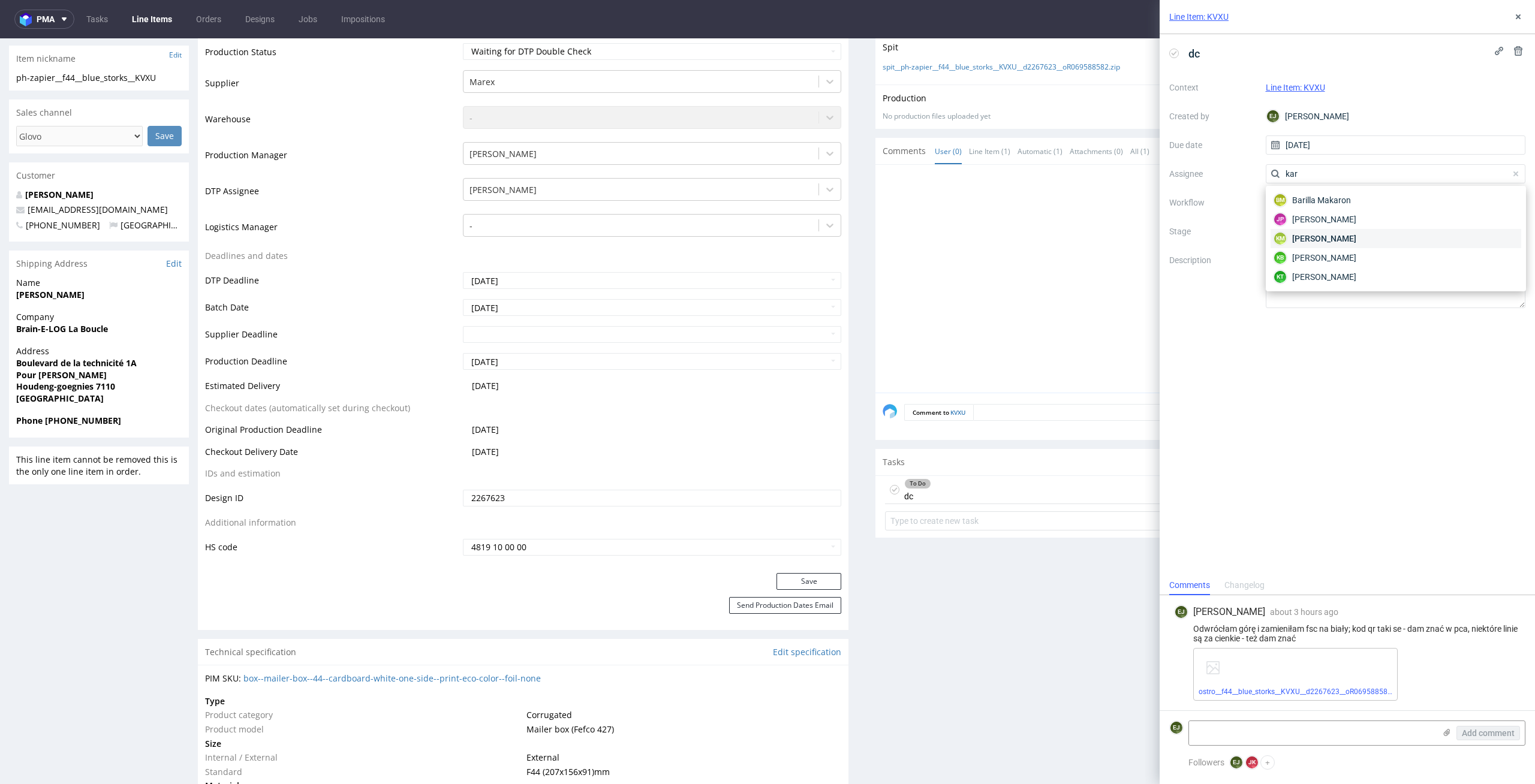
type input "kar"
click at [1378, 235] on div "KM Karol Markowski" at bounding box center [1396, 238] width 251 height 19
click at [1199, 46] on span "dc" at bounding box center [1194, 54] width 21 height 20
click at [1203, 53] on span "dc" at bounding box center [1194, 54] width 21 height 20
click at [1022, 235] on div at bounding box center [1204, 282] width 643 height 221
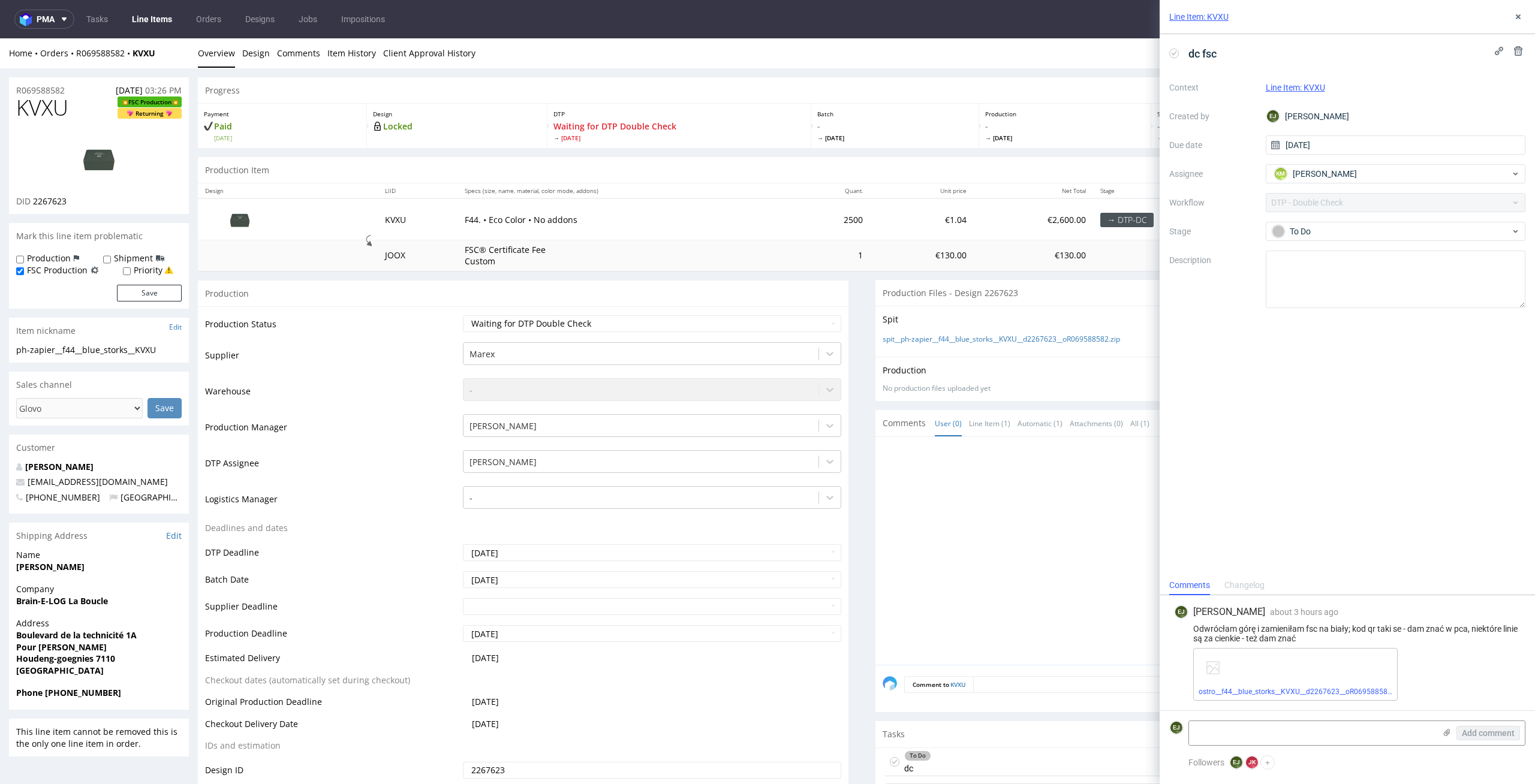
click at [170, 29] on nav "pma Tasks Line Items Orders Designs Jobs Impositions EJ" at bounding box center [768, 19] width 1535 height 38
click at [164, 23] on link "Line Items" at bounding box center [152, 19] width 55 height 19
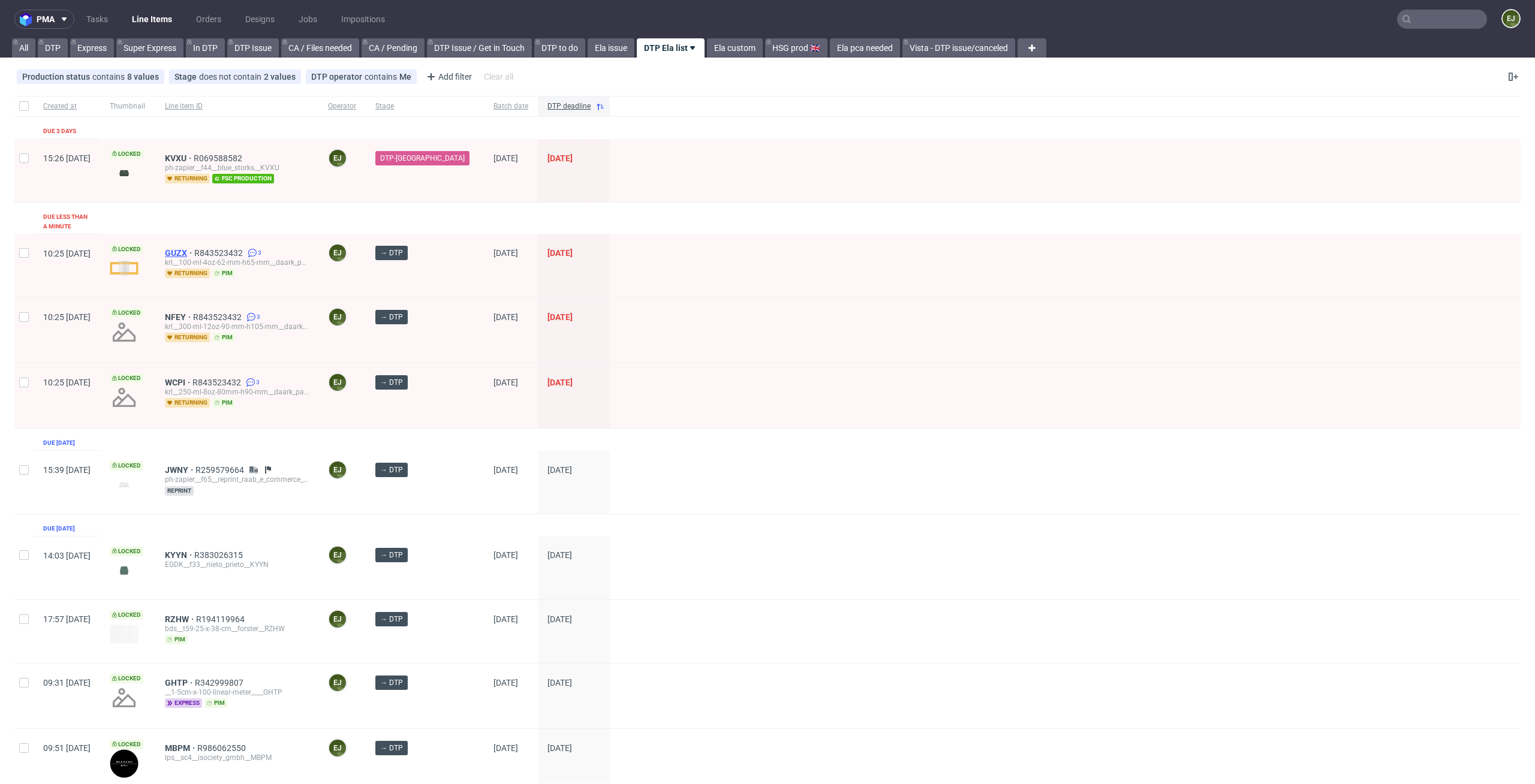
click at [194, 248] on span "GUZX" at bounding box center [180, 253] width 29 height 10
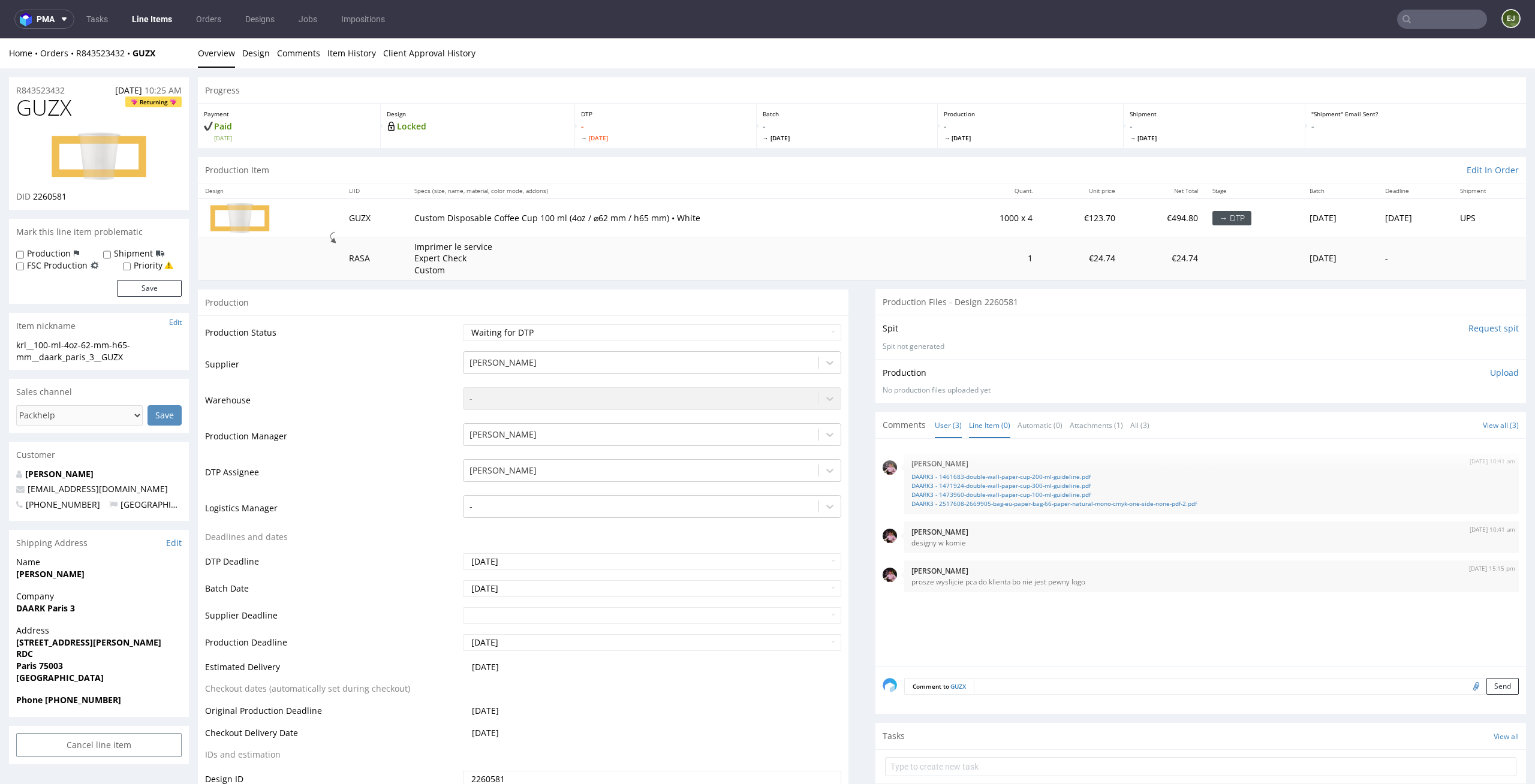
click at [980, 428] on link "Line Item (0)" at bounding box center [989, 425] width 41 height 26
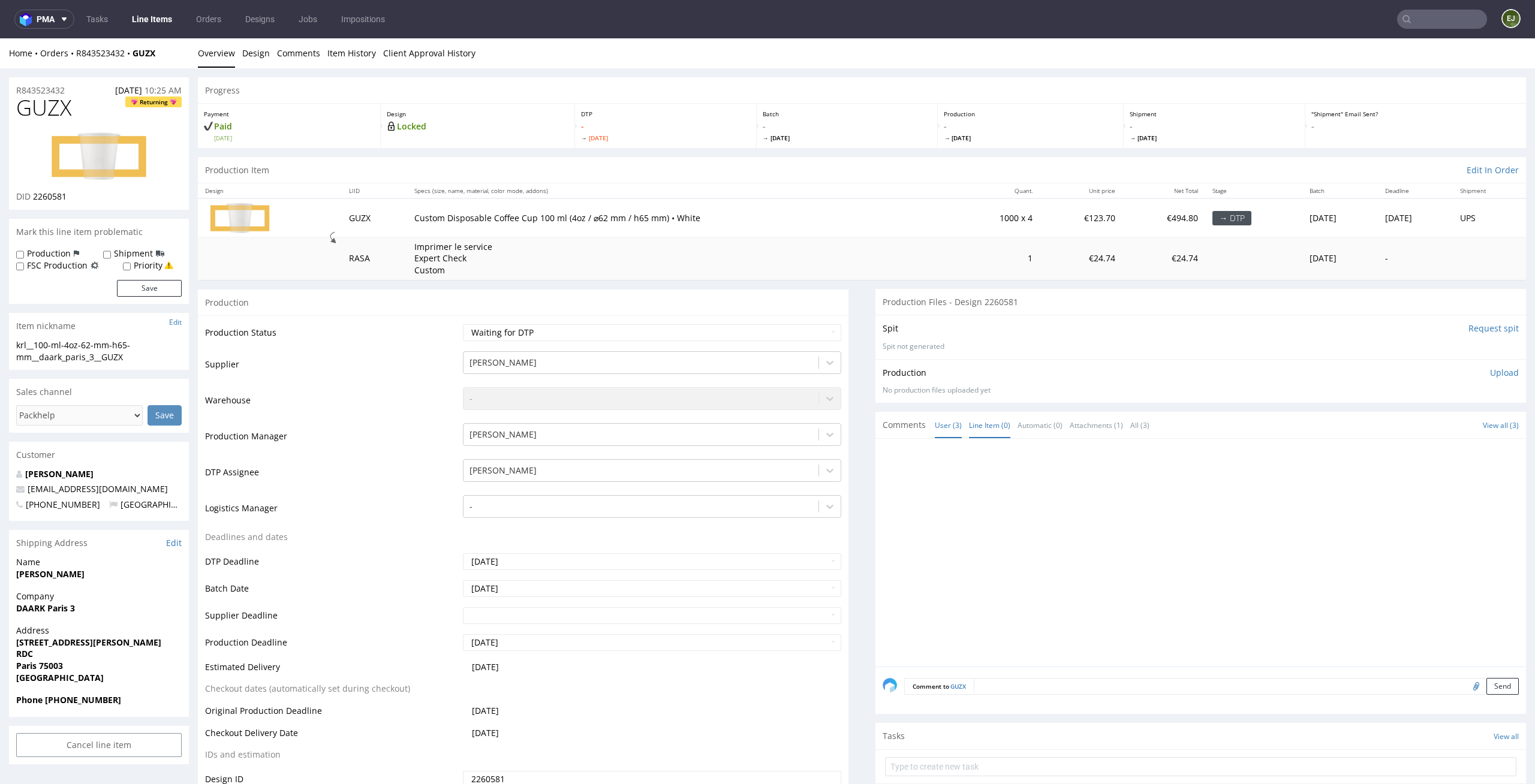
click at [939, 419] on link "User (3)" at bounding box center [948, 425] width 27 height 26
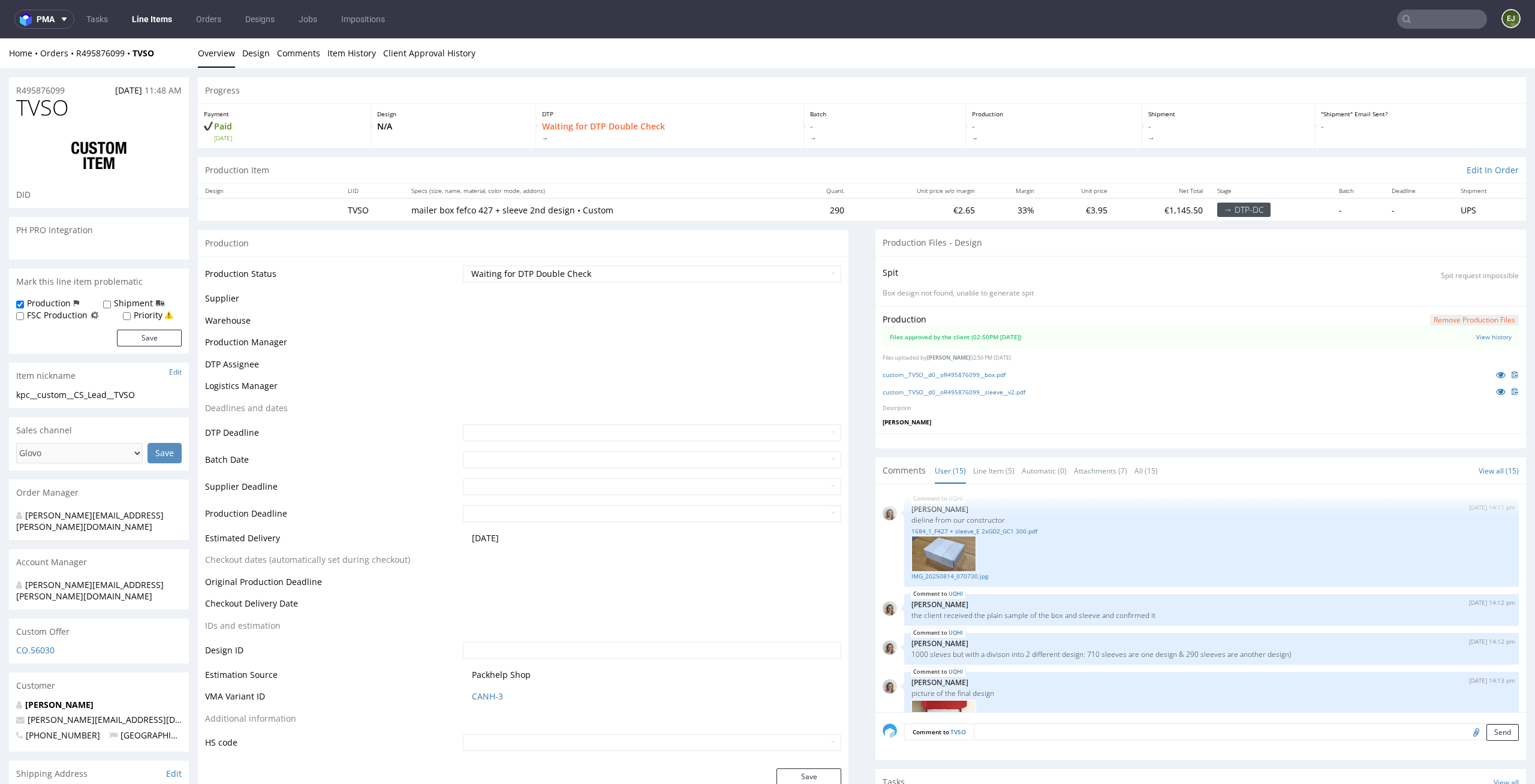
scroll to position [731, 0]
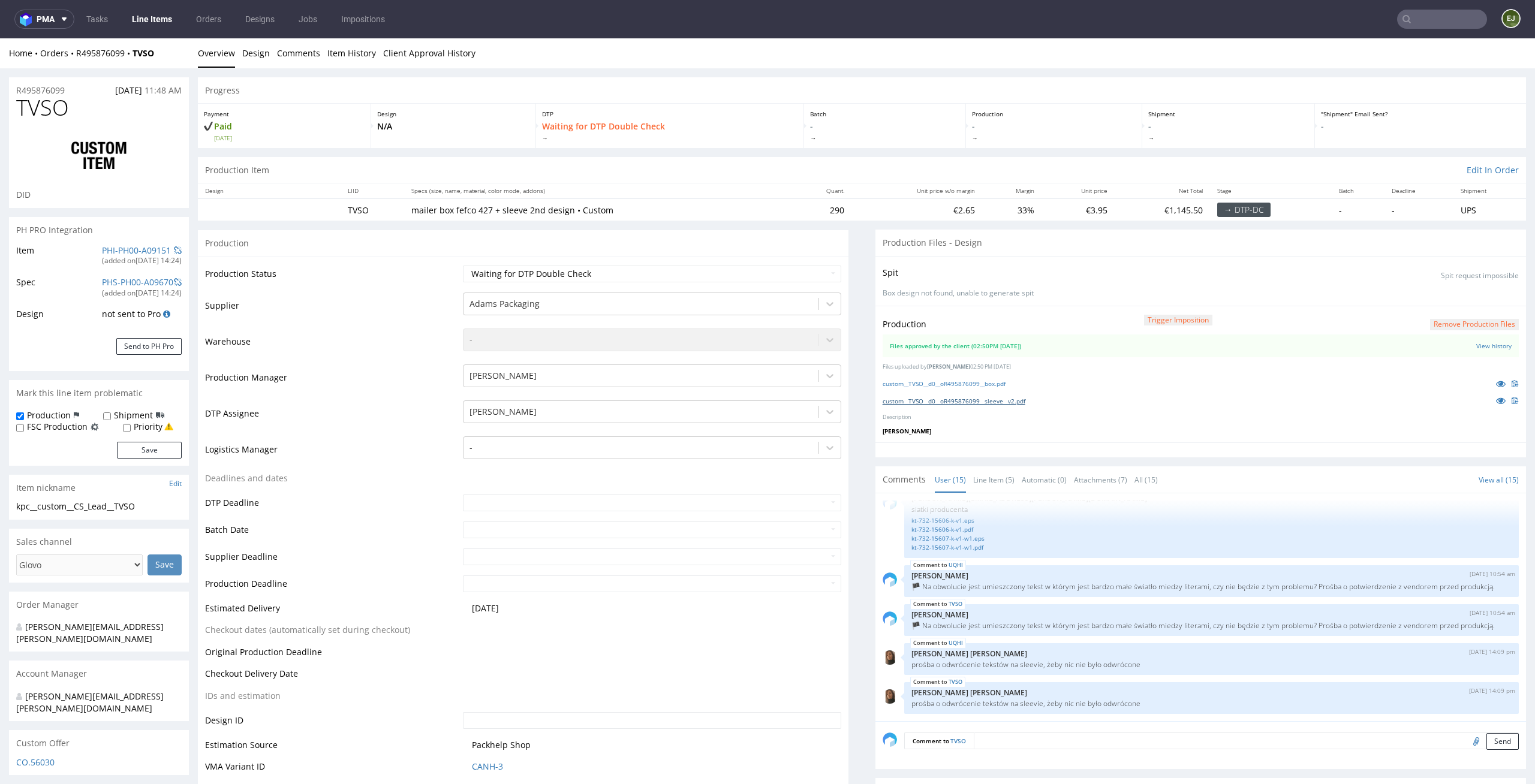
click at [1001, 398] on link "custom__TVSO__d0__oR495876099__sleeve__v2.pdf" at bounding box center [954, 401] width 143 height 8
click at [937, 382] on link "custom__TVSO__d0__oR495876099__box.pdf" at bounding box center [944, 384] width 123 height 8
click at [997, 488] on link "Line Item (5)" at bounding box center [993, 479] width 41 height 26
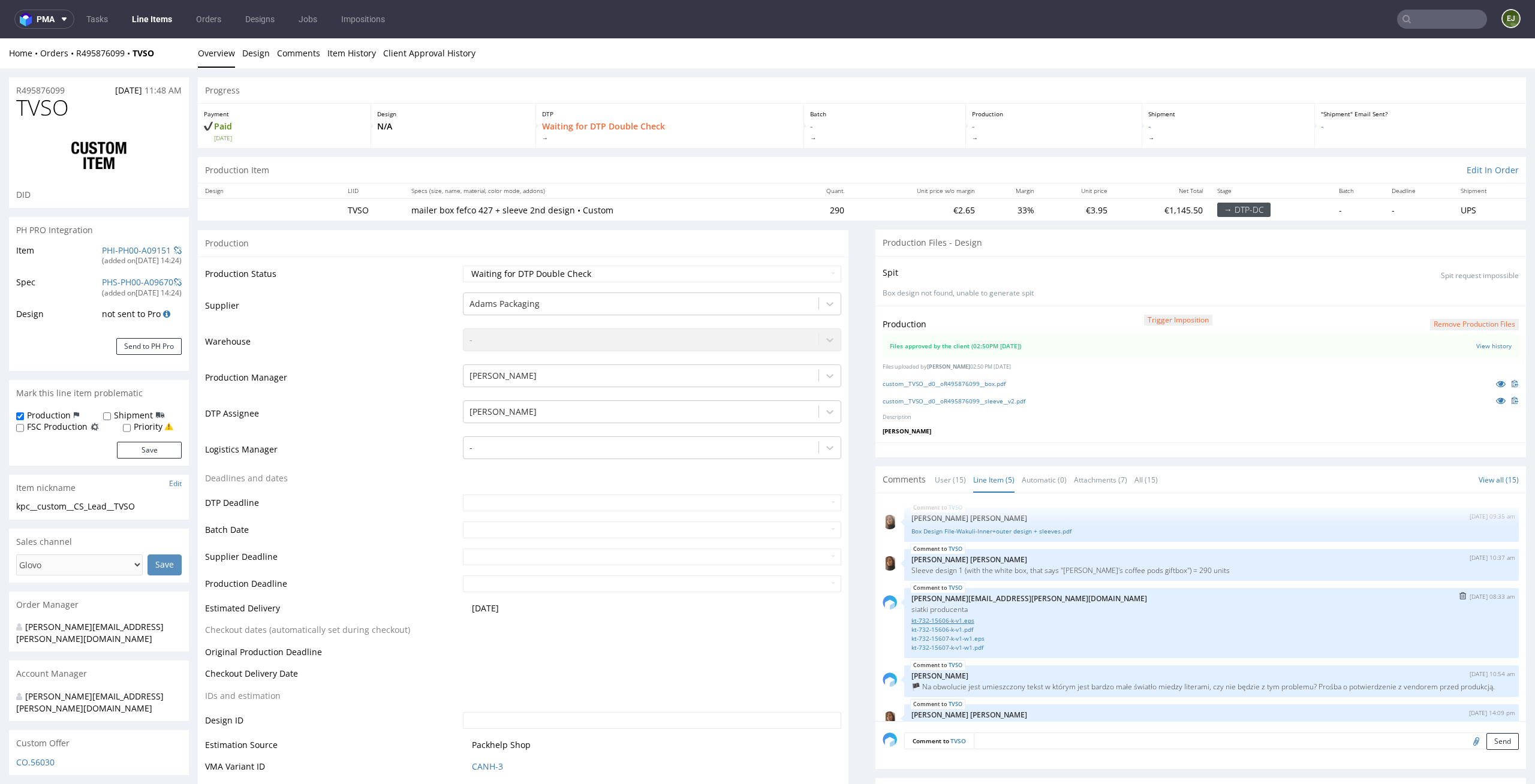
scroll to position [31, 0]
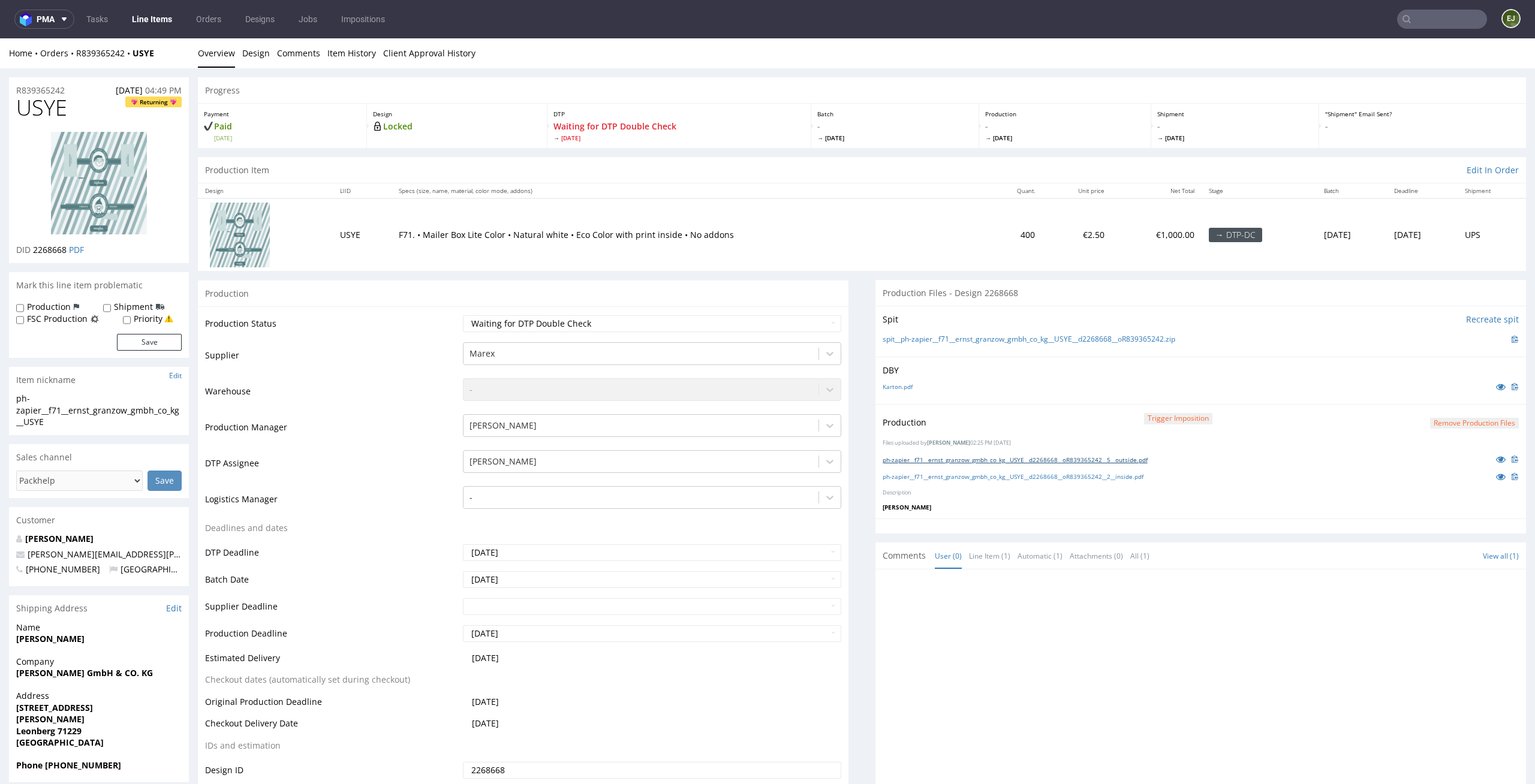
click at [972, 461] on link "ph-zapier__f71__ernst_granzow_gmbh_co_kg__USYE__d2268668__oR839365242__5__outsi…" at bounding box center [1015, 460] width 265 height 8
click at [972, 476] on link "ph-zapier__f71__ernst_granzow_gmbh_co_kg__USYE__d2268668__oR839365242__2__insid…" at bounding box center [1013, 477] width 261 height 8
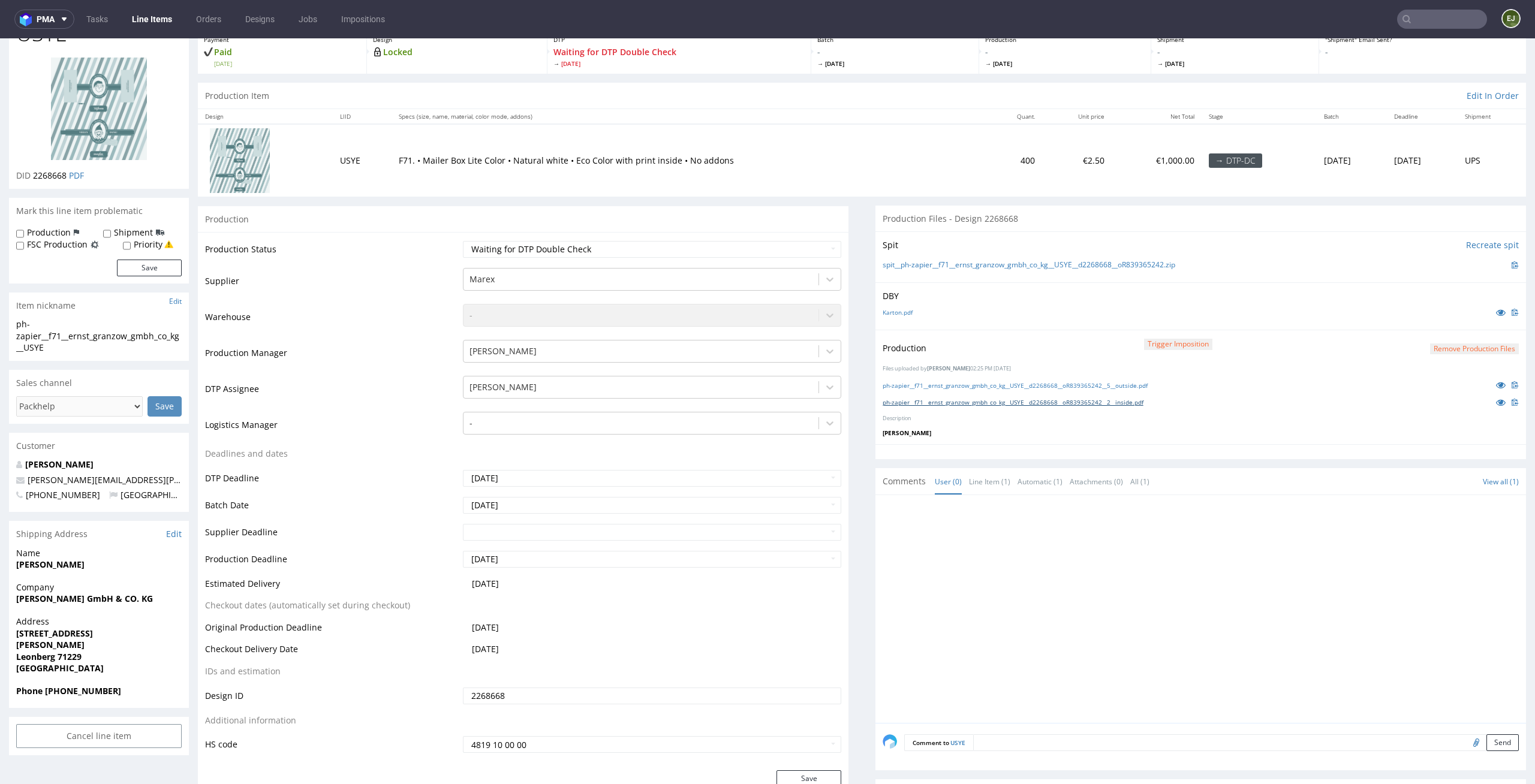
scroll to position [218, 0]
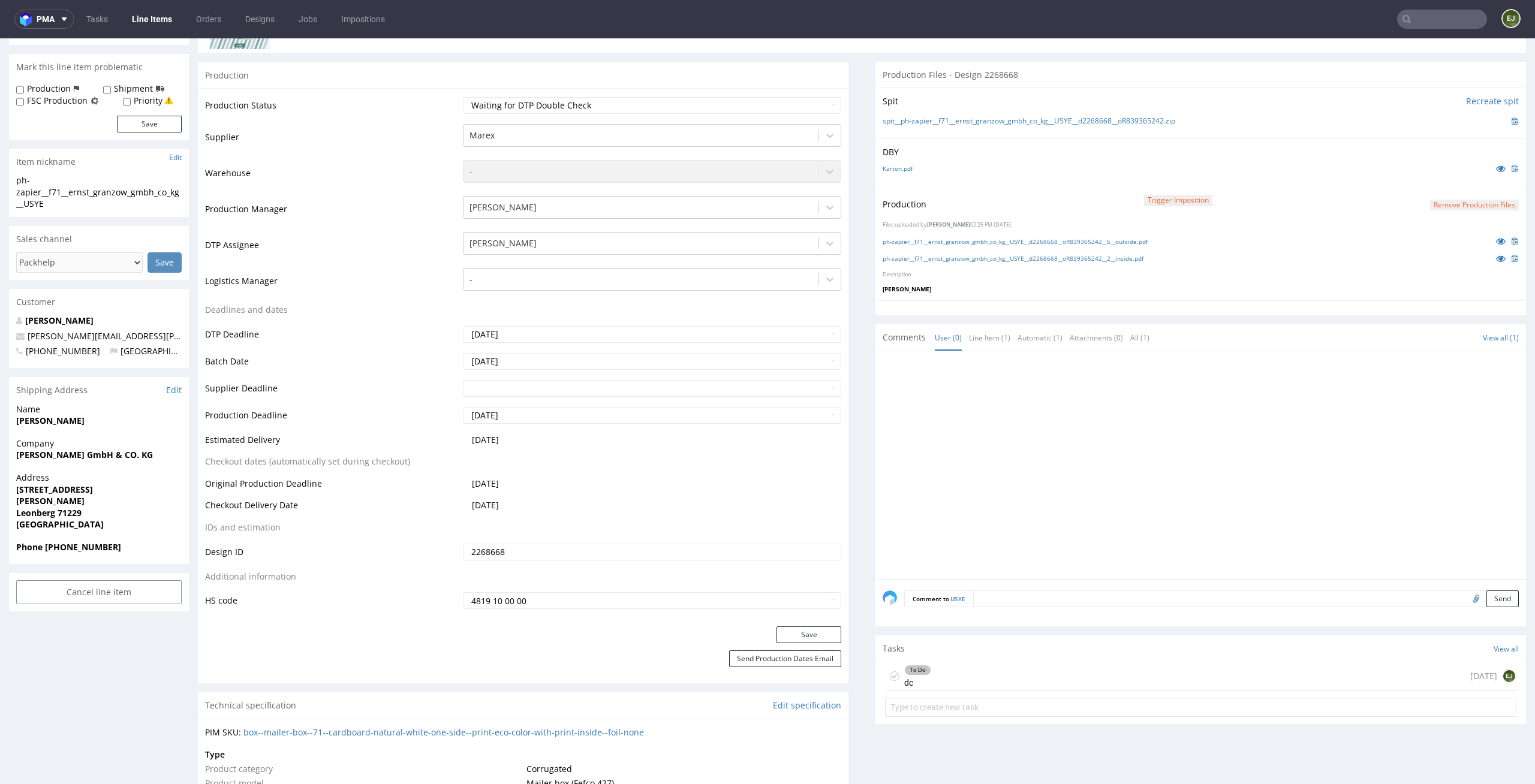
click at [956, 679] on div "To Do dc [DATE] EJ" at bounding box center [1200, 676] width 631 height 28
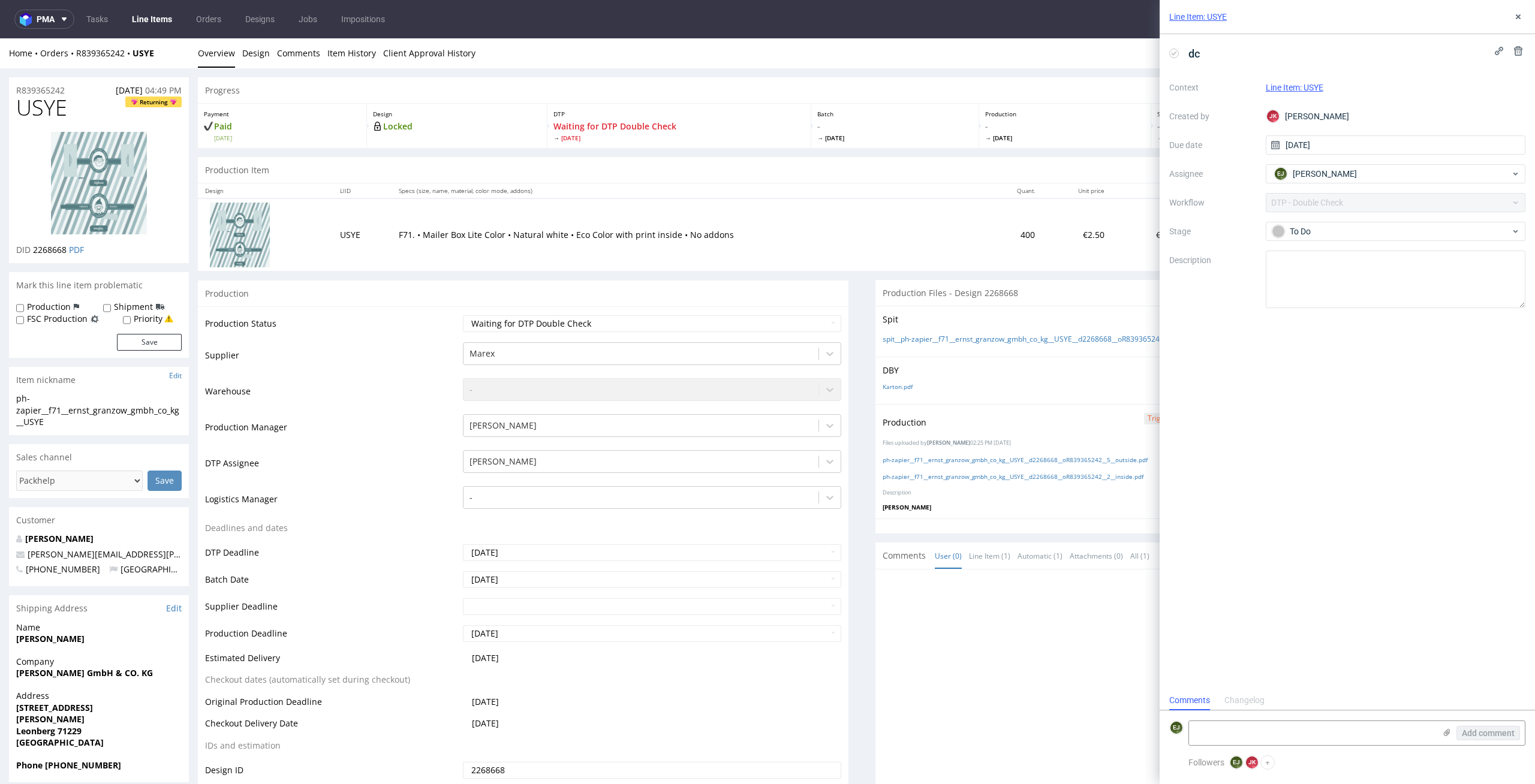
click at [894, 394] on div "DBY Karton.pdf" at bounding box center [1200, 380] width 651 height 48
click at [896, 385] on link "Karton.pdf" at bounding box center [898, 386] width 30 height 8
click at [918, 266] on td "F71. • Mailer Box Lite Color • Natural white • Eco Color with print inside • No…" at bounding box center [689, 234] width 596 height 72
click at [475, 145] on div "Design Locked" at bounding box center [457, 125] width 180 height 44
click at [1406, 741] on textarea at bounding box center [1312, 733] width 246 height 24
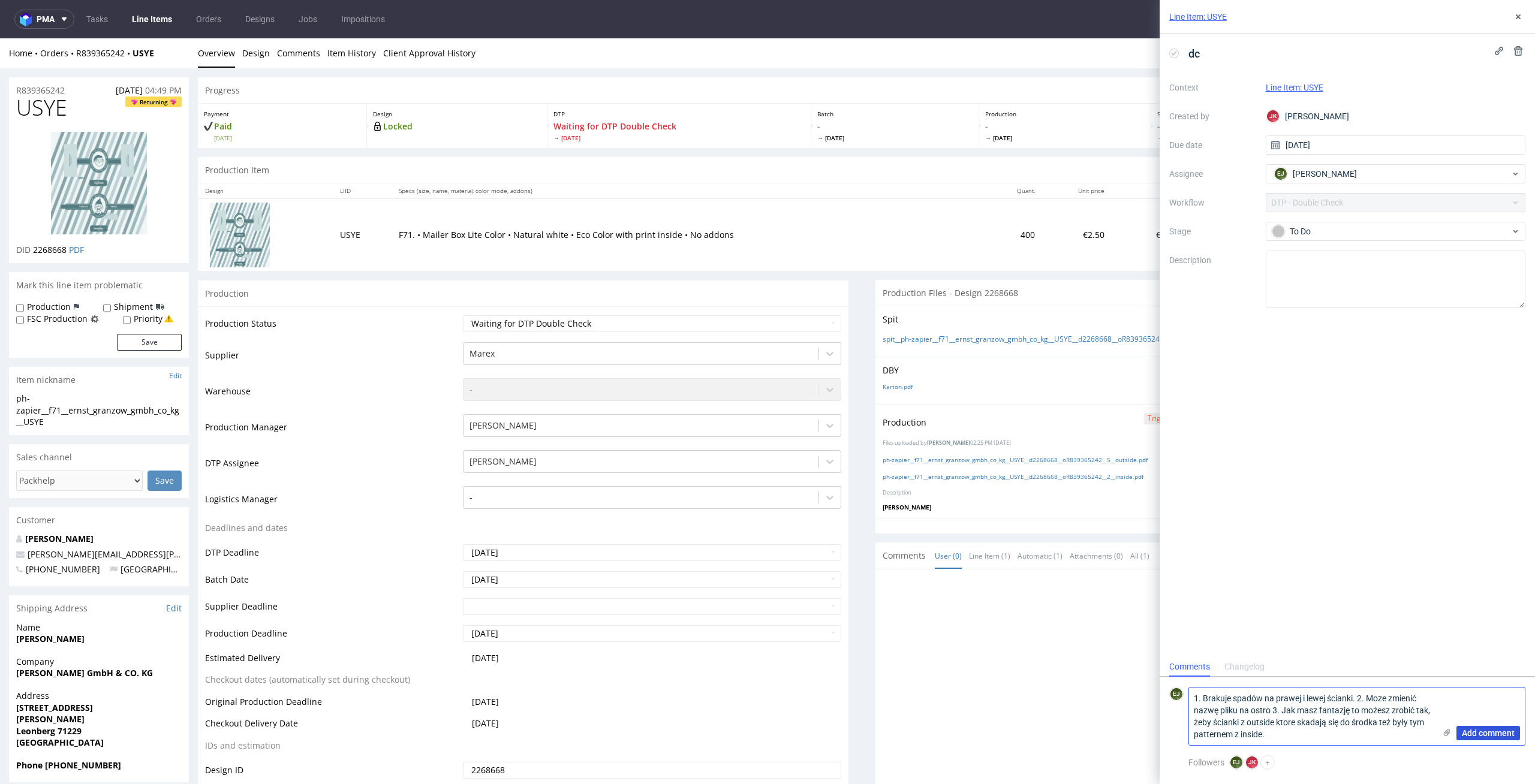
type textarea "1. Brakuje spadów na prawej i lewej ścianki. 2. Moze zmienić nazwę pliku na ost…"
click at [1469, 732] on span "Add comment" at bounding box center [1487, 733] width 52 height 8
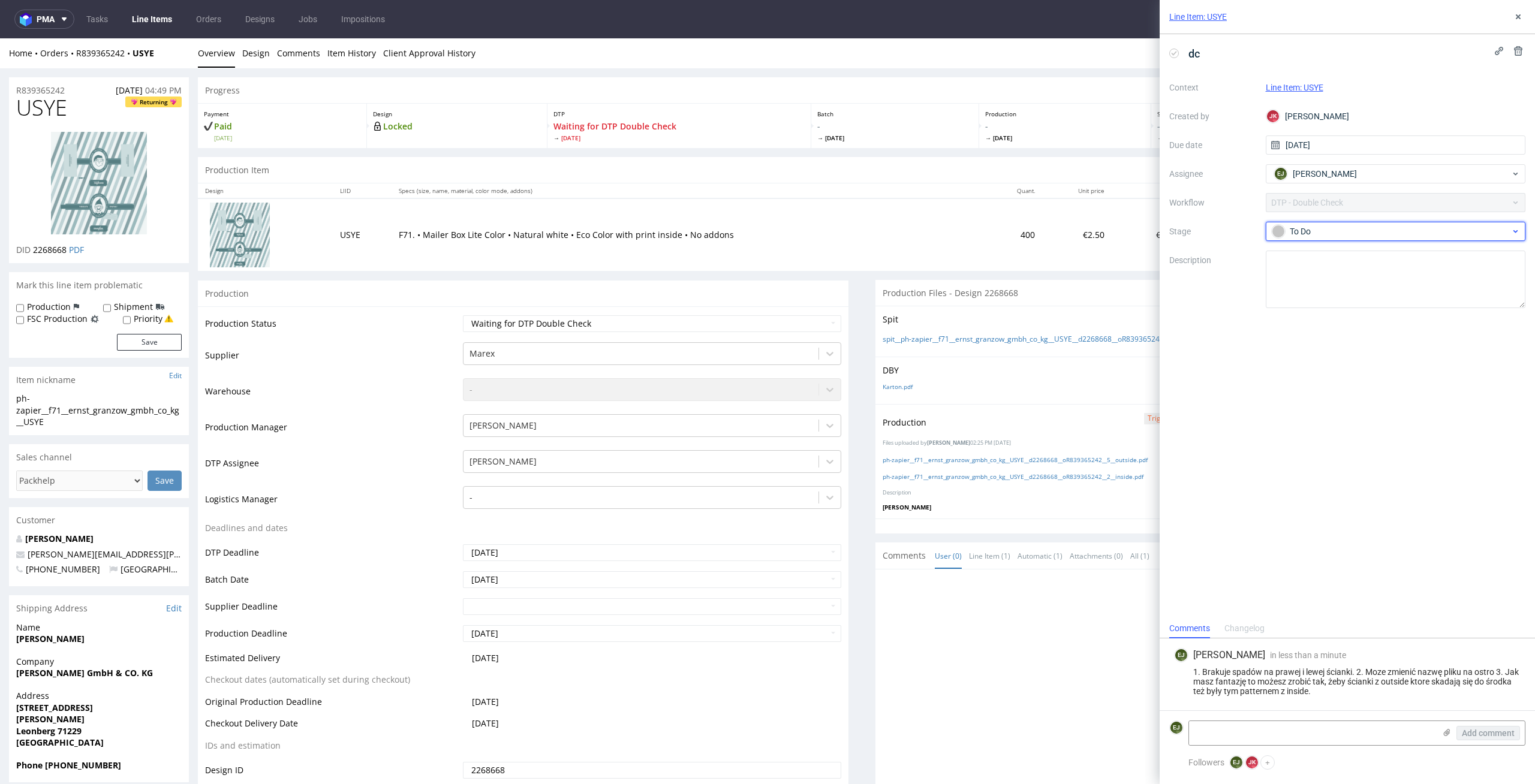
click at [1321, 239] on div "To Do" at bounding box center [1396, 231] width 260 height 19
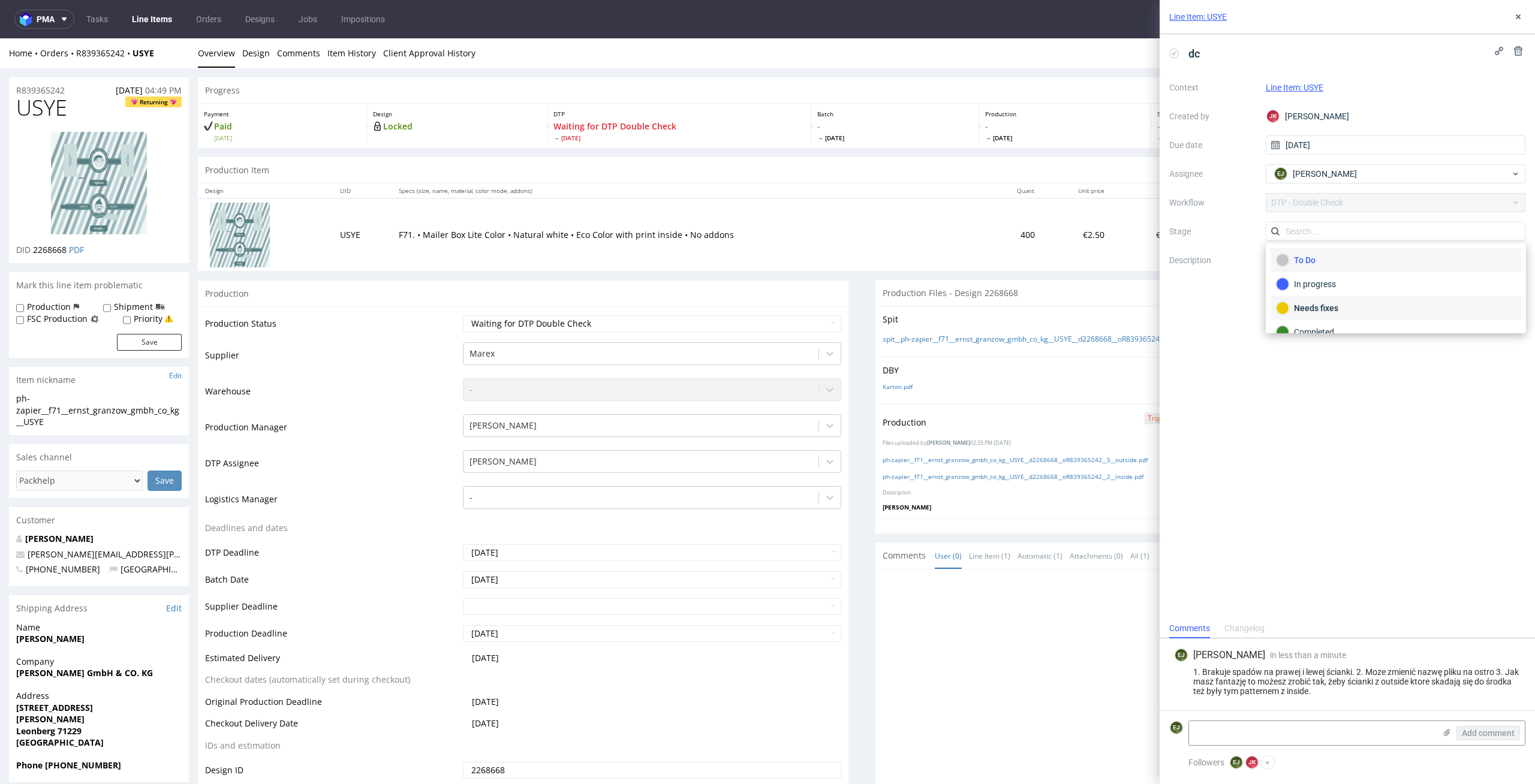
click at [1325, 306] on div "Needs fixes" at bounding box center [1395, 307] width 240 height 13
click at [867, 242] on td "F71. • Mailer Box Lite Color • Natural white • Eco Color with print inside • No…" at bounding box center [689, 234] width 596 height 72
click at [767, 319] on select "Waiting for Artwork Waiting for Diecut Waiting for Mockup Waiting for DTP Waiti…" at bounding box center [652, 324] width 379 height 17
select select "dtp_dc_done"
click at [463, 315] on select "Waiting for Artwork Waiting for Diecut Waiting for Mockup Waiting for DTP Waiti…" at bounding box center [652, 324] width 379 height 17
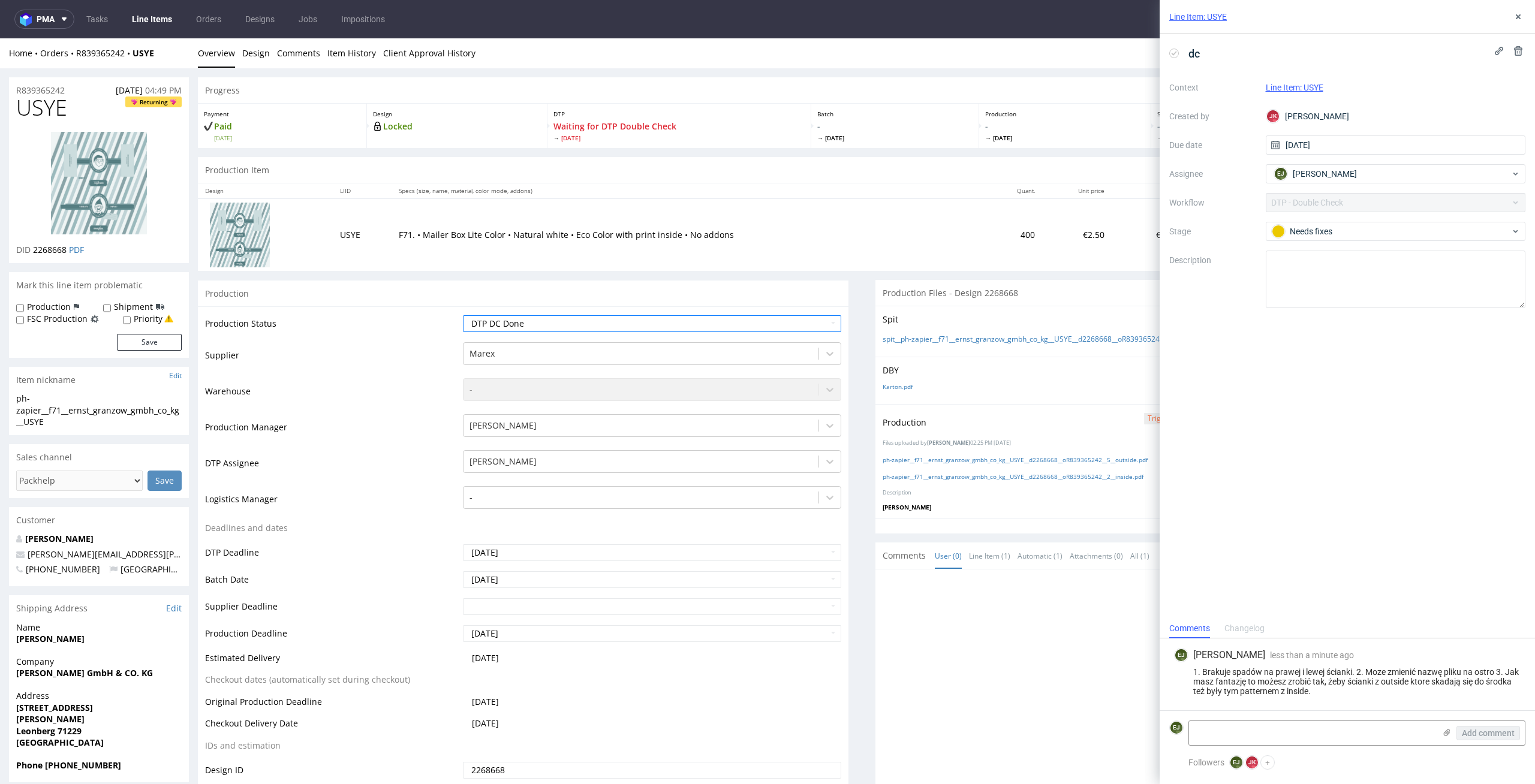
scroll to position [114, 0]
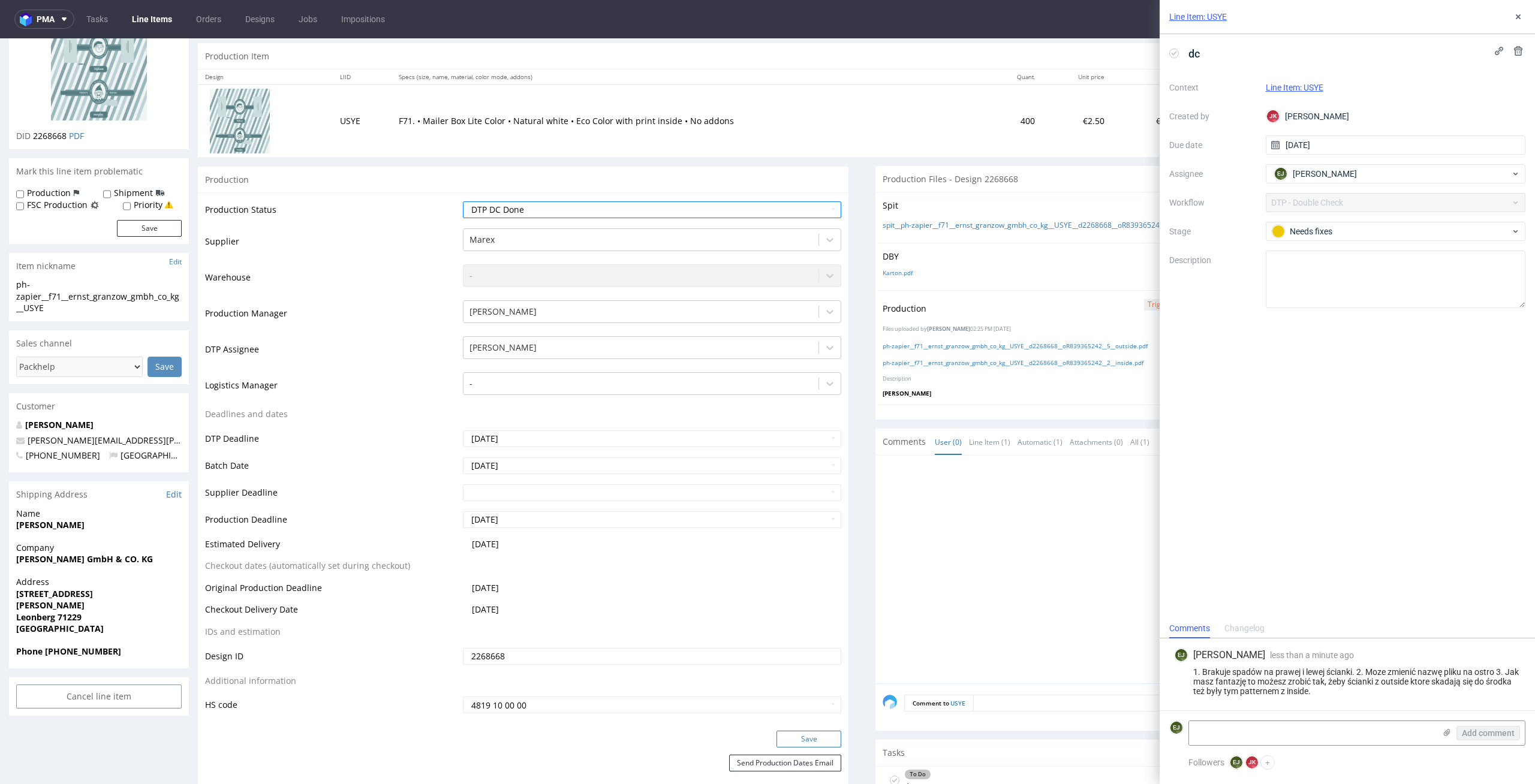
click at [816, 739] on button "Save" at bounding box center [809, 739] width 65 height 17
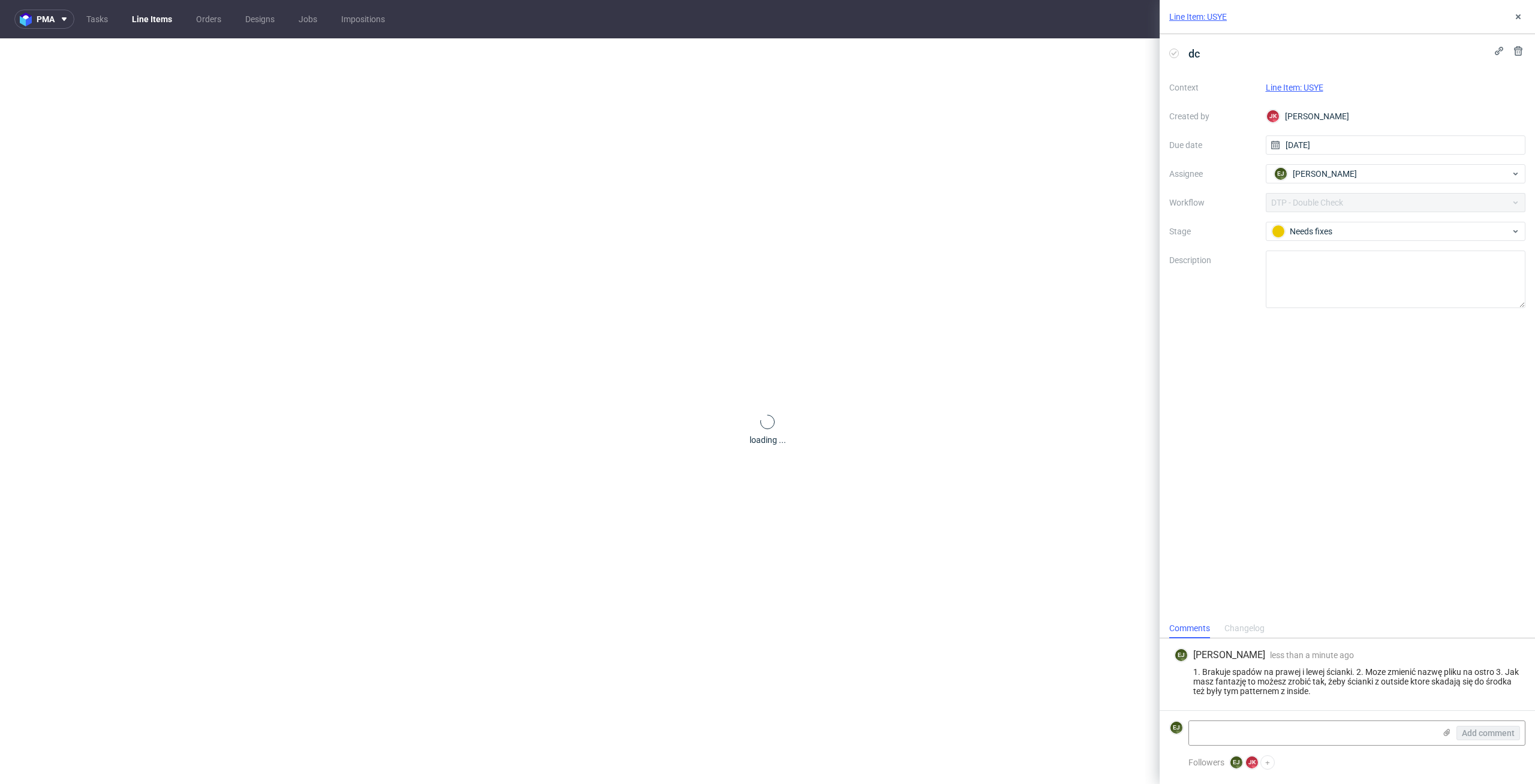
scroll to position [0, 0]
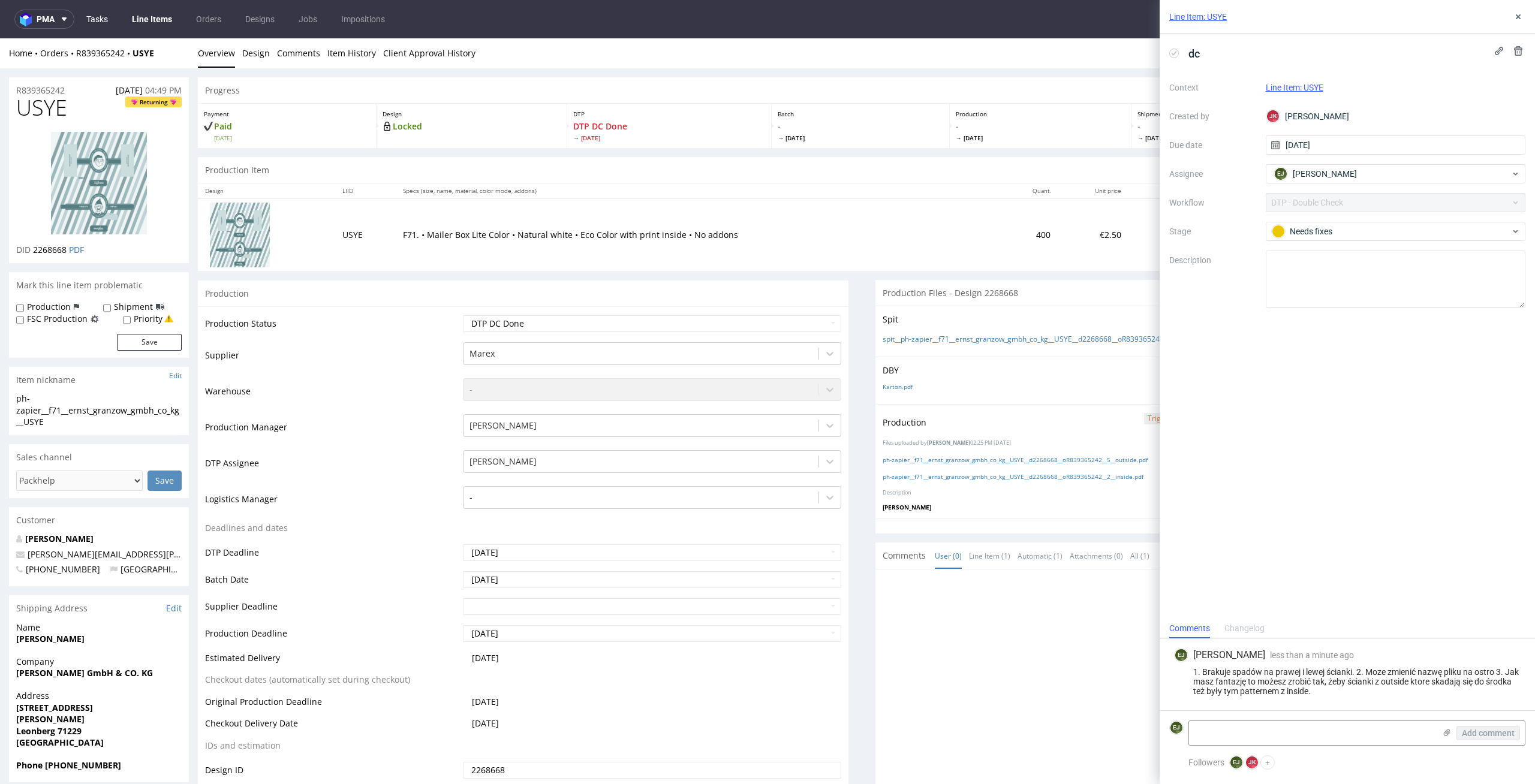
click at [95, 16] on link "Tasks" at bounding box center [96, 19] width 36 height 19
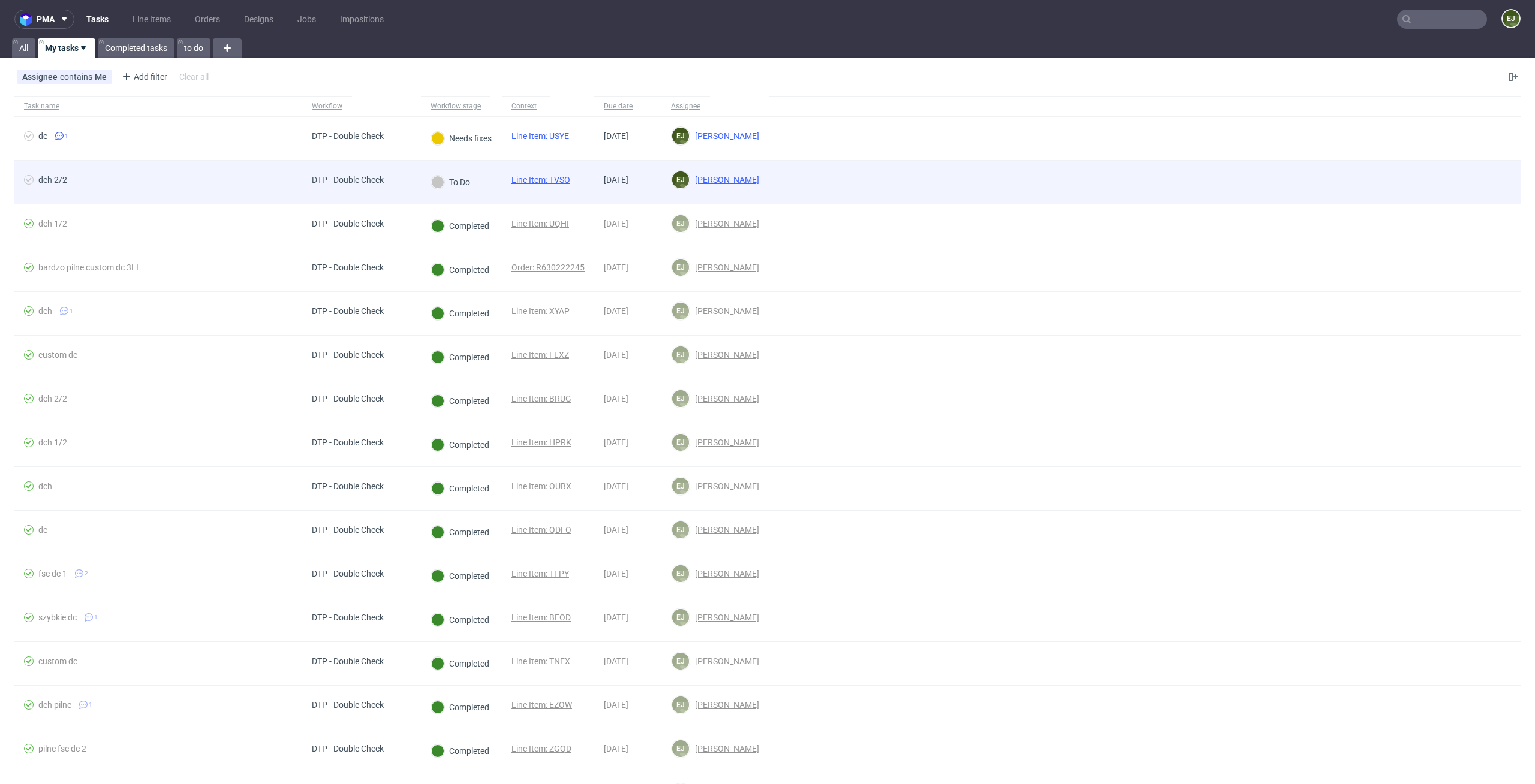
click at [550, 179] on link "Line Item: TVSO" at bounding box center [541, 180] width 59 height 10
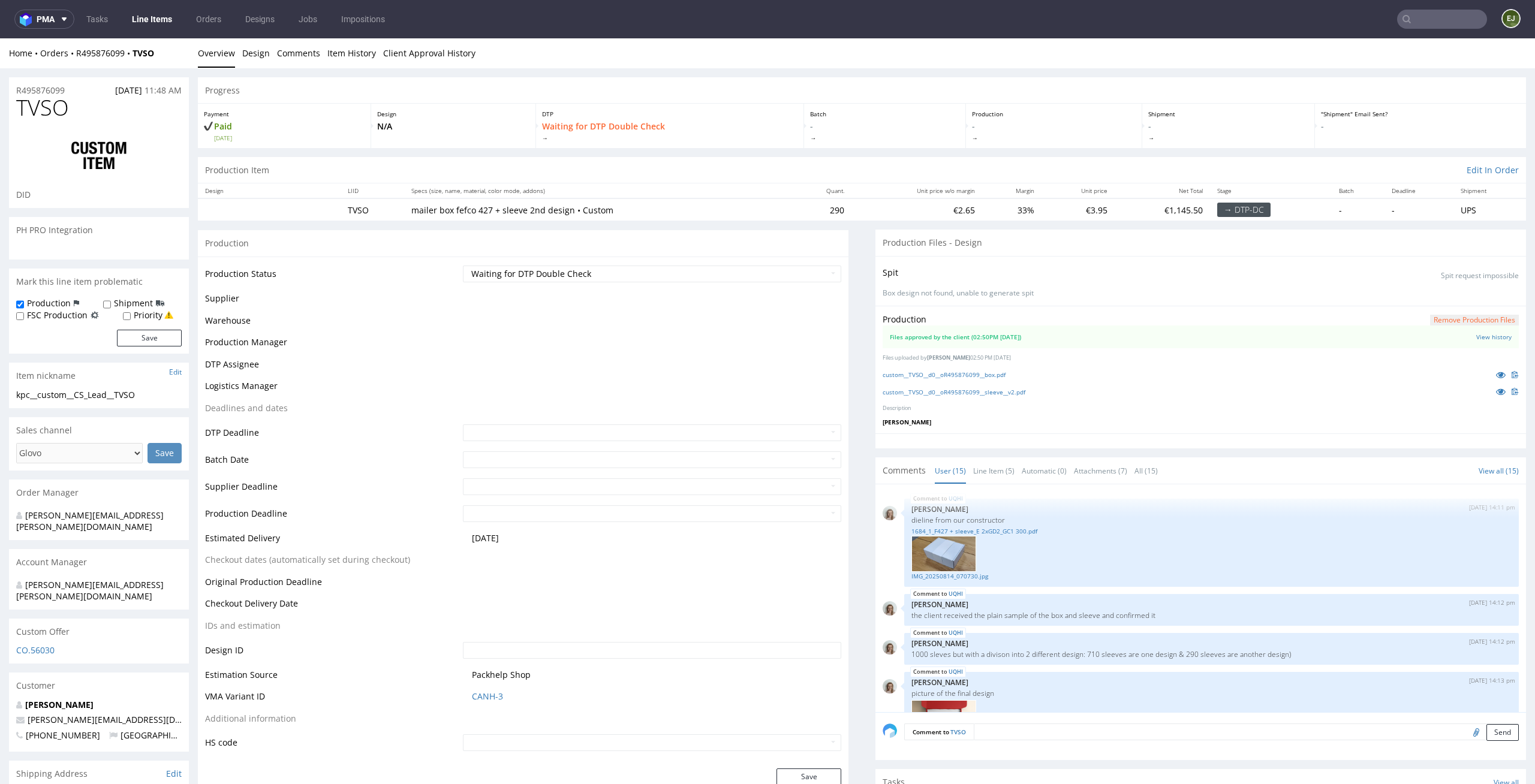
scroll to position [731, 0]
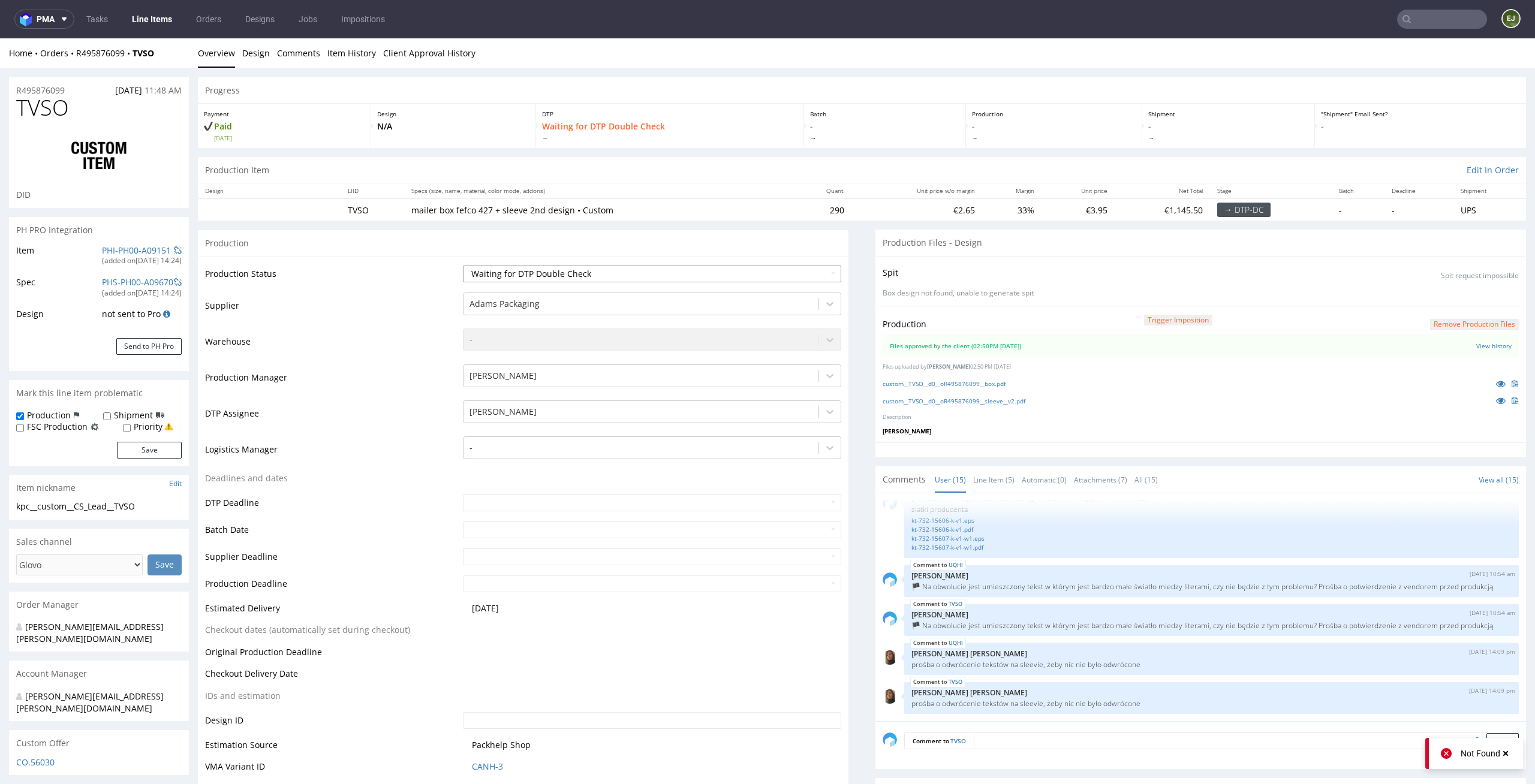
click at [815, 266] on div "Waiting for Artwork Waiting for Diecut Waiting for Mockup Waiting for DTP Waiti…" at bounding box center [652, 274] width 379 height 17
click at [810, 272] on select "Waiting for Artwork Waiting for Diecut Waiting for Mockup Waiting for DTP Waiti…" at bounding box center [652, 274] width 379 height 17
select select "dtp_production_ready"
click at [463, 266] on select "Waiting for Artwork Waiting for Diecut Waiting for Mockup Waiting for DTP Waiti…" at bounding box center [652, 274] width 379 height 17
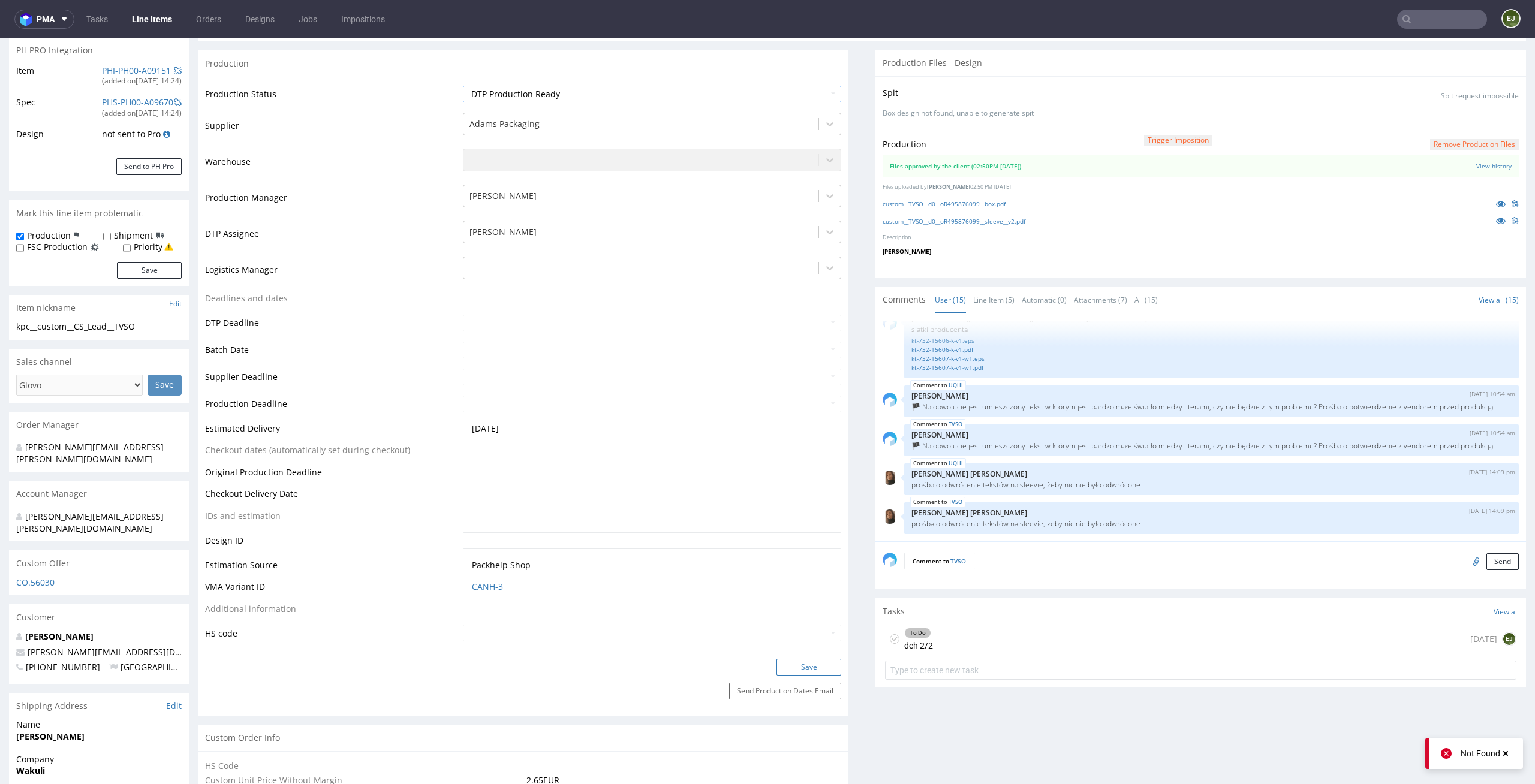
click at [806, 665] on button "Save" at bounding box center [809, 667] width 65 height 17
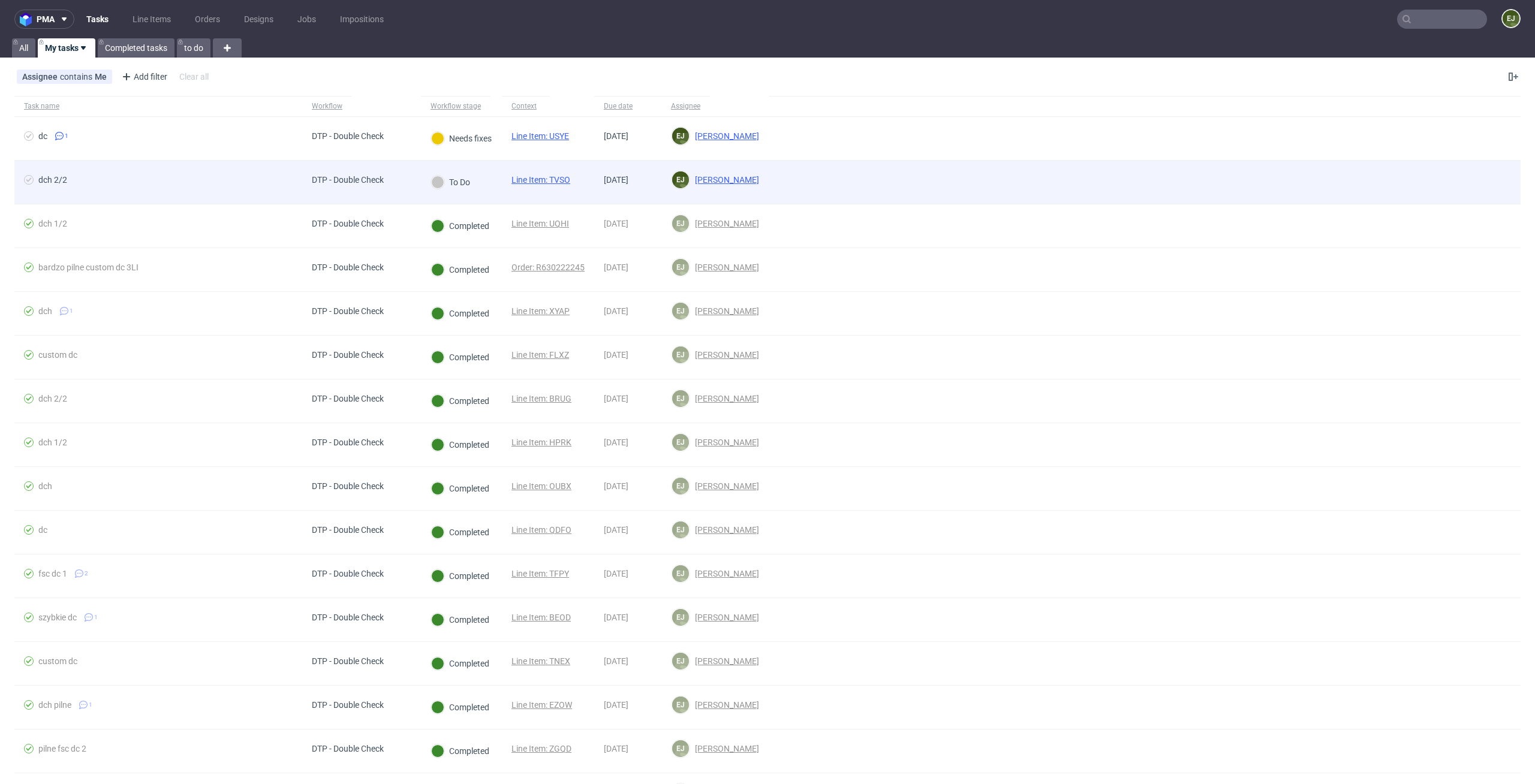
click at [549, 174] on div "Line Item: TVSO" at bounding box center [541, 182] width 78 height 43
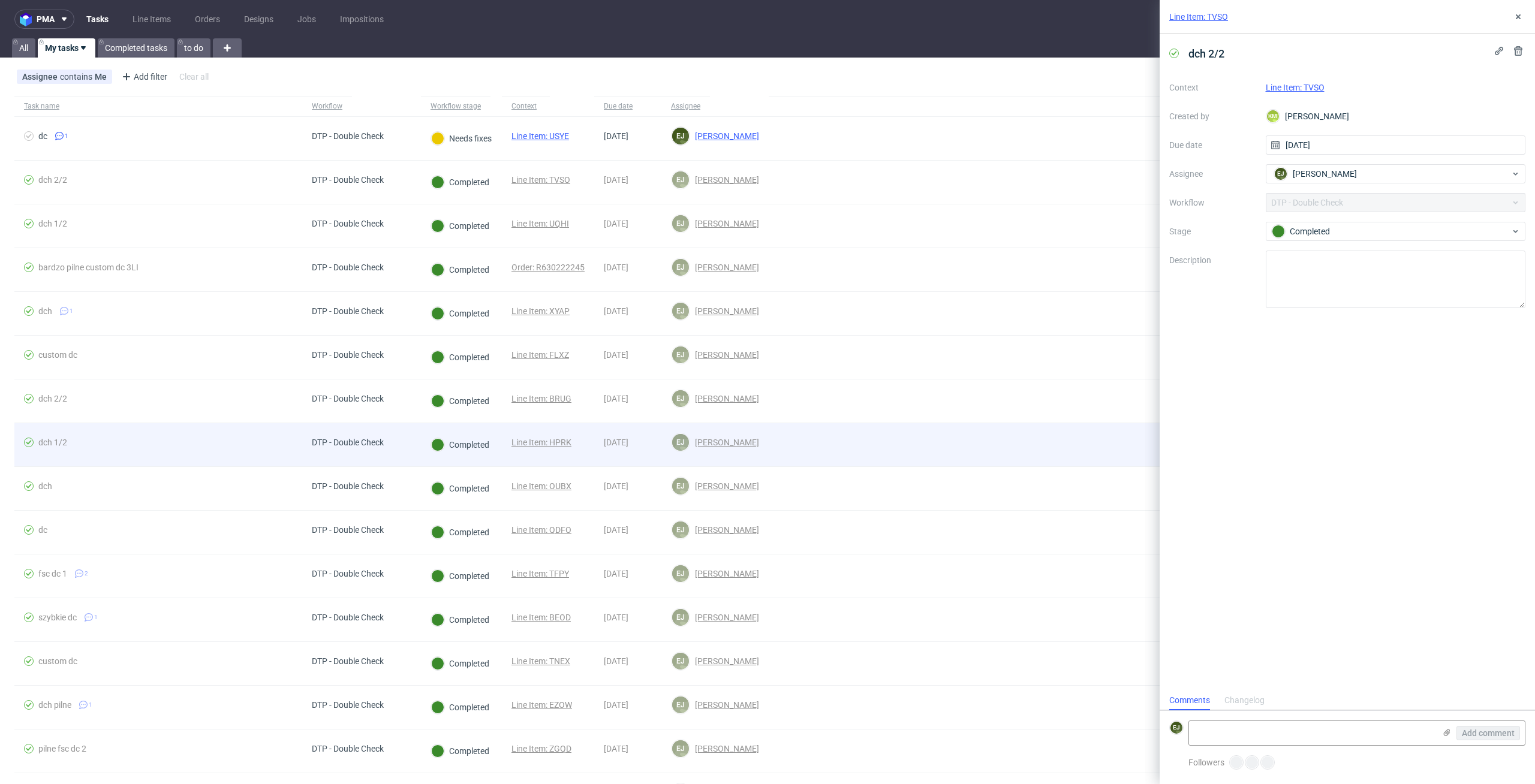
scroll to position [10, 0]
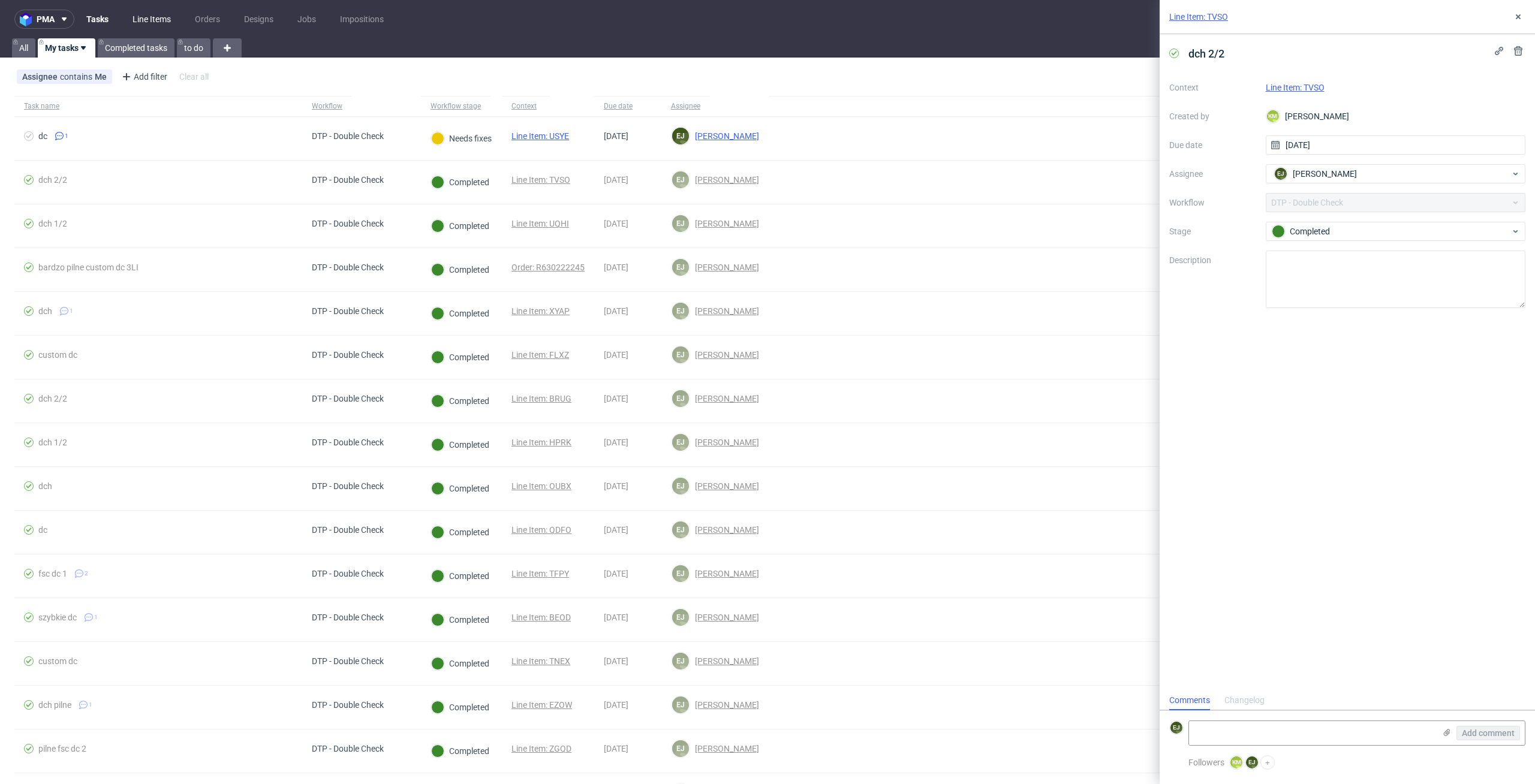
click at [160, 18] on link "Line Items" at bounding box center [151, 19] width 52 height 19
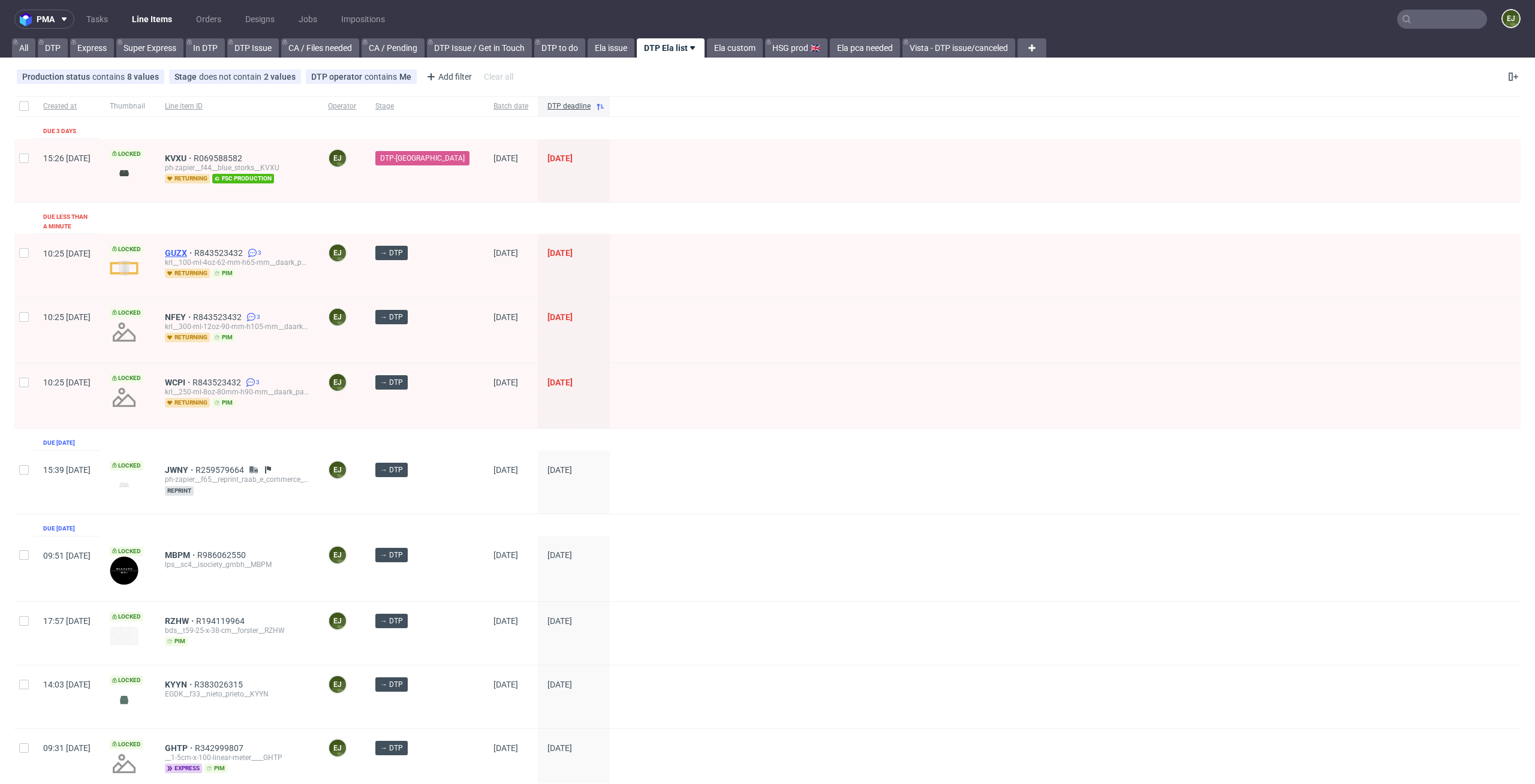
click at [194, 248] on span "GUZX" at bounding box center [180, 253] width 29 height 10
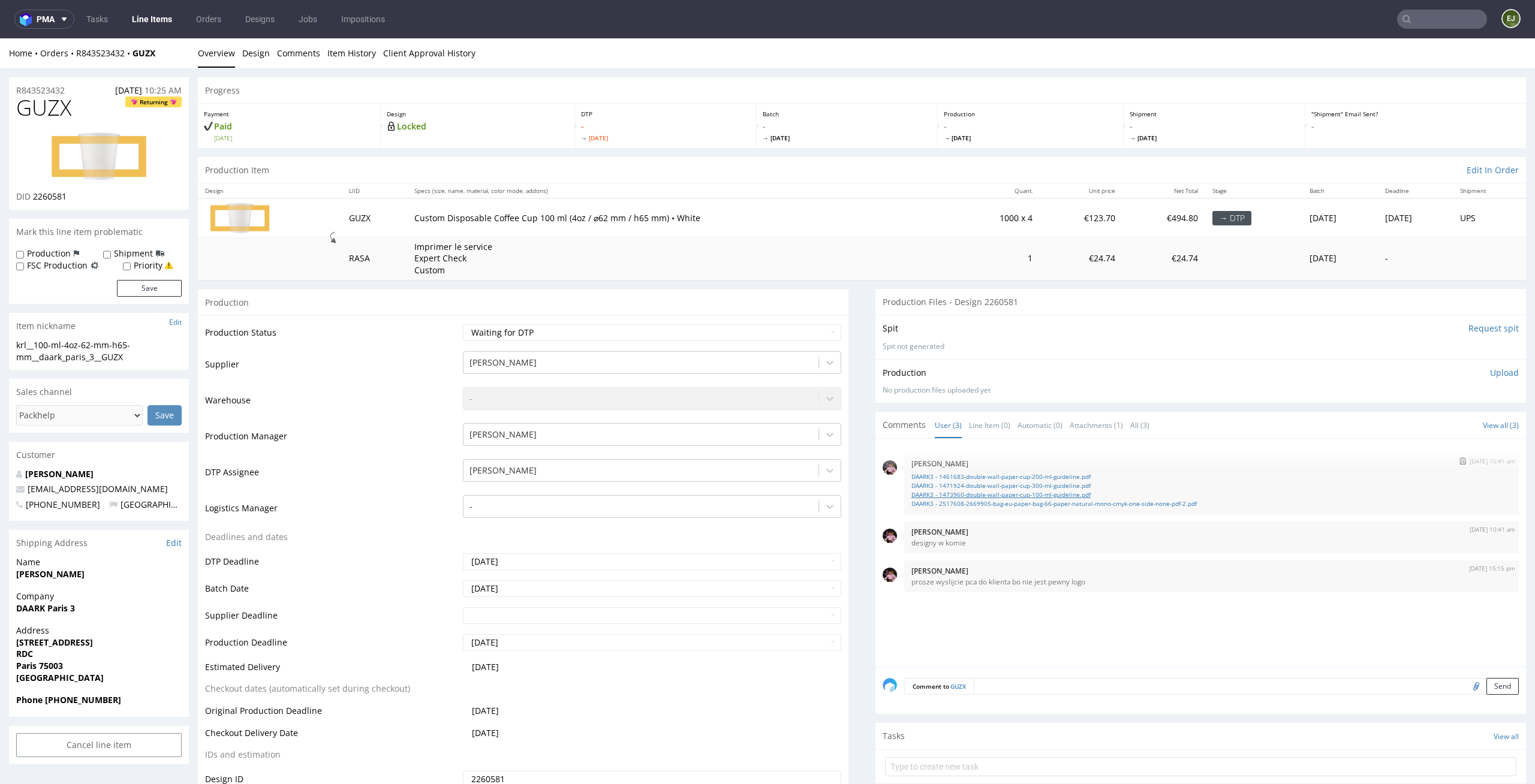
click at [1070, 498] on link "DAARK3 - 1473960-double-wall-paper-cup-100-ml-guideline.pdf" at bounding box center [1211, 495] width 600 height 9
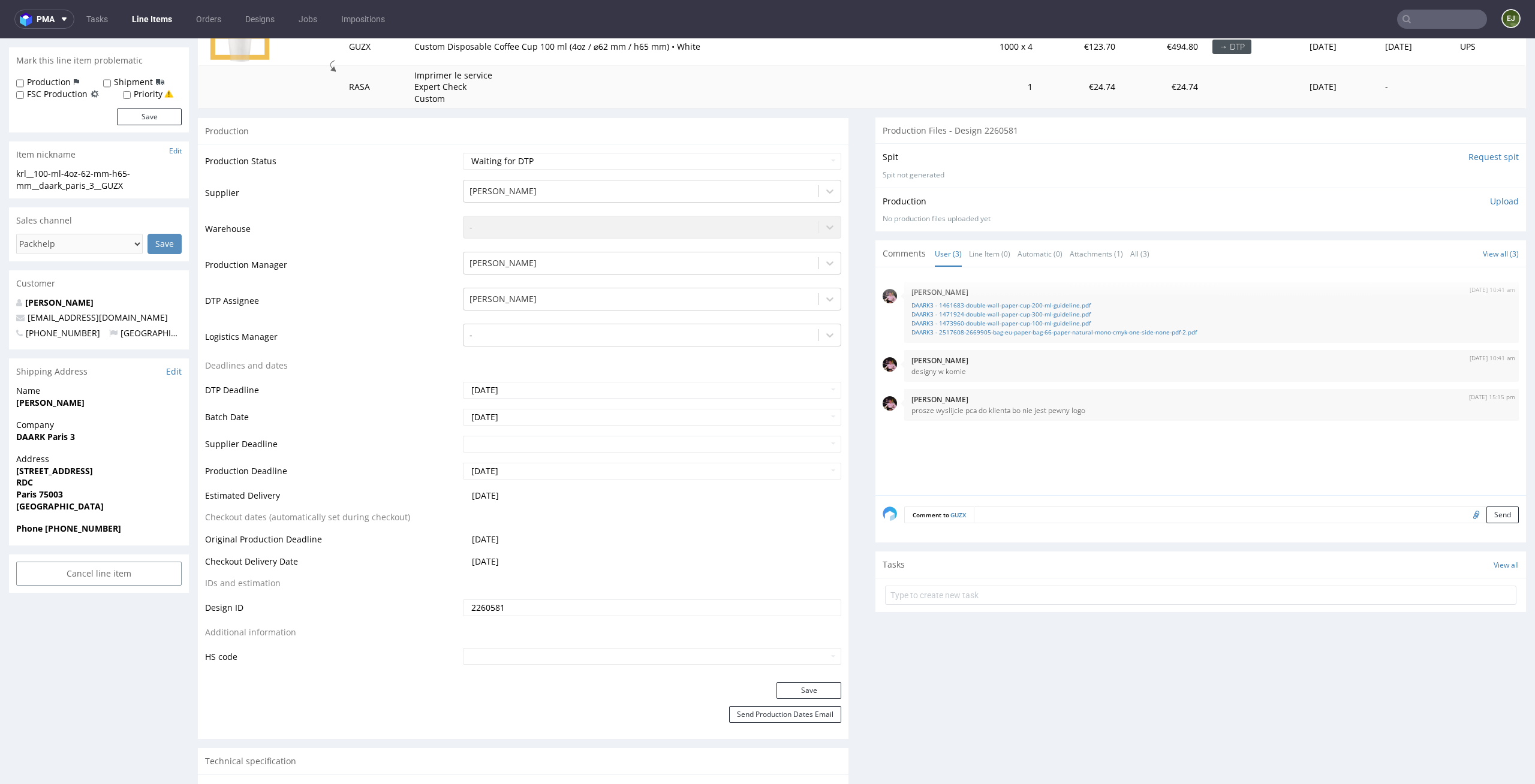
scroll to position [354, 0]
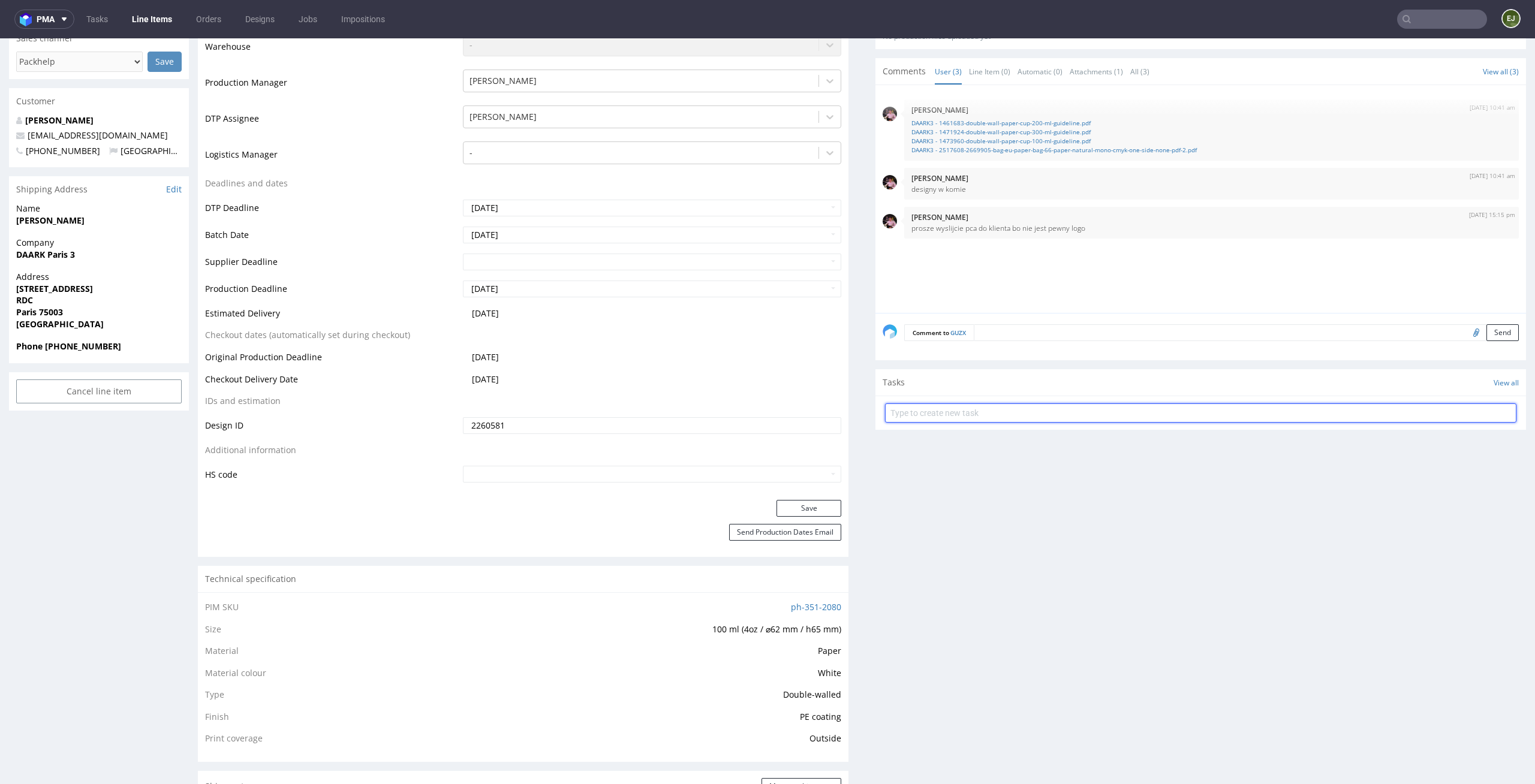
click at [988, 417] on input "text" at bounding box center [1200, 412] width 631 height 19
type input "issue"
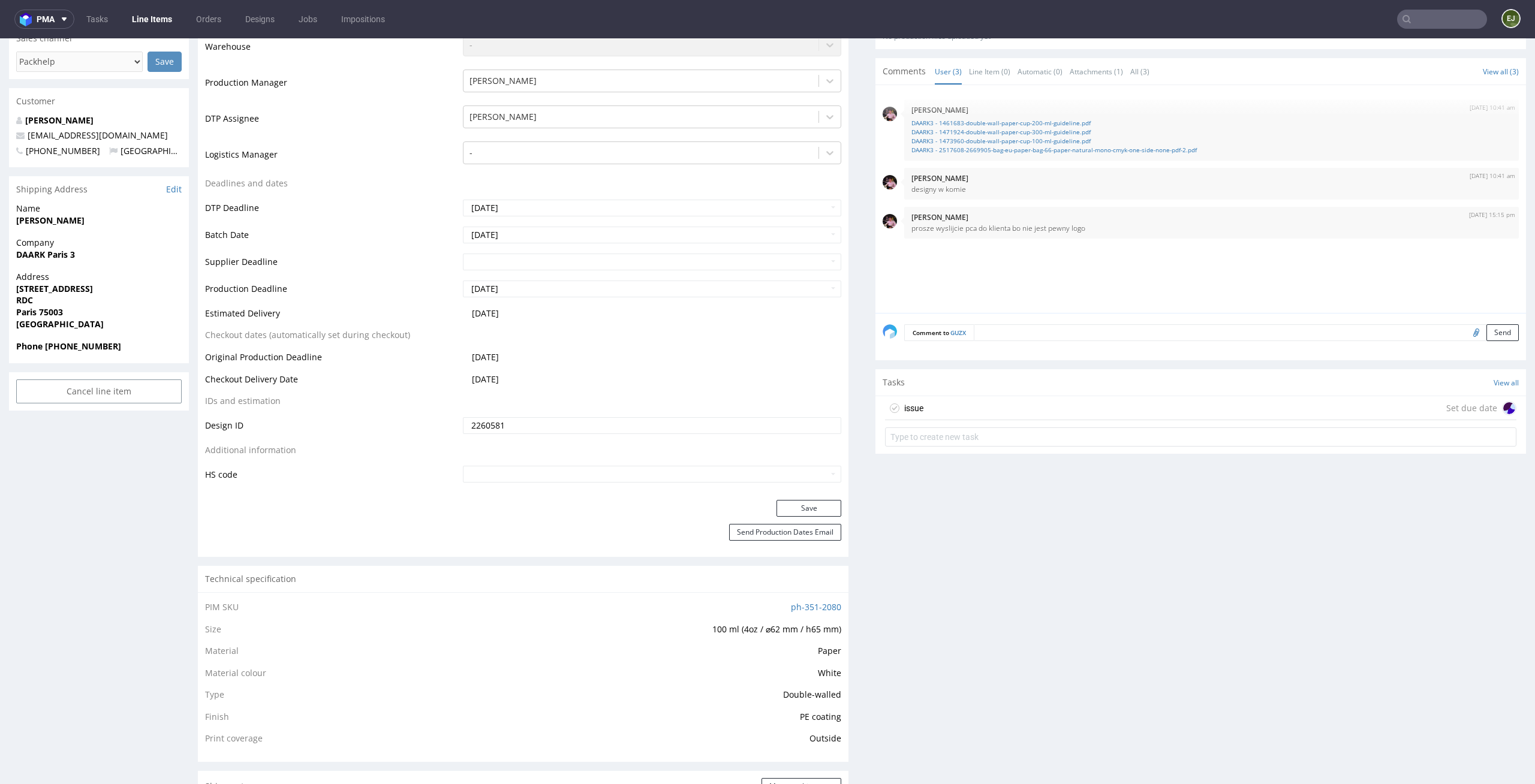
click at [959, 417] on div "issue Set due date" at bounding box center [1200, 408] width 631 height 24
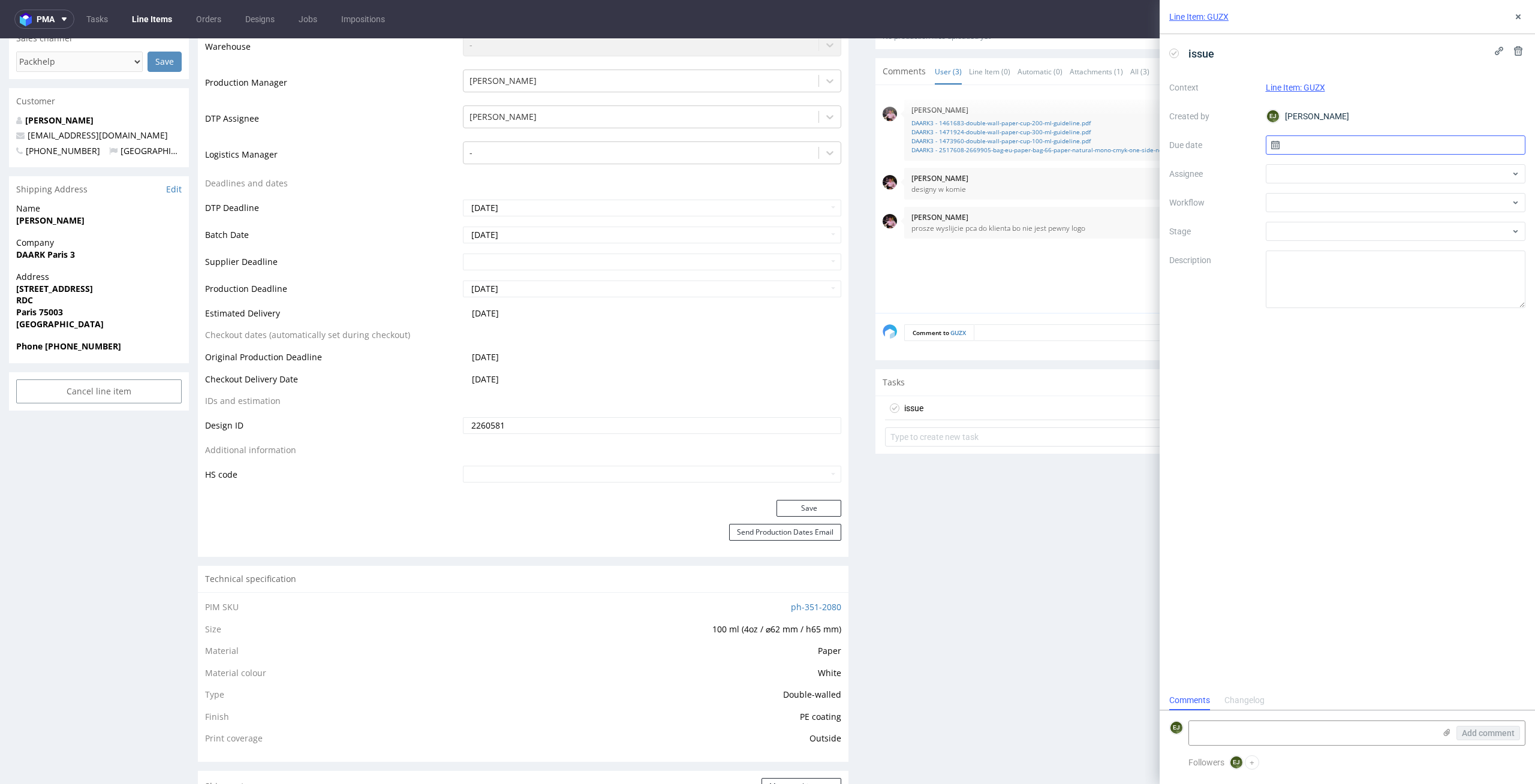
scroll to position [10, 0]
click at [1369, 145] on input "text" at bounding box center [1396, 145] width 260 height 19
click at [1351, 242] on button "6" at bounding box center [1356, 245] width 19 height 19
type input "[DATE]"
click at [1351, 194] on div at bounding box center [1396, 202] width 260 height 19
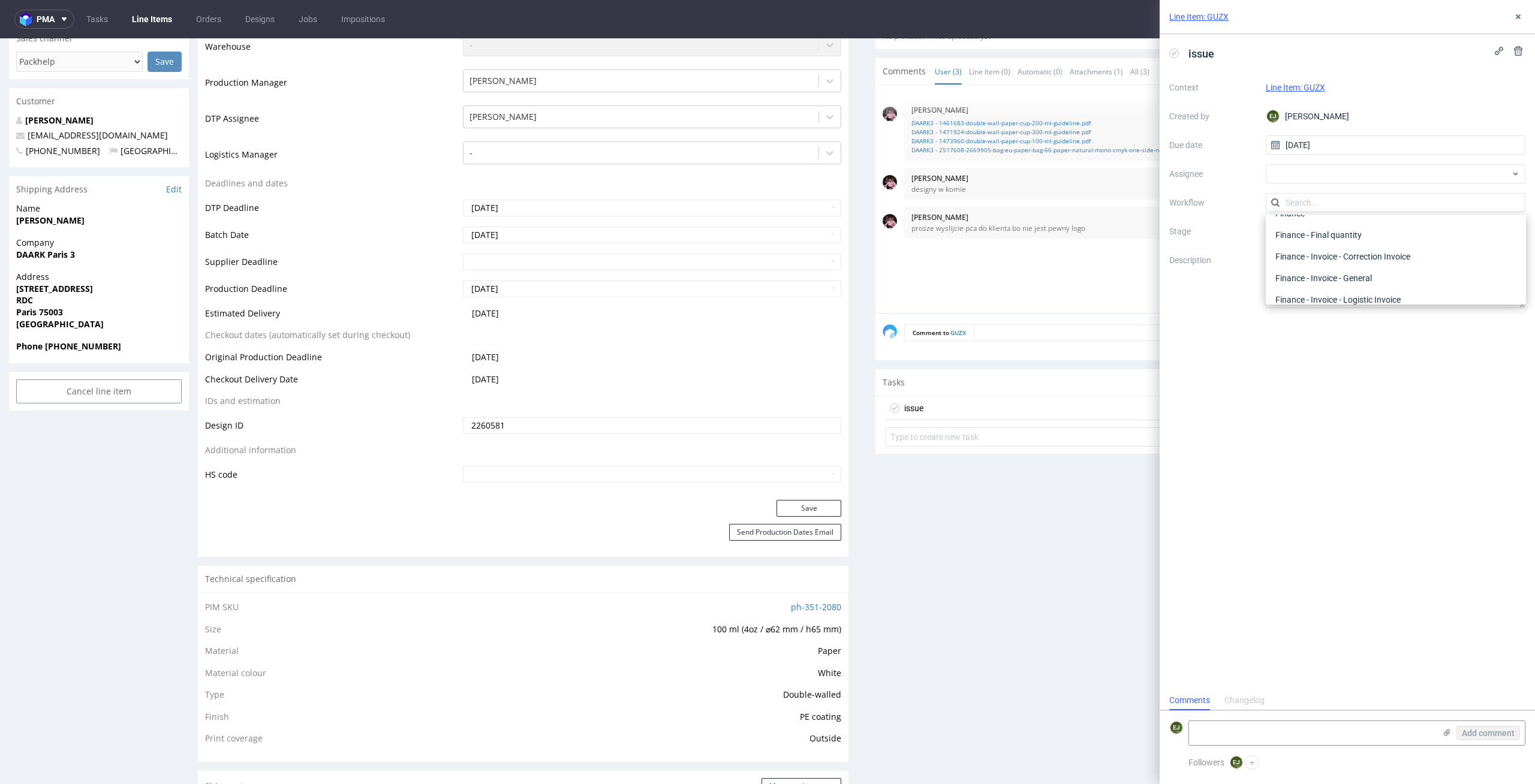
scroll to position [0, 0]
click at [1382, 261] on div "DTP - Issue" at bounding box center [1396, 267] width 251 height 22
click at [1360, 300] on textarea "Problem: Impact: What is needed?:" at bounding box center [1396, 280] width 260 height 57
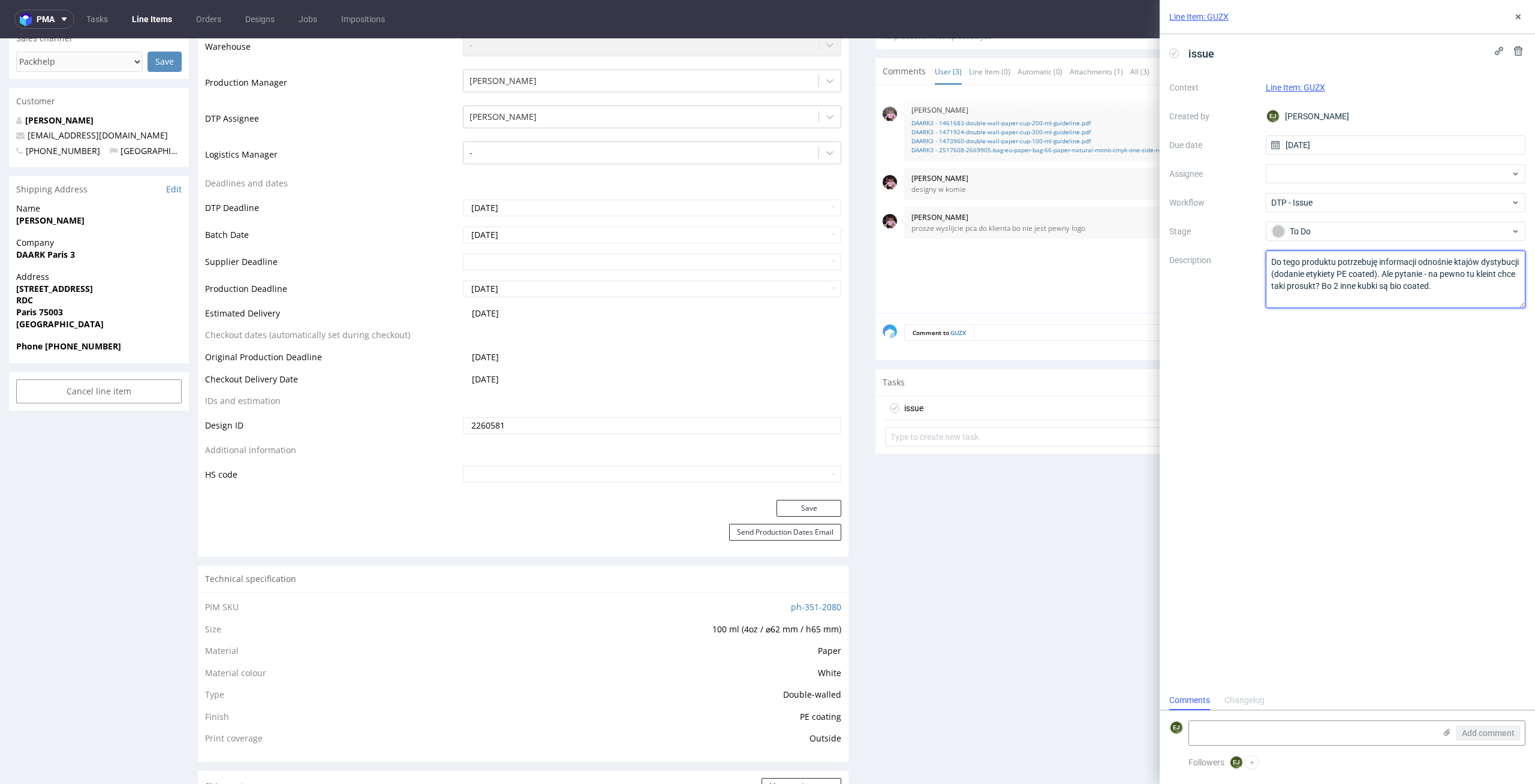
paste textarea "For this product, I need information regarding the countries of distribution (a…"
type textarea "For this product, I need information regarding the countries of distribution (a…"
click at [912, 284] on div "24th Sep 25 | 10:41 am Aleks Ziemkowski DAARK3 - 1461683-double-wall-paper-cup-…" at bounding box center [1204, 203] width 643 height 221
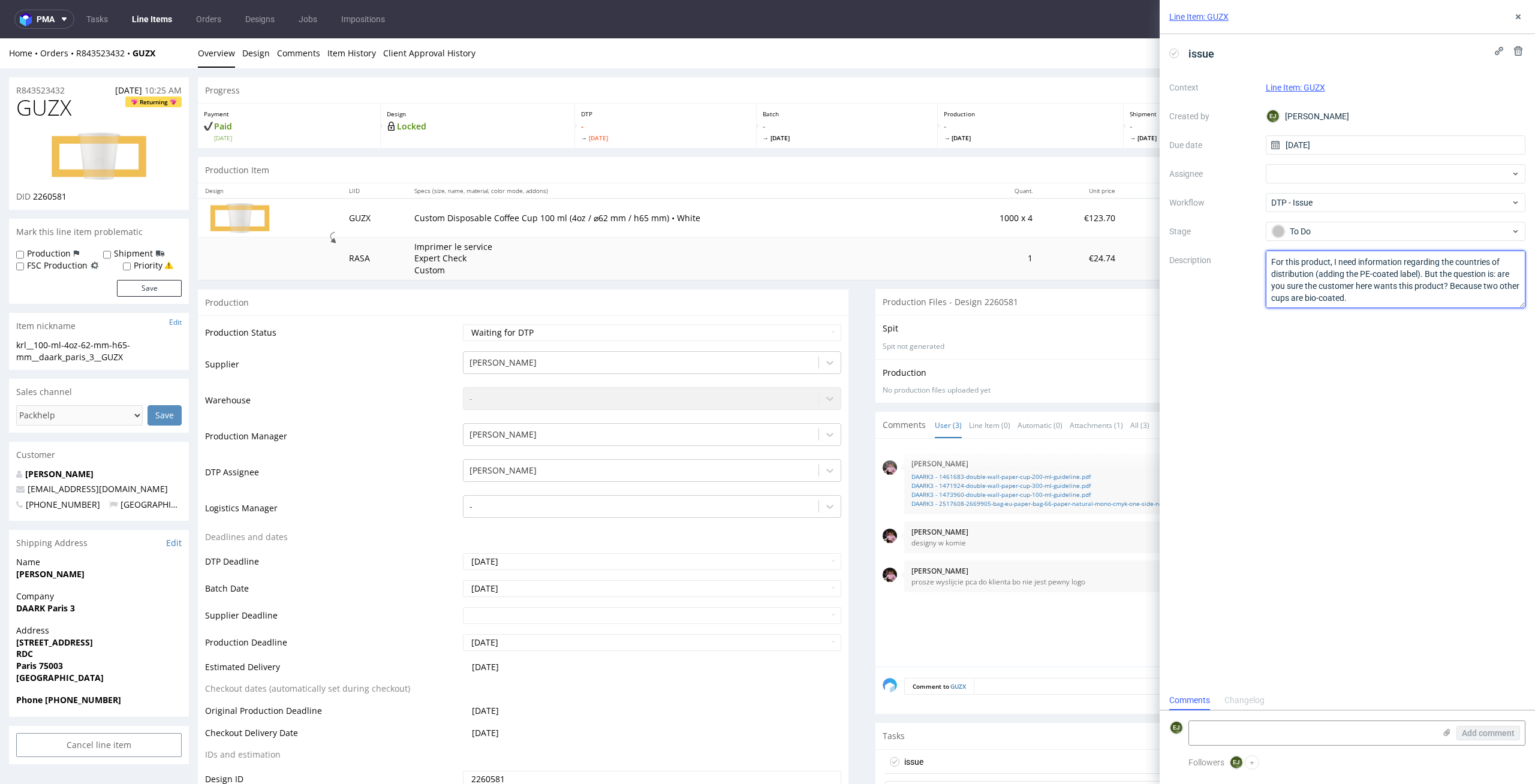
click at [1336, 300] on textarea "For this product, I need information regarding the countries of distribution (a…" at bounding box center [1396, 280] width 260 height 57
click at [777, 194] on th "Specs (size, name, material, color mode, addons)" at bounding box center [679, 190] width 546 height 15
click at [702, 333] on select "Waiting for Artwork Waiting for Diecut Waiting for Mockup Waiting for DTP Waiti…" at bounding box center [652, 333] width 379 height 17
select select "dtp_issue"
click at [463, 324] on select "Waiting for Artwork Waiting for Diecut Waiting for Mockup Waiting for DTP Waiti…" at bounding box center [652, 333] width 379 height 17
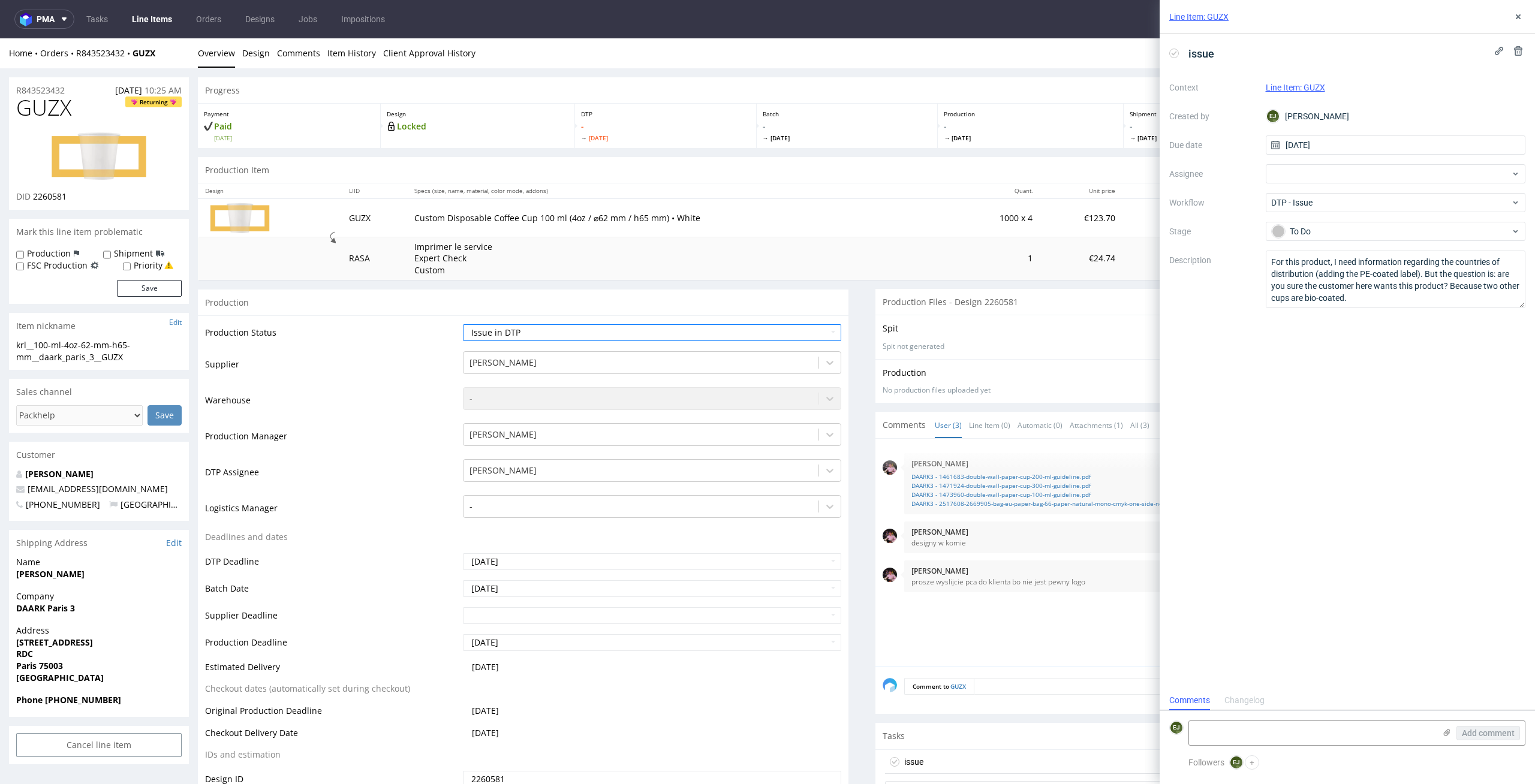
scroll to position [199, 0]
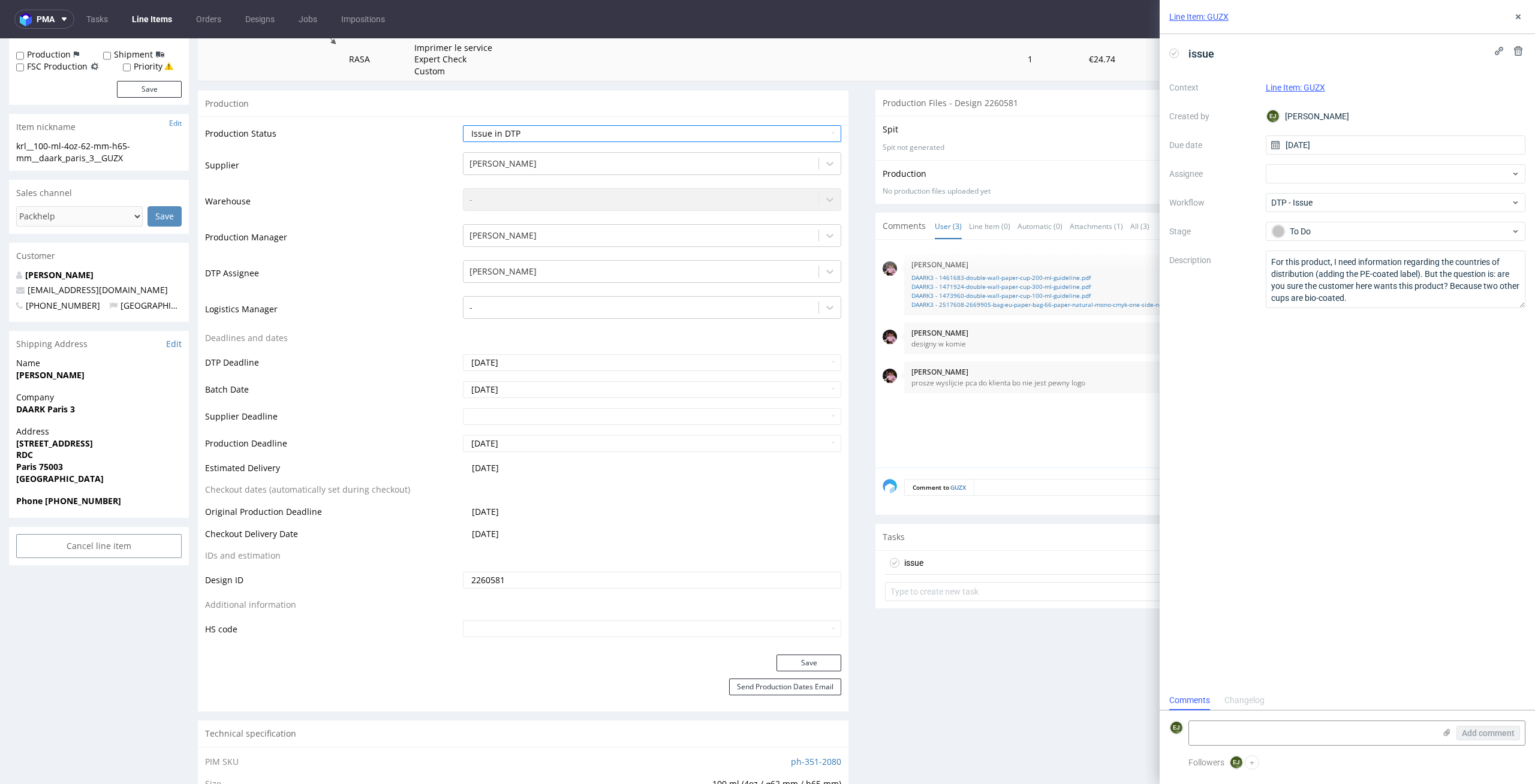
click at [788, 653] on div "Production Status Waiting for Artwork Waiting for Diecut Waiting for Mockup Wai…" at bounding box center [523, 385] width 651 height 538
click at [788, 657] on button "Save" at bounding box center [809, 663] width 65 height 17
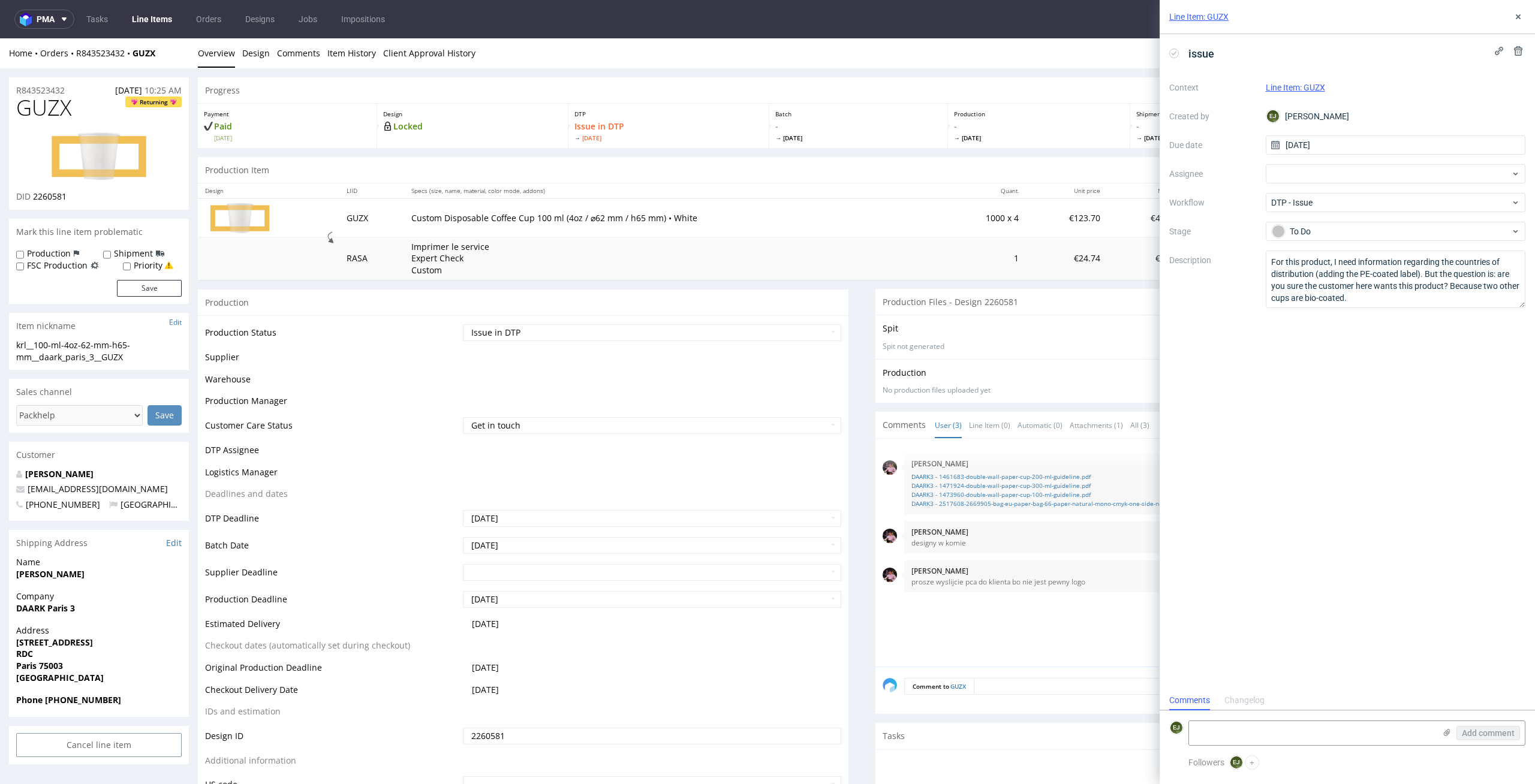
scroll to position [0, 0]
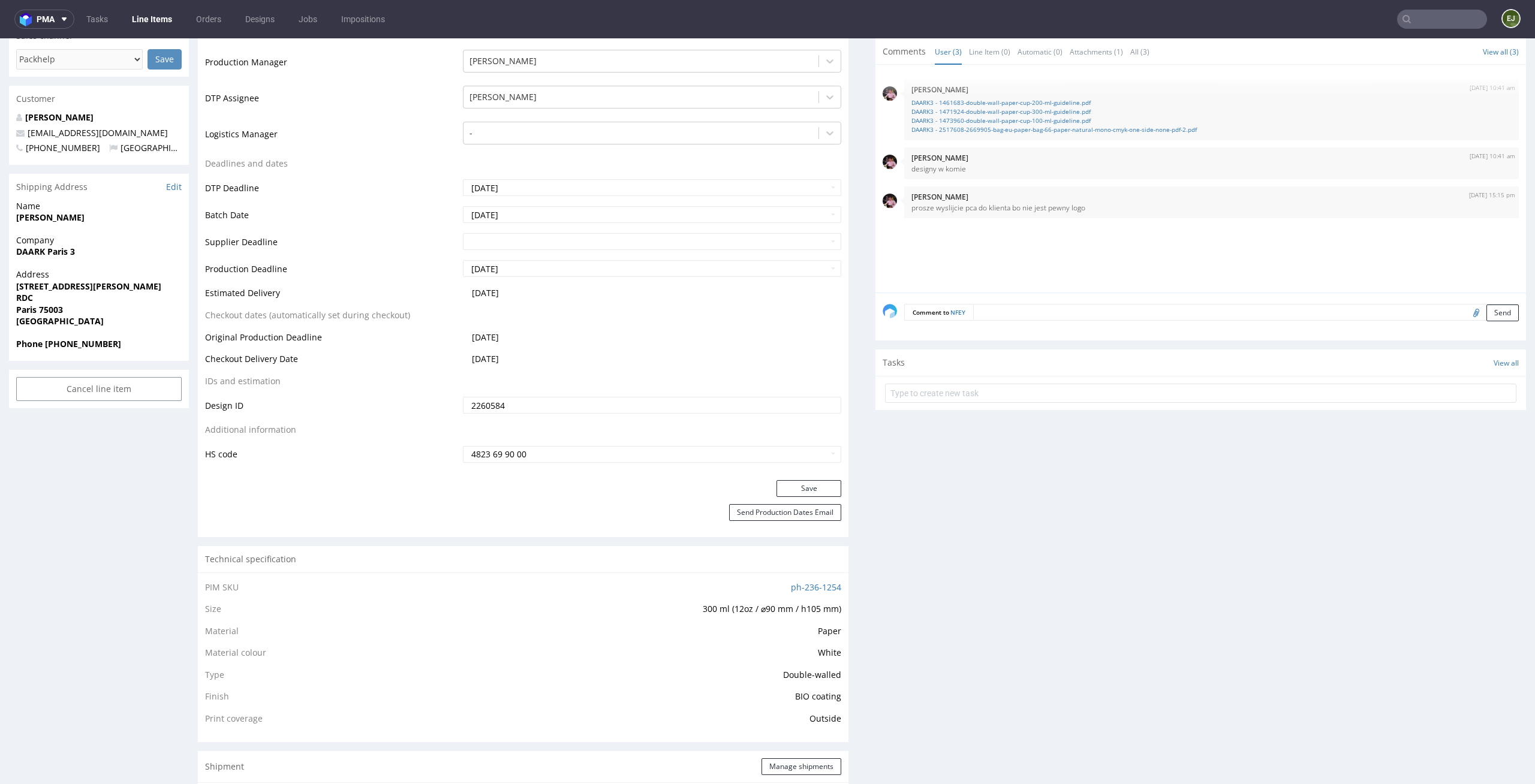
scroll to position [417, 0]
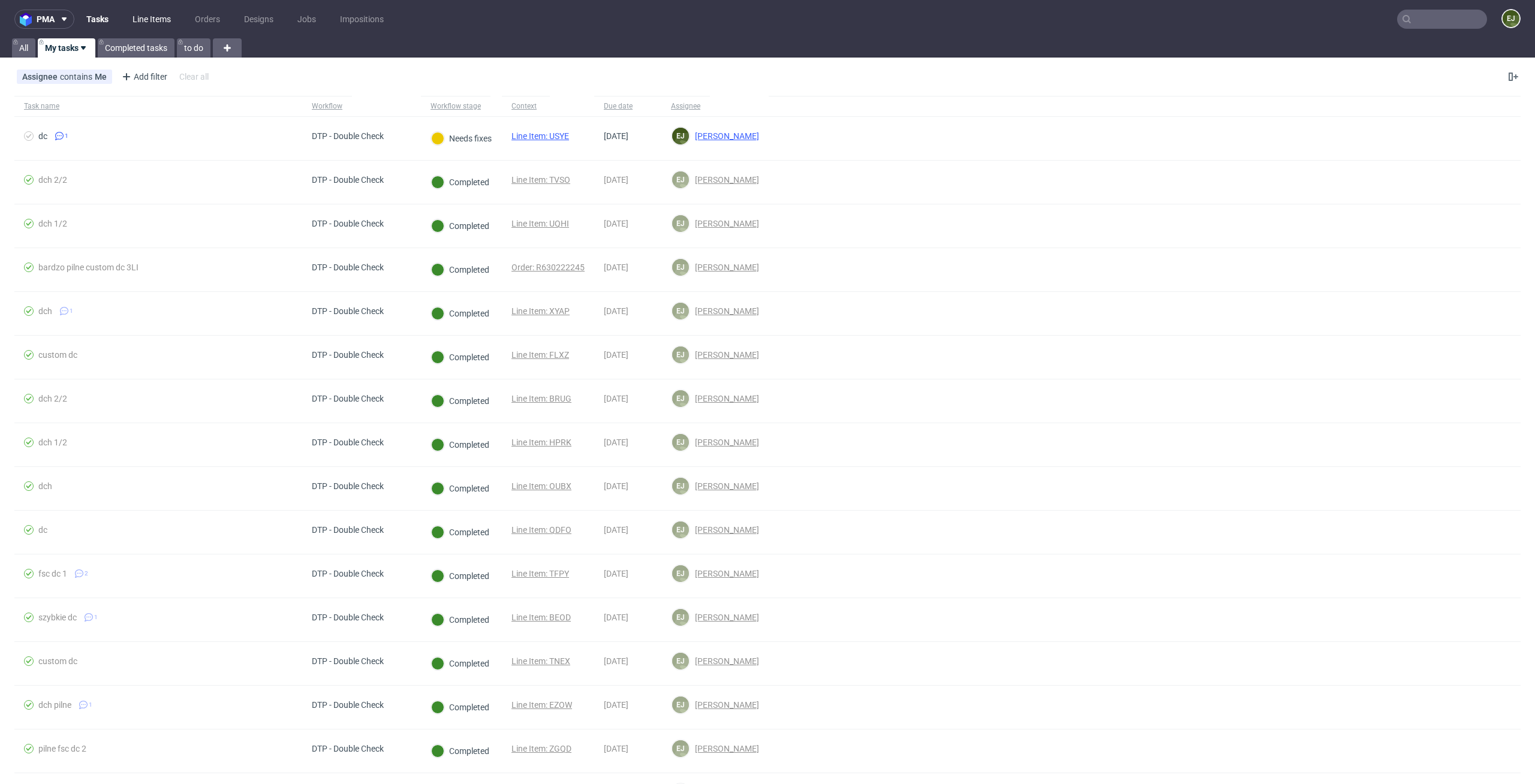
click at [152, 18] on link "Line Items" at bounding box center [151, 19] width 52 height 19
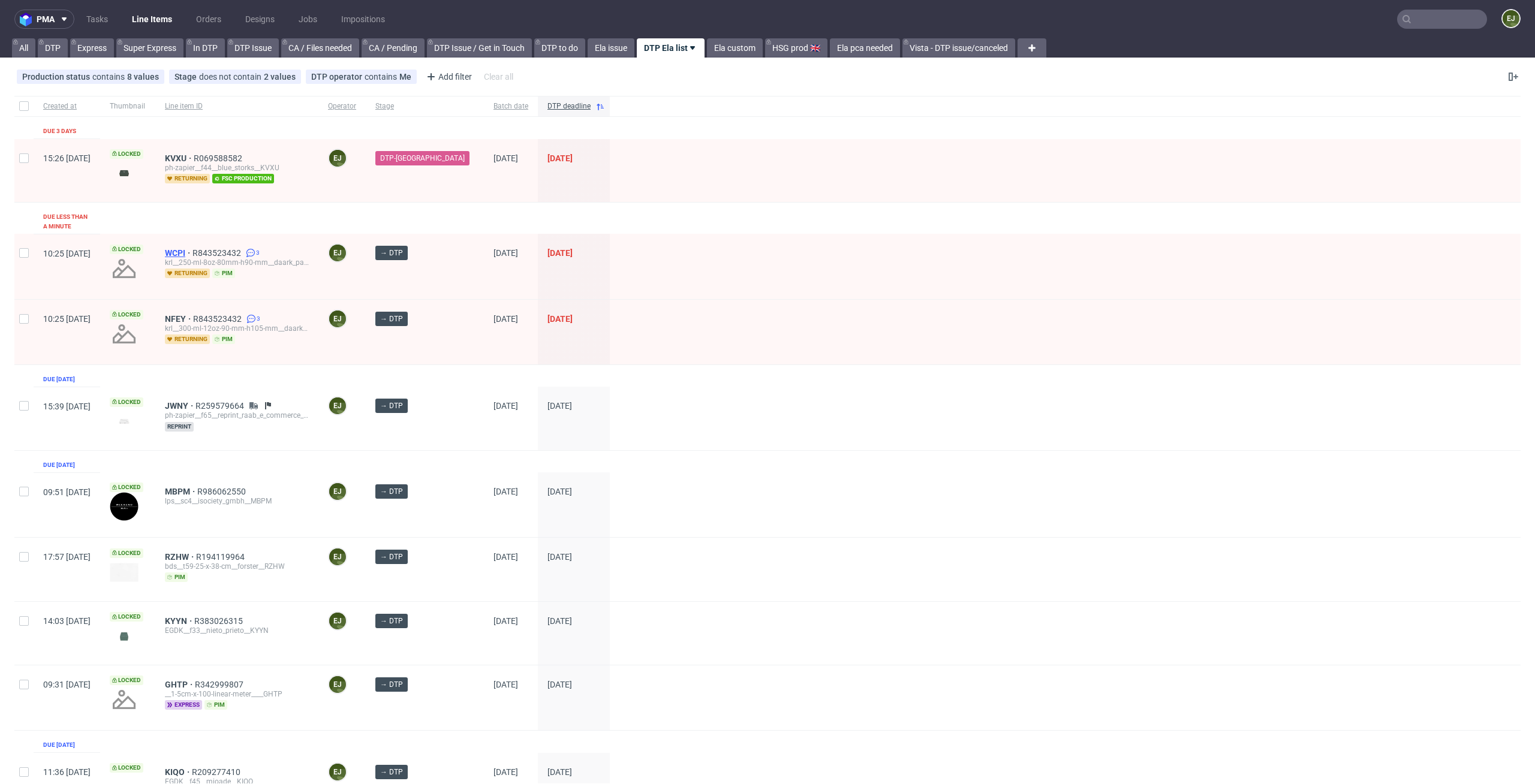
click at [192, 248] on span "WCPI" at bounding box center [178, 253] width 27 height 10
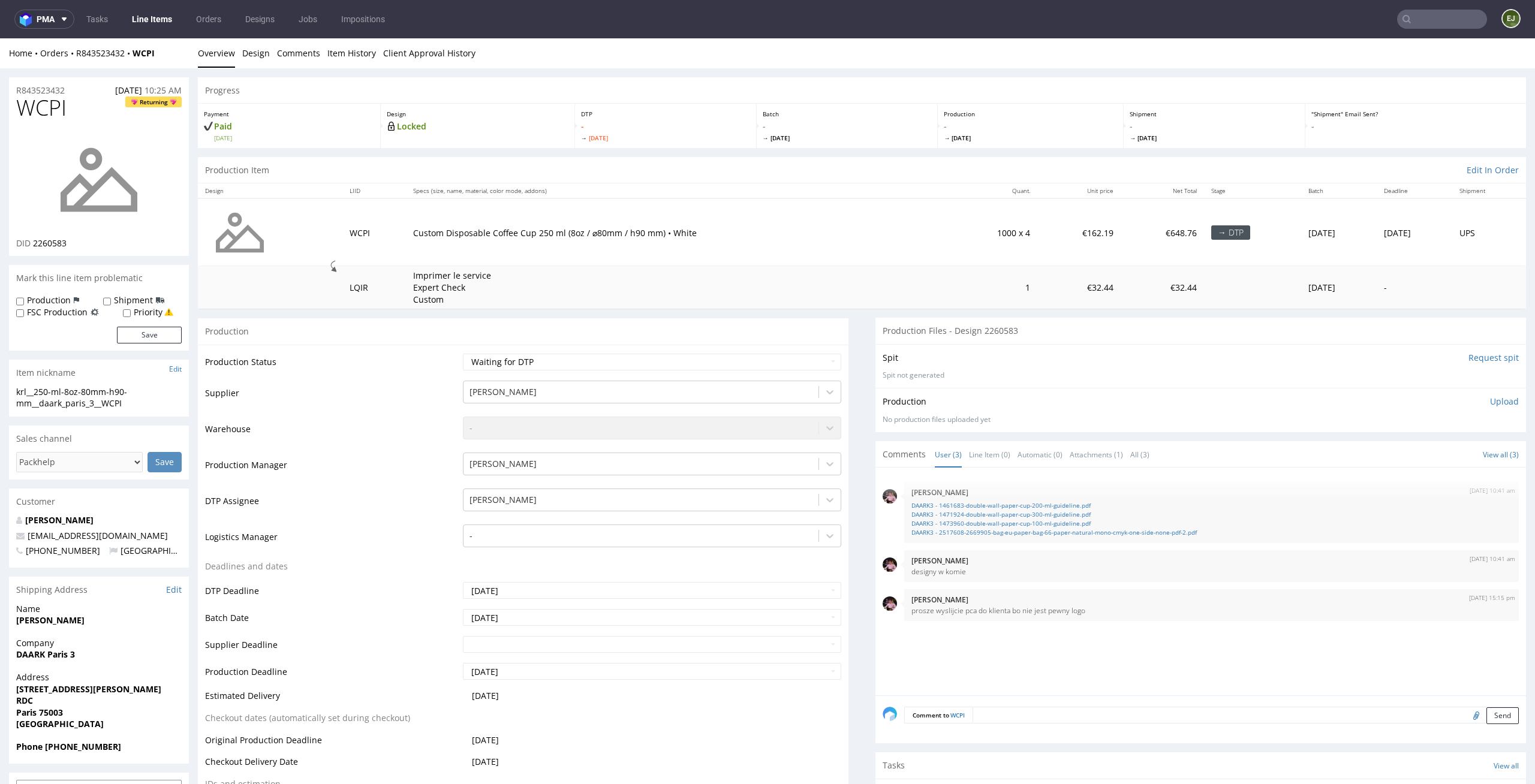
click at [1415, 22] on input "text" at bounding box center [1442, 19] width 90 height 19
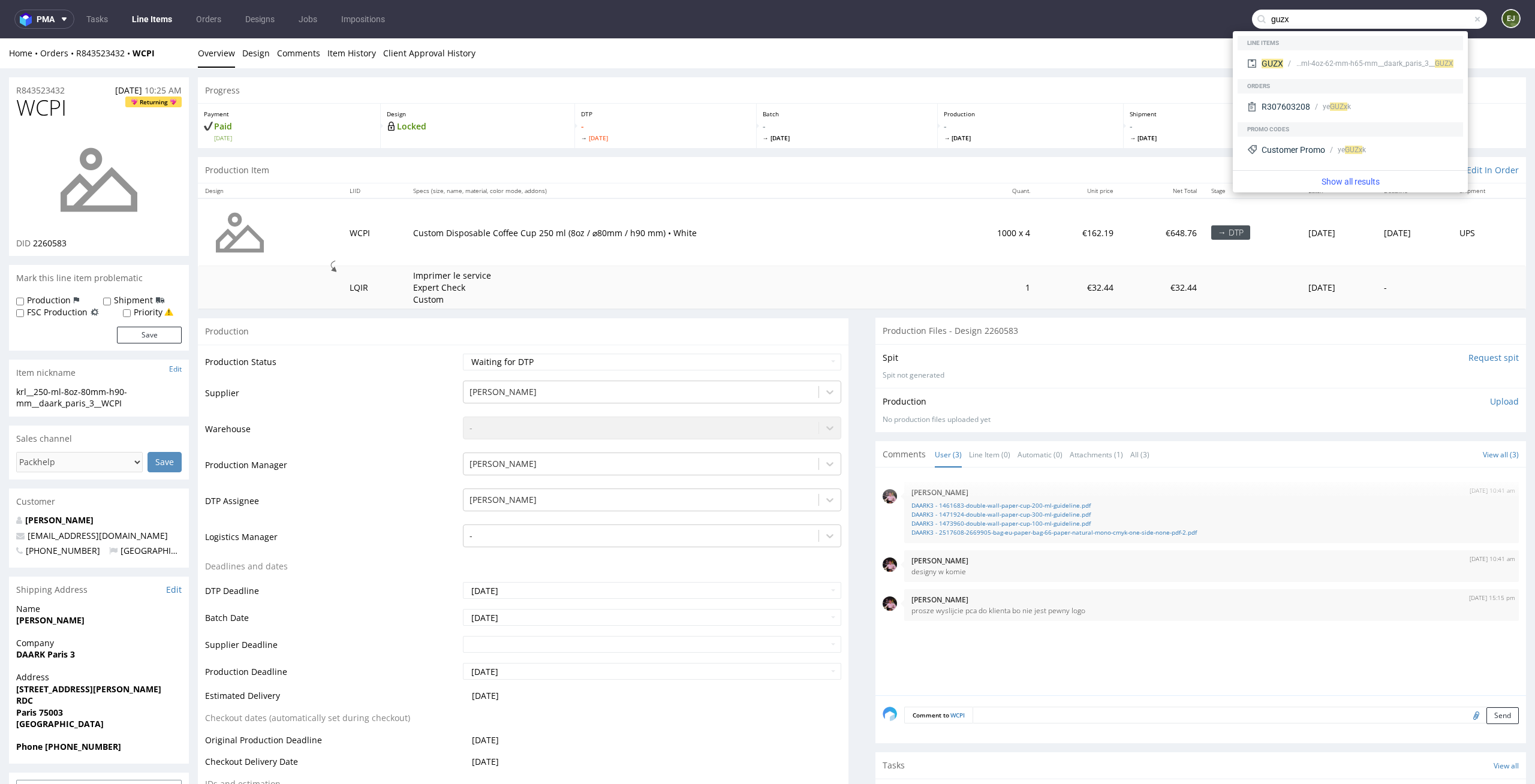
type input "guzx"
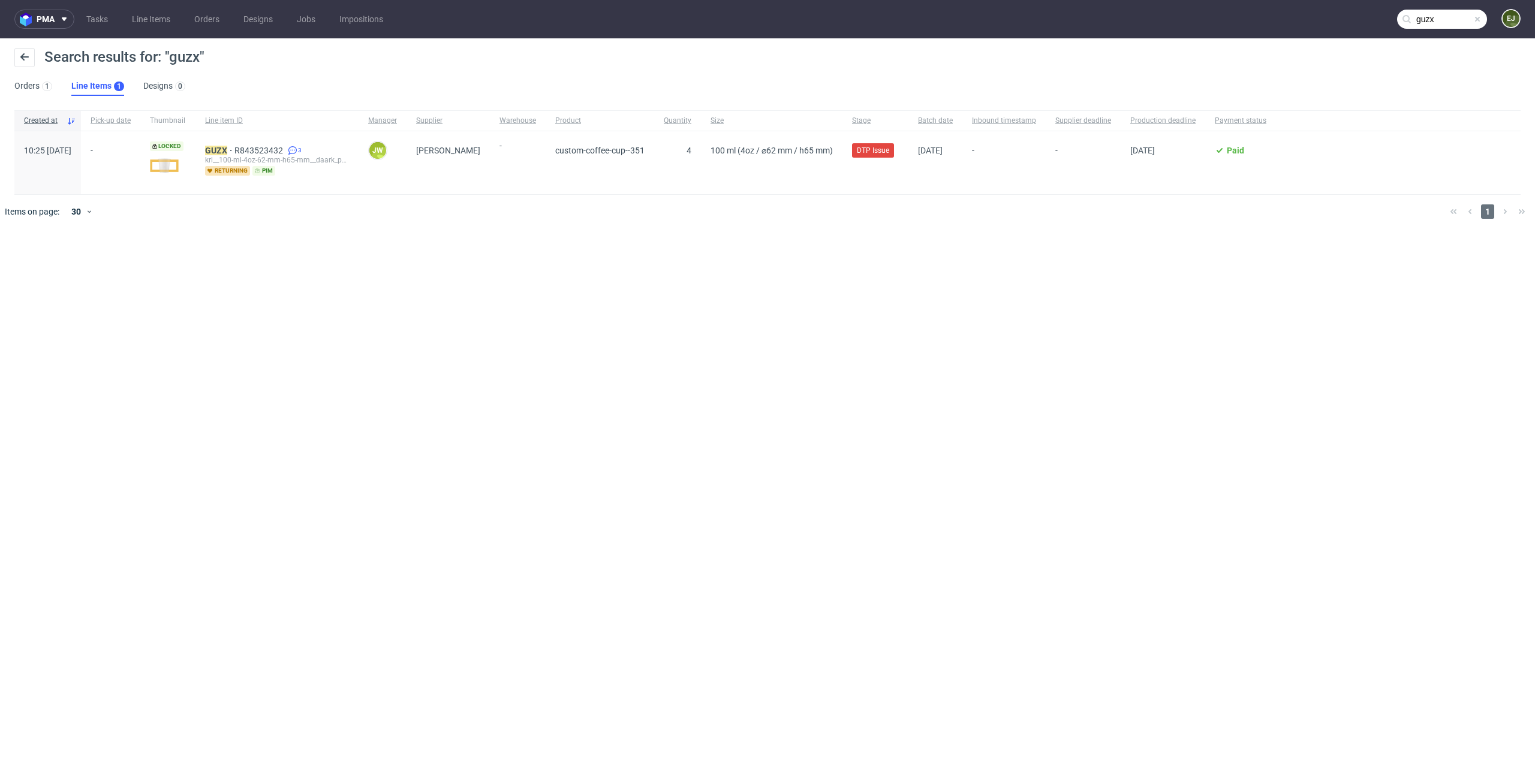
click at [248, 155] on div "krl__100-ml-4oz-62-mm-h65-mm__daark_paris_3__ GUZX" at bounding box center [277, 160] width 144 height 10
click at [227, 148] on mark "GUZX" at bounding box center [216, 150] width 22 height 10
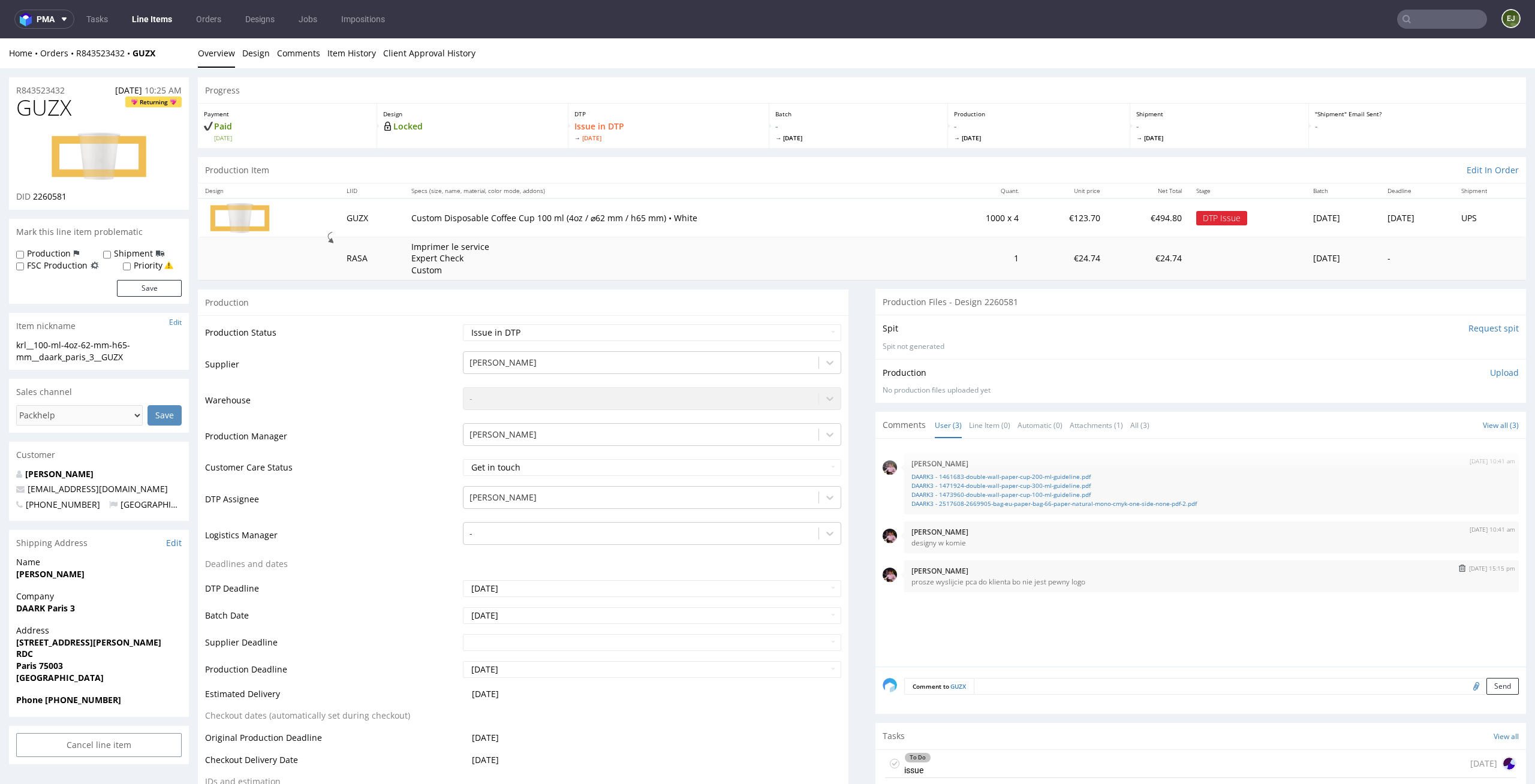
scroll to position [114, 0]
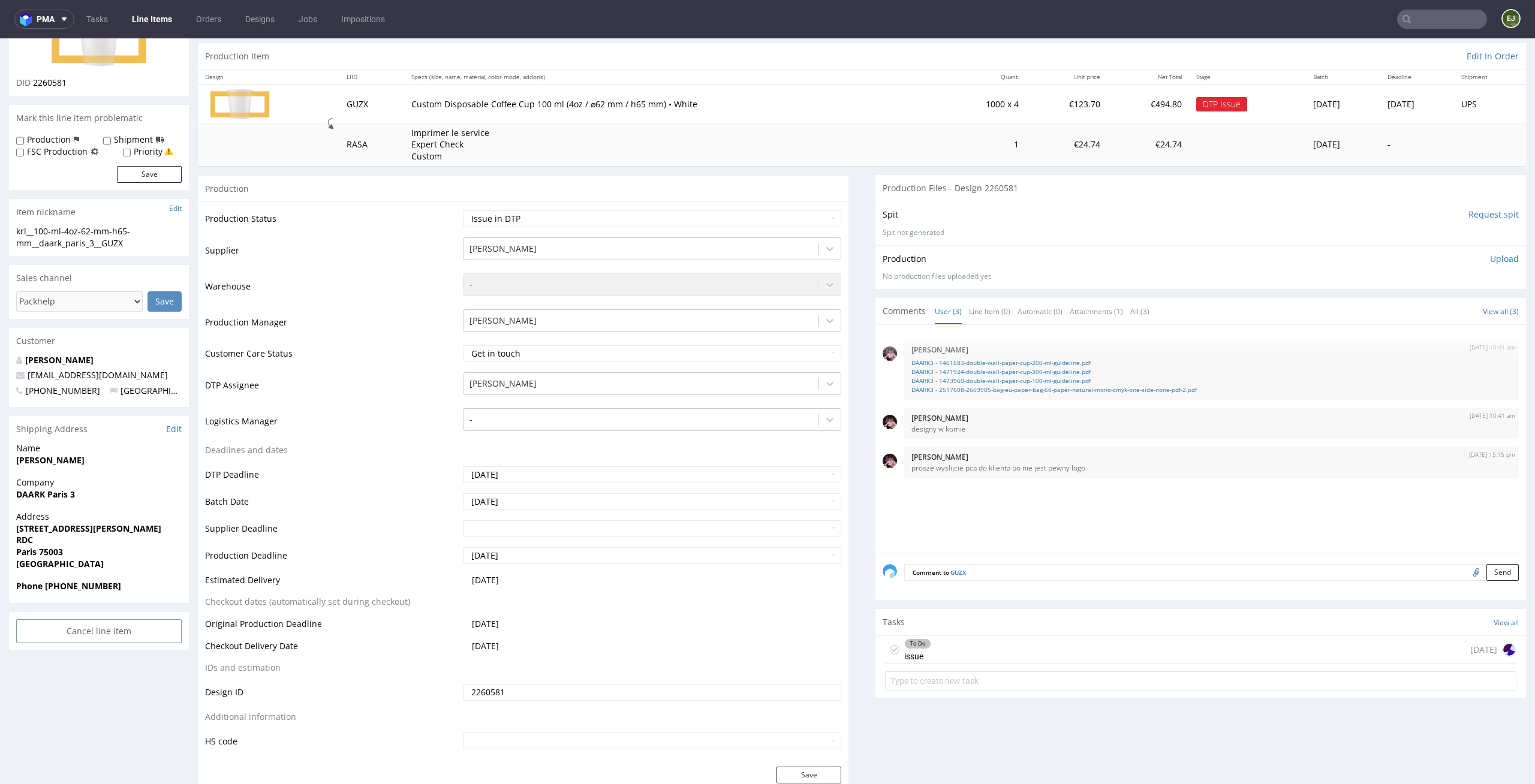
click at [953, 635] on div "To Do issue [DATE]" at bounding box center [1200, 665] width 651 height 60
click at [953, 643] on div "To Do issue [DATE]" at bounding box center [1200, 650] width 631 height 28
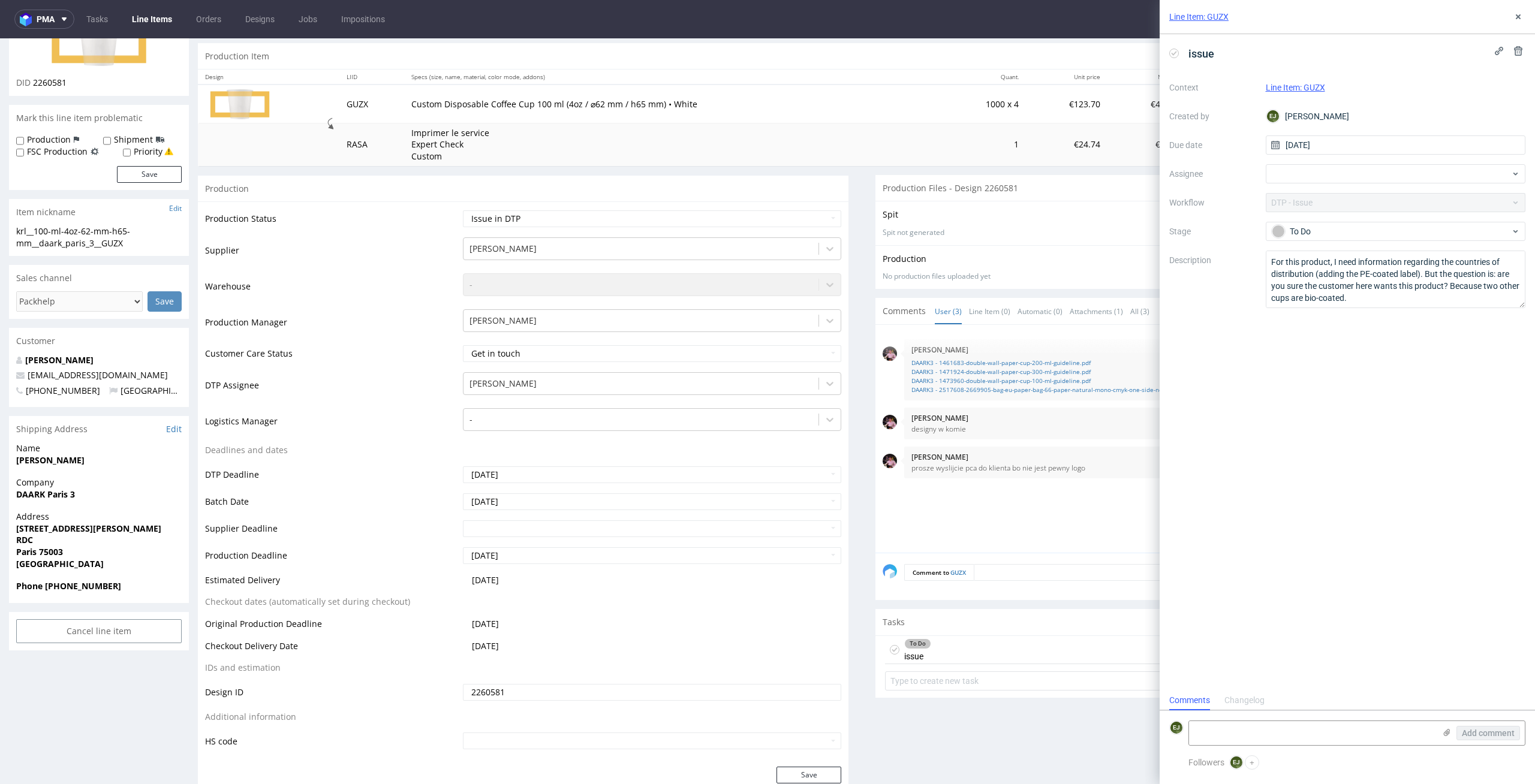
scroll to position [10, 0]
drag, startPoint x: 1421, startPoint y: 276, endPoint x: 1429, endPoint y: 294, distance: 19.7
click at [1429, 294] on textarea "For this product, I need information regarding the countries of distribution (a…" at bounding box center [1396, 280] width 260 height 57
type textarea "For this product, I need information regarding the countries of distribution (a…"
click at [875, 196] on div "Production Files - Design 2260581" at bounding box center [1200, 188] width 651 height 27
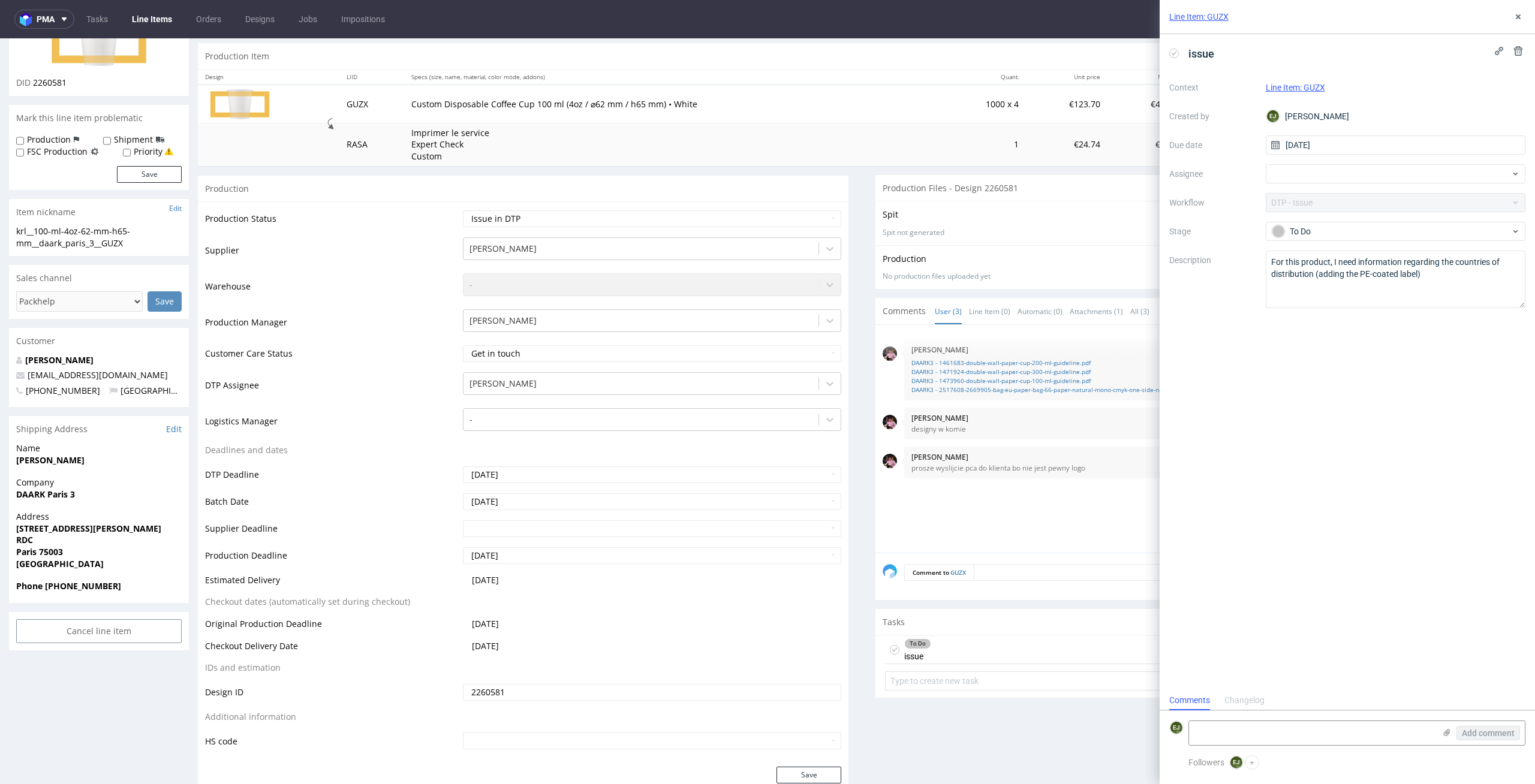
scroll to position [0, 0]
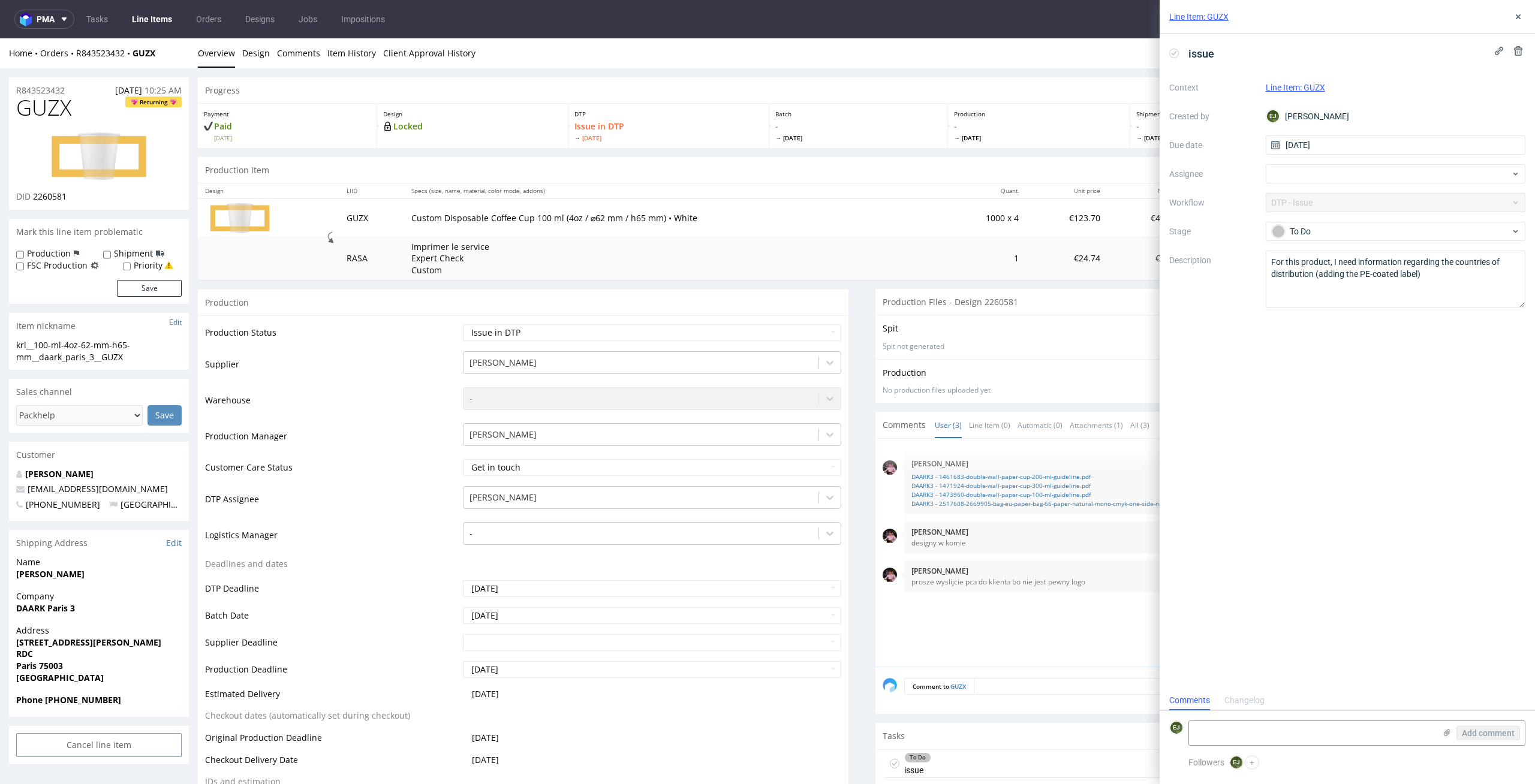
click at [154, 25] on link "Line Items" at bounding box center [152, 19] width 55 height 19
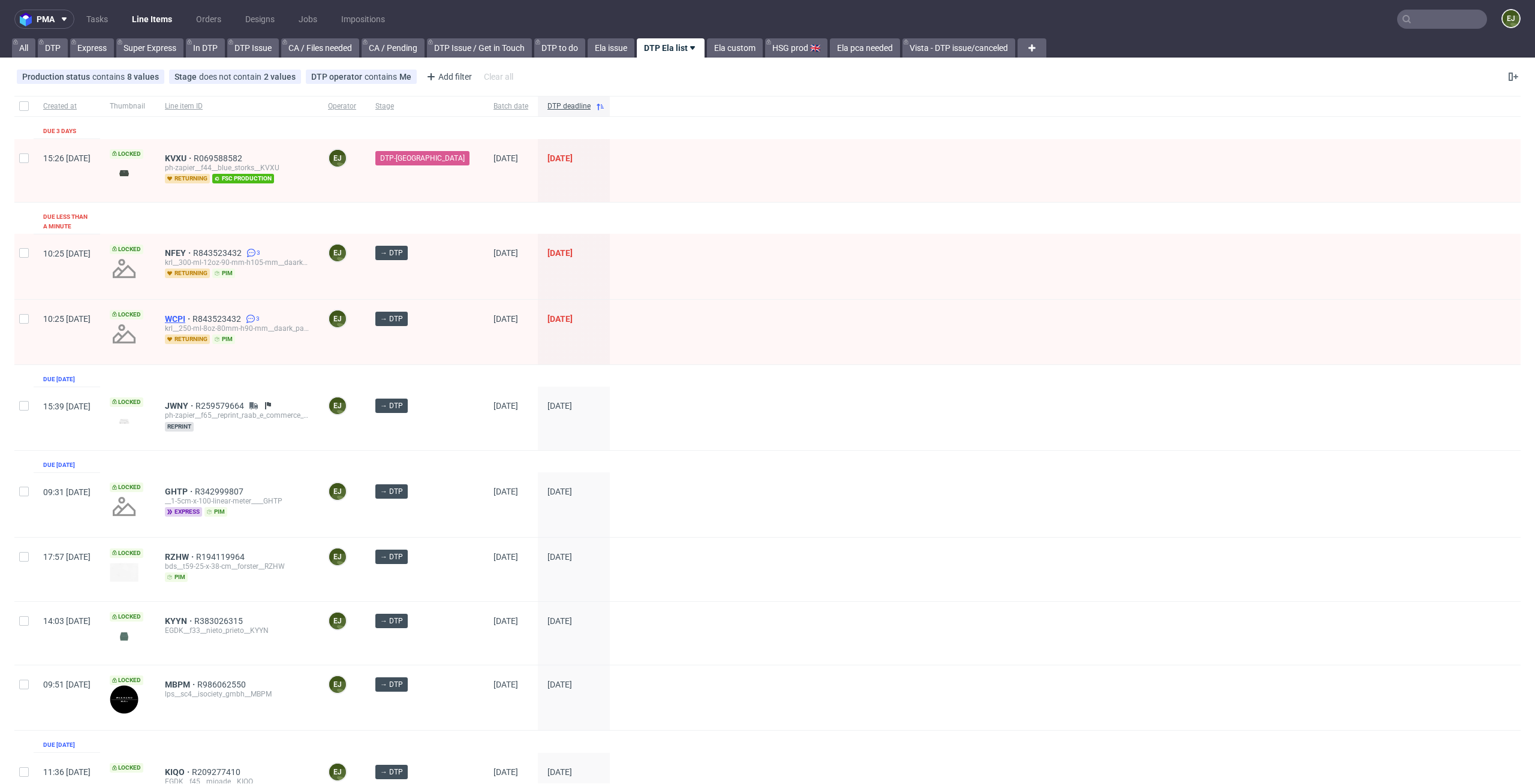
click at [192, 314] on span "WCPI" at bounding box center [178, 319] width 27 height 10
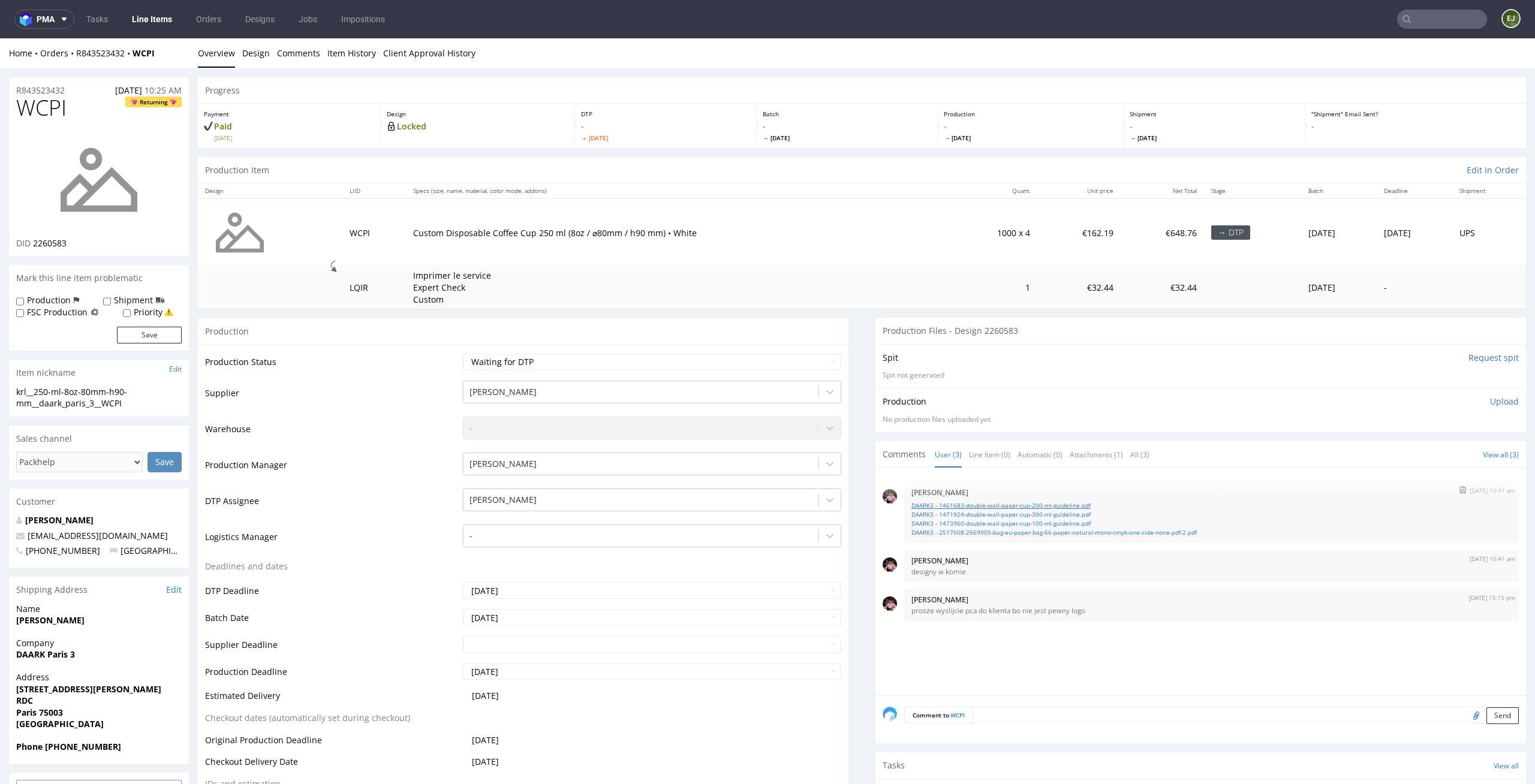
click at [1062, 504] on link "DAARK3 - 1461683-double-wall-paper-cup-200-ml-guideline.pdf" at bounding box center [1211, 505] width 600 height 9
click at [1028, 516] on link "DAARK3 - 1471924-double-wall-paper-cup-300-ml-guideline.pdf" at bounding box center [1211, 514] width 600 height 9
click at [563, 215] on td "Custom Disposable Coffee Cup 250 ml (8oz / ⌀80mm / h90 mm) • White" at bounding box center [678, 232] width 545 height 68
click at [145, 22] on link "Line Items" at bounding box center [152, 19] width 55 height 19
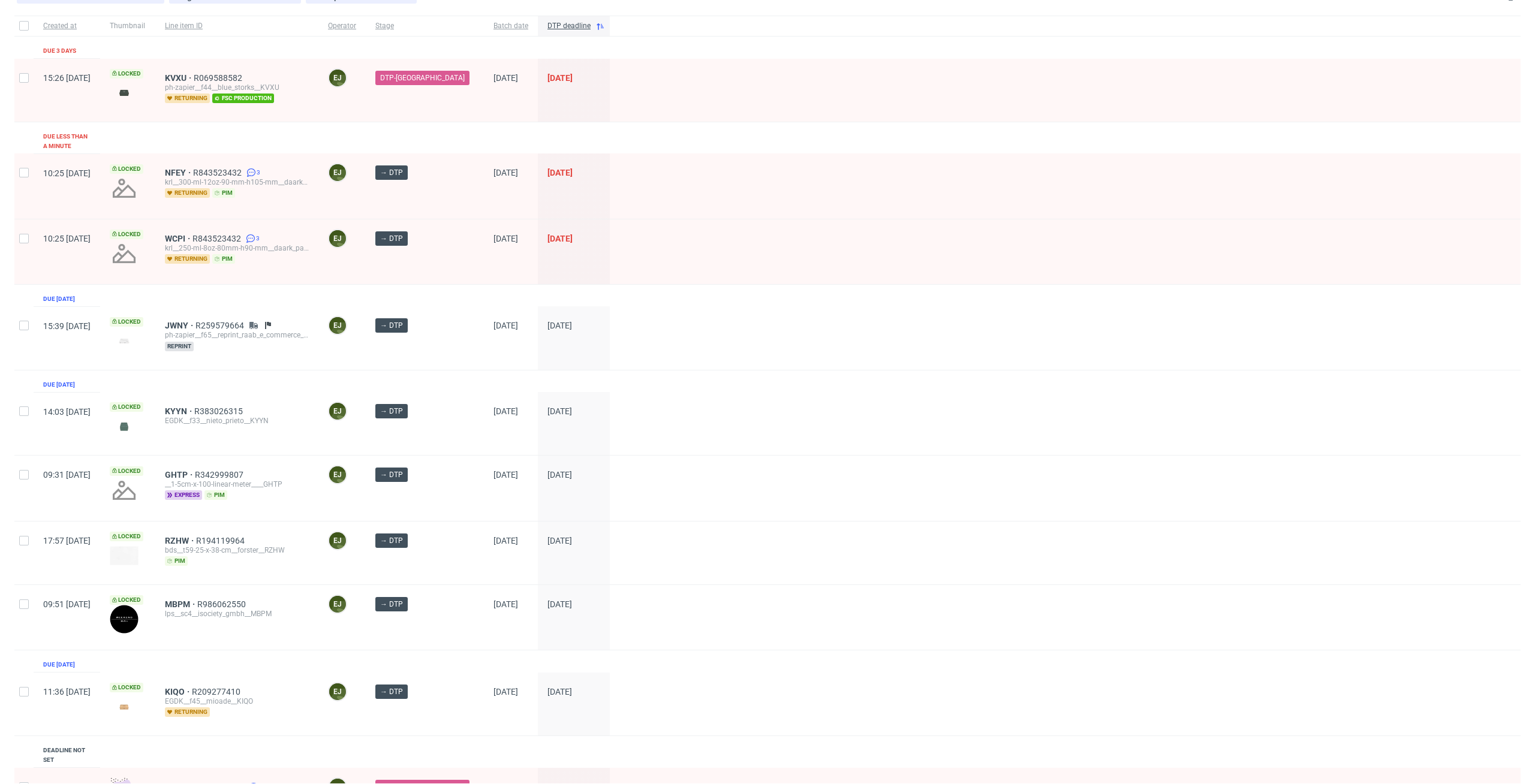
scroll to position [140, 0]
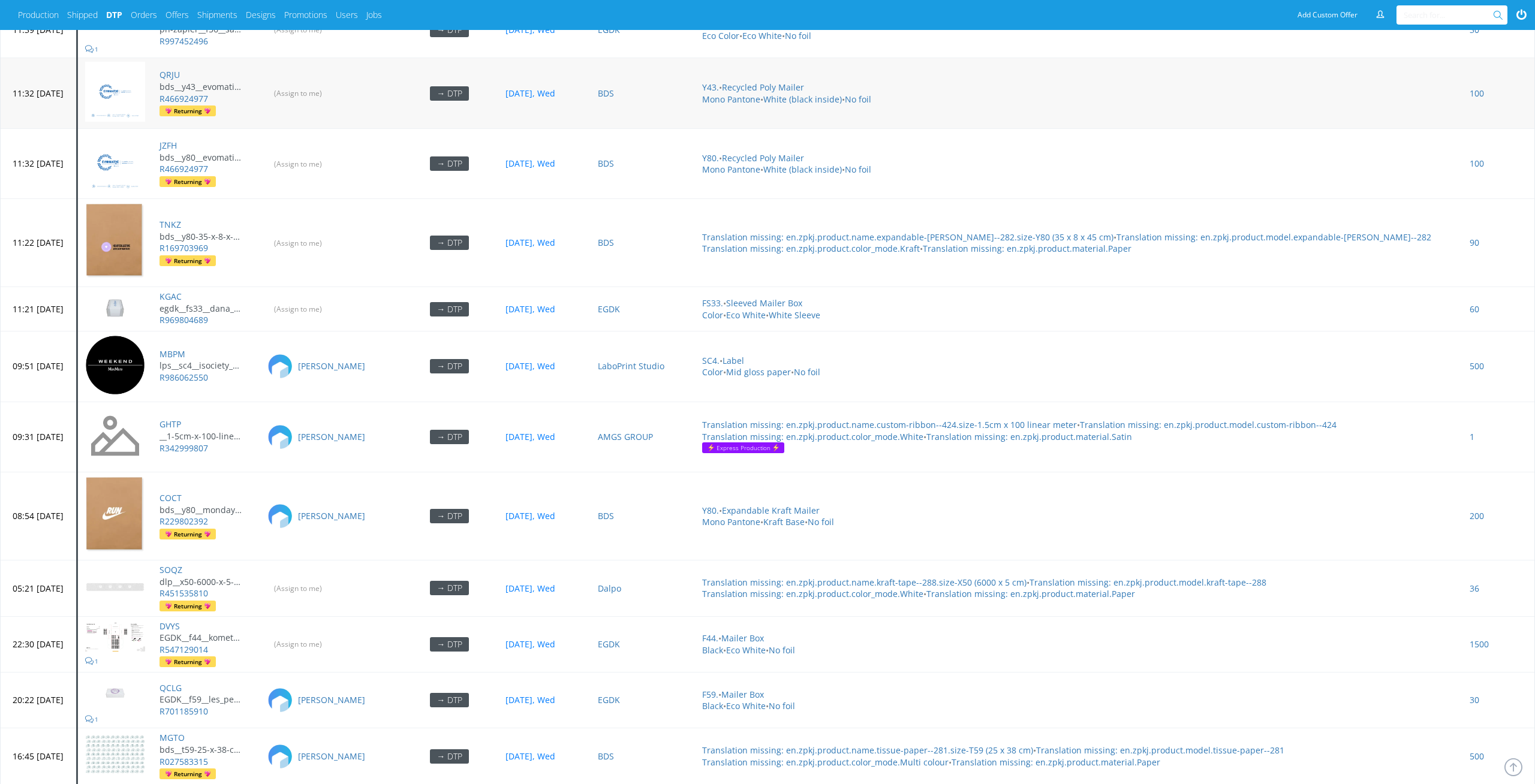
scroll to position [5193, 0]
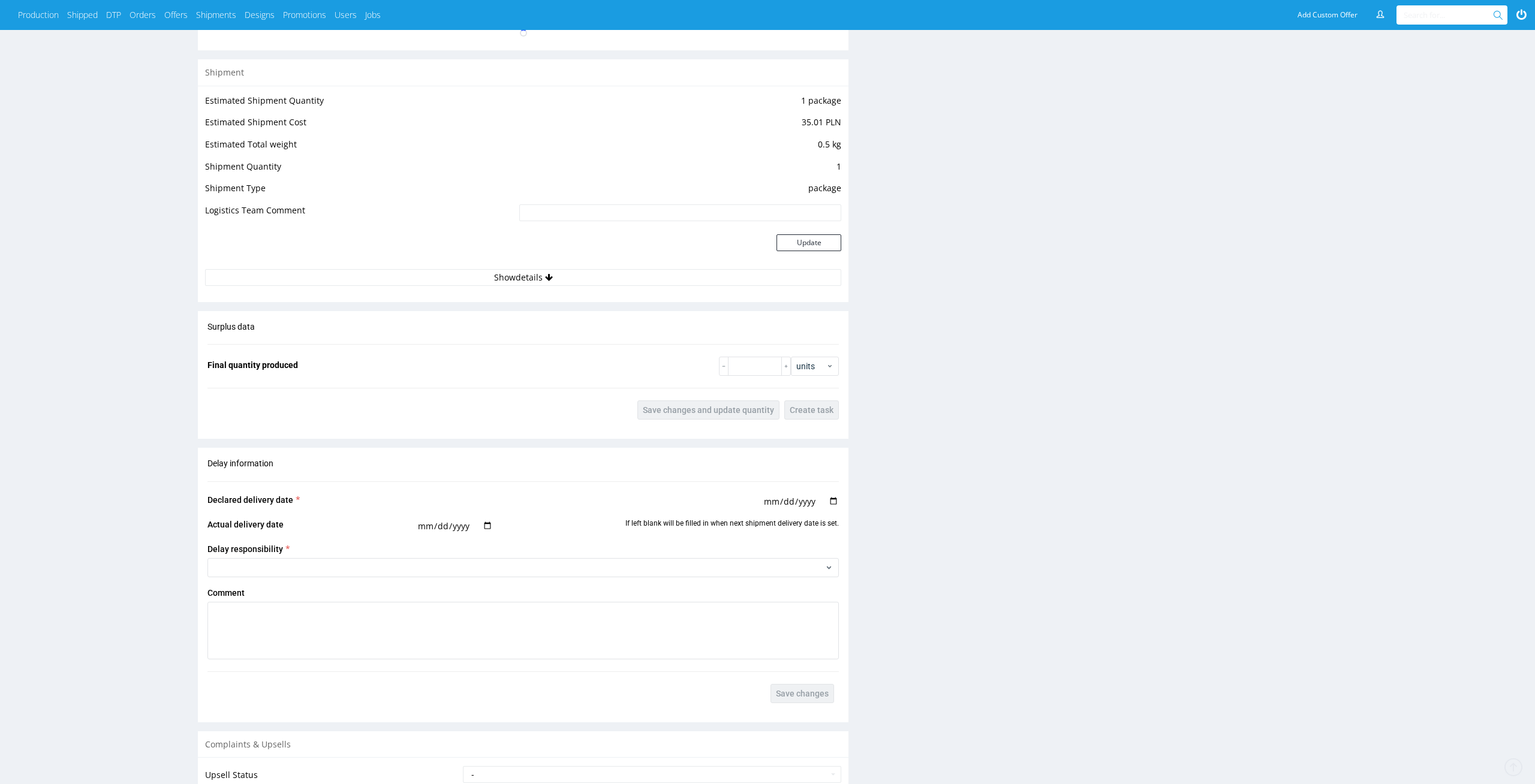
scroll to position [1196, 0]
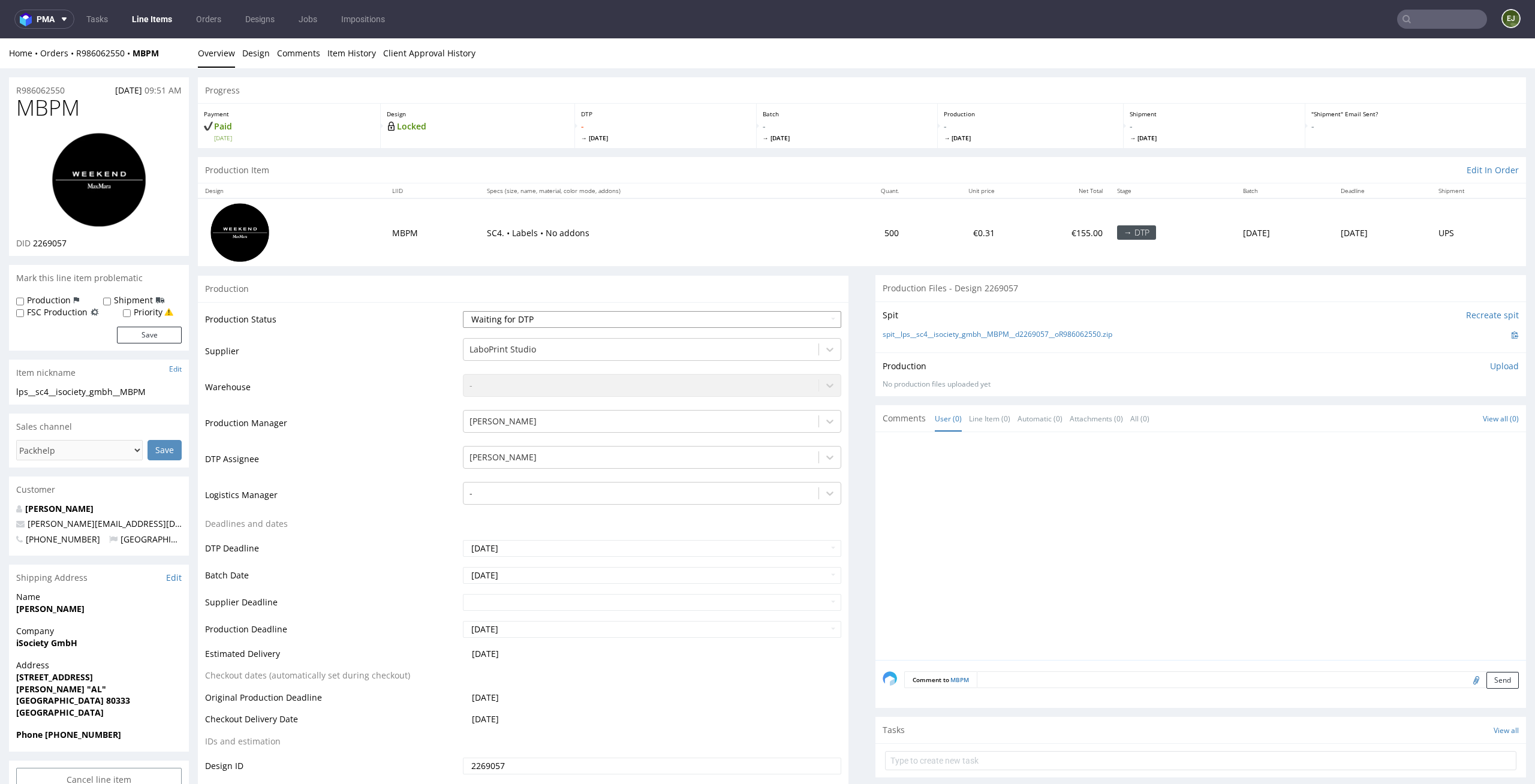
click at [619, 313] on select "Waiting for Artwork Waiting for Diecut Waiting for Mockup Waiting for DTP Waiti…" at bounding box center [652, 319] width 379 height 17
click at [463, 311] on select "Waiting for Artwork Waiting for Diecut Waiting for Mockup Waiting for DTP Waiti…" at bounding box center [652, 319] width 379 height 17
click at [627, 325] on select "Waiting for Artwork Waiting for Diecut Waiting for Mockup Waiting for DTP Waiti…" at bounding box center [652, 319] width 379 height 17
select select "dtp_in_process"
click at [463, 311] on select "Waiting for Artwork Waiting for Diecut Waiting for Mockup Waiting for DTP Waiti…" at bounding box center [652, 319] width 379 height 17
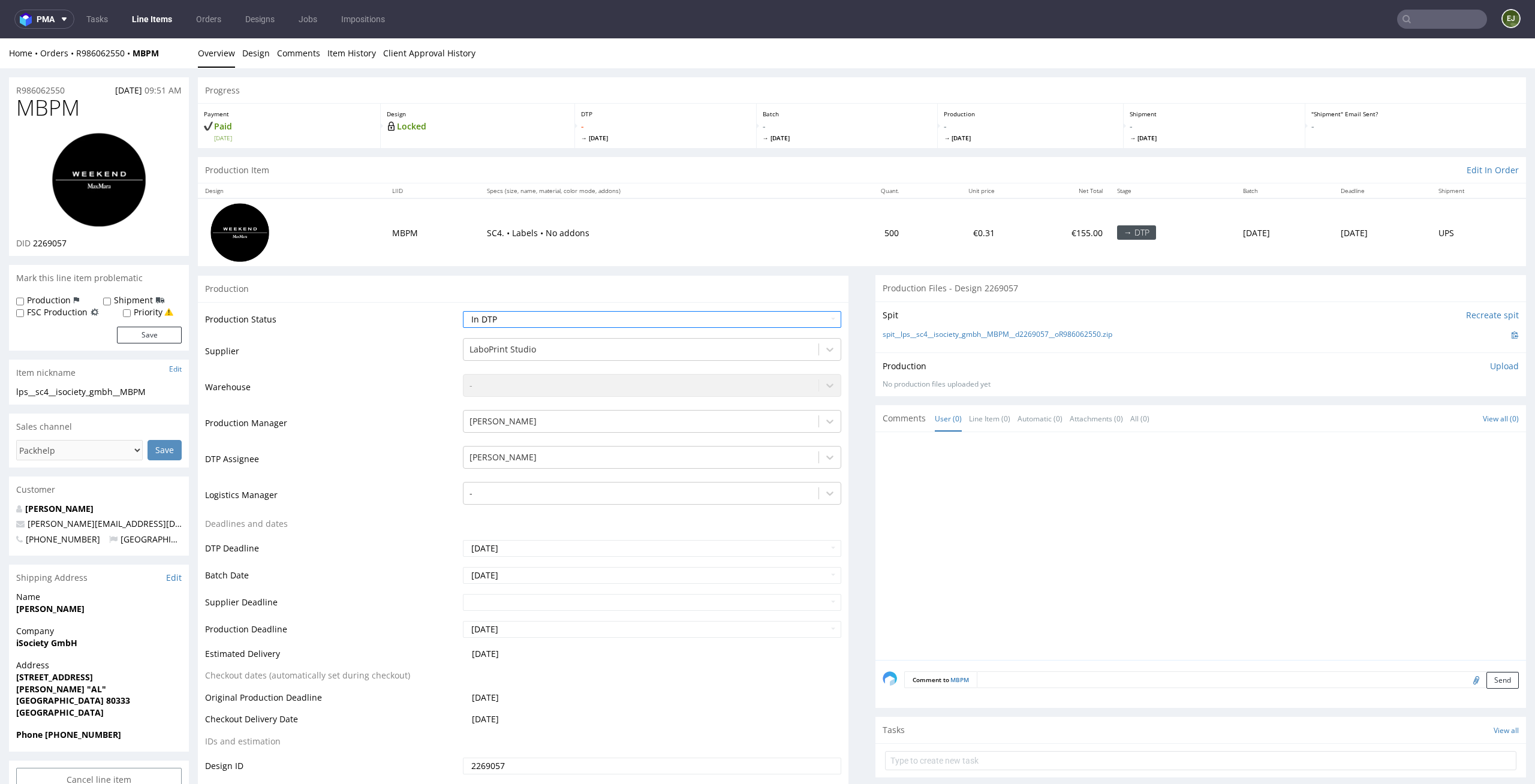
scroll to position [101, 0]
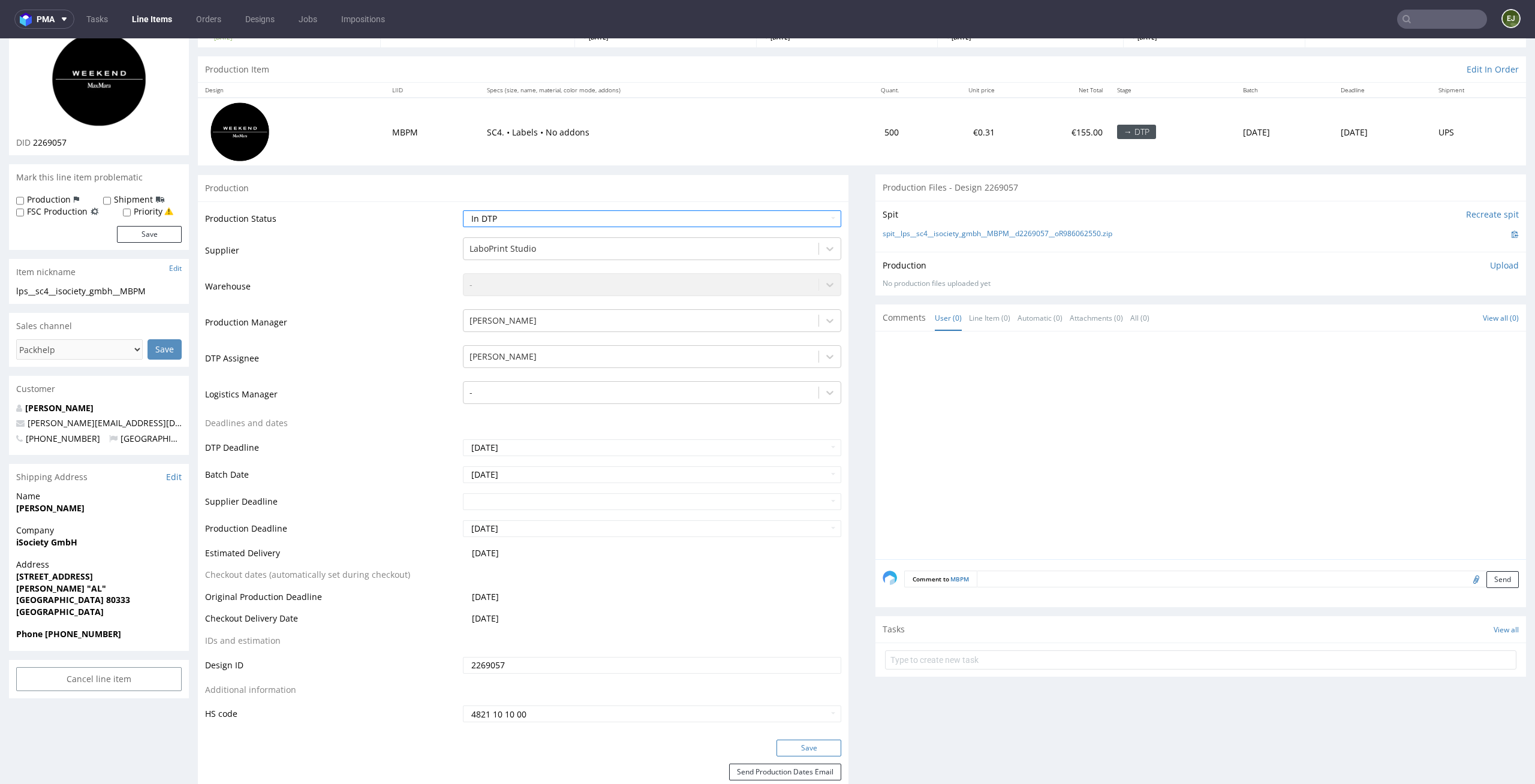
click at [809, 741] on button "Save" at bounding box center [809, 748] width 65 height 17
drag, startPoint x: 80, startPoint y: 138, endPoint x: 34, endPoint y: 138, distance: 46.0
click at [34, 138] on div "DID 2269057" at bounding box center [99, 143] width 166 height 12
copy span "2269057"
click at [256, 249] on td "Supplier" at bounding box center [332, 254] width 255 height 36
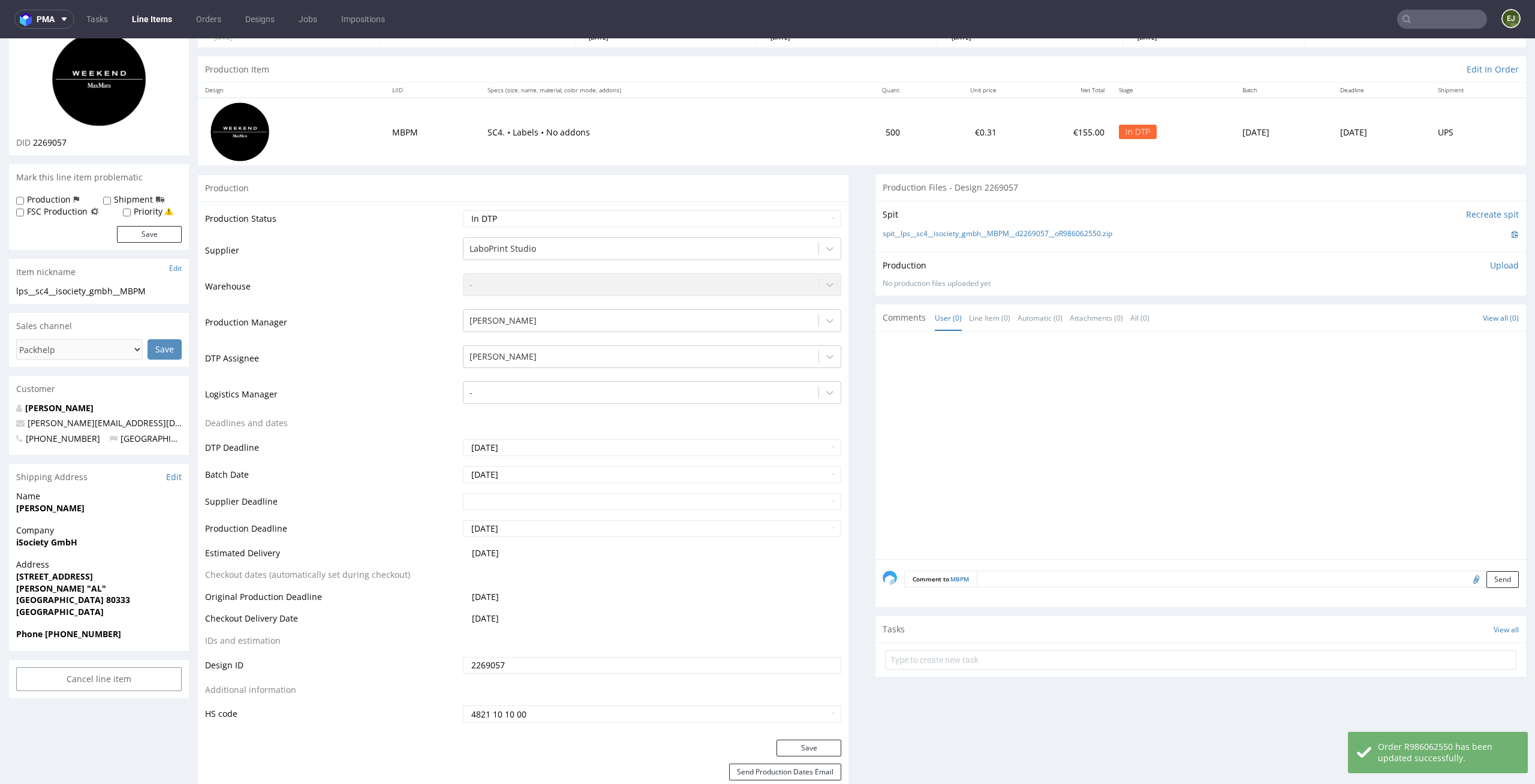
scroll to position [0, 0]
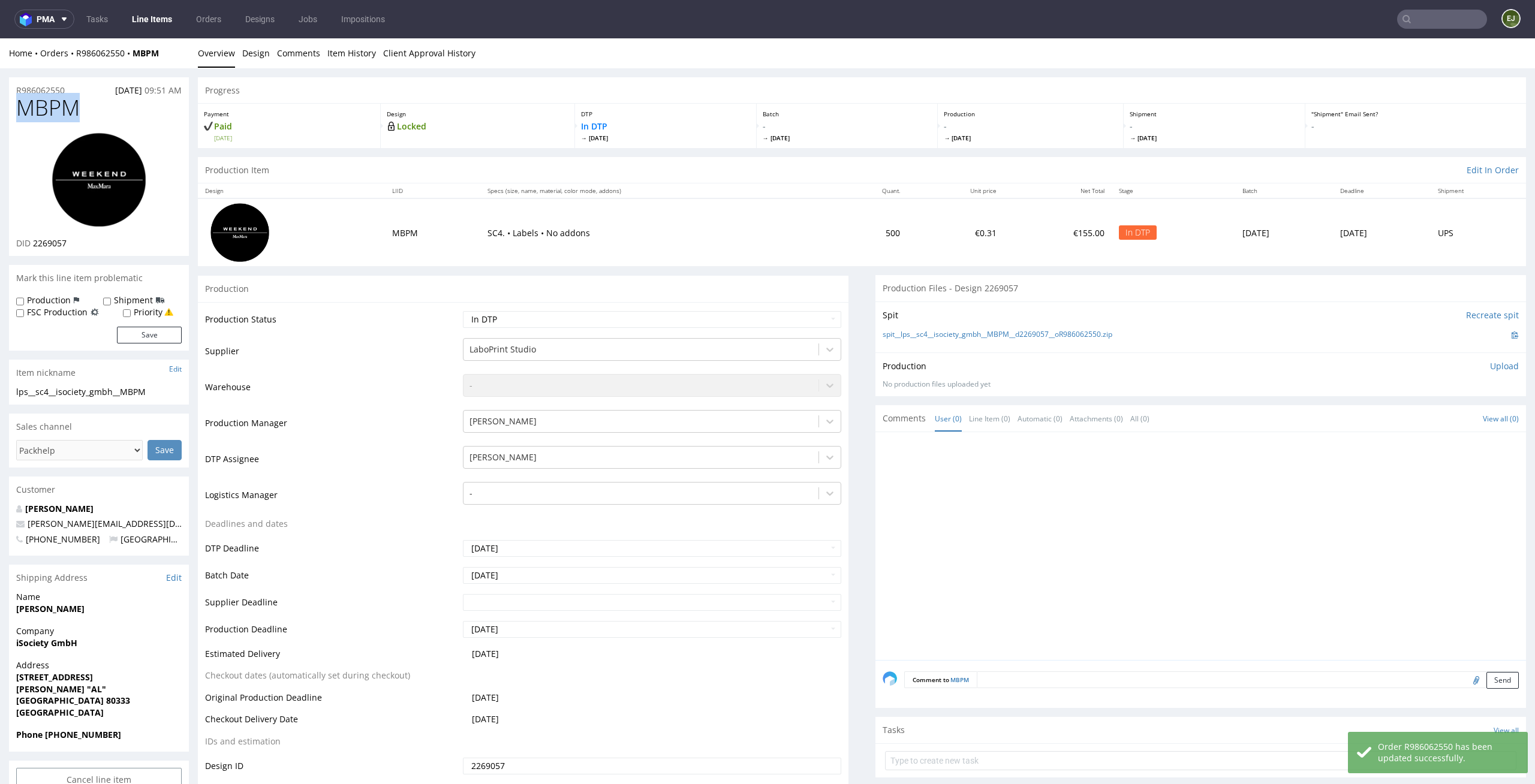
drag, startPoint x: 78, startPoint y: 104, endPoint x: 0, endPoint y: 104, distance: 78.0
copy span "MBPM"
click at [1494, 363] on p "Upload" at bounding box center [1504, 365] width 29 height 12
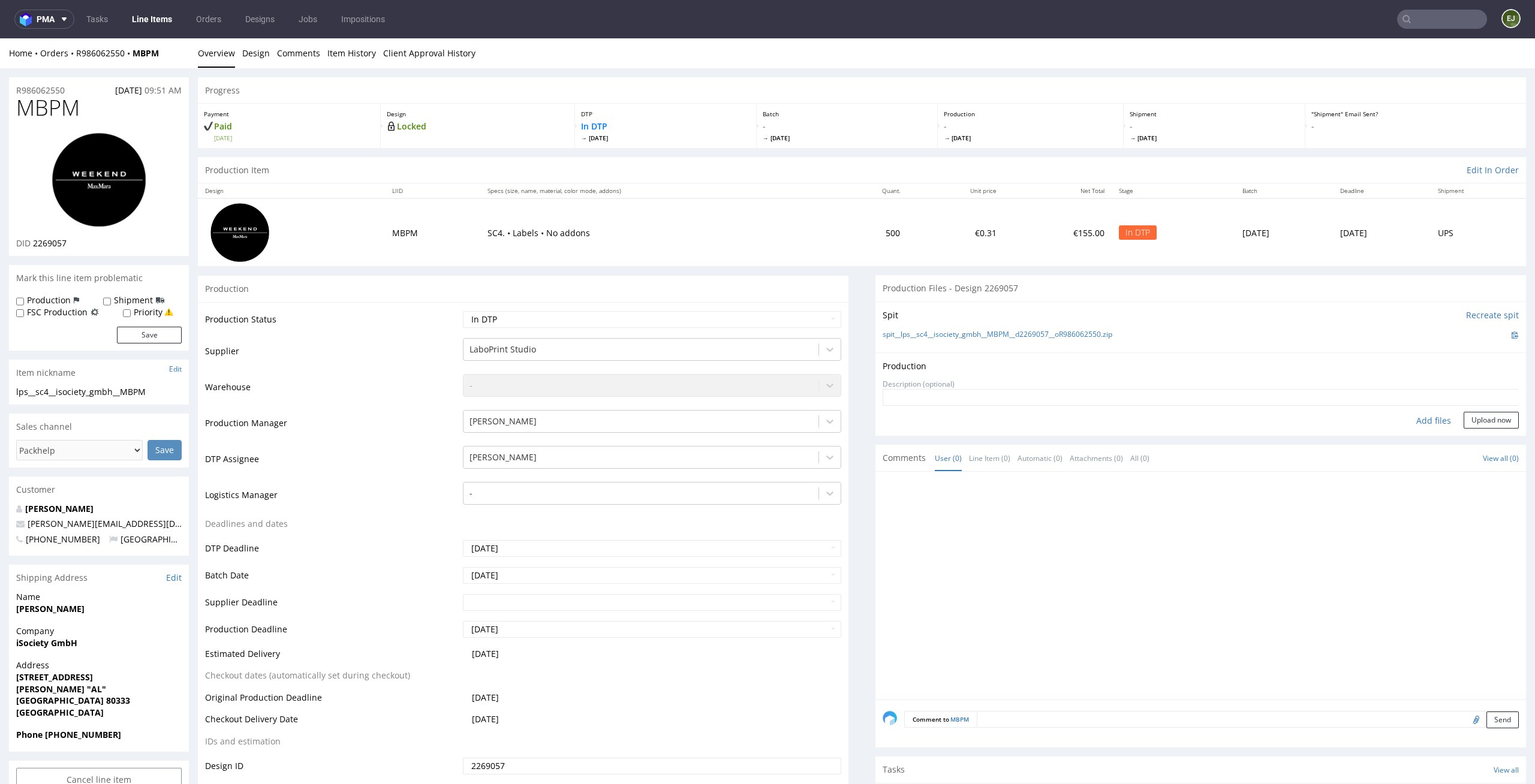
click at [1425, 415] on div "Add files" at bounding box center [1434, 421] width 60 height 18
type input "C:\fakepath\lps__sc4__isociety_gmbh__MBPM__d2269057__oR986062550__v1__front.pdf"
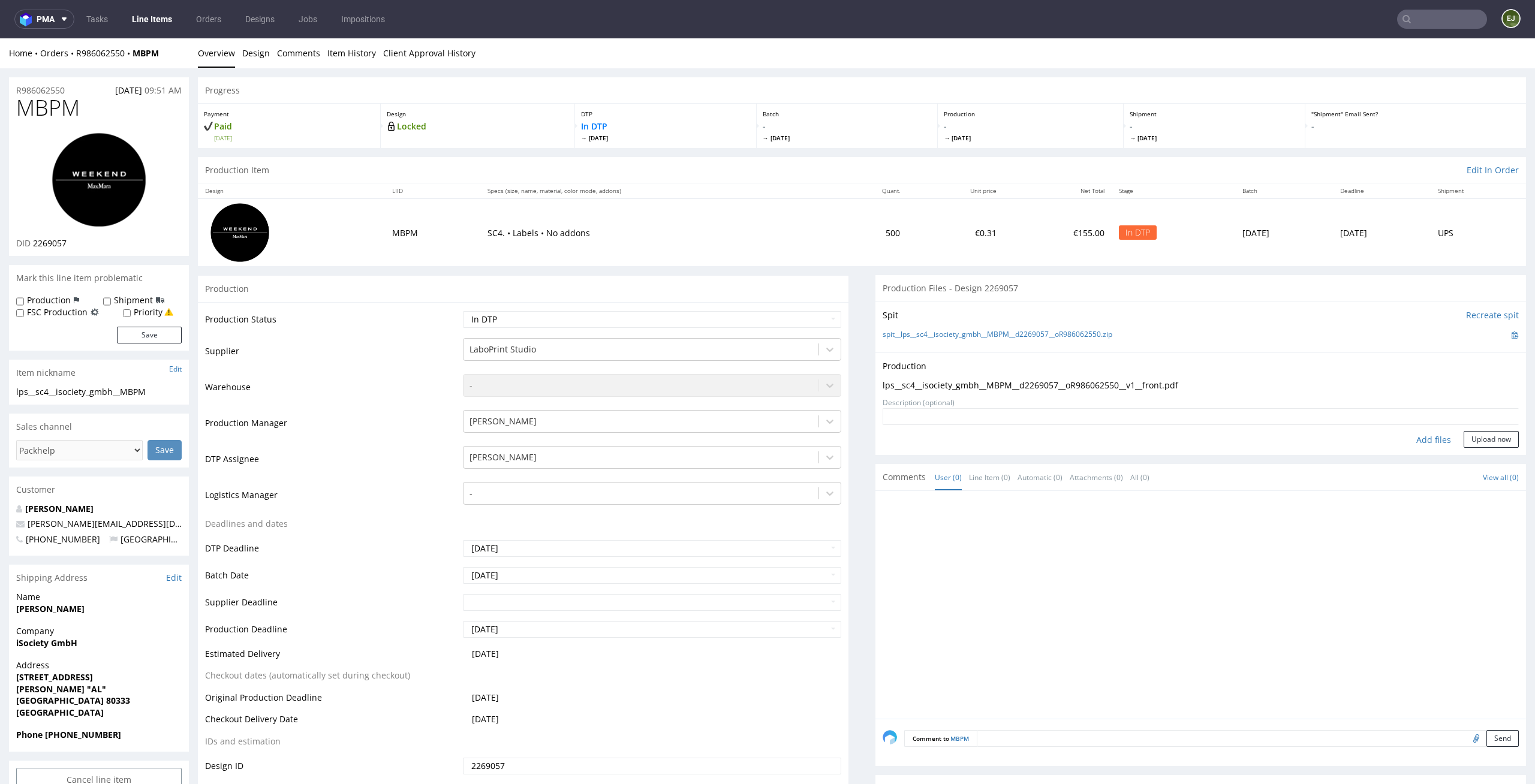
click at [1464, 443] on button "Upload now" at bounding box center [1491, 440] width 55 height 17
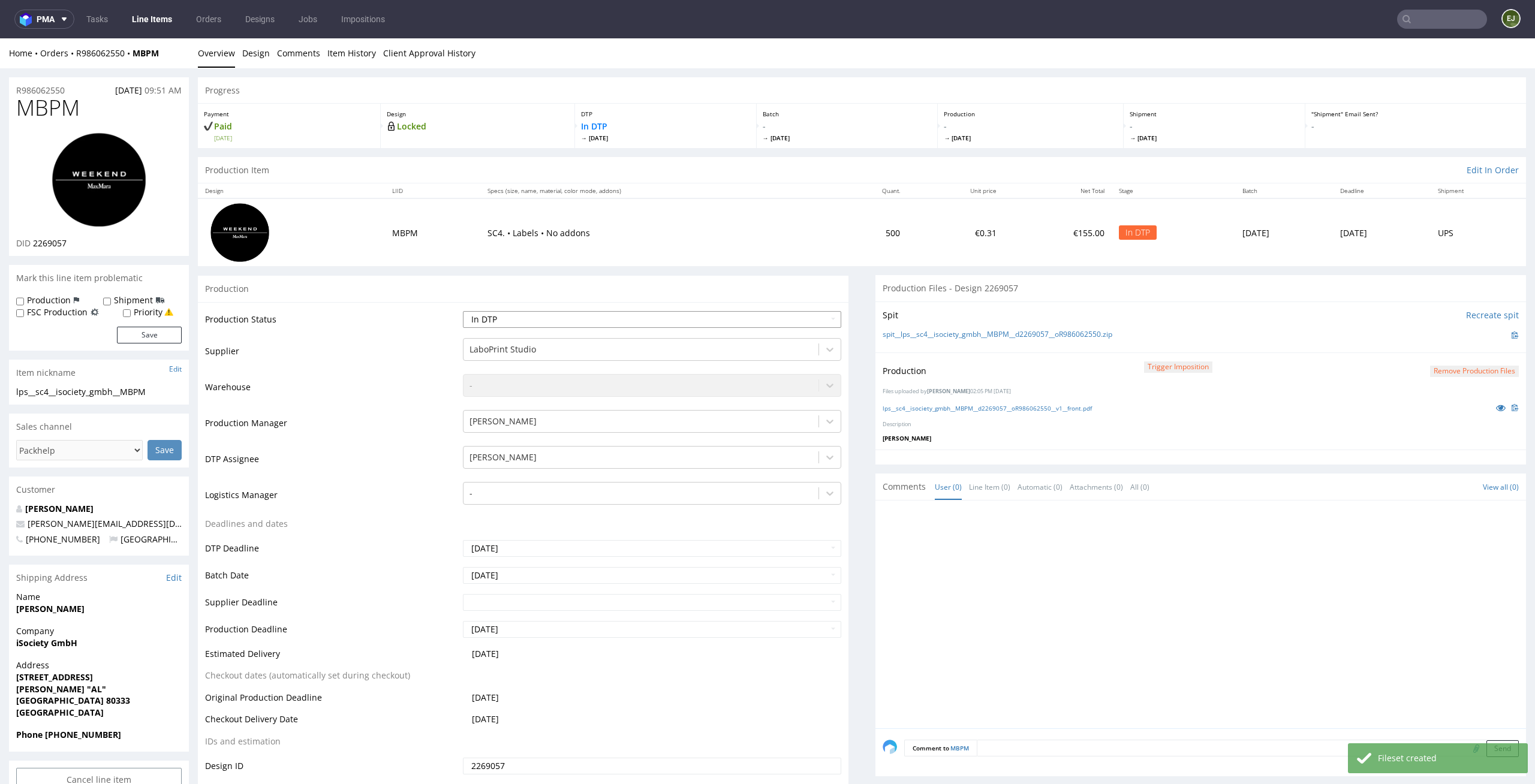
click at [815, 317] on select "Waiting for Artwork Waiting for Diecut Waiting for Mockup Waiting for DTP Waiti…" at bounding box center [652, 319] width 379 height 17
select select "dtp_production_ready"
click at [463, 311] on select "Waiting for Artwork Waiting for Diecut Waiting for Mockup Waiting for DTP Waiti…" at bounding box center [652, 319] width 379 height 17
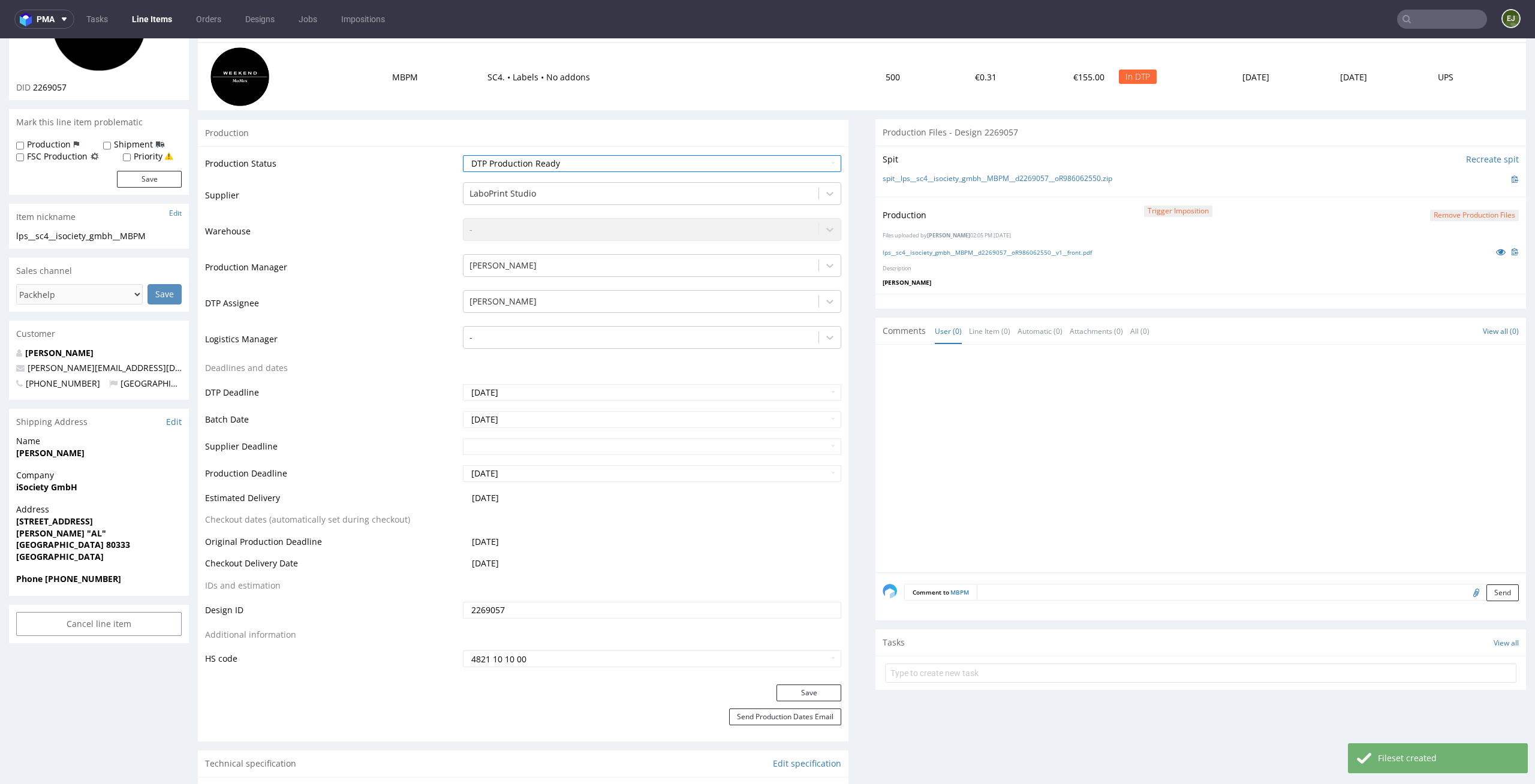
click at [817, 702] on div "Save" at bounding box center [523, 697] width 651 height 24
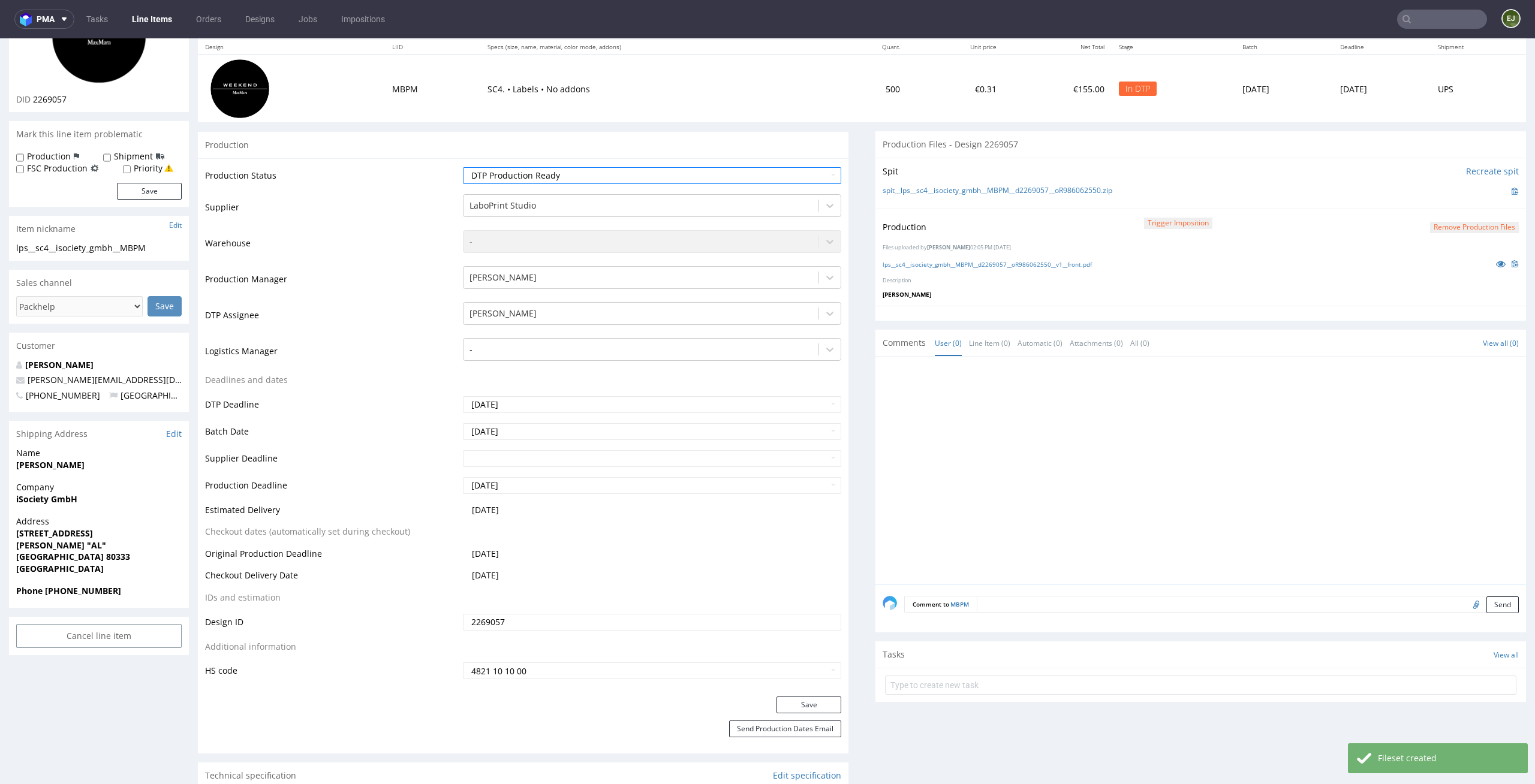
scroll to position [245, 0]
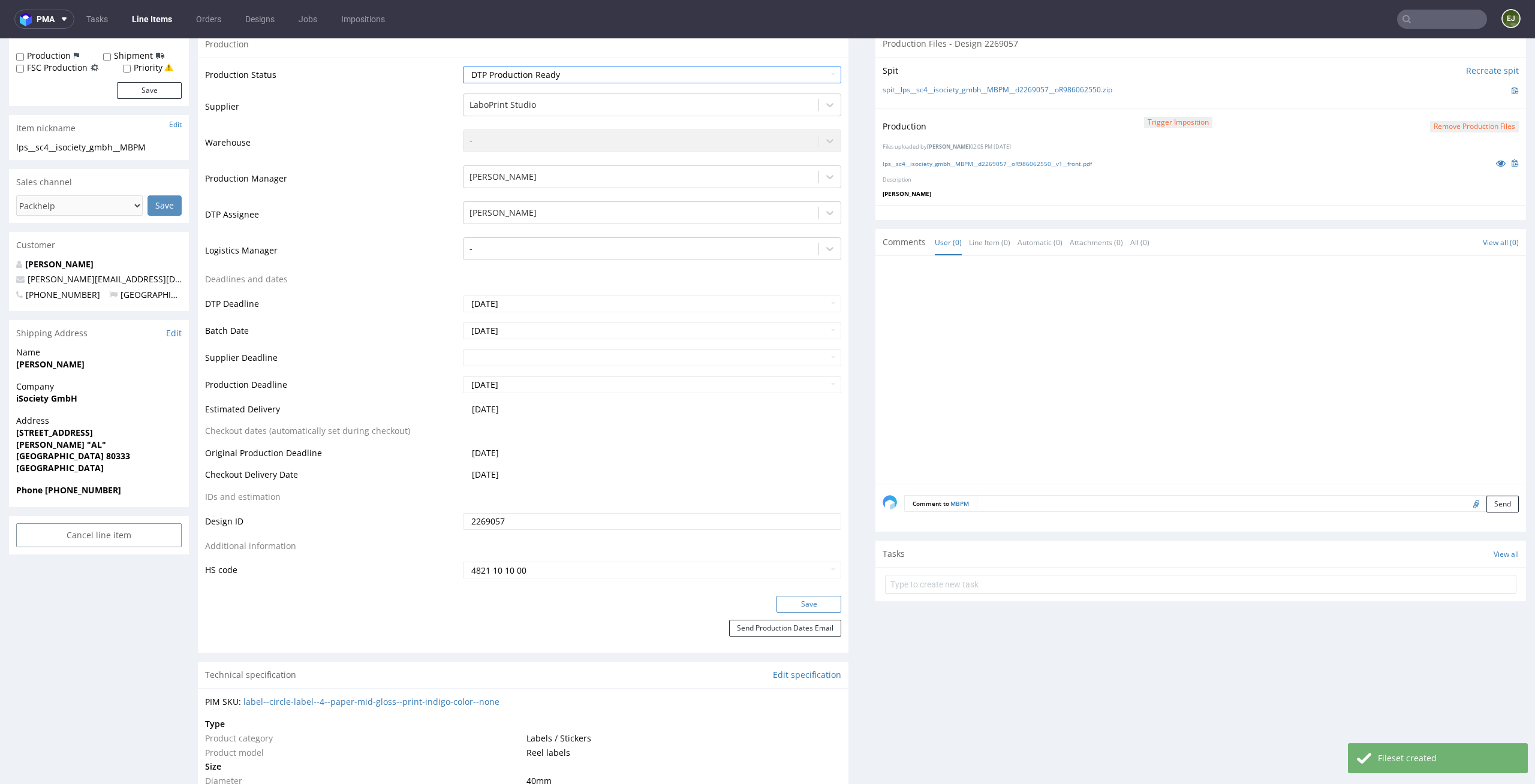
click at [777, 607] on button "Save" at bounding box center [809, 604] width 65 height 17
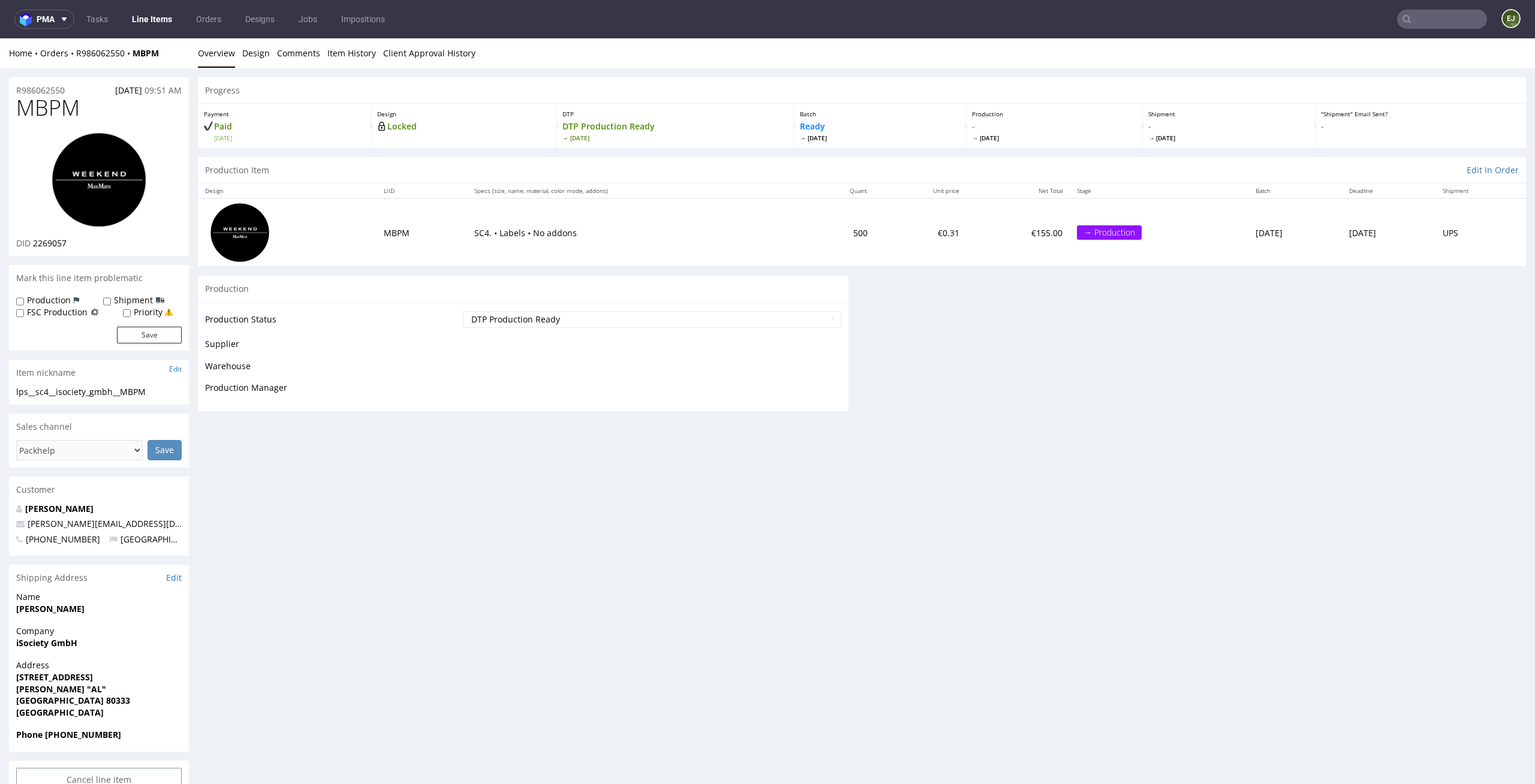
scroll to position [0, 0]
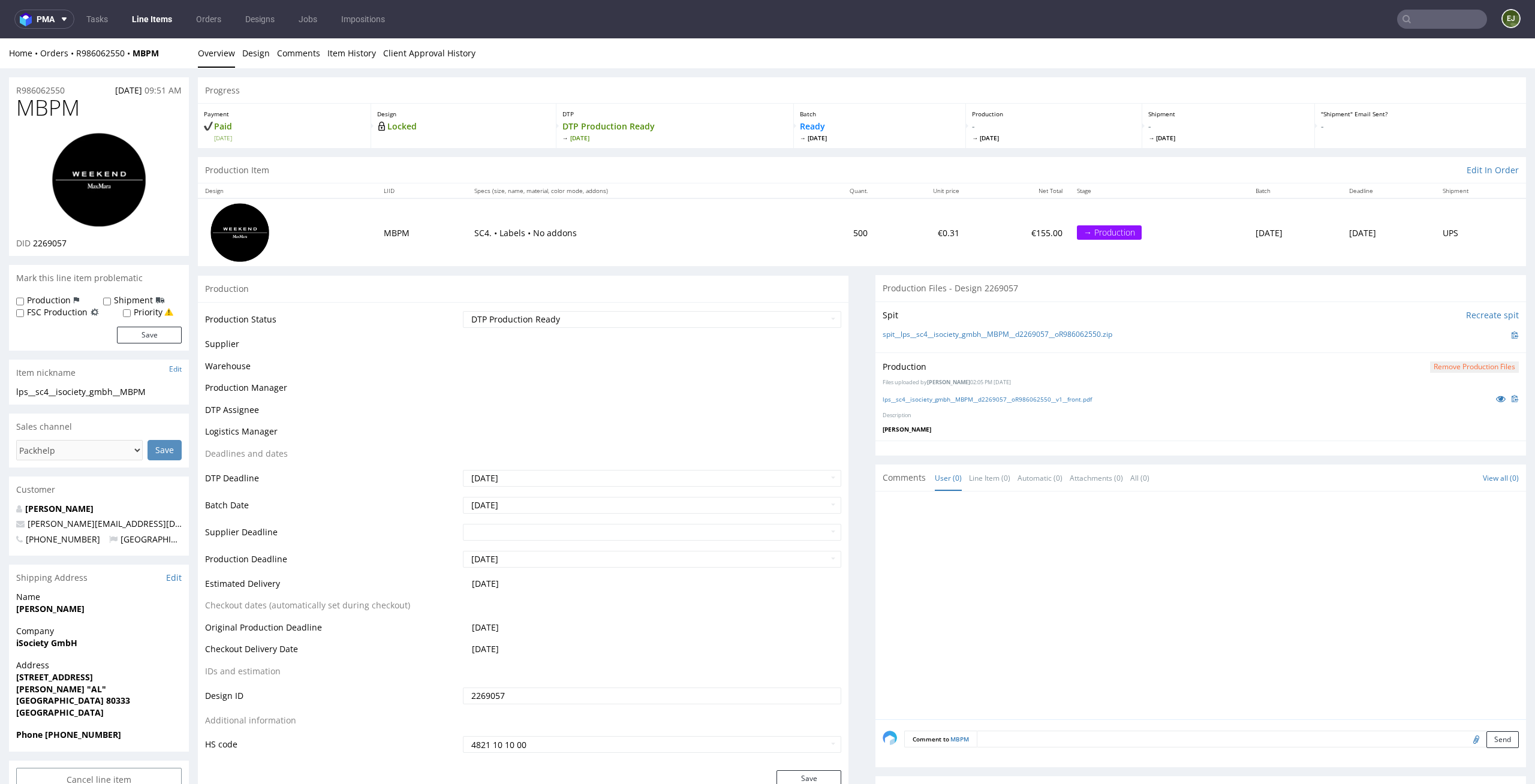
click at [153, 17] on link "Line Items" at bounding box center [152, 19] width 55 height 19
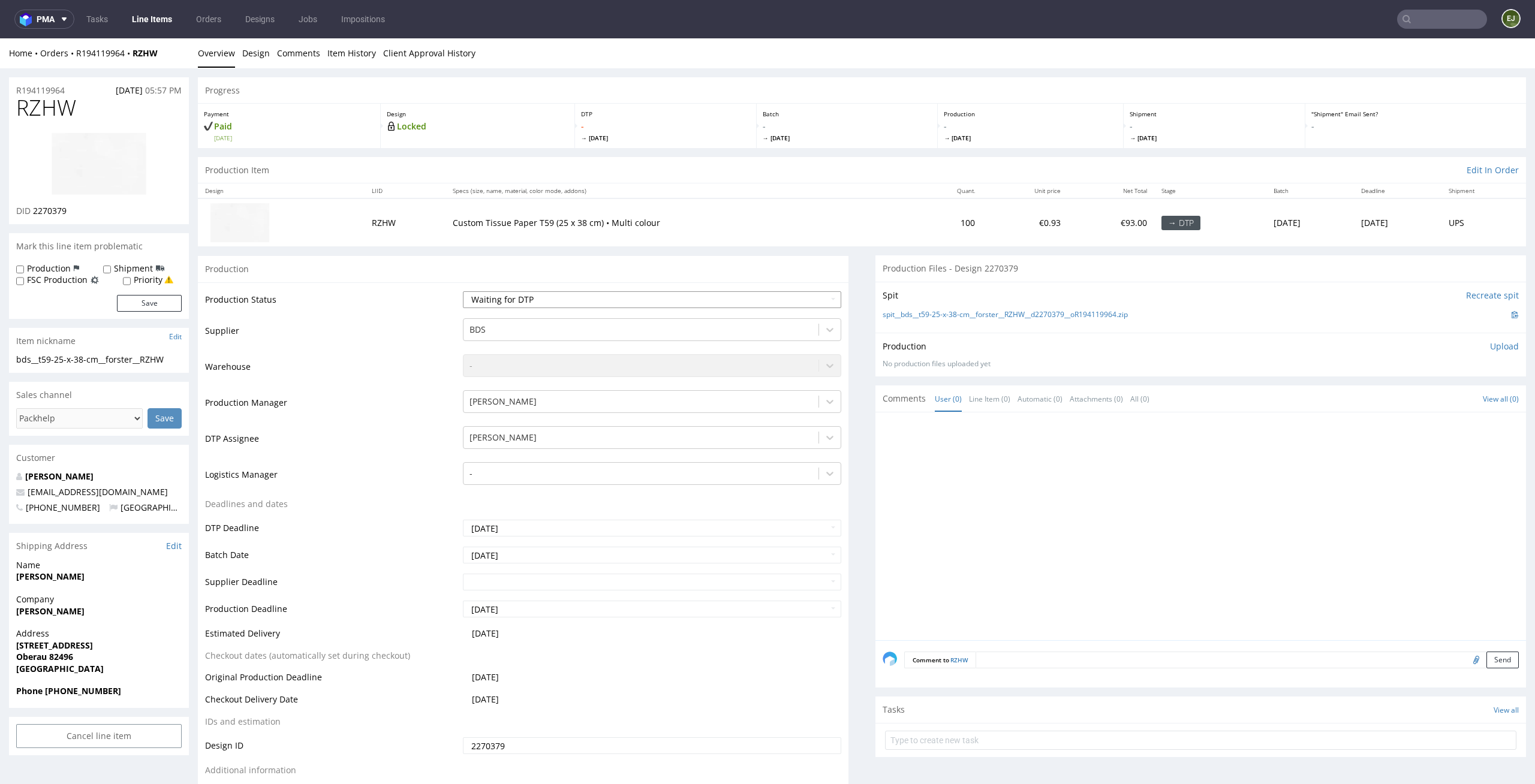
click at [517, 293] on select "Waiting for Artwork Waiting for Diecut Waiting for Mockup Waiting for DTP Waiti…" at bounding box center [652, 300] width 379 height 17
click at [463, 291] on select "Waiting for Artwork Waiting for Diecut Waiting for Mockup Waiting for DTP Waiti…" at bounding box center [652, 300] width 379 height 17
click at [547, 296] on select "Waiting for Artwork Waiting for Diecut Waiting for Mockup Waiting for DTP Waiti…" at bounding box center [652, 300] width 379 height 17
select select "dtp_issue"
click at [463, 291] on select "Waiting for Artwork Waiting for Diecut Waiting for Mockup Waiting for DTP Waiti…" at bounding box center [652, 300] width 379 height 17
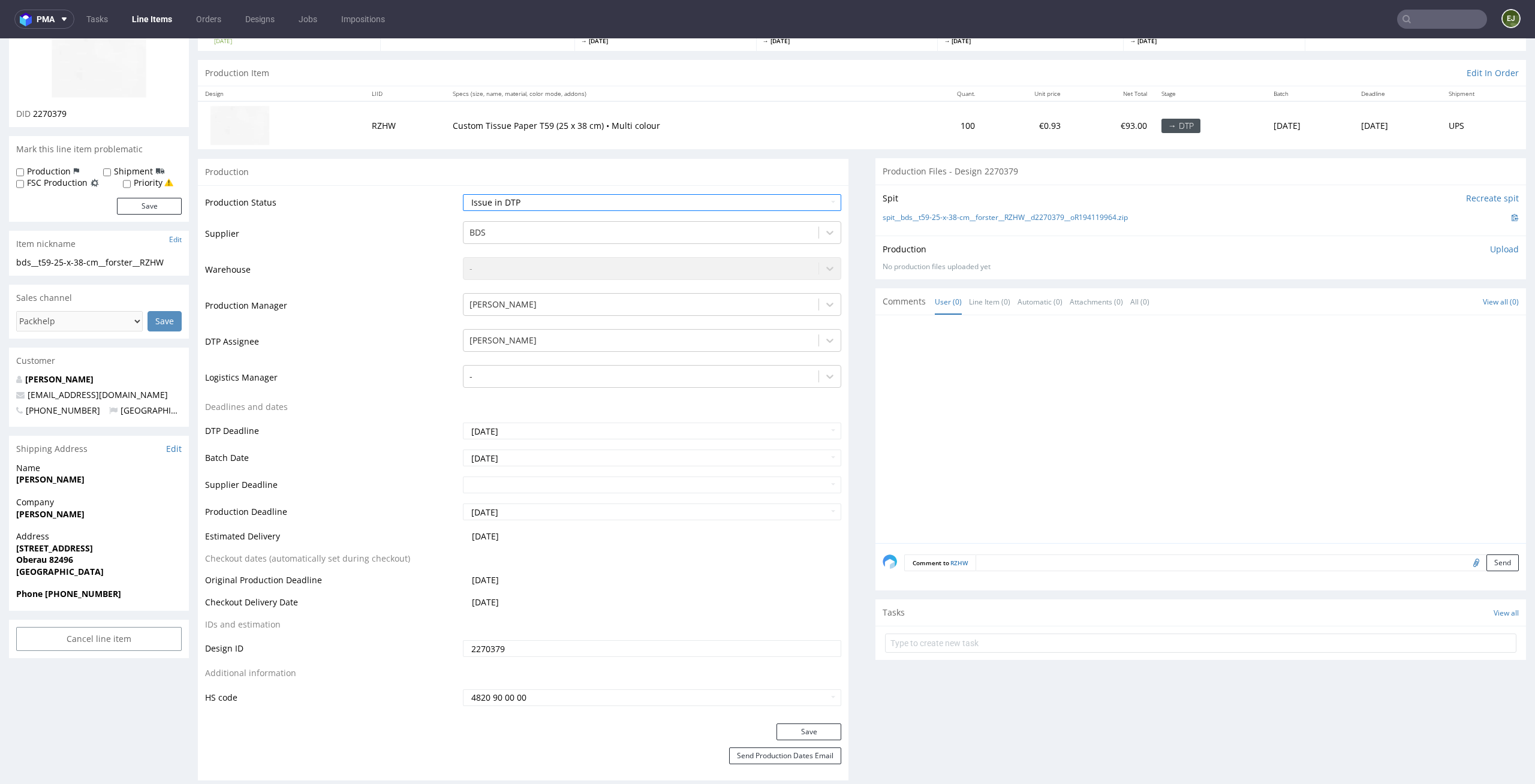
scroll to position [180, 0]
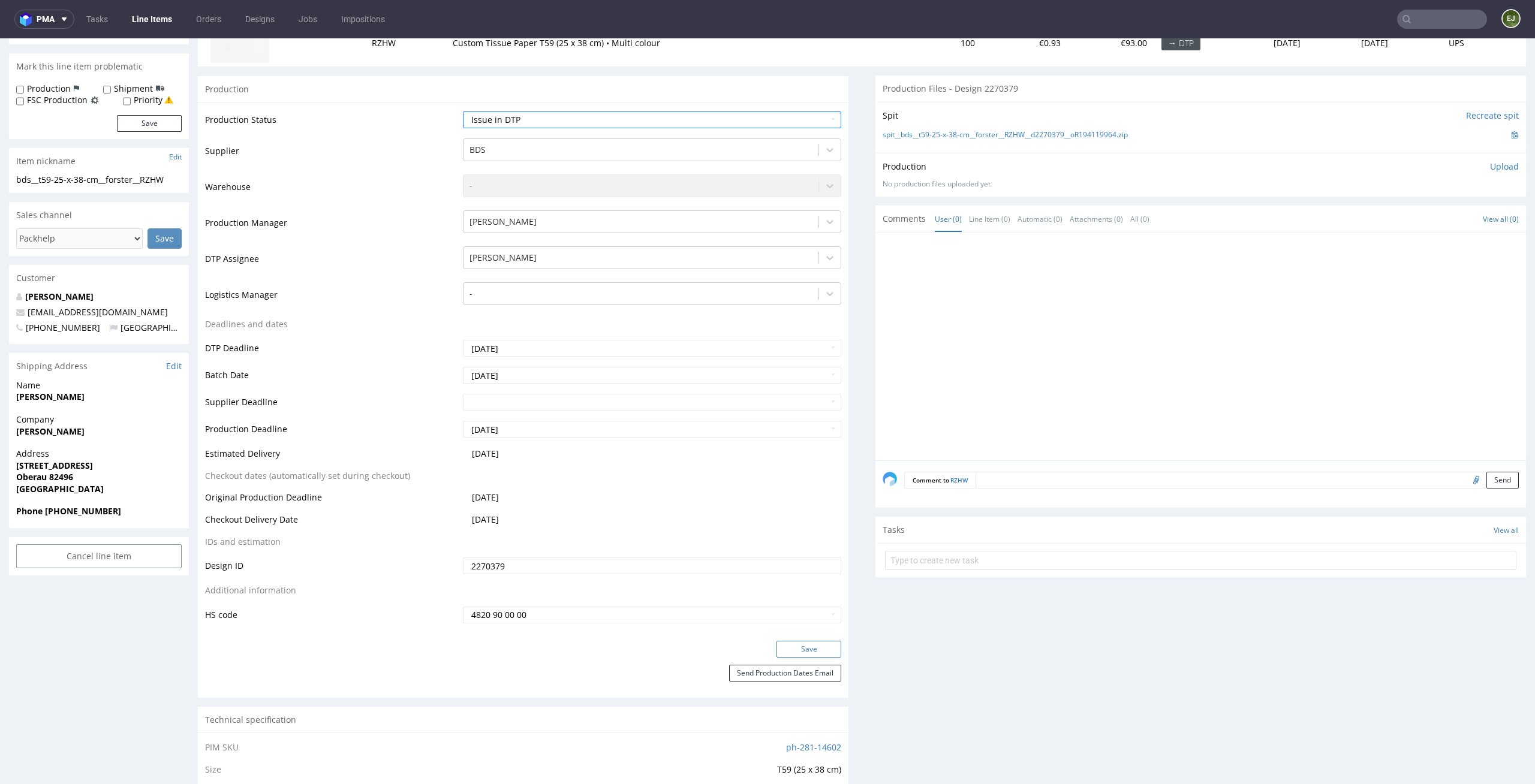
click at [803, 647] on button "Save" at bounding box center [809, 649] width 65 height 17
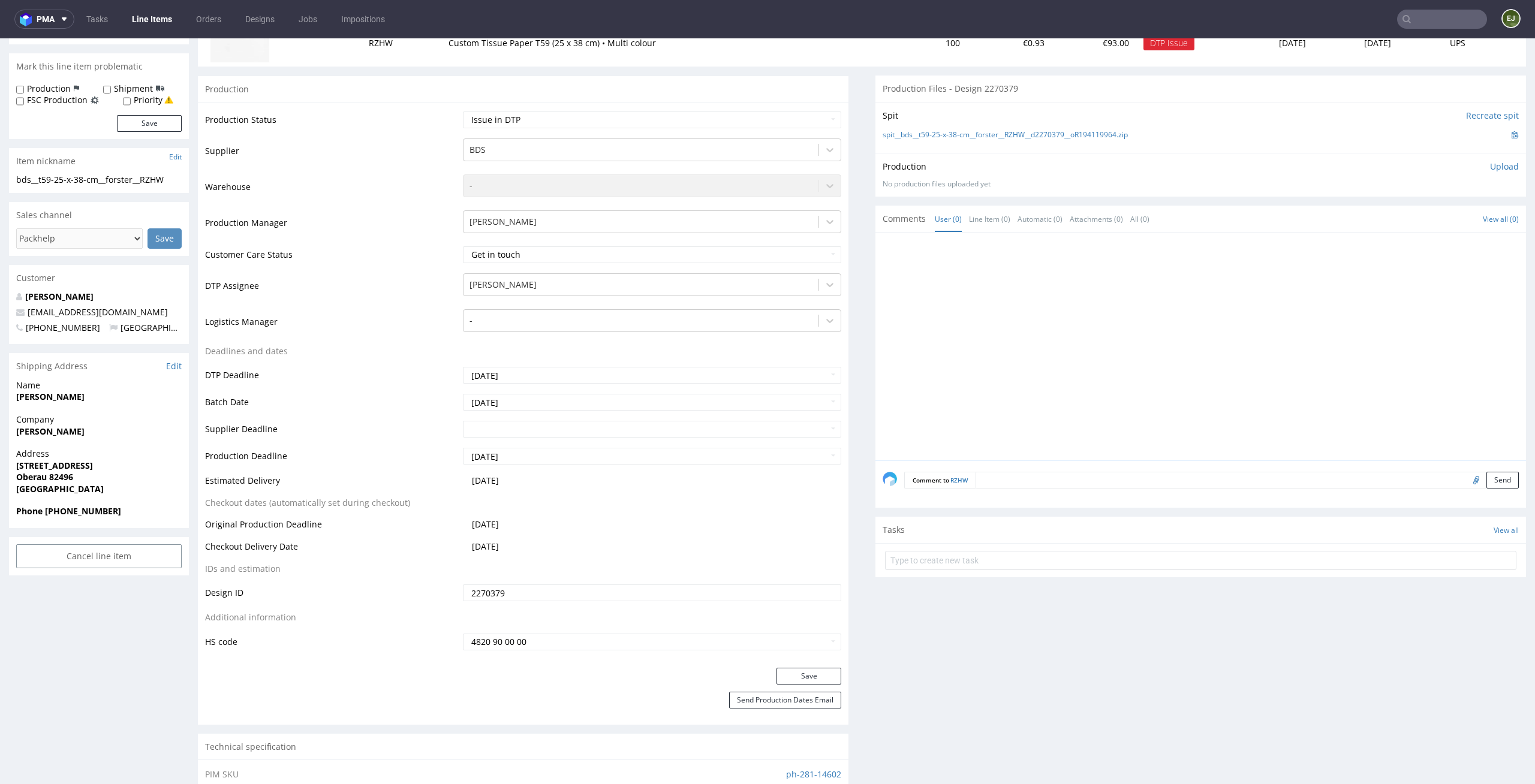
scroll to position [0, 0]
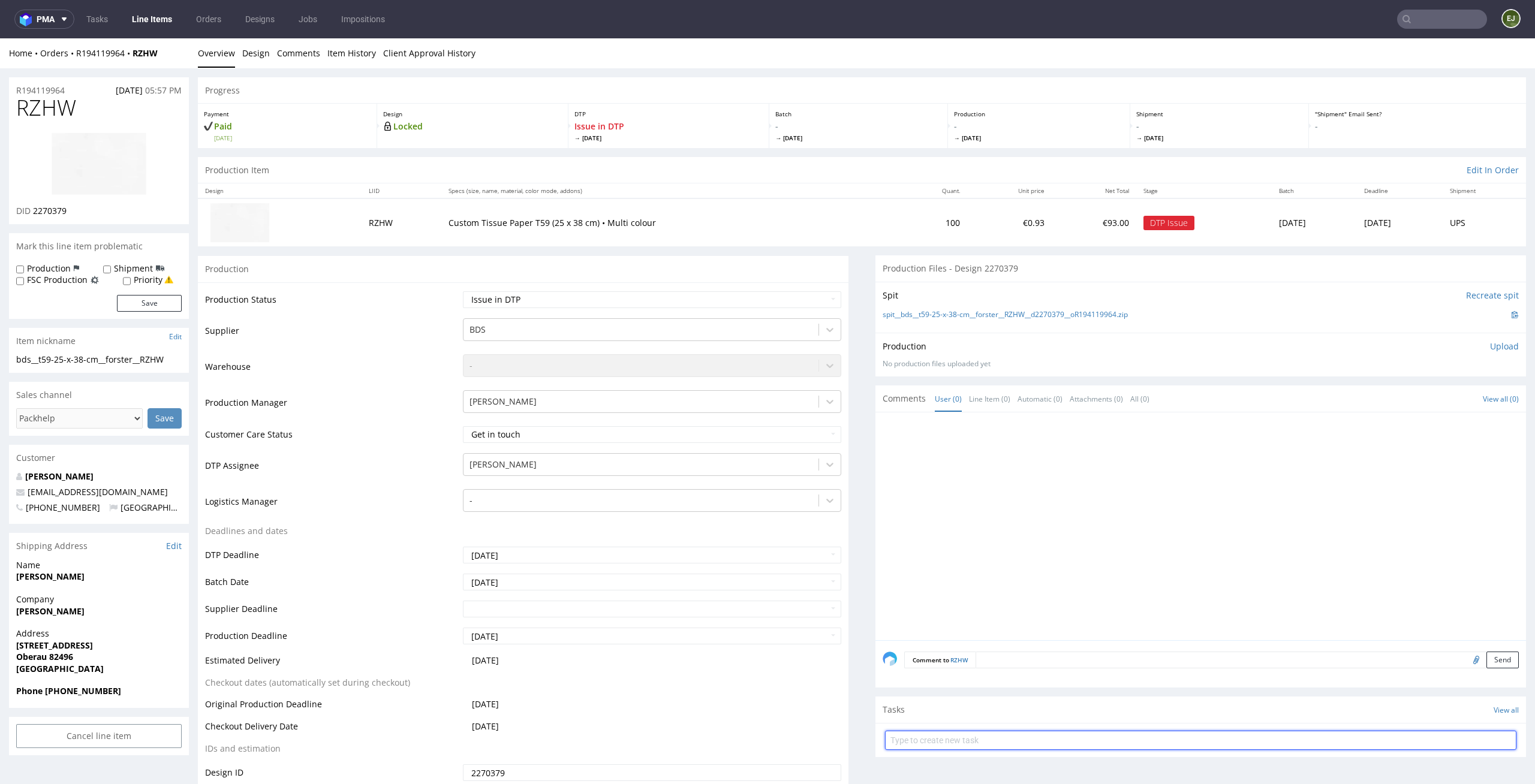
click at [946, 736] on input "text" at bounding box center [1200, 740] width 631 height 19
type input "issue"
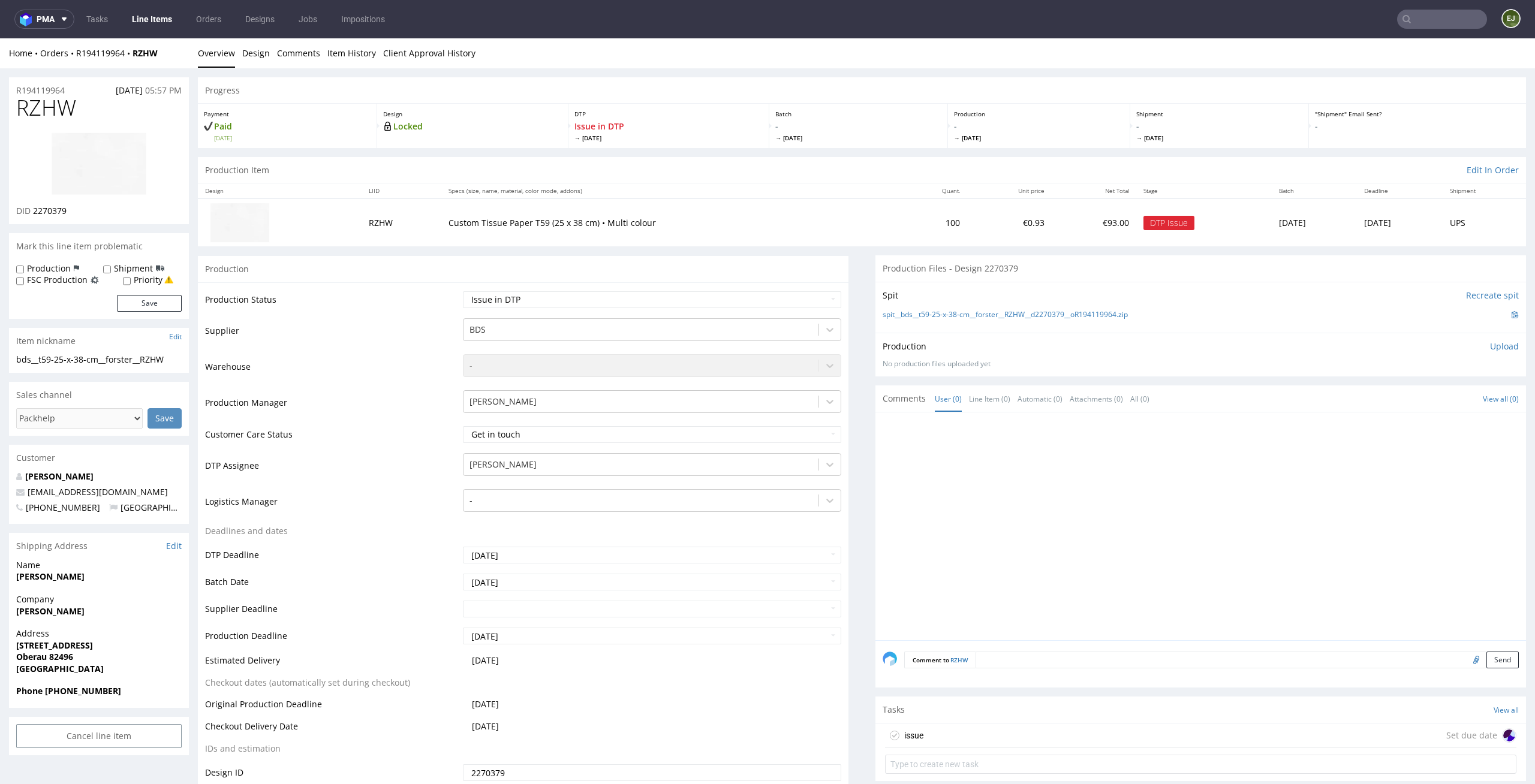
click at [951, 732] on div "issue Set due date" at bounding box center [1200, 735] width 631 height 24
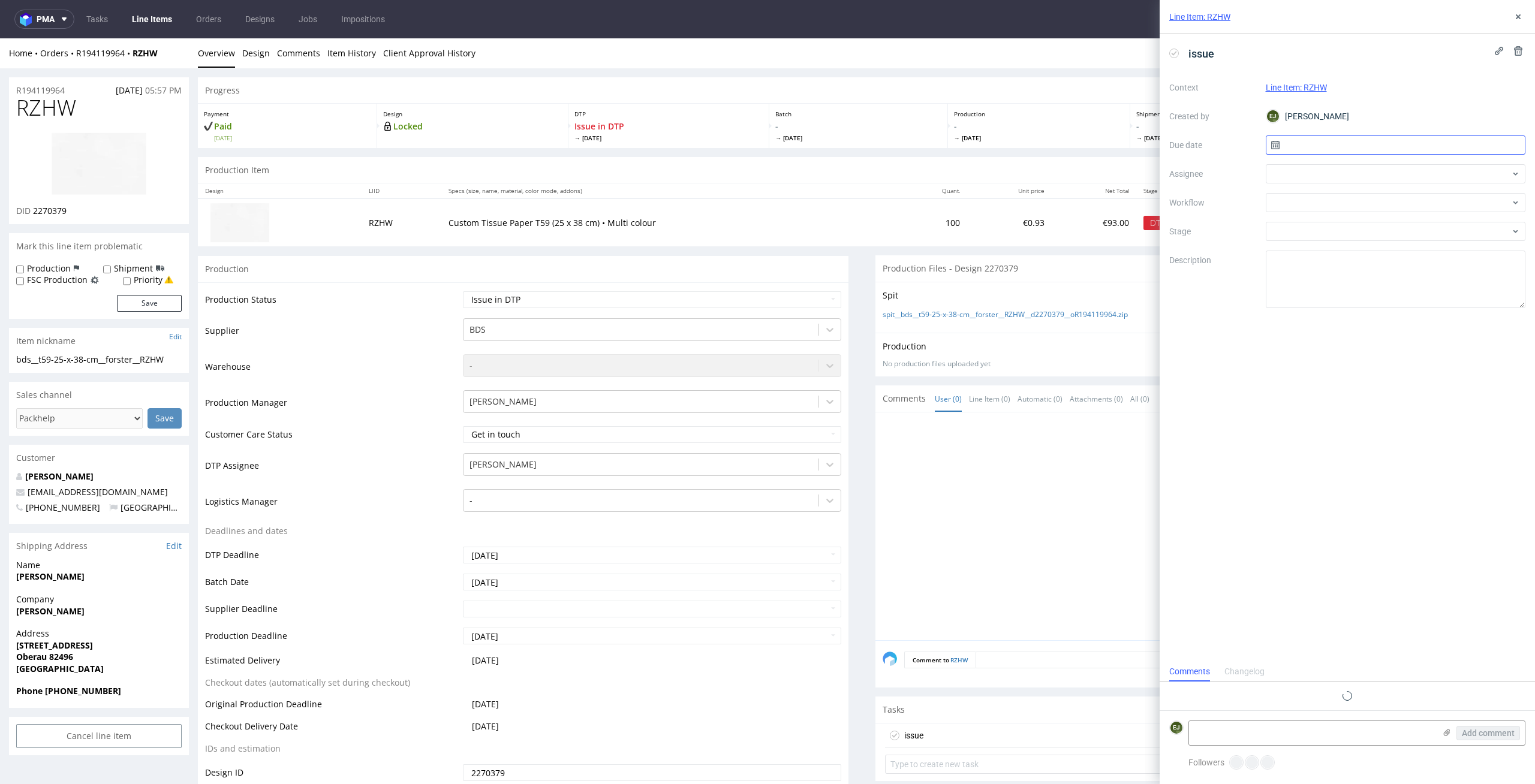
scroll to position [10, 0]
click at [1325, 146] on input "text" at bounding box center [1396, 145] width 260 height 19
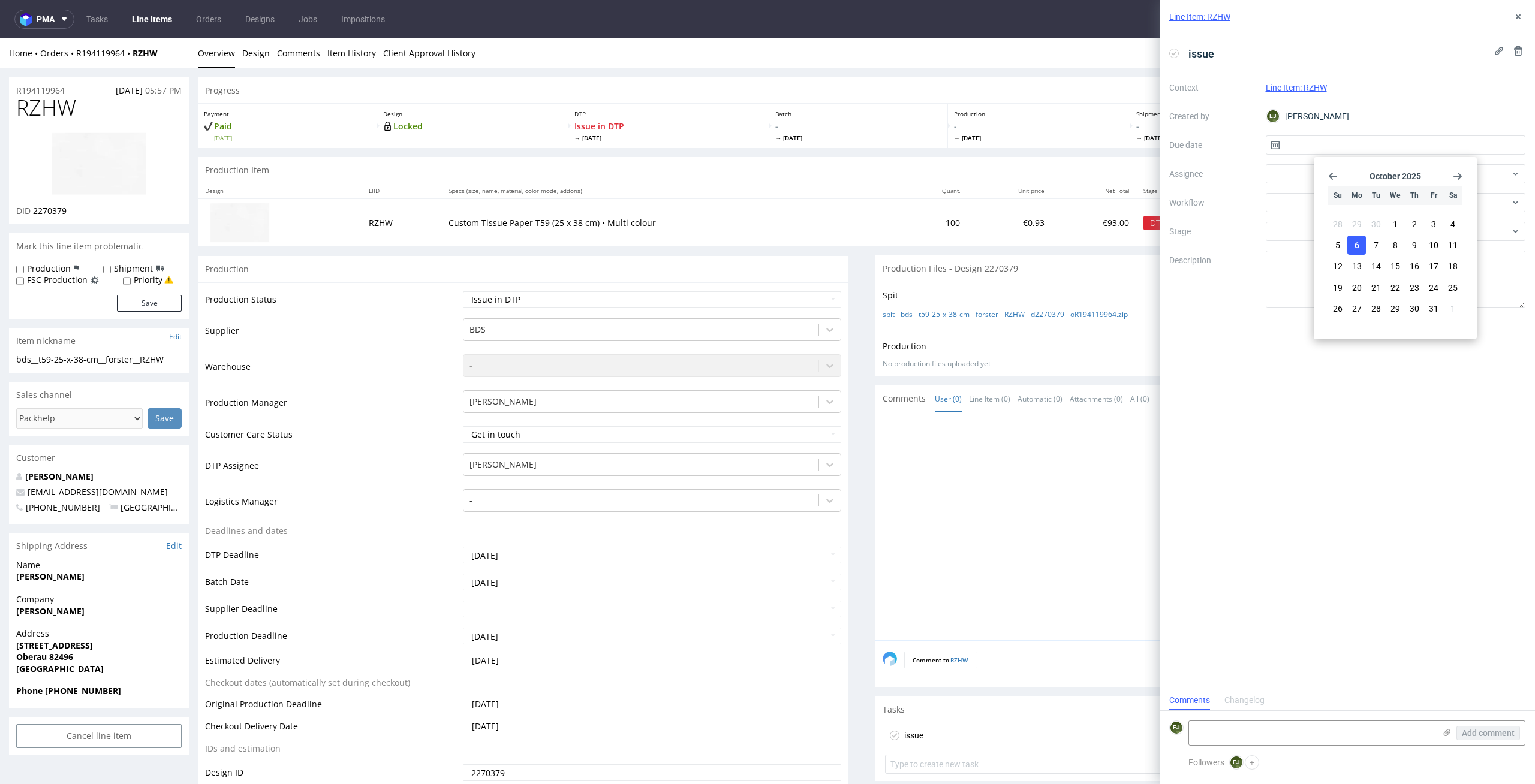
click at [1359, 241] on button "6" at bounding box center [1356, 245] width 19 height 19
type input "[DATE]"
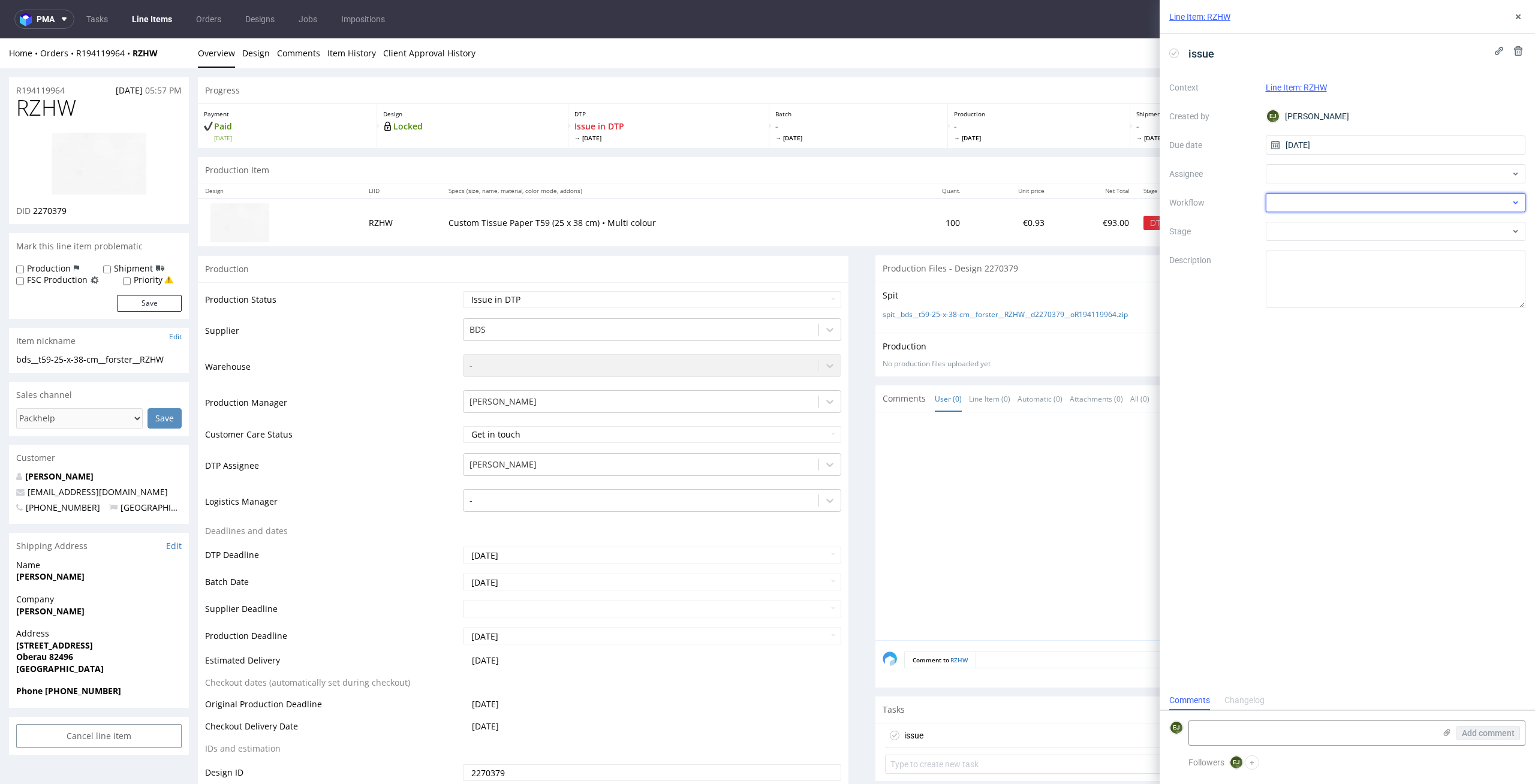
click at [1359, 210] on div at bounding box center [1396, 202] width 260 height 19
click at [1387, 263] on div "DTP - Issue" at bounding box center [1396, 267] width 251 height 22
click at [1307, 730] on textarea at bounding box center [1312, 733] width 246 height 24
paste textarea "Unfortunately, we do not print in white on this product with the "multicolor" p…"
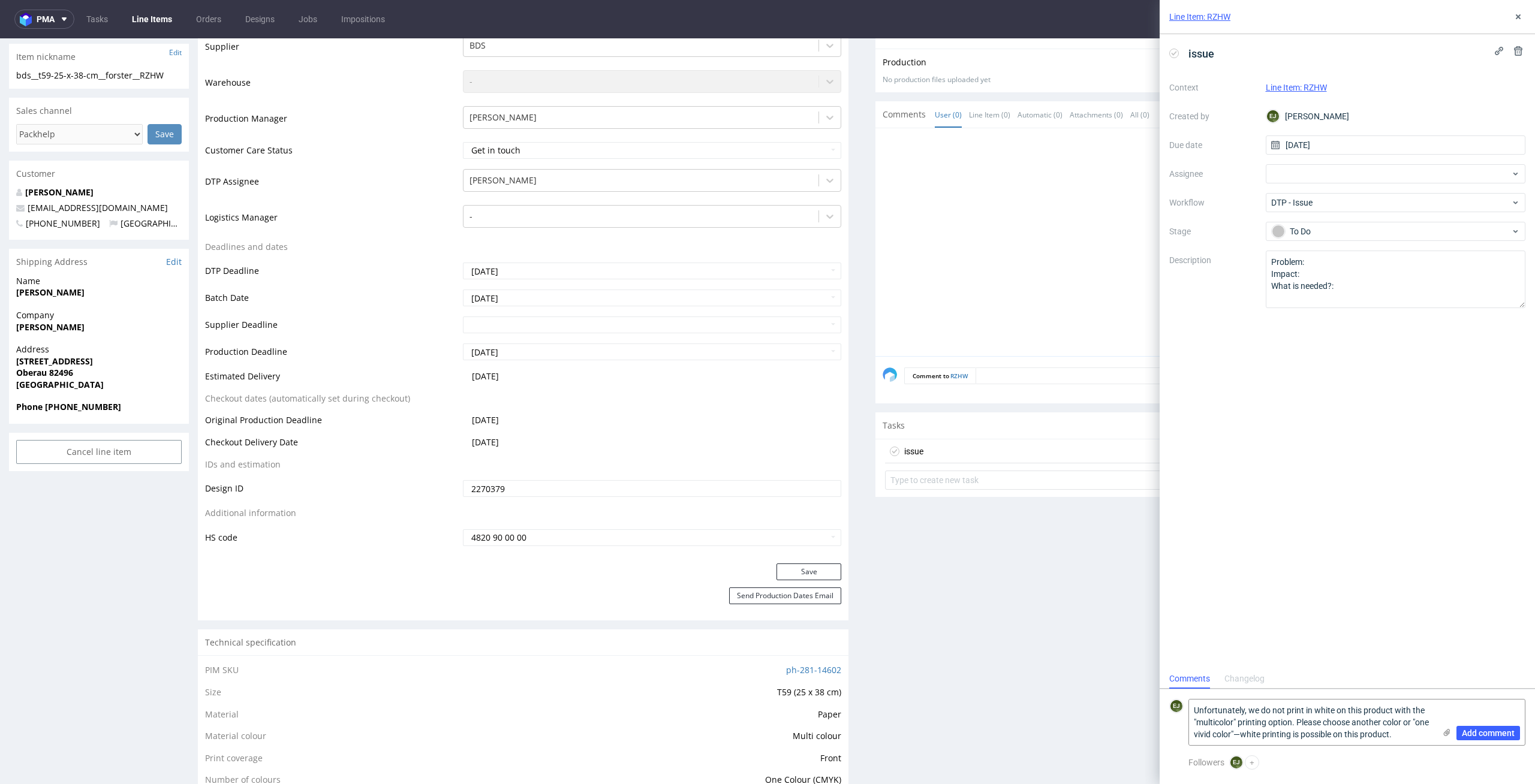
scroll to position [415, 0]
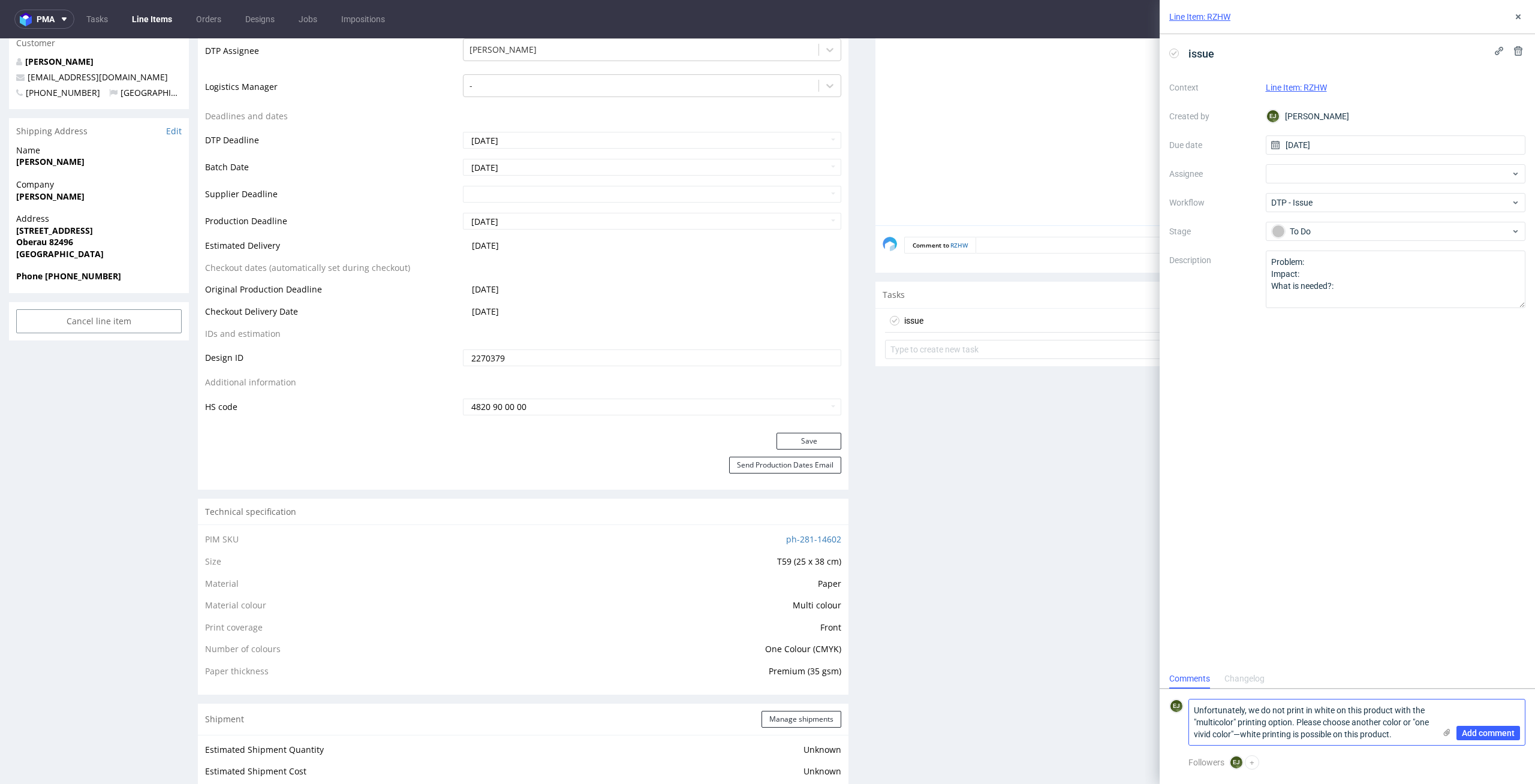
drag, startPoint x: 1237, startPoint y: 720, endPoint x: 1188, endPoint y: 721, distance: 49.0
click at [1189, 721] on textarea "Unfortunately, we do not print in white on this product with the "multicolor" p…" at bounding box center [1312, 722] width 246 height 45
drag, startPoint x: 1389, startPoint y: 723, endPoint x: 1408, endPoint y: 741, distance: 26.2
click at [1408, 741] on textarea "Unfortunately, we do not print in white on this product with the CMYK printing …" at bounding box center [1312, 722] width 246 height 45
type textarea "Unfortunately, we do not print in white on this product with the CMYK printing …"
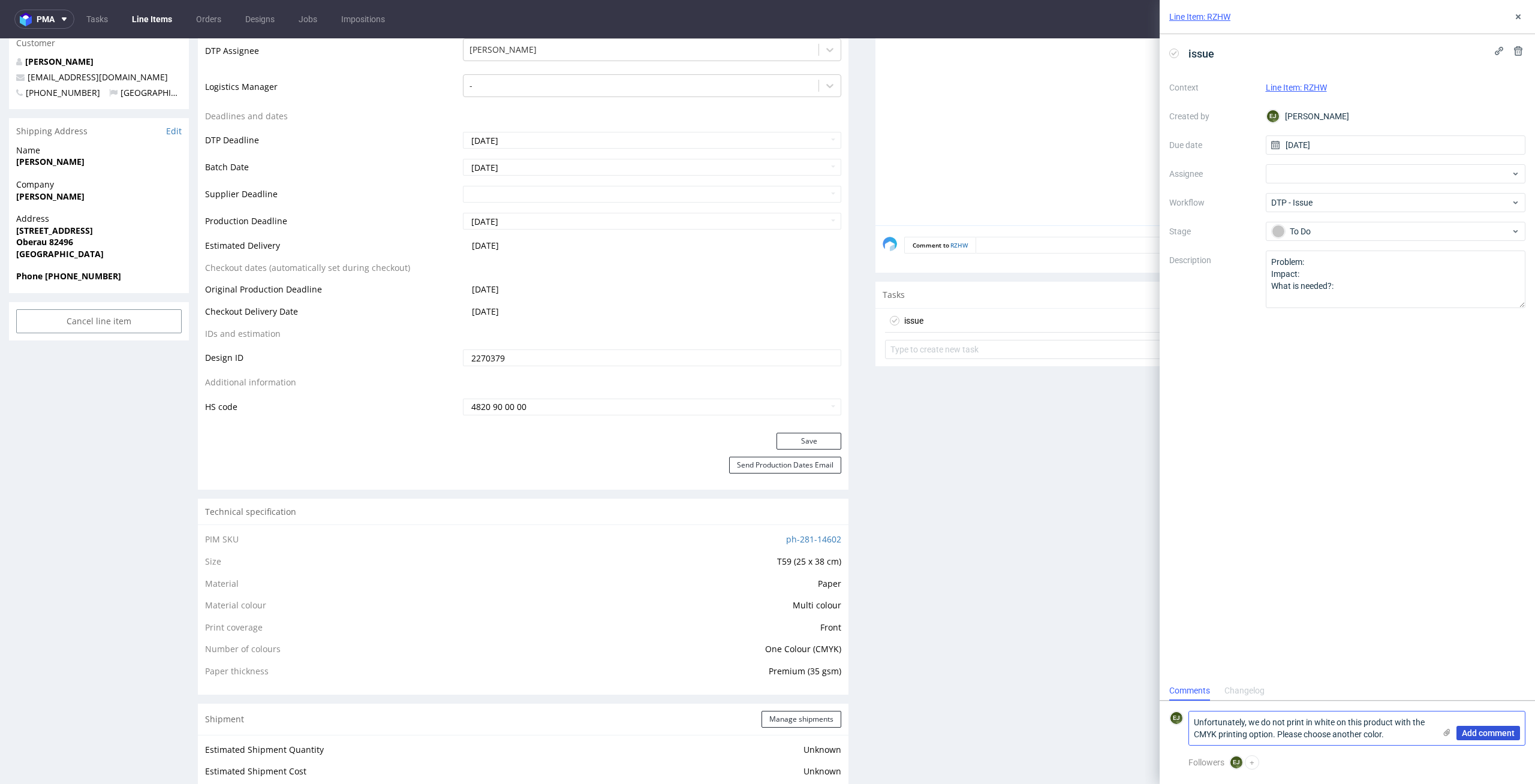
click at [1505, 736] on span "Add comment" at bounding box center [1487, 733] width 52 height 8
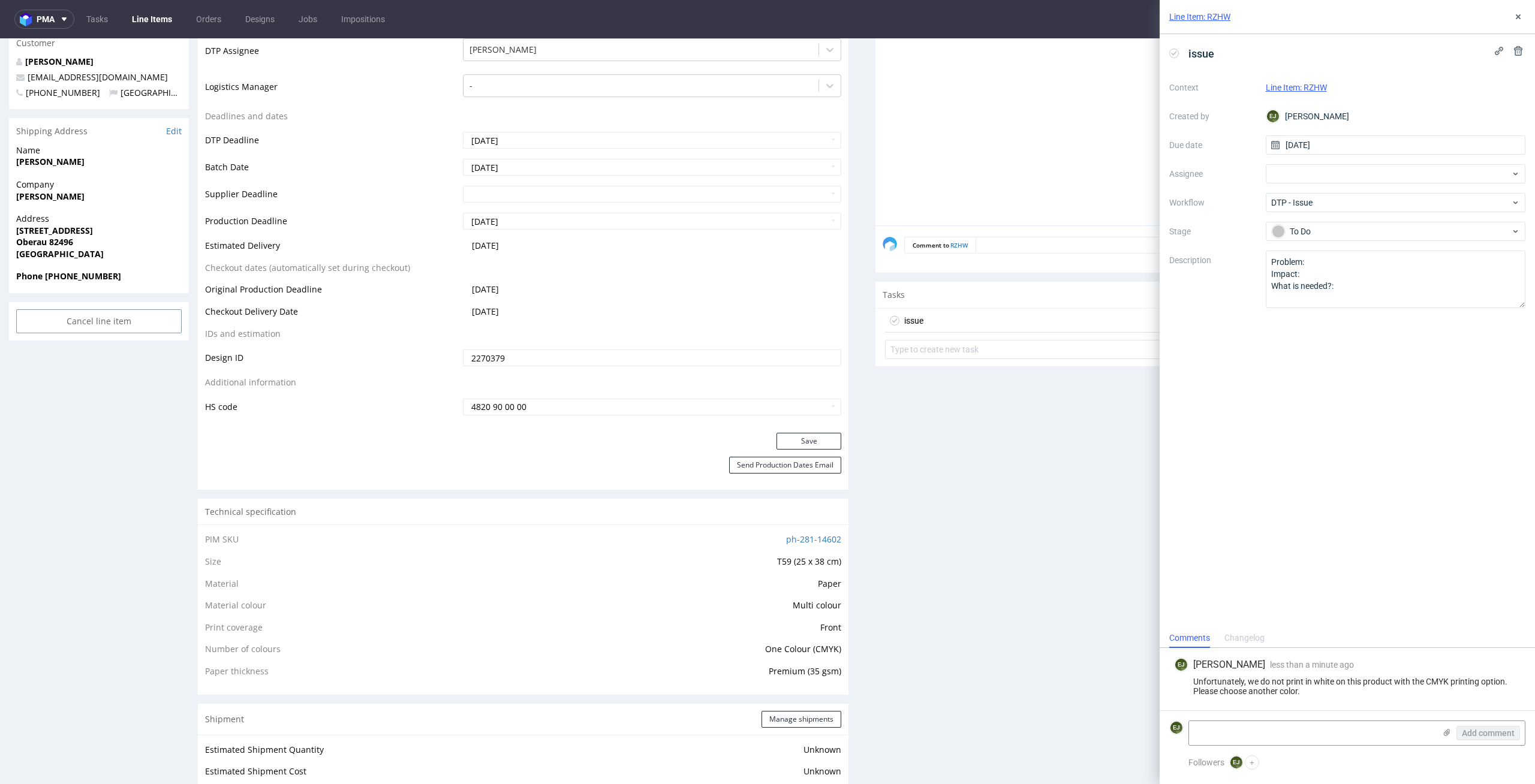
scroll to position [0, 0]
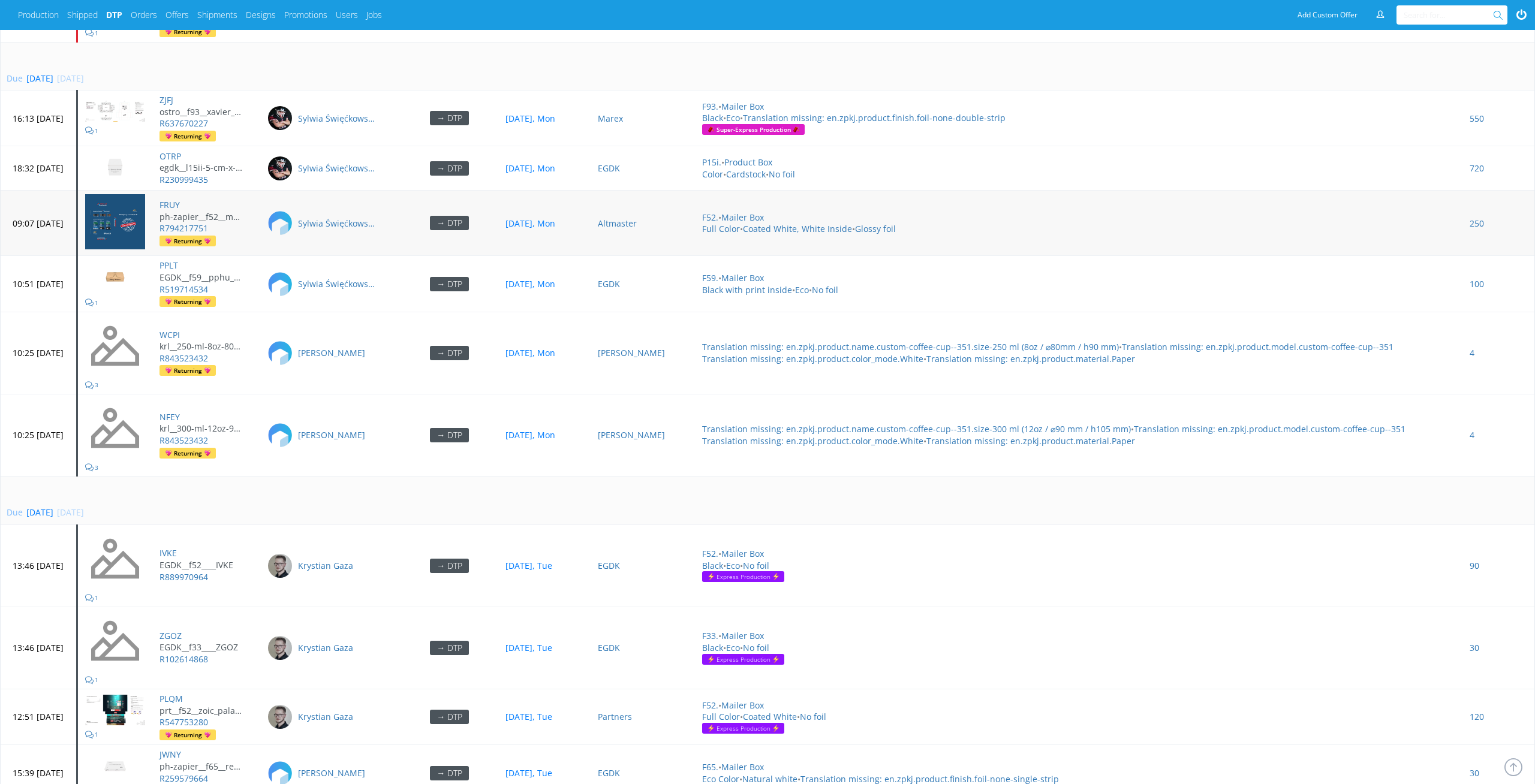
scroll to position [3565, 0]
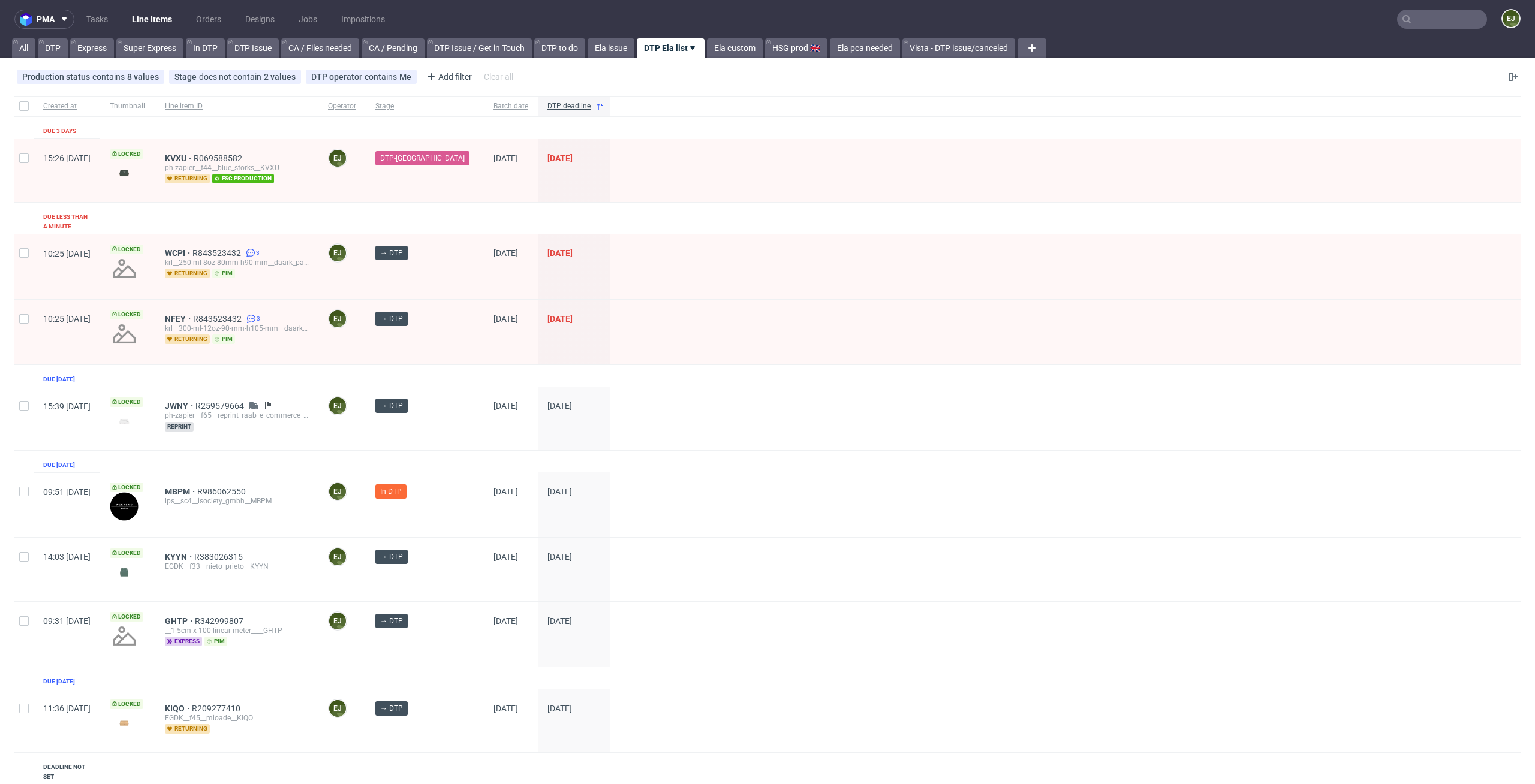
scroll to position [185, 0]
click at [141, 14] on link "Line Items" at bounding box center [152, 19] width 55 height 19
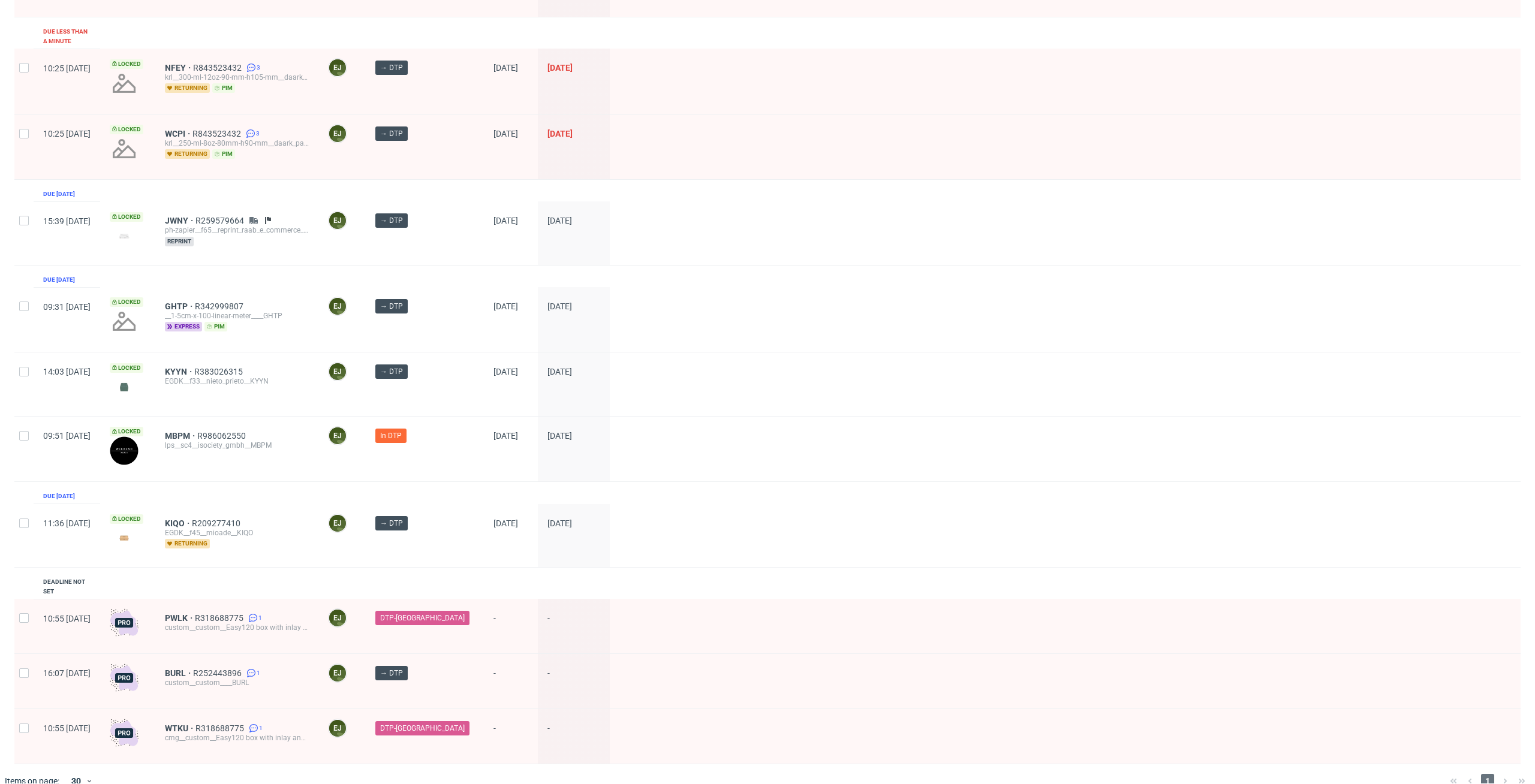
click at [280, 470] on div "MBPM R986062550 lps__sc4__isociety_gmbh__MBPM" at bounding box center [236, 449] width 163 height 65
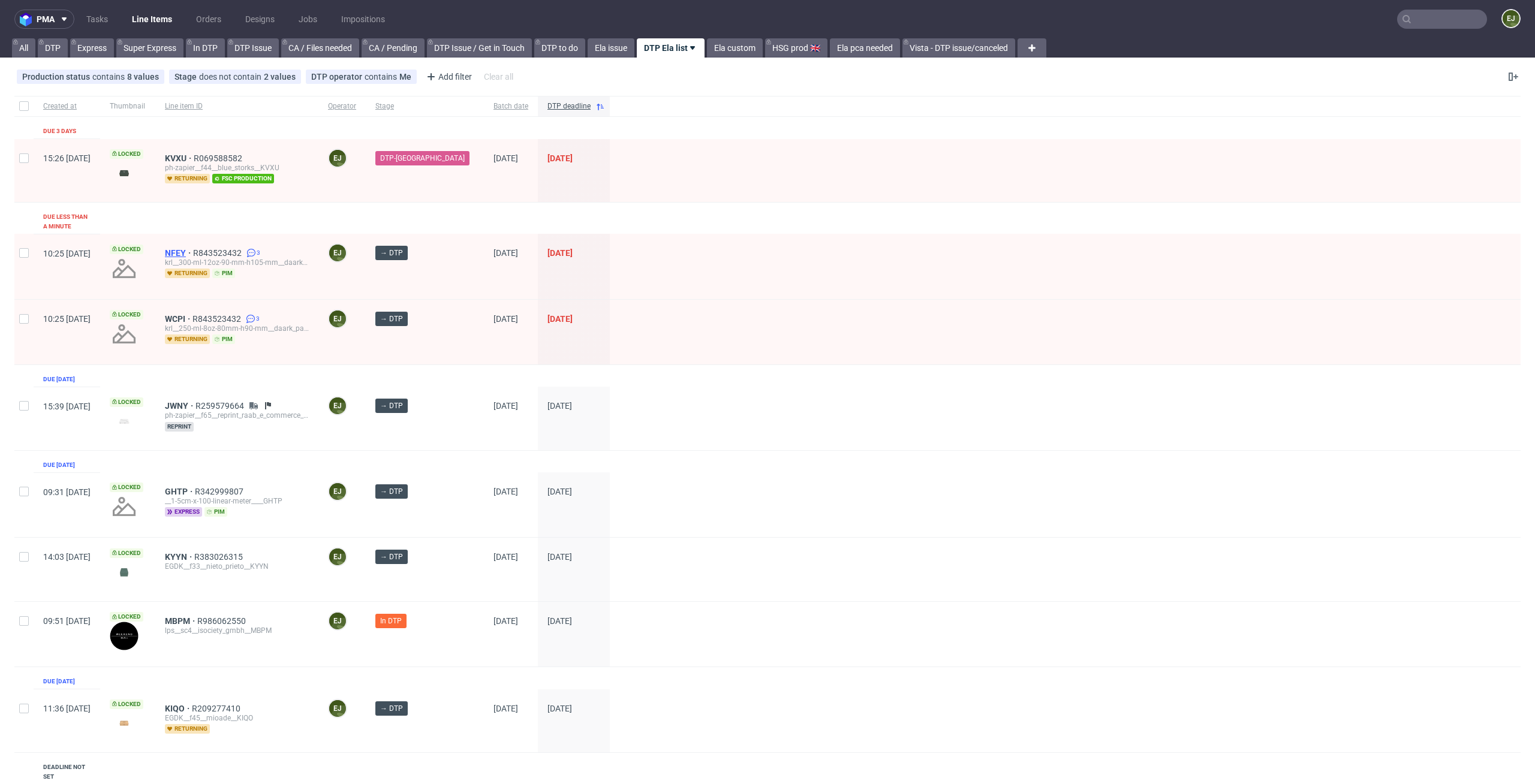
click at [193, 248] on span "NFEY" at bounding box center [179, 253] width 28 height 10
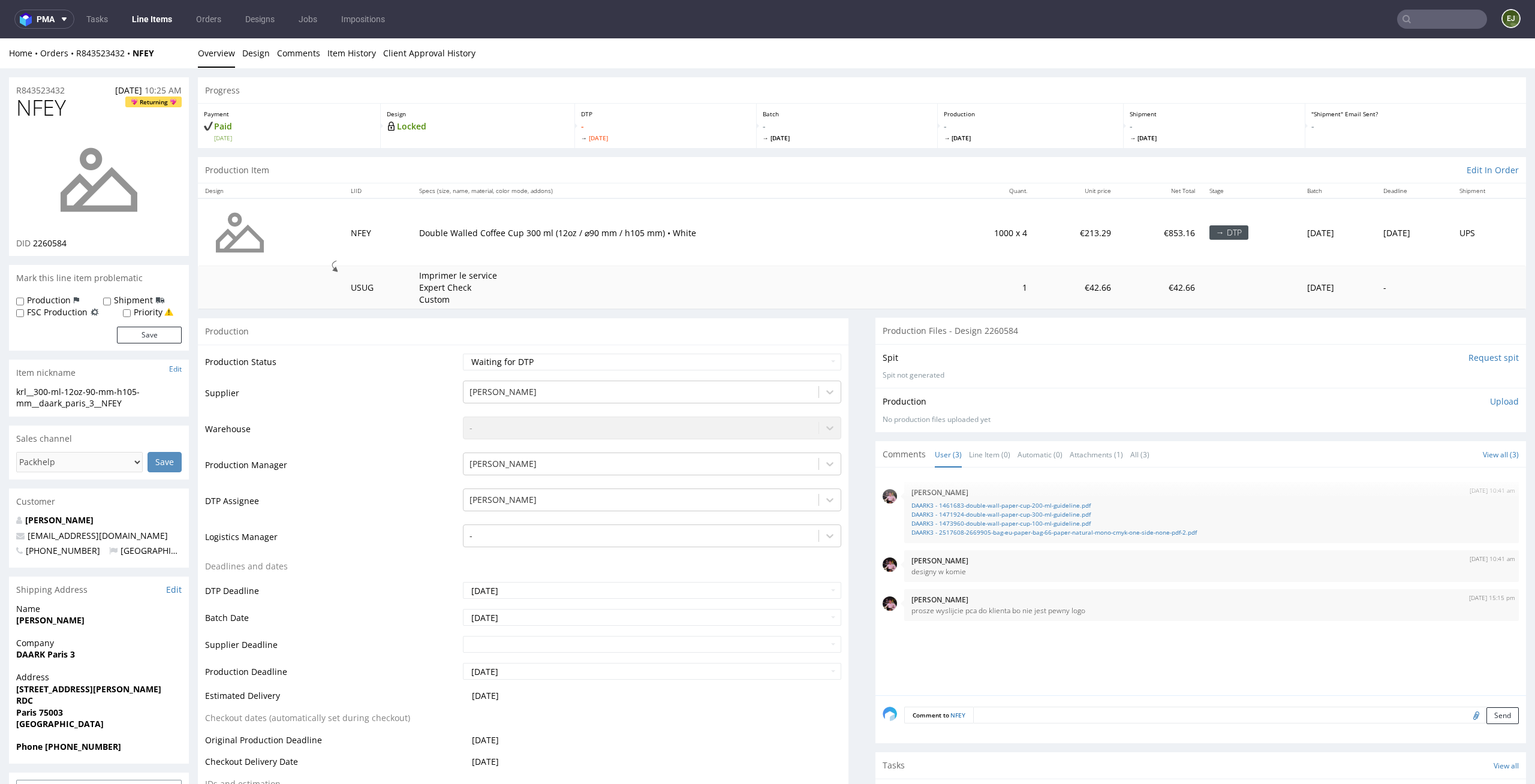
click at [677, 337] on div "Production" at bounding box center [523, 331] width 651 height 27
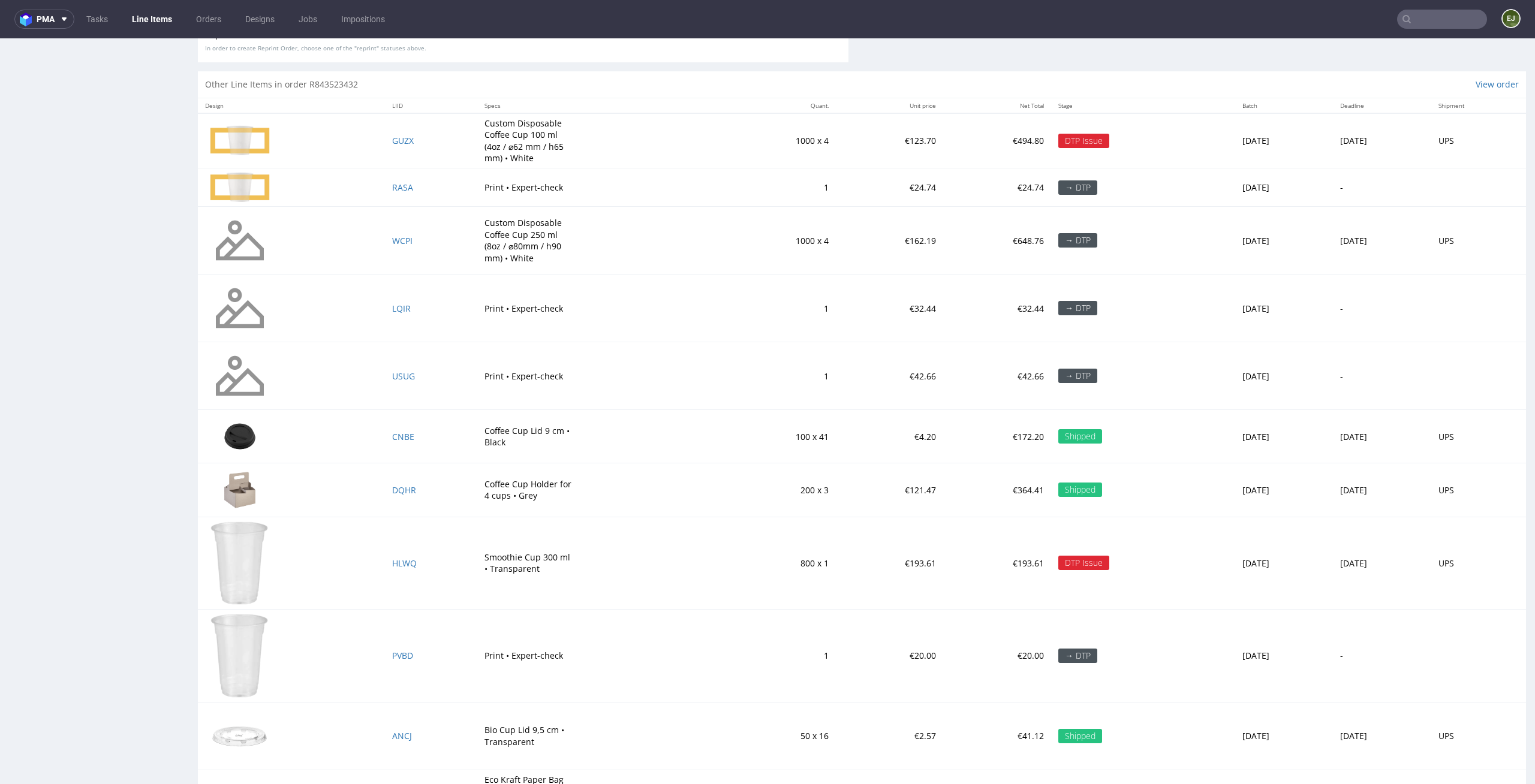
scroll to position [1850, 0]
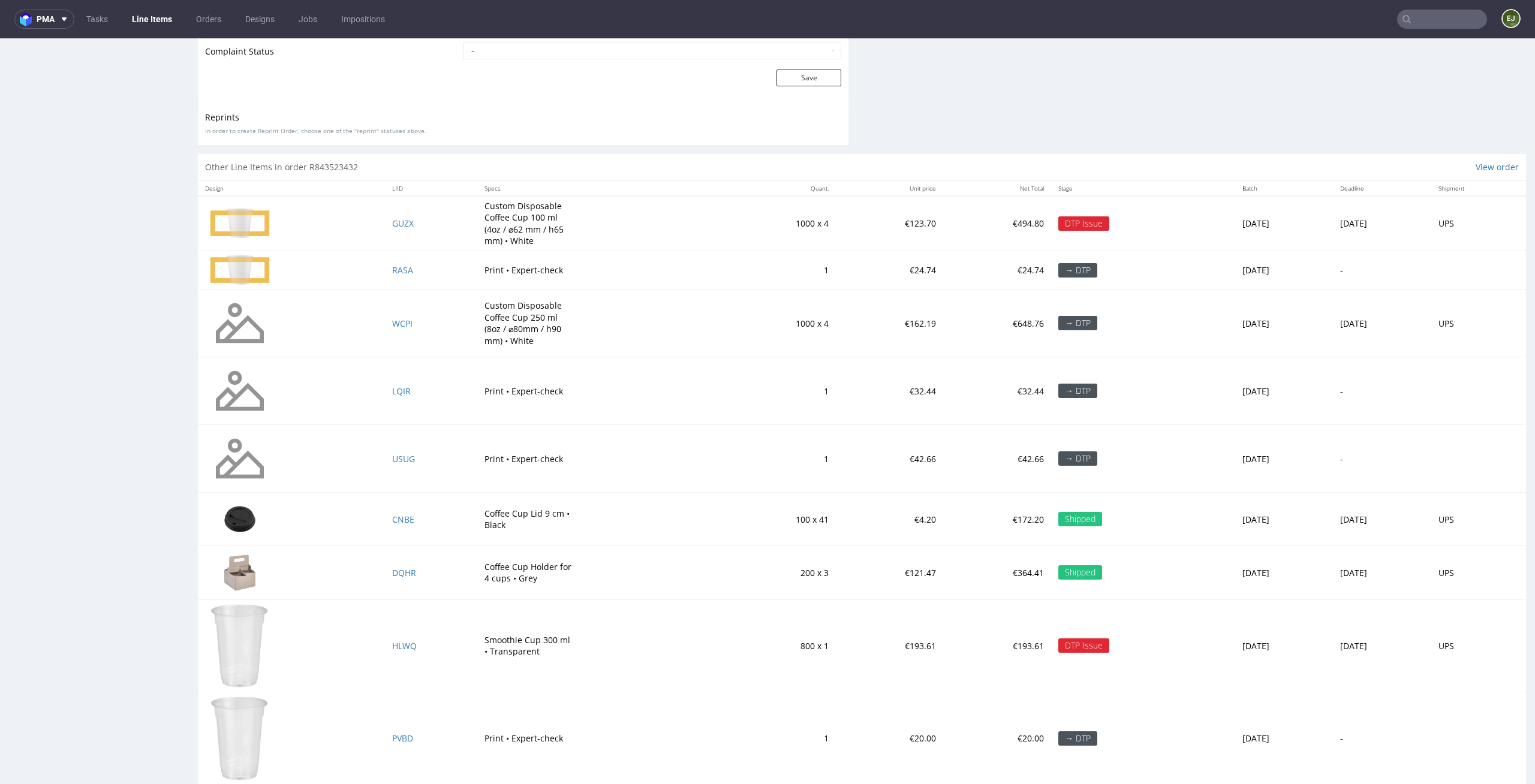
click at [385, 321] on td "WCPI" at bounding box center [431, 323] width 92 height 68
click at [392, 323] on span "WCPI" at bounding box center [402, 324] width 20 height 11
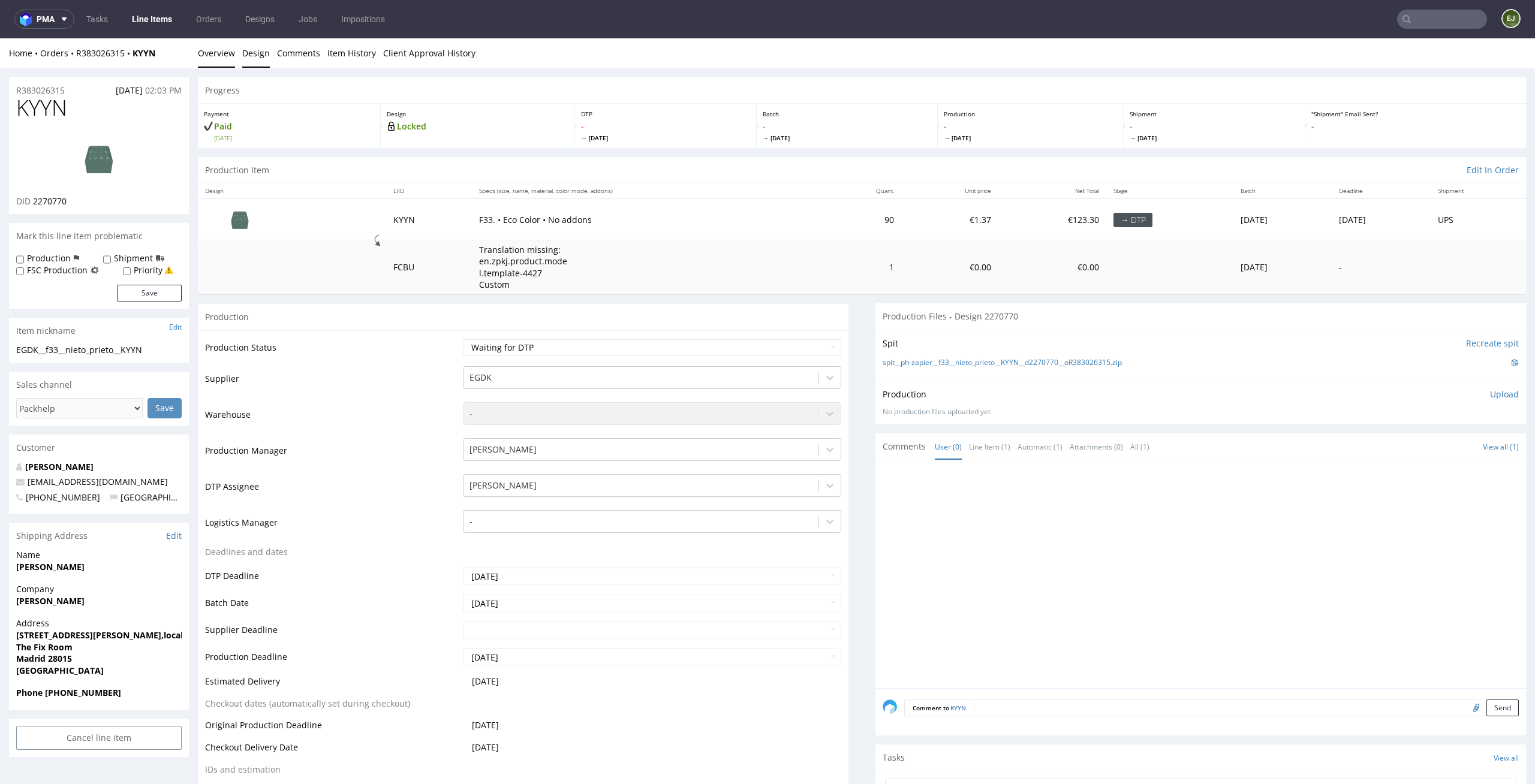
click at [259, 64] on link "Design" at bounding box center [256, 53] width 27 height 29
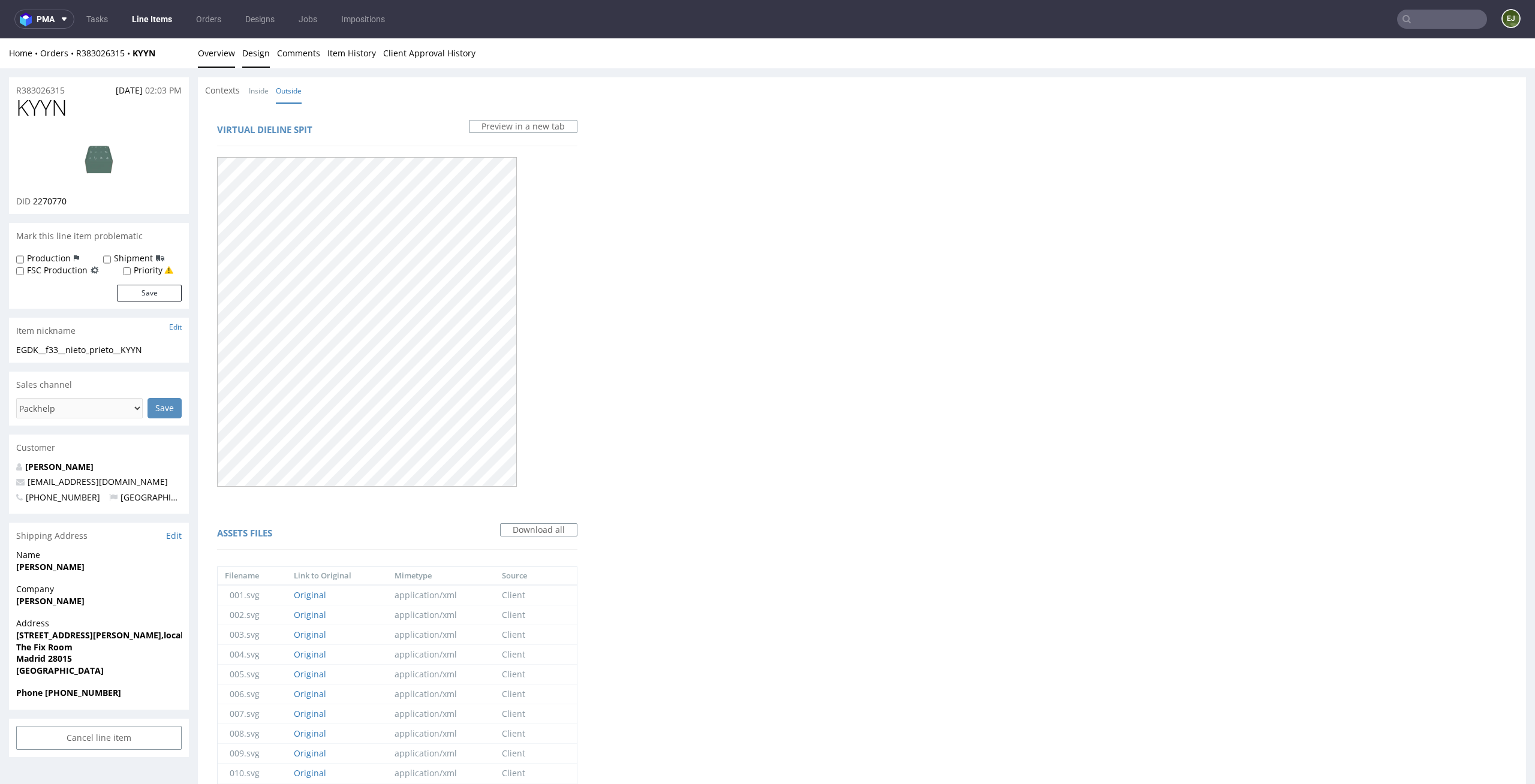
click at [217, 61] on link "Overview" at bounding box center [216, 53] width 37 height 29
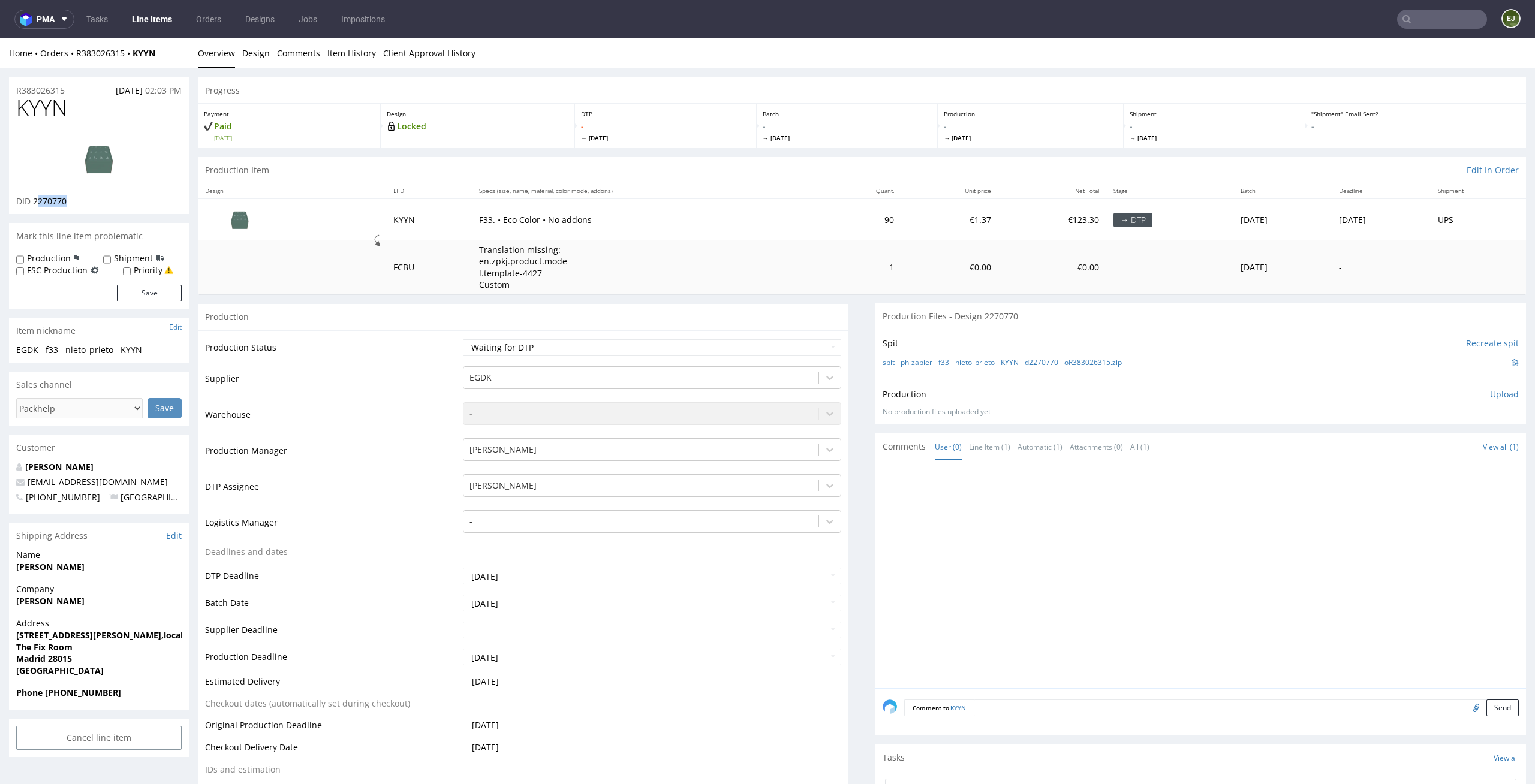
drag, startPoint x: 91, startPoint y: 198, endPoint x: 36, endPoint y: 198, distance: 55.0
click at [36, 198] on div "DID 2270770" at bounding box center [99, 201] width 166 height 12
click at [345, 270] on td at bounding box center [291, 267] width 188 height 54
drag, startPoint x: 76, startPoint y: 204, endPoint x: 35, endPoint y: 204, distance: 41.0
click at [35, 204] on div "DID 2270770" at bounding box center [99, 201] width 166 height 12
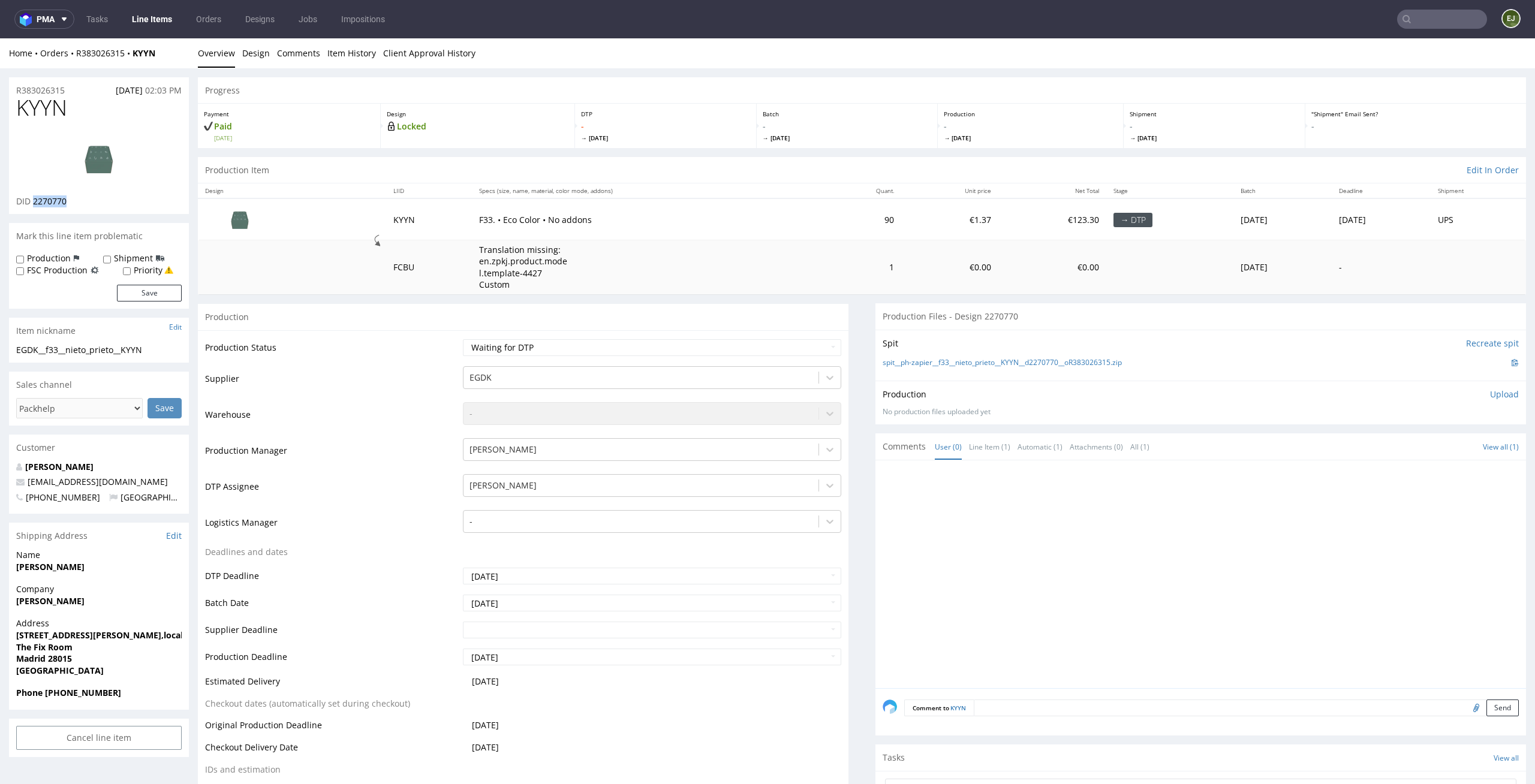
copy span "2270770"
click at [719, 337] on div "Production Status Waiting for Artwork Waiting for Diecut Waiting for Mockup Wai…" at bounding box center [523, 600] width 651 height 538
click at [719, 347] on select "Waiting for Artwork Waiting for Diecut Waiting for Mockup Waiting for DTP Waiti…" at bounding box center [652, 347] width 379 height 17
click at [463, 339] on select "Waiting for Artwork Waiting for Diecut Waiting for Mockup Waiting for DTP Waiti…" at bounding box center [652, 347] width 379 height 17
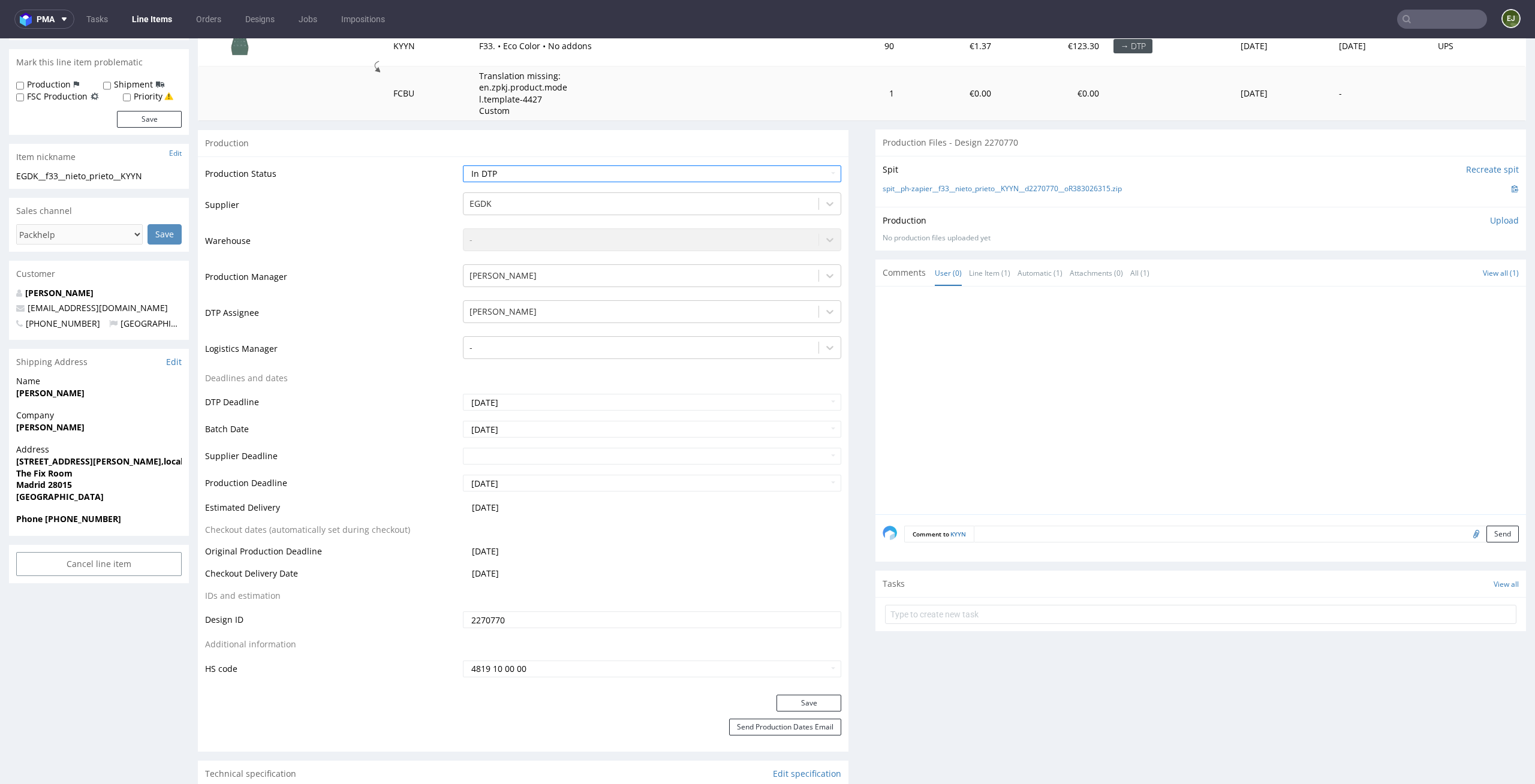
scroll to position [284, 0]
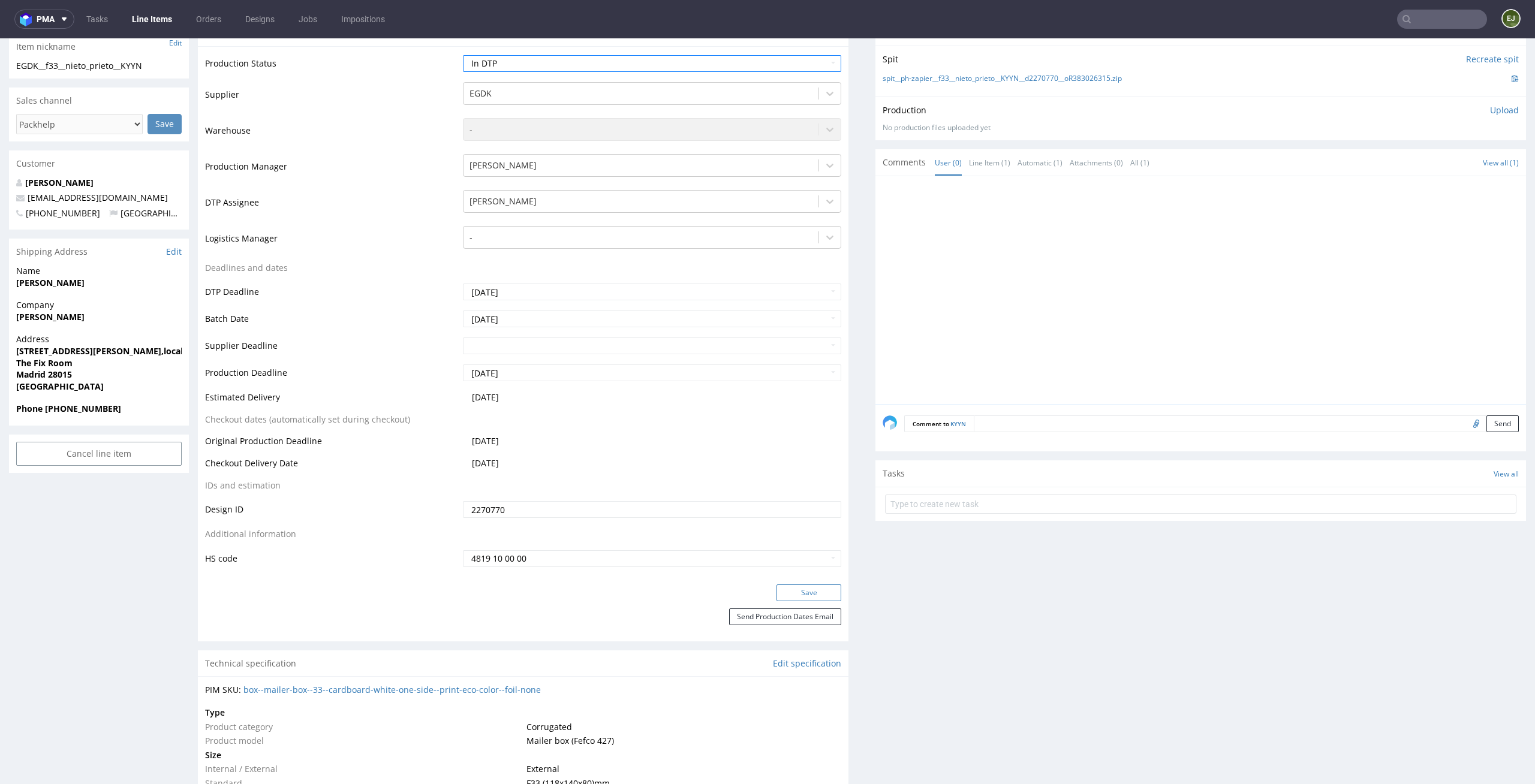
click at [801, 588] on button "Save" at bounding box center [809, 593] width 65 height 17
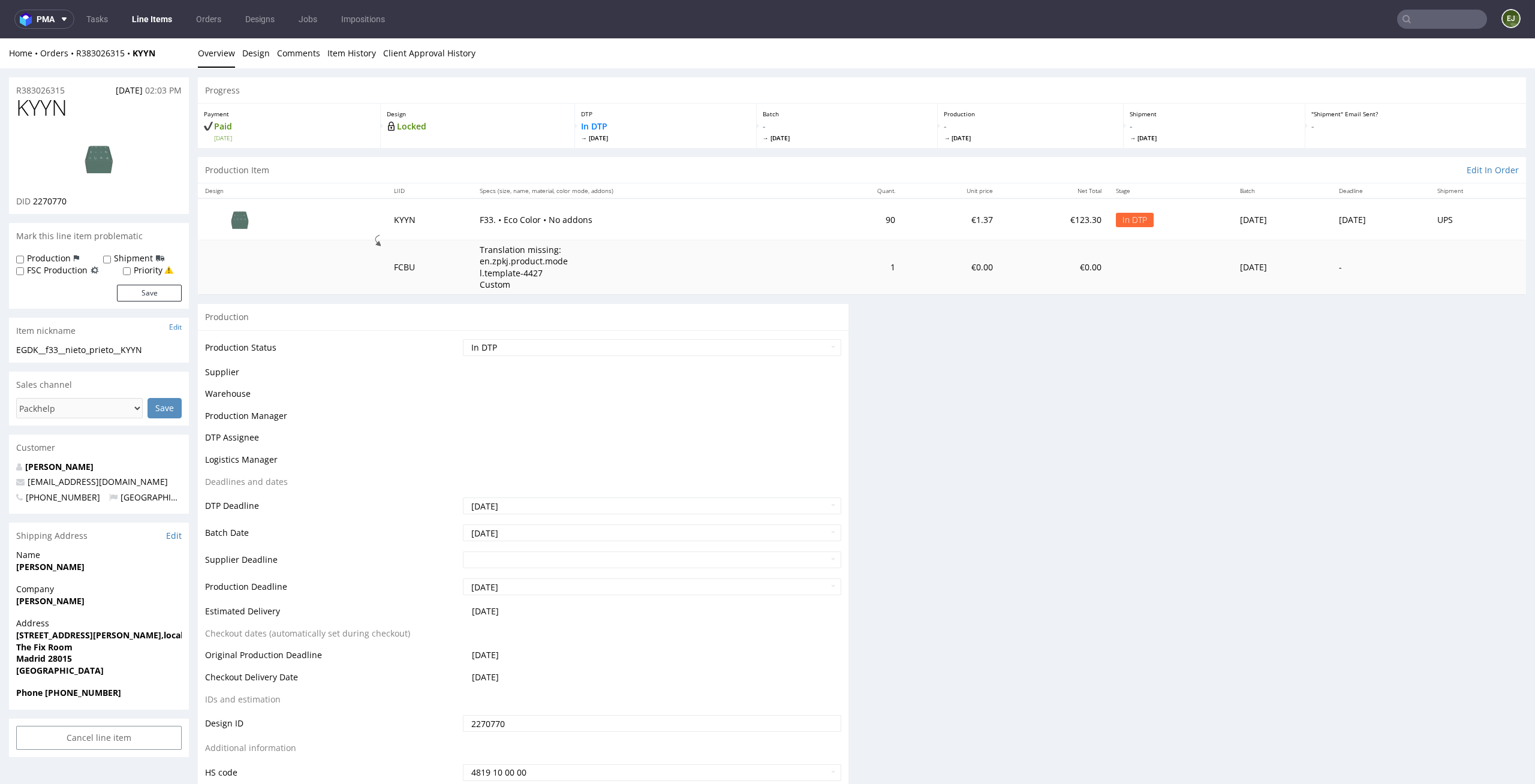
scroll to position [0, 0]
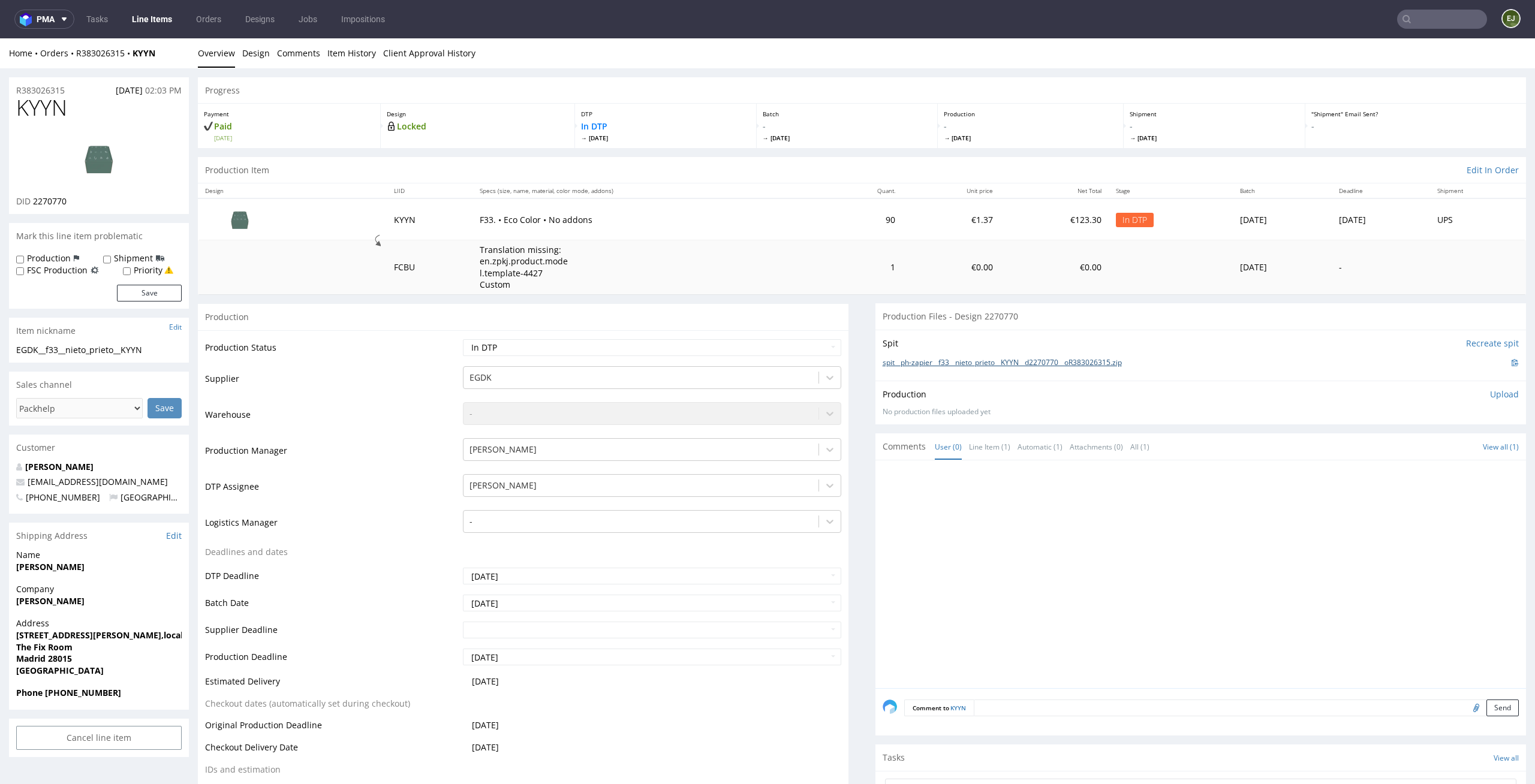
click at [895, 361] on link "spit__ph-zapier__f33__nieto_prieto__KYYN__d2270770__oR383026315.zip" at bounding box center [1002, 363] width 239 height 10
click at [254, 66] on link "Design" at bounding box center [256, 53] width 27 height 29
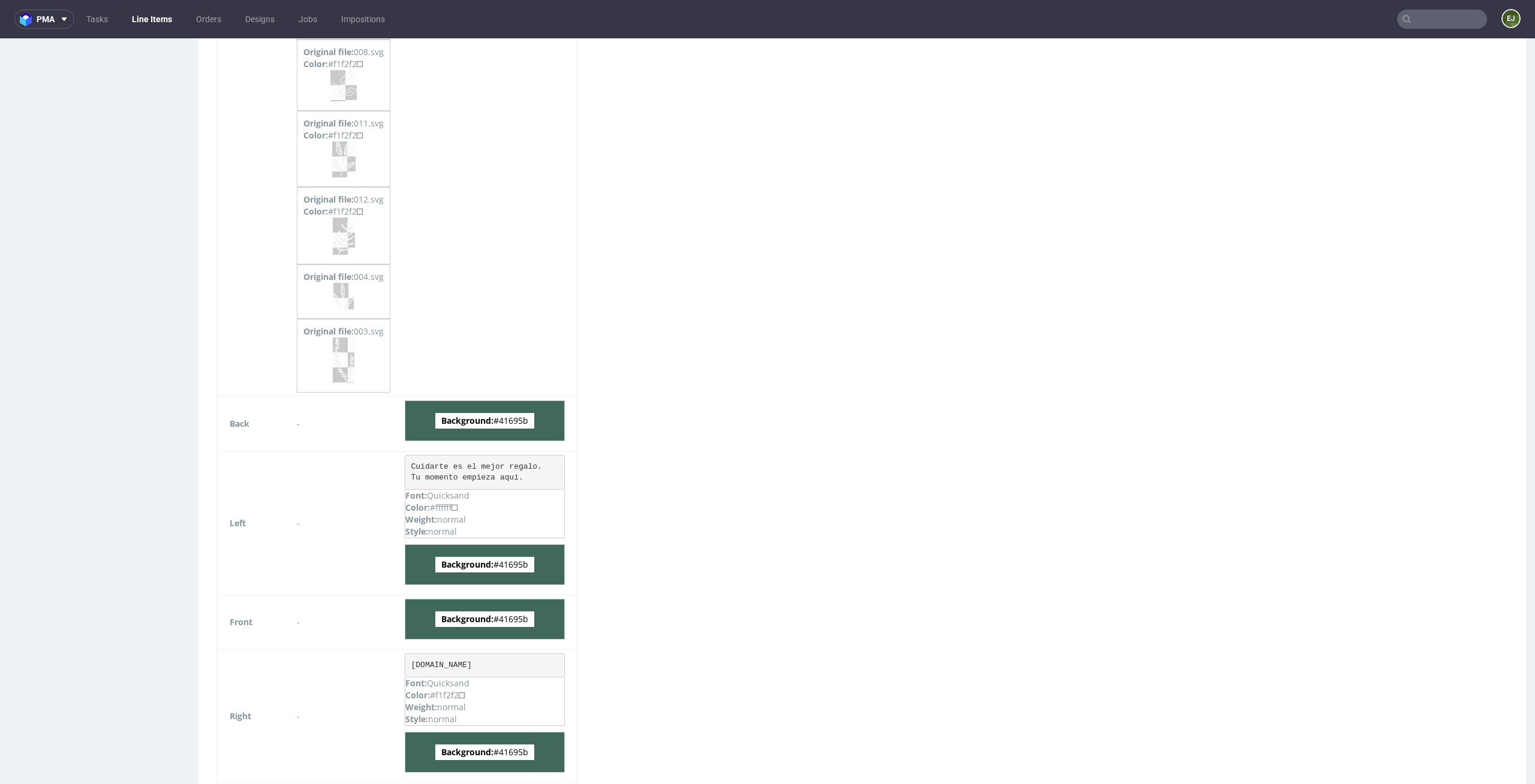
scroll to position [1805, 0]
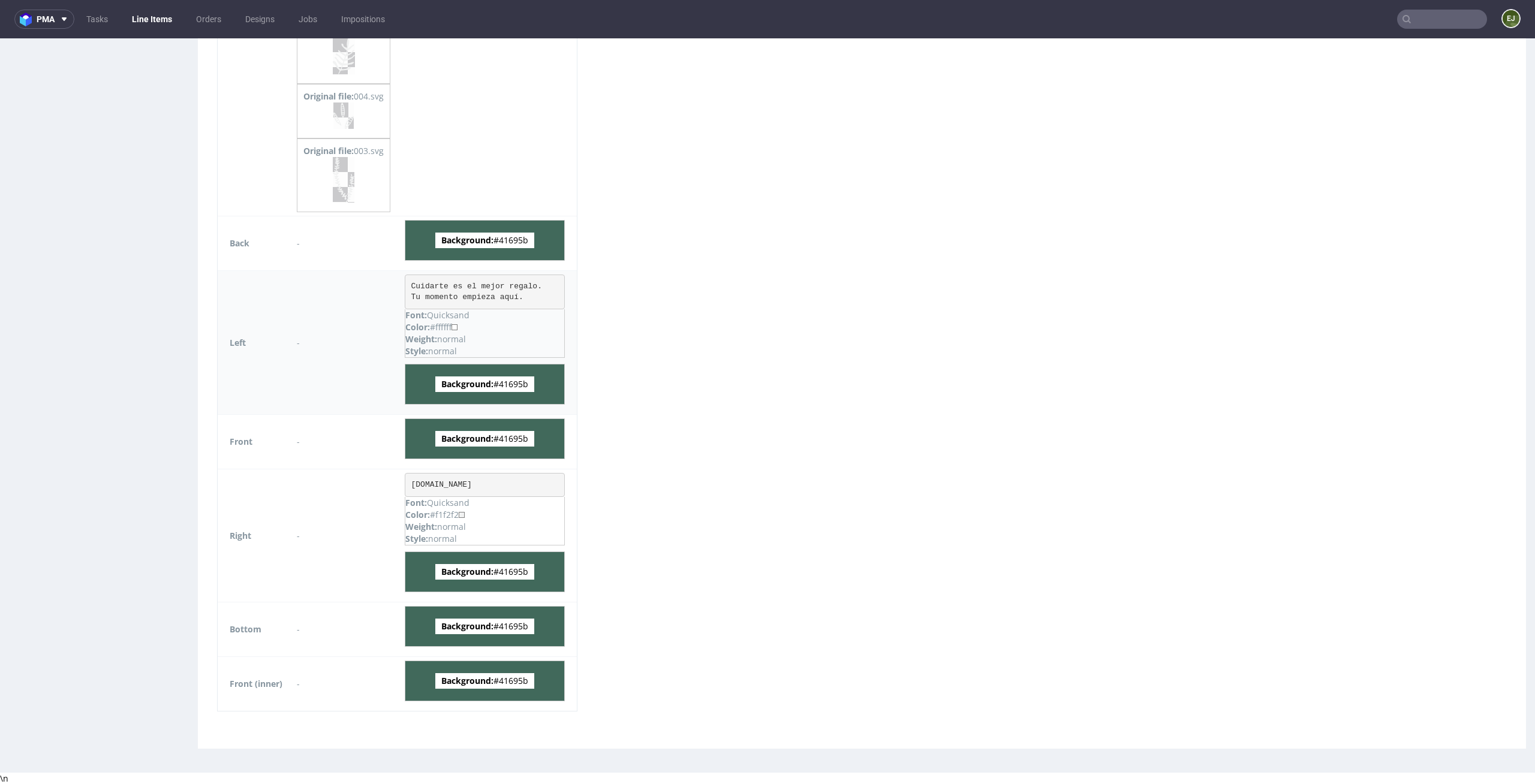
drag, startPoint x: 538, startPoint y: 381, endPoint x: 505, endPoint y: 381, distance: 33.0
click at [505, 381] on span "Background: #41695b" at bounding box center [485, 384] width 99 height 15
copy span "41695b"
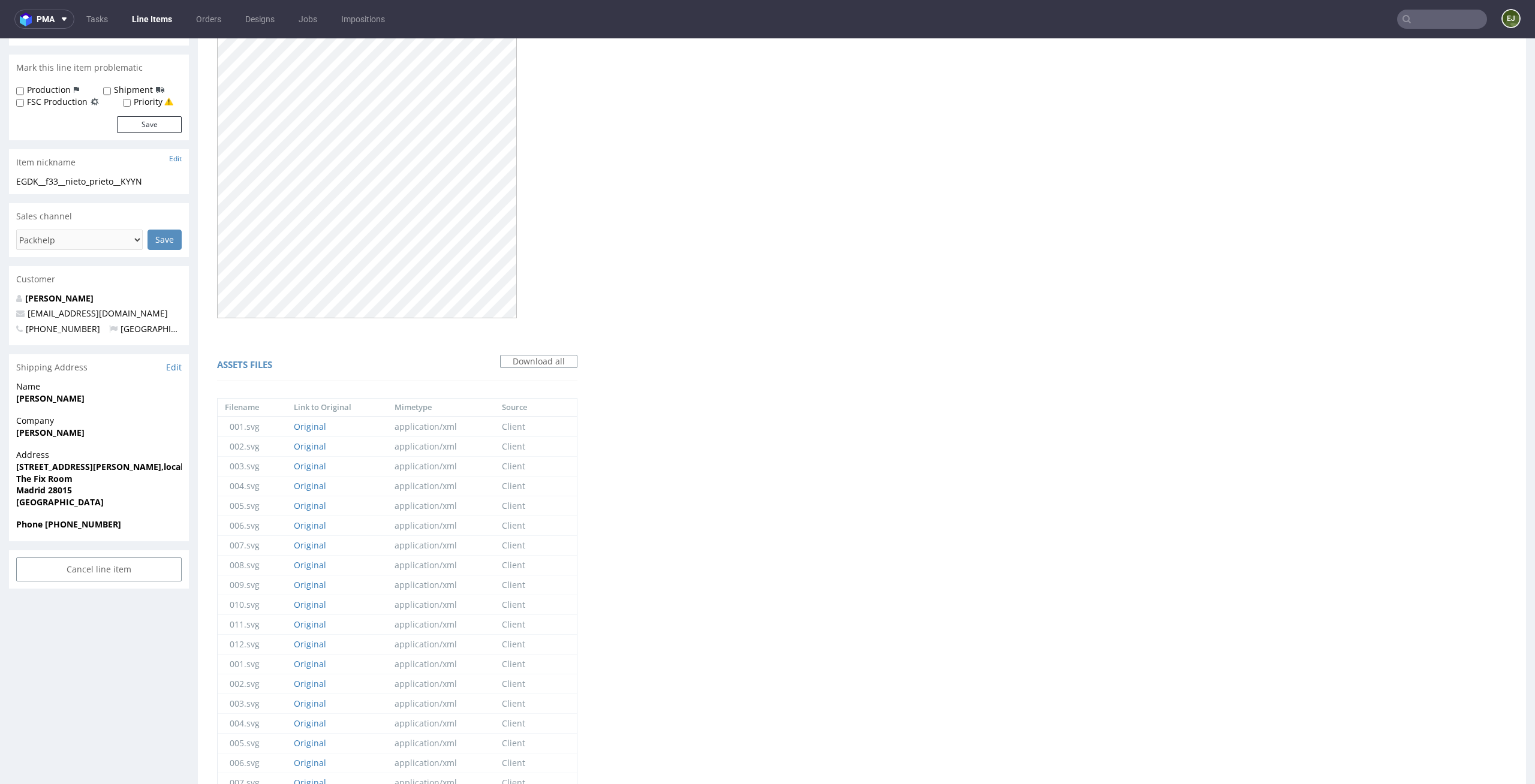
scroll to position [0, 0]
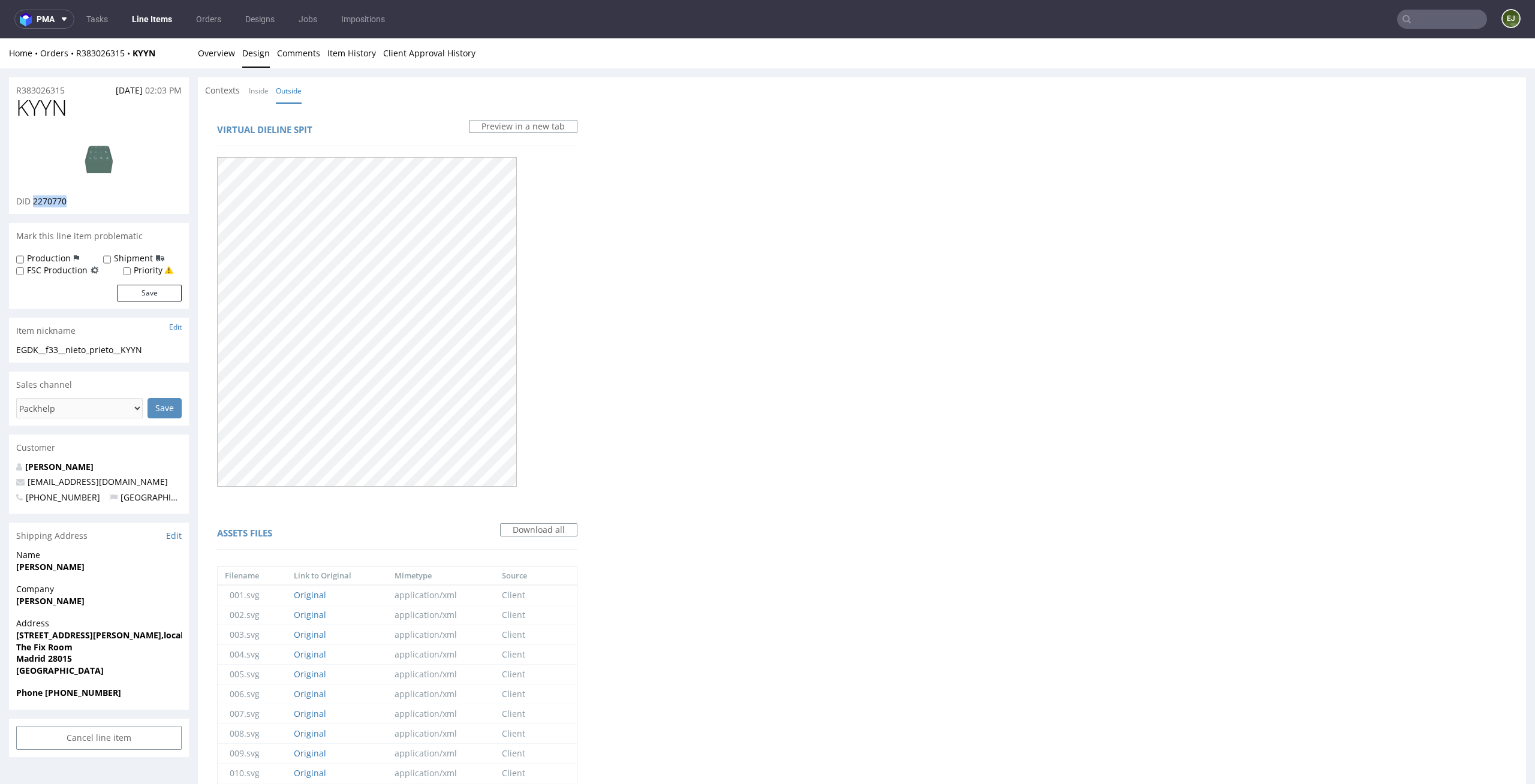
drag, startPoint x: 78, startPoint y: 197, endPoint x: 35, endPoint y: 197, distance: 43.0
click at [35, 197] on div "DID 2270770" at bounding box center [99, 201] width 166 height 12
copy span "2270770"
drag, startPoint x: 76, startPoint y: 106, endPoint x: 0, endPoint y: 106, distance: 76.0
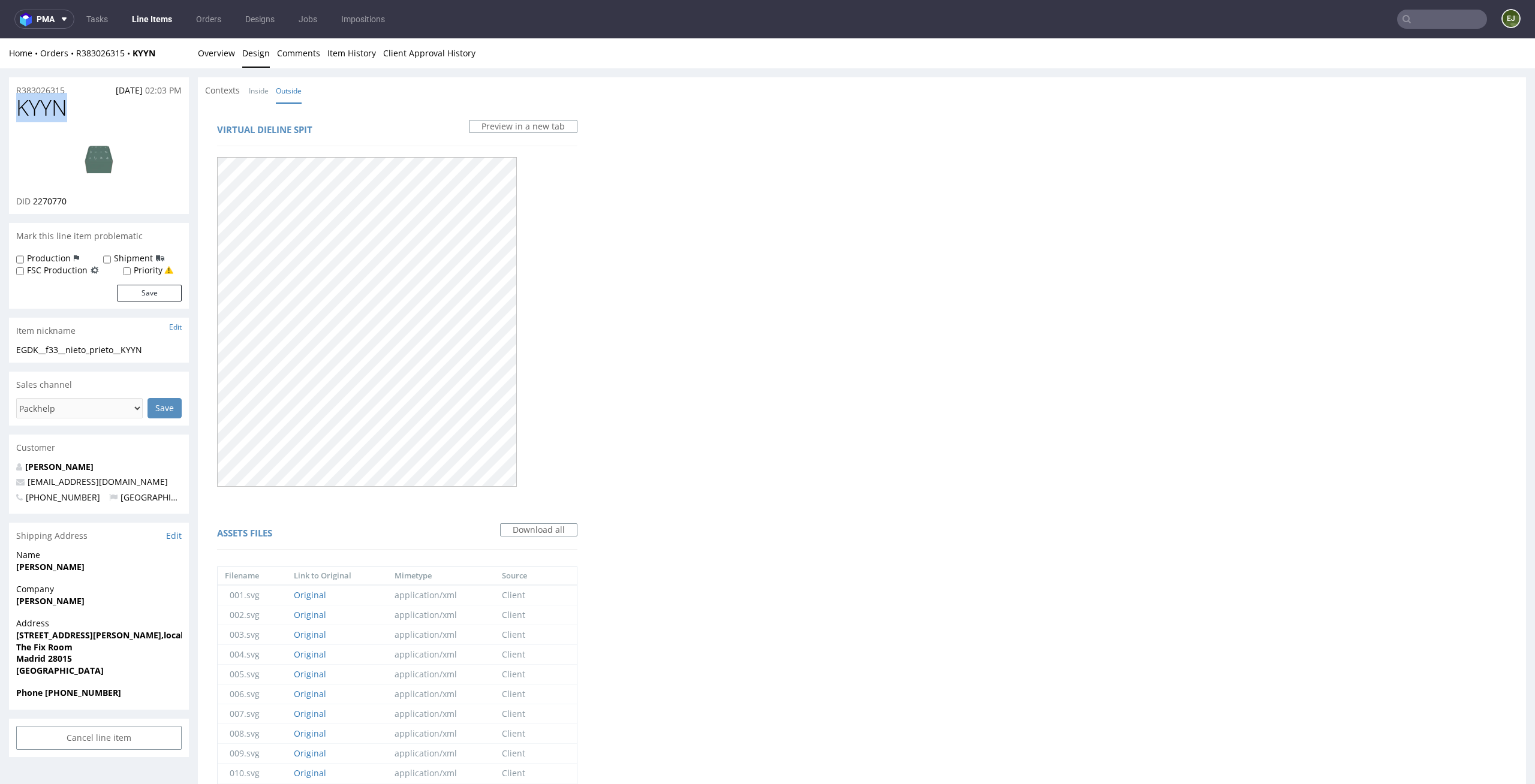
copy span "KYYN"
click at [227, 55] on link "Overview" at bounding box center [216, 53] width 37 height 29
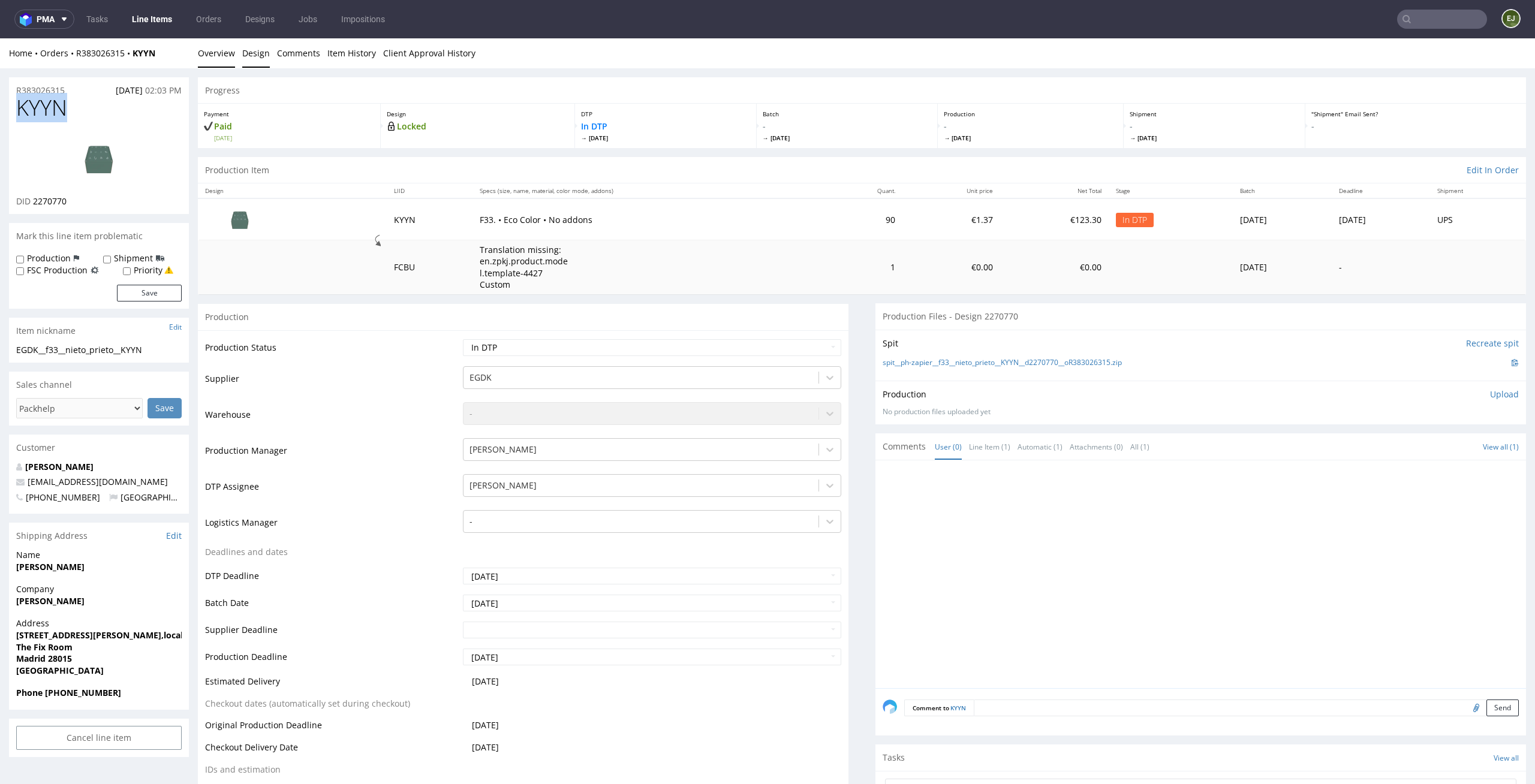
click at [261, 45] on link "Design" at bounding box center [256, 53] width 27 height 29
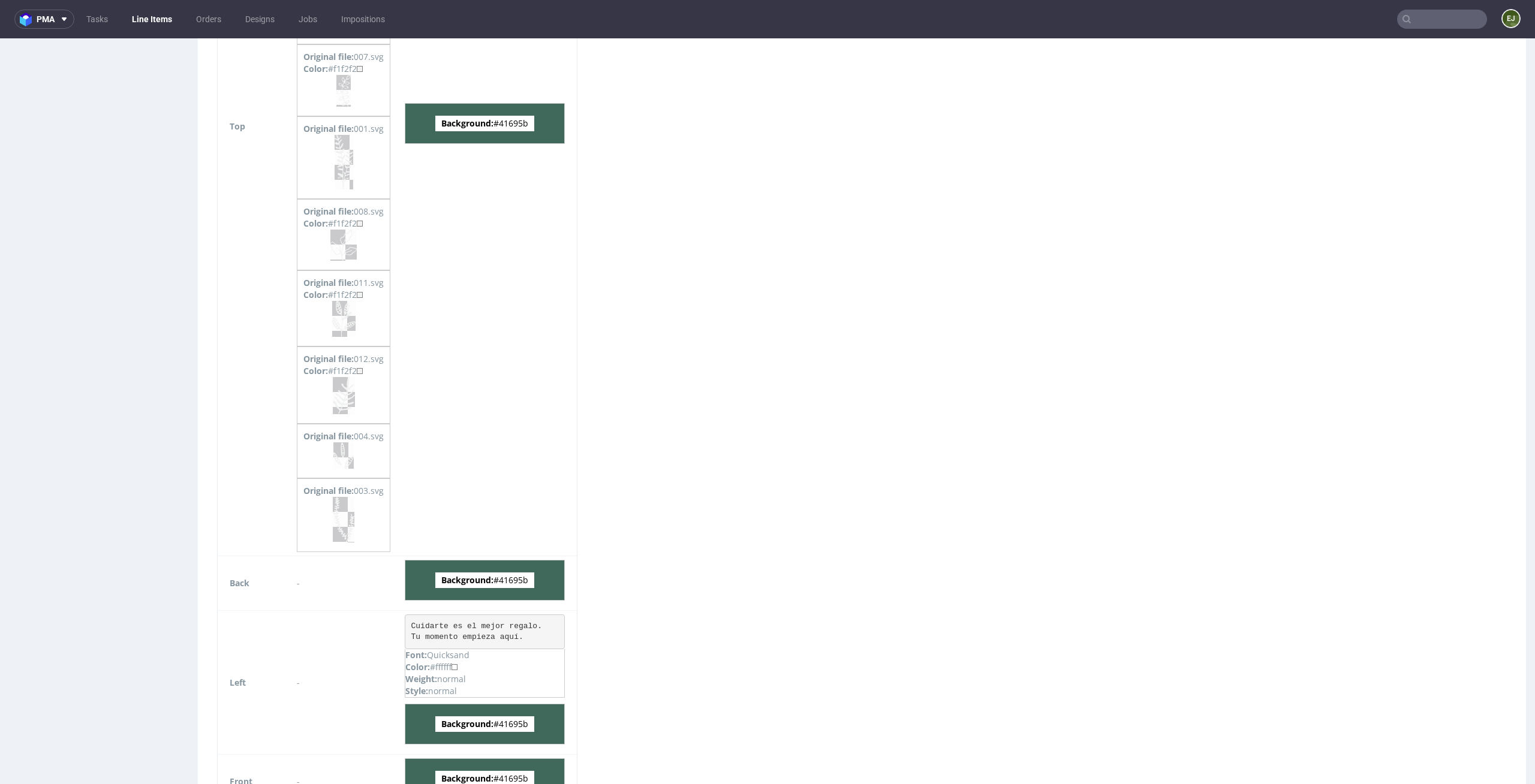
scroll to position [1616, 0]
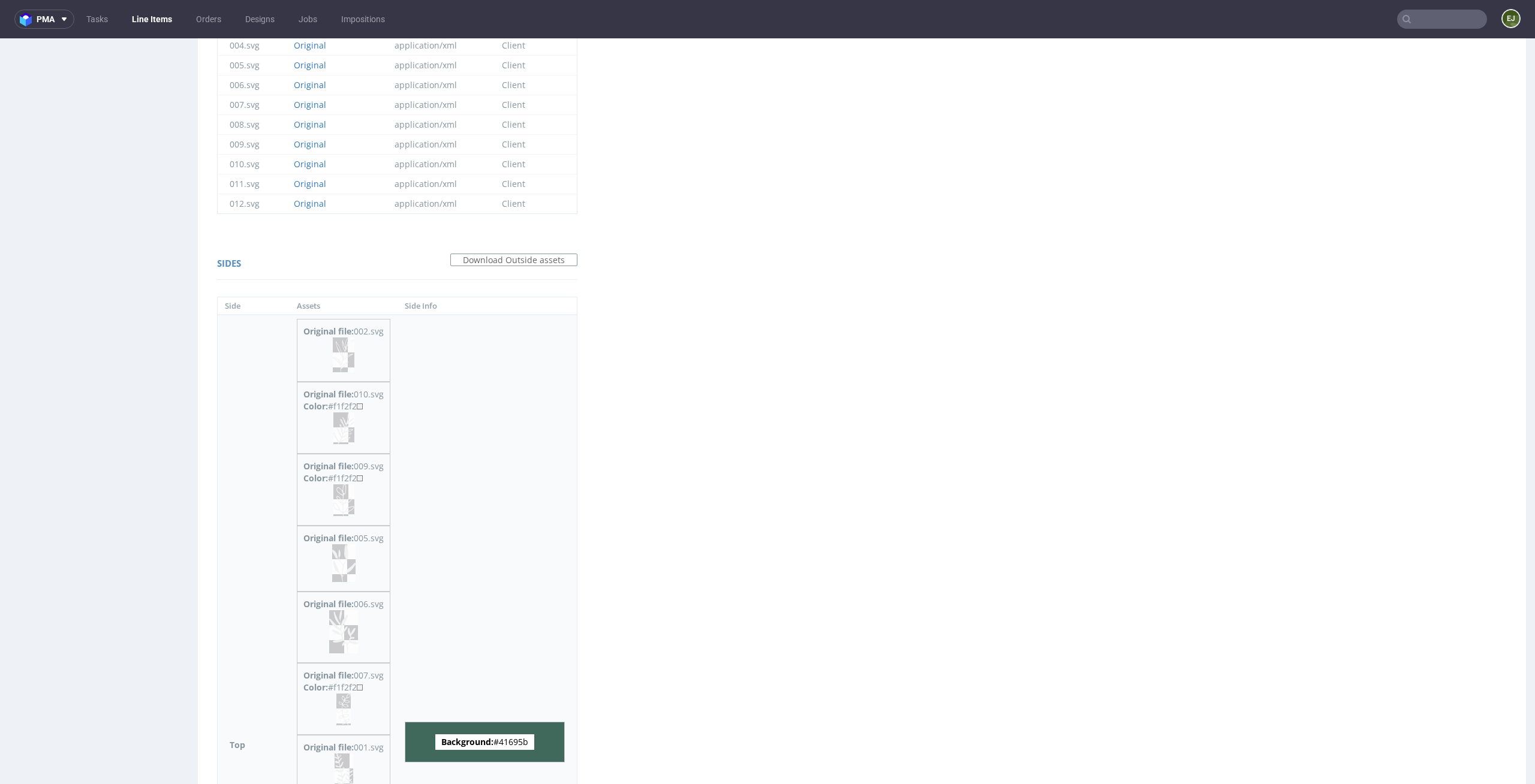
scroll to position [0, 0]
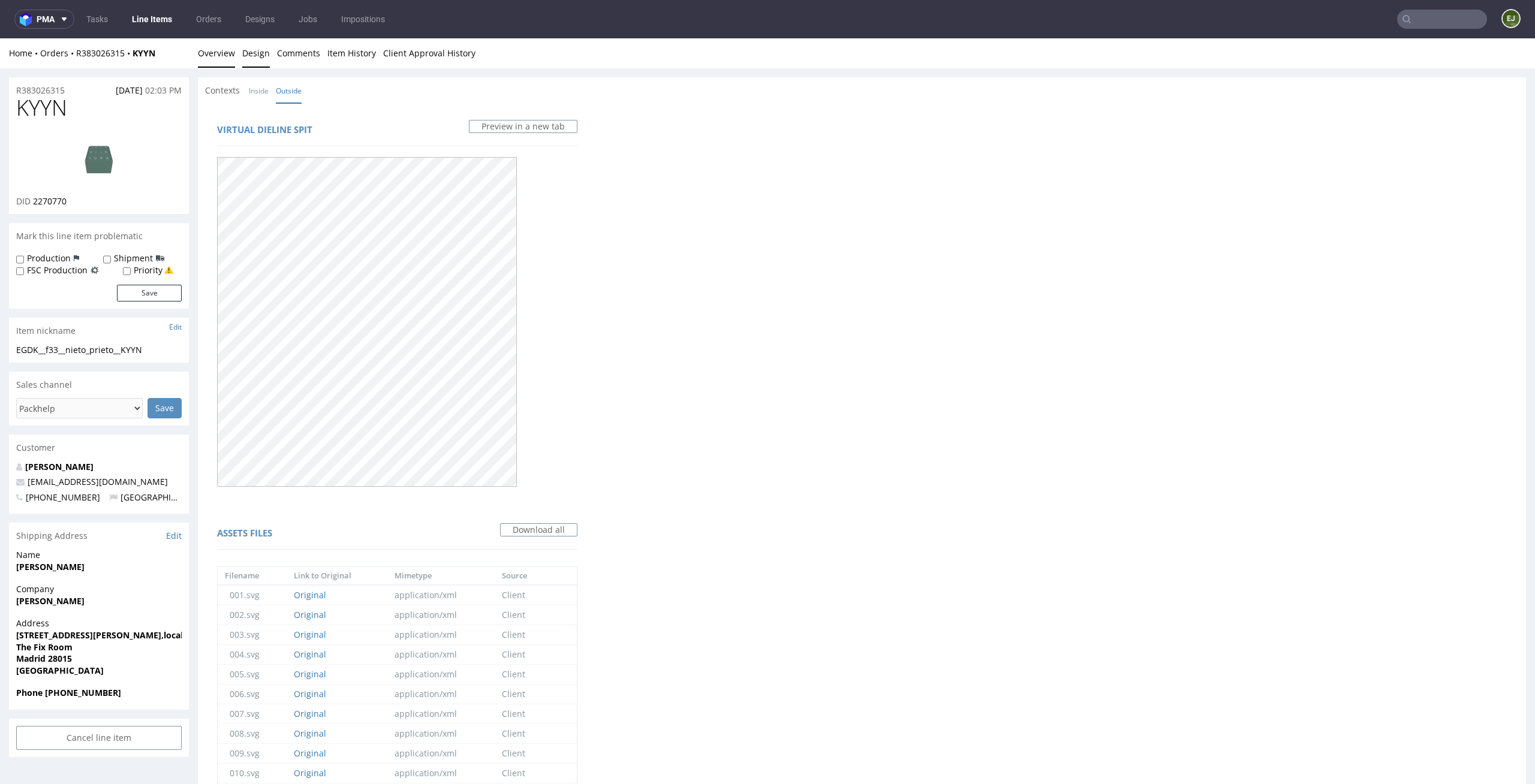
click at [220, 50] on link "Overview" at bounding box center [216, 53] width 37 height 29
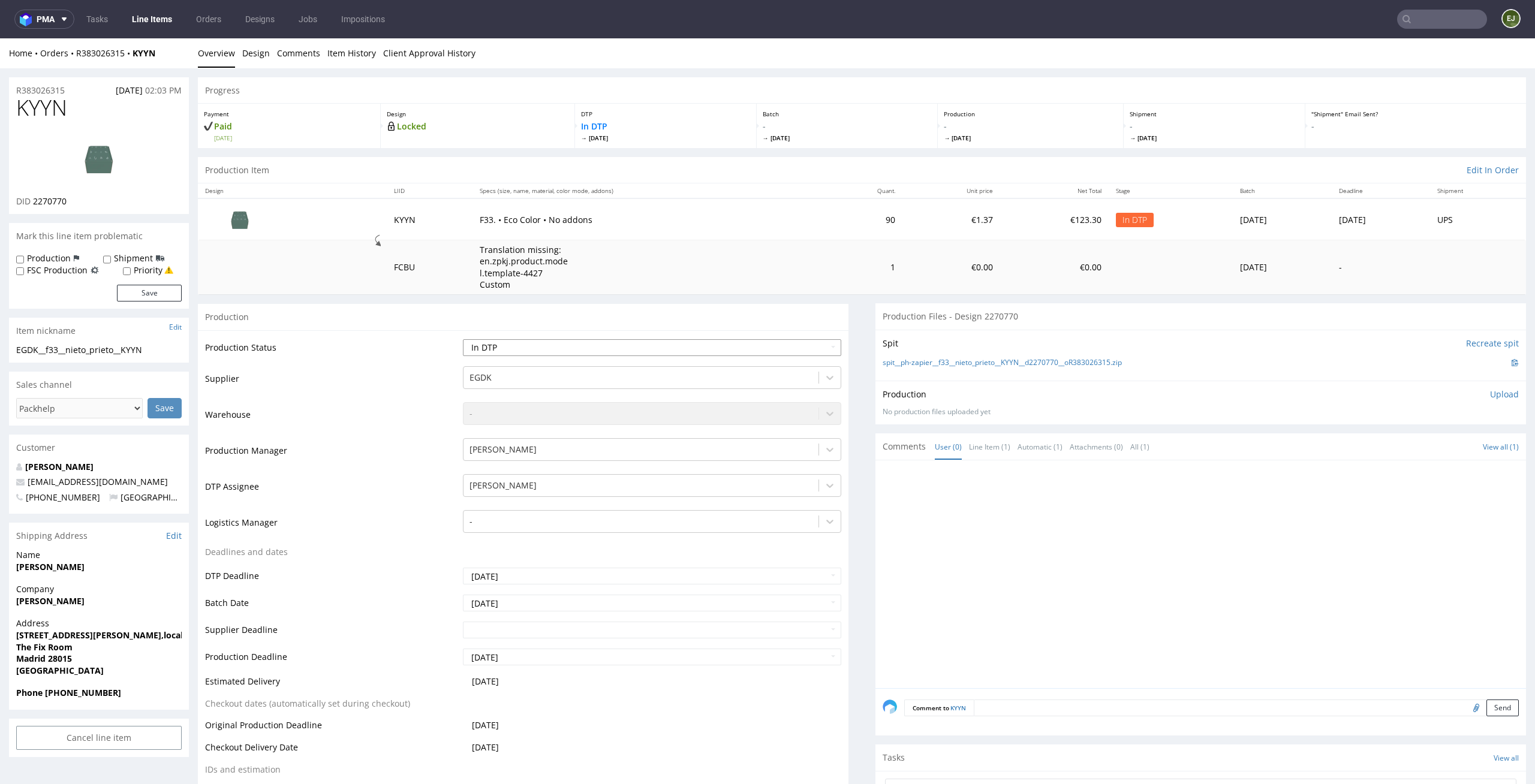
click at [781, 346] on select "Waiting for Artwork Waiting for Diecut Waiting for Mockup Waiting for DTP Waiti…" at bounding box center [652, 347] width 379 height 17
select select "dtp_ca_needed"
click at [463, 339] on select "Waiting for Artwork Waiting for Diecut Waiting for Mockup Waiting for DTP Waiti…" at bounding box center [652, 347] width 379 height 17
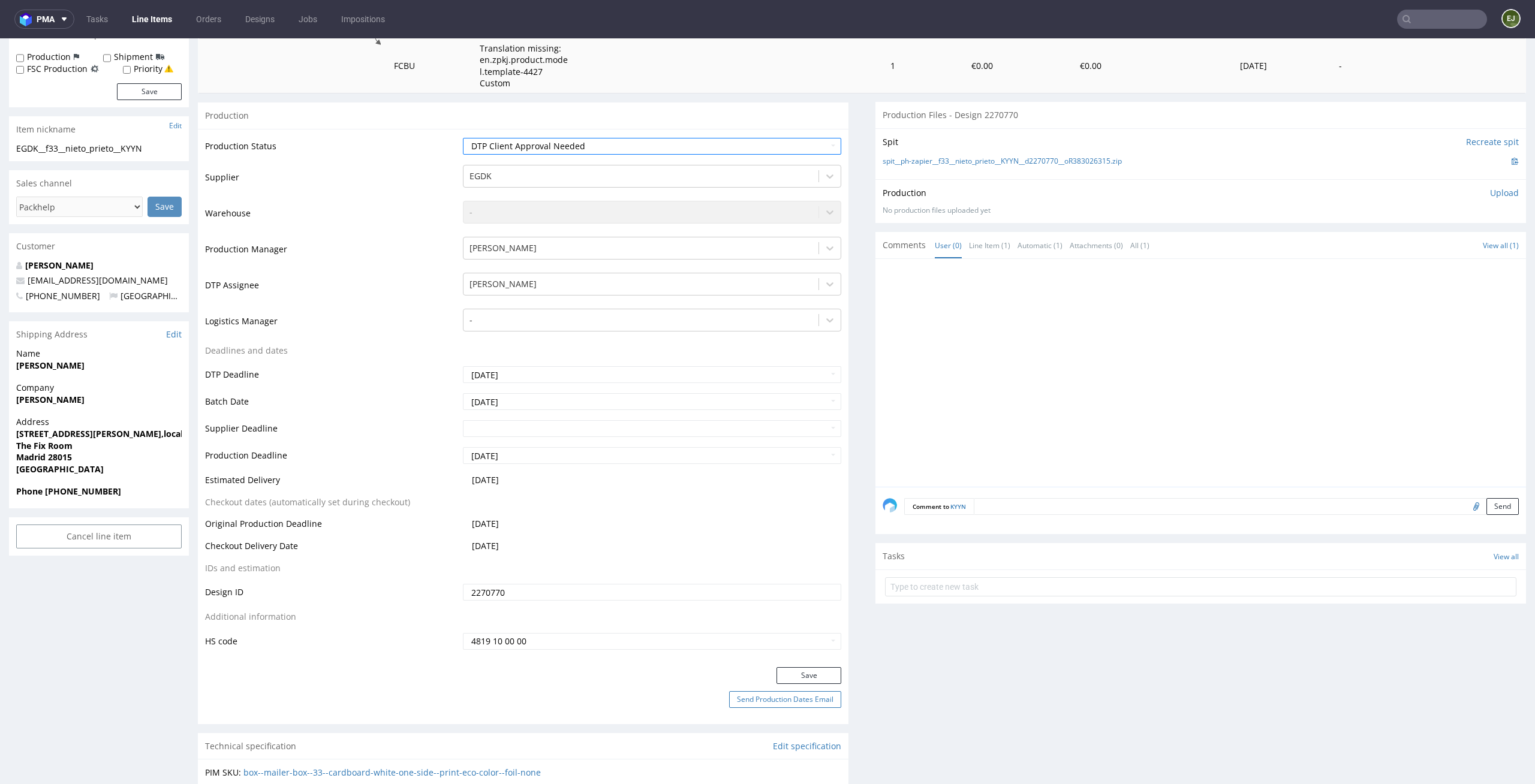
scroll to position [271, 0]
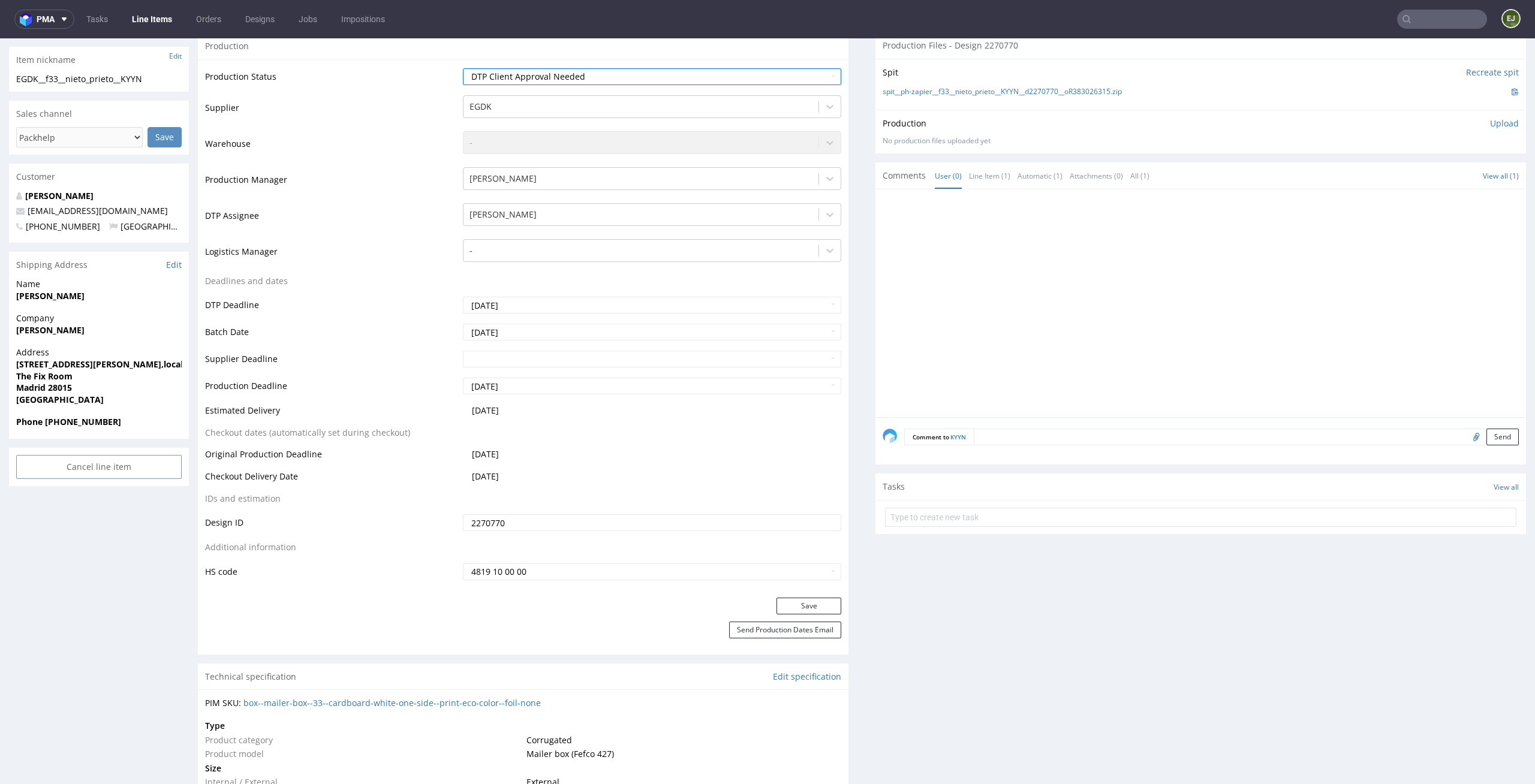
click at [791, 592] on div "Production Status Waiting for Artwork Waiting for Diecut Waiting for Mockup Wai…" at bounding box center [523, 328] width 651 height 538
click at [791, 600] on button "Save" at bounding box center [809, 606] width 65 height 17
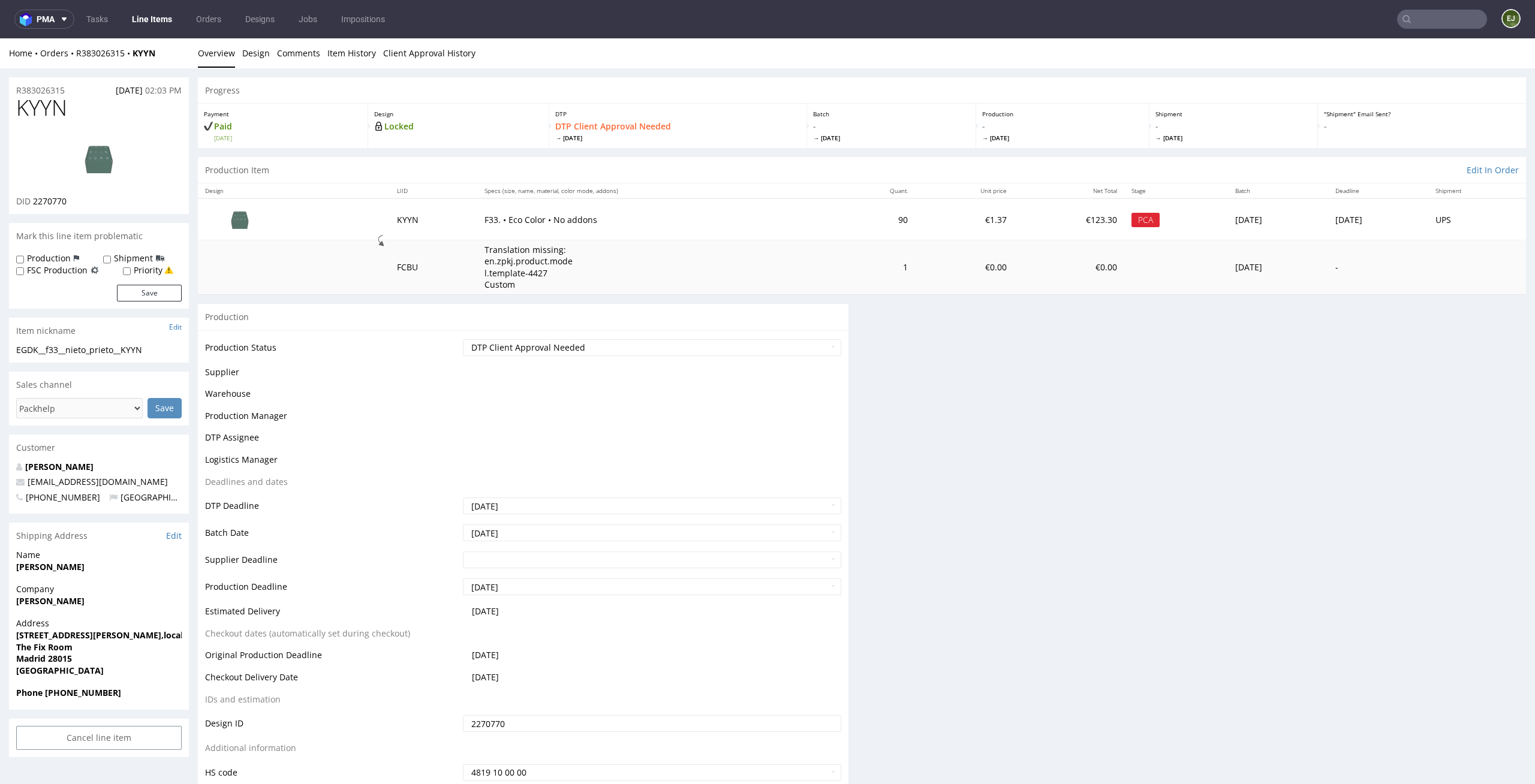
scroll to position [0, 0]
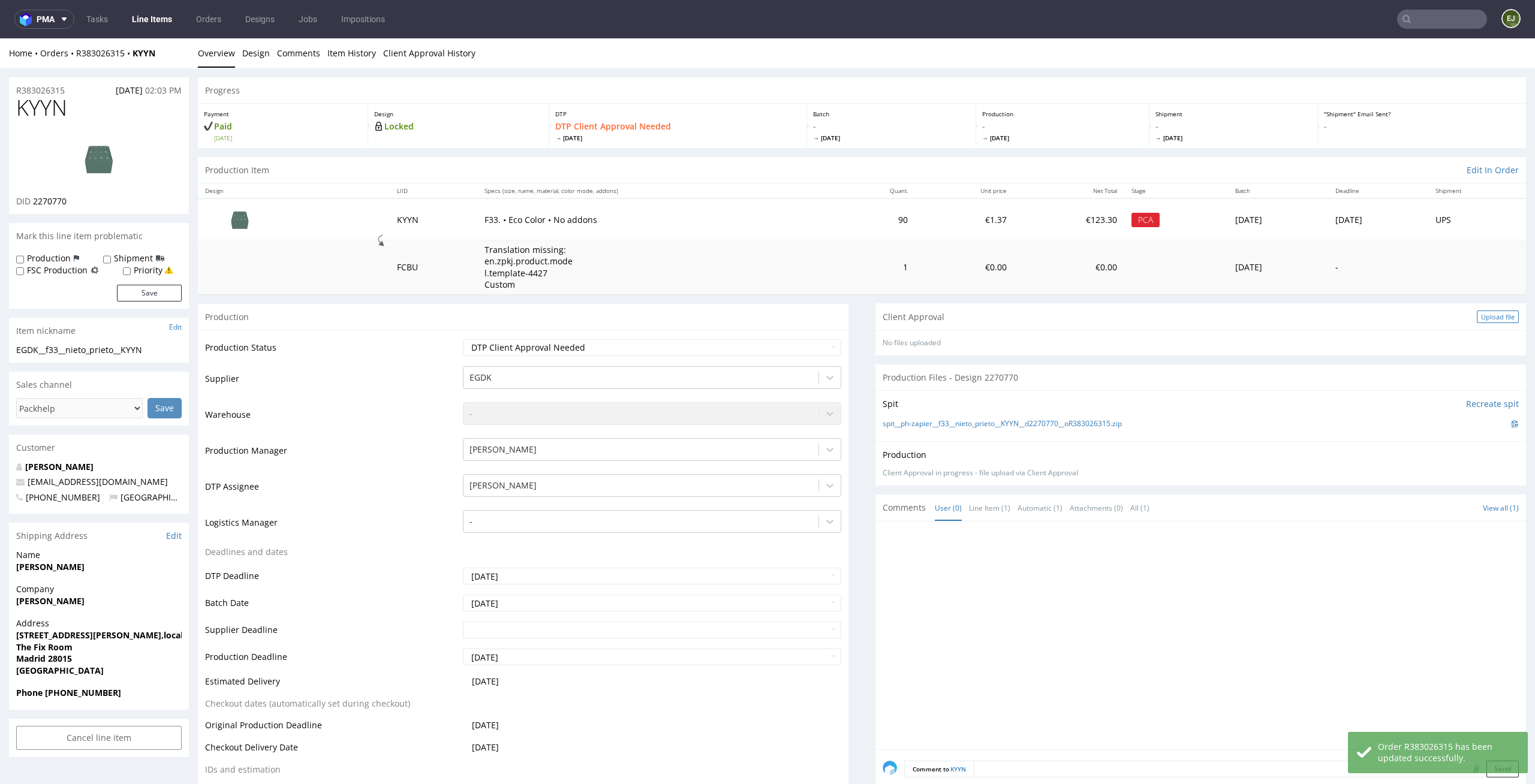
click at [1477, 312] on div "Upload file" at bounding box center [1498, 317] width 42 height 13
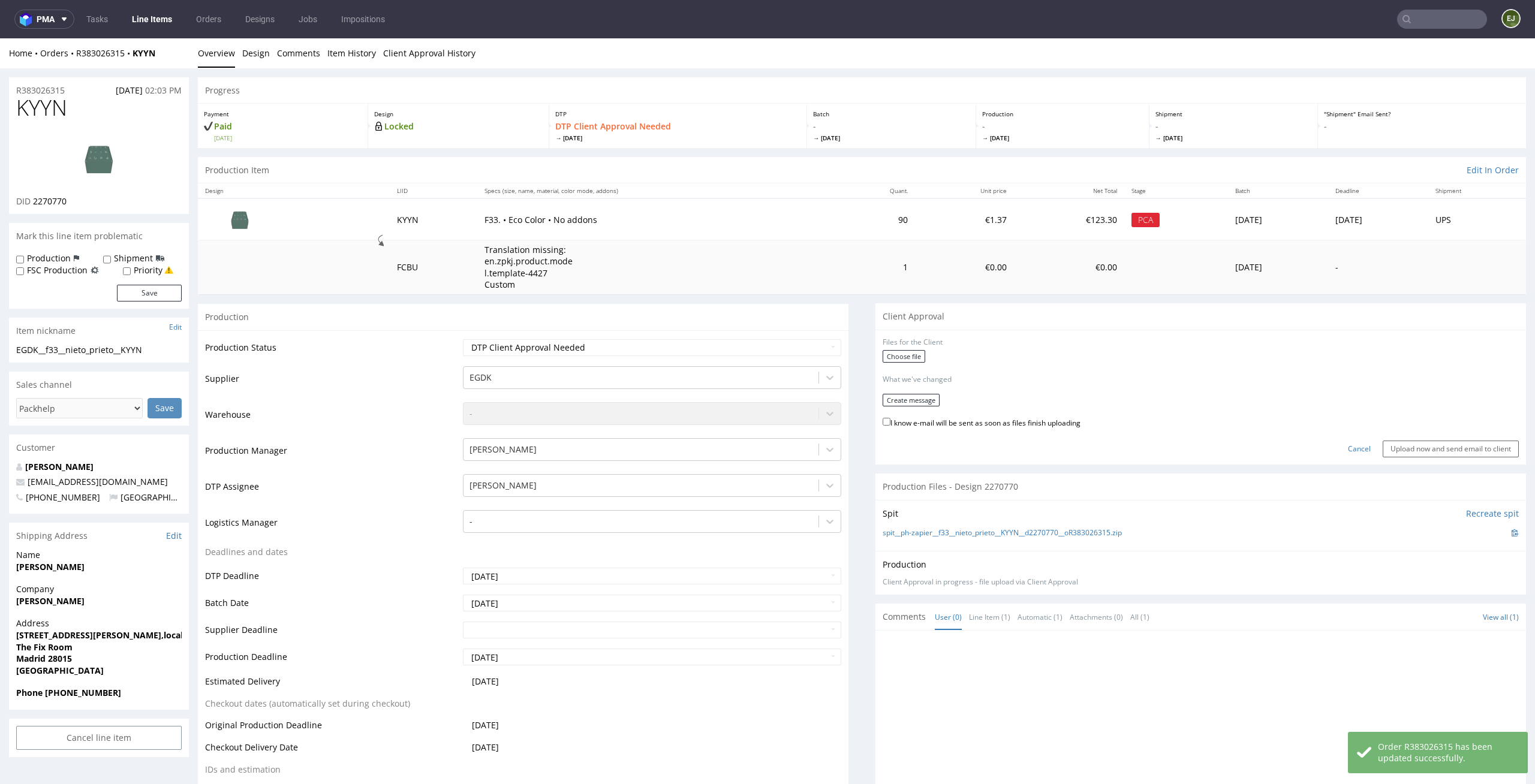
click at [908, 363] on div "Choose file" at bounding box center [1201, 358] width 636 height 15
click at [895, 359] on label "Choose file" at bounding box center [904, 356] width 43 height 13
click at [0, 38] on input "Choose file" at bounding box center [0, 38] width 0 height 0
click at [907, 403] on form "Files for the Client 1 . EGDK__f33__nieto_prieto__KYYN__d2270770__oR383026315__…" at bounding box center [1201, 395] width 636 height 116
click at [911, 399] on button "Create message" at bounding box center [911, 396] width 57 height 13
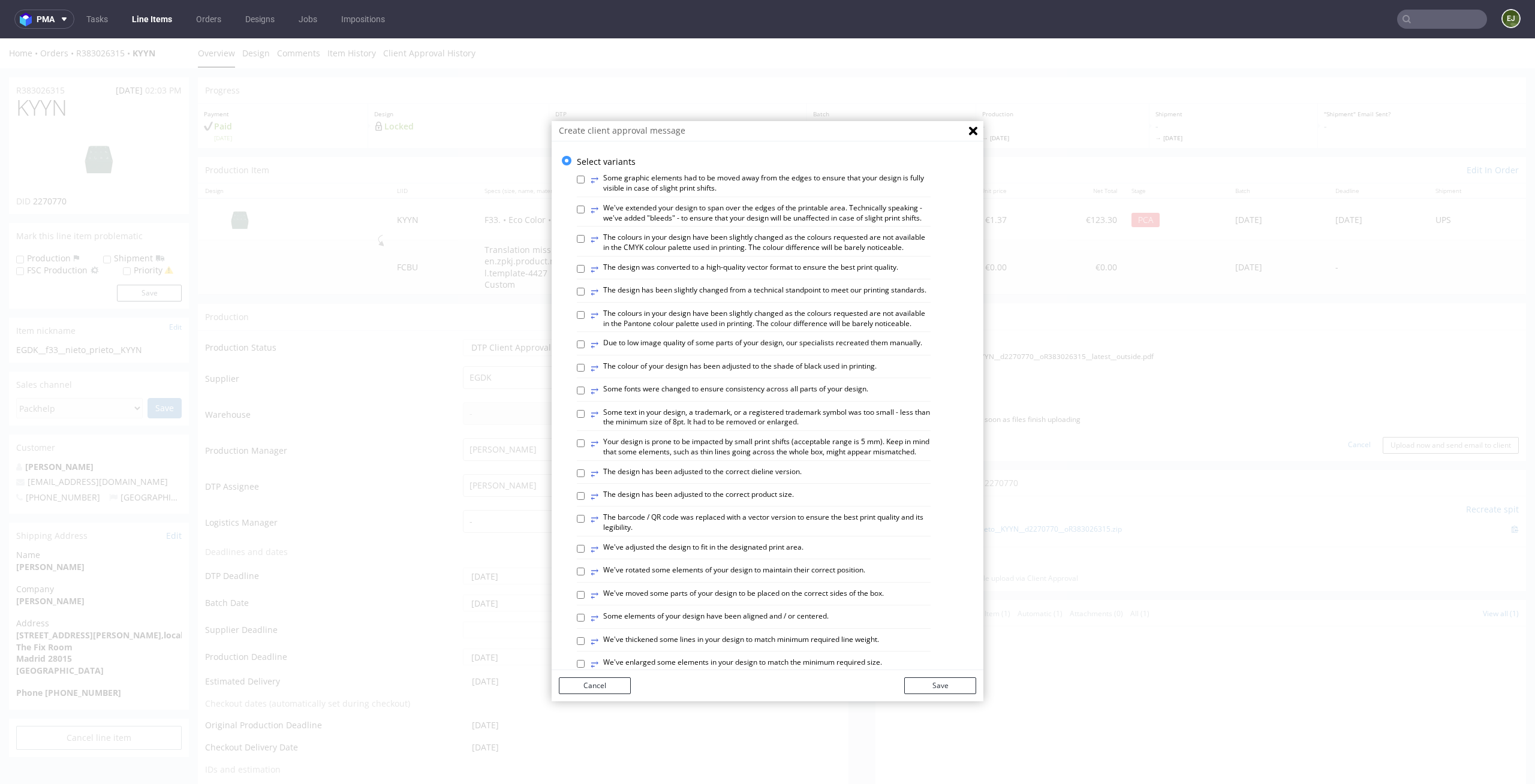
scroll to position [491, 0]
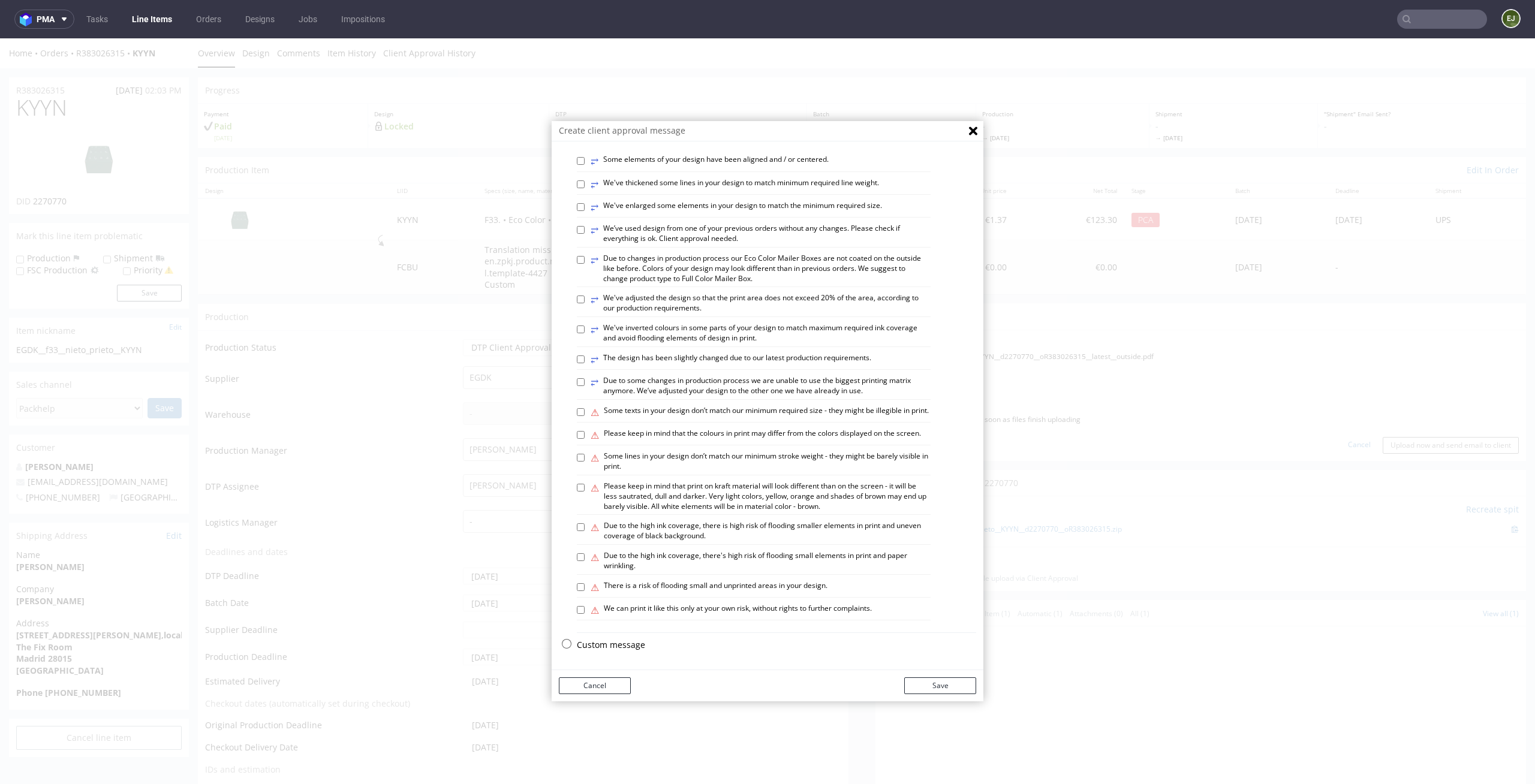
click at [594, 647] on p "Custom message" at bounding box center [776, 644] width 399 height 12
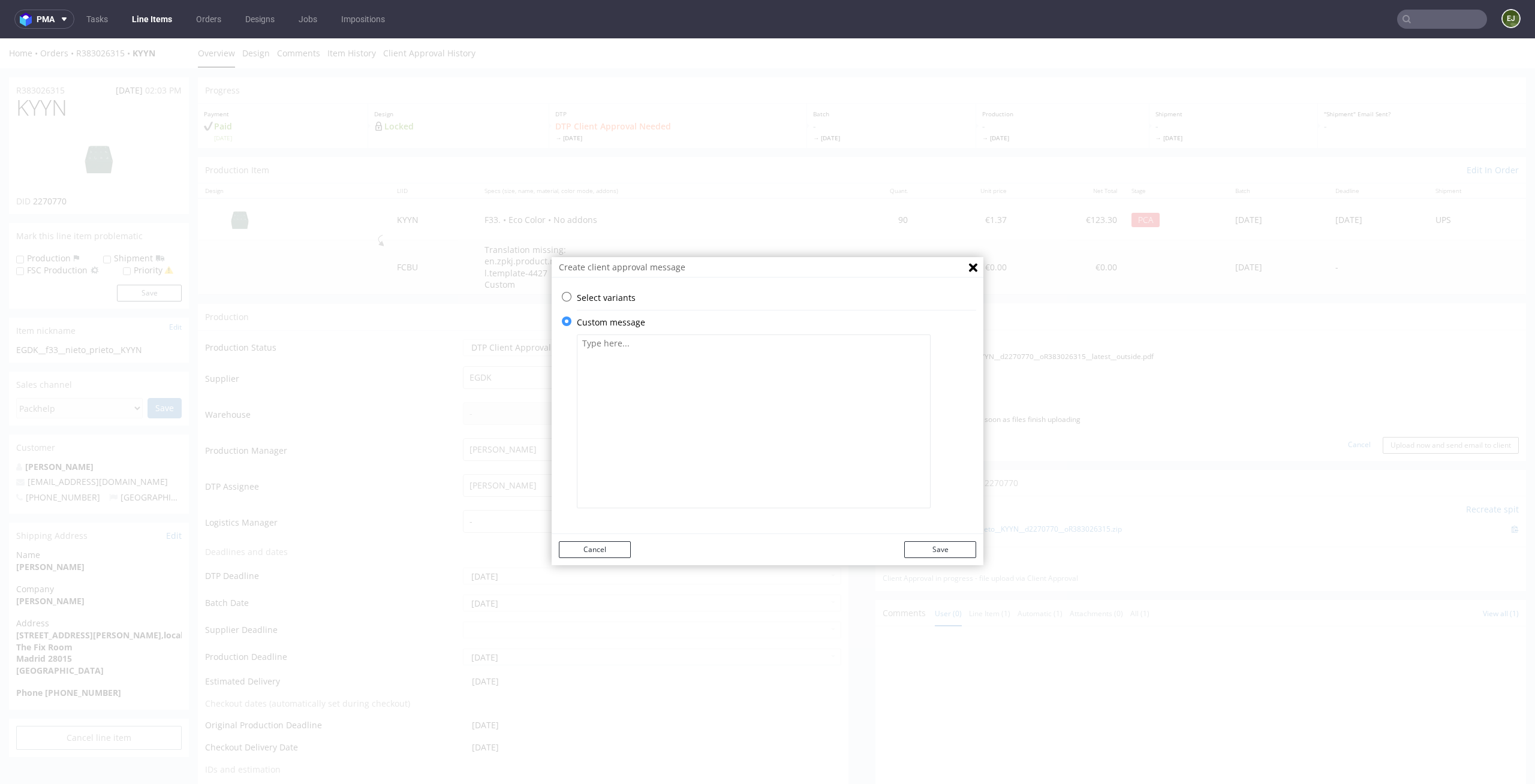
click at [634, 419] on textarea at bounding box center [754, 421] width 354 height 174
paste textarea "We unified the color of all elements to white."
type textarea "We unified the color of all elements to white."
click at [952, 537] on div "Cancel Save" at bounding box center [768, 549] width 432 height 31
click at [952, 542] on button "Save" at bounding box center [939, 550] width 72 height 17
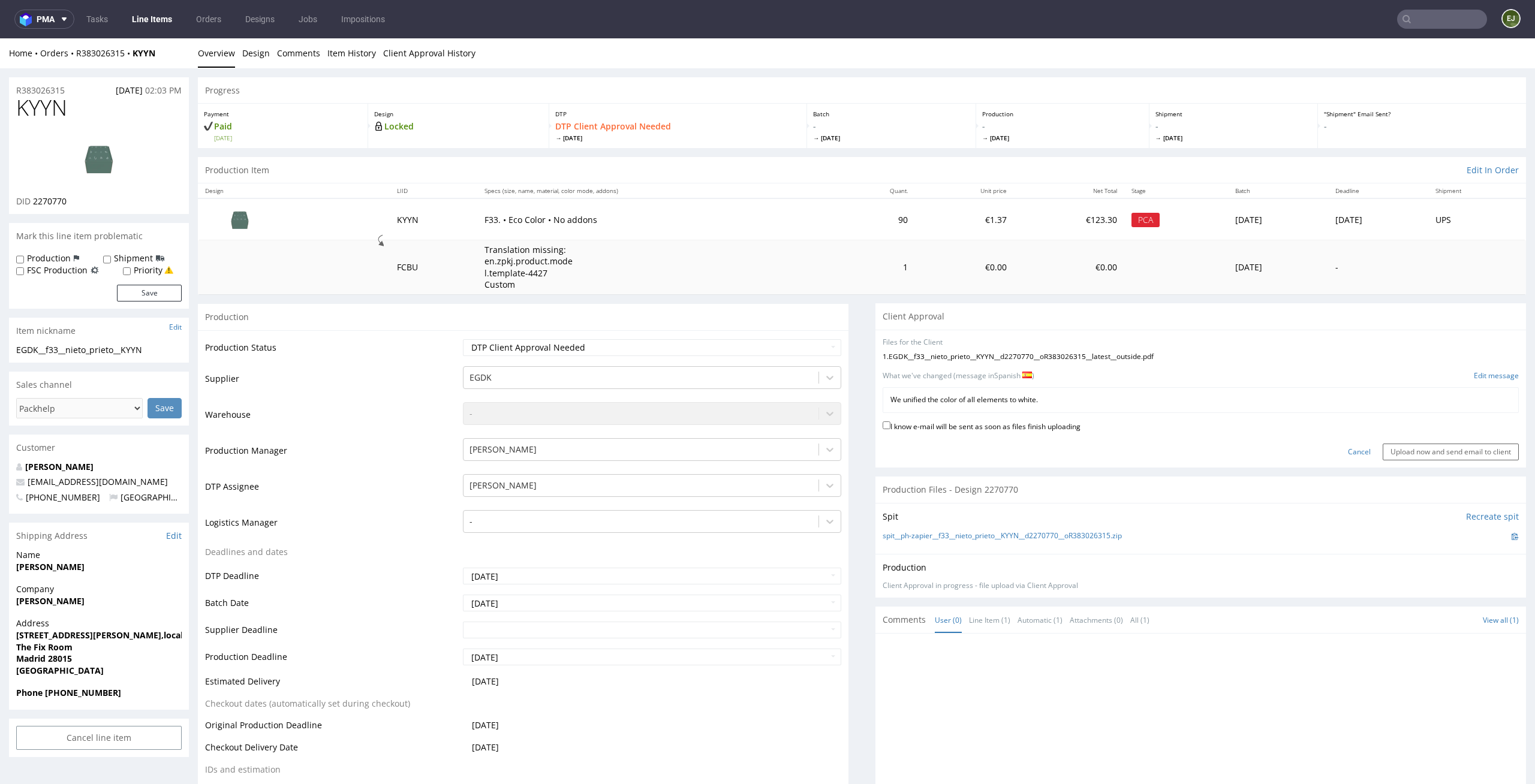
click at [995, 429] on label "I know e-mail will be sent as soon as files finish uploading" at bounding box center [981, 426] width 198 height 13
click at [891, 429] on input "I know e-mail will be sent as soon as files finish uploading" at bounding box center [886, 425] width 8 height 8
checkbox input "true"
click at [1416, 456] on input "Upload now and send email to client" at bounding box center [1450, 452] width 136 height 17
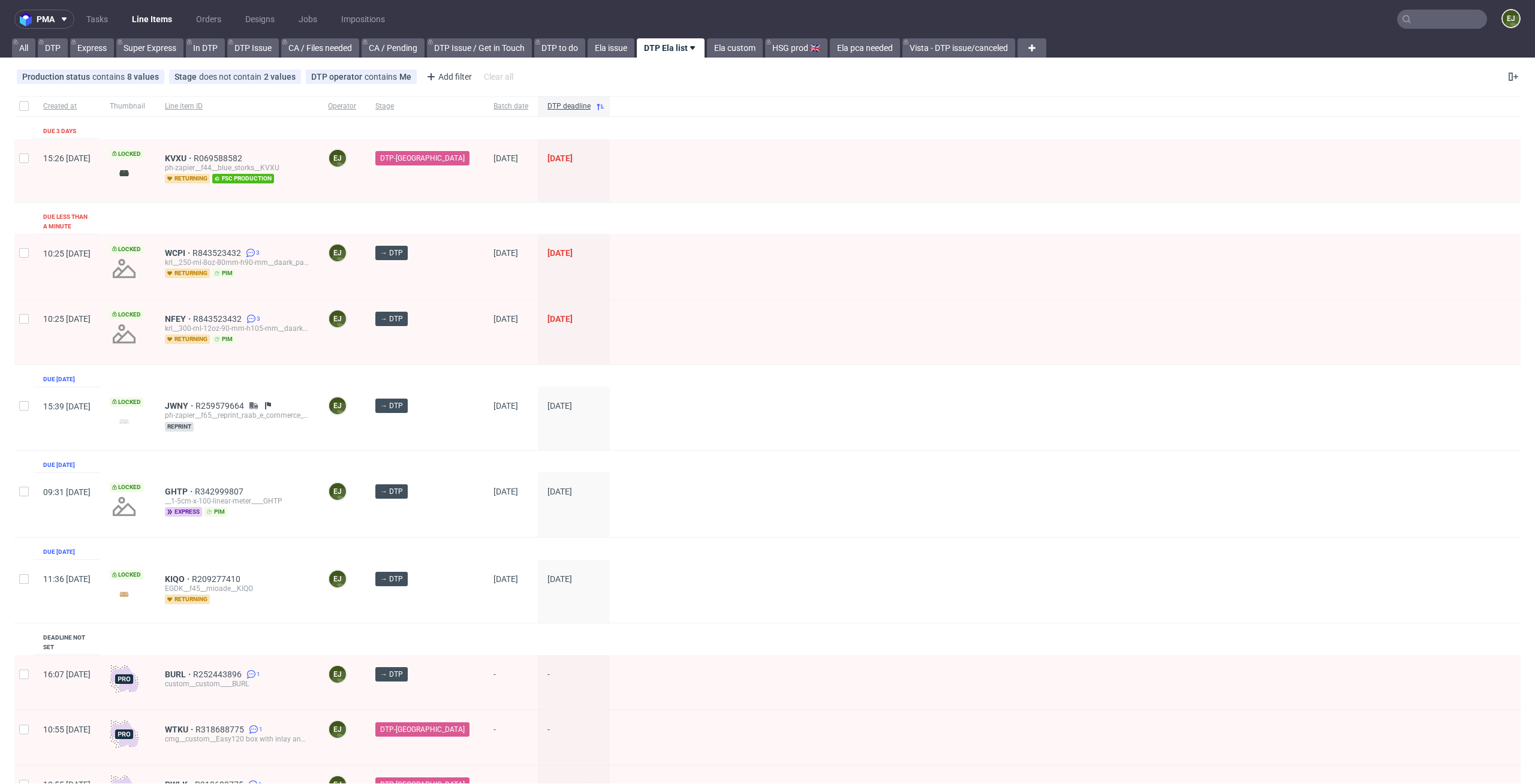
scroll to position [57, 0]
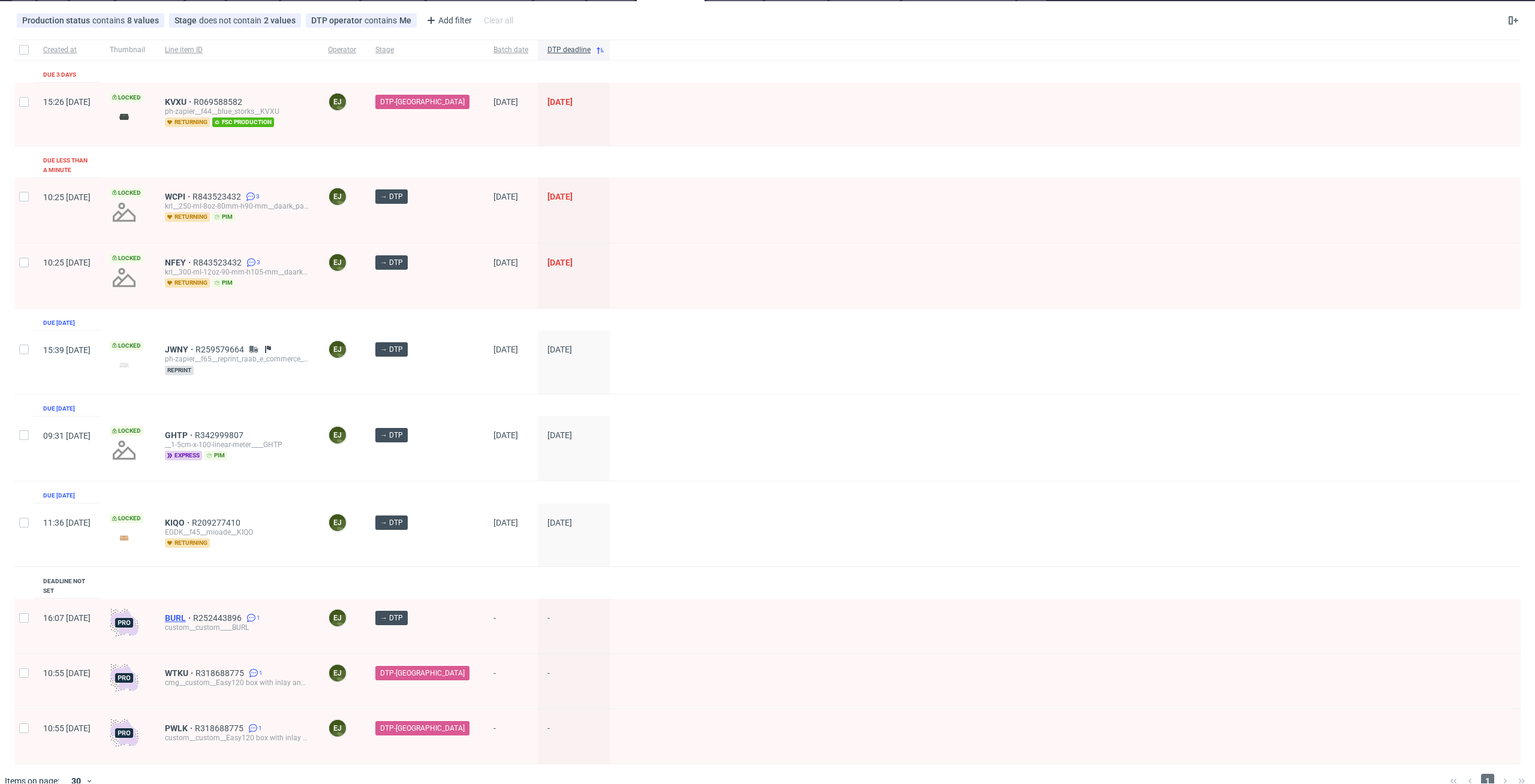
click at [193, 613] on span "BURL" at bounding box center [179, 618] width 28 height 10
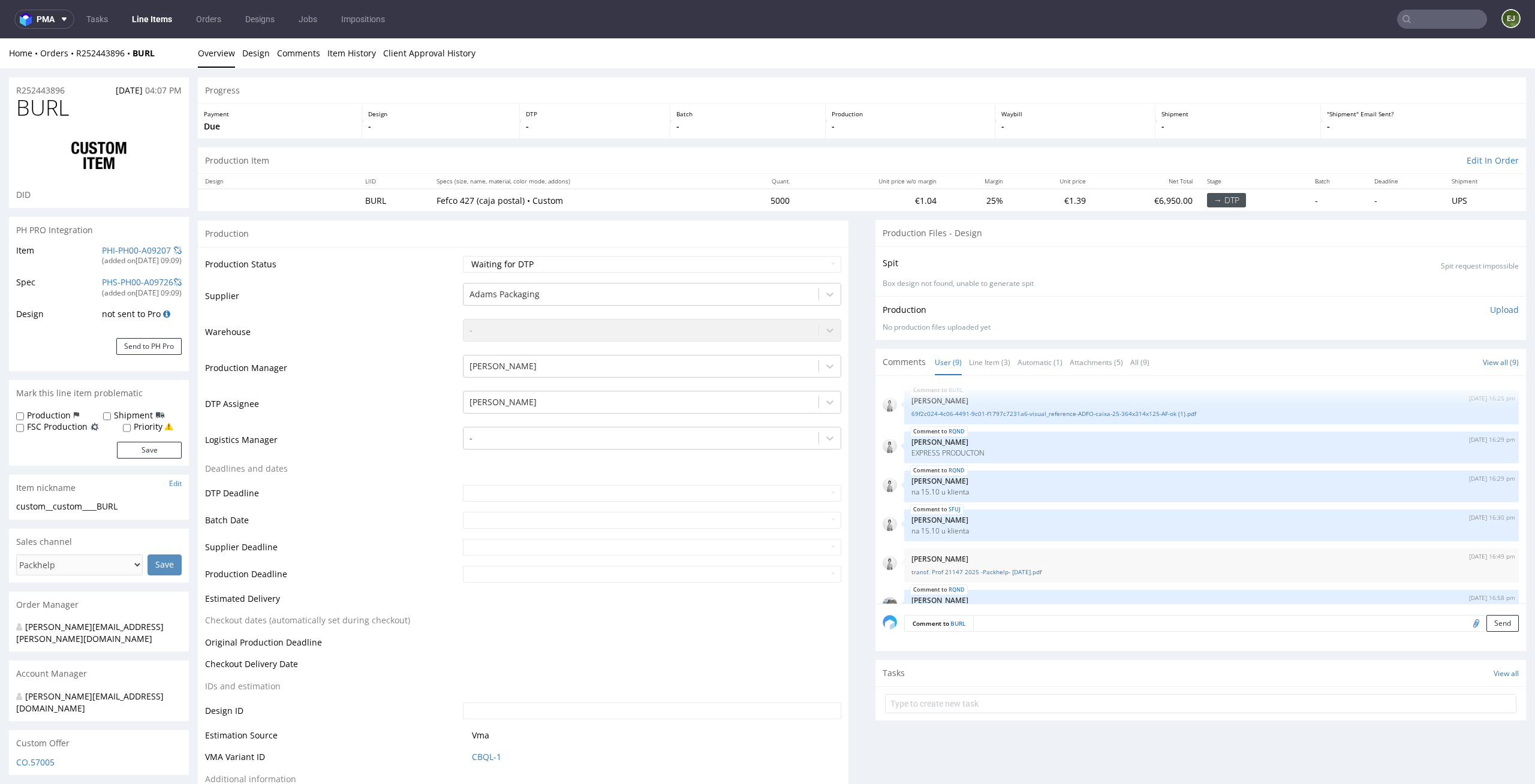
scroll to position [194, 0]
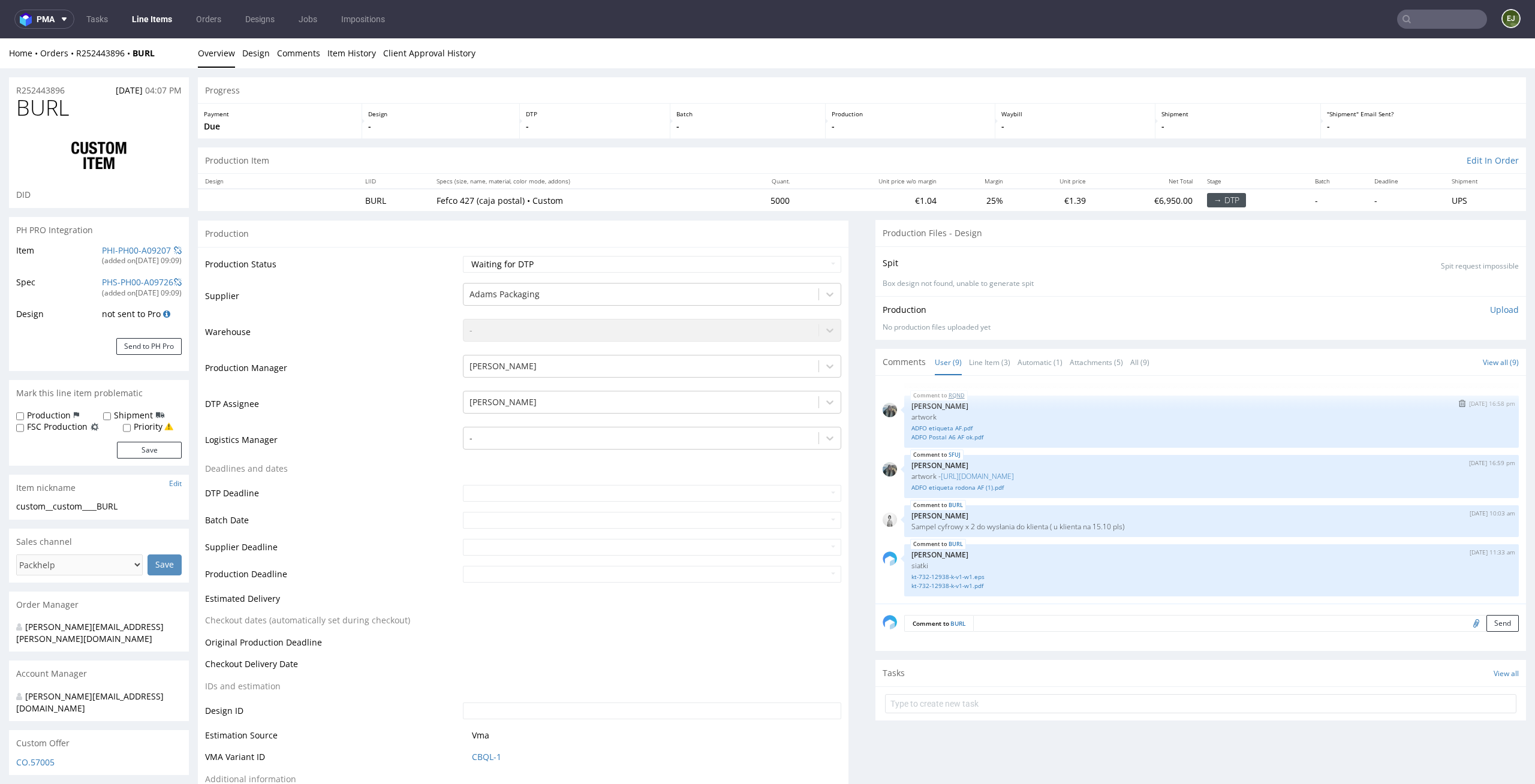
select select "in_progress"
click at [976, 360] on link "Line Item (3)" at bounding box center [989, 362] width 41 height 26
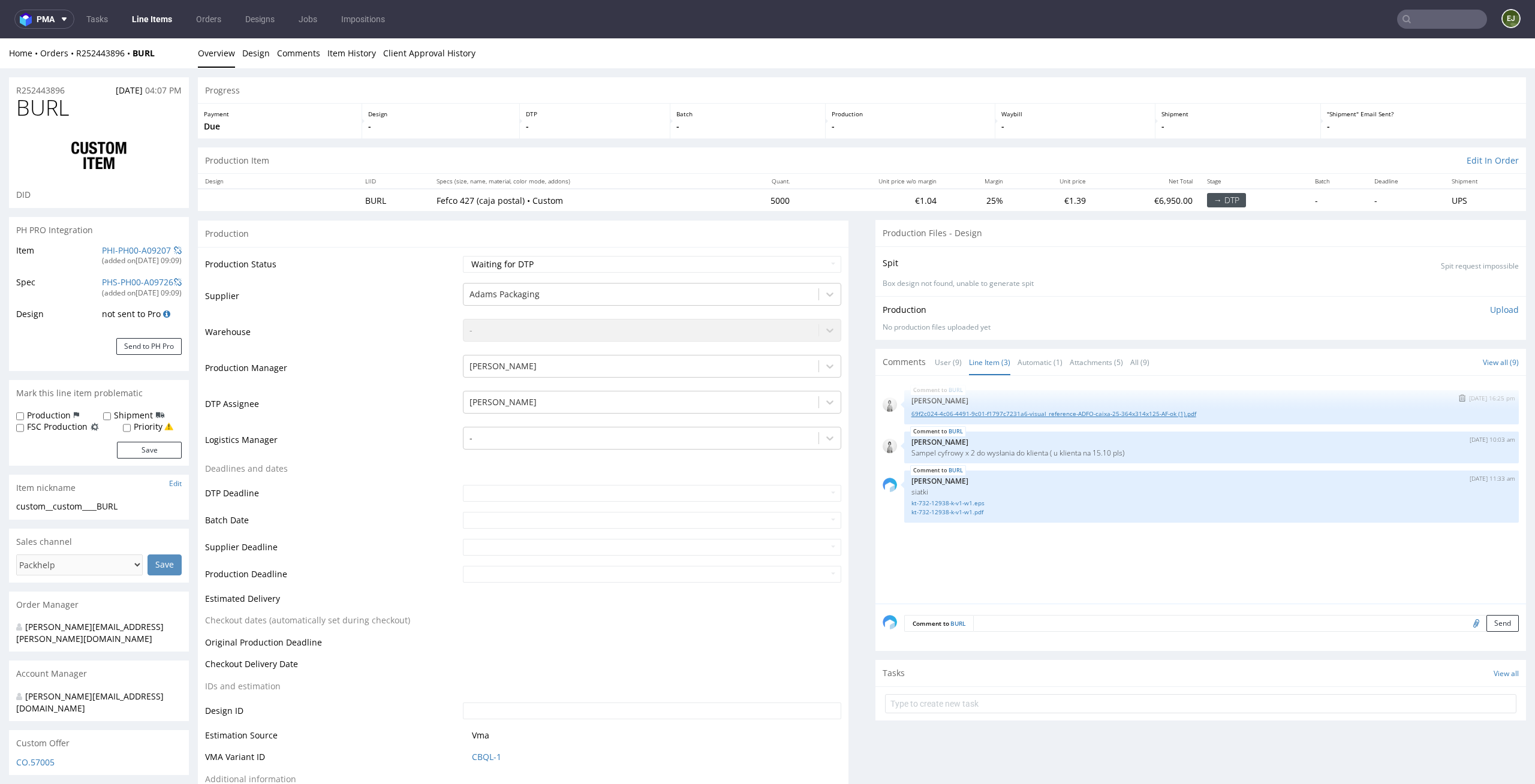
click at [971, 414] on link "69f2c024-4c06-4491-9c01-f1797c7231a6-visual_reference-ADFO-caixa-25-364x314x125…" at bounding box center [1211, 414] width 600 height 9
click at [1139, 581] on div "BURL 1st Oct 25 | 16:25 pm Dudek Mariola 69f2c024-4c06-4491-9c01-f1797c7231a6-v…" at bounding box center [1204, 493] width 643 height 221
click at [974, 502] on link "kt-732-12938-k-v1-w1.eps" at bounding box center [1211, 503] width 600 height 9
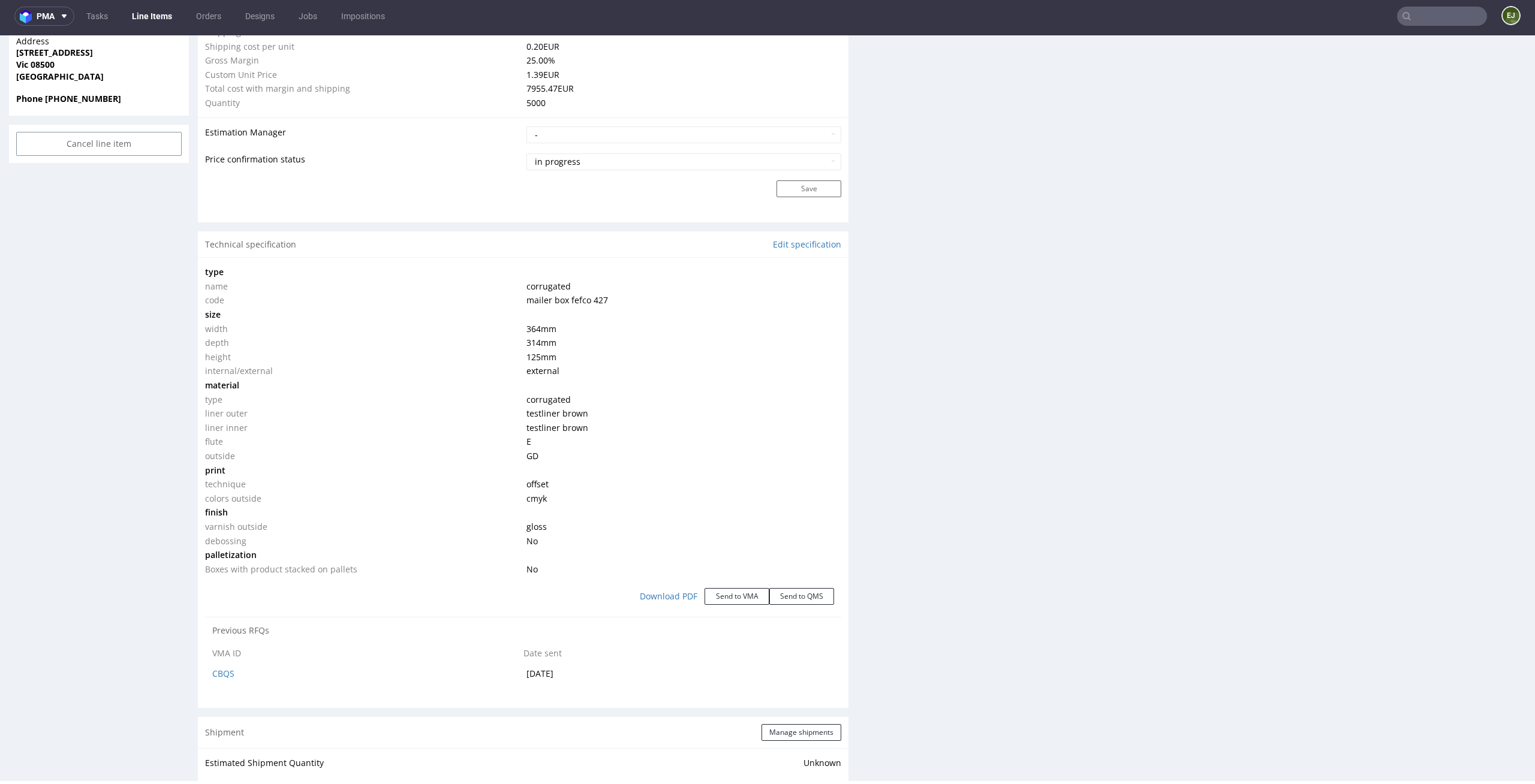
scroll to position [0, 0]
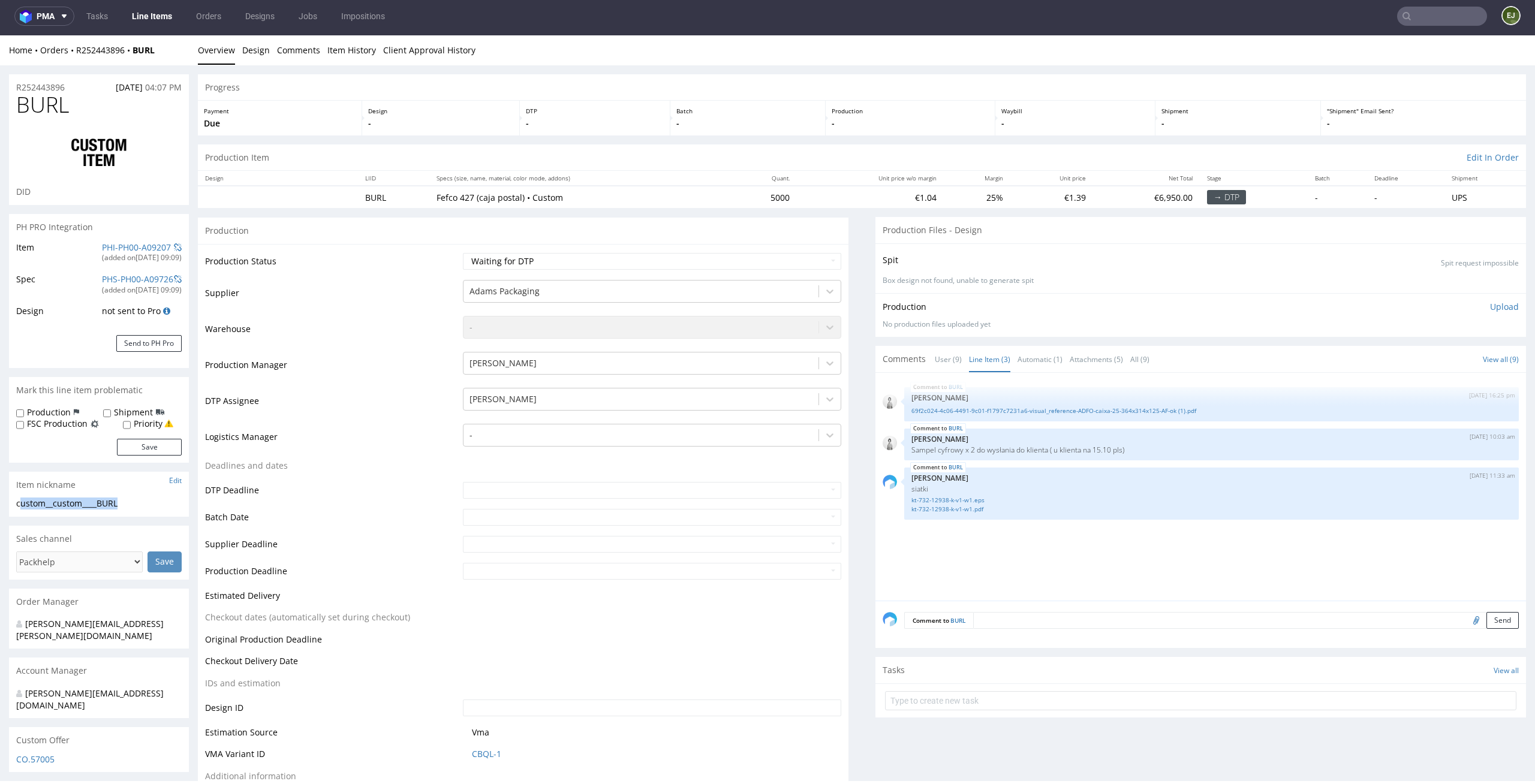
drag, startPoint x: 131, startPoint y: 502, endPoint x: 0, endPoint y: 502, distance: 131.0
copy div "custom__custom____BURL"
drag, startPoint x: 80, startPoint y: 87, endPoint x: 0, endPoint y: 87, distance: 80.0
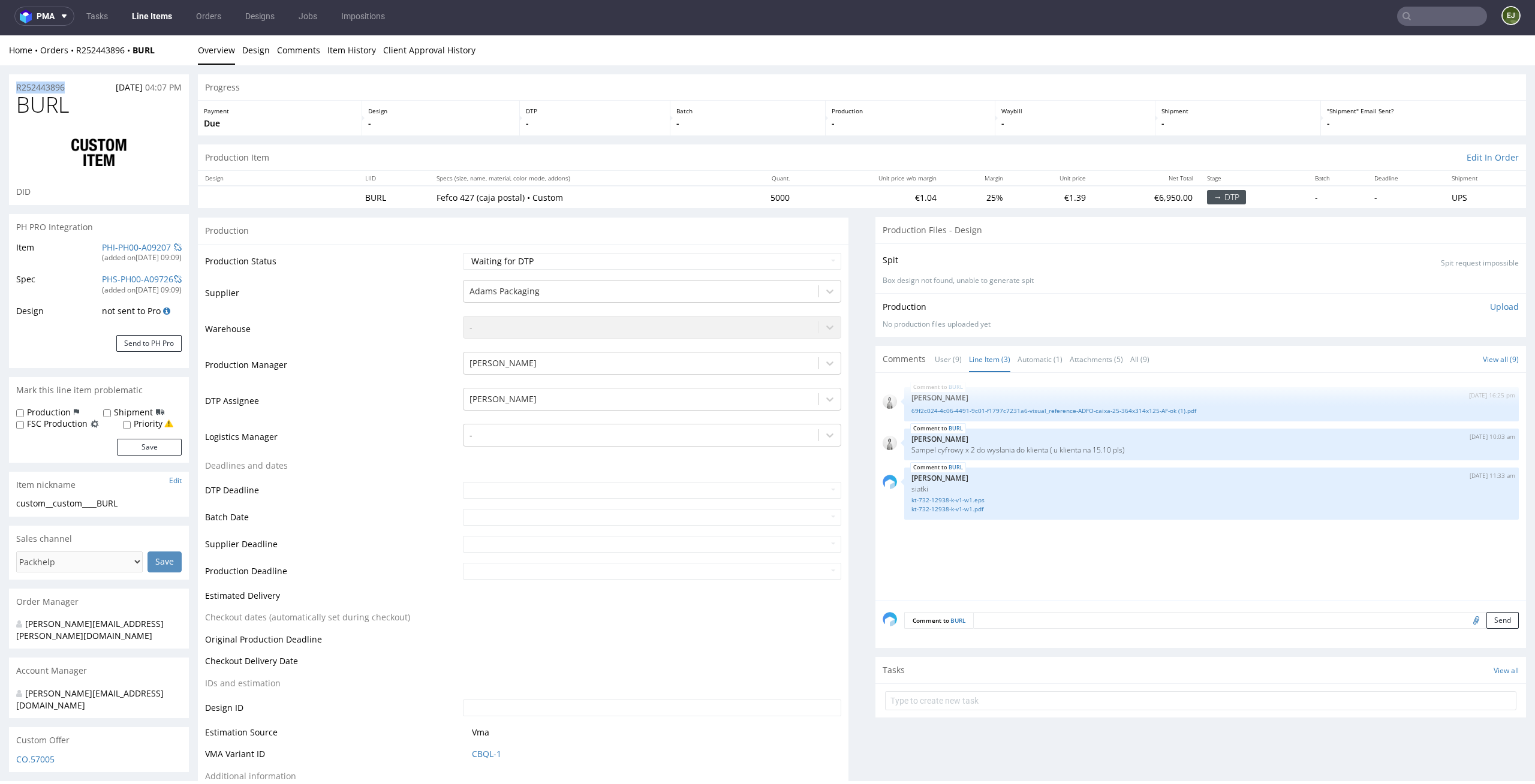
copy p "R252443896"
click at [756, 255] on select "Waiting for Artwork Waiting for Diecut Waiting for Mockup Waiting for DTP Waiti…" at bounding box center [652, 261] width 379 height 17
select select "dtp_ca_needed"
click at [463, 253] on select "Waiting for Artwork Waiting for Diecut Waiting for Mockup Waiting for DTP Waiti…" at bounding box center [652, 261] width 379 height 17
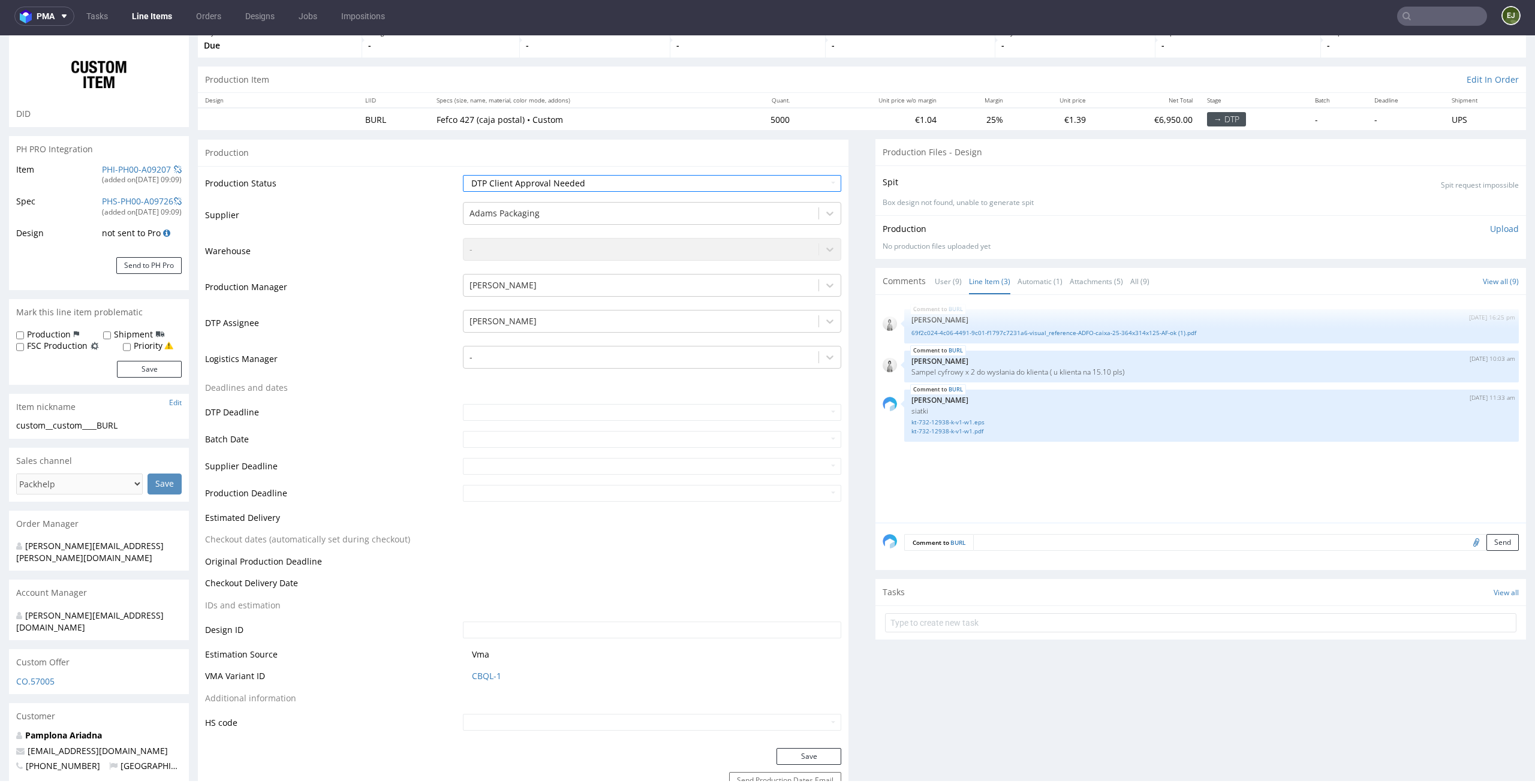
scroll to position [179, 0]
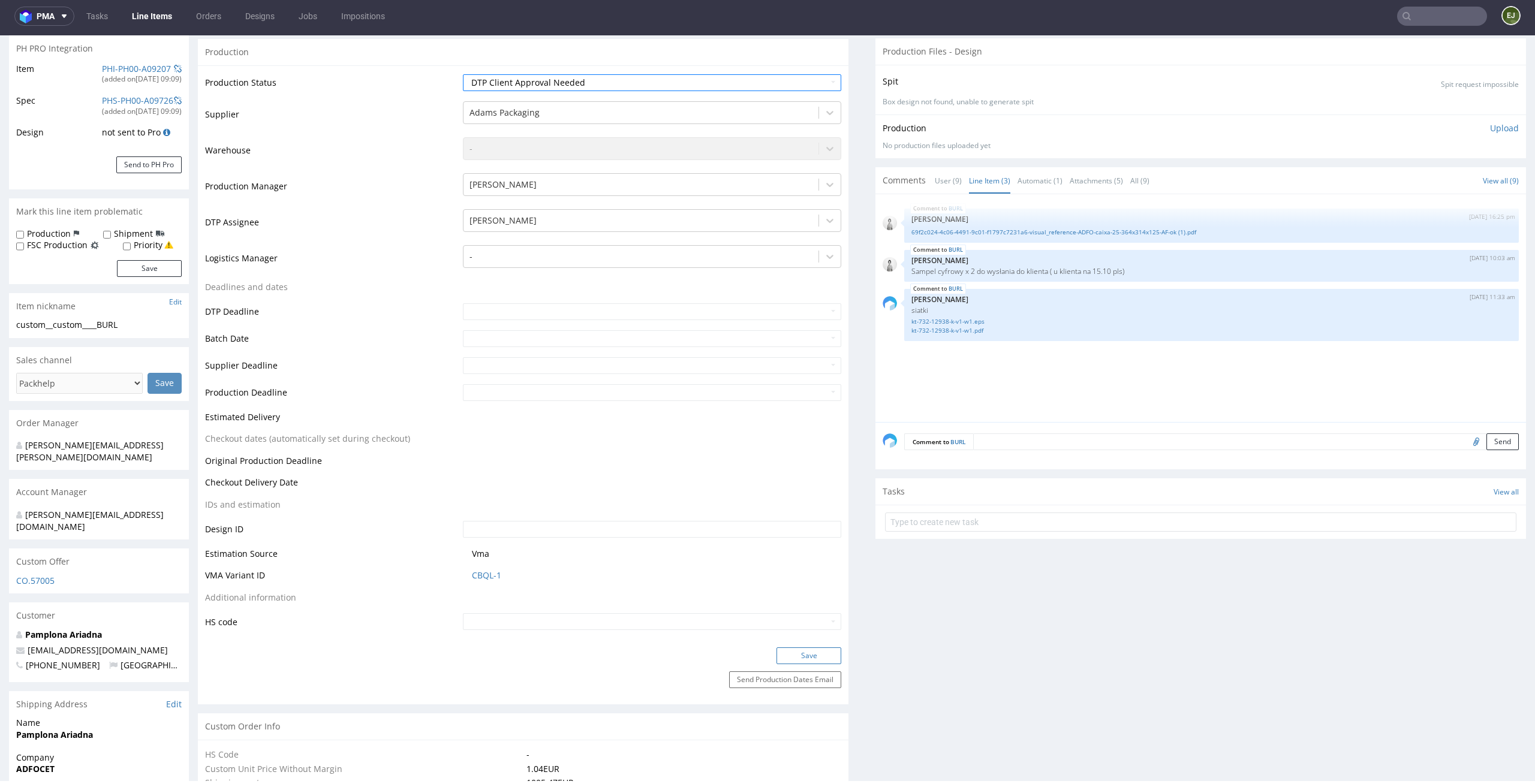
click at [809, 651] on button "Save" at bounding box center [809, 655] width 65 height 17
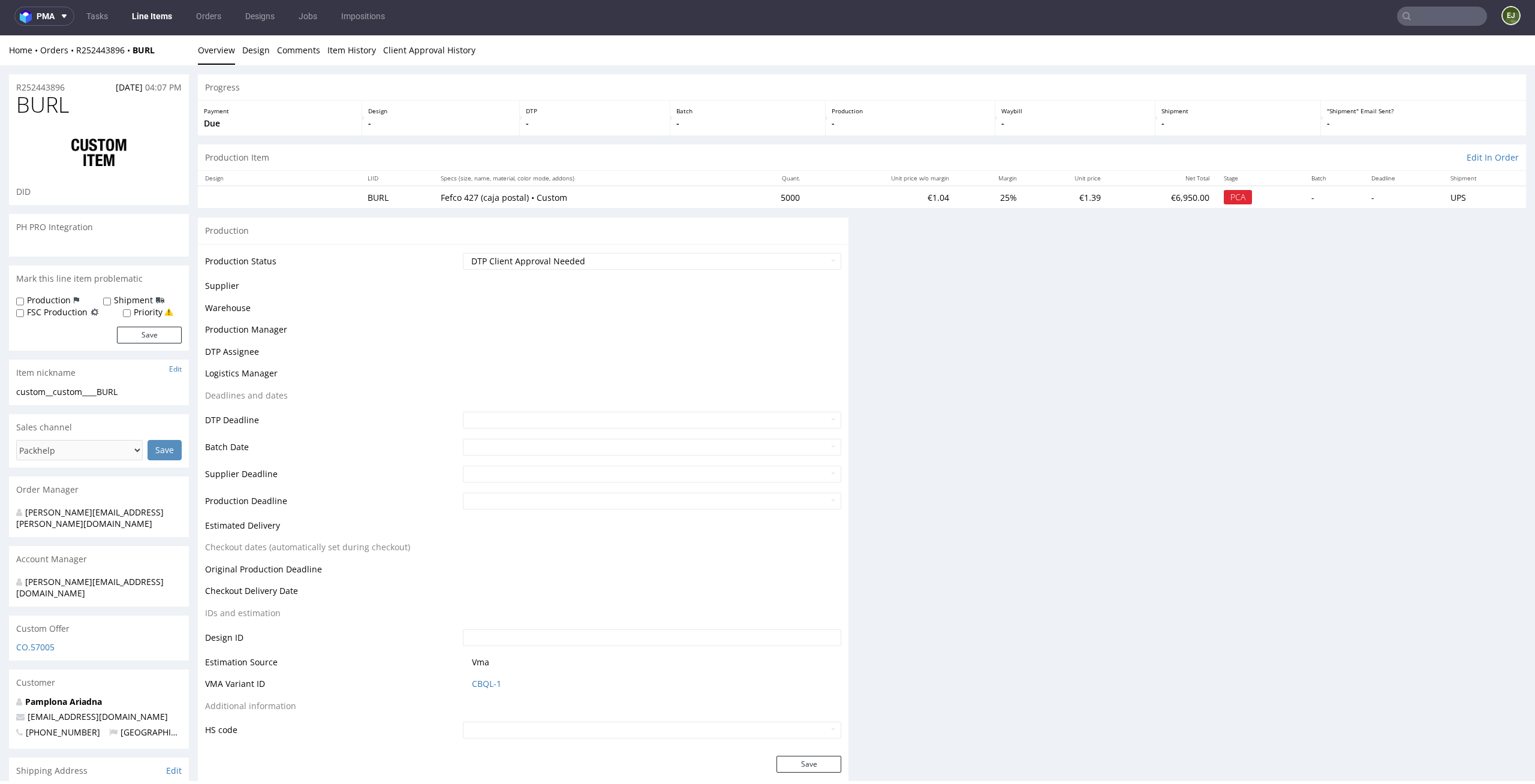
scroll to position [0, 0]
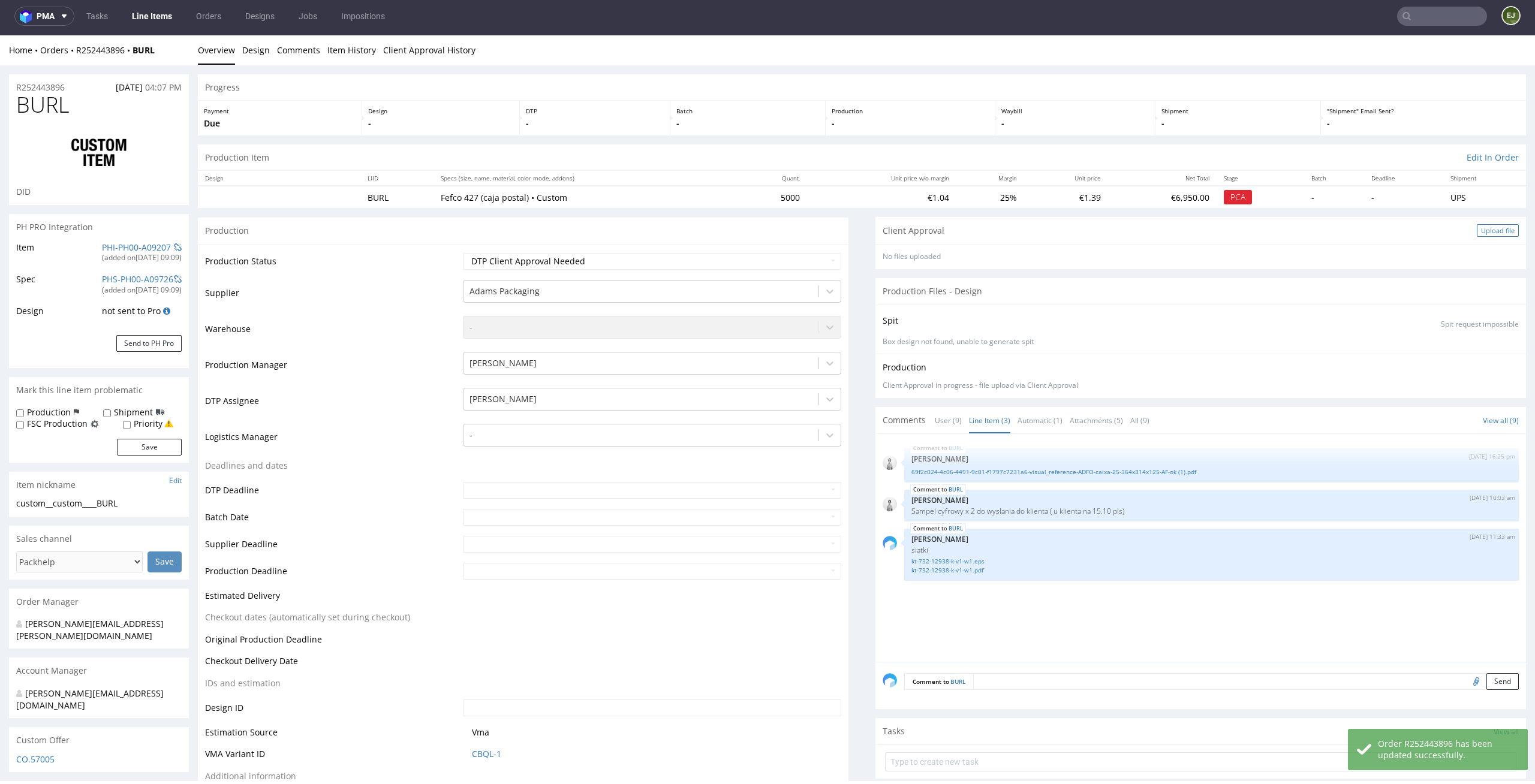
select select "in_progress"
click at [1478, 236] on div "Upload file" at bounding box center [1498, 231] width 42 height 13
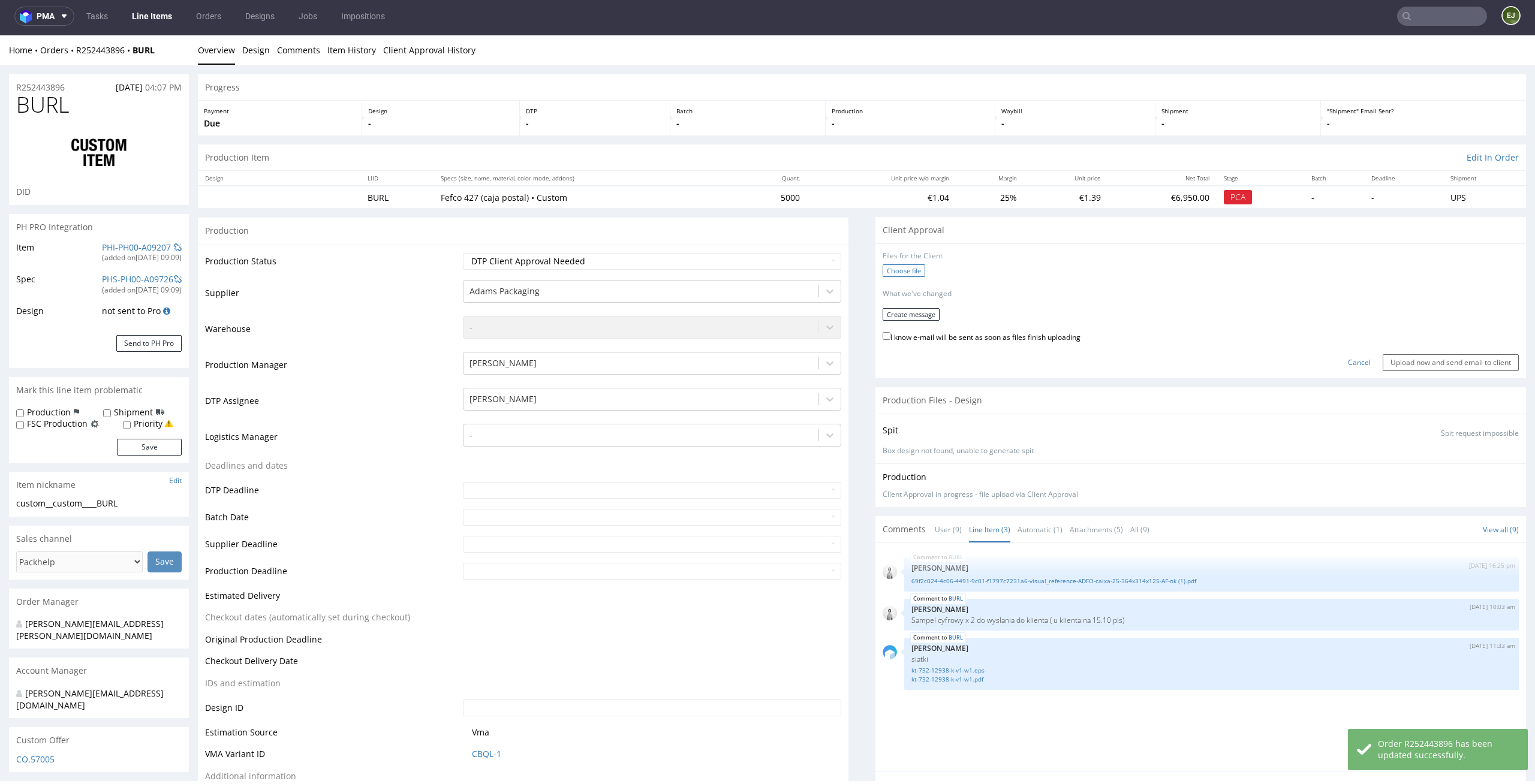
click at [894, 267] on label "Choose file" at bounding box center [904, 270] width 43 height 13
click at [0, 36] on input "Choose file" at bounding box center [0, 36] width 0 height 0
click at [898, 310] on button "Create message" at bounding box center [911, 310] width 57 height 13
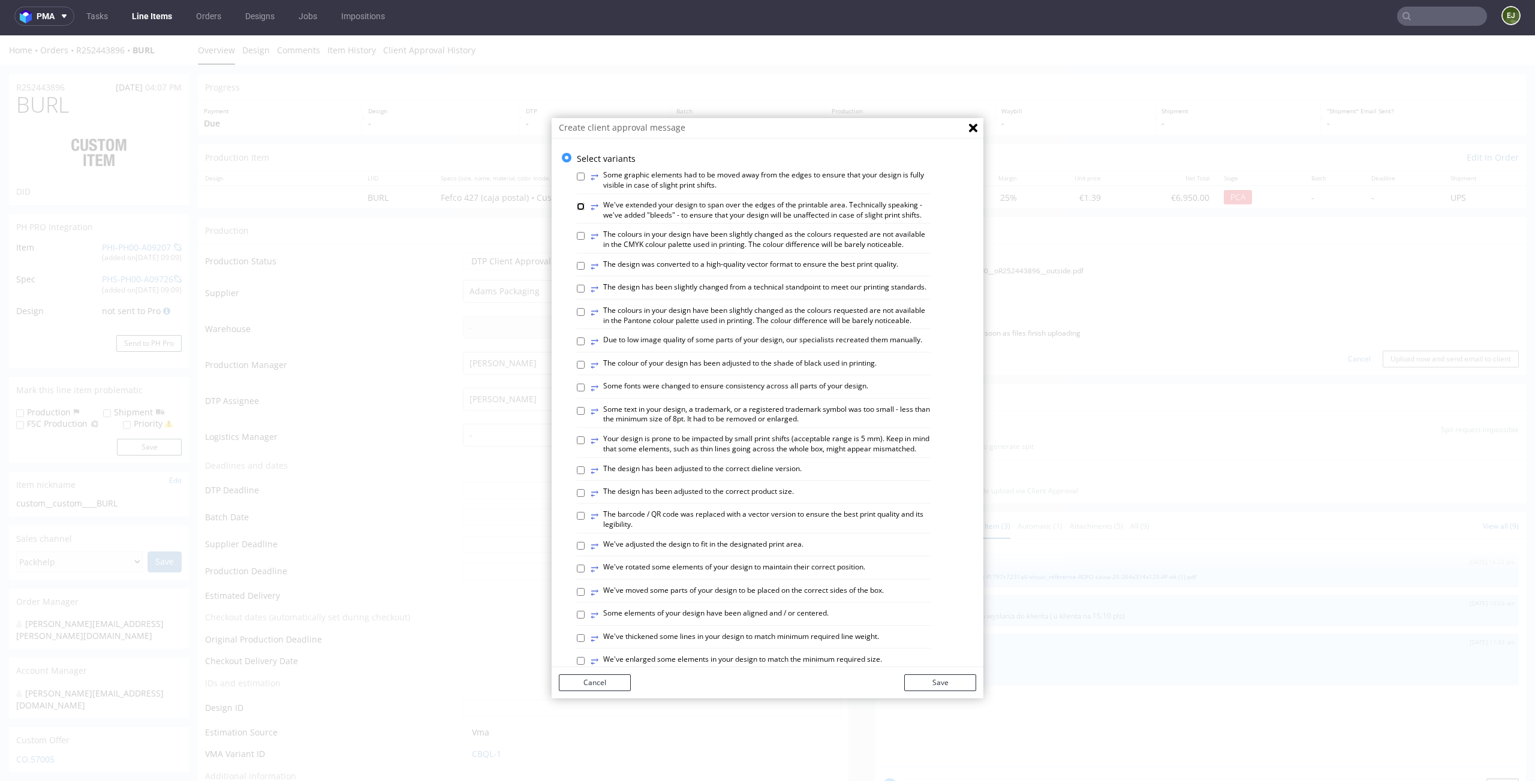
click at [577, 203] on input "⥂ We've extended your design to span over the edges of the printable area. Tech…" at bounding box center [580, 206] width 8 height 8
checkbox input "true"
click at [577, 474] on input "⥂ The design has been adjusted to the correct dieline version." at bounding box center [580, 470] width 8 height 8
checkbox input "true"
click at [577, 369] on input "⥂ The colour of your design has been adjusted to the shade of black used in pri…" at bounding box center [580, 364] width 8 height 8
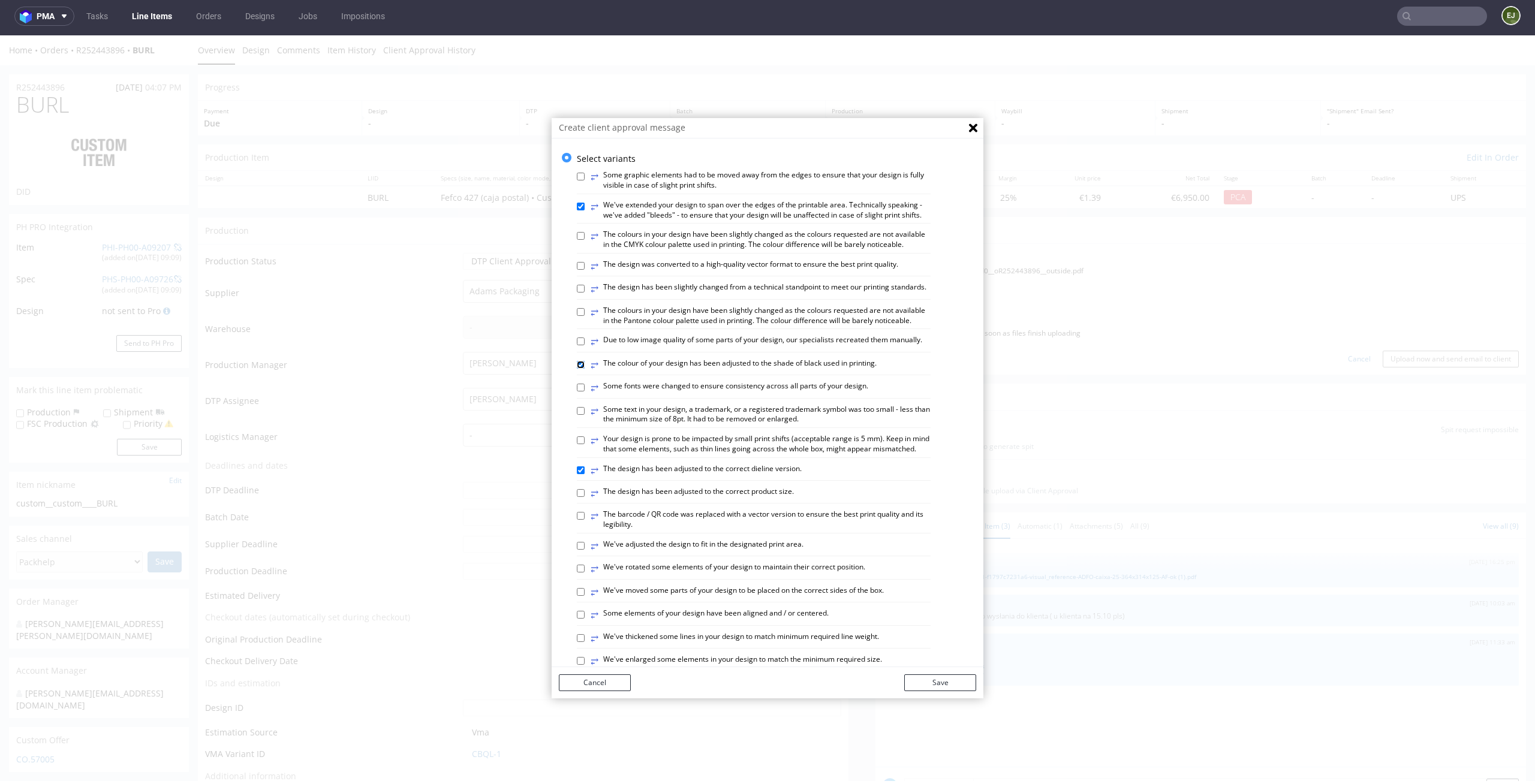
click at [577, 369] on input "⥂ The colour of your design has been adjusted to the shade of black used in pri…" at bounding box center [580, 364] width 8 height 8
checkbox input "false"
click at [577, 618] on input "⥂ Some elements of your design have been aligned and / or centered." at bounding box center [580, 614] width 8 height 8
checkbox input "true"
click at [930, 687] on button "Save" at bounding box center [939, 683] width 72 height 17
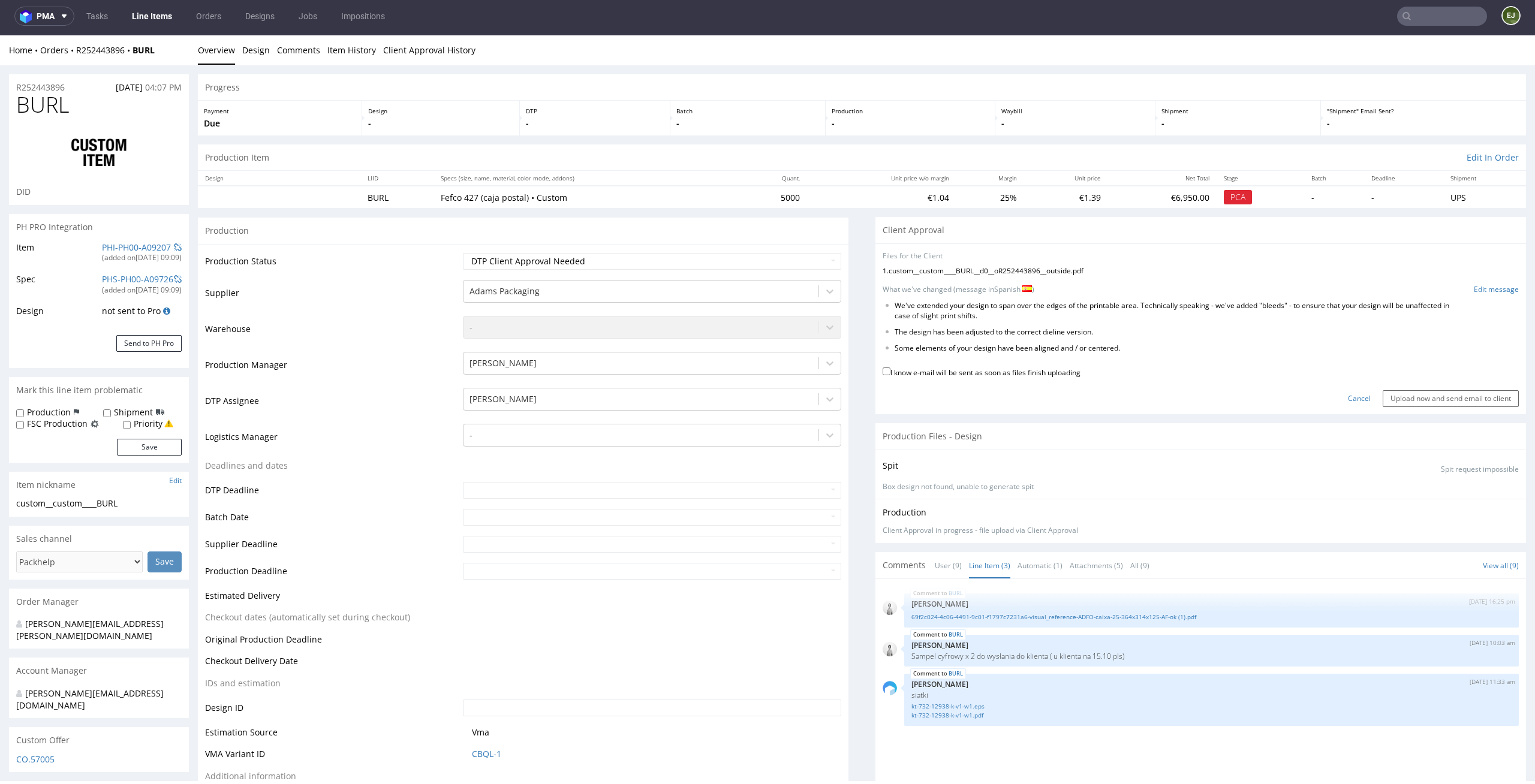
click at [1023, 372] on label "I know e-mail will be sent as soon as files finish uploading" at bounding box center [981, 371] width 198 height 13
click at [891, 372] on input "I know e-mail will be sent as soon as files finish uploading" at bounding box center [886, 371] width 8 height 8
checkbox input "true"
click at [1423, 391] on input "Upload now and send email to client" at bounding box center [1450, 398] width 136 height 17
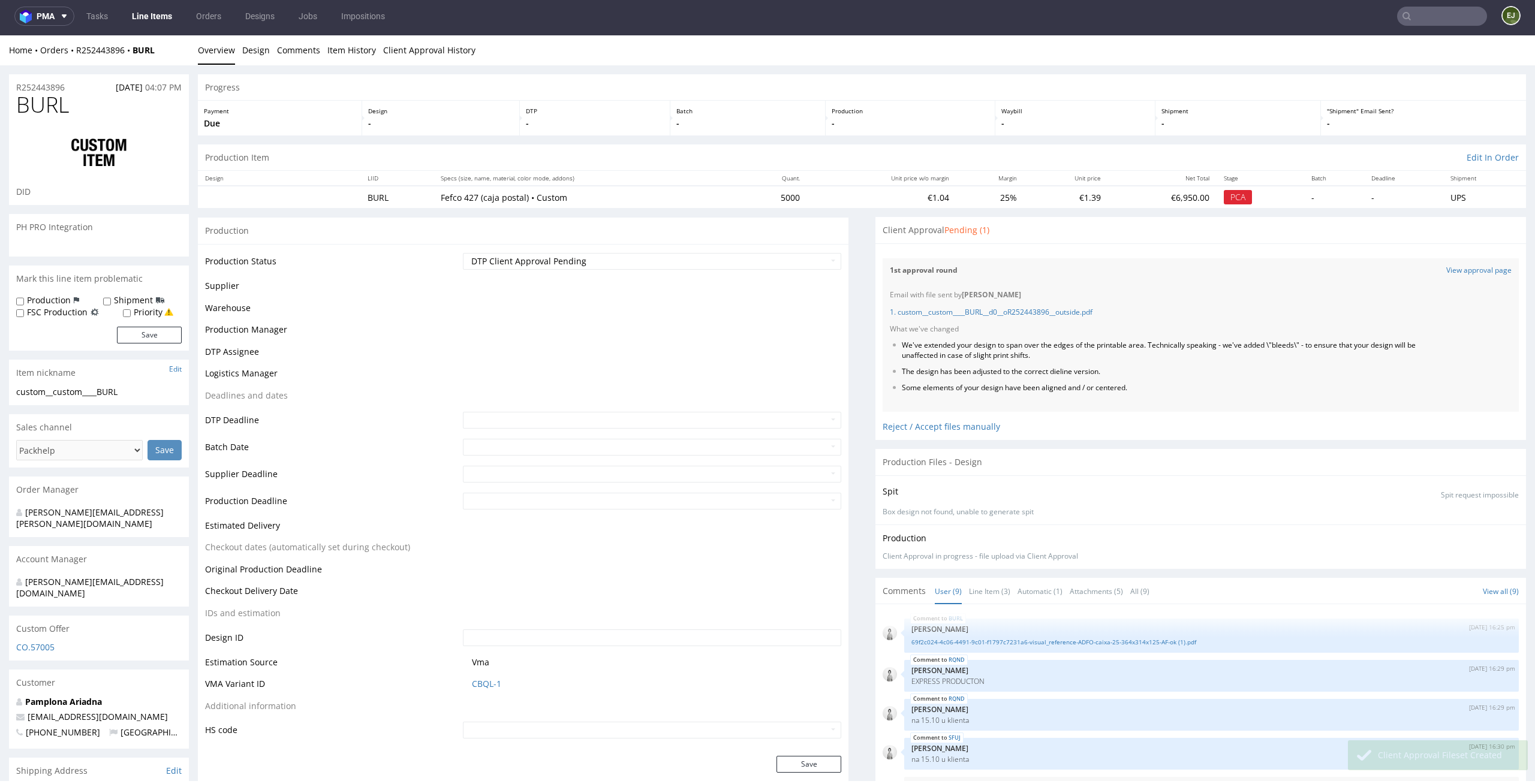
scroll to position [194, 0]
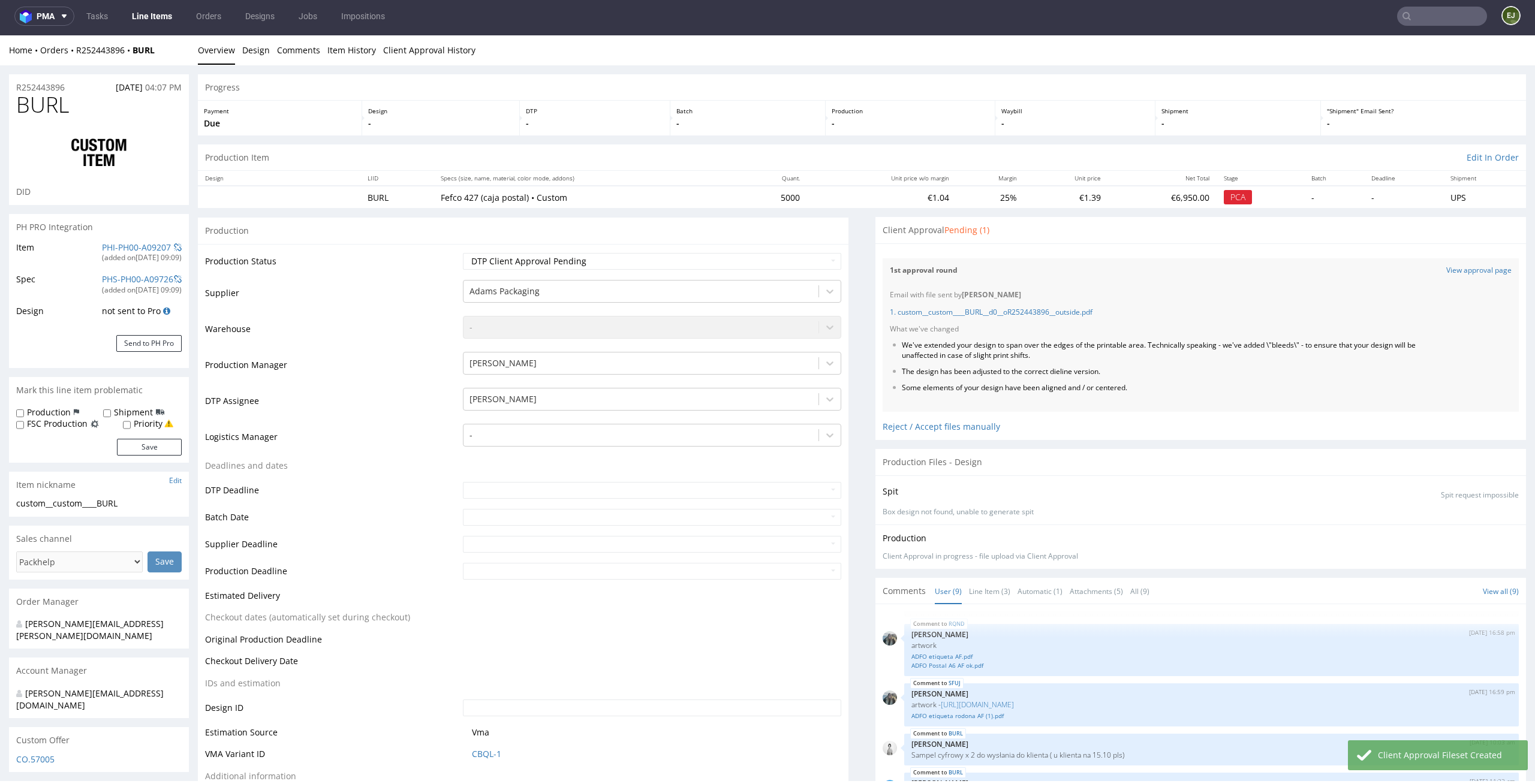
select select "in_progress"
click at [162, 17] on link "Line Items" at bounding box center [152, 15] width 55 height 19
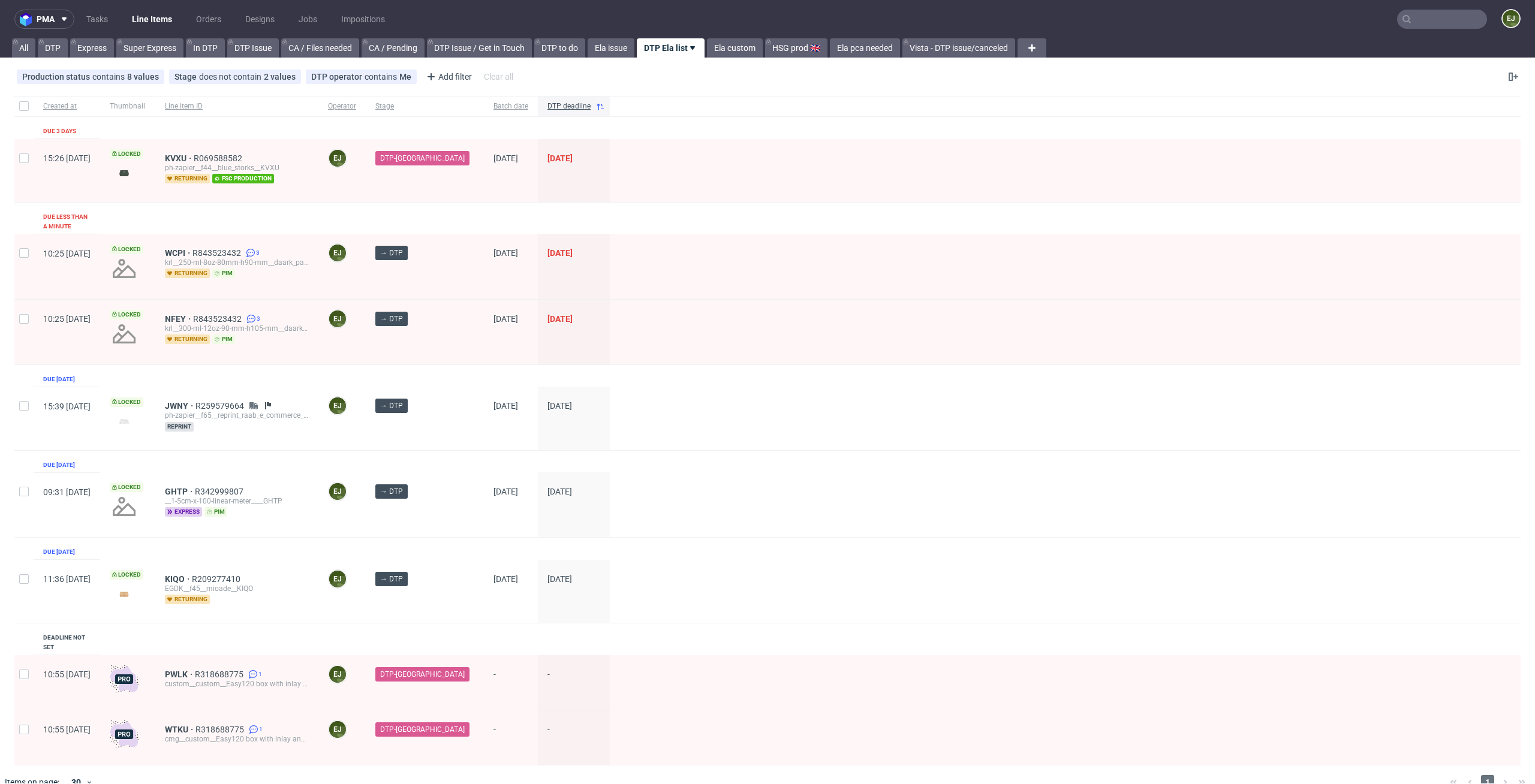
scroll to position [1, 0]
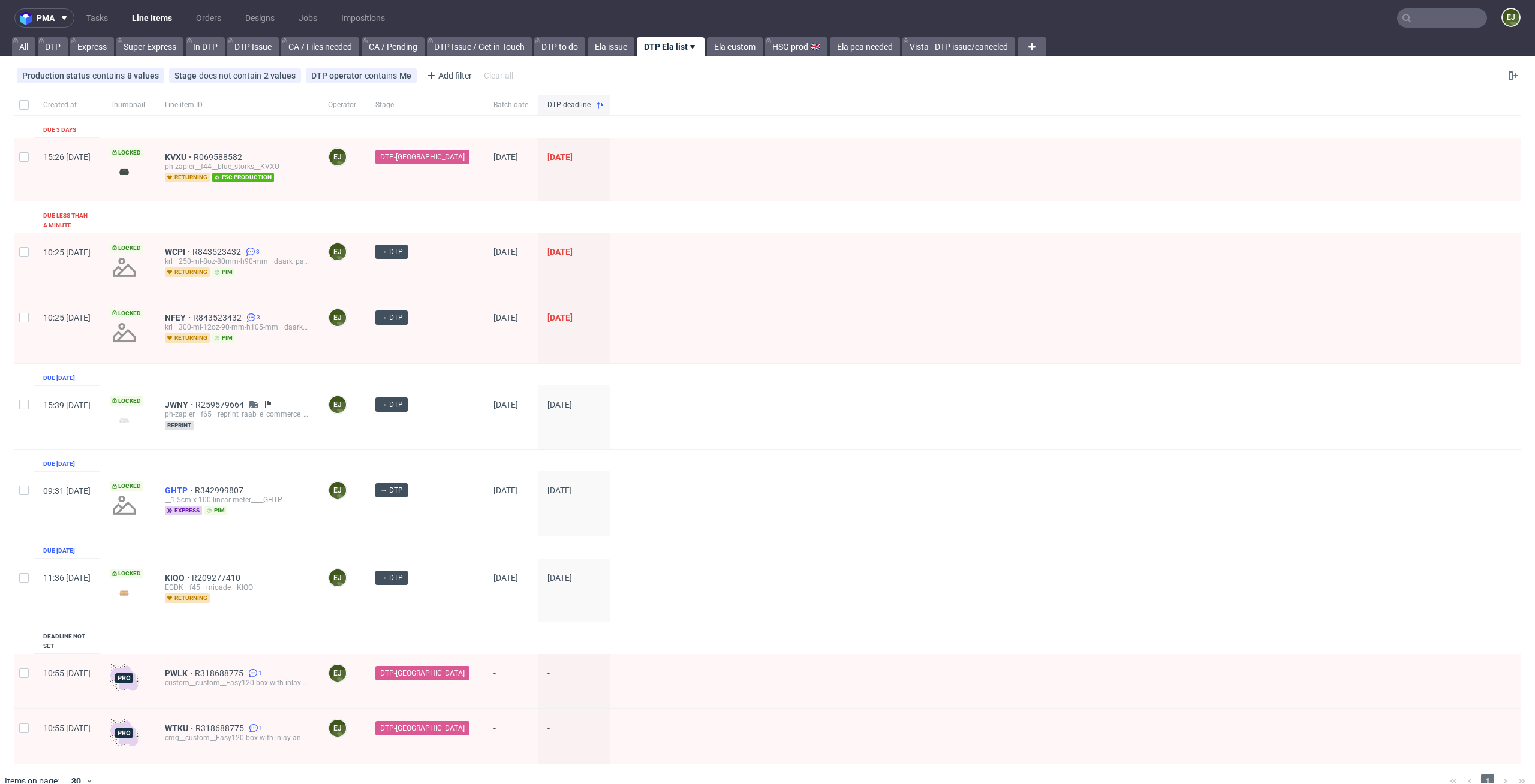
click at [195, 486] on span "GHTP" at bounding box center [180, 491] width 30 height 10
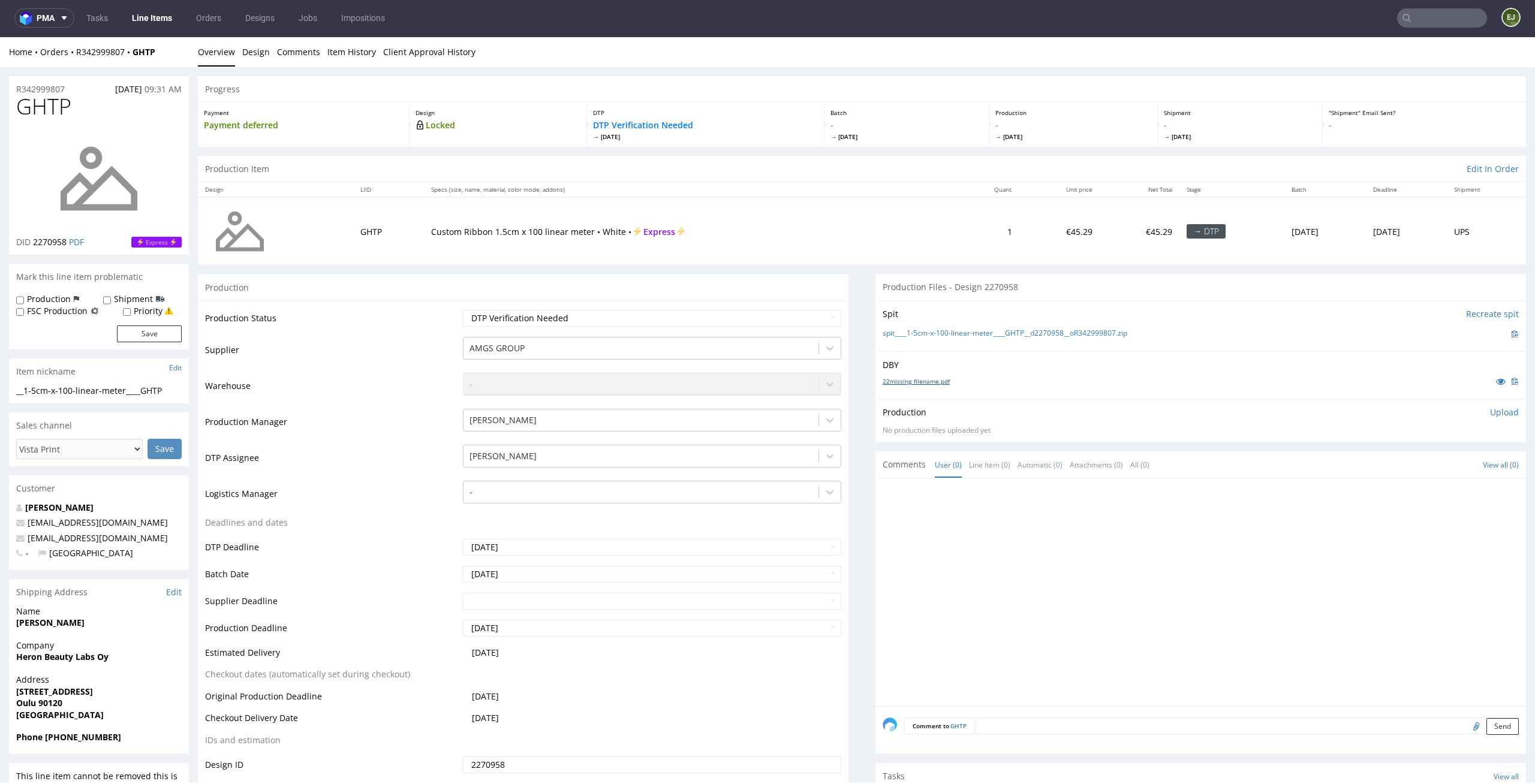
click at [926, 382] on link "22missing_filename.pdf" at bounding box center [916, 382] width 67 height 8
click at [912, 335] on link "spit____1-5cm-x-100-linear-meter____GHTP__d2270958__oR342999807.zip" at bounding box center [1005, 333] width 245 height 10
click at [150, 17] on link "Line Items" at bounding box center [152, 17] width 55 height 19
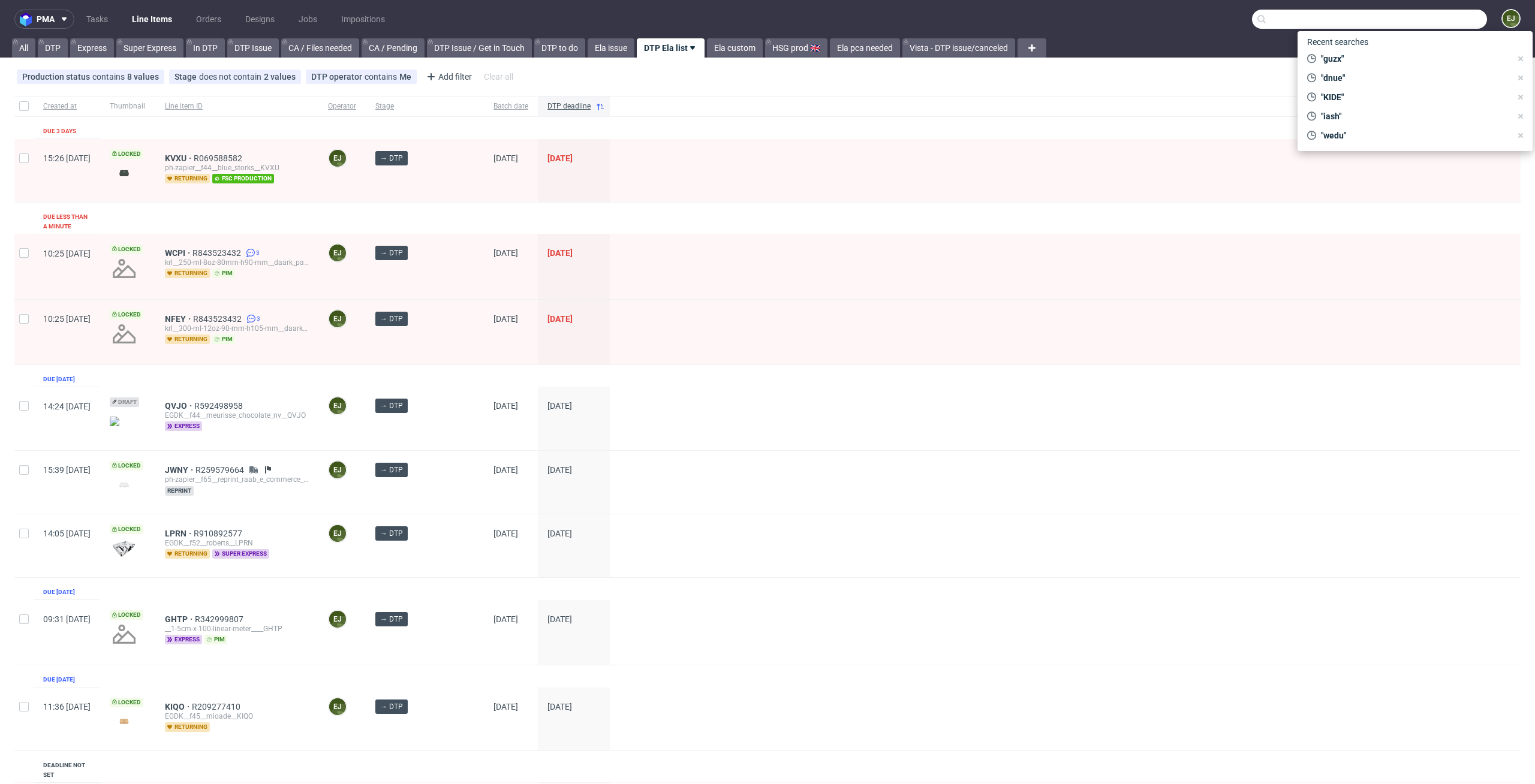
click at [1425, 27] on input "text" at bounding box center [1369, 19] width 235 height 19
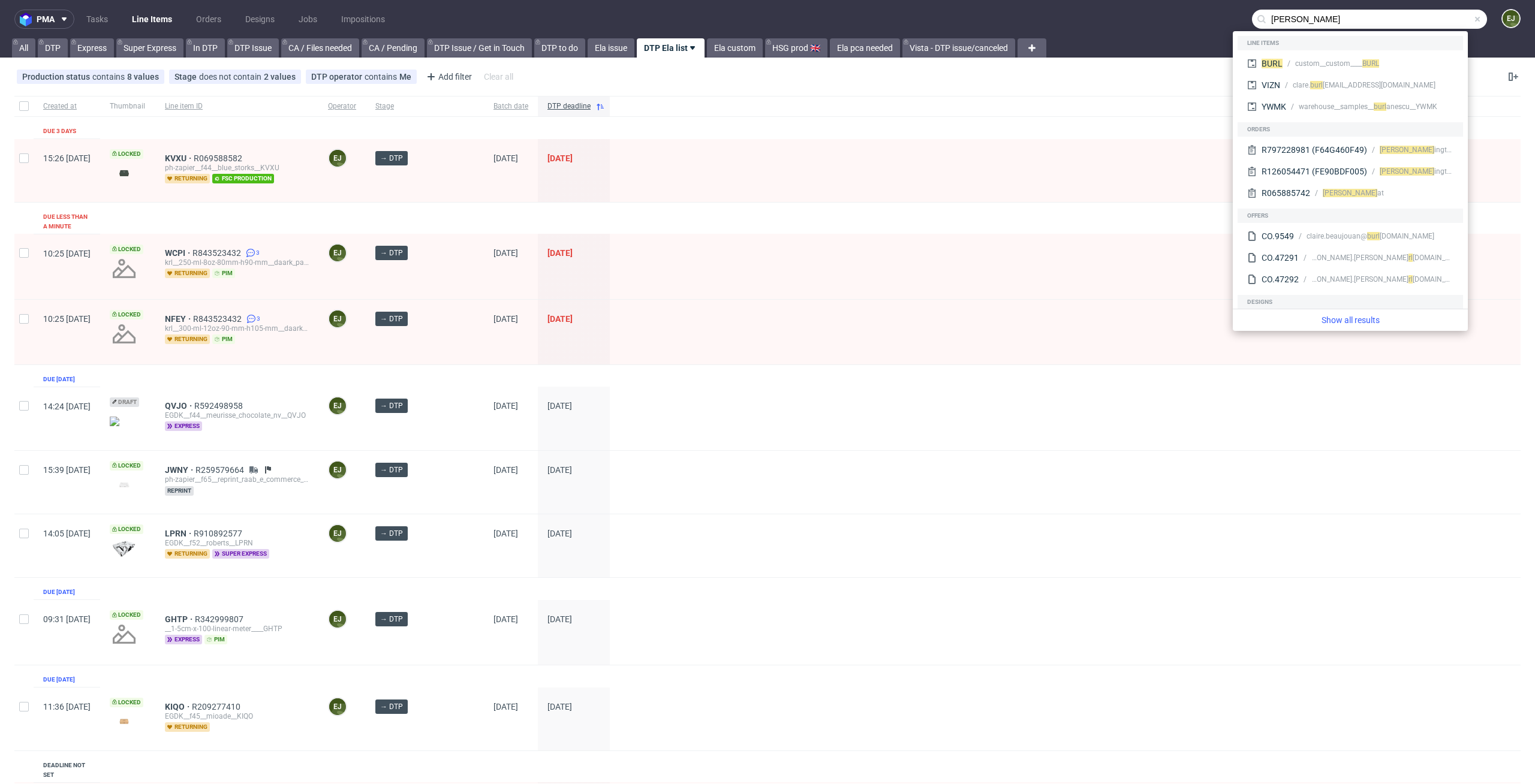
type input "burl"
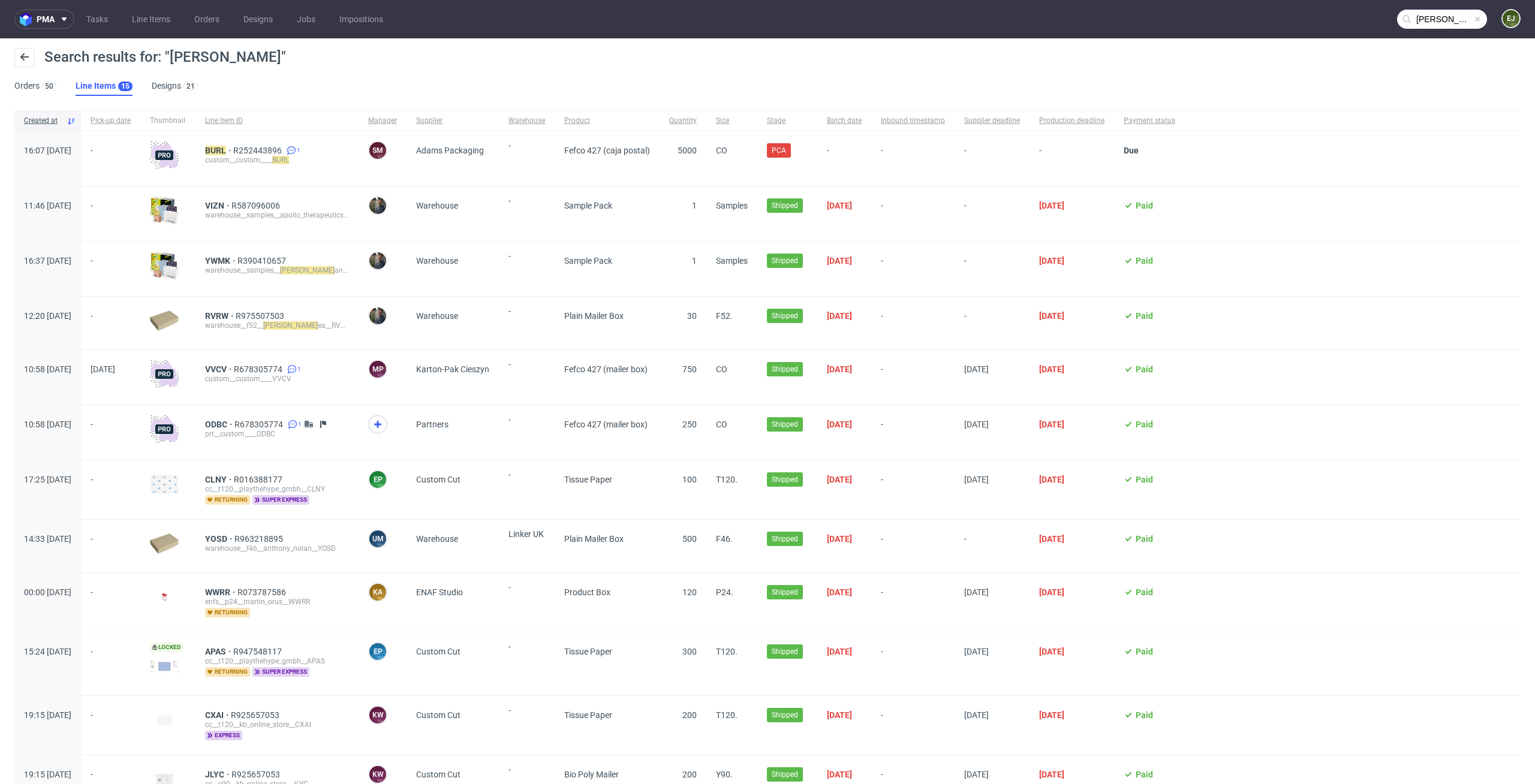
click at [264, 144] on div "BURL R252443896 1 custom__custom____ BURL" at bounding box center [277, 159] width 163 height 55
click at [226, 150] on mark "BURL" at bounding box center [215, 150] width 21 height 10
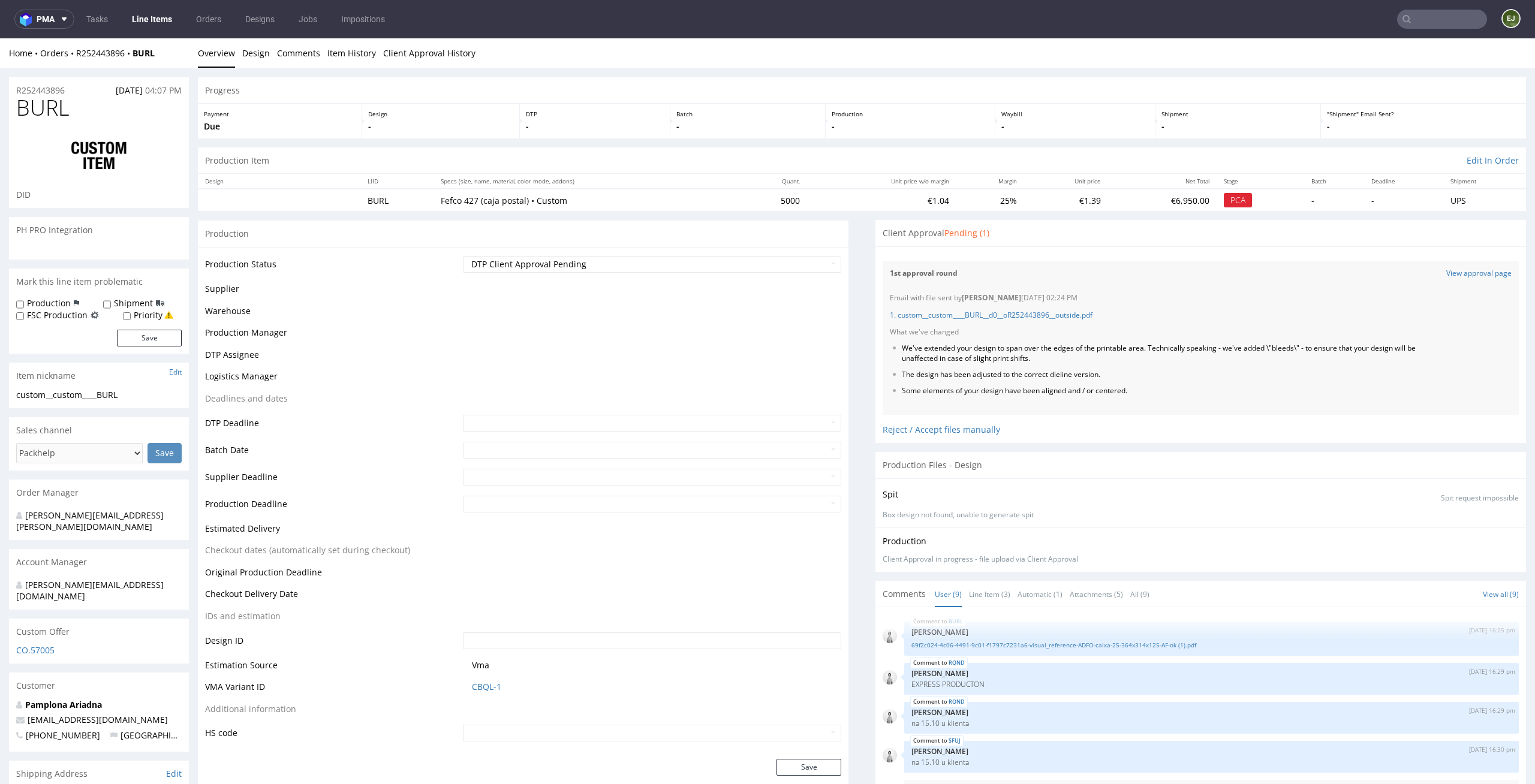
scroll to position [194, 0]
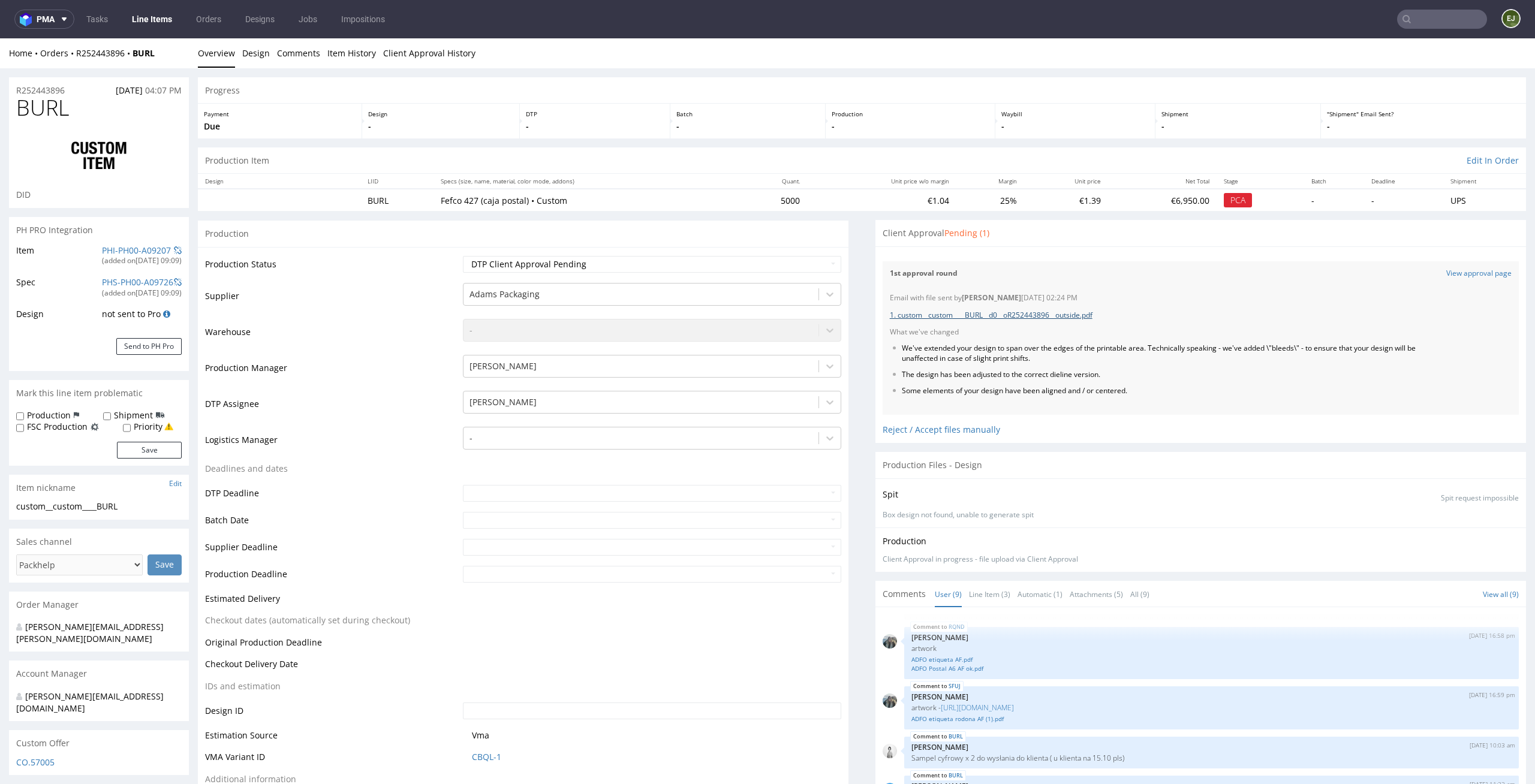
click at [997, 318] on link "1. custom__custom____BURL__d0__oR252443896__outside.pdf" at bounding box center [991, 314] width 203 height 10
select select "in_progress"
click at [974, 428] on div "Reject / Accept files manually" at bounding box center [1201, 426] width 636 height 21
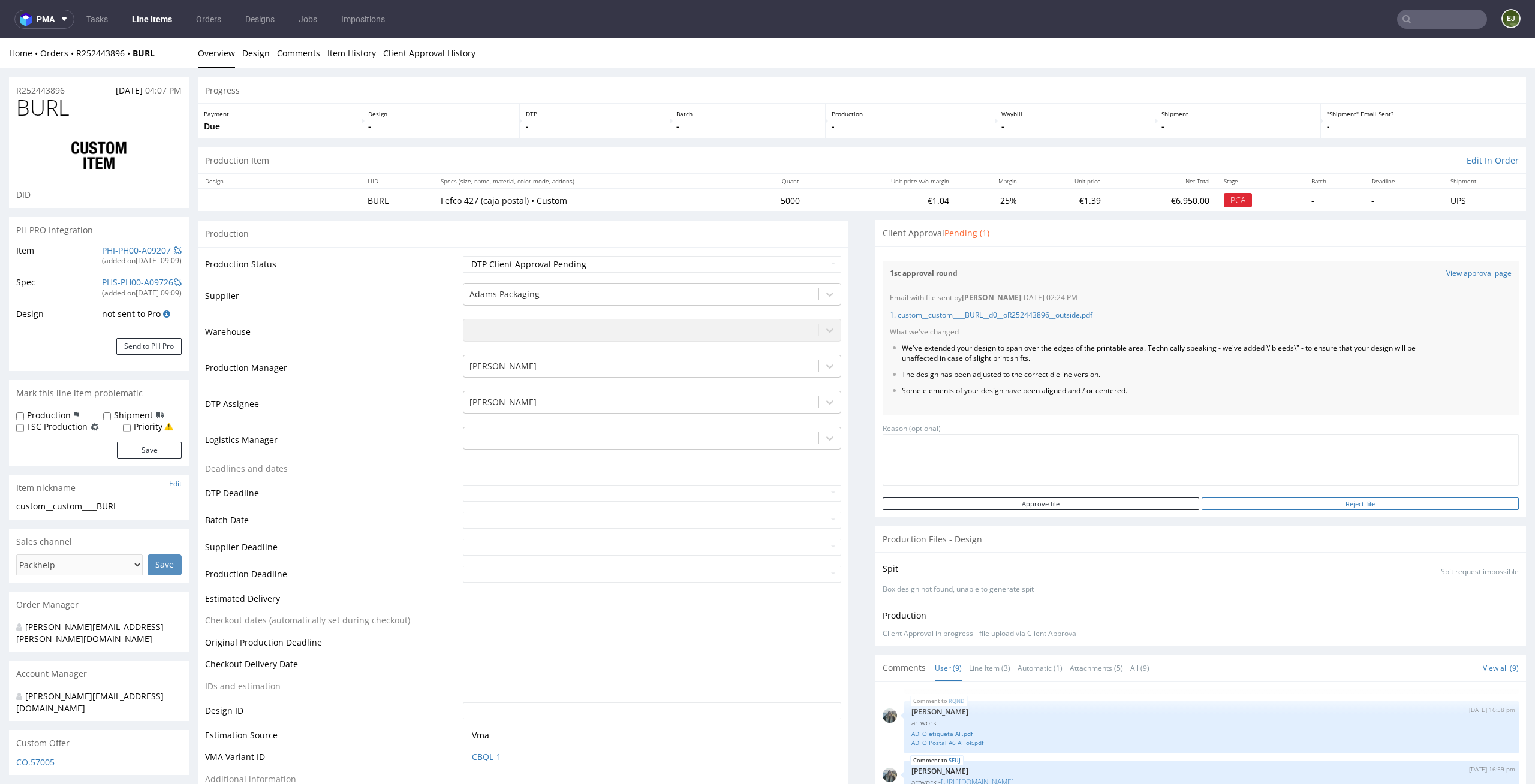
click at [1285, 506] on input "Reject file" at bounding box center [1360, 504] width 317 height 13
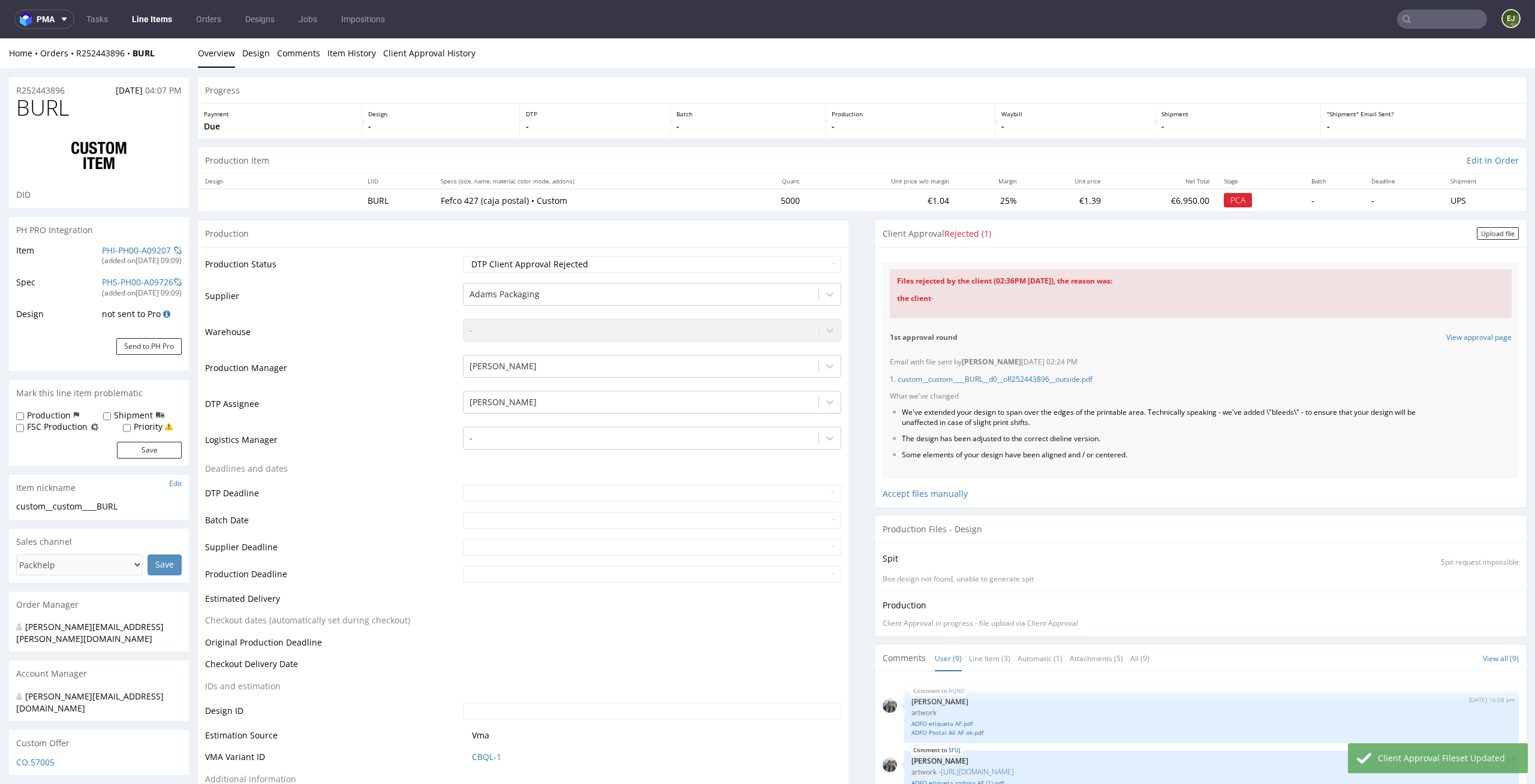
select select "in_progress"
click at [1481, 231] on div "Upload file" at bounding box center [1498, 233] width 42 height 13
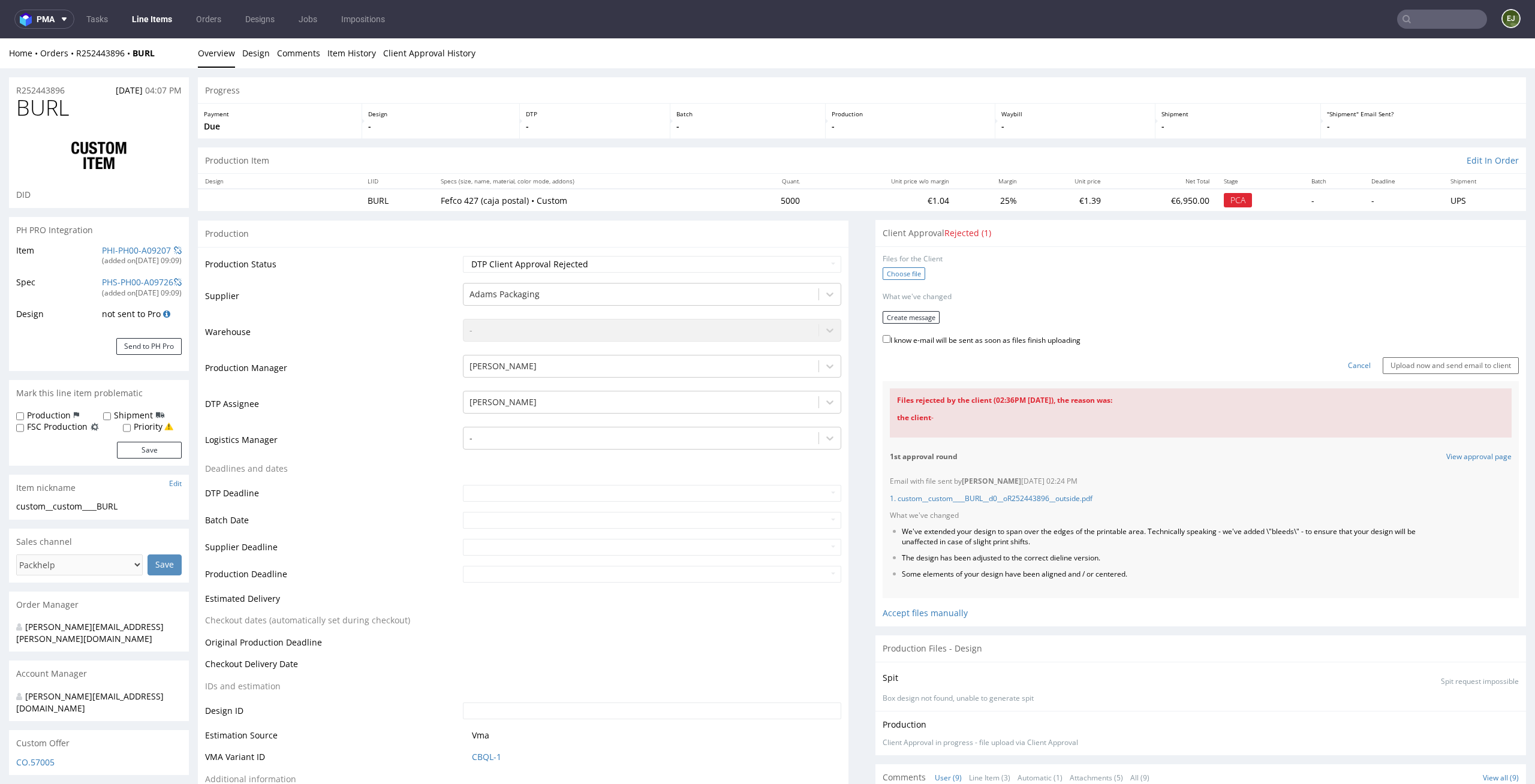
click at [893, 268] on label "Choose file" at bounding box center [904, 274] width 43 height 13
click at [0, 38] on input "Choose file" at bounding box center [0, 38] width 0 height 0
click at [914, 314] on button "Create message" at bounding box center [911, 313] width 57 height 13
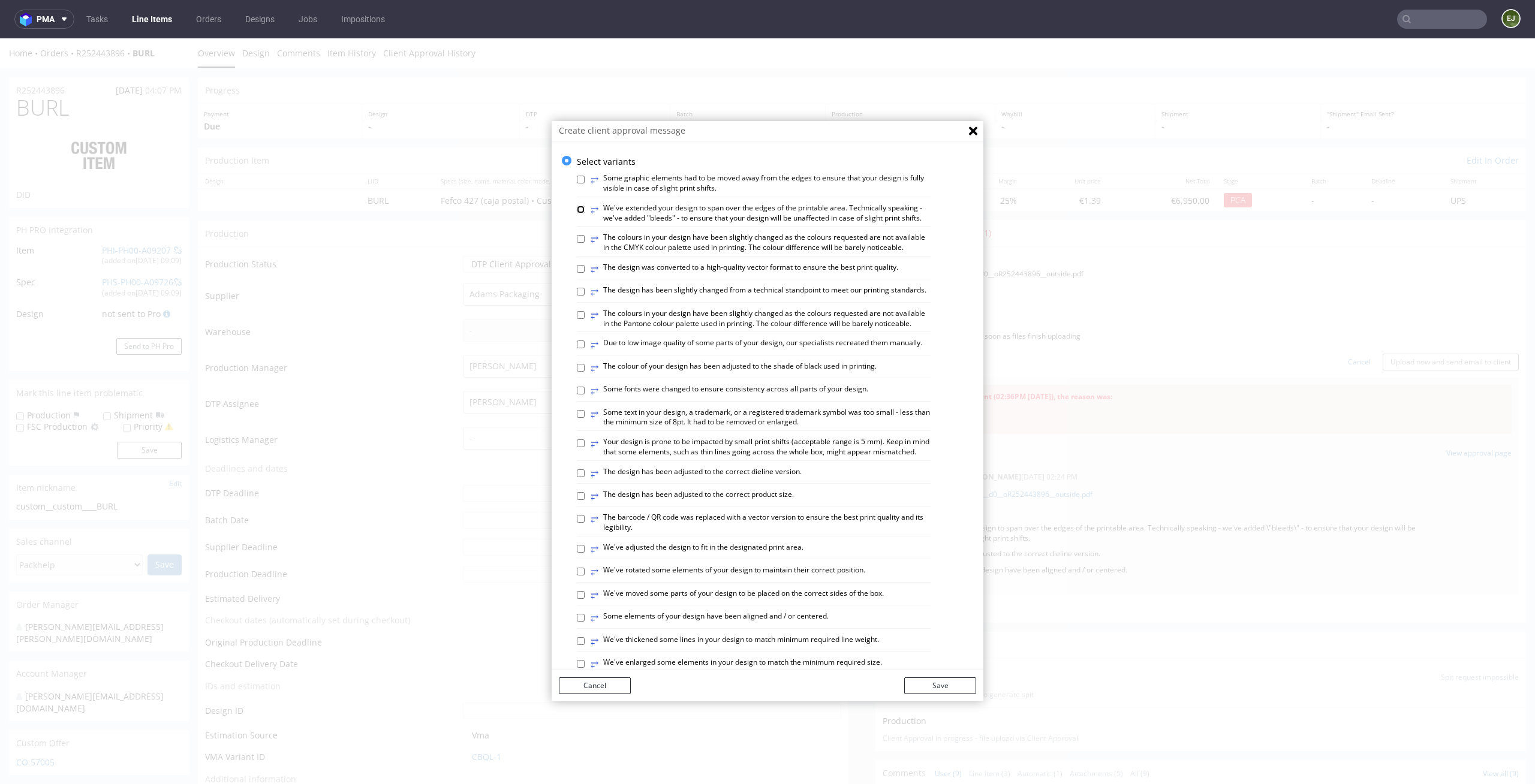
click at [577, 207] on input "⥂ We've extended your design to span over the edges of the printable area. Tech…" at bounding box center [580, 209] width 8 height 8
checkbox input "true"
click at [700, 480] on label "⥂ The design has been adjusted to the correct dieline version." at bounding box center [696, 473] width 211 height 13
click at [584, 477] on input "⥂ The design has been adjusted to the correct dieline version." at bounding box center [580, 473] width 8 height 8
checkbox input "true"
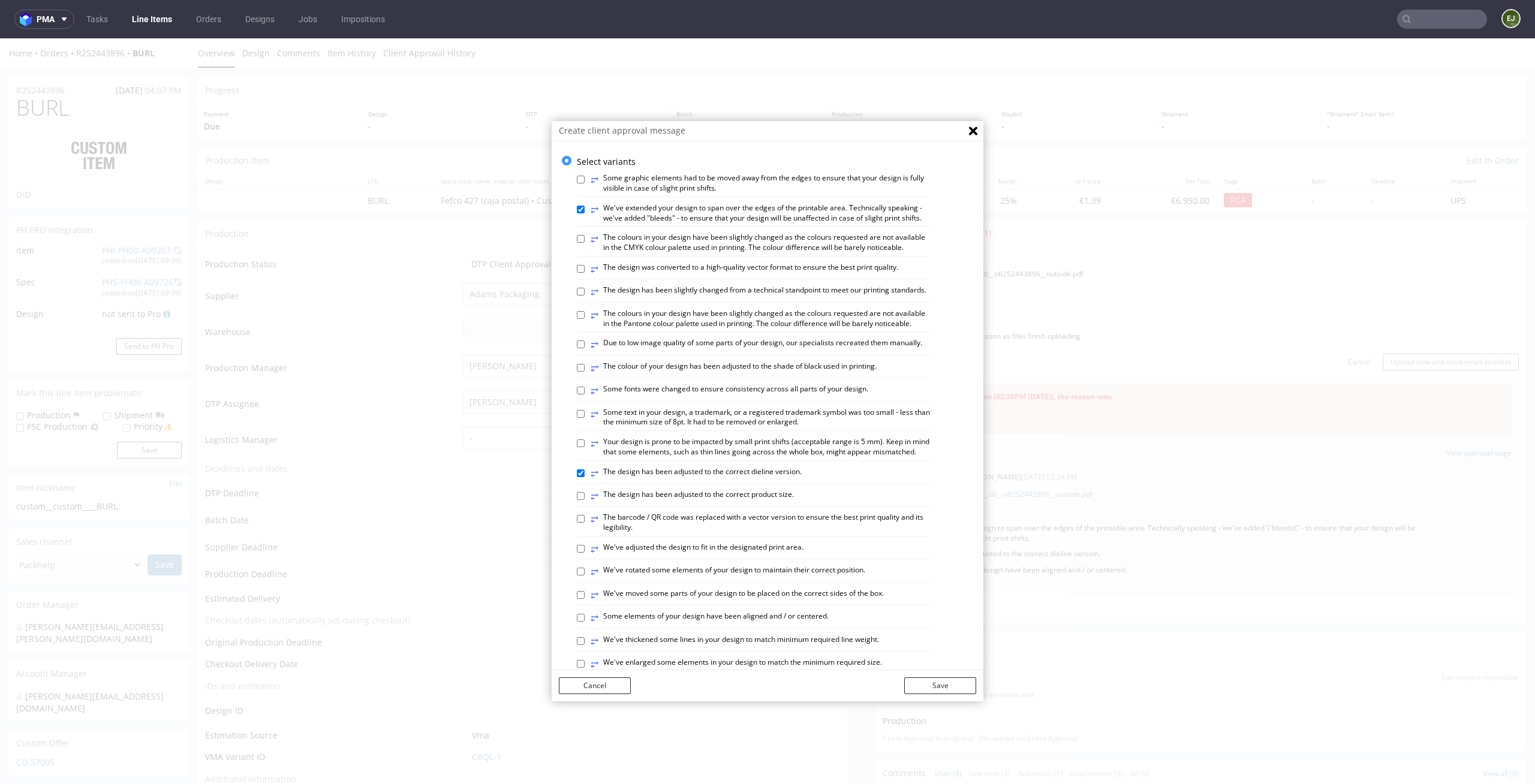
click at [774, 625] on label "⥂ Some elements of your design have been aligned and / or centered." at bounding box center [709, 618] width 238 height 13
click at [584, 621] on input "⥂ Some elements of your design have been aligned and / or centered." at bounding box center [580, 617] width 8 height 8
checkbox input "true"
click at [954, 685] on button "Save" at bounding box center [939, 685] width 72 height 17
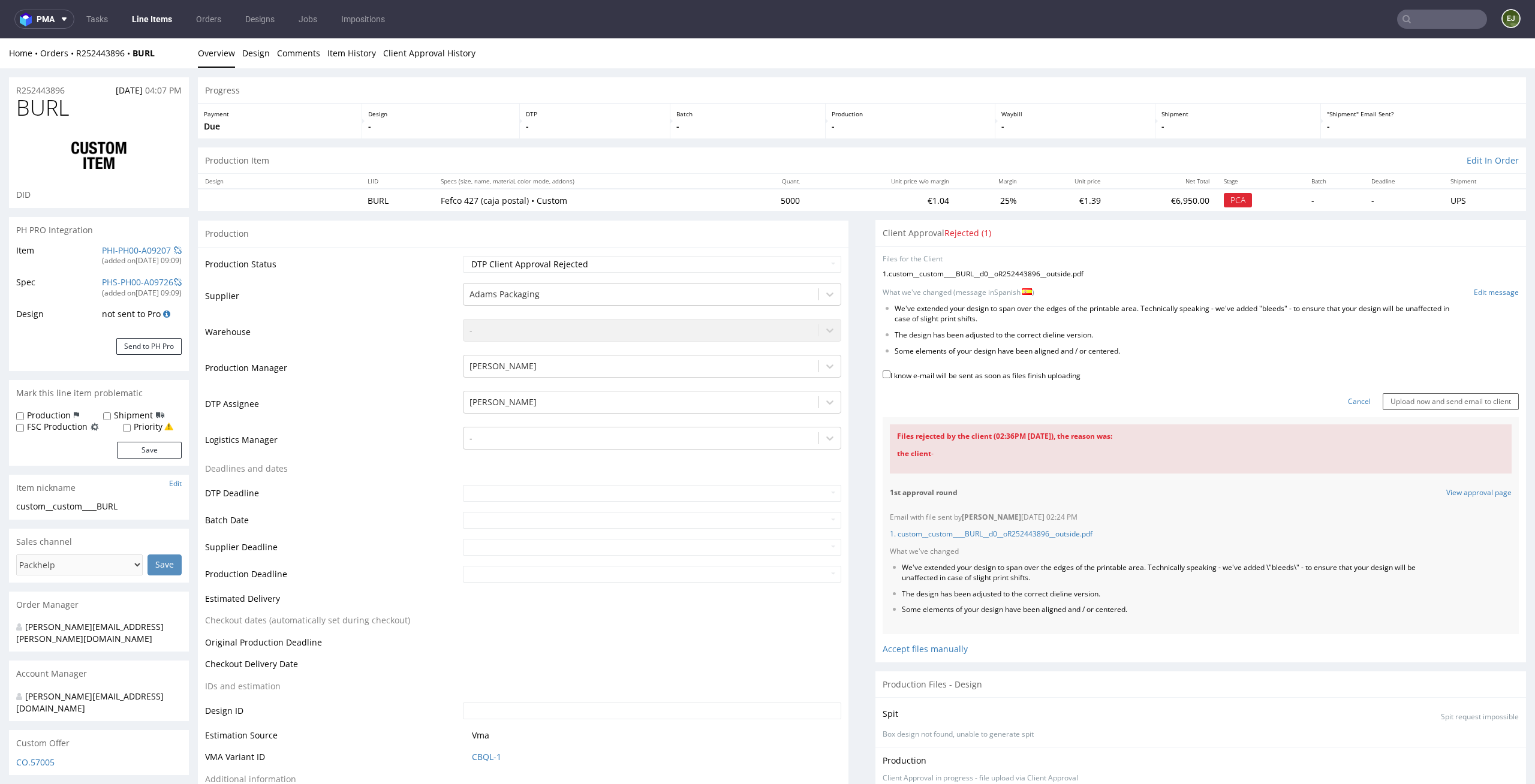
click at [1048, 382] on div "I know e-mail will be sent as soon as files finish uploading" at bounding box center [1201, 376] width 636 height 16
click at [1044, 370] on label "I know e-mail will be sent as soon as files finish uploading" at bounding box center [981, 375] width 198 height 13
click at [891, 370] on input "I know e-mail will be sent as soon as files finish uploading" at bounding box center [886, 374] width 8 height 8
checkbox input "true"
click at [1443, 405] on input "Upload now and send email to client" at bounding box center [1450, 402] width 136 height 17
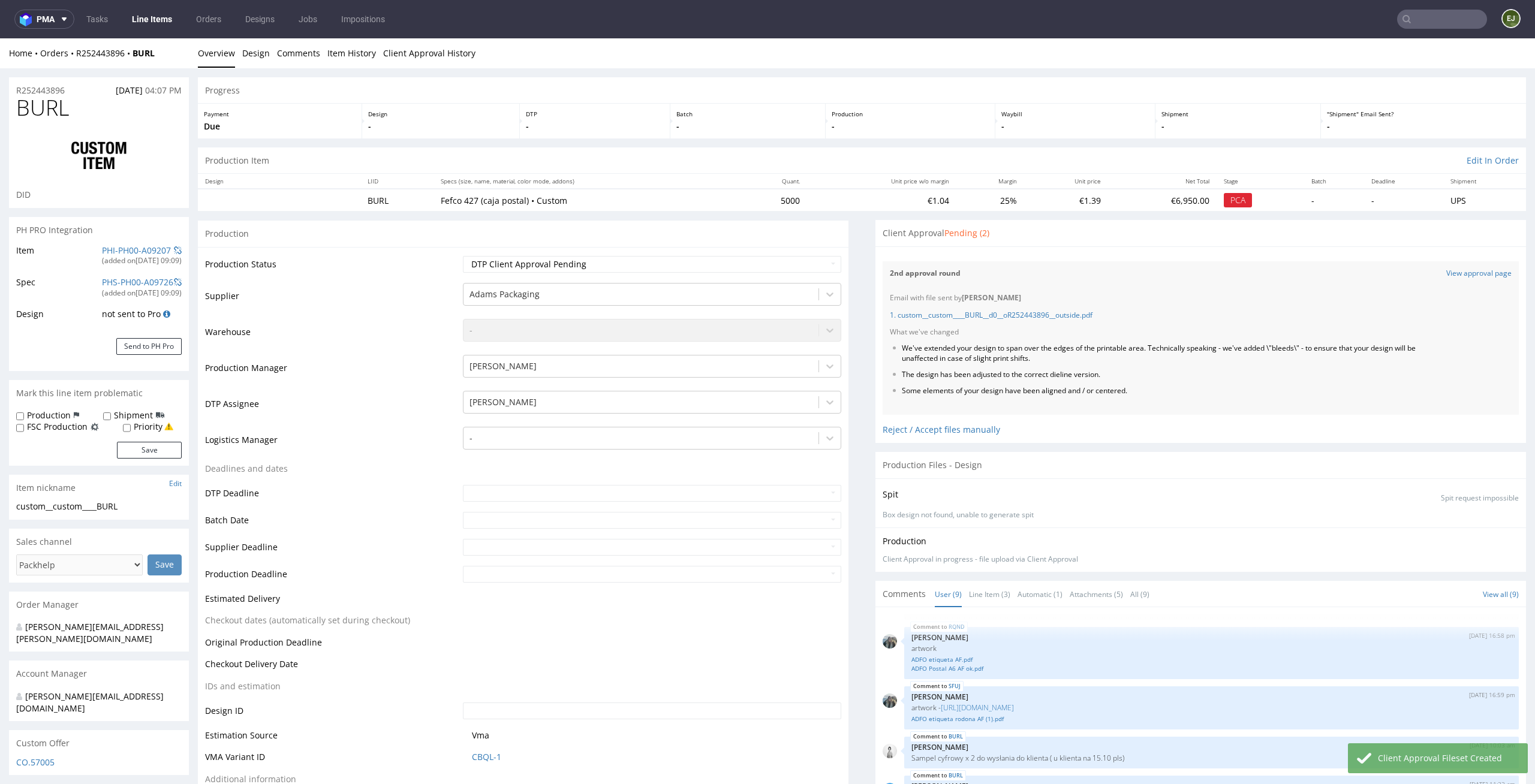
select select "in_progress"
click at [143, 11] on link "Line Items" at bounding box center [152, 19] width 55 height 19
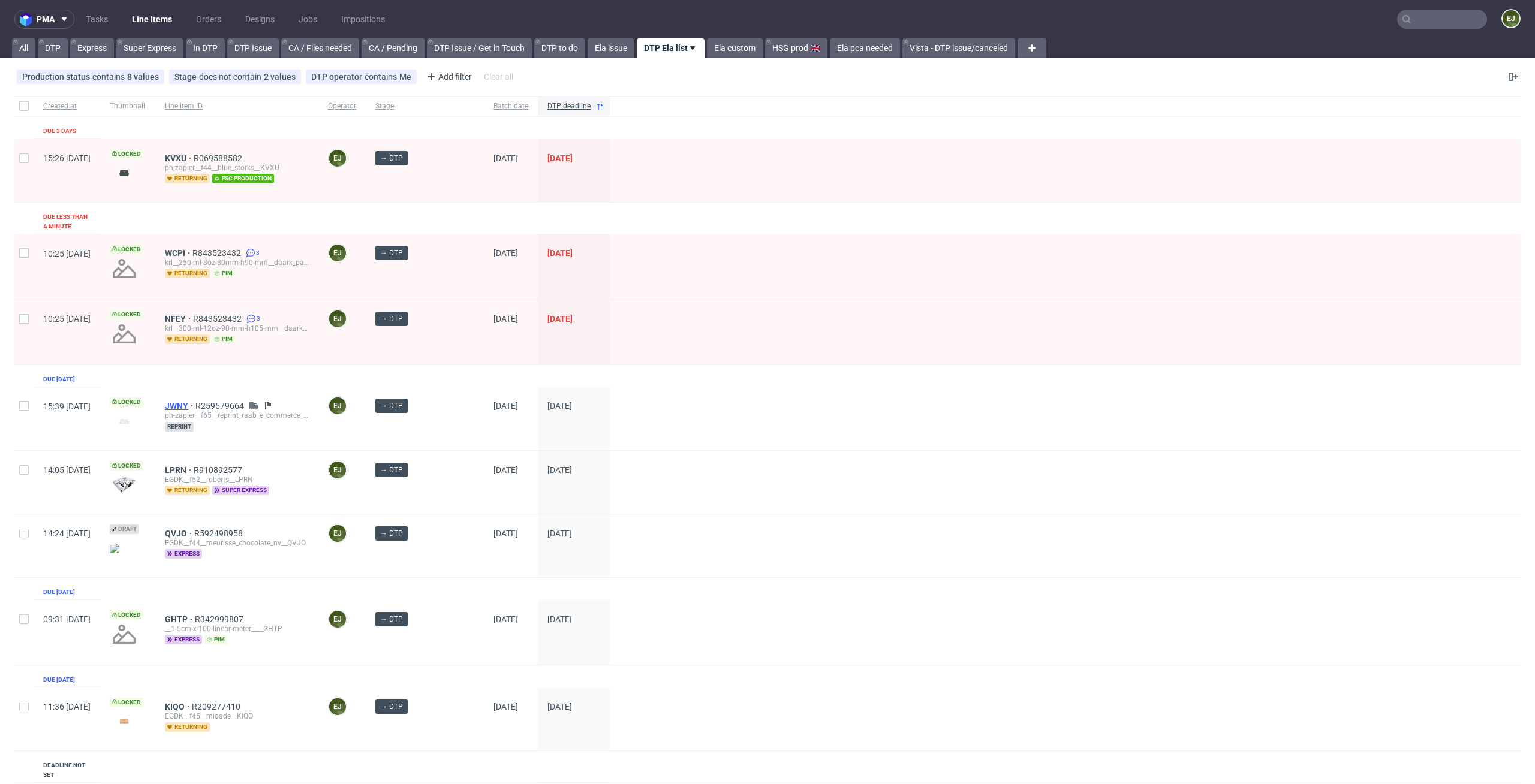
click at [196, 401] on span "JWNY" at bounding box center [180, 406] width 31 height 10
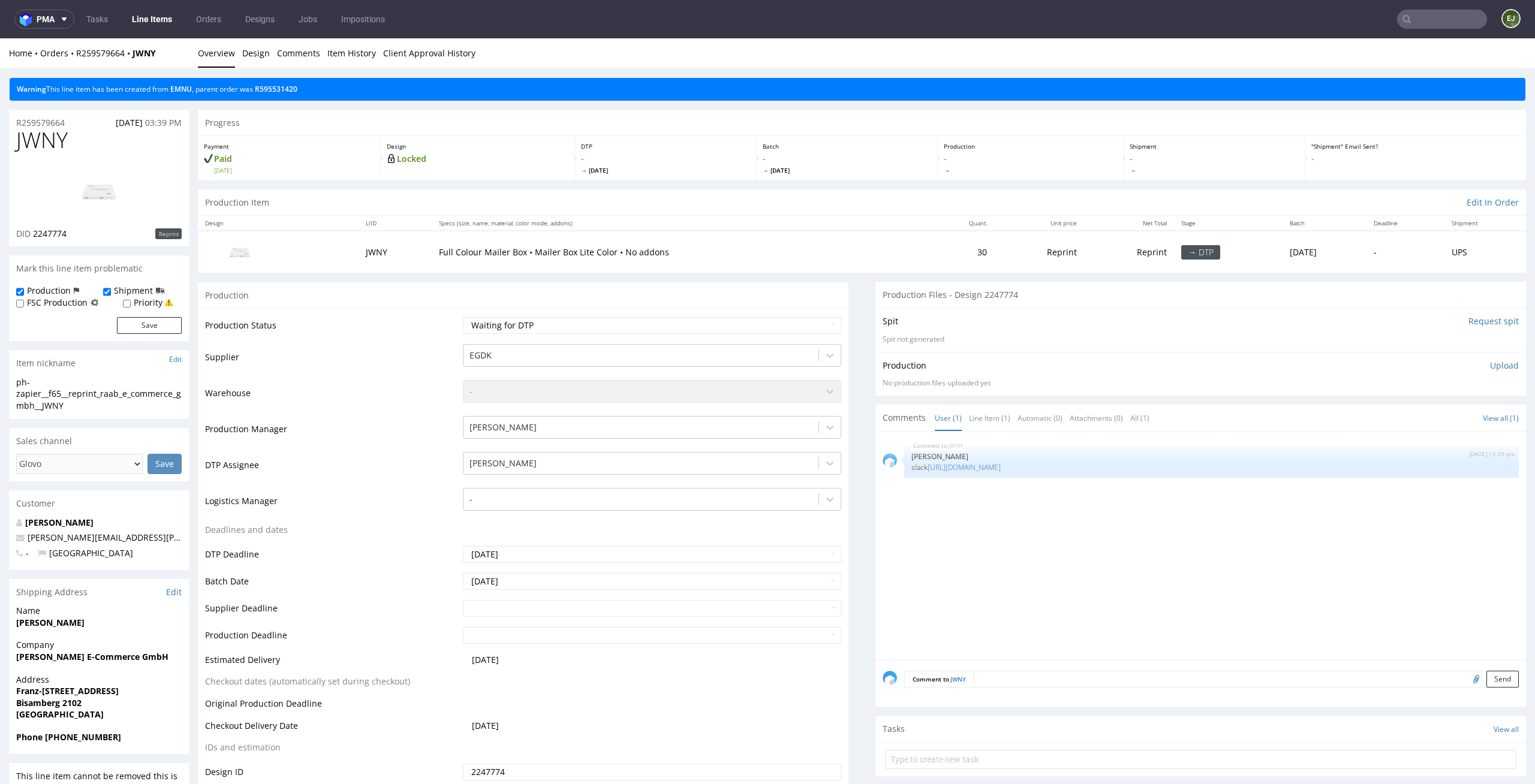
click at [145, 24] on link "Line Items" at bounding box center [152, 19] width 55 height 19
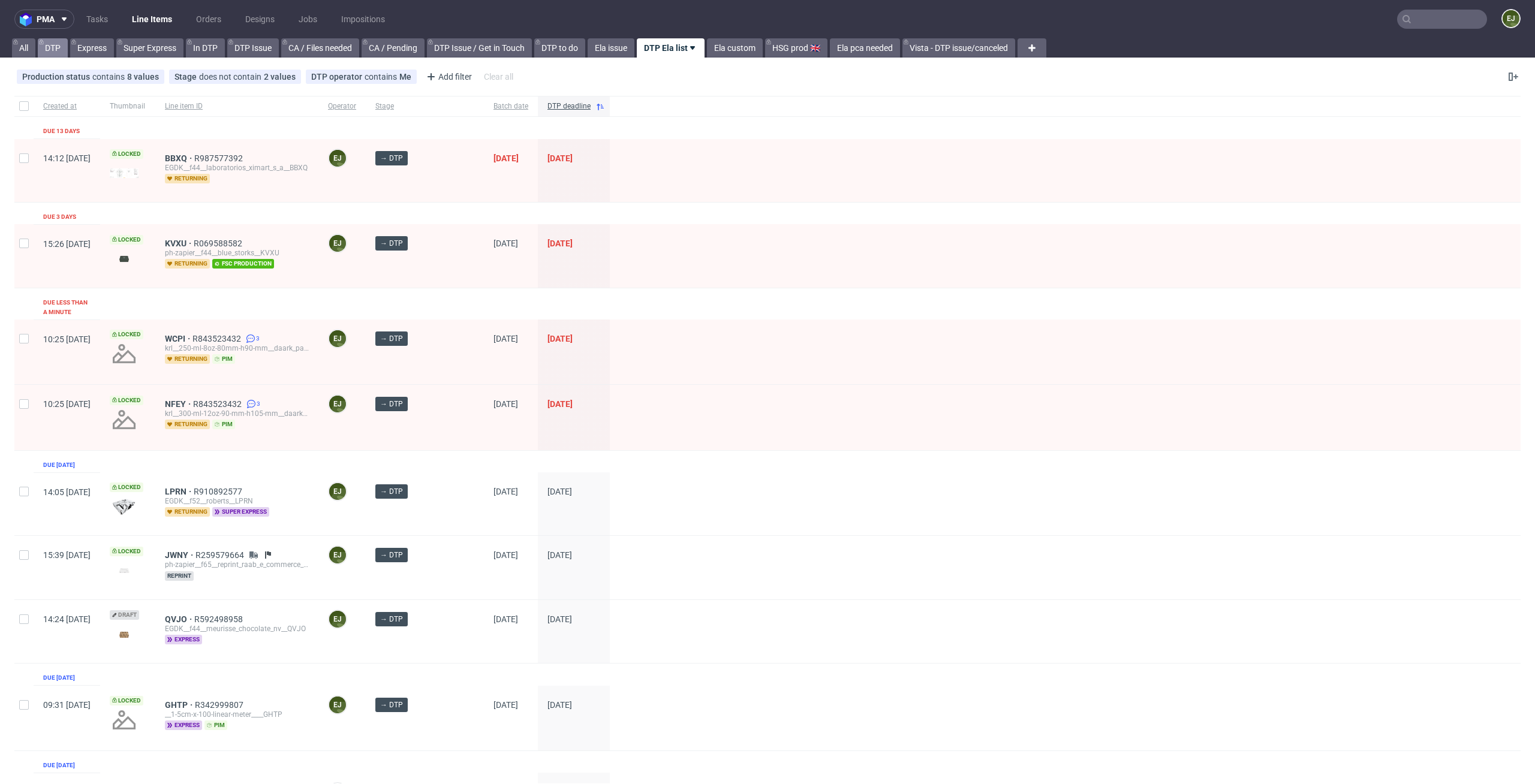
click at [55, 49] on link "DTP" at bounding box center [52, 48] width 30 height 19
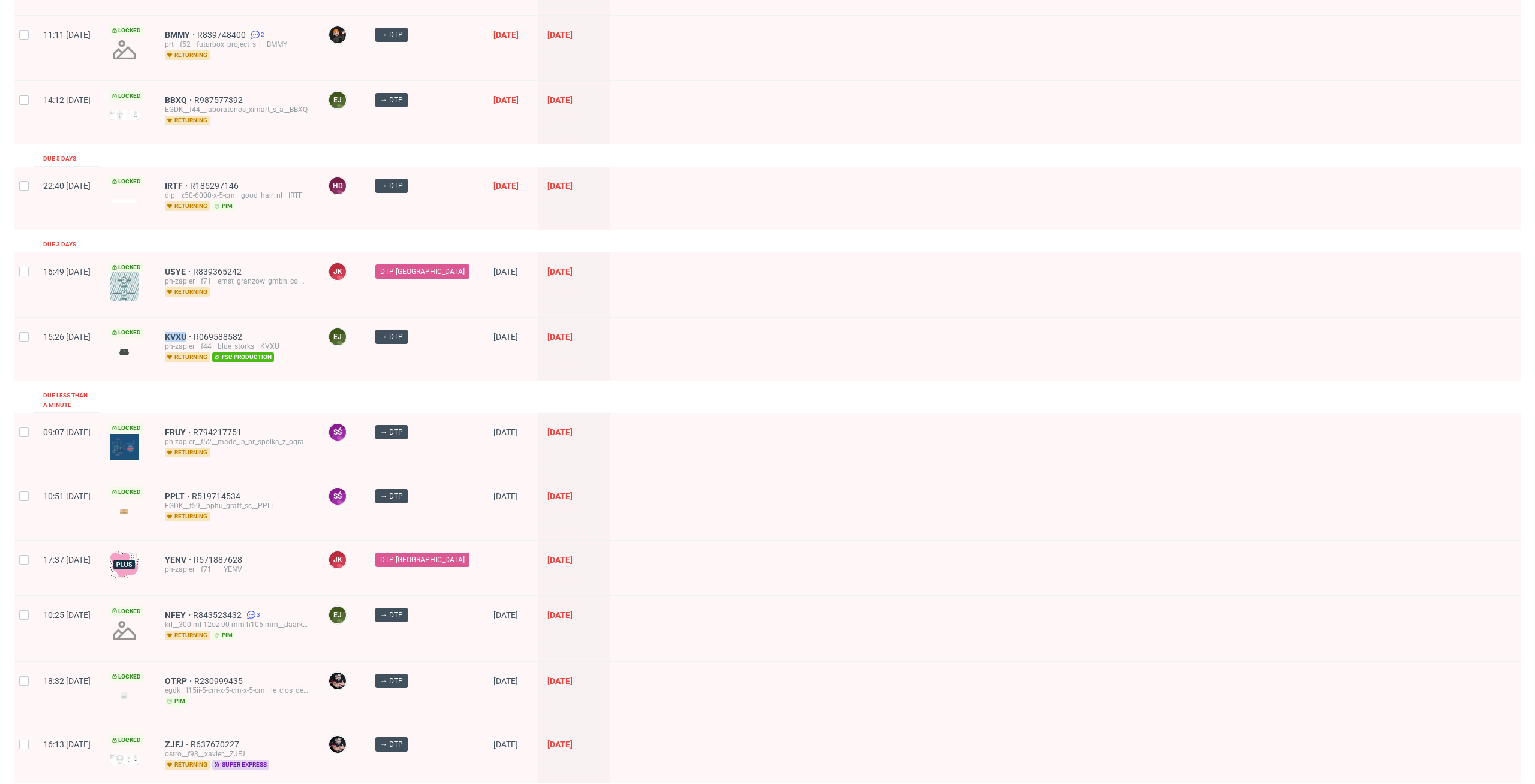
scroll to position [222, 0]
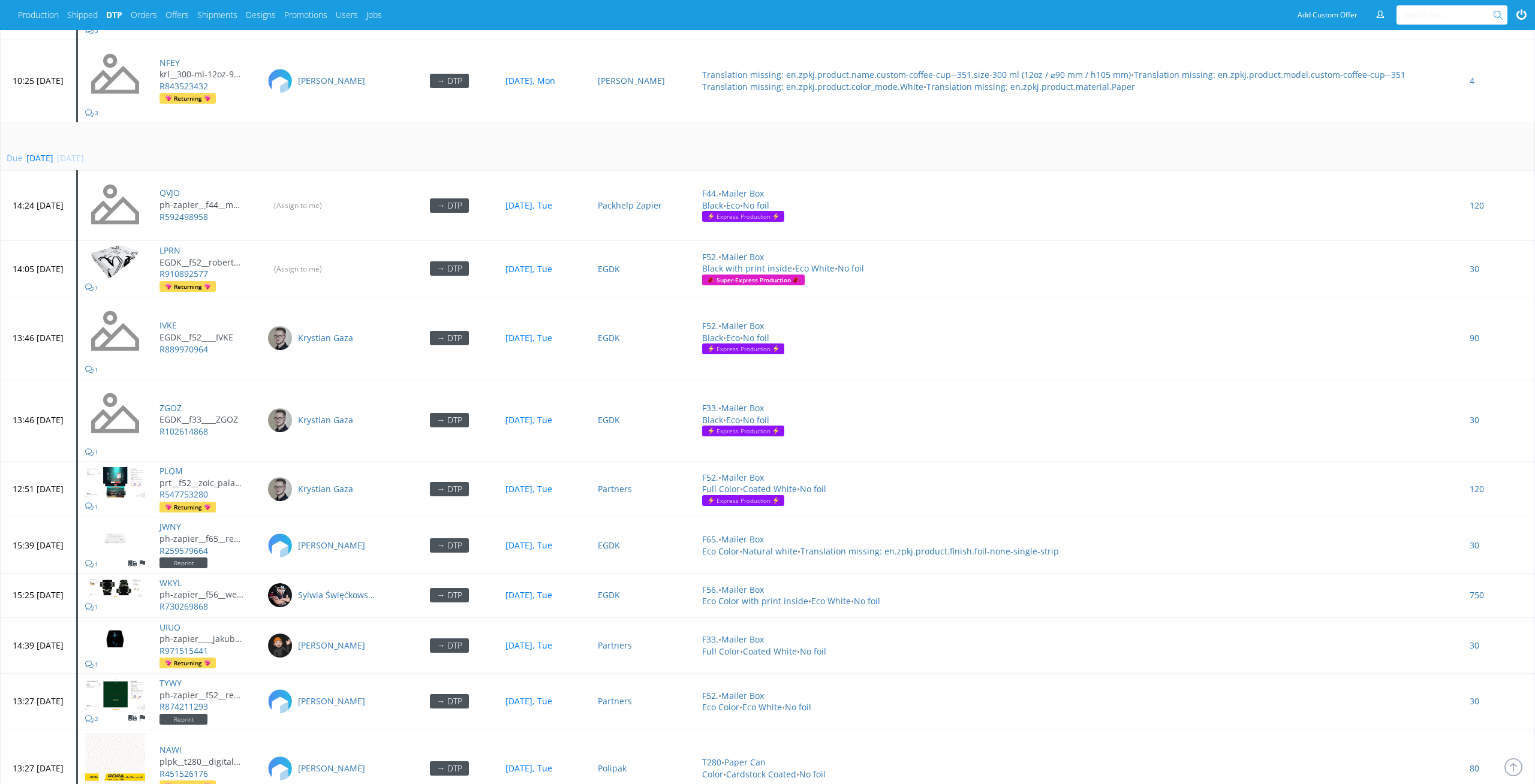
scroll to position [4179, 0]
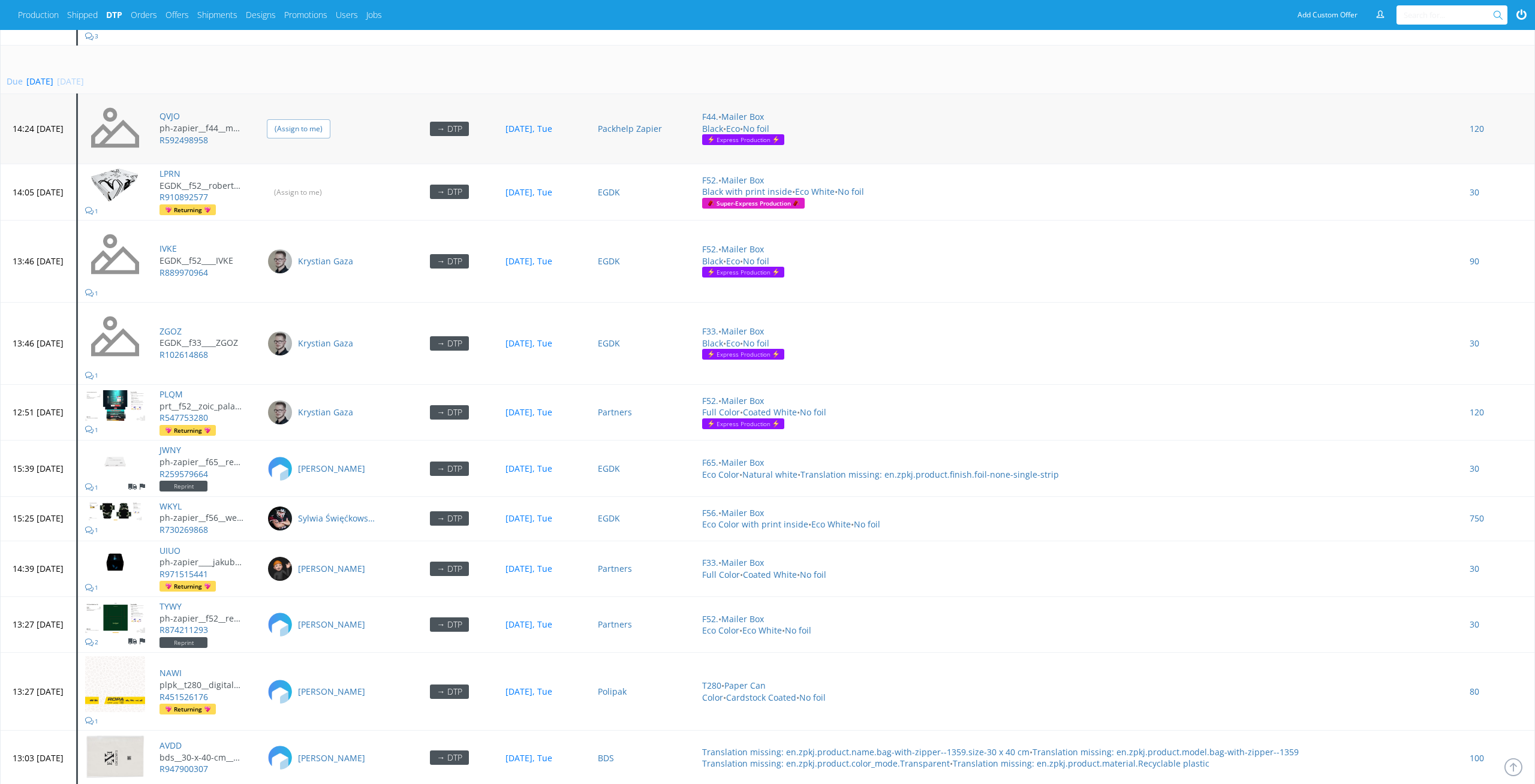
click at [331, 120] on input "(Assign to me)" at bounding box center [298, 129] width 64 height 19
click at [331, 184] on input "(Assign to me)" at bounding box center [298, 192] width 64 height 19
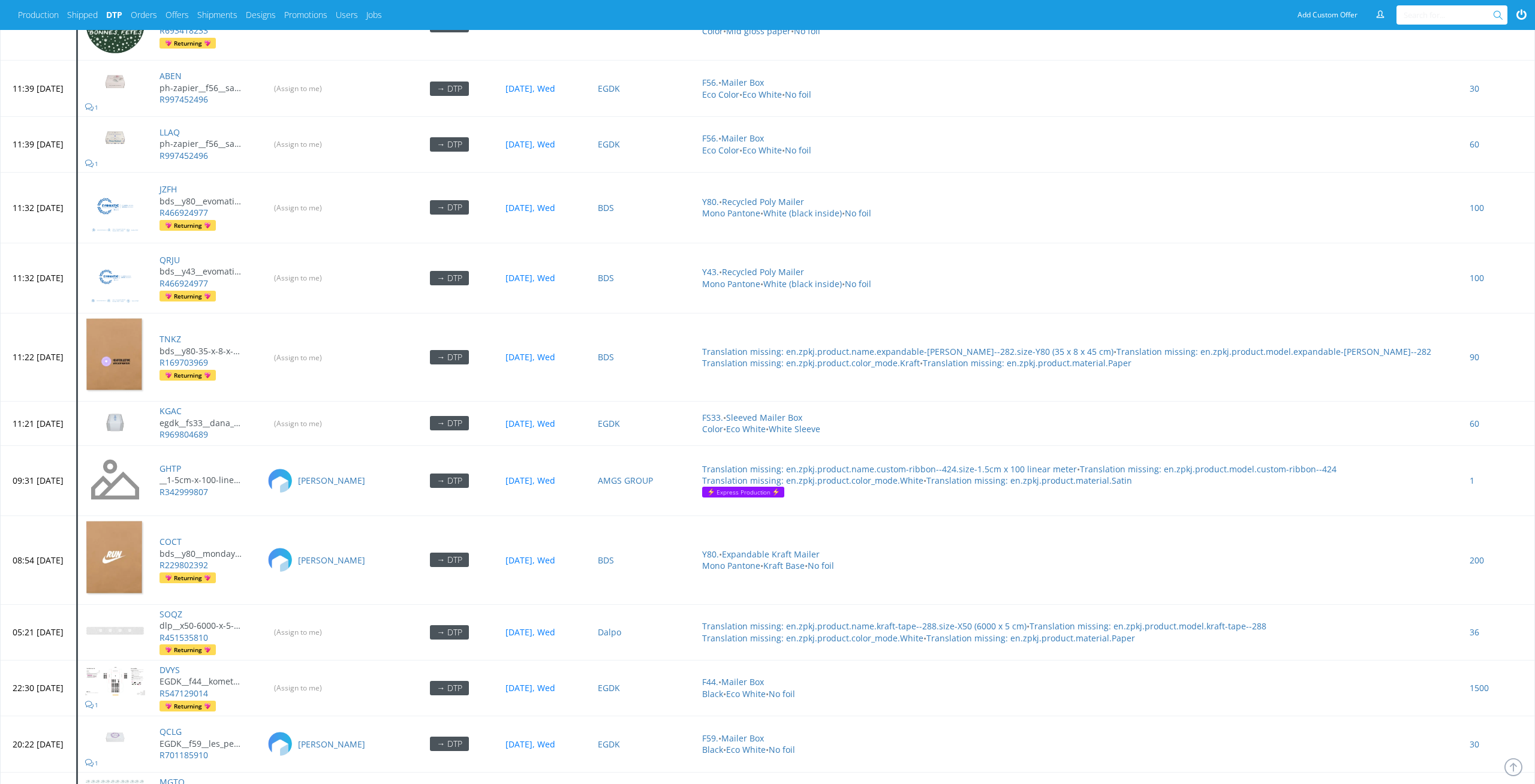
scroll to position [5251, 0]
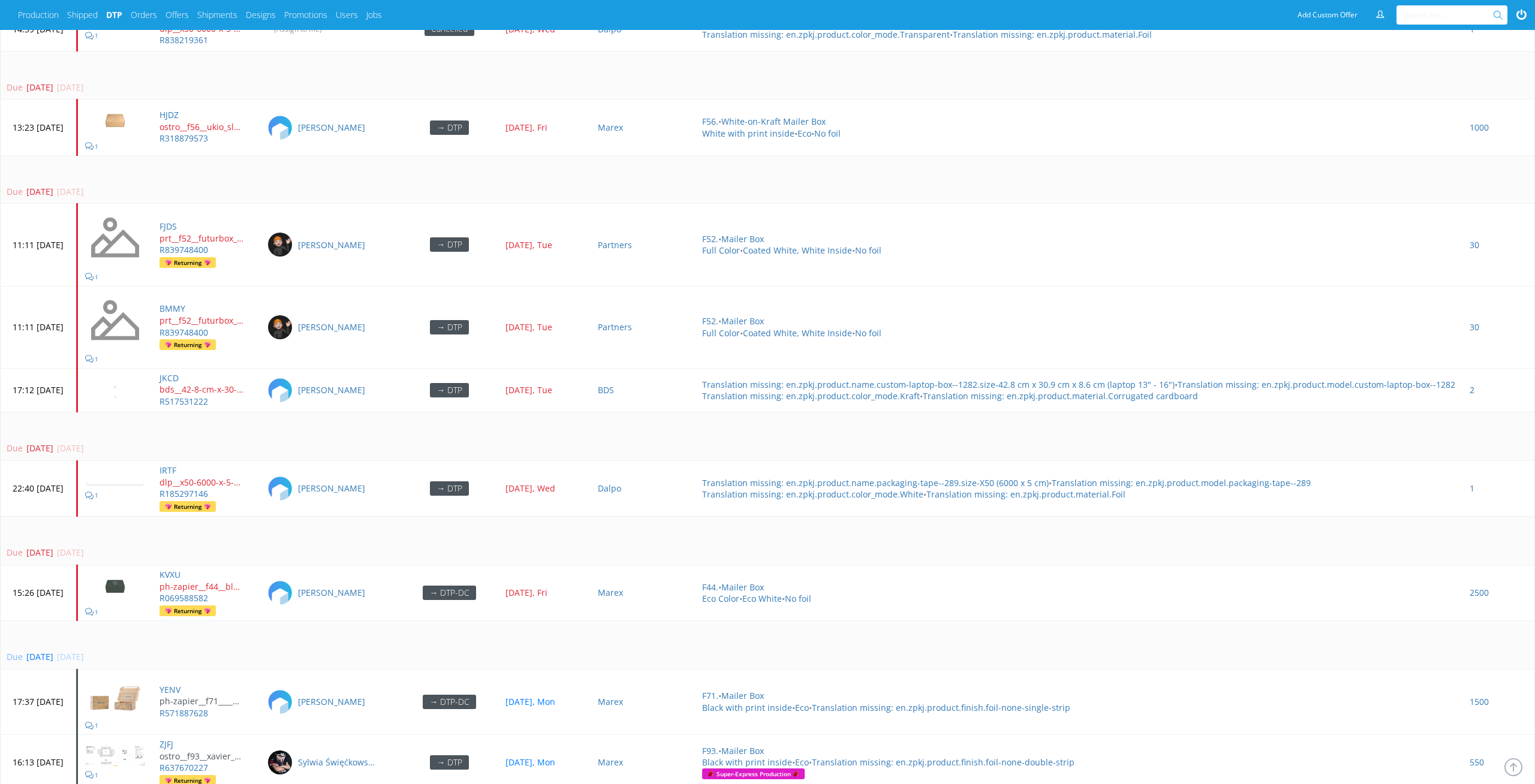
scroll to position [3374, 0]
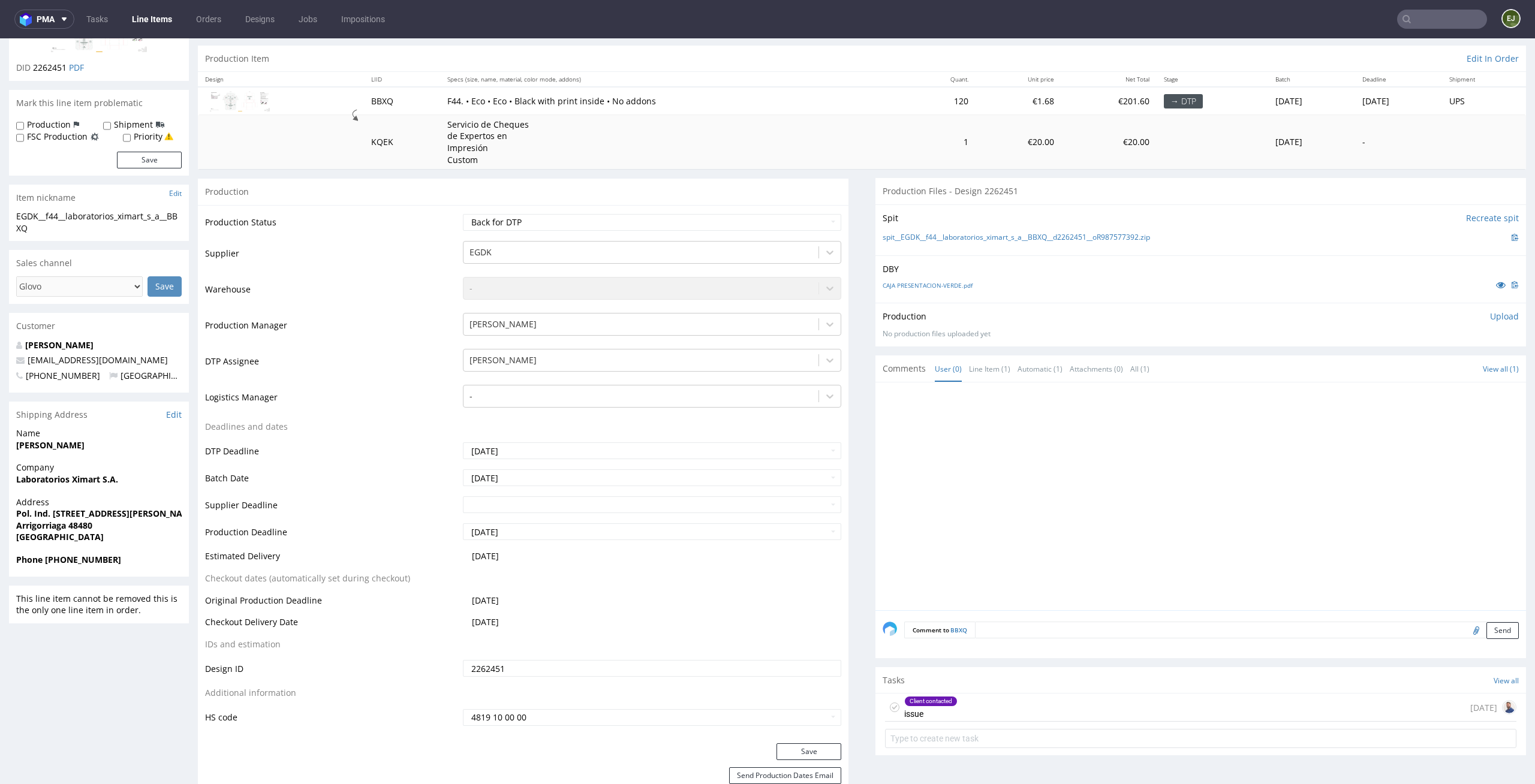
scroll to position [270, 0]
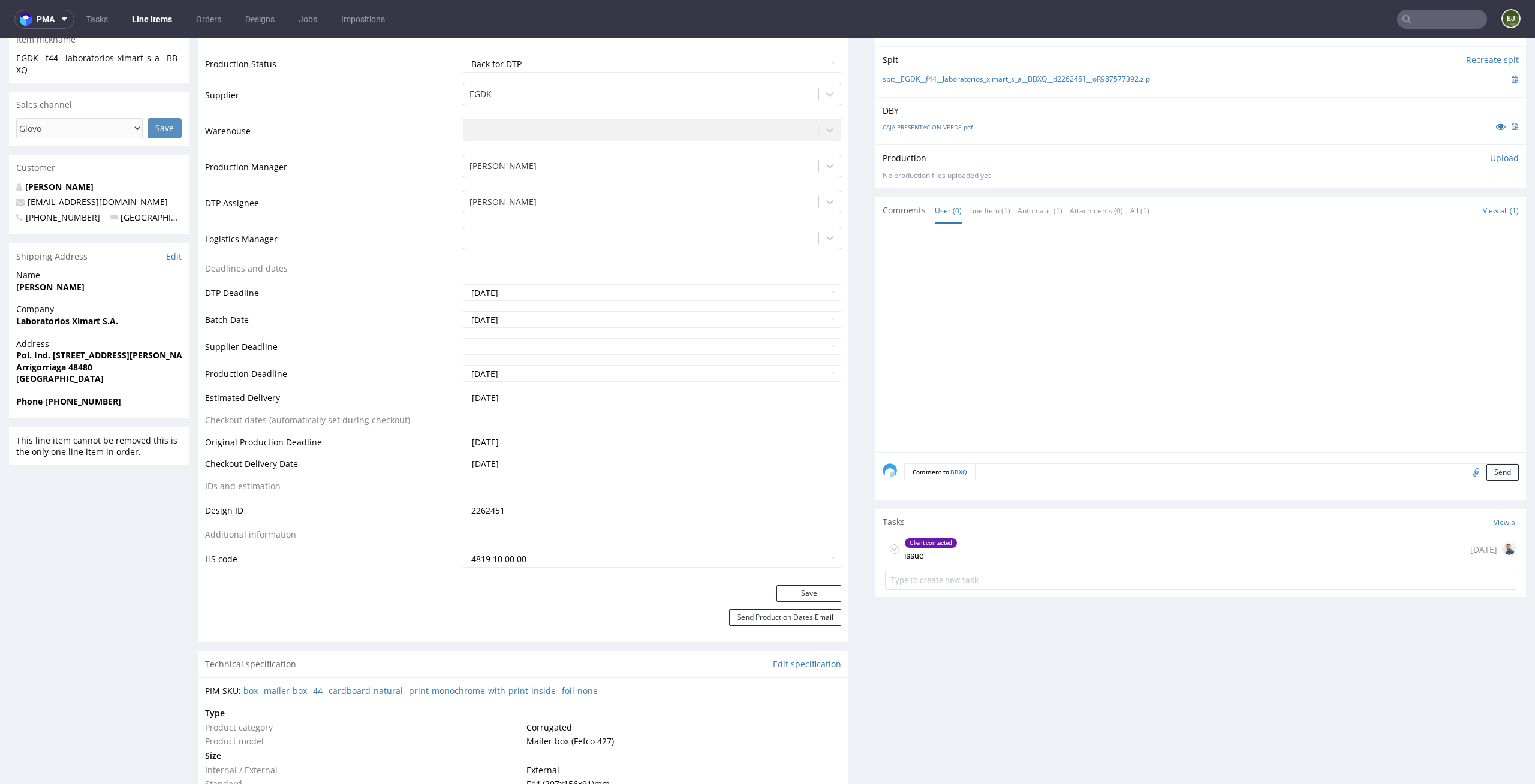
click at [1007, 547] on div "Client contacted issue [DATE]" at bounding box center [1200, 549] width 631 height 28
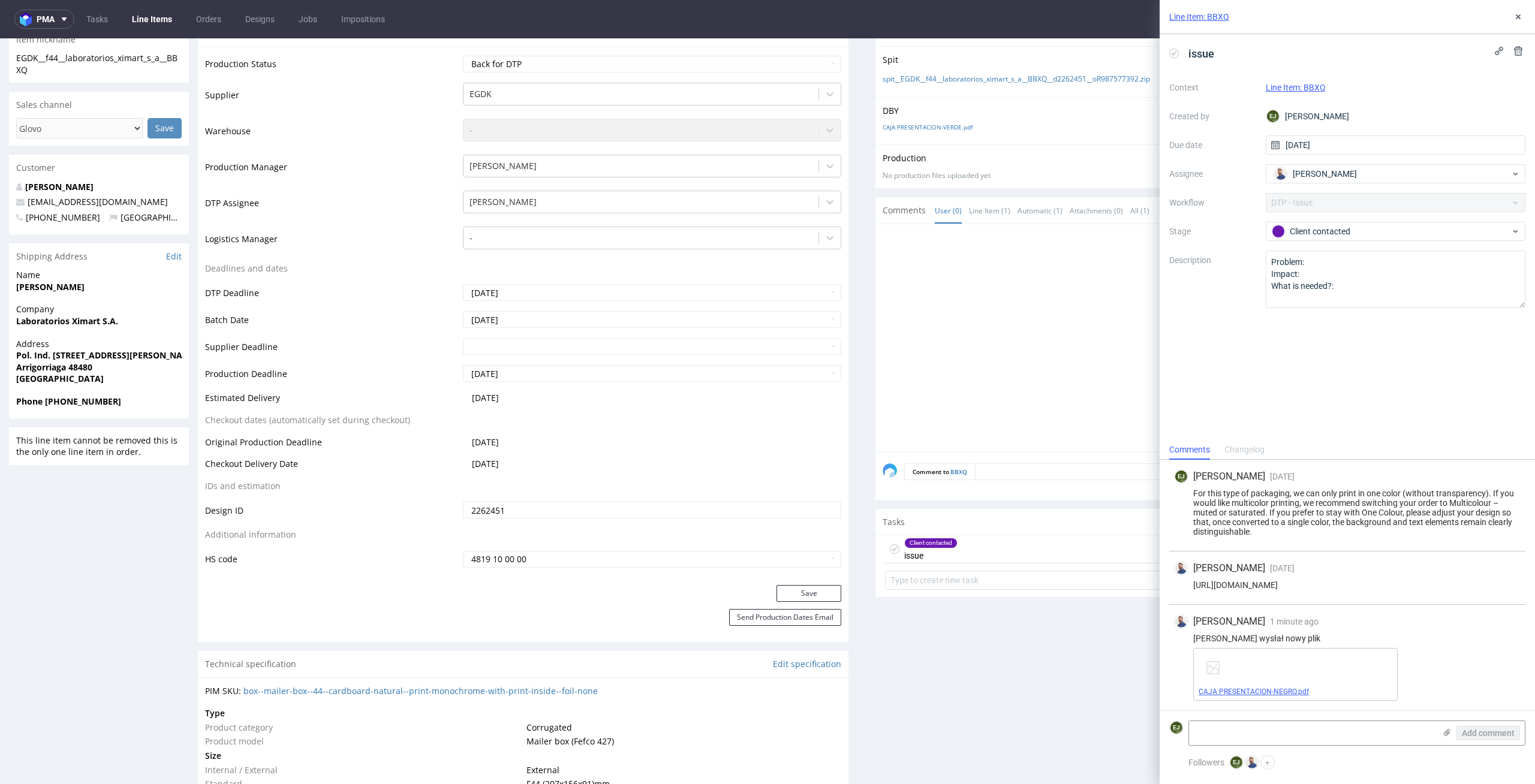
click at [1285, 688] on link "CAJA PRESENTACION-NEGRO.pdf" at bounding box center [1254, 692] width 110 height 8
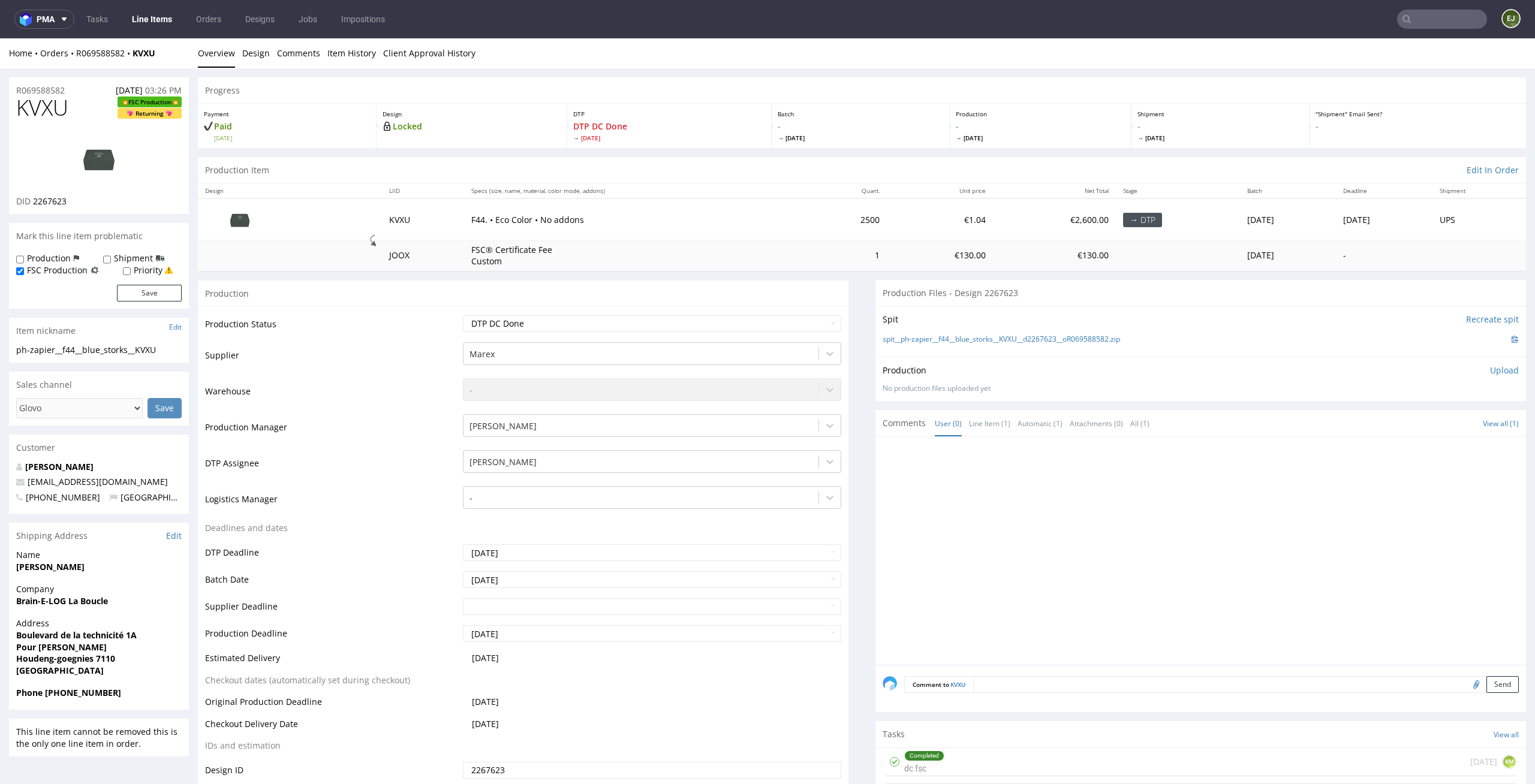
scroll to position [157, 0]
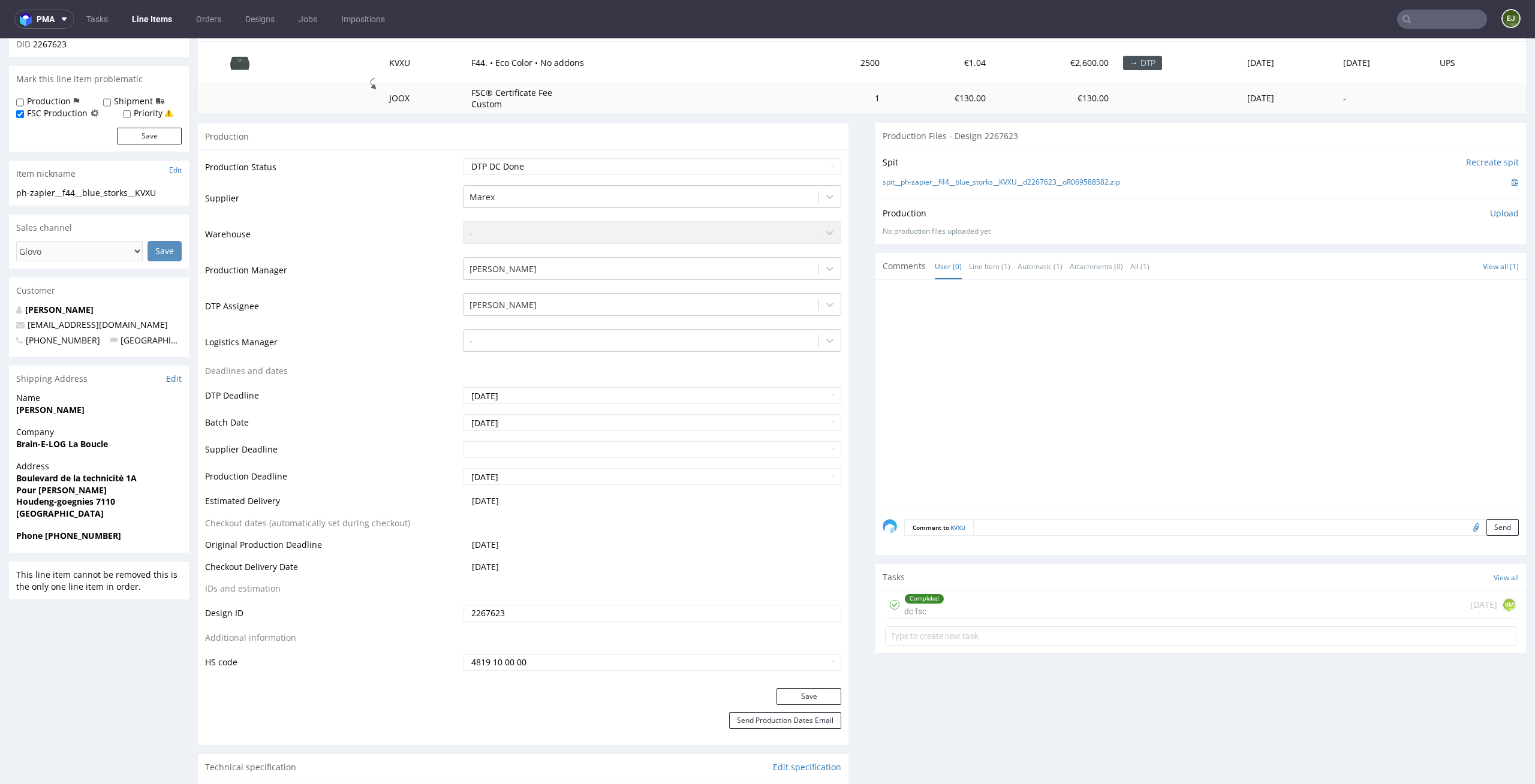
click at [1001, 588] on div "Tasks View all" at bounding box center [1200, 577] width 651 height 27
click at [995, 602] on div "Completed dc fsc [DATE] KM" at bounding box center [1200, 605] width 631 height 28
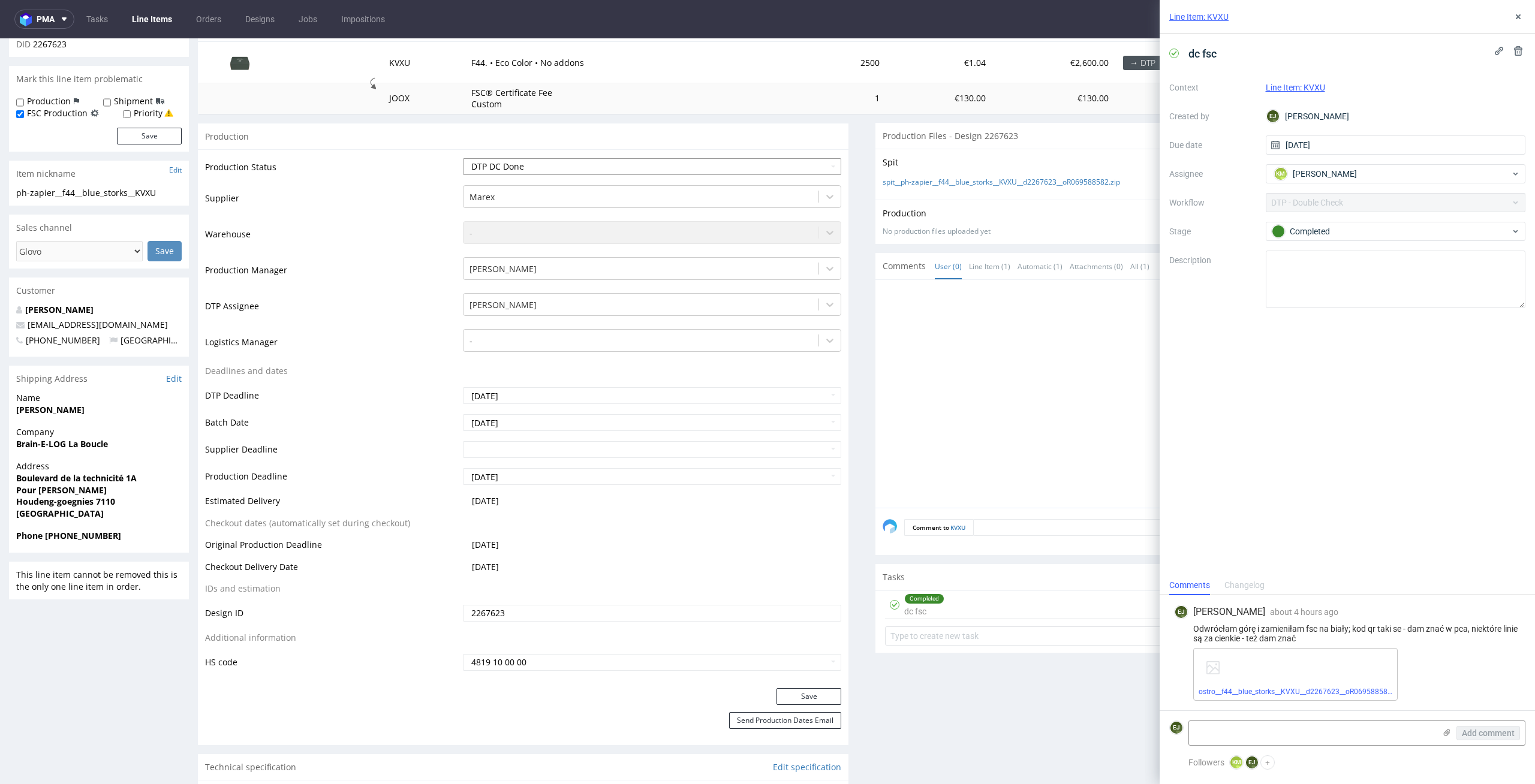
click at [816, 166] on select "Waiting for Artwork Waiting for Diecut Waiting for Mockup Waiting for DTP Waiti…" at bounding box center [652, 166] width 379 height 17
select select "dtp_ca_needed"
click at [463, 158] on select "Waiting for Artwork Waiting for Diecut Waiting for Mockup Waiting for DTP Waiti…" at bounding box center [652, 166] width 379 height 17
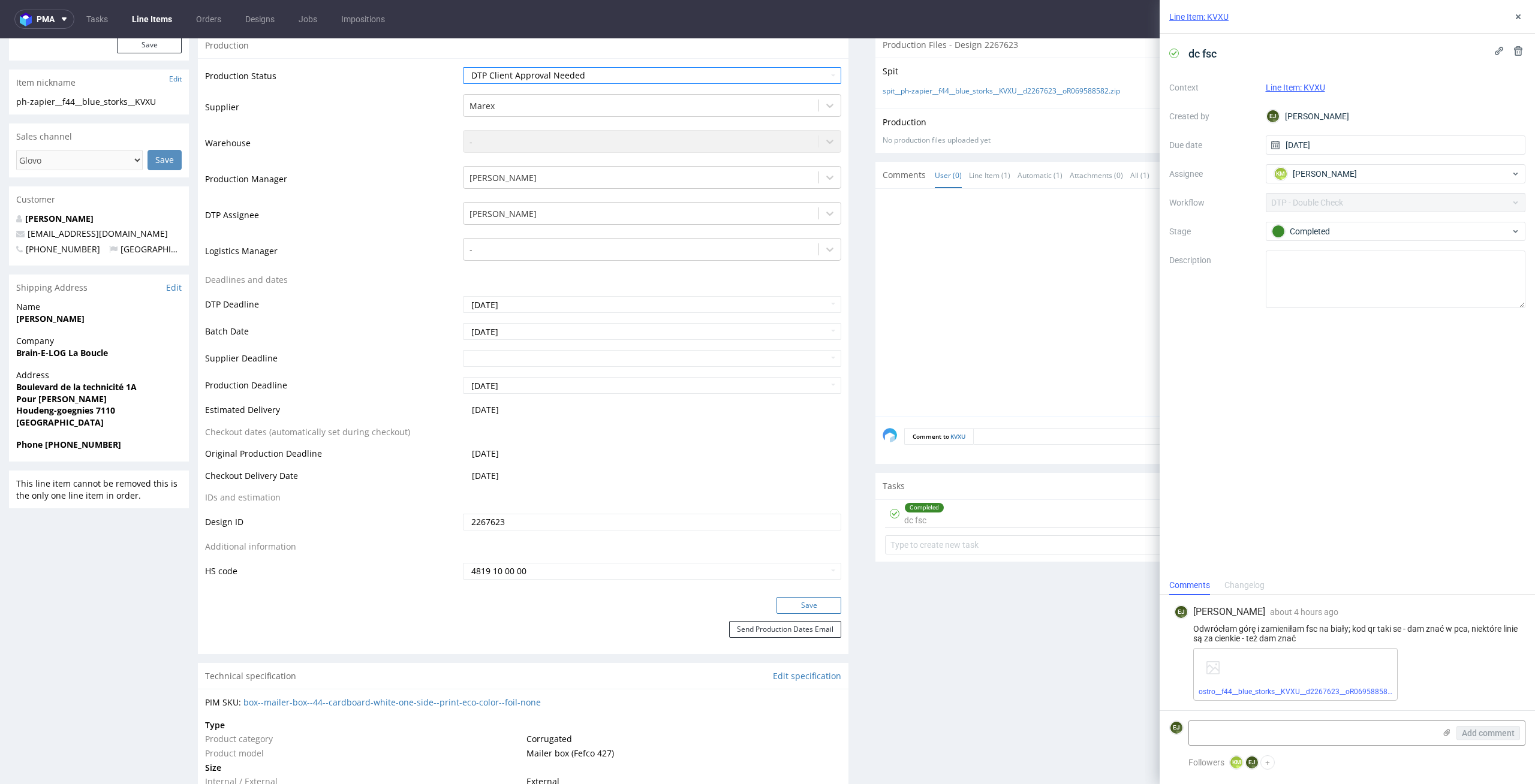
click at [812, 606] on button "Save" at bounding box center [809, 605] width 65 height 17
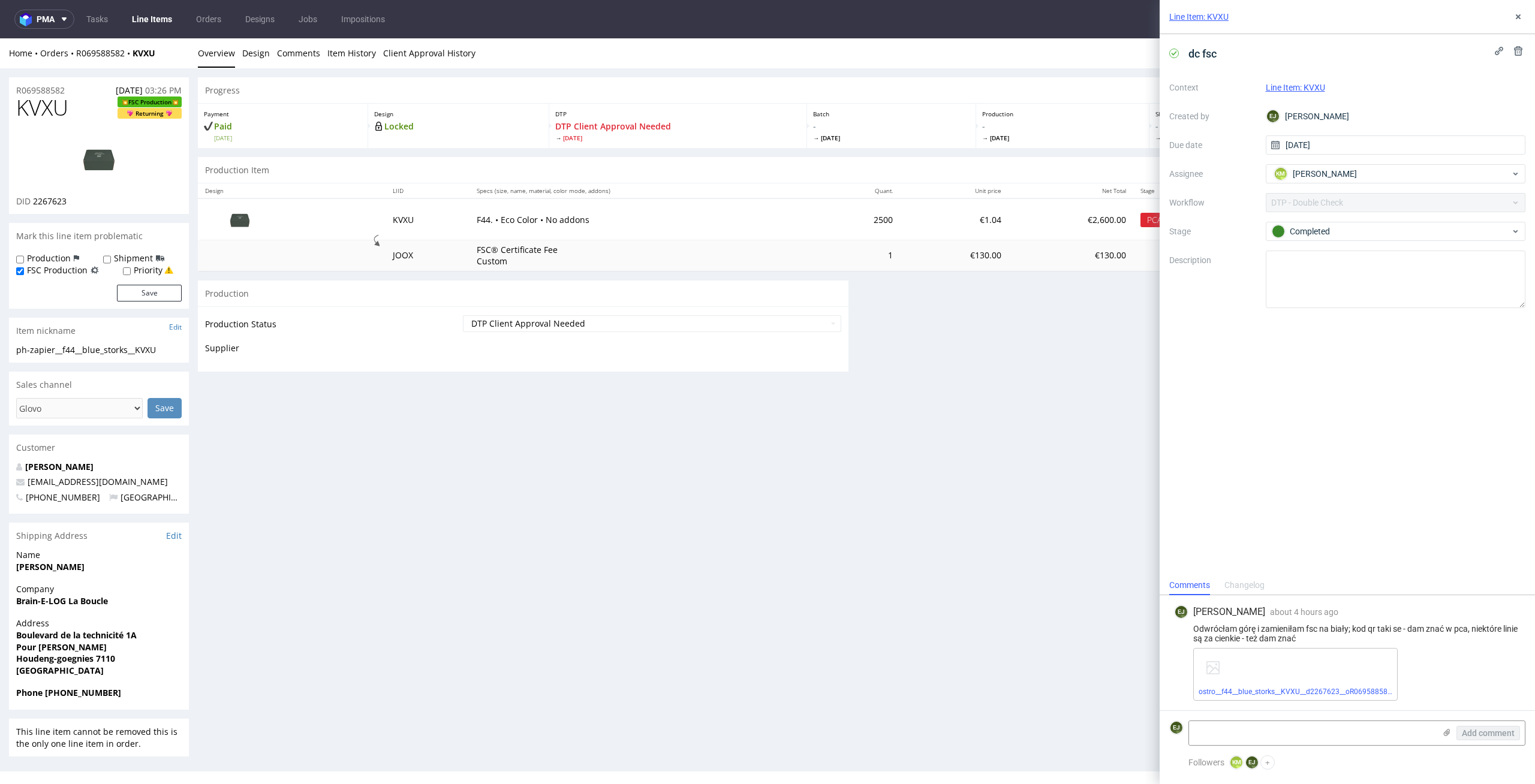
scroll to position [0, 0]
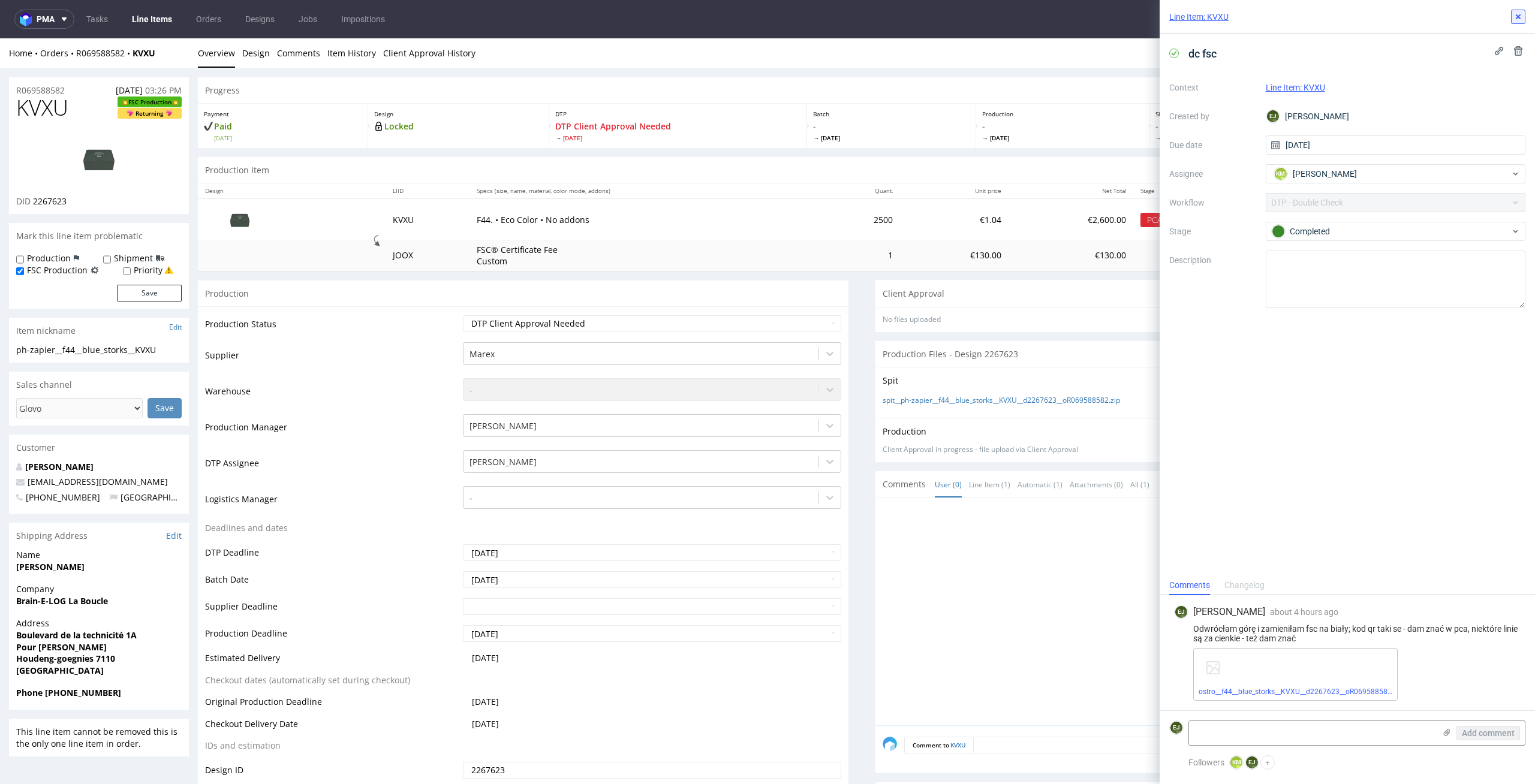
click at [1520, 17] on icon at bounding box center [1518, 17] width 10 height 10
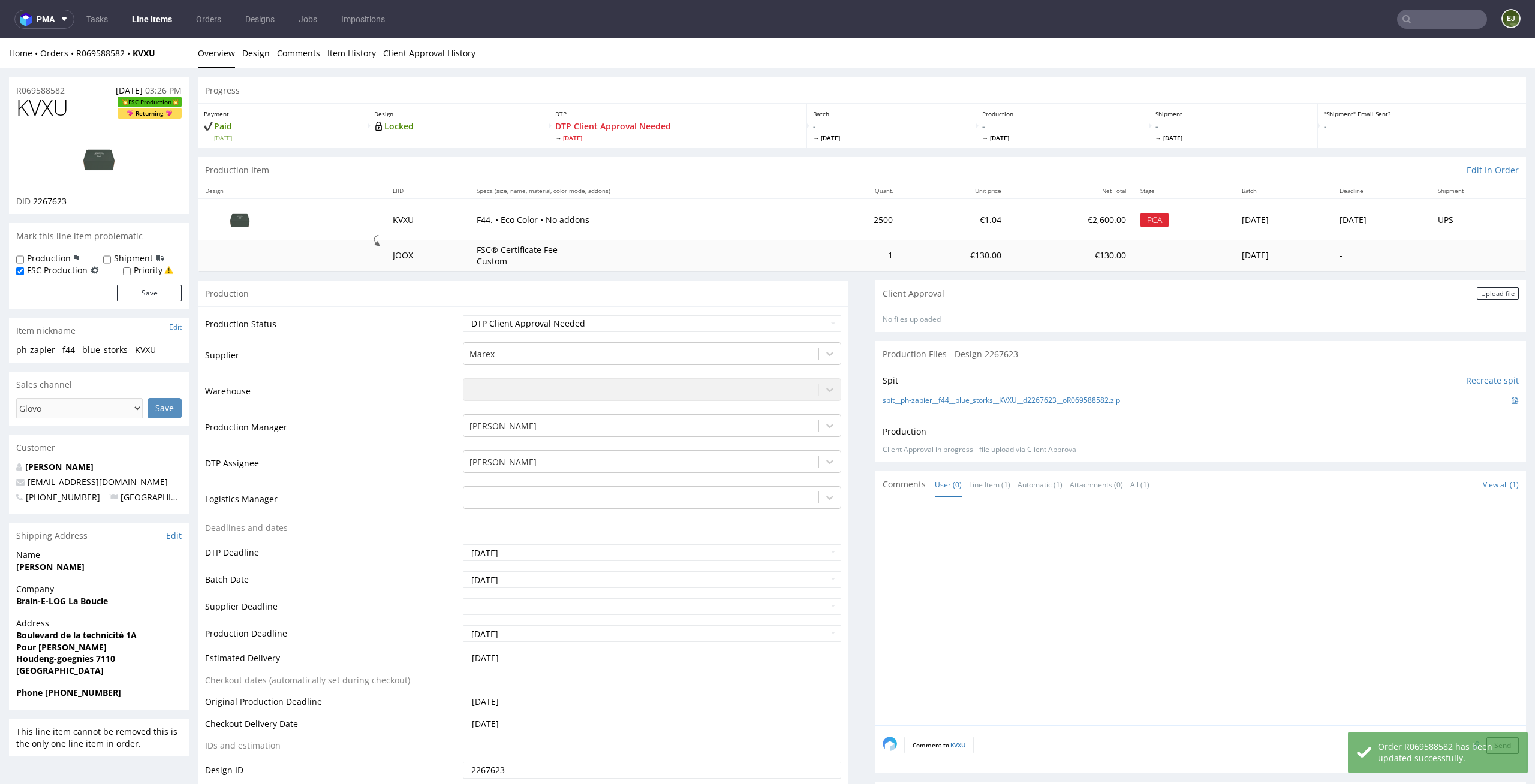
click at [1481, 307] on div "No files uploaded Files for the Client Choose file What we've changed Create me…" at bounding box center [1200, 319] width 651 height 25
click at [1485, 290] on div "Upload file" at bounding box center [1498, 293] width 42 height 13
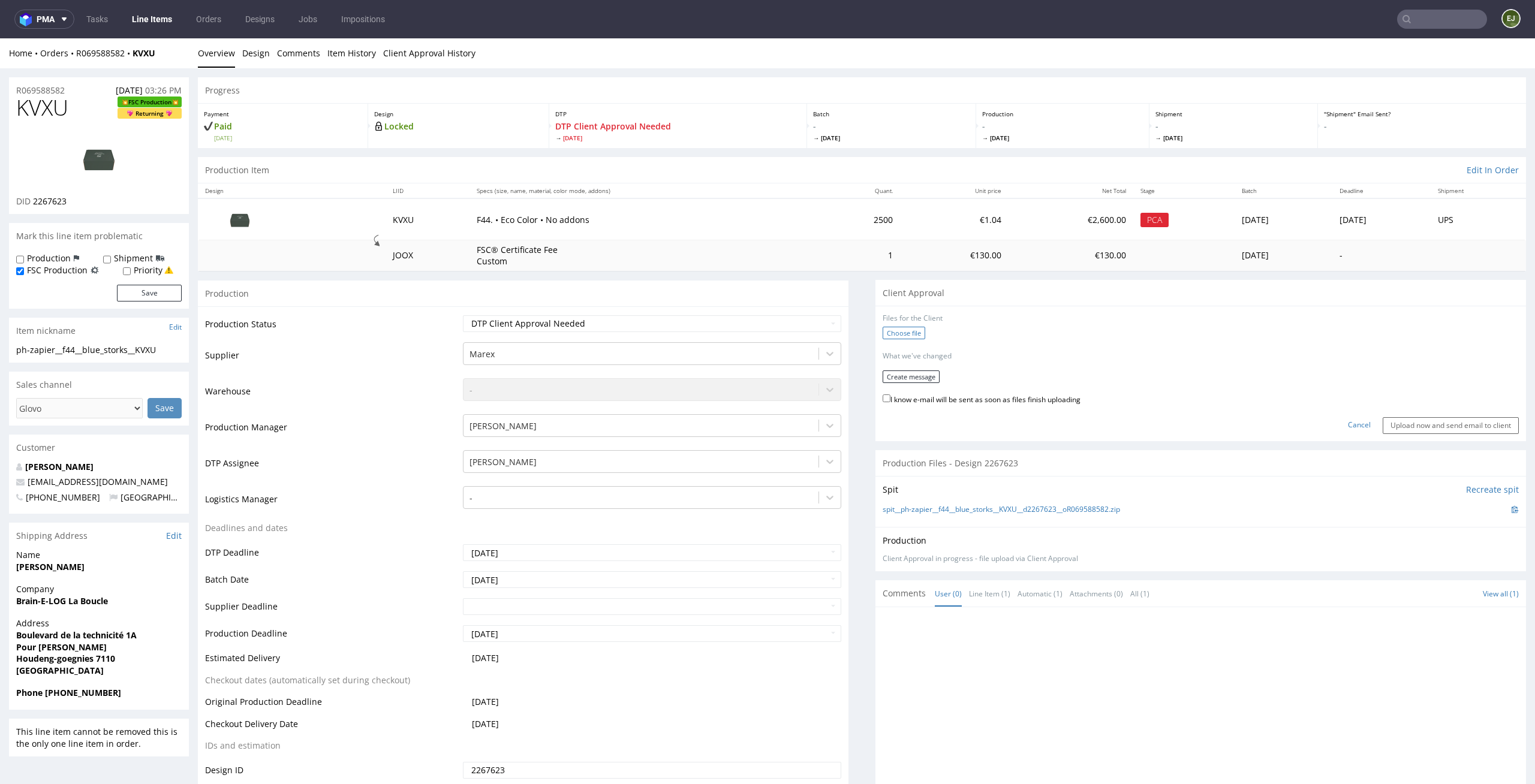
click at [883, 330] on label "Choose file" at bounding box center [904, 333] width 43 height 13
click at [0, 38] on input "Choose file" at bounding box center [0, 38] width 0 height 0
click at [913, 372] on button "Create message" at bounding box center [911, 373] width 57 height 13
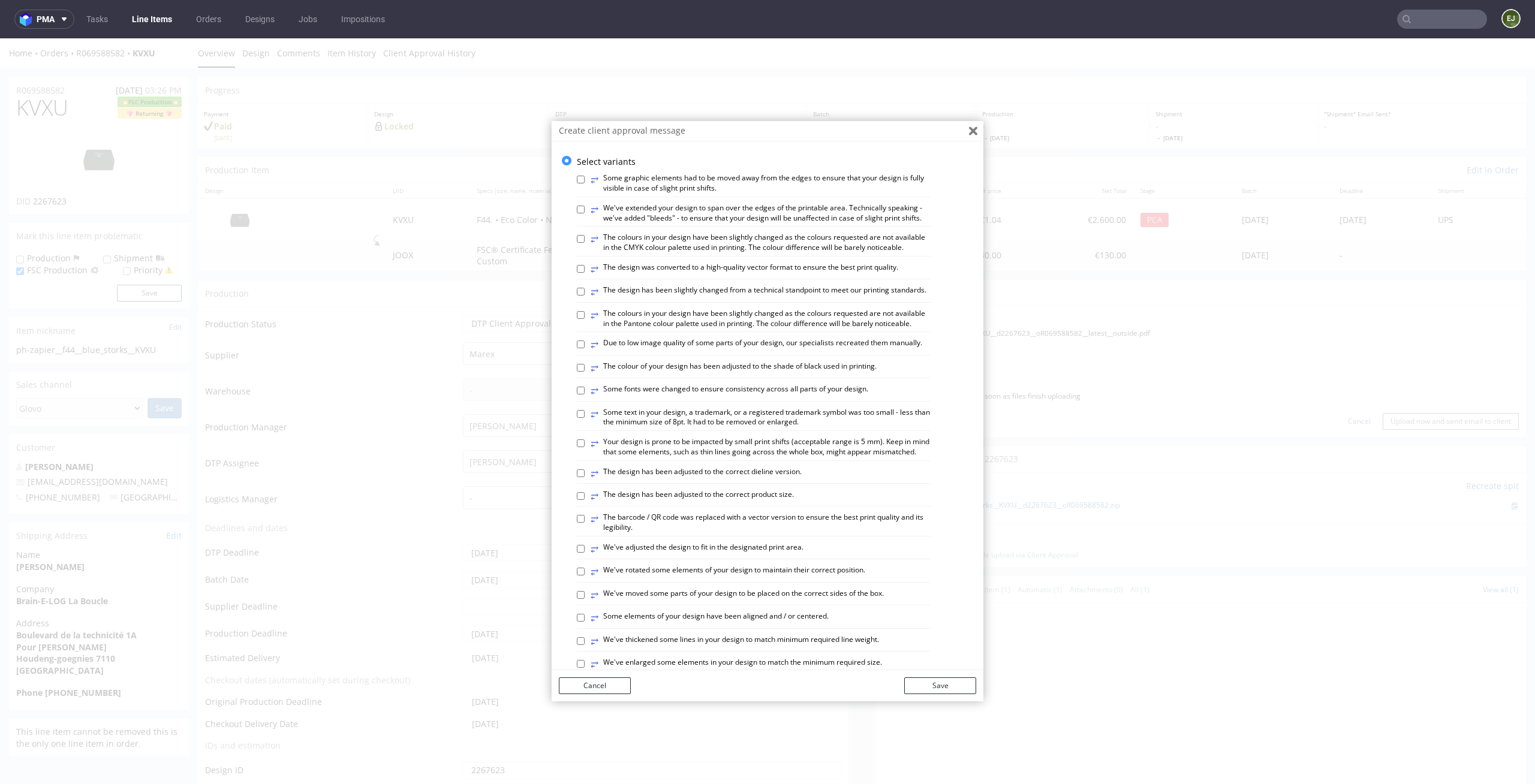
click at [969, 133] on icon "Close" at bounding box center [973, 131] width 8 height 8
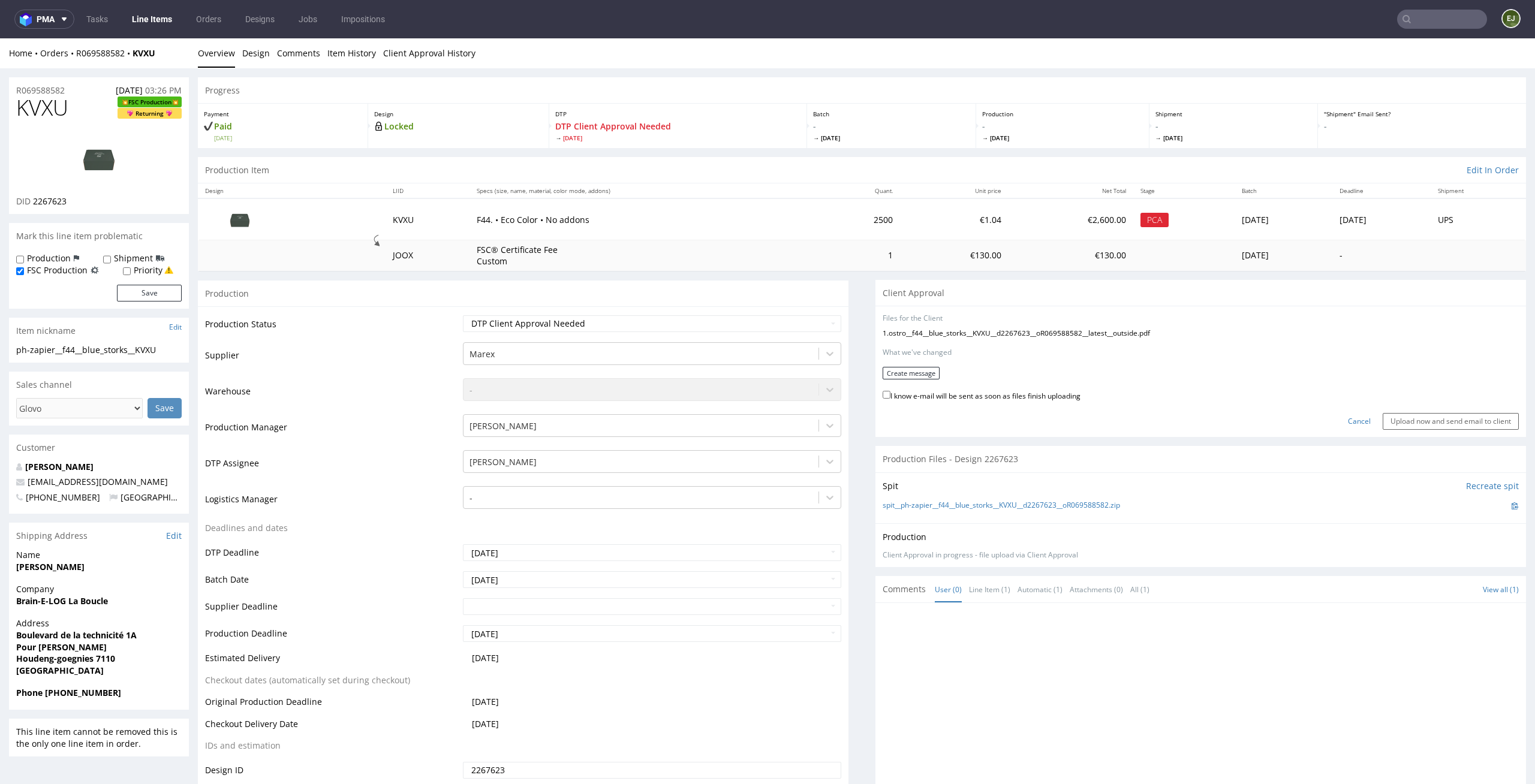
scroll to position [246, 0]
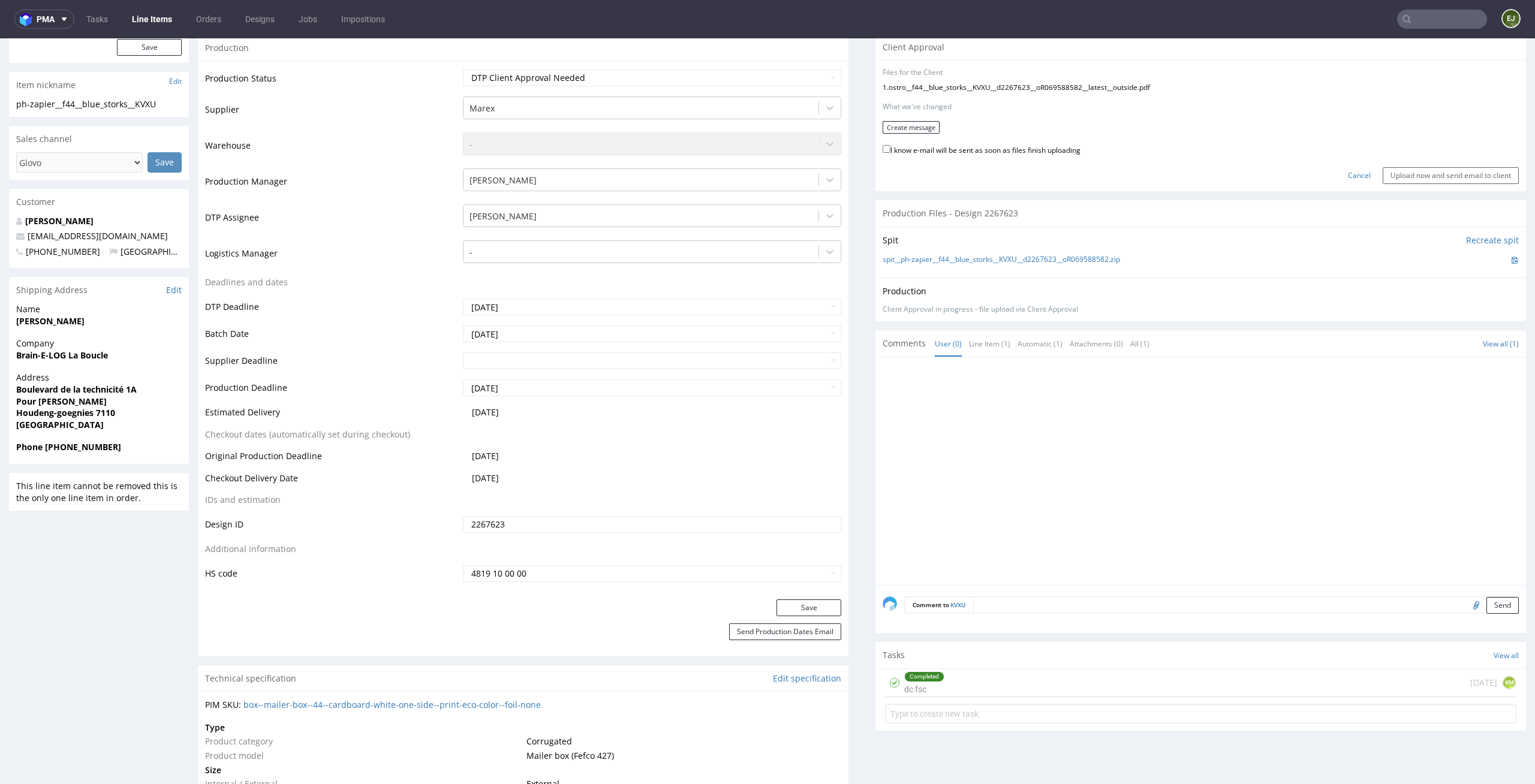
click at [1014, 678] on div "Completed dc fsc today KM" at bounding box center [1200, 683] width 631 height 28
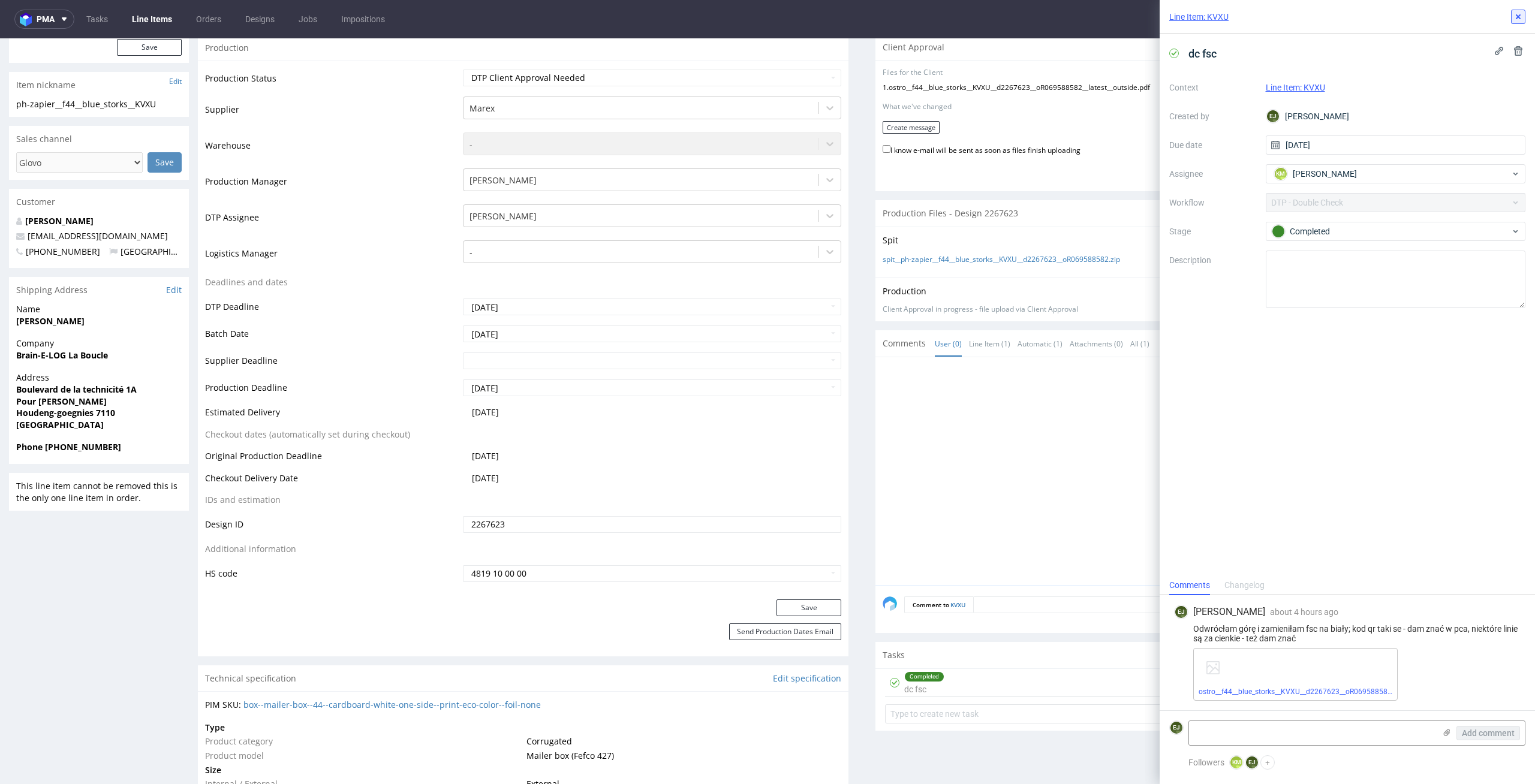
click at [1516, 14] on icon at bounding box center [1518, 17] width 10 height 10
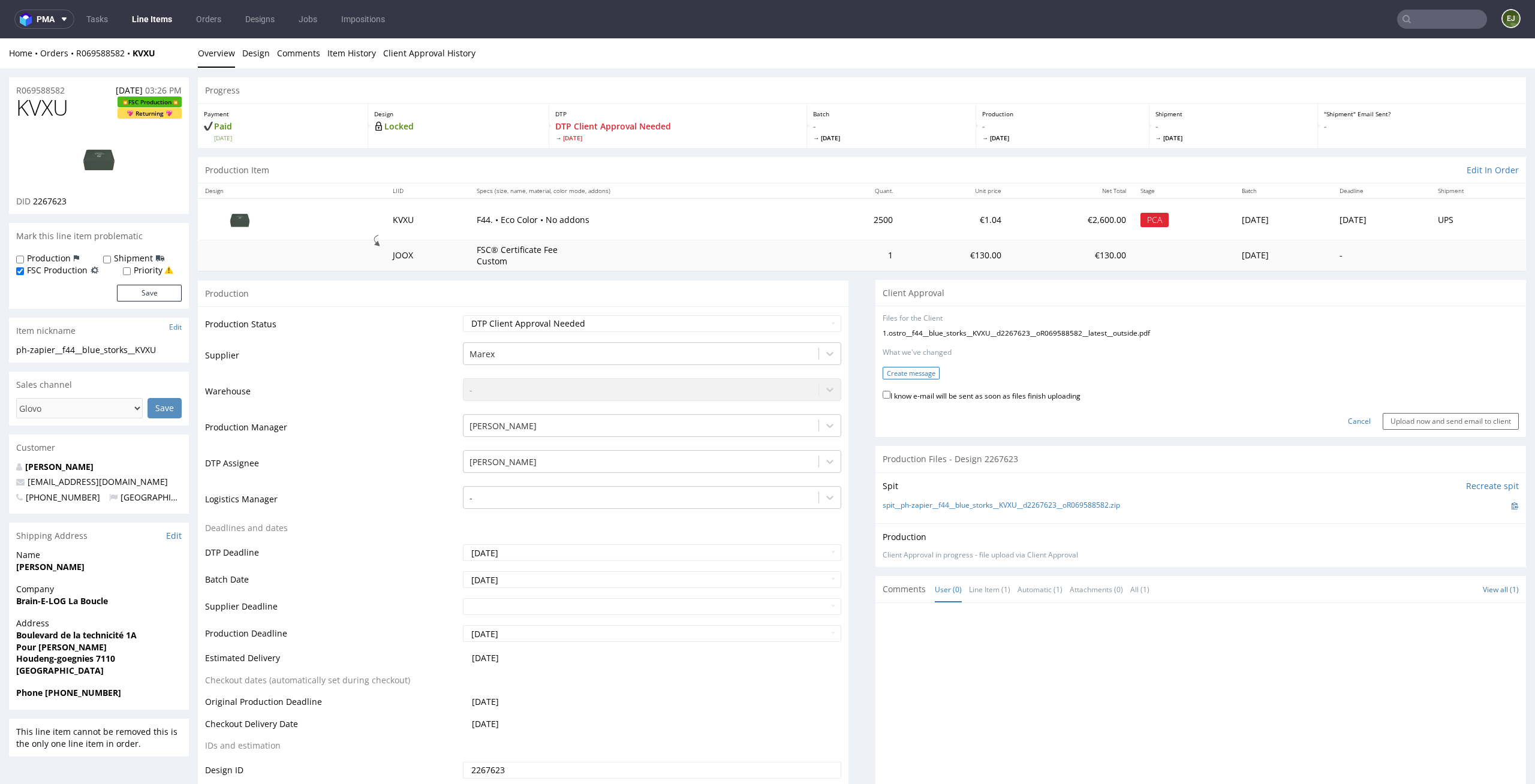
click at [898, 379] on button "Create message" at bounding box center [911, 373] width 57 height 13
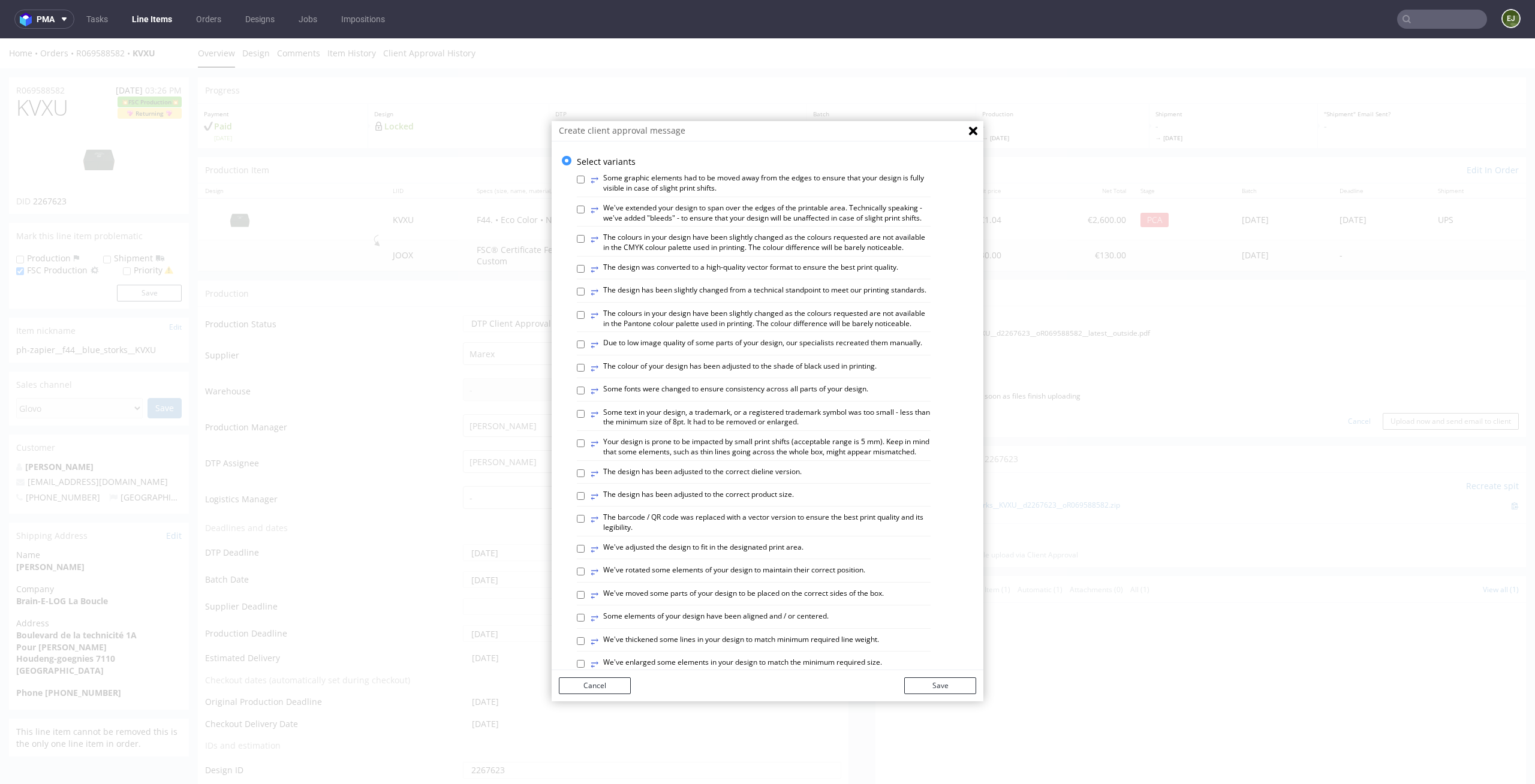
scroll to position [491, 0]
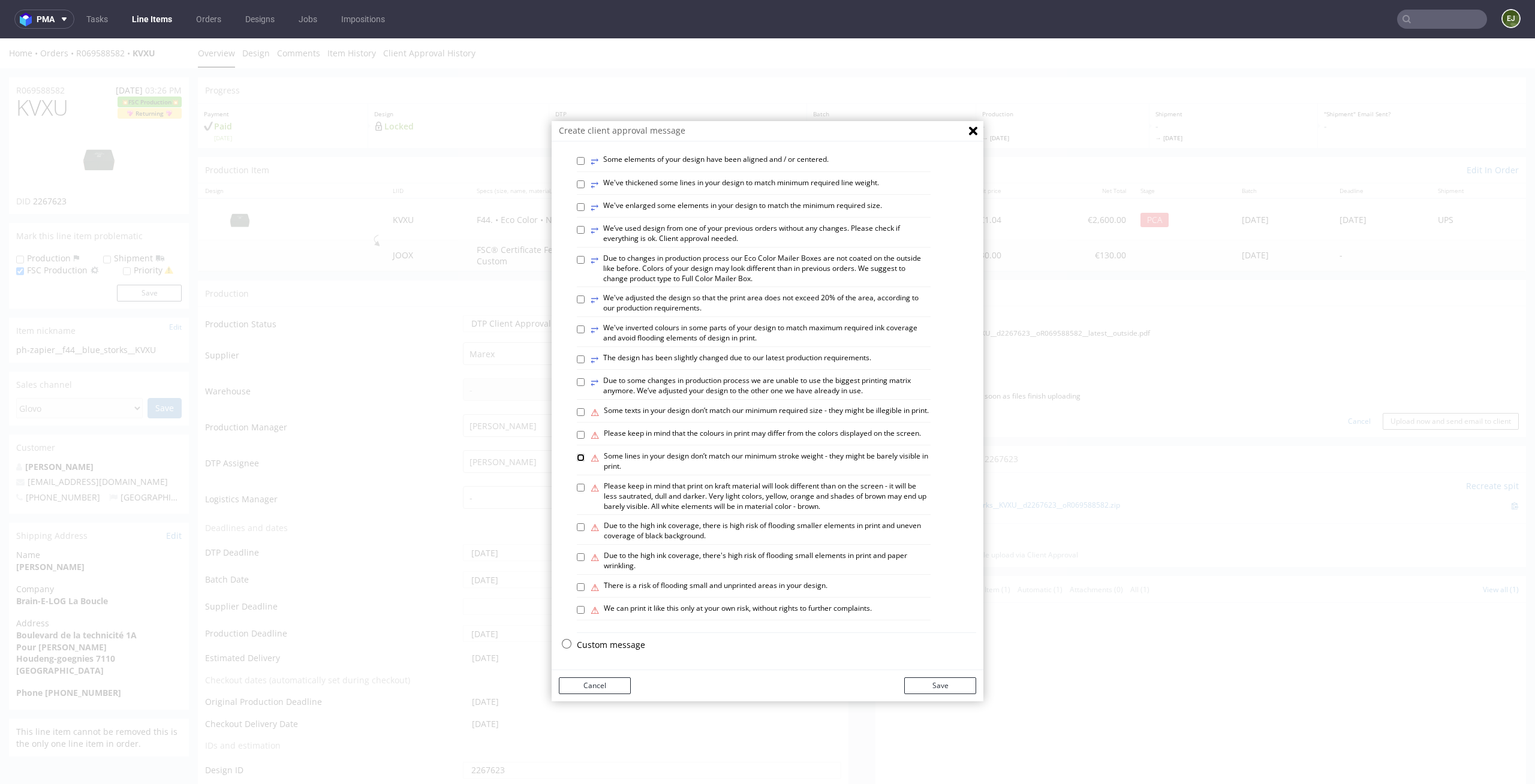
click at [577, 456] on input "⚠ Some lines in your design don’t match our minimum stroke weight - they might …" at bounding box center [580, 457] width 8 height 8
checkbox input "true"
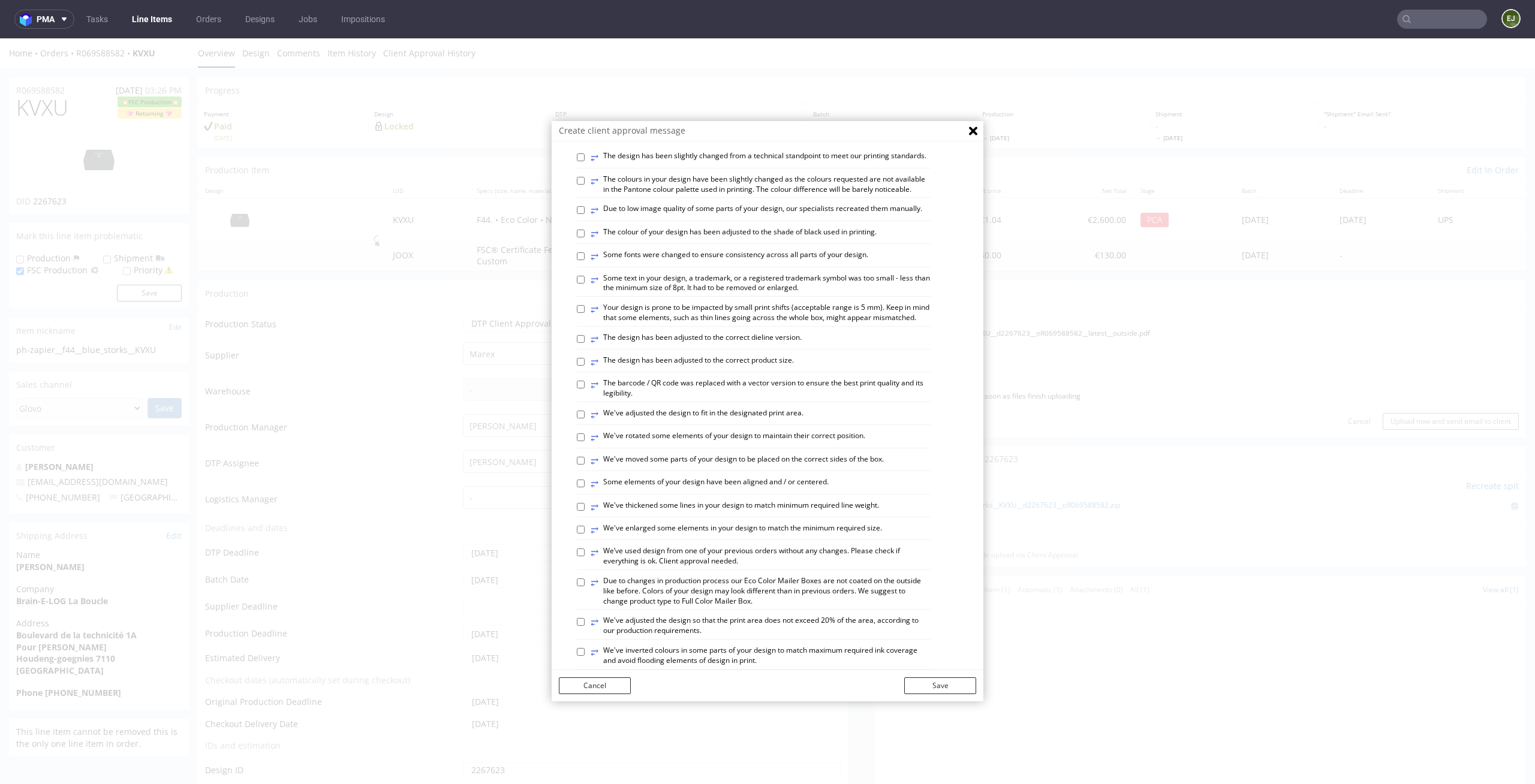
scroll to position [302, 0]
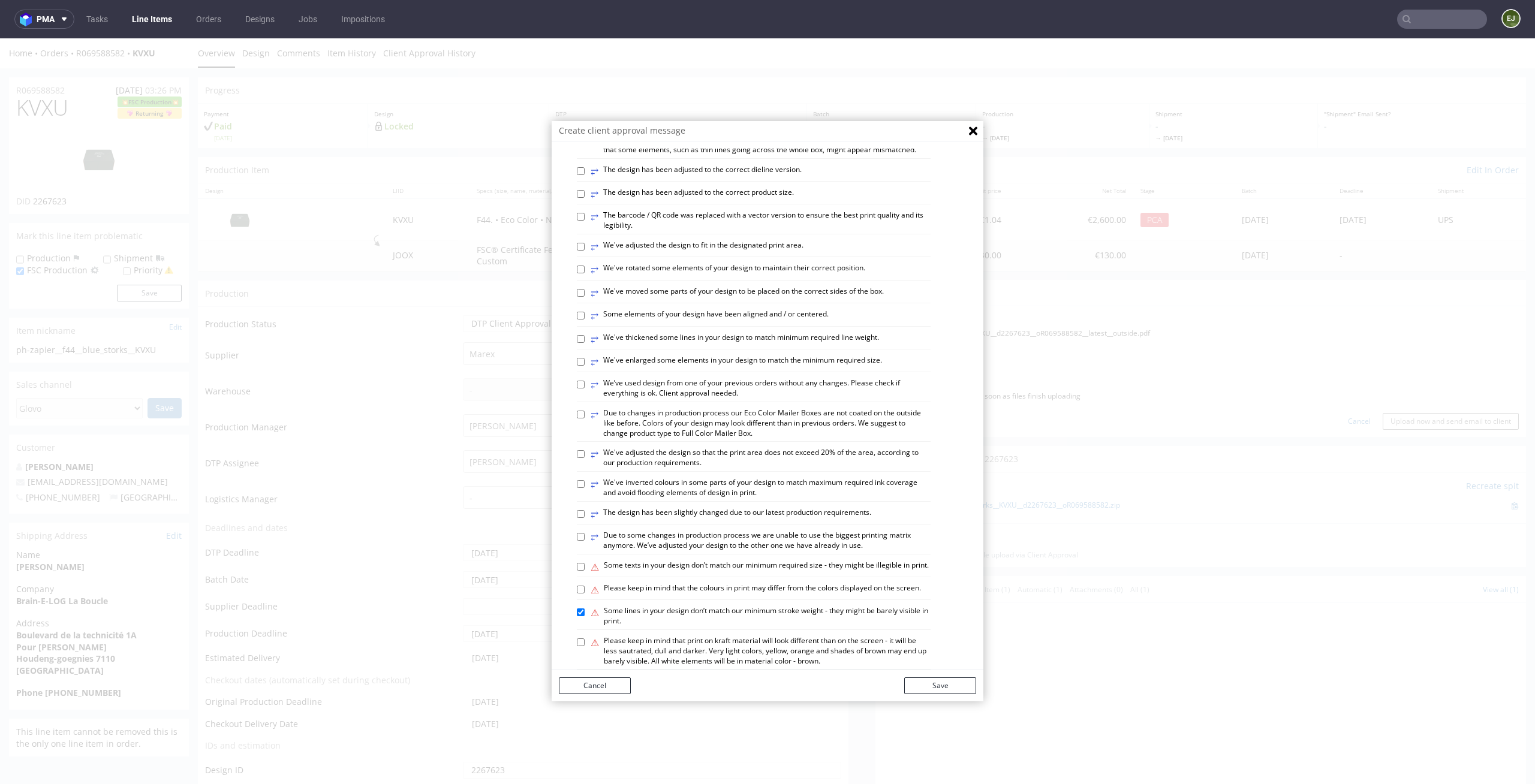
click at [622, 276] on label "⥂ We've rotated some elements of your design to maintain their correct position." at bounding box center [728, 270] width 275 height 13
click at [584, 273] on input "⥂ We've rotated some elements of your design to maintain their correct position." at bounding box center [580, 269] width 8 height 8
checkbox input "true"
click at [931, 679] on button "Save" at bounding box center [939, 685] width 72 height 17
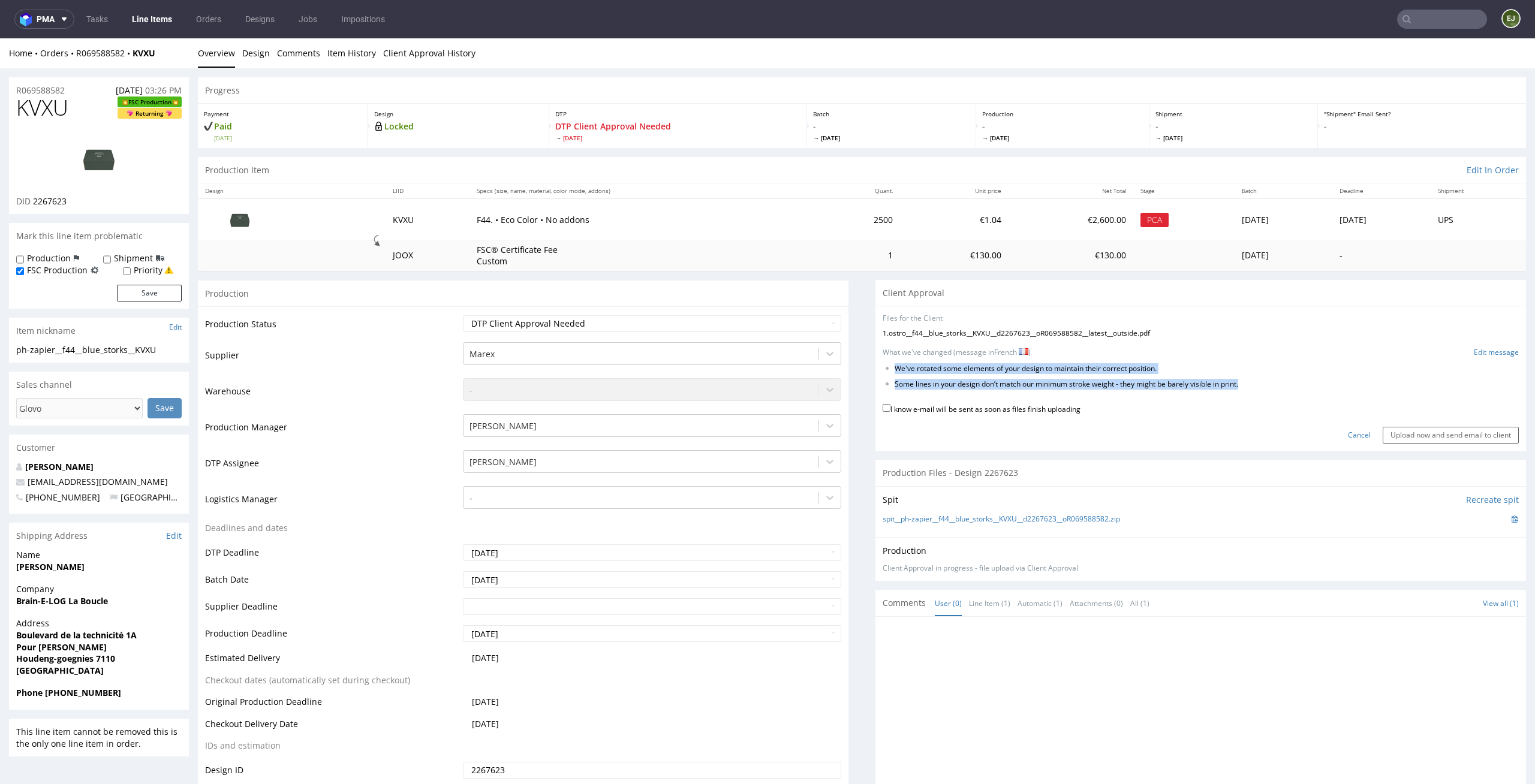
drag, startPoint x: 1252, startPoint y: 386, endPoint x: 882, endPoint y: 373, distance: 370.2
click at [883, 373] on ul "We've rotated some elements of your design to maintain their correct position. …" at bounding box center [1201, 377] width 636 height 27
copy ul "We've rotated some elements of your design to maintain their correct position. …"
click at [1481, 350] on link "Edit message" at bounding box center [1496, 352] width 45 height 10
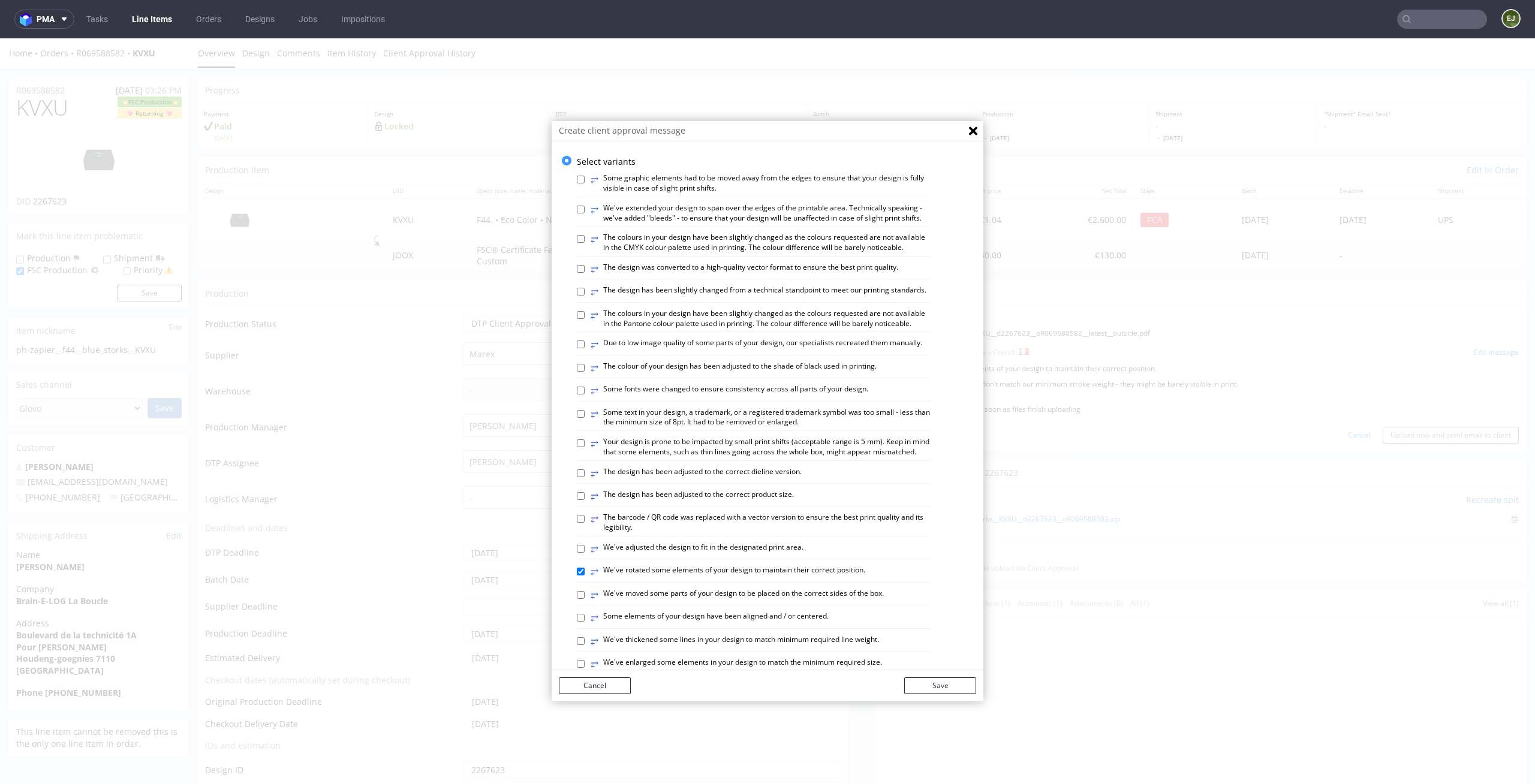
scroll to position [491, 0]
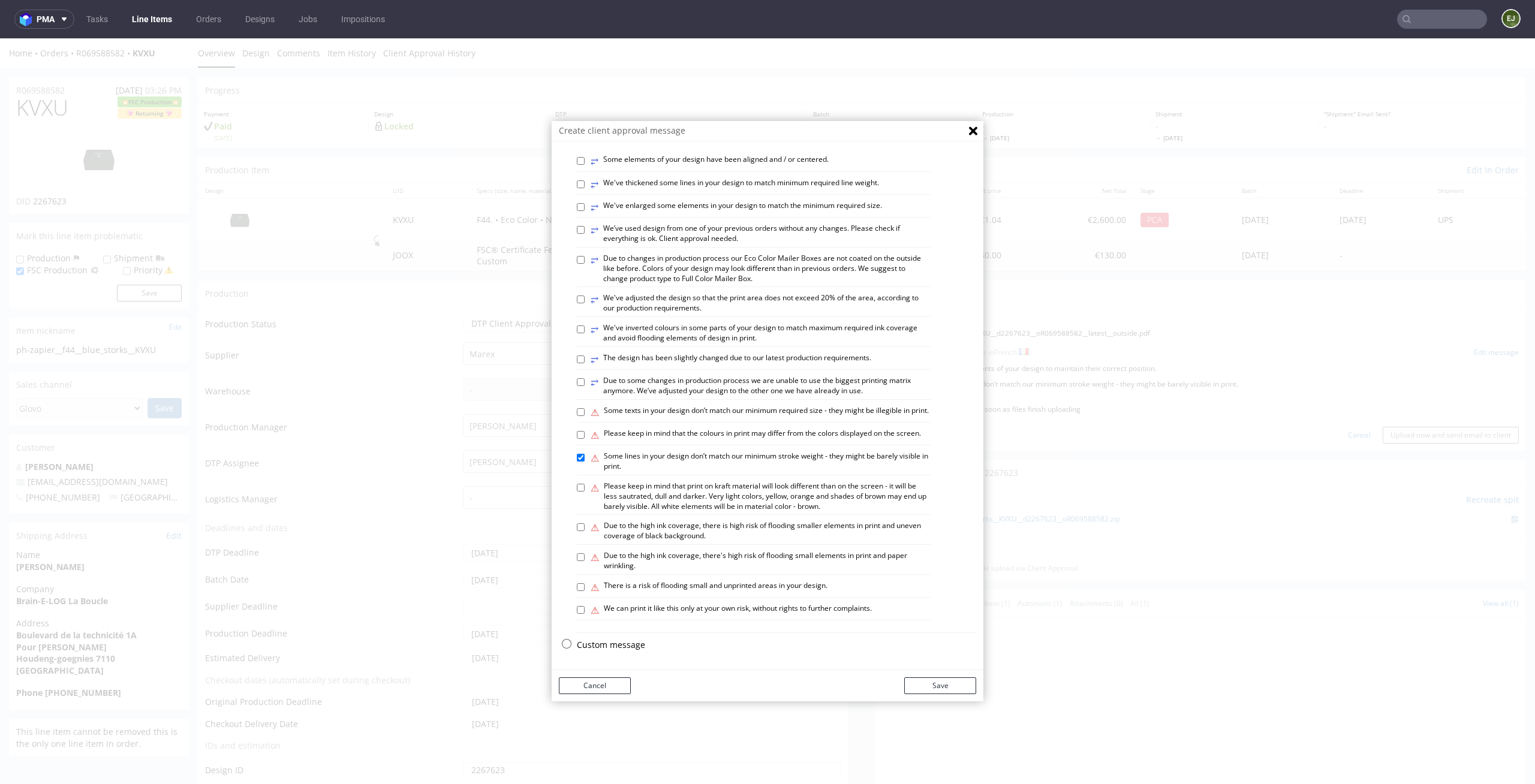
click at [626, 642] on p "Custom message" at bounding box center [776, 644] width 399 height 12
checkbox input "false"
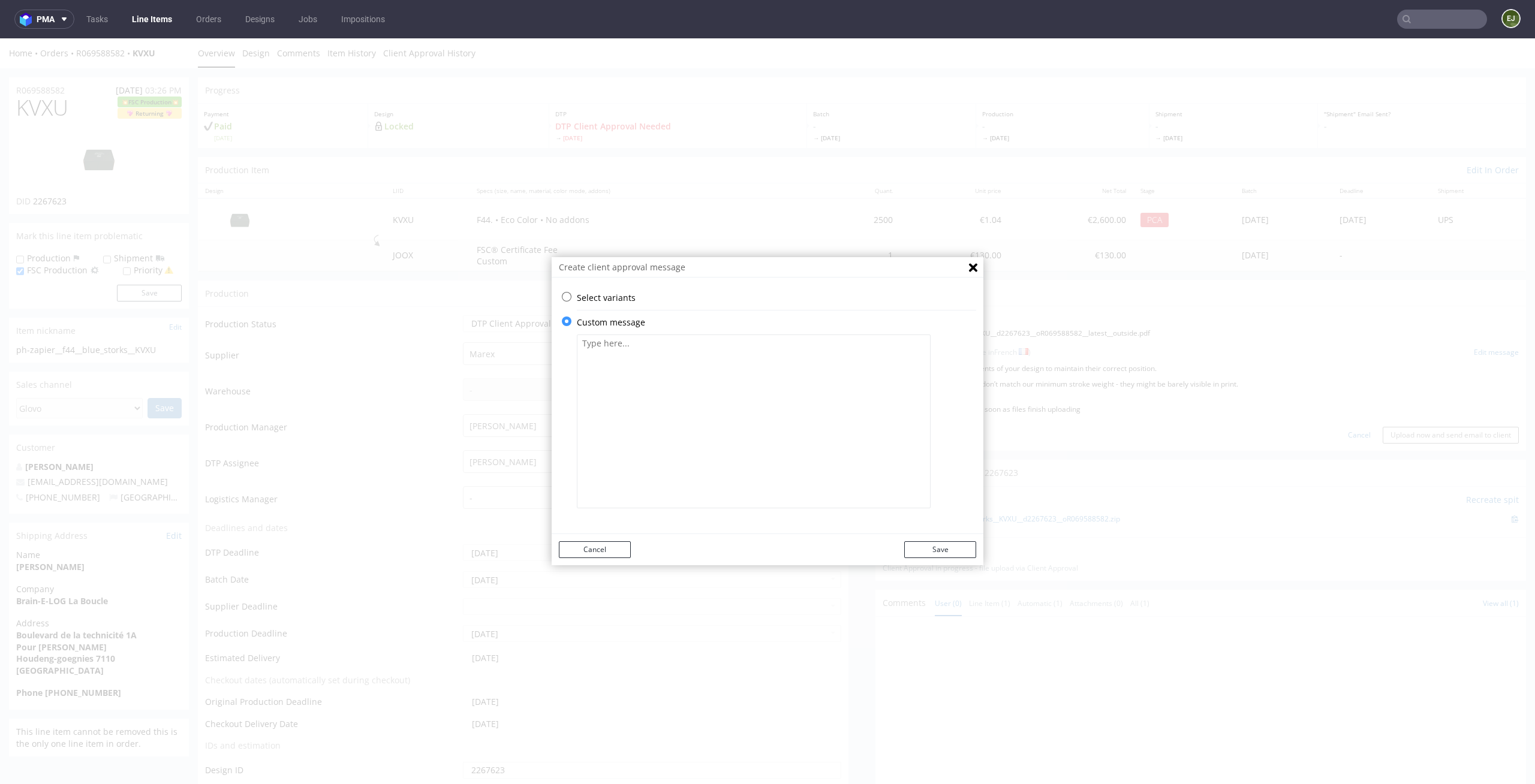
scroll to position [0, 0]
click at [661, 339] on textarea at bounding box center [754, 421] width 354 height 174
paste textarea "We've Rotated Some Elements of Your Design to Mintain their Correct Position. S…"
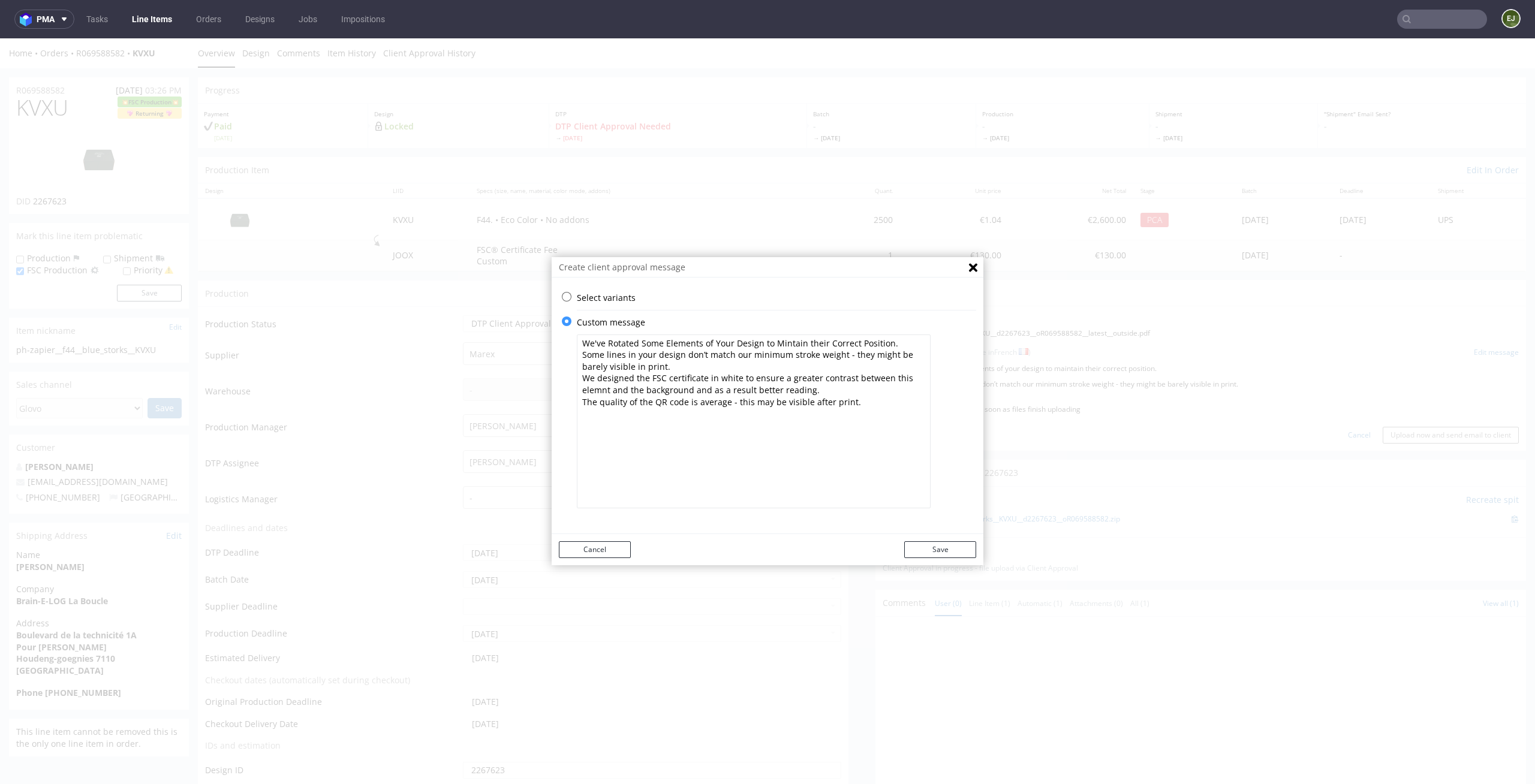
type textarea "We've Rotated Some Elements of Your Design to Mintain their Correct Position. S…"
click at [942, 562] on div "Cancel Save" at bounding box center [768, 549] width 432 height 31
click at [943, 560] on div "Cancel Save" at bounding box center [768, 549] width 432 height 31
click at [951, 550] on button "Save" at bounding box center [939, 550] width 72 height 17
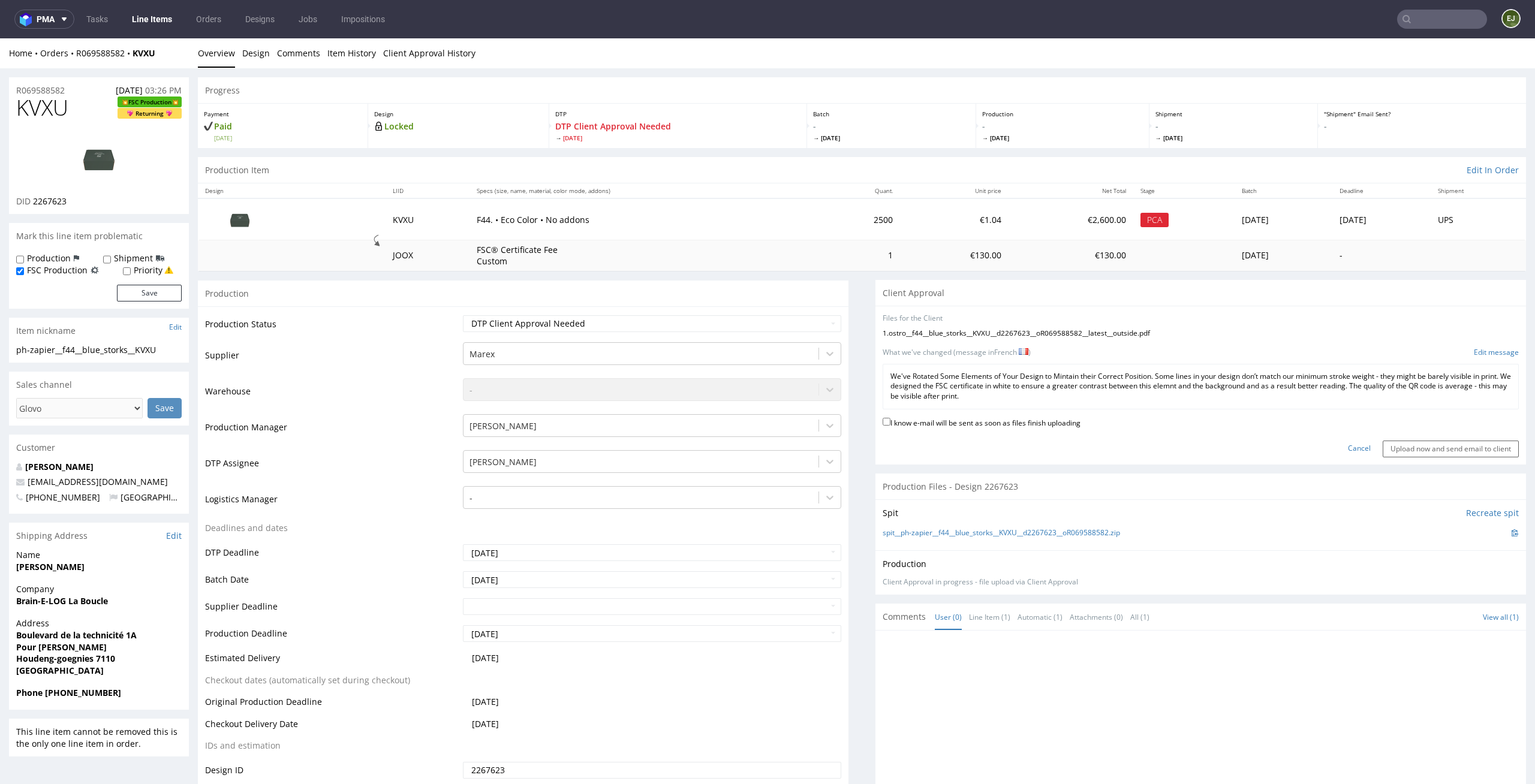
click at [1042, 423] on label "I know e-mail will be sent as soon as files finish uploading" at bounding box center [981, 421] width 198 height 13
click at [891, 423] on input "I know e-mail will be sent as soon as files finish uploading" at bounding box center [886, 421] width 8 height 8
checkbox input "true"
click at [1397, 437] on div "Cancel Upload now and send email to client" at bounding box center [1201, 444] width 636 height 26
click at [1398, 453] on input "Upload now and send email to client" at bounding box center [1450, 449] width 136 height 17
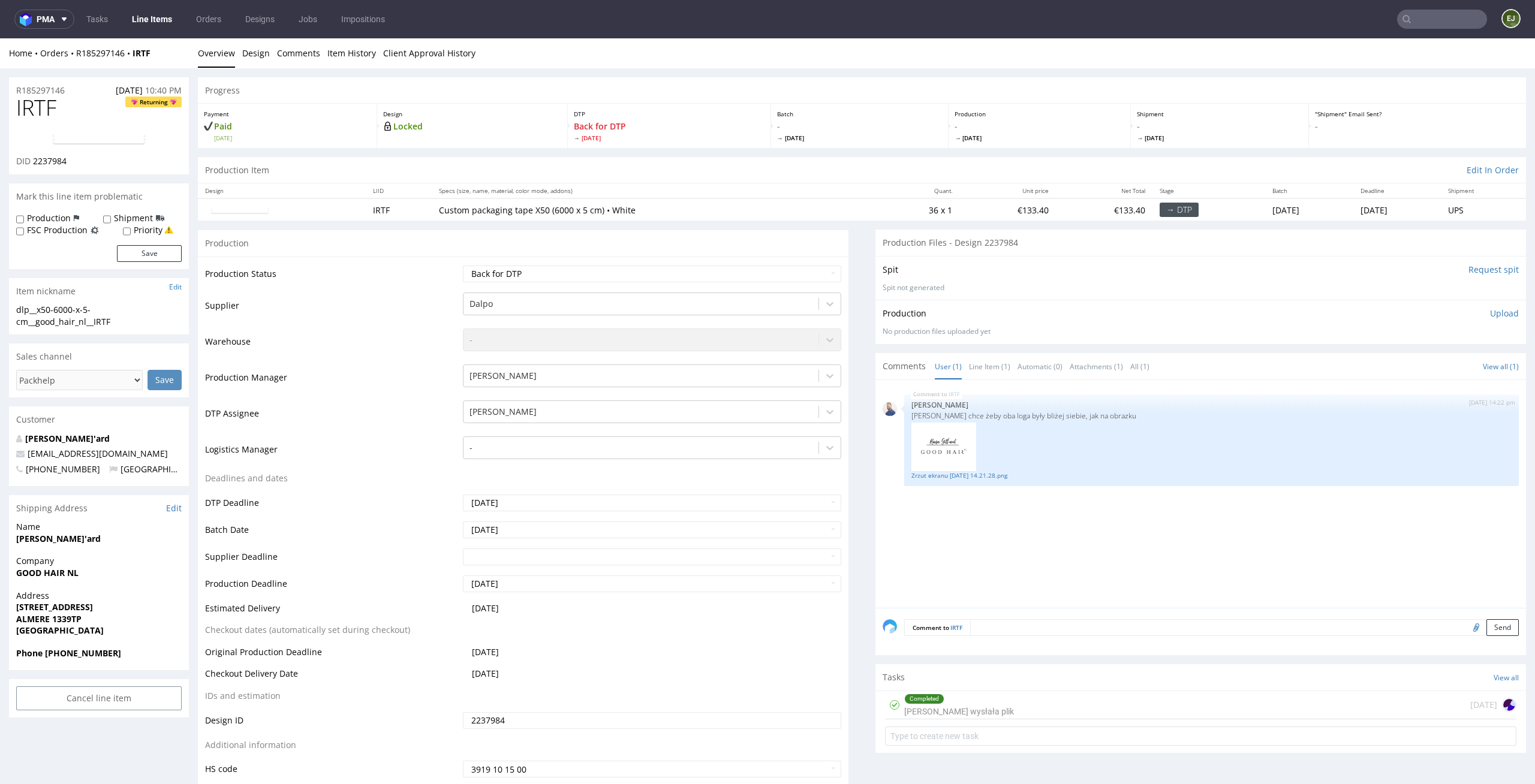
click at [993, 696] on div "Completed [PERSON_NAME] wysłała plik [DATE]" at bounding box center [1200, 705] width 631 height 28
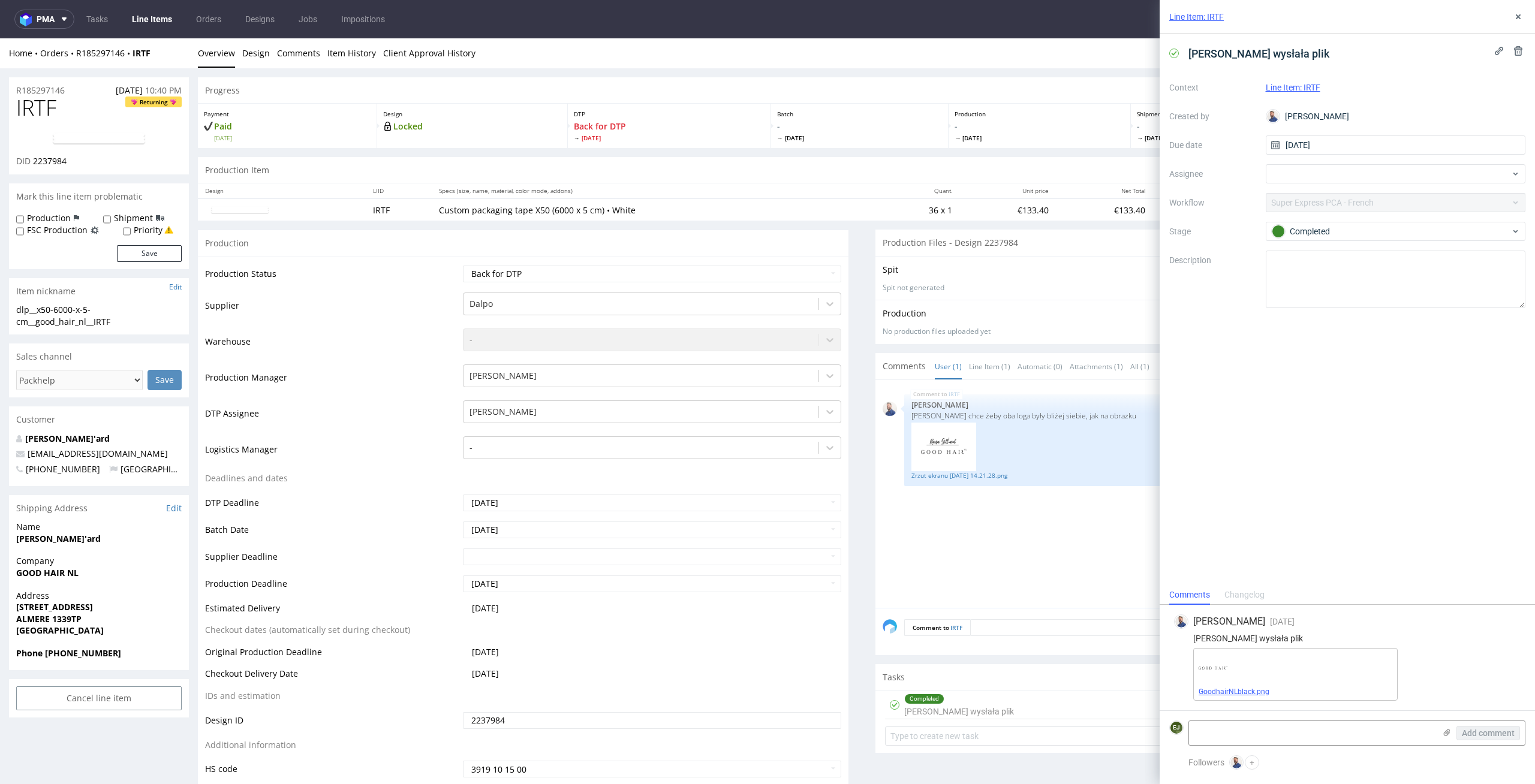
click at [1241, 695] on link "GoodhairNLblack.png" at bounding box center [1234, 692] width 71 height 8
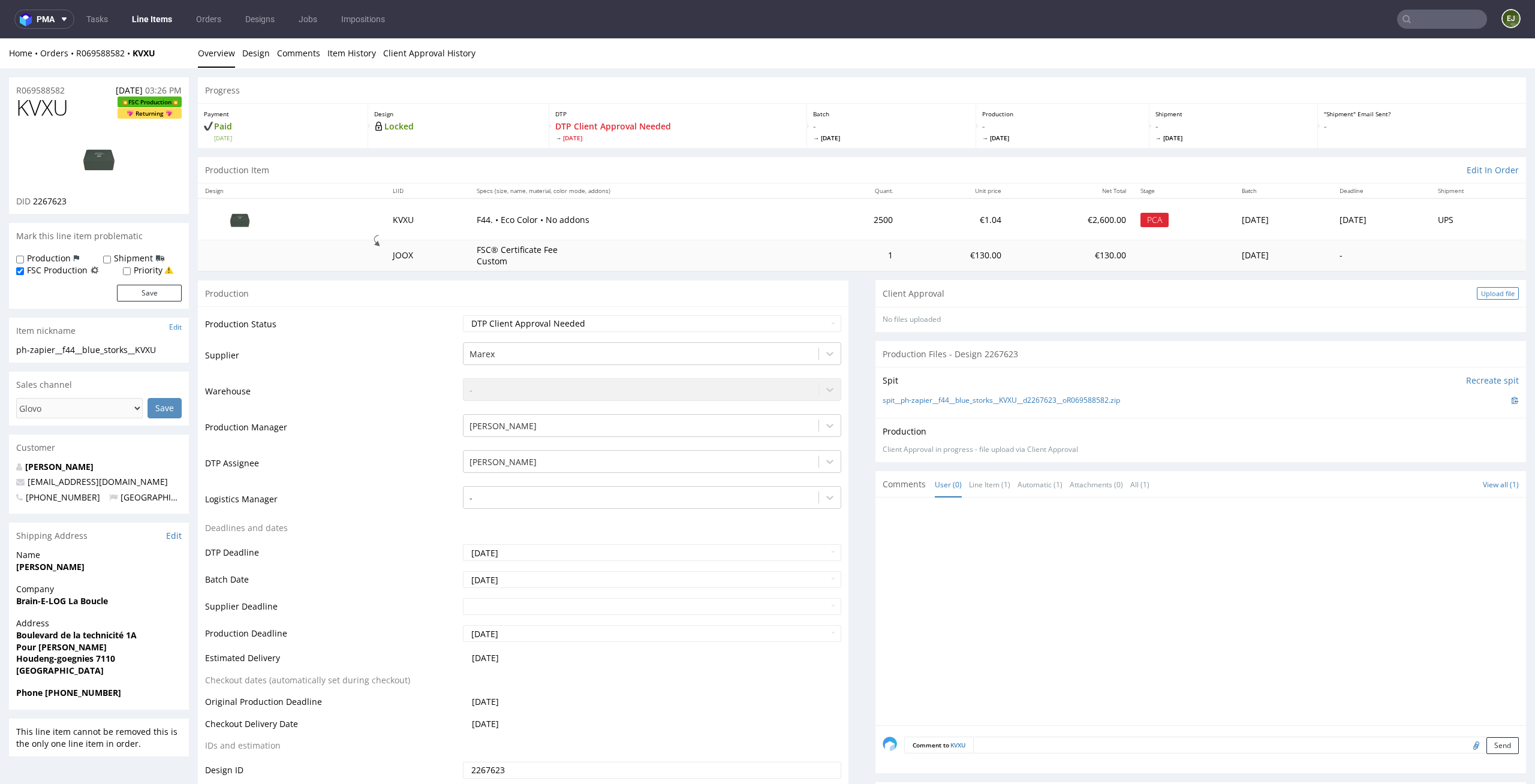
click at [1492, 295] on div "Upload file" at bounding box center [1498, 293] width 42 height 13
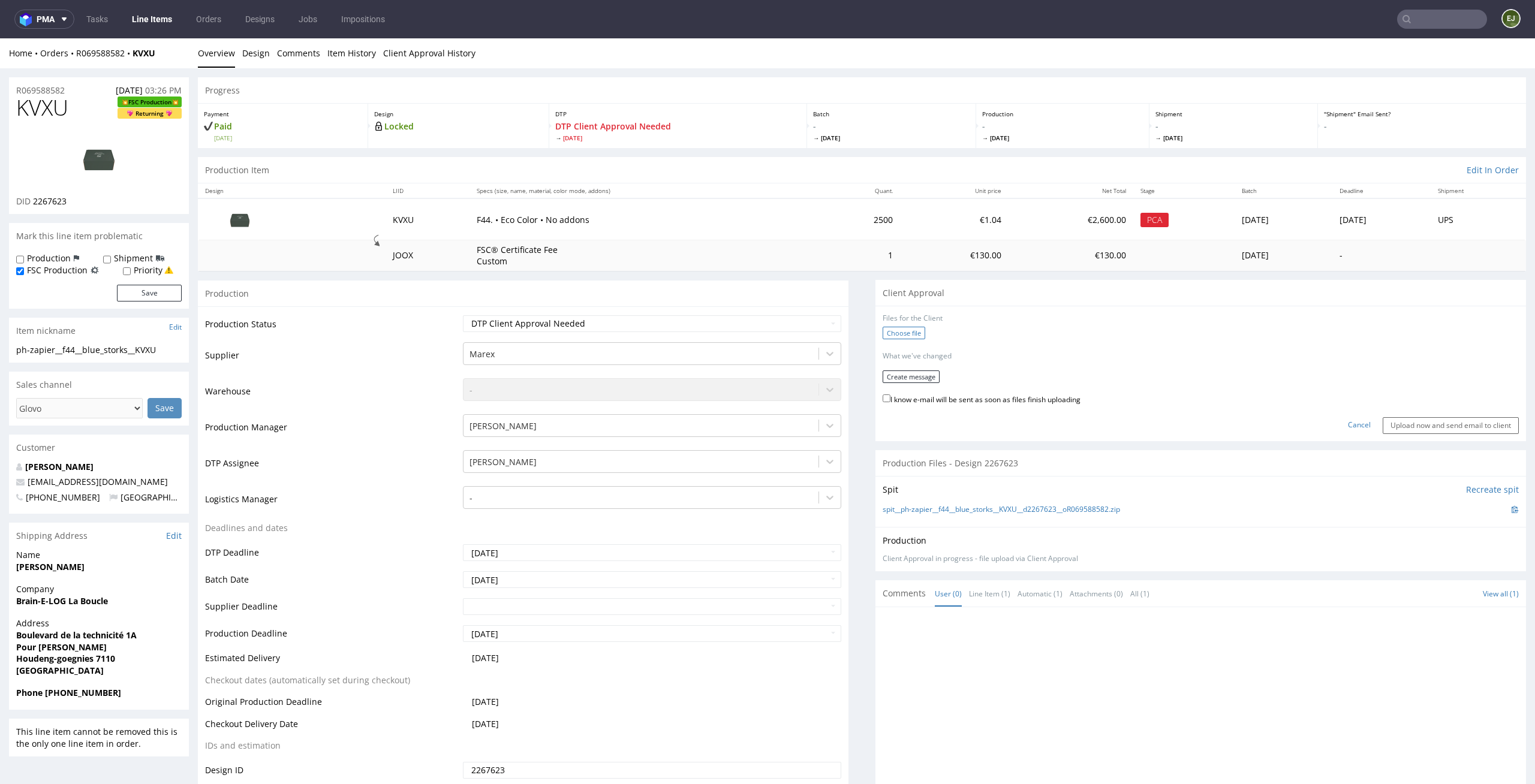
click at [901, 330] on label "Choose file" at bounding box center [904, 333] width 43 height 13
click at [0, 38] on input "Choose file" at bounding box center [0, 38] width 0 height 0
click at [924, 367] on button "Create message" at bounding box center [911, 373] width 57 height 13
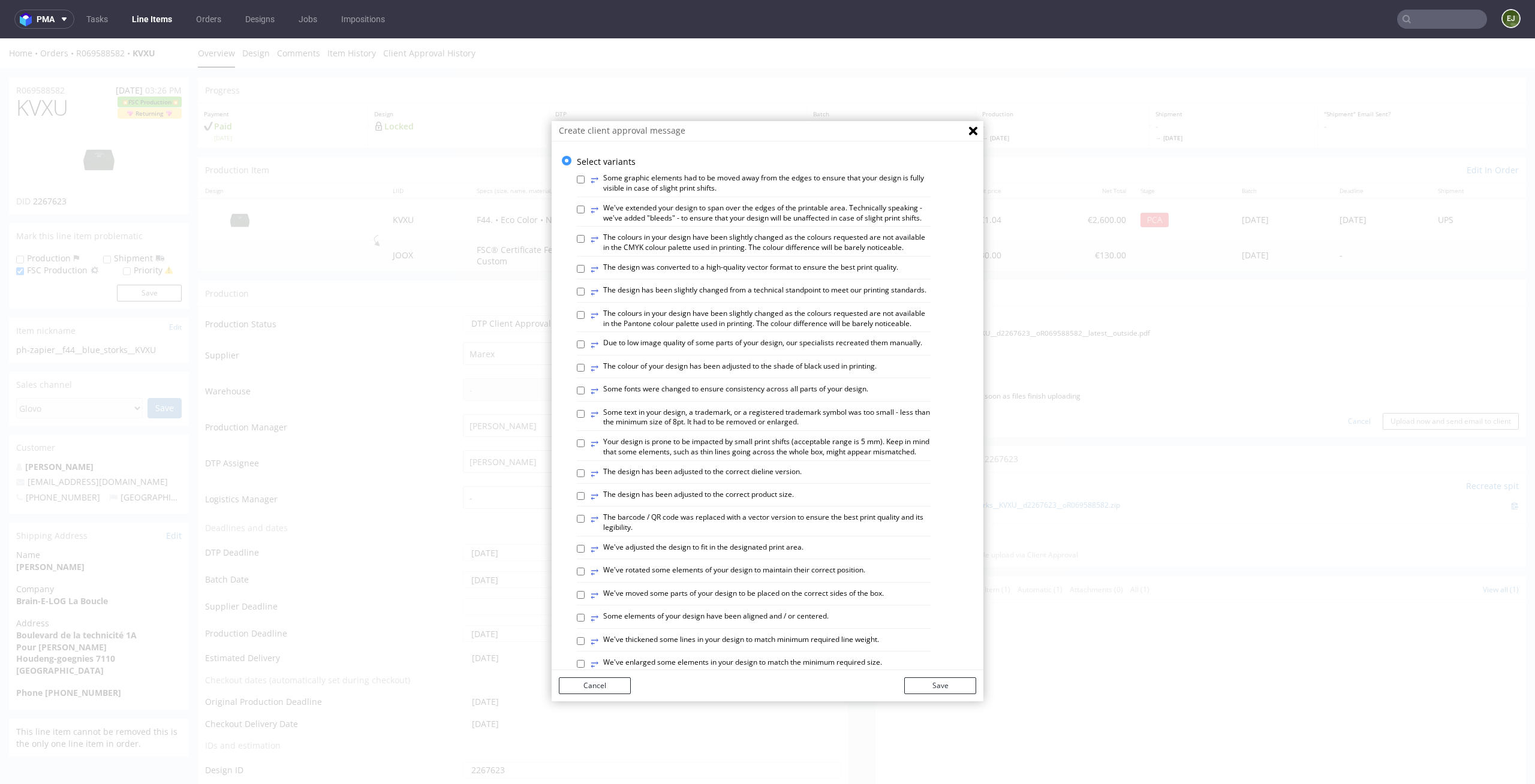
scroll to position [491, 0]
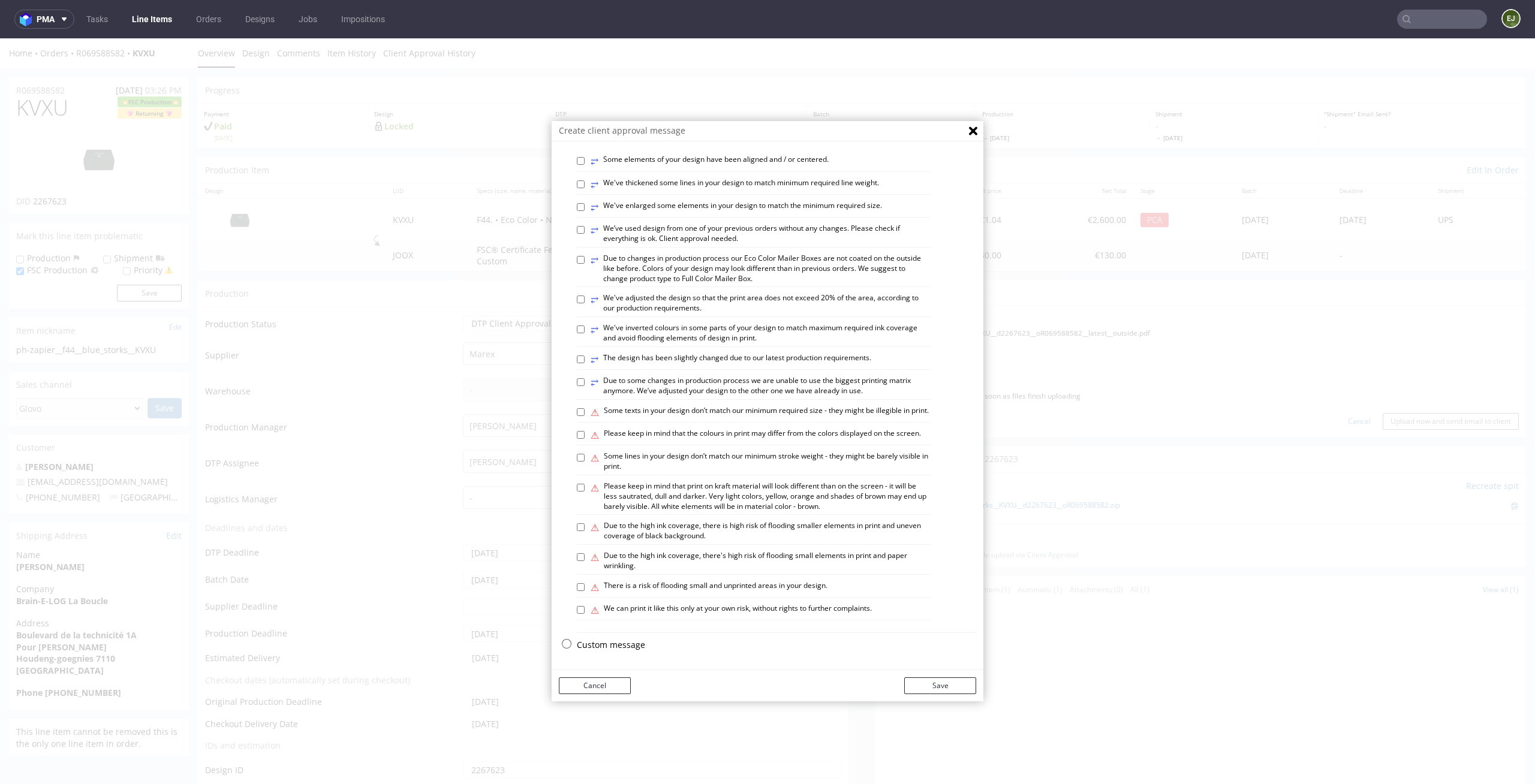
click at [600, 641] on p "Custom message" at bounding box center [776, 644] width 399 height 12
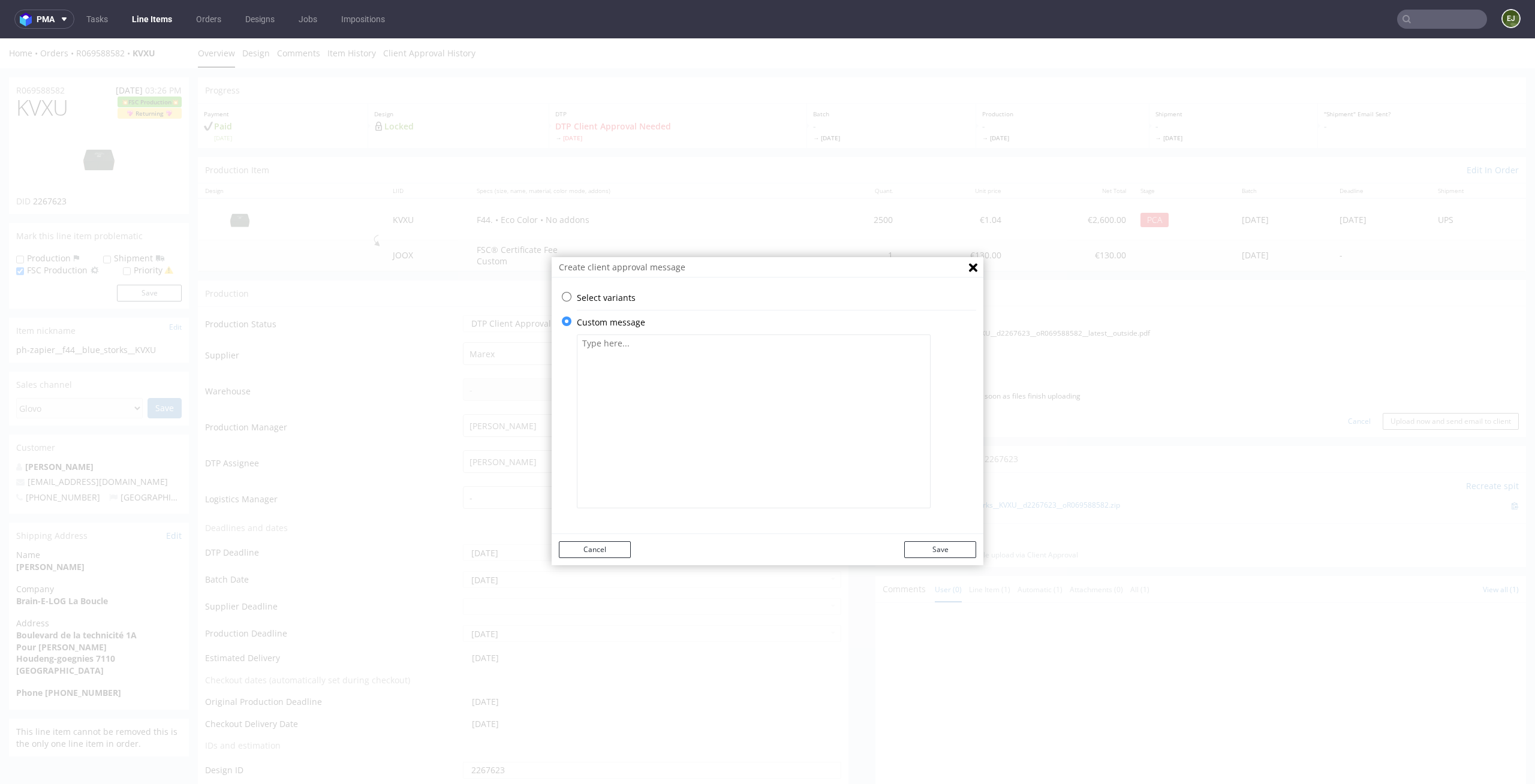
click at [624, 455] on textarea at bounding box center [754, 421] width 354 height 174
paste textarea "We've Rotated Some Elements of Your Design to Mintain their Correct Position. S…"
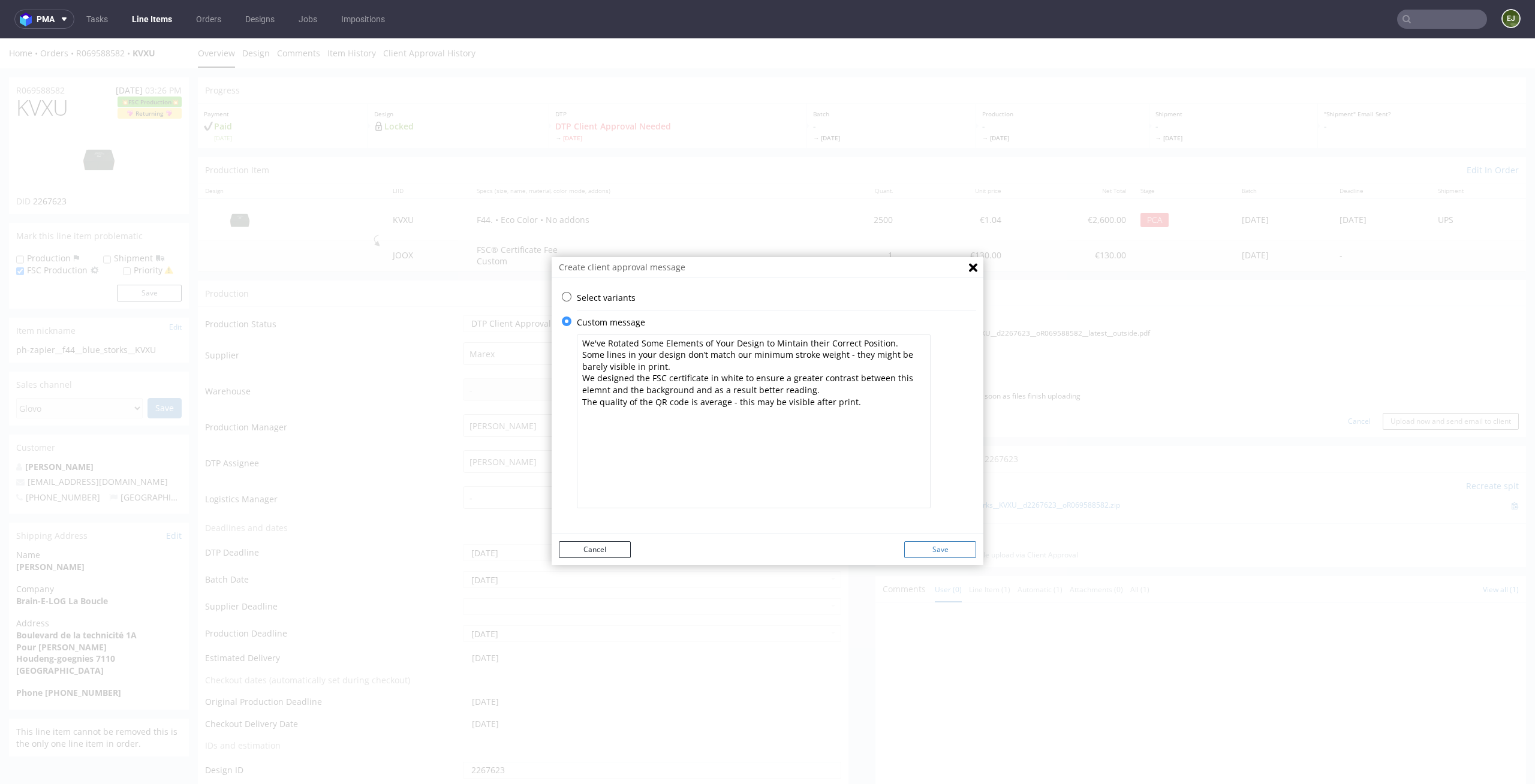
type textarea "We've Rotated Some Elements of Your Design to Mintain their Correct Position. S…"
click at [927, 542] on button "Save" at bounding box center [939, 550] width 72 height 17
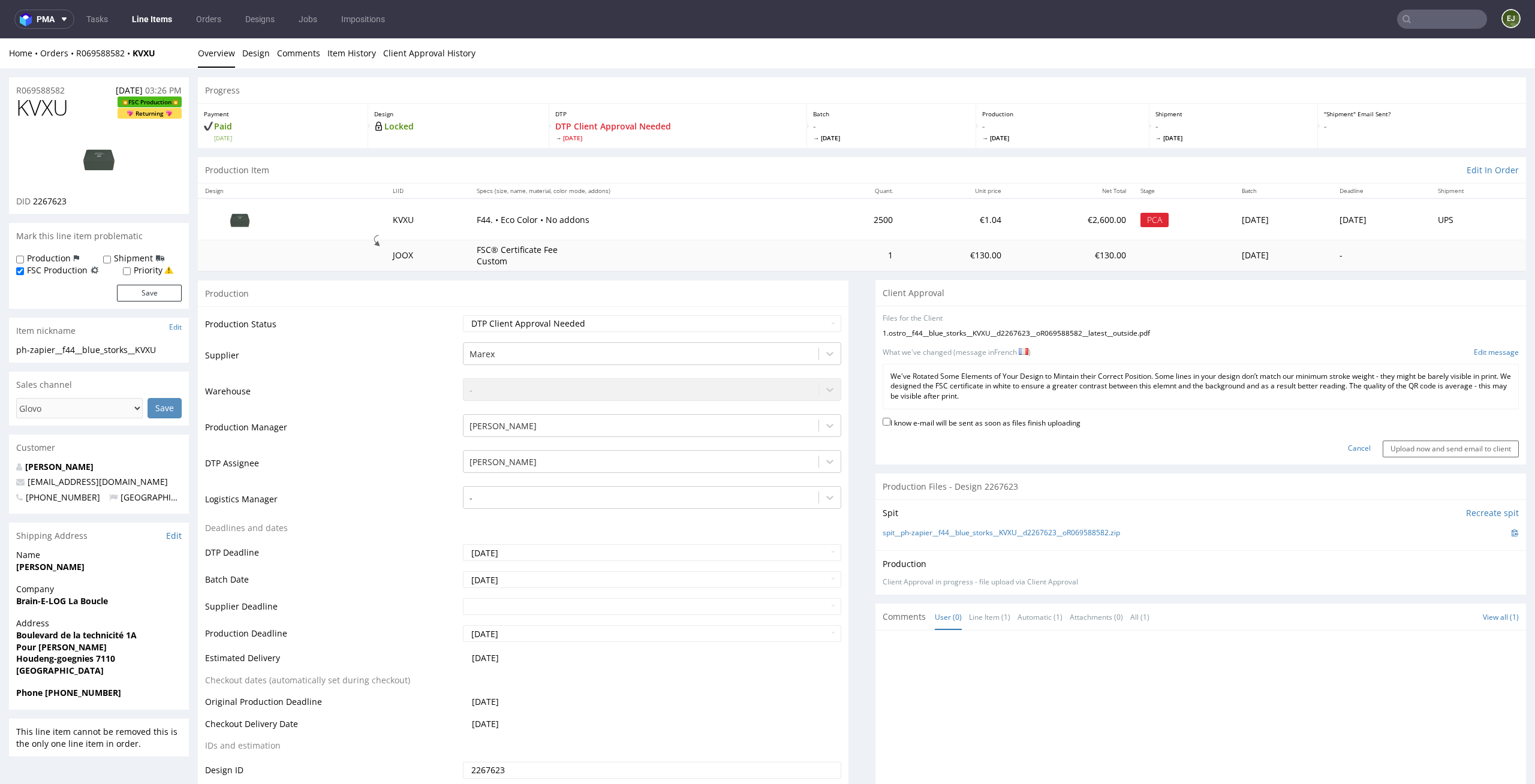
click at [930, 421] on label "I know e-mail will be sent as soon as files finish uploading" at bounding box center [981, 421] width 198 height 13
click at [891, 421] on input "I know e-mail will be sent as soon as files finish uploading" at bounding box center [886, 421] width 8 height 8
checkbox input "true"
click at [1402, 449] on input "Upload now and send email to client" at bounding box center [1450, 449] width 136 height 17
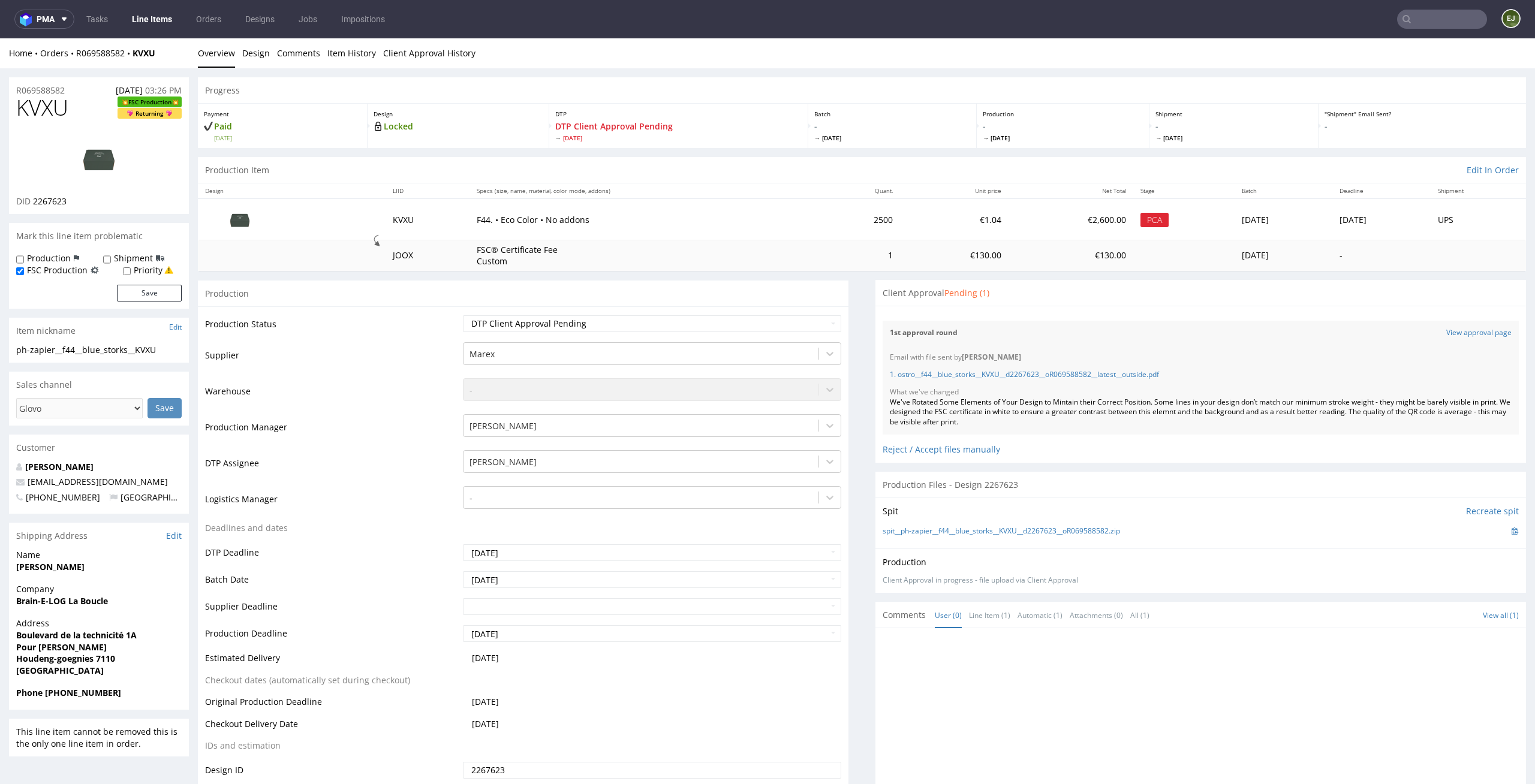
click at [136, 13] on link "Line Items" at bounding box center [152, 19] width 55 height 19
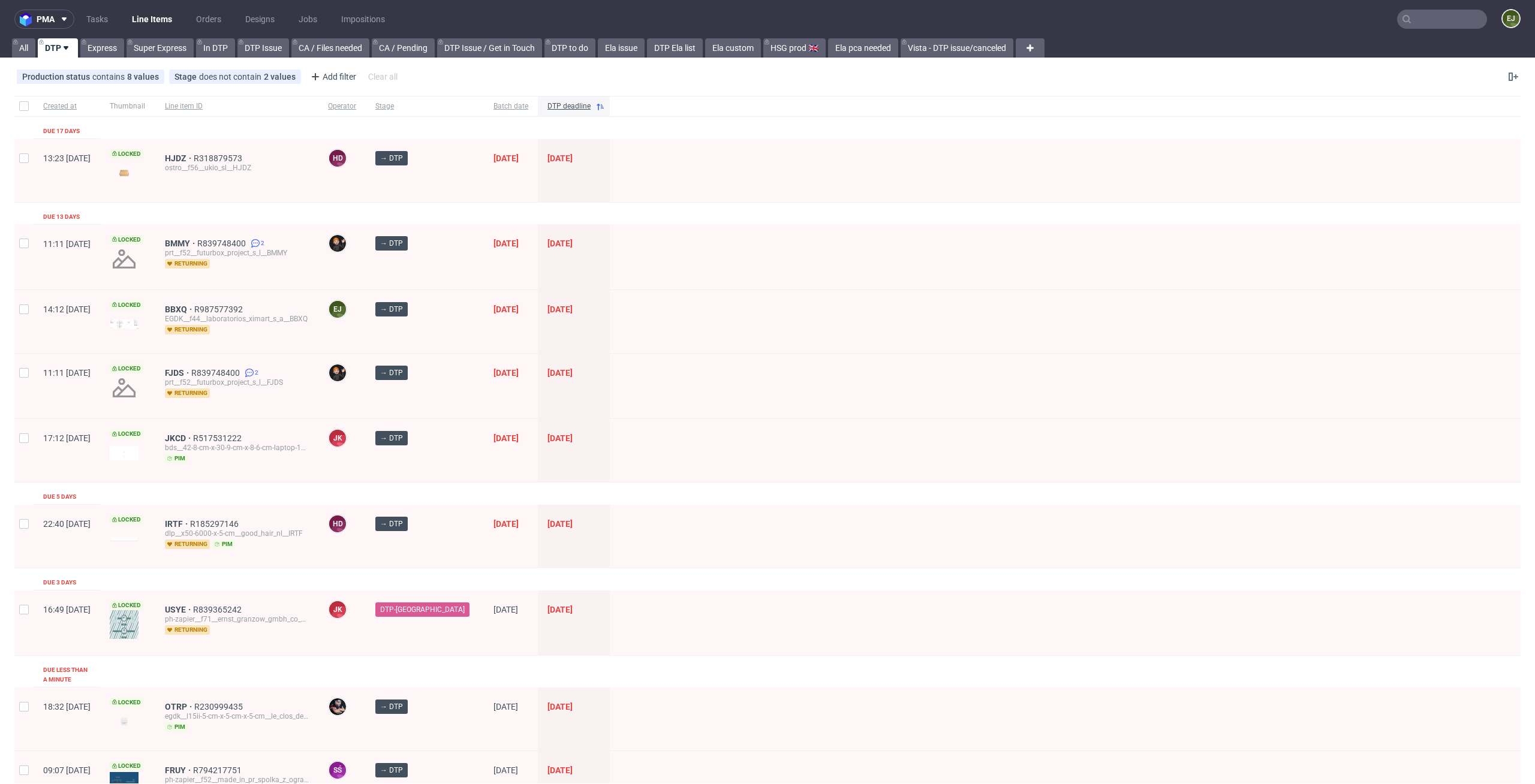
click at [203, 317] on div "EGDK__f44__laboratorios_ximart_s_a__BBXQ" at bounding box center [237, 319] width 144 height 10
click at [194, 310] on span "BBXQ" at bounding box center [180, 310] width 29 height 10
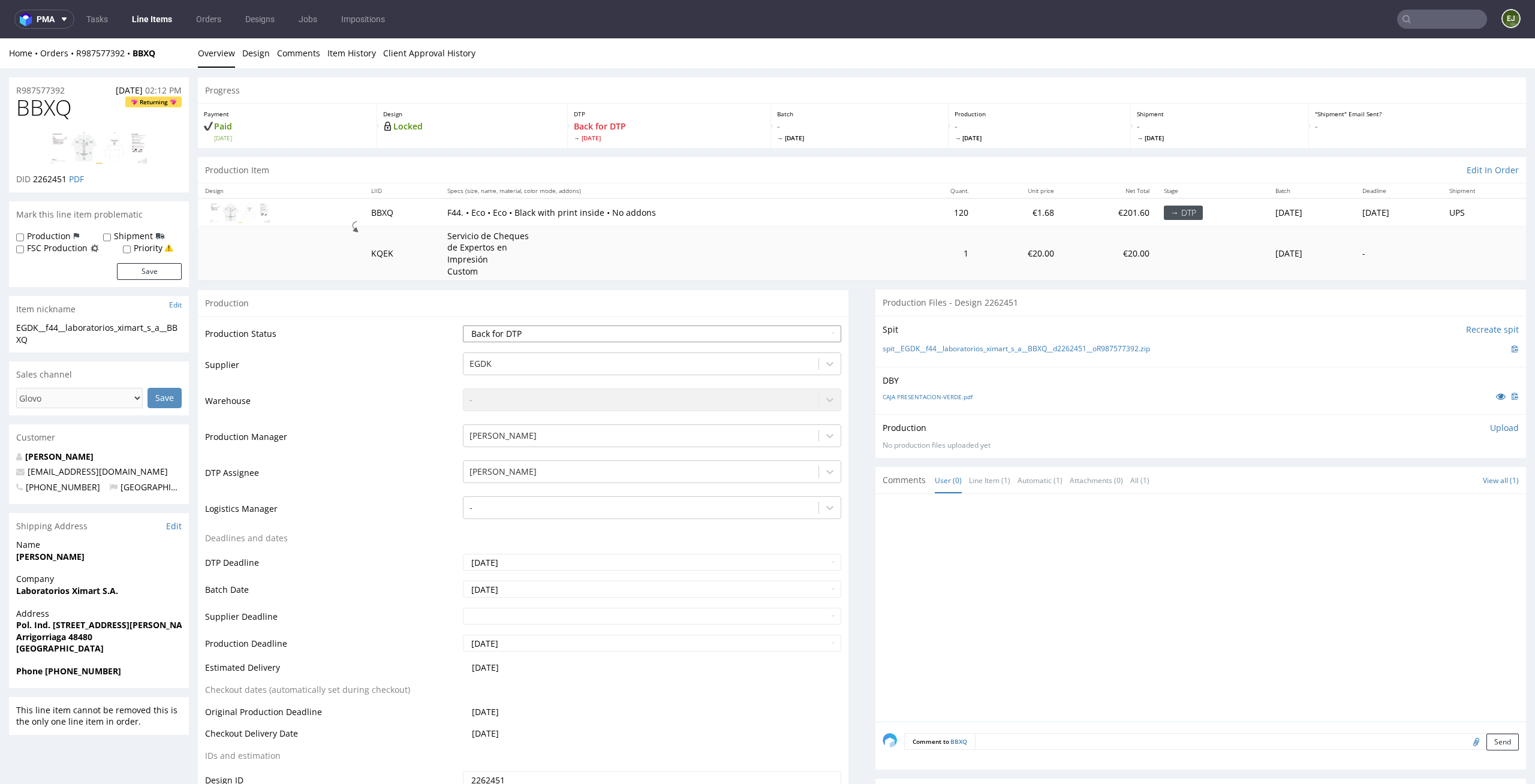
click at [656, 328] on select "Waiting for Artwork Waiting for Diecut Waiting for Mockup Waiting for DTP Waiti…" at bounding box center [652, 334] width 379 height 17
select select "dtp_in_process"
click at [463, 326] on select "Waiting for Artwork Waiting for Diecut Waiting for Mockup Waiting for DTP Waiti…" at bounding box center [652, 334] width 379 height 17
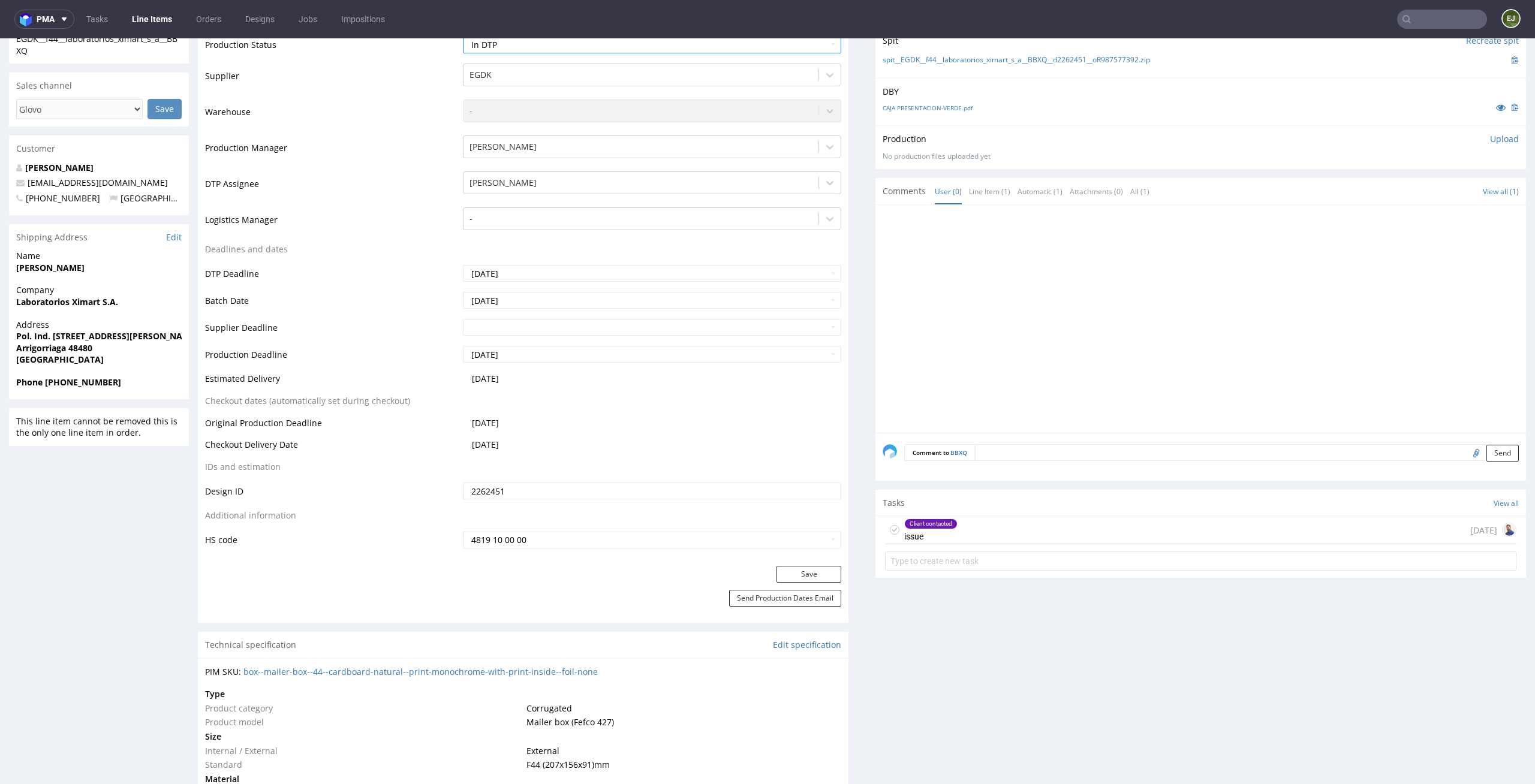
scroll to position [310, 0]
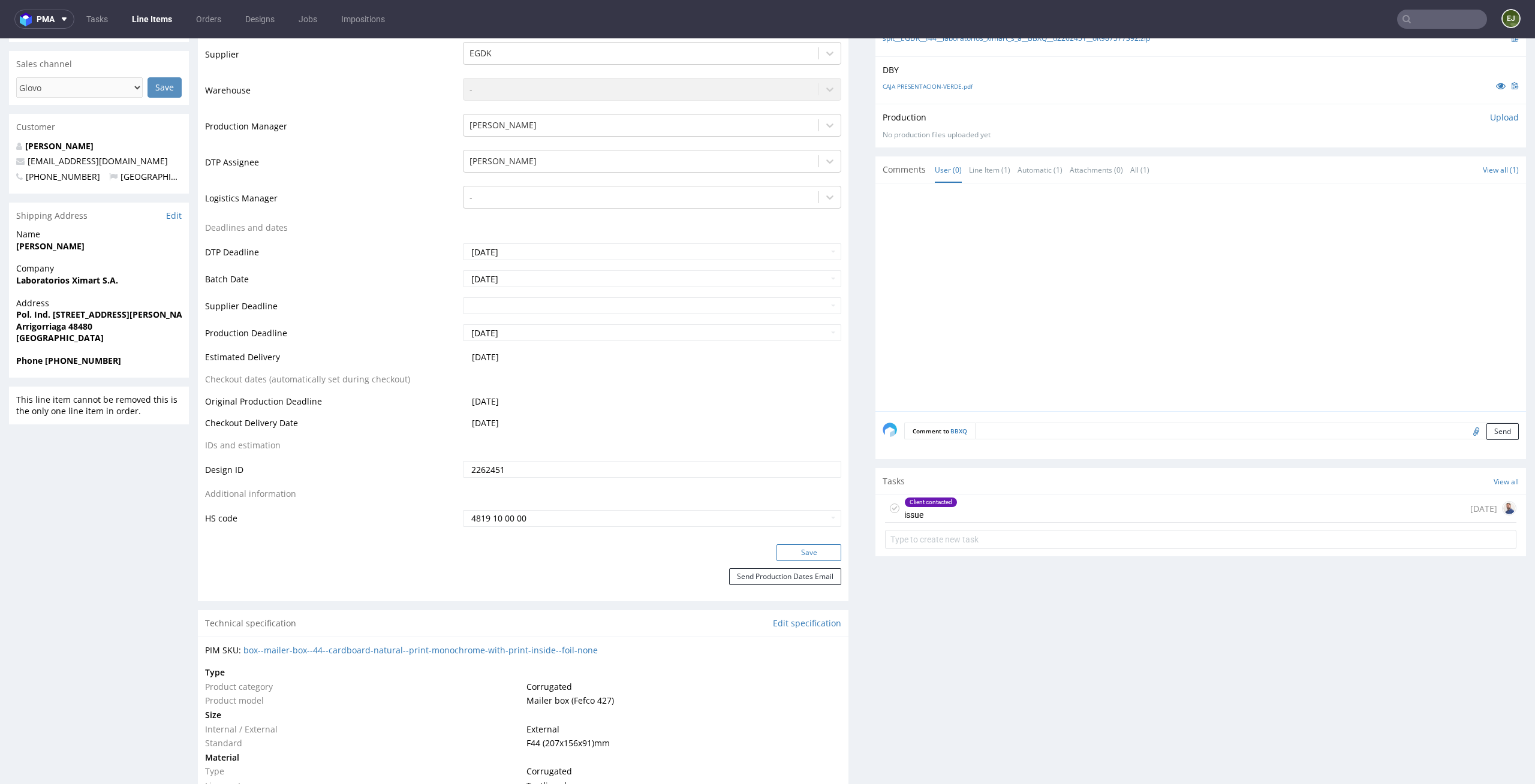
click at [820, 552] on button "Save" at bounding box center [809, 553] width 65 height 17
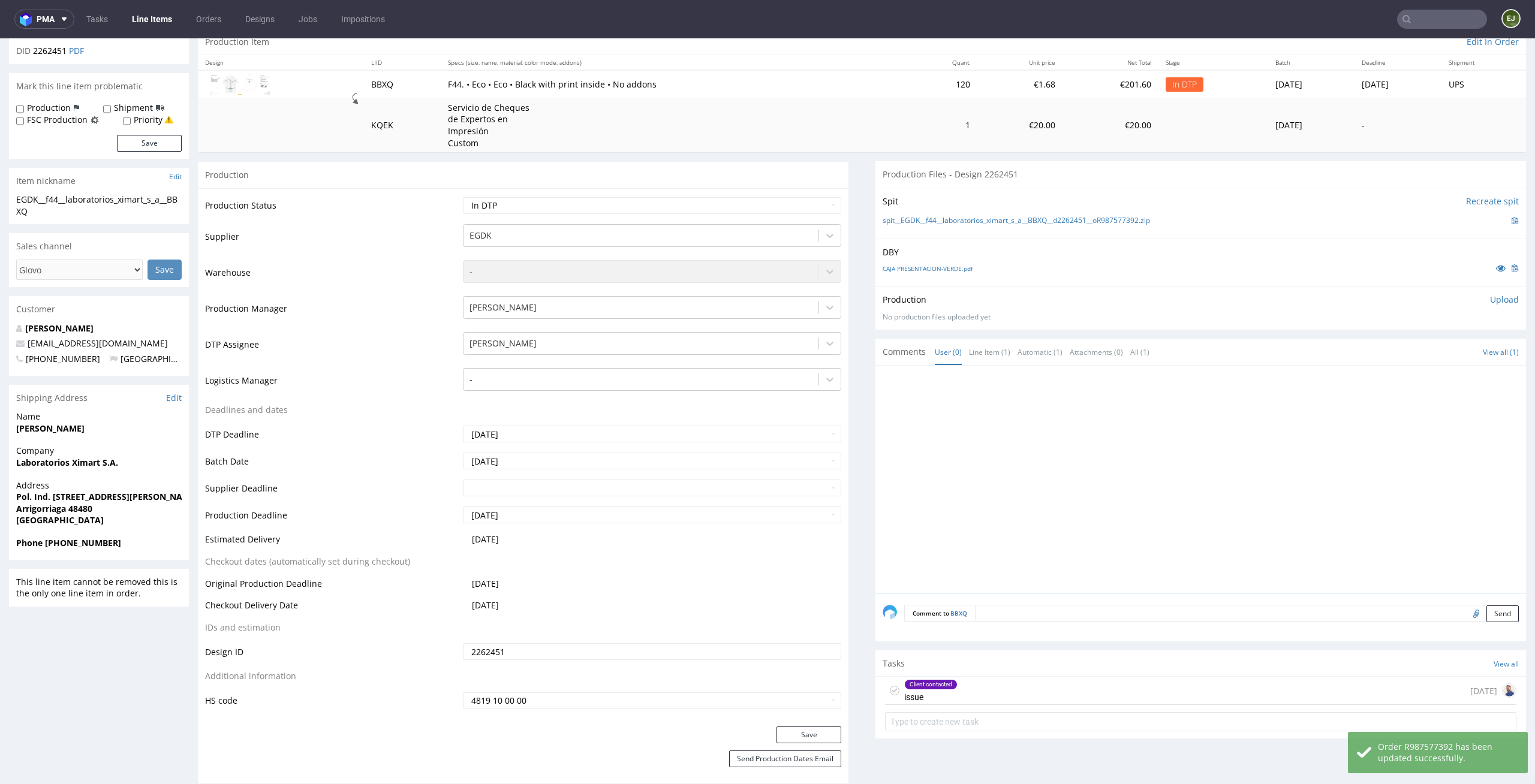
scroll to position [215, 0]
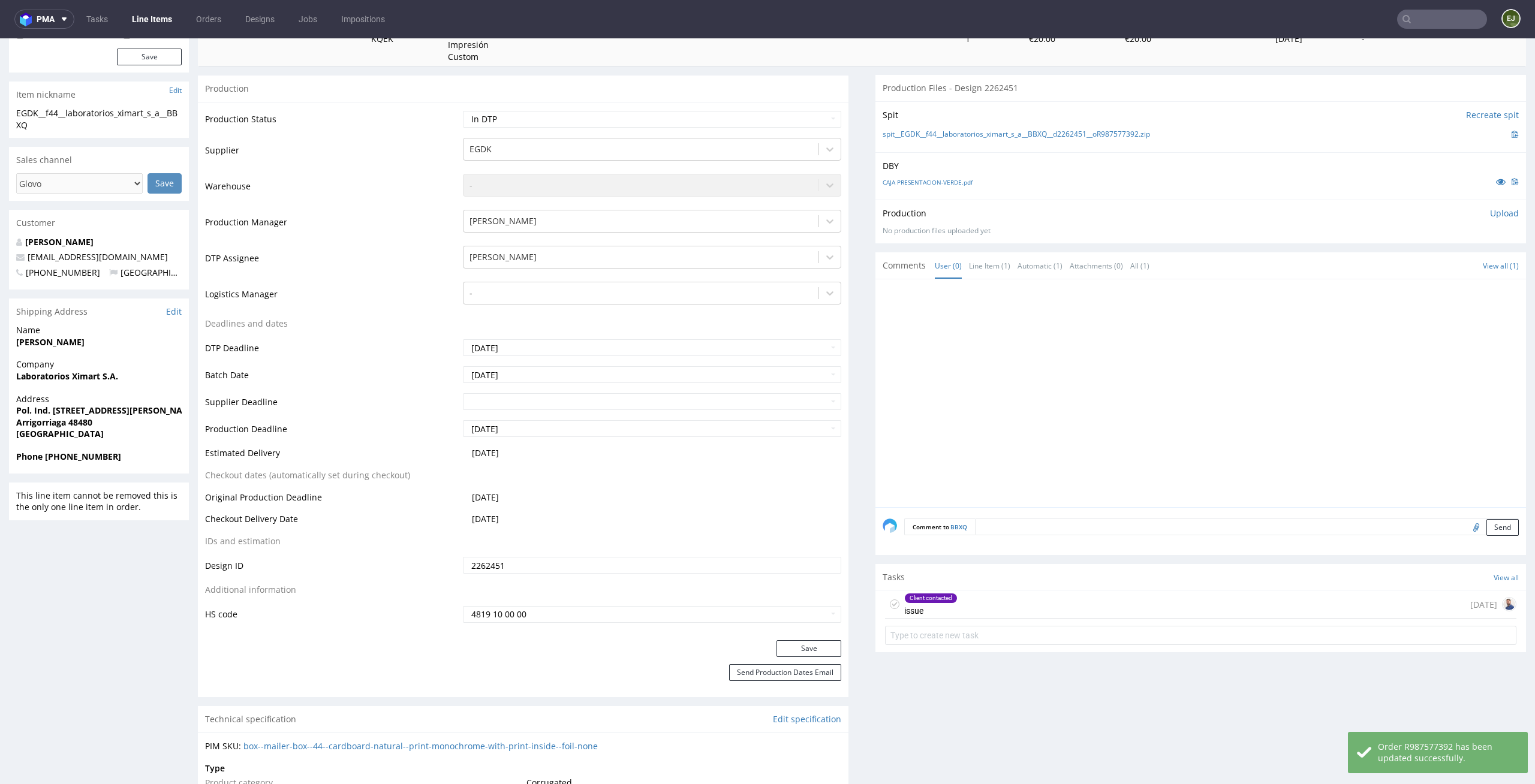
click at [1030, 603] on div "Client contacted issue [DATE]" at bounding box center [1200, 604] width 631 height 28
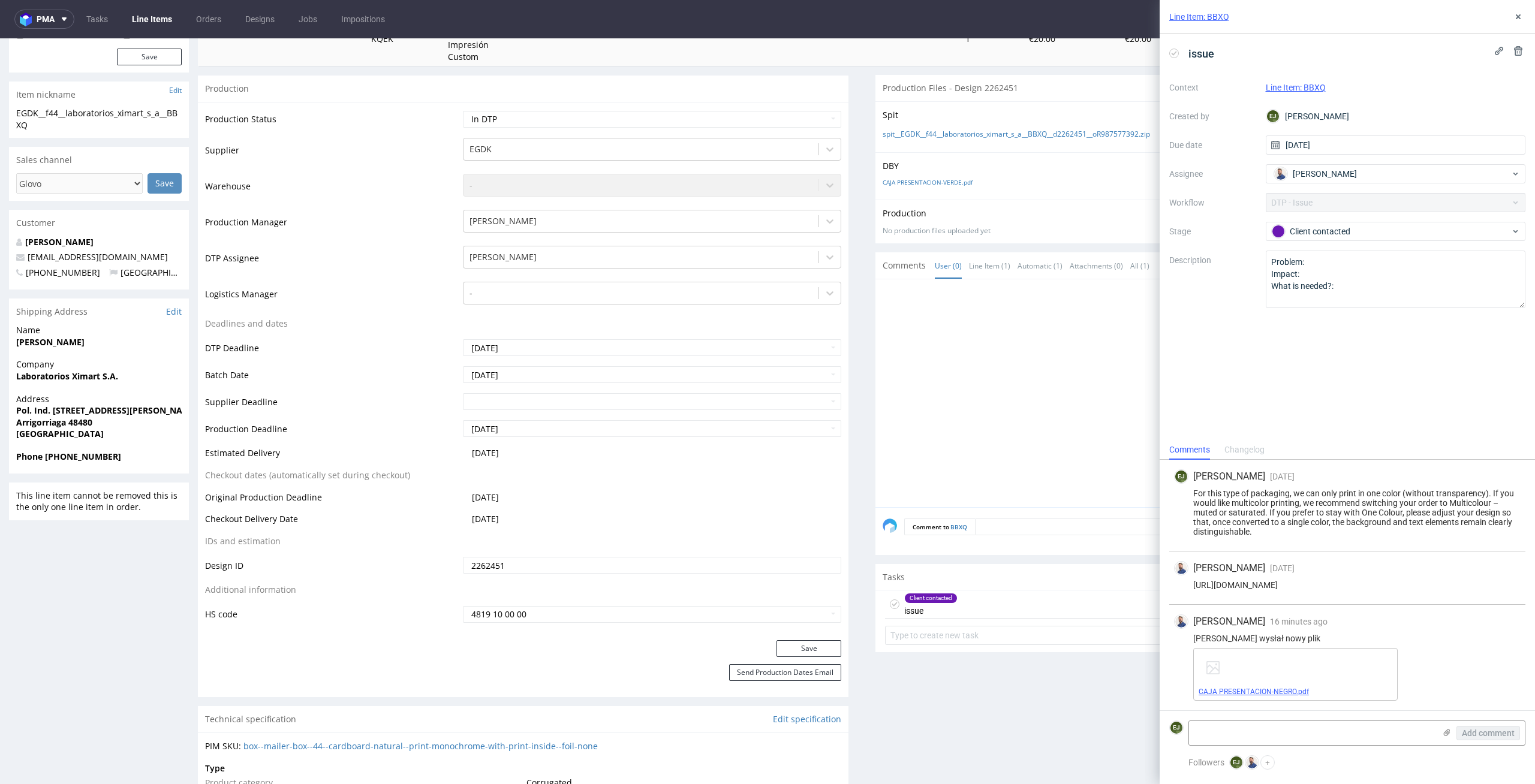
click at [1257, 696] on span "CAJA PRESENTACION-NEGRO.pdf" at bounding box center [1295, 692] width 194 height 10
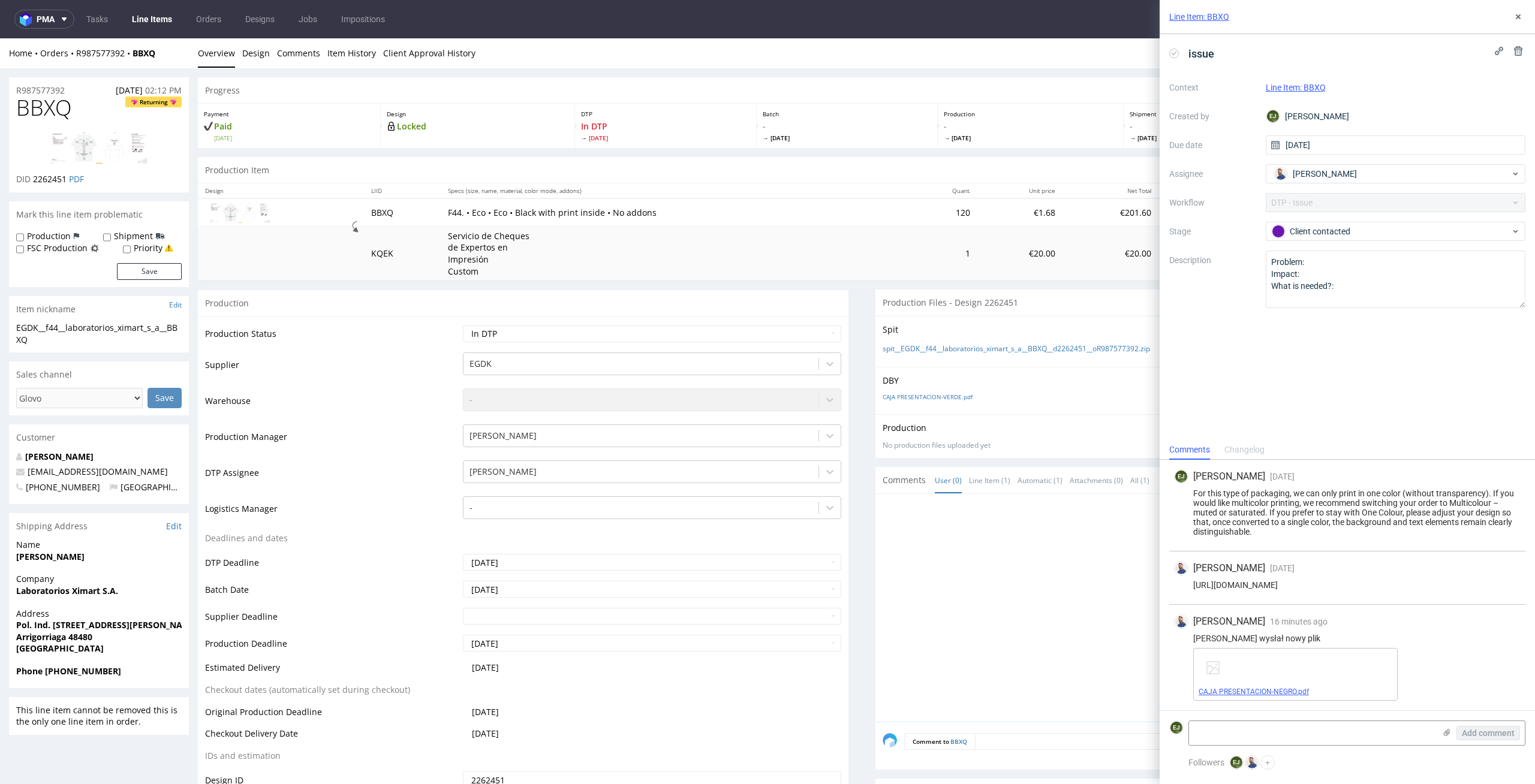
click at [1272, 689] on link "CAJA PRESENTACION-NEGRO.pdf" at bounding box center [1254, 692] width 110 height 8
click at [686, 99] on div "Progress" at bounding box center [862, 91] width 1328 height 27
click at [893, 346] on link "spit__EGDK__f44__laboratorios_ximart_s_a__BBXQ__d2262451__oR987577392.zip" at bounding box center [1016, 349] width 268 height 10
click at [446, 748] on td "Checkout Delivery Date" at bounding box center [332, 738] width 255 height 22
drag, startPoint x: 69, startPoint y: 103, endPoint x: 0, endPoint y: 103, distance: 69.0
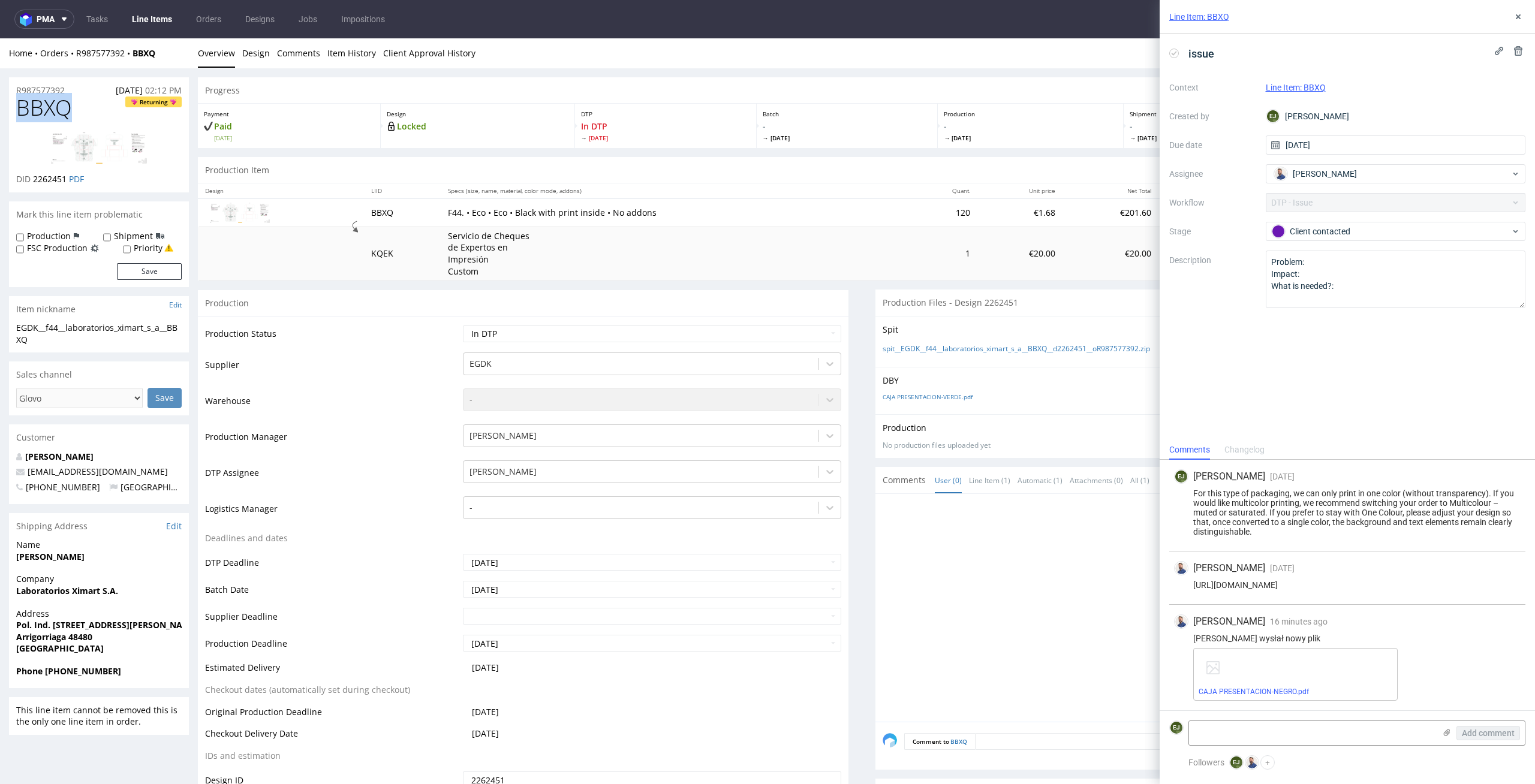
copy span "BBXQ"
click at [1173, 55] on use at bounding box center [1174, 53] width 6 height 4
click at [1515, 16] on icon at bounding box center [1518, 17] width 10 height 10
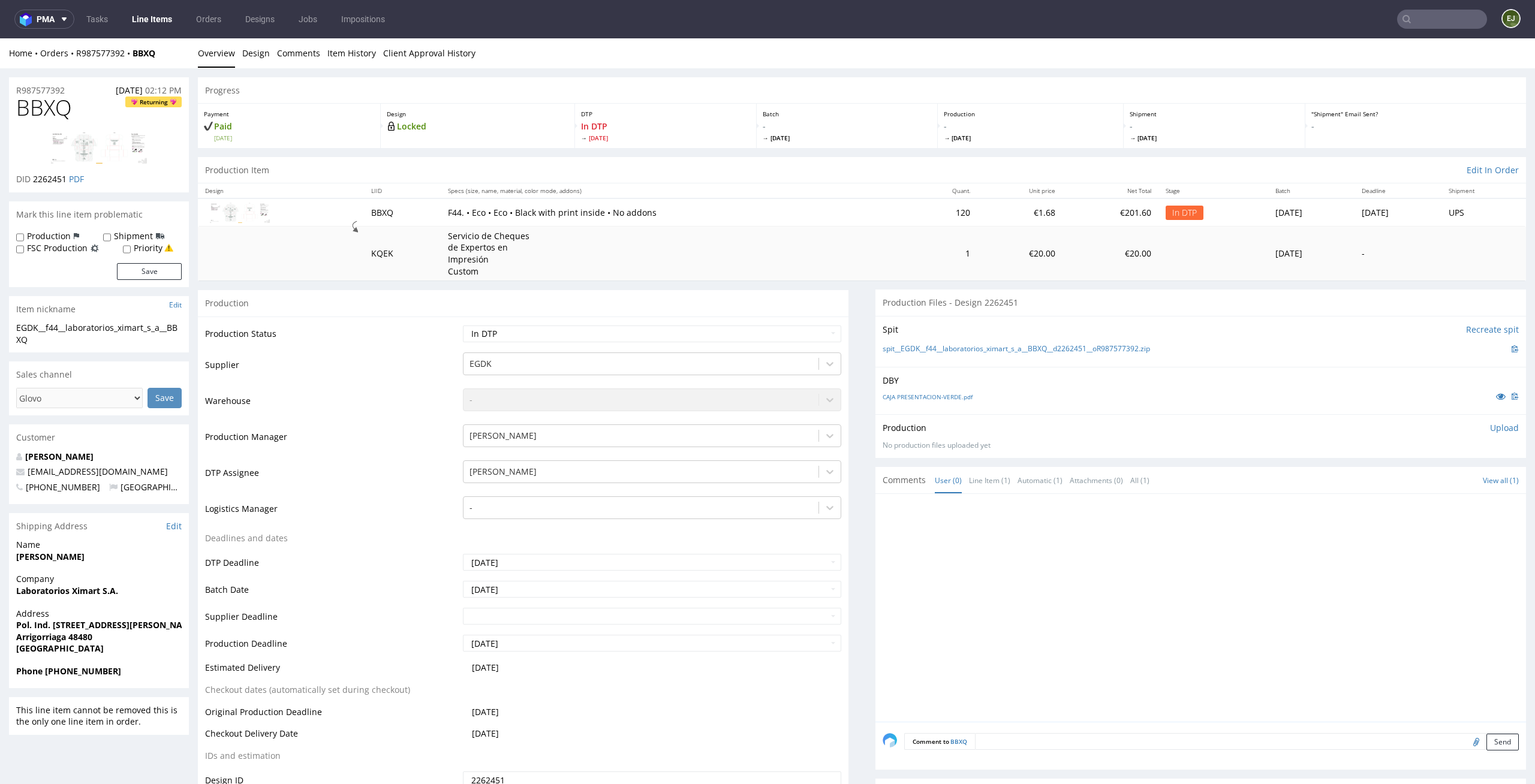
click at [1487, 418] on div "Production Upload No production files uploaded yet Description (optional) Add f…" at bounding box center [1200, 436] width 651 height 44
click at [1483, 433] on div "Production Upload No production files uploaded yet Description (optional) Add f…" at bounding box center [1201, 436] width 636 height 29
click at [1490, 426] on p "Upload" at bounding box center [1504, 428] width 29 height 12
click at [1420, 477] on div "Add files" at bounding box center [1434, 483] width 60 height 18
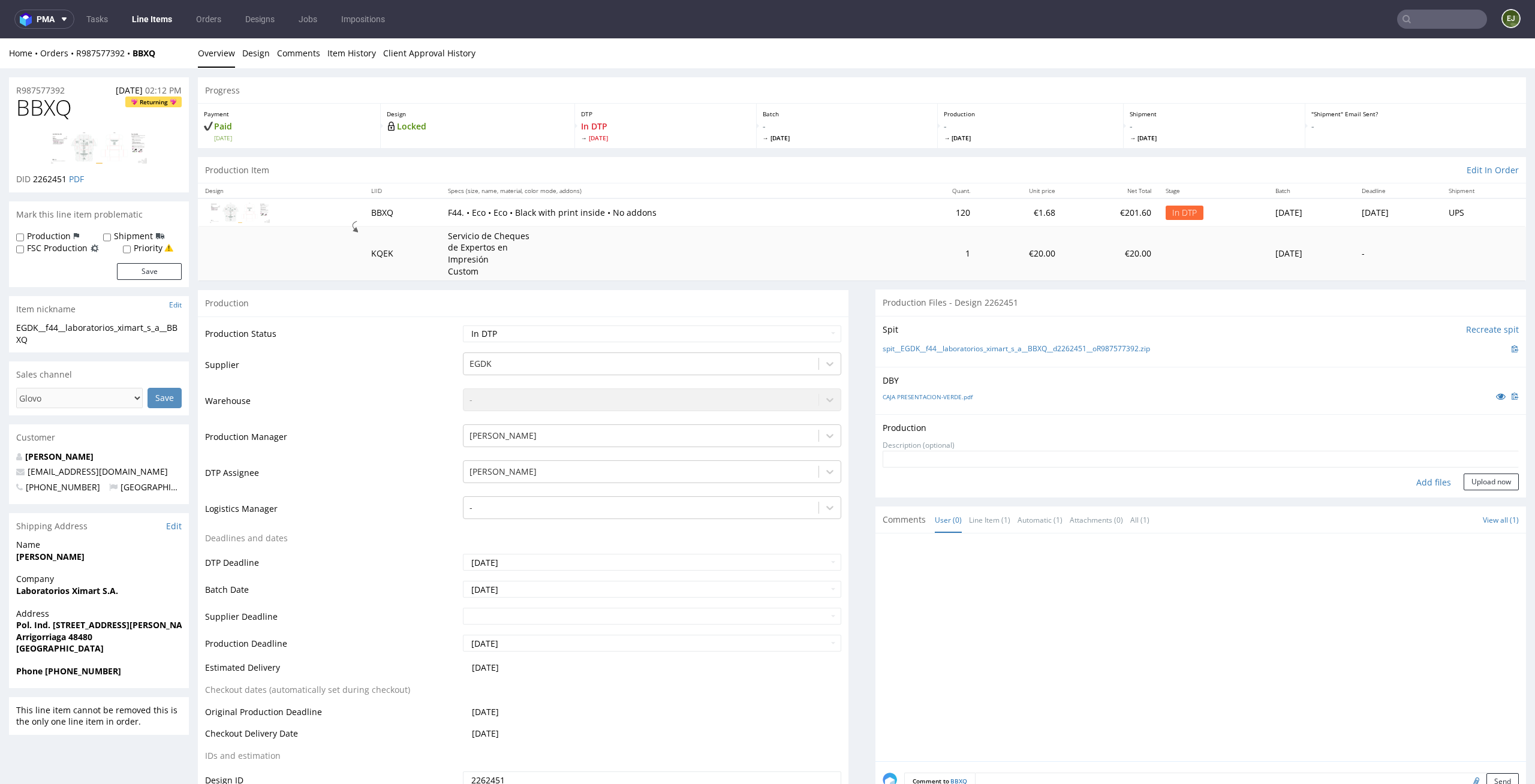
type input "C:\fakepath\EGDK__f44__laboratorios_ximart_s_a__BBXQ__d2262451__oR987577392__la…"
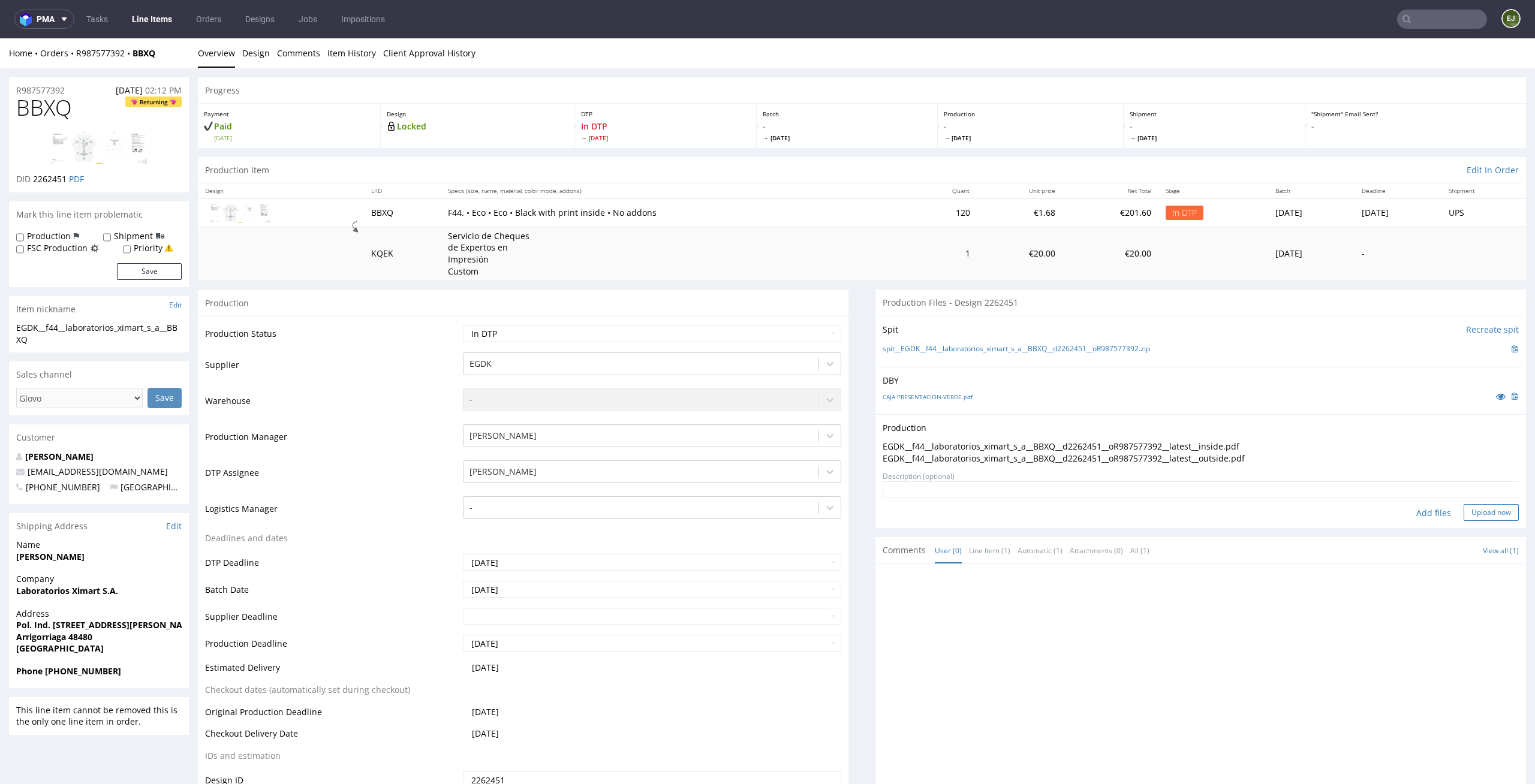
click at [1479, 508] on button "Upload now" at bounding box center [1491, 512] width 55 height 17
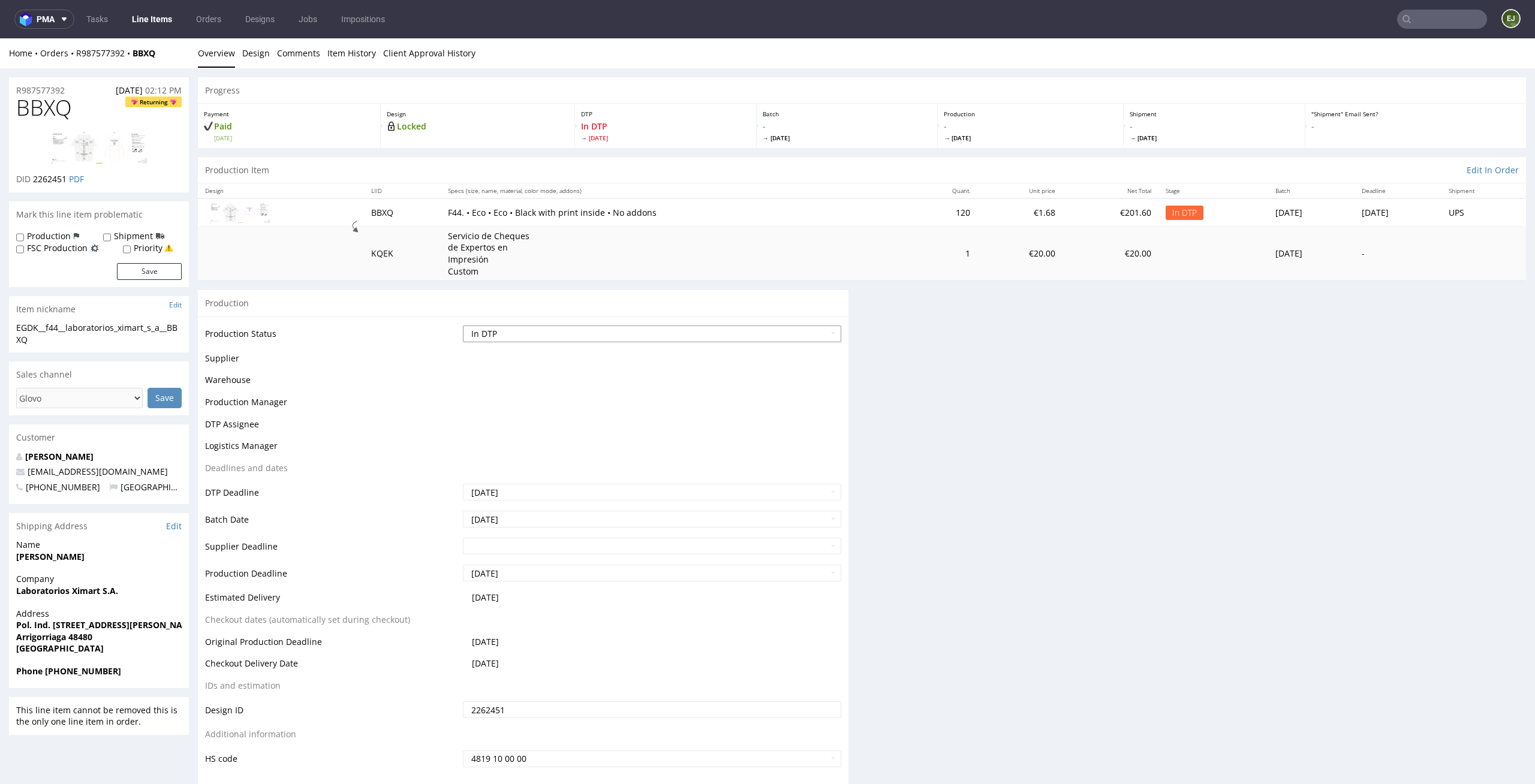
click at [814, 335] on select "Waiting for Artwork Waiting for Diecut Waiting for Mockup Waiting for DTP Waiti…" at bounding box center [652, 334] width 379 height 17
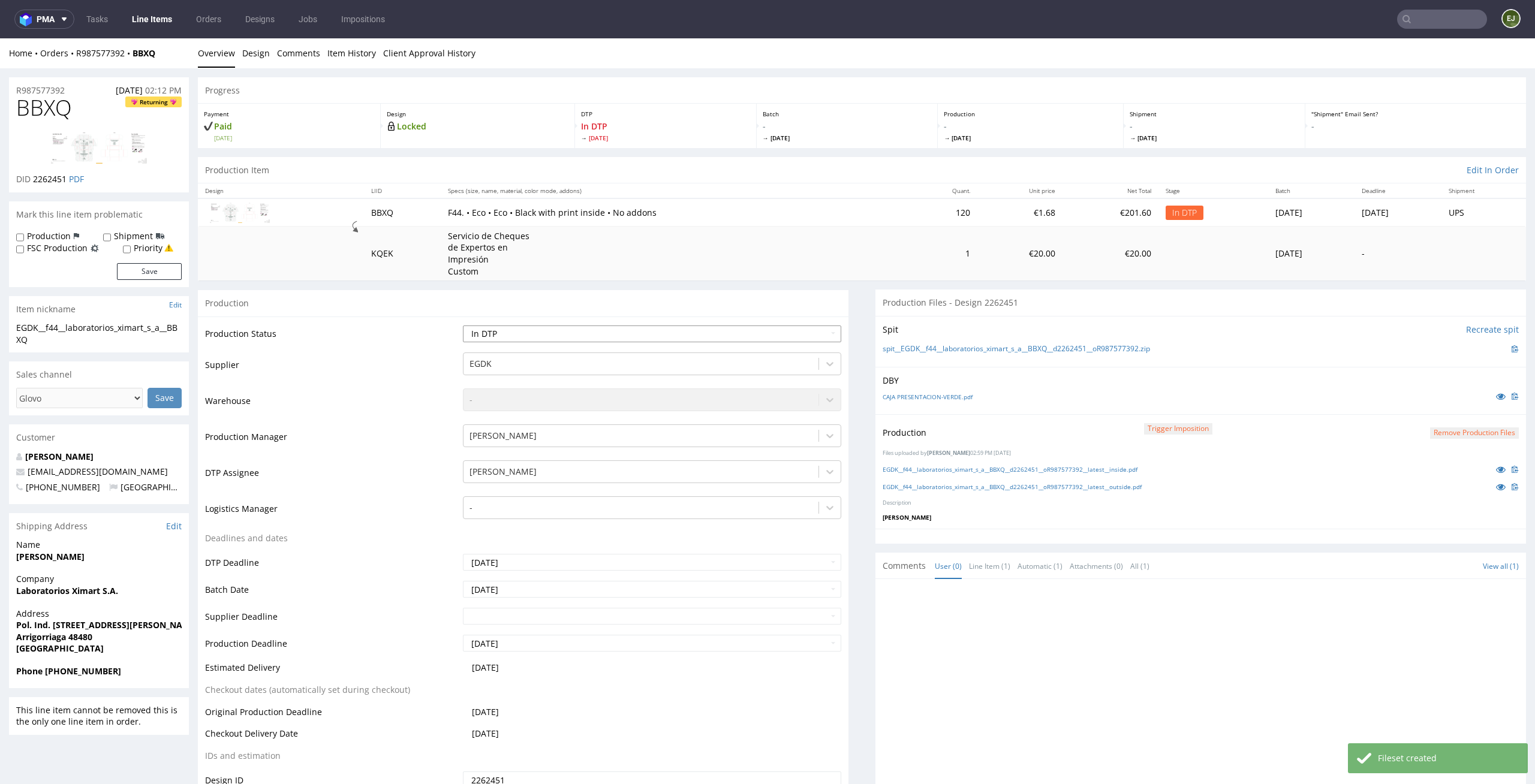
select select "dtp_production_ready"
click at [463, 326] on select "Waiting for Artwork Waiting for Diecut Waiting for Mockup Waiting for DTP Waiti…" at bounding box center [652, 334] width 379 height 17
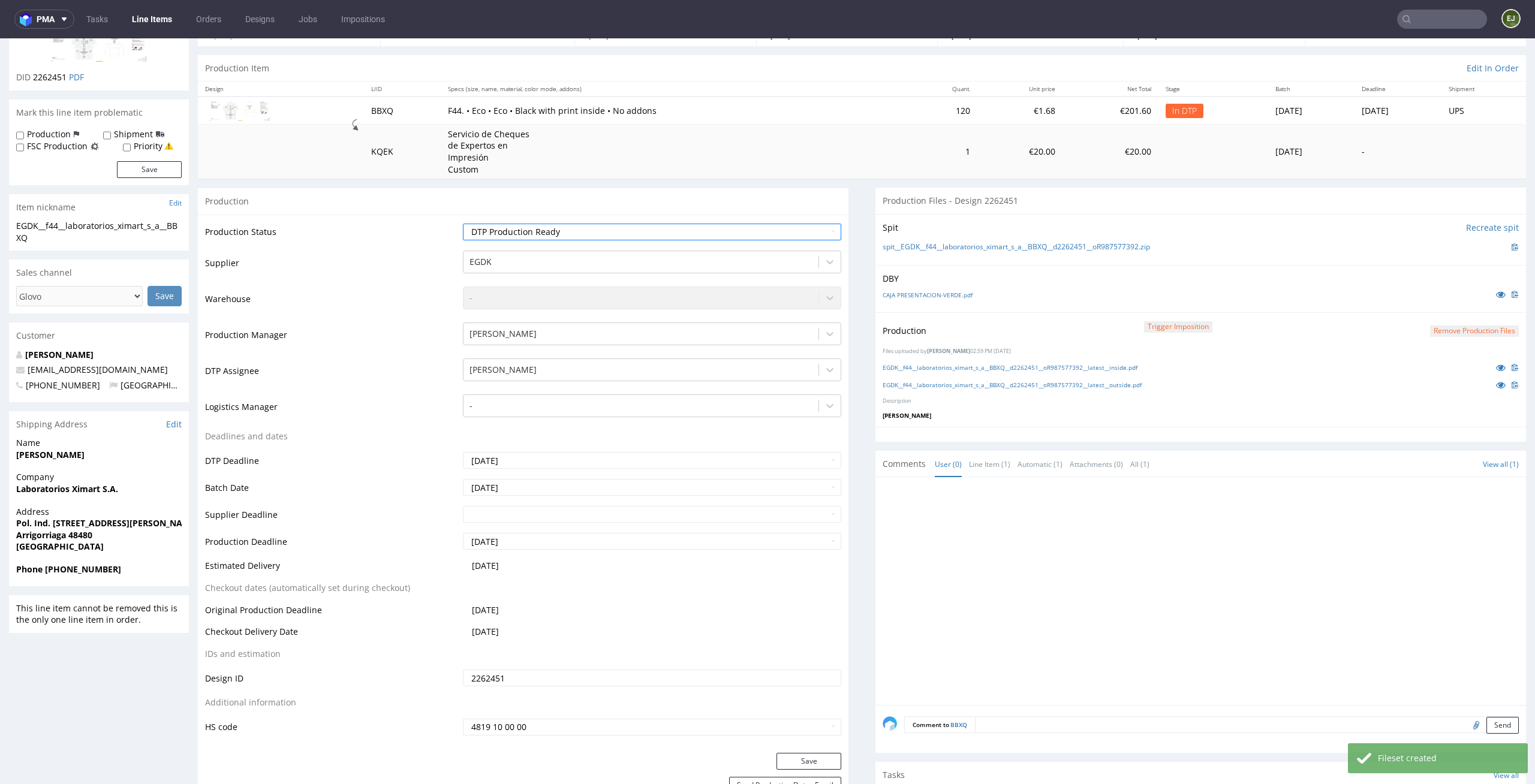
scroll to position [196, 0]
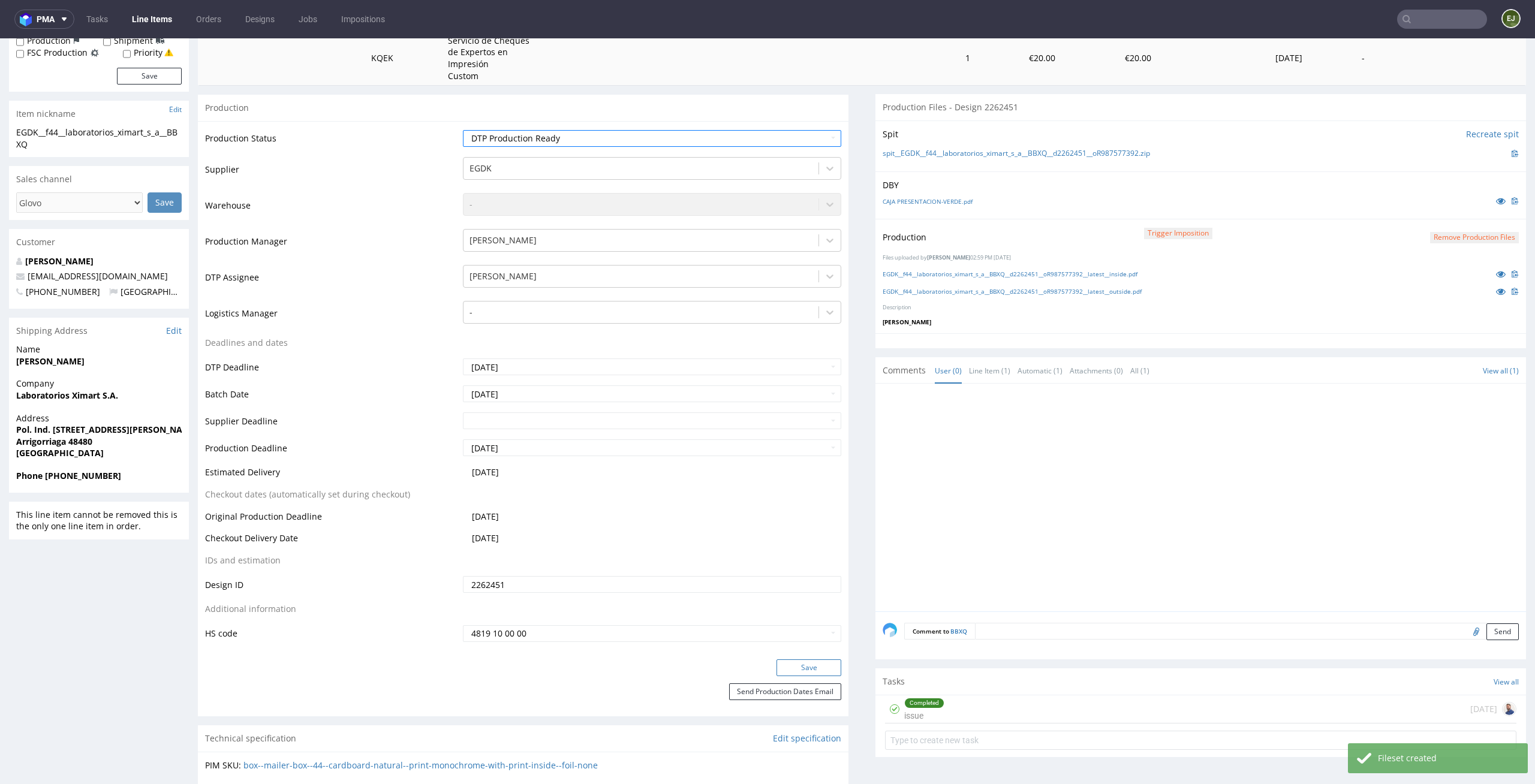
click at [811, 660] on button "Save" at bounding box center [809, 668] width 65 height 17
